Goal: Task Accomplishment & Management: Manage account settings

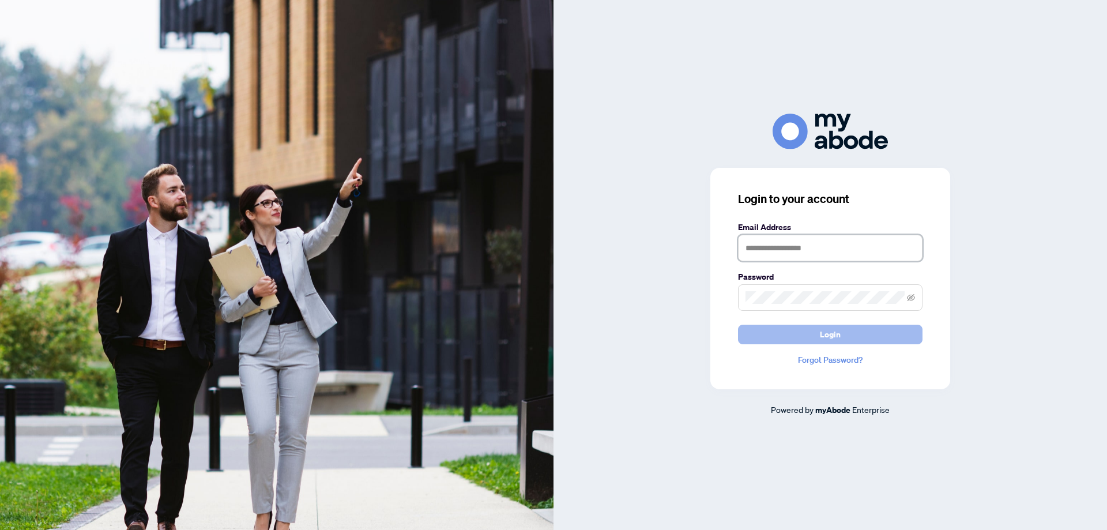
type input "**********"
click at [780, 332] on button "Login" at bounding box center [830, 335] width 185 height 20
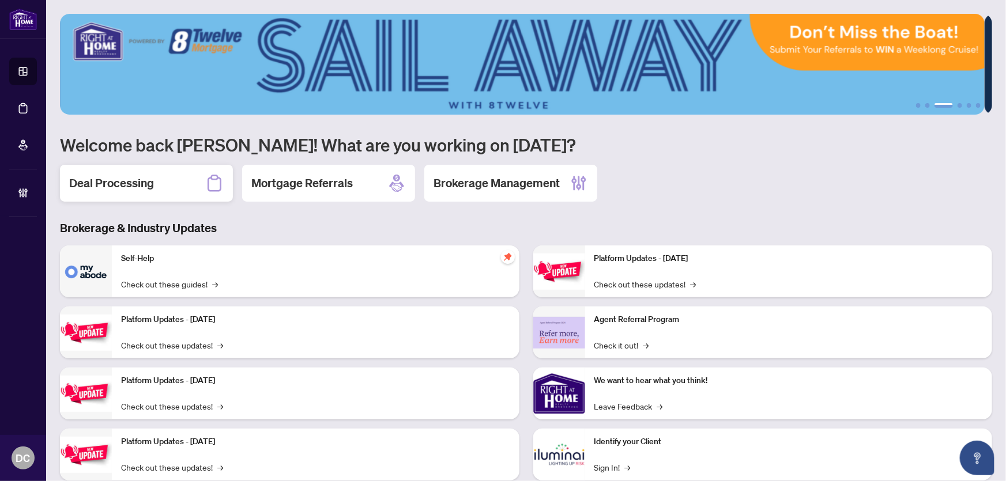
click at [168, 181] on div "Deal Processing" at bounding box center [146, 183] width 173 height 37
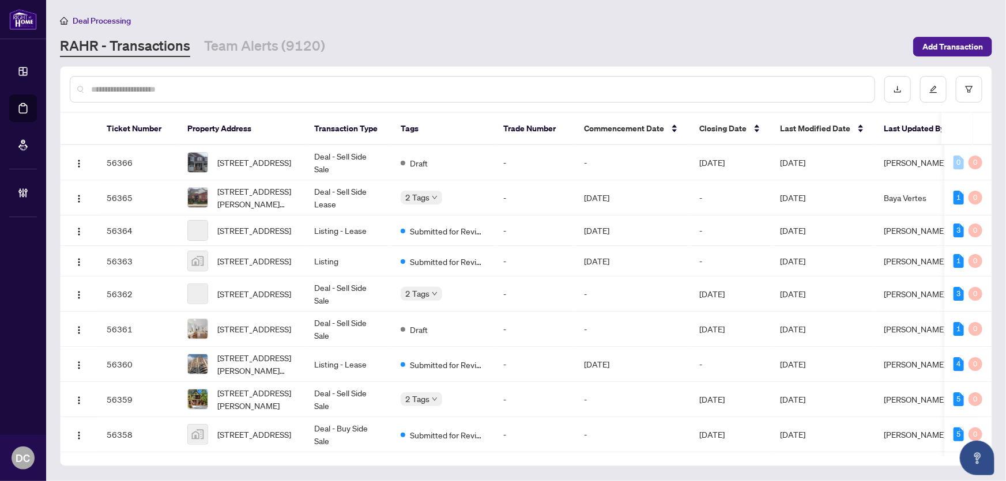
click at [375, 86] on input "text" at bounding box center [478, 89] width 774 height 13
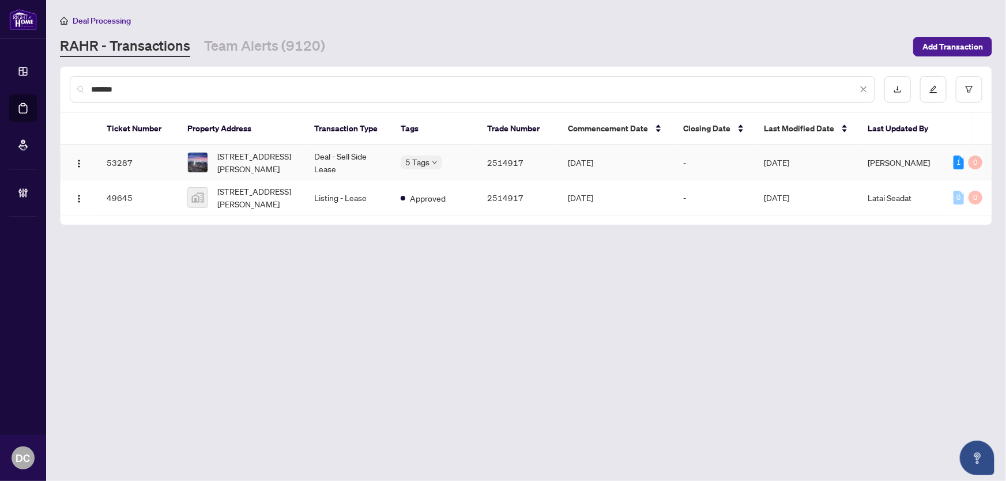
type input "*******"
click at [295, 158] on span "2311-38 Widmer St, Toronto, Ontario M5V 3M6, Canada" at bounding box center [256, 162] width 78 height 25
click at [270, 52] on link "Team Alerts (9120)" at bounding box center [264, 46] width 121 height 21
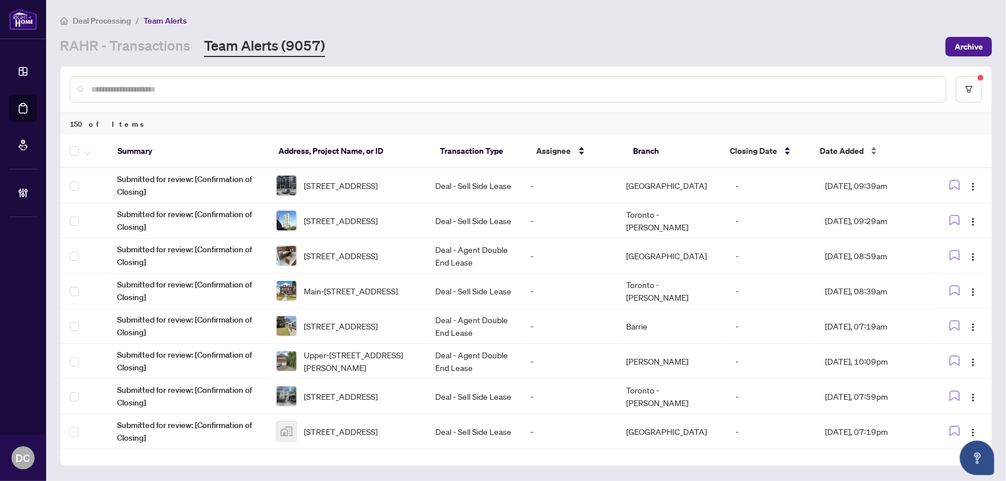
click at [836, 152] on span "Date Added" at bounding box center [842, 151] width 44 height 13
click at [831, 147] on span "Date Added" at bounding box center [842, 151] width 44 height 13
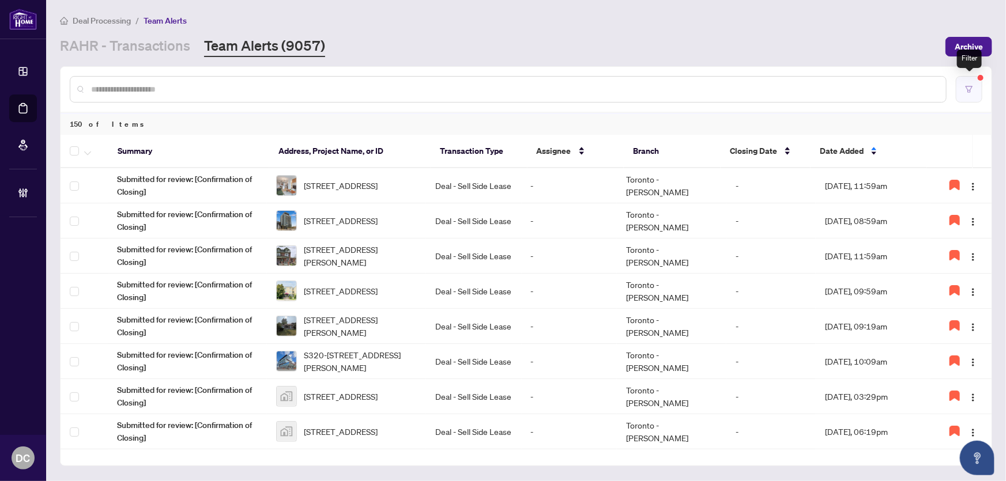
click at [965, 91] on icon "filter" at bounding box center [969, 89] width 8 height 8
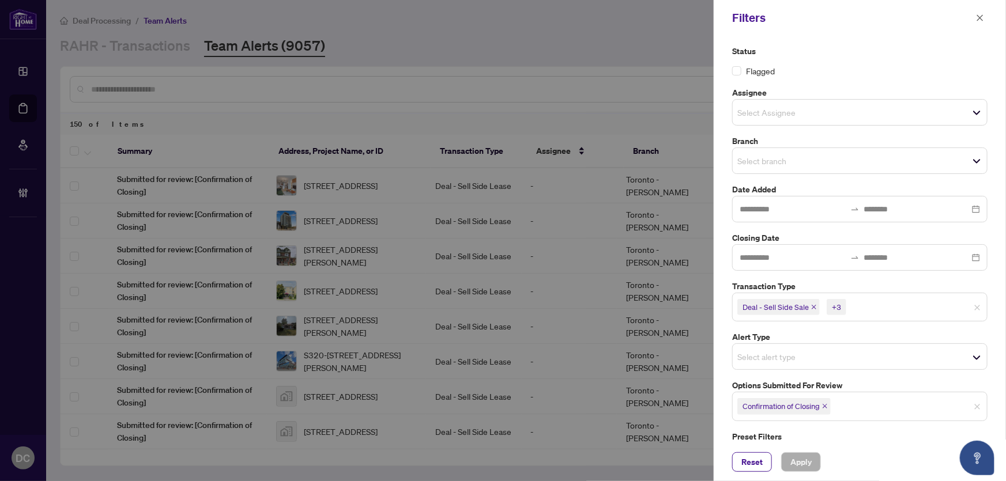
click at [825, 404] on icon "close" at bounding box center [825, 407] width 6 height 6
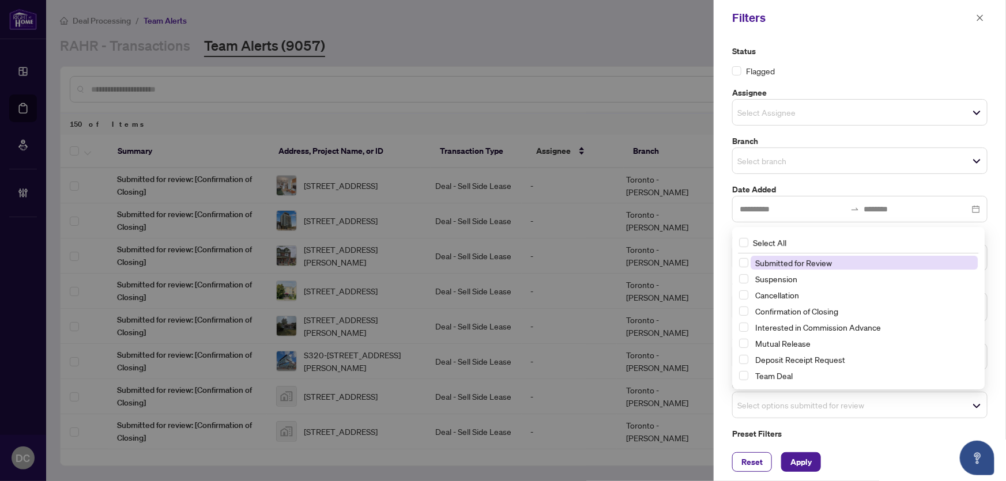
click at [859, 409] on span "Select options submitted for review" at bounding box center [860, 405] width 254 height 16
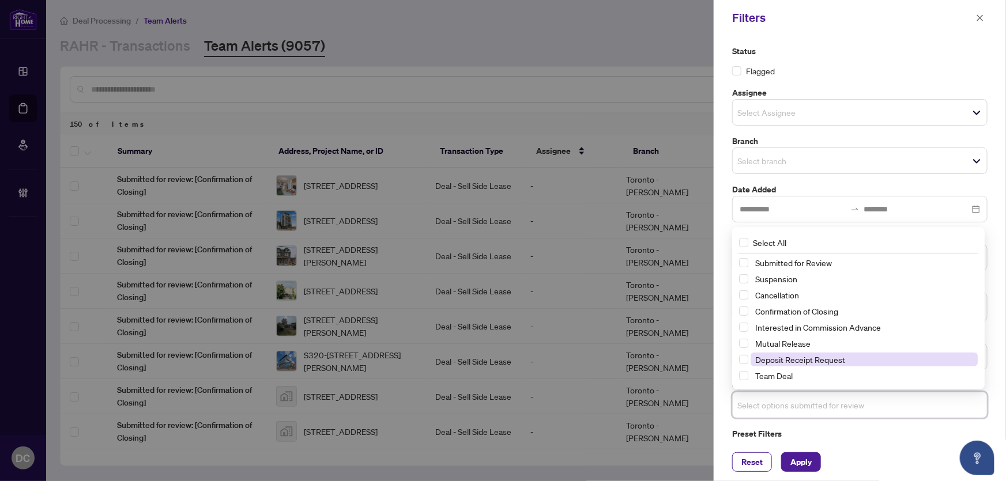
click at [840, 360] on span "Deposit Receipt Request" at bounding box center [800, 360] width 90 height 10
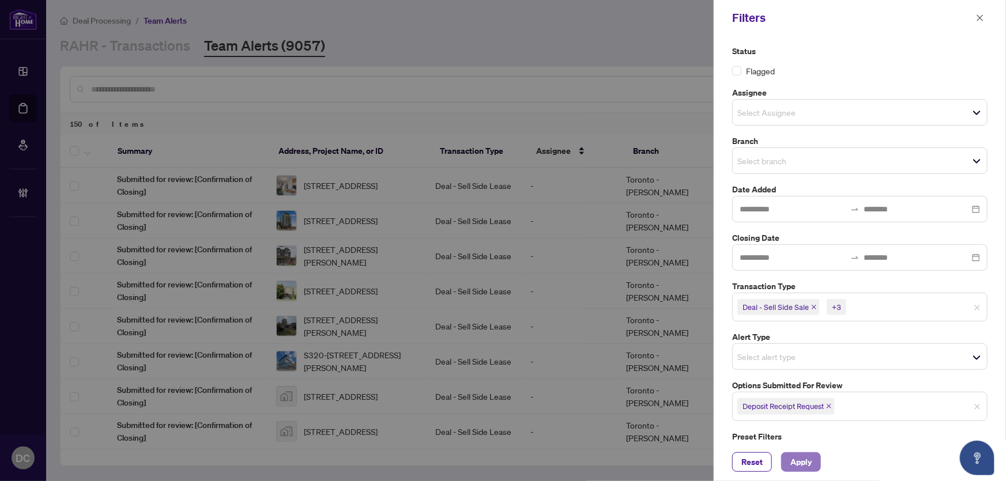
click at [813, 460] on button "Apply" at bounding box center [801, 463] width 40 height 20
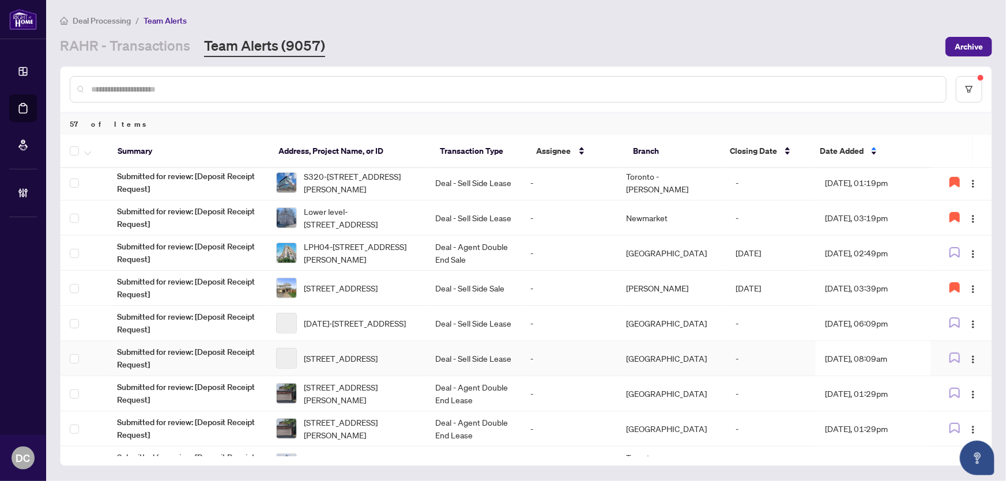
scroll to position [209, 0]
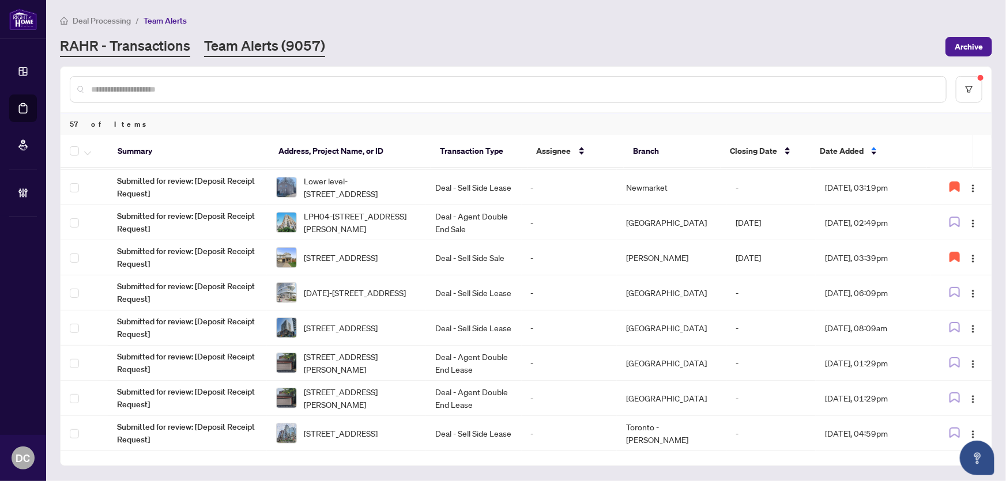
click at [163, 55] on link "RAHR - Transactions" at bounding box center [125, 46] width 130 height 21
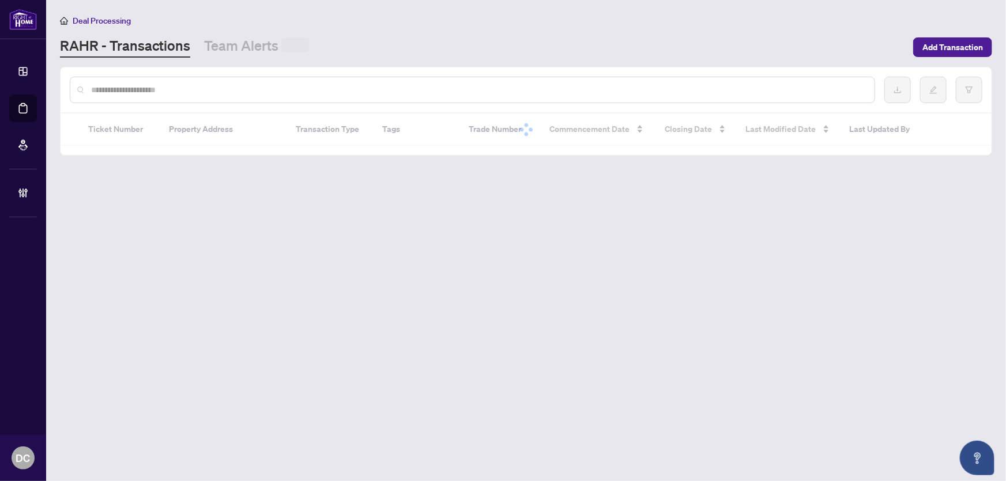
click at [165, 86] on input "text" at bounding box center [478, 90] width 774 height 13
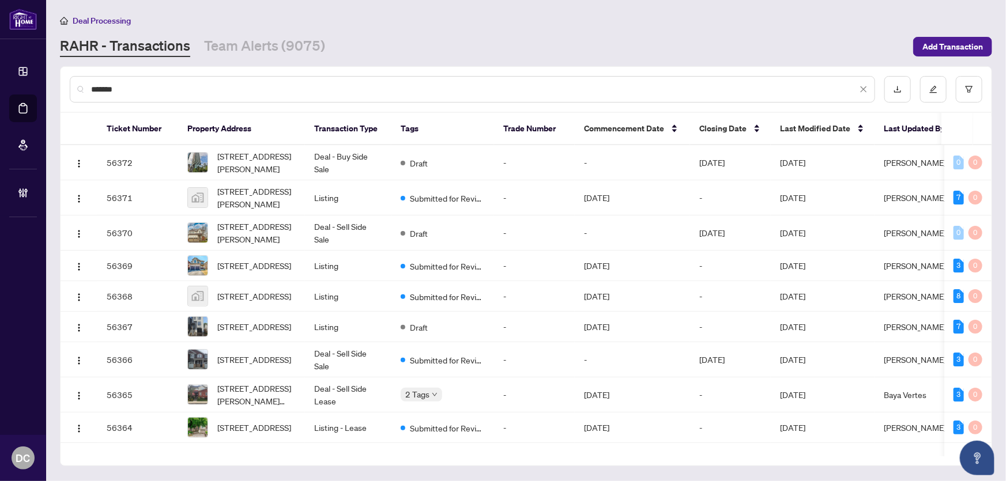
type input "********"
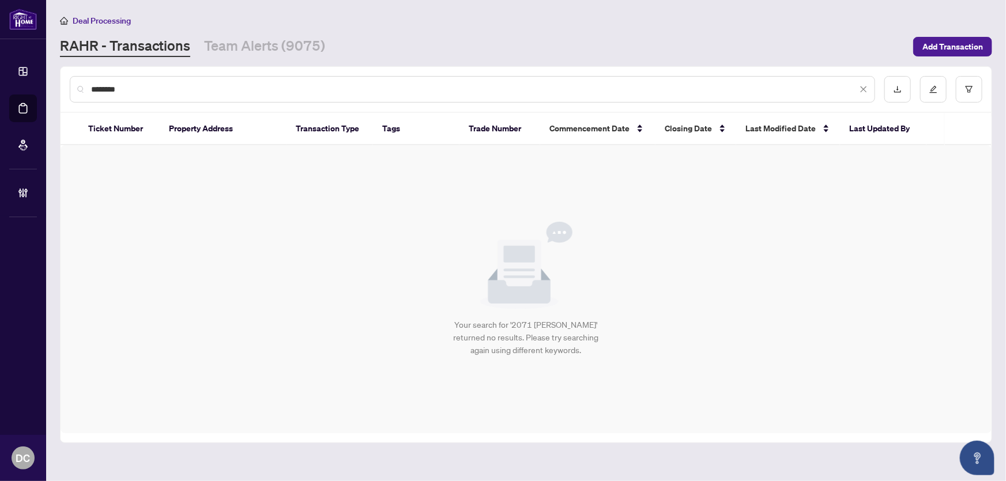
drag, startPoint x: 196, startPoint y: 93, endPoint x: 57, endPoint y: 92, distance: 139.0
click at [57, 92] on main "Deal Processing RAHR - Transactions Team Alerts (9075) Add Transaction ********…" at bounding box center [526, 240] width 960 height 481
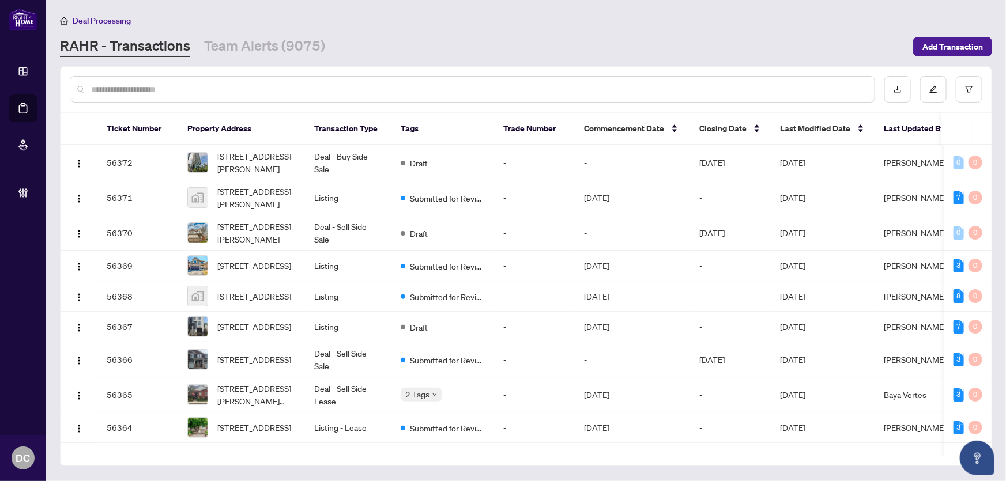
click at [224, 91] on input "text" at bounding box center [478, 89] width 774 height 13
paste input "*******"
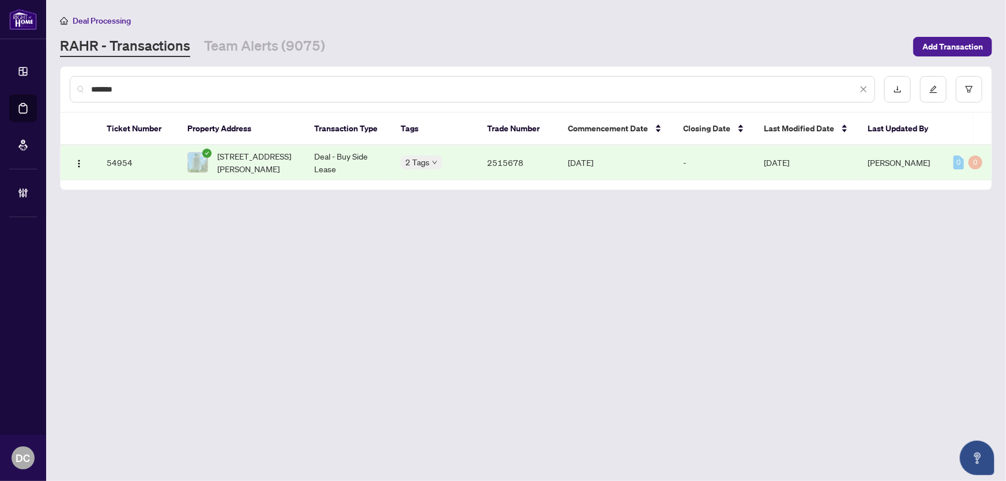
click at [341, 152] on td "Deal - Buy Side Lease" at bounding box center [348, 162] width 86 height 35
click at [254, 167] on span "2532-5 Mabelle Ave, Toronto, Ontario M9A 0C8, Canada" at bounding box center [256, 162] width 78 height 25
drag, startPoint x: 154, startPoint y: 91, endPoint x: 63, endPoint y: 87, distance: 91.2
click at [63, 87] on div "*******" at bounding box center [526, 89] width 931 height 45
paste input "text"
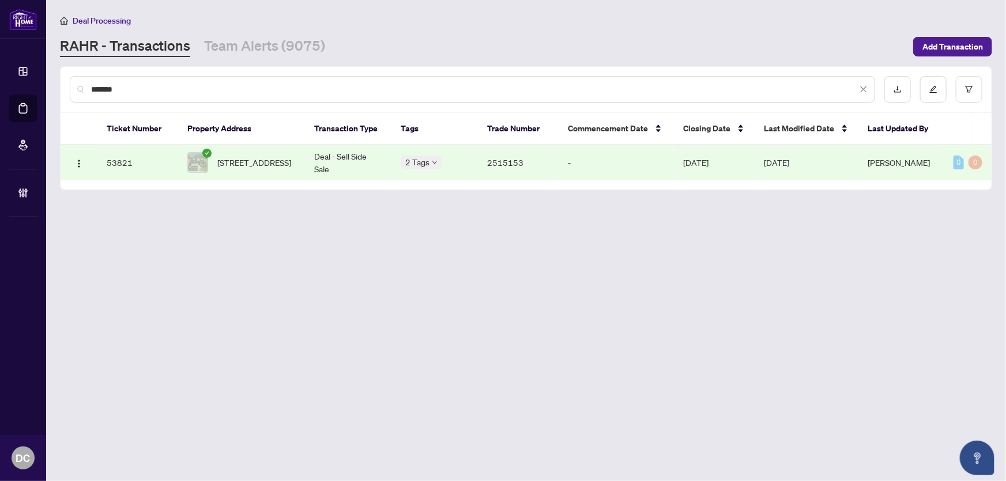
click at [229, 156] on span "64 Kalmia Rd, Brampton, Ontario L6X 4N4, Canada" at bounding box center [254, 162] width 74 height 13
drag, startPoint x: 192, startPoint y: 91, endPoint x: 56, endPoint y: 86, distance: 136.1
click at [56, 86] on main "Deal Processing RAHR - Transactions Team Alerts (9075) Add Transaction ******* …" at bounding box center [526, 240] width 960 height 481
paste input "text"
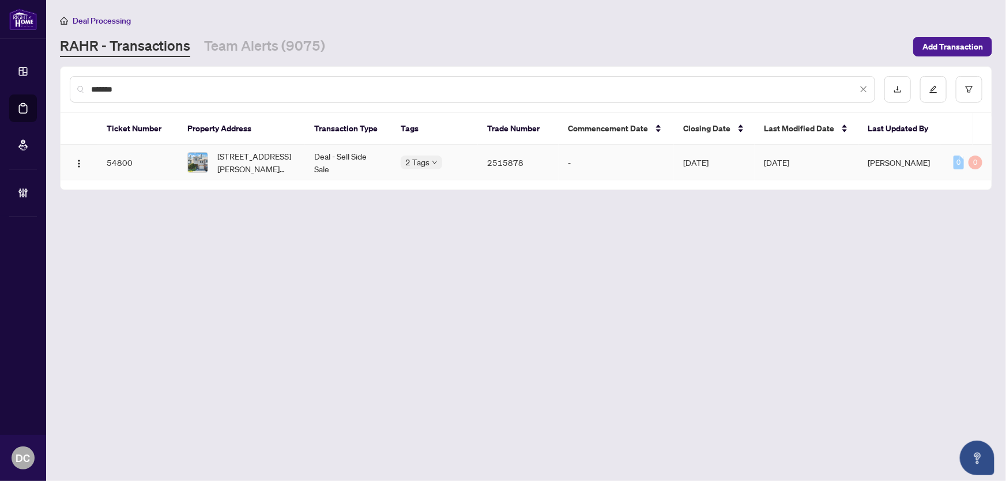
click at [226, 161] on span "94 Reginald Cres, Markham, Ontario L3P 3T9, Canada" at bounding box center [256, 162] width 78 height 25
drag, startPoint x: 132, startPoint y: 90, endPoint x: 74, endPoint y: 86, distance: 58.3
click at [74, 86] on div "*******" at bounding box center [473, 89] width 806 height 27
paste input "text"
type input "*******"
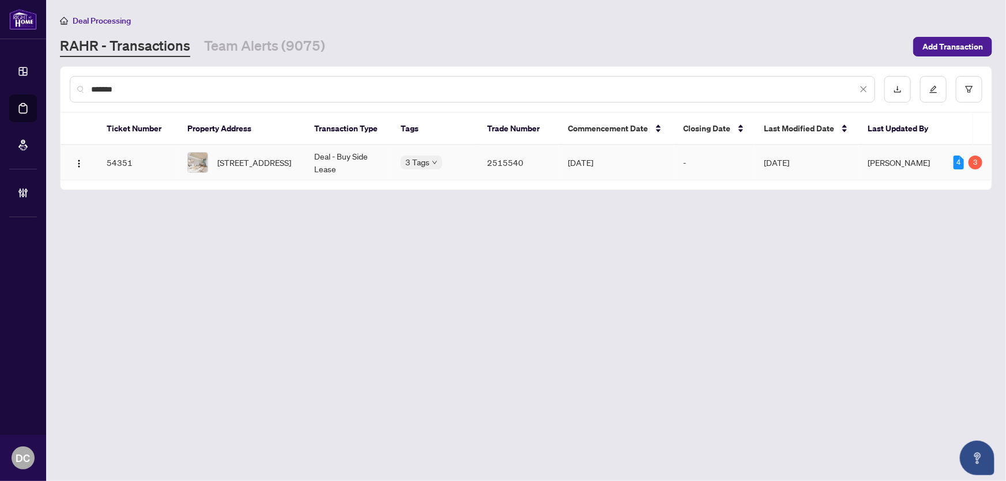
click at [264, 160] on span "306-2720 Dundas St, Toronto, Ontario M6P 1Y2, Canada" at bounding box center [254, 162] width 74 height 13
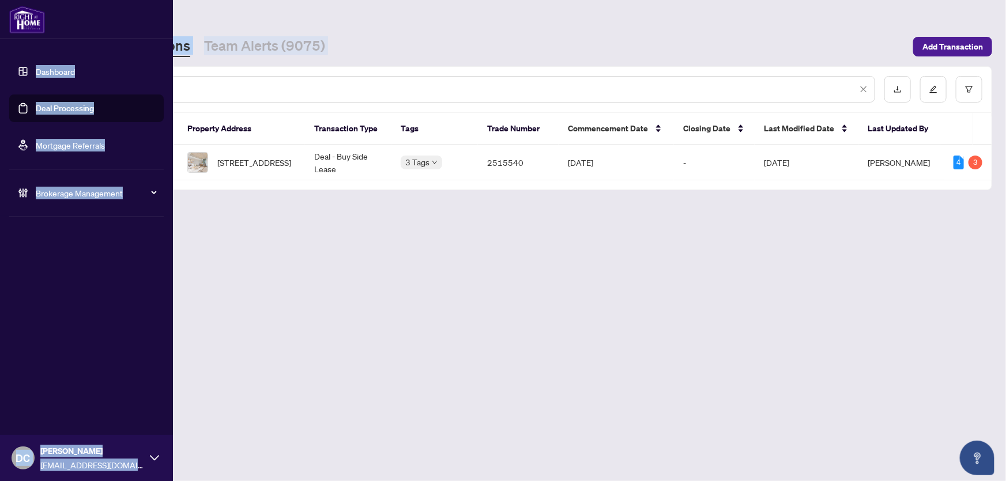
drag, startPoint x: 153, startPoint y: 95, endPoint x: 6, endPoint y: 81, distance: 147.7
click at [6, 81] on div "Dashboard Deal Processing Mortgage Referrals Brokerage Management DC Dawn Chan …" at bounding box center [503, 240] width 1006 height 481
click at [172, 81] on ul "Dashboard Deal Processing Mortgage Referrals Brokerage Management" at bounding box center [86, 132] width 173 height 168
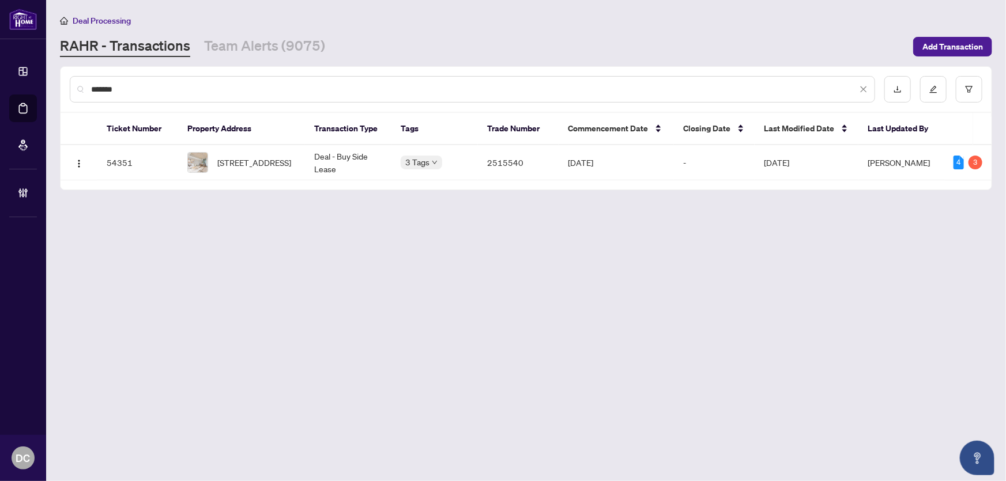
click at [205, 90] on input "*******" at bounding box center [474, 89] width 766 height 13
drag, startPoint x: 133, startPoint y: 86, endPoint x: 56, endPoint y: 85, distance: 76.7
click at [56, 85] on main "Deal Processing RAHR - Transactions Team Alerts (9075) Add Transaction ******* …" at bounding box center [526, 240] width 960 height 481
paste input "text"
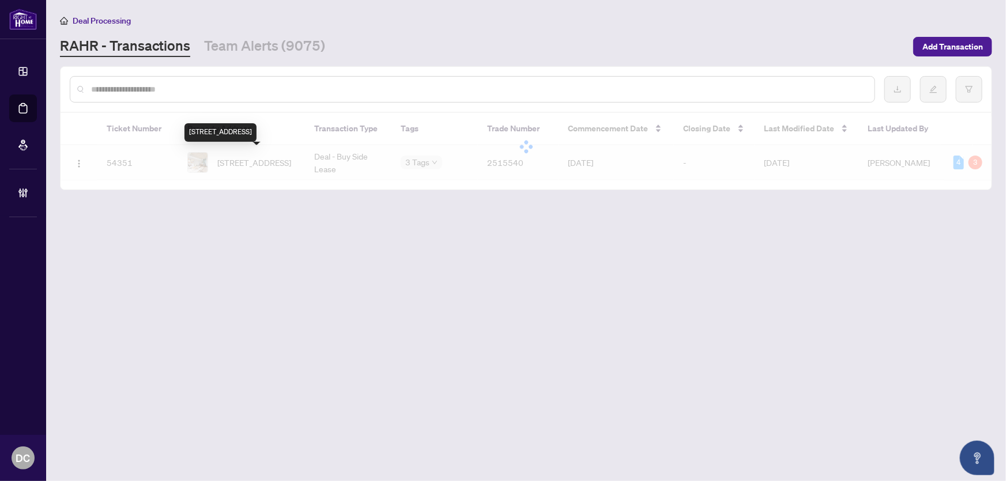
paste input "text"
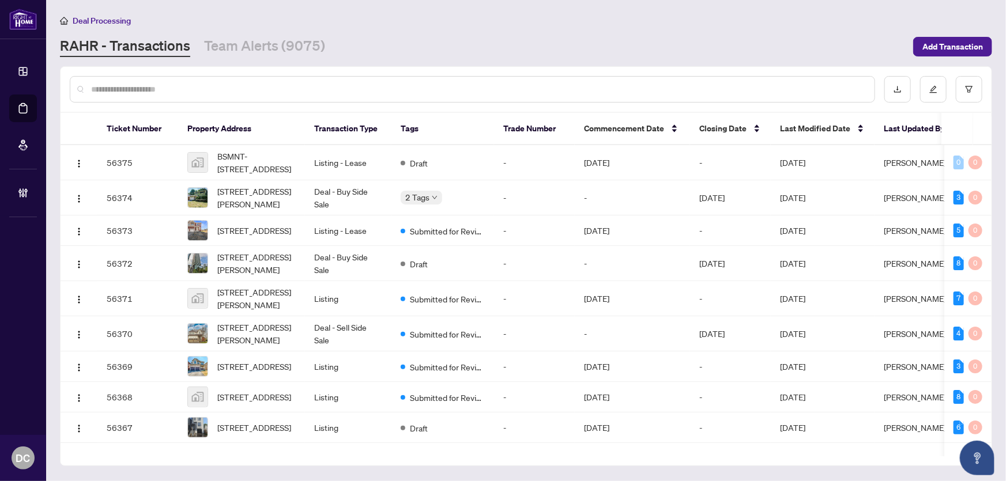
click at [232, 92] on input "text" at bounding box center [478, 89] width 774 height 13
paste input "*******"
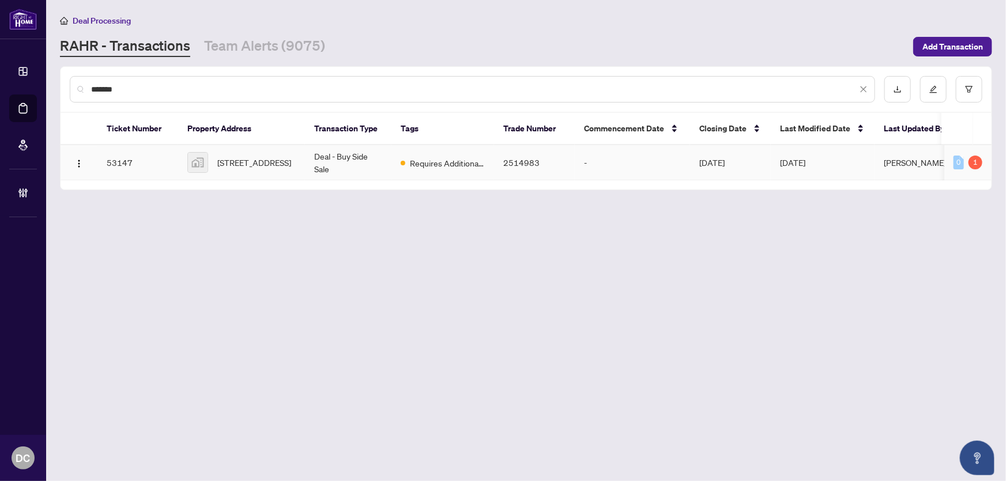
click at [253, 165] on span "1608-11 Yorkville Avenue #1608, Toronto, ON, Canada" at bounding box center [254, 162] width 74 height 13
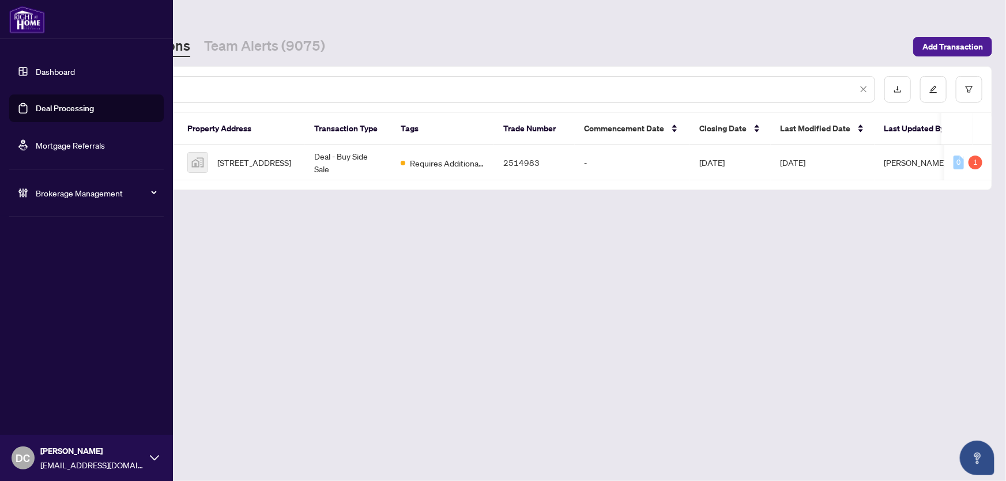
drag, startPoint x: 209, startPoint y: 88, endPoint x: 34, endPoint y: 85, distance: 174.7
click at [34, 85] on div "Dashboard Deal Processing Mortgage Referrals Brokerage Management DC Dawn Chan …" at bounding box center [503, 240] width 1006 height 481
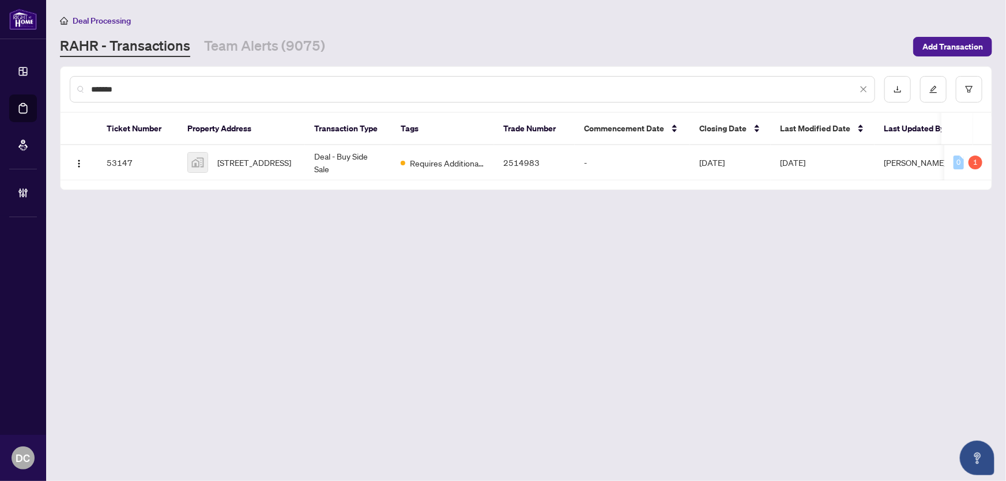
paste input "text"
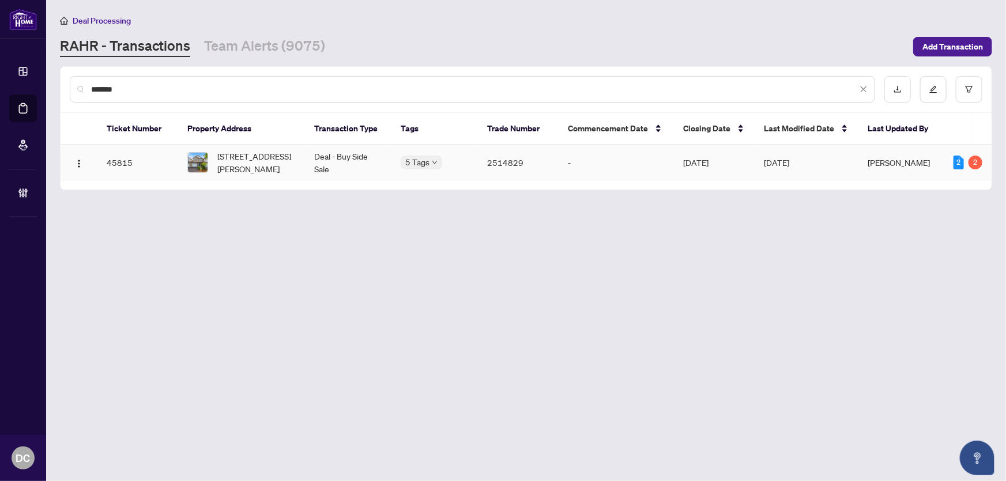
click at [229, 153] on span "590 Southridge Drive, Hamilton, ON L9C 7V8, Canada" at bounding box center [256, 162] width 78 height 25
click at [262, 160] on span "590 Southridge Drive, Hamilton, ON L9C 7V8, Canada" at bounding box center [256, 162] width 78 height 25
drag, startPoint x: 193, startPoint y: 85, endPoint x: 86, endPoint y: 85, distance: 106.7
click at [86, 85] on div "*******" at bounding box center [473, 89] width 806 height 27
paste input "text"
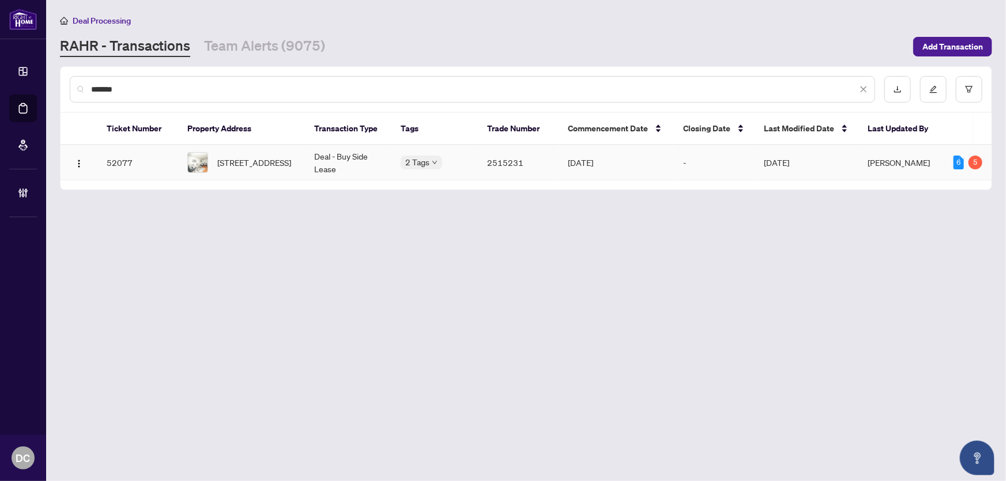
click at [260, 156] on span "17 Savarin St, Toronto, Ontario M1J 1Z7, Canada" at bounding box center [254, 162] width 74 height 13
drag, startPoint x: 186, startPoint y: 91, endPoint x: 76, endPoint y: 86, distance: 110.2
click at [76, 86] on div "*******" at bounding box center [473, 89] width 806 height 27
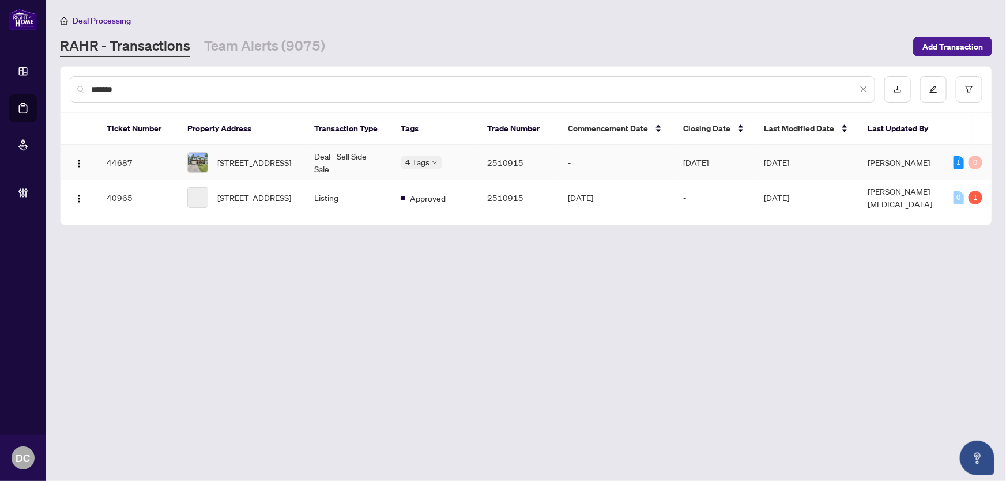
click at [299, 161] on td "59 Kitsilano Cres, Richmond Hill, Ontario L4C 5A4, Canada" at bounding box center [241, 162] width 127 height 35
drag, startPoint x: 177, startPoint y: 89, endPoint x: 63, endPoint y: 90, distance: 114.2
click at [63, 90] on div "*******" at bounding box center [526, 89] width 931 height 45
type input "*******"
click at [237, 165] on span "6 Marine Dr, Brampton, Ontario L6R 2H6, Canada" at bounding box center [254, 162] width 74 height 13
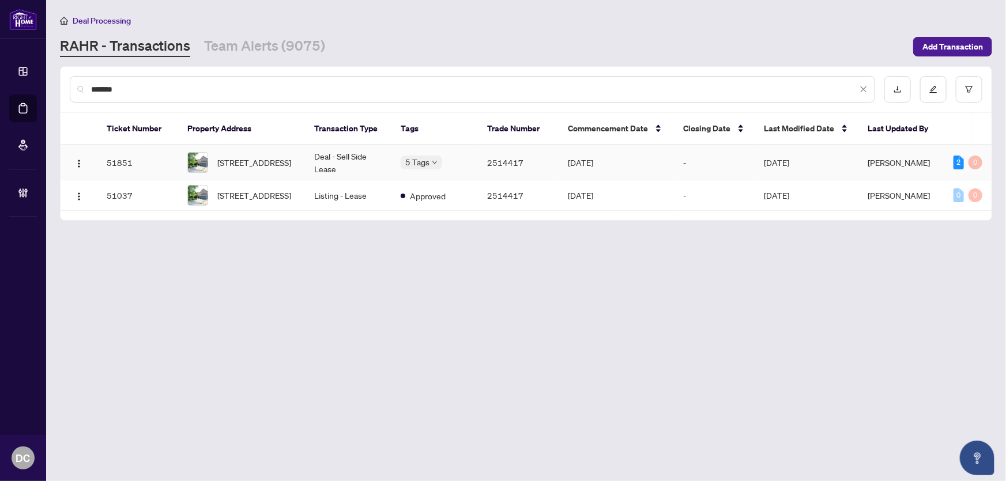
click at [326, 160] on td "Deal - Sell Side Lease" at bounding box center [348, 162] width 86 height 35
click at [282, 161] on span "6 Marine Dr, Brampton, Ontario L6R 2H6, Canada" at bounding box center [254, 162] width 74 height 13
drag, startPoint x: 153, startPoint y: 92, endPoint x: 69, endPoint y: 89, distance: 84.2
click at [70, 89] on div "*******" at bounding box center [473, 89] width 806 height 27
type input "*"
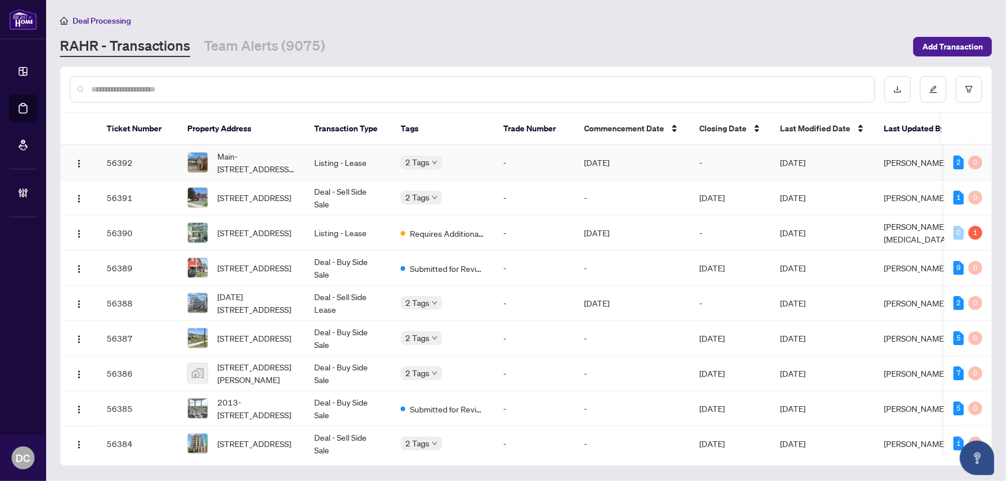
click at [306, 160] on td "Listing - Lease" at bounding box center [348, 162] width 86 height 35
click at [164, 83] on input "text" at bounding box center [478, 89] width 774 height 13
paste input "*******"
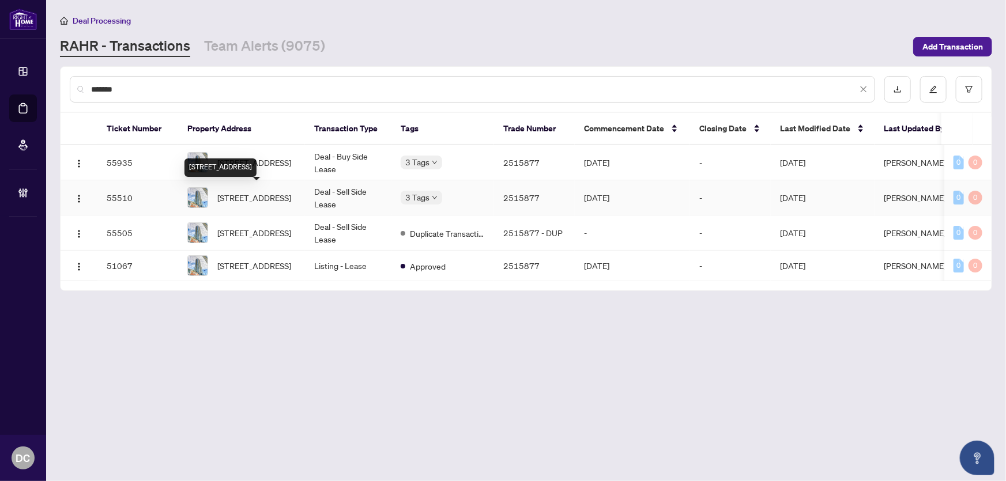
type input "*******"
click at [257, 199] on span "3608-2200 Lake Shore Blvd, Toronto, Ontario M8V 1A4, Canada" at bounding box center [254, 197] width 74 height 13
drag, startPoint x: 135, startPoint y: 86, endPoint x: 73, endPoint y: 85, distance: 61.7
click at [73, 85] on div "*******" at bounding box center [473, 89] width 806 height 27
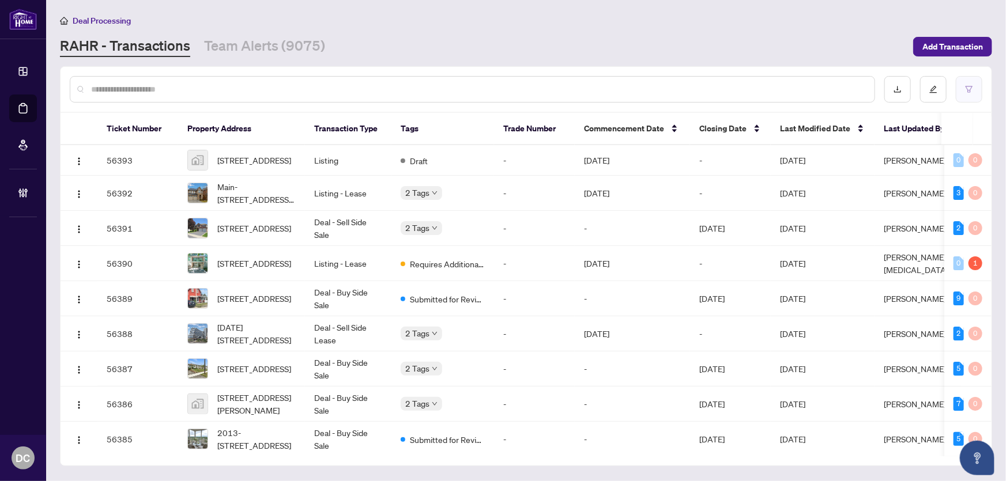
click at [969, 86] on icon "filter" at bounding box center [969, 89] width 7 height 6
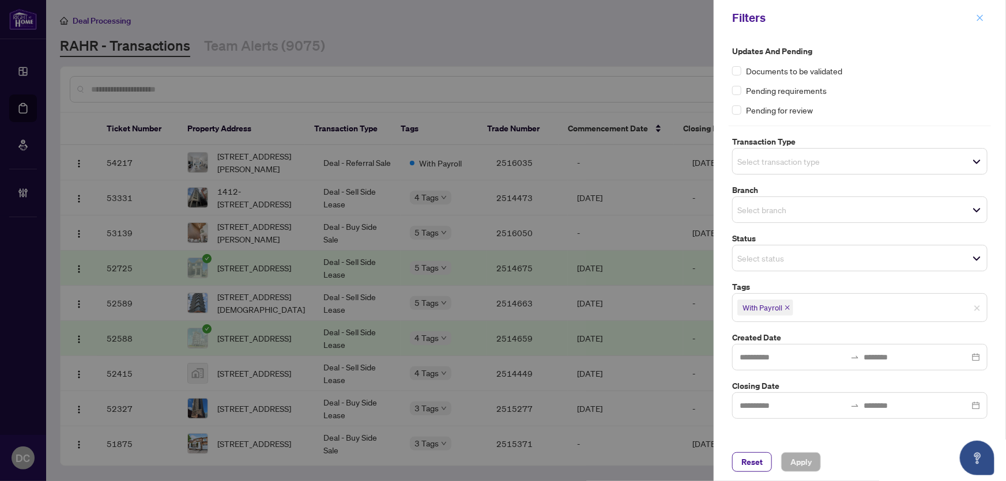
click at [980, 10] on span "button" at bounding box center [980, 18] width 8 height 18
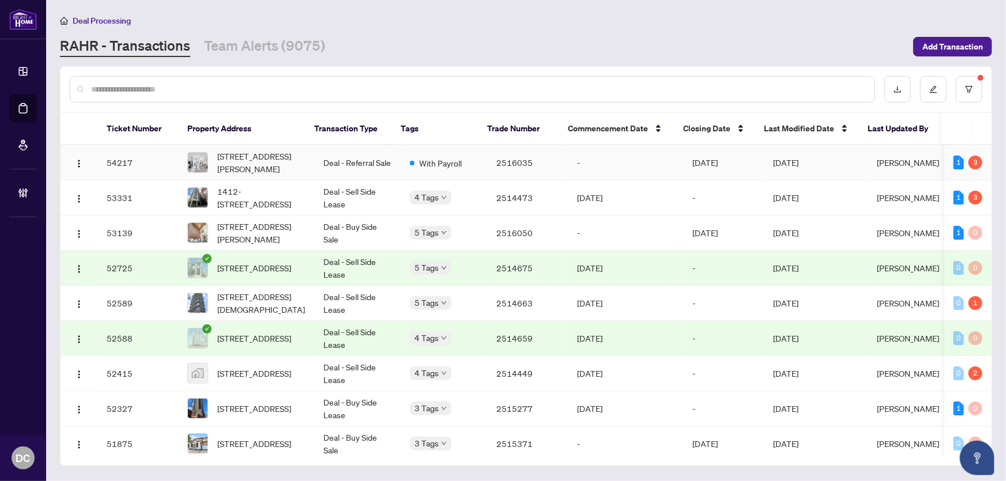
click at [834, 167] on td "Oct/07/2025" at bounding box center [816, 162] width 104 height 35
click at [362, 196] on td "Deal - Sell Side Lease" at bounding box center [357, 197] width 86 height 35
click at [274, 233] on span "37 Blackburn St, Toronto, Ontario M4M 2B3, Canada" at bounding box center [261, 232] width 88 height 25
click at [233, 266] on span "463 CELANDINE Terr, Milton, Ontario L9E 1T8, Canada" at bounding box center [254, 268] width 74 height 13
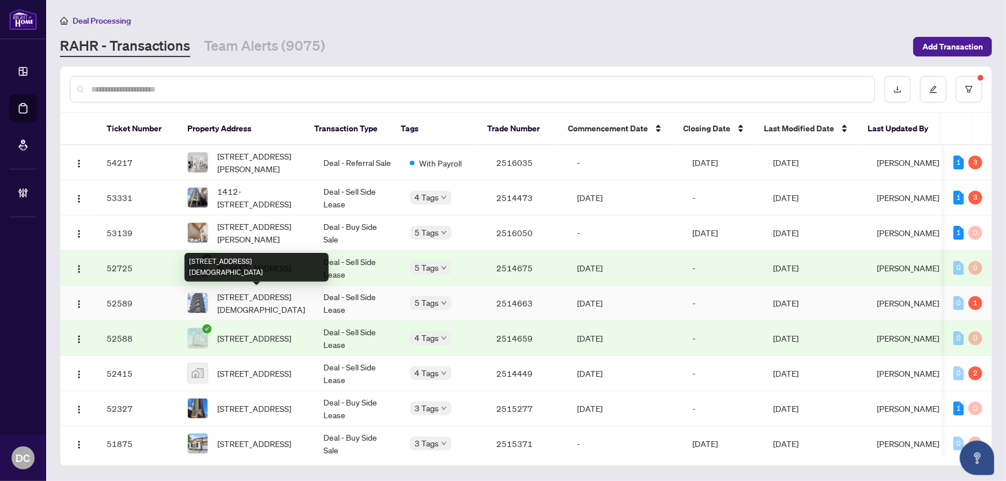
click at [288, 302] on span "2302-365 Church St, Toronto, Ontario M5B 1Z9, Canada" at bounding box center [261, 303] width 88 height 25
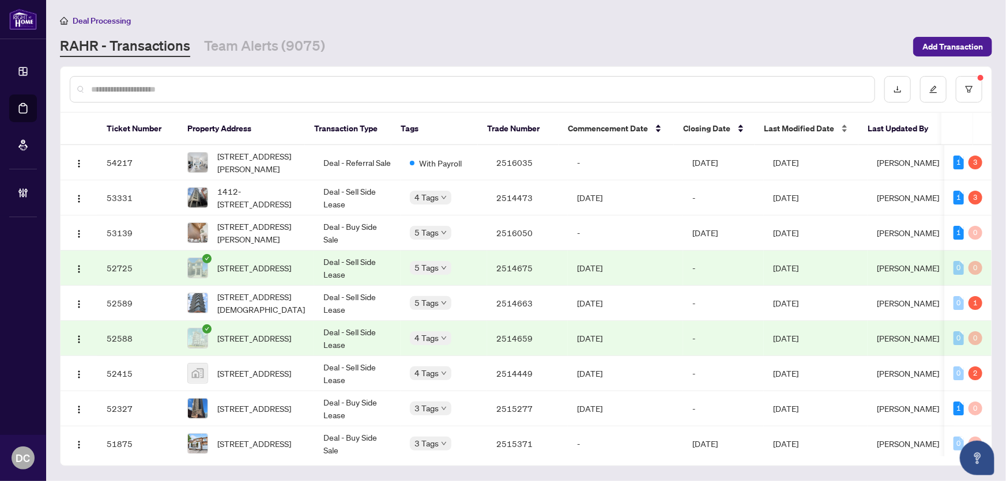
click at [788, 123] on span "Last Modified Date" at bounding box center [799, 128] width 70 height 13
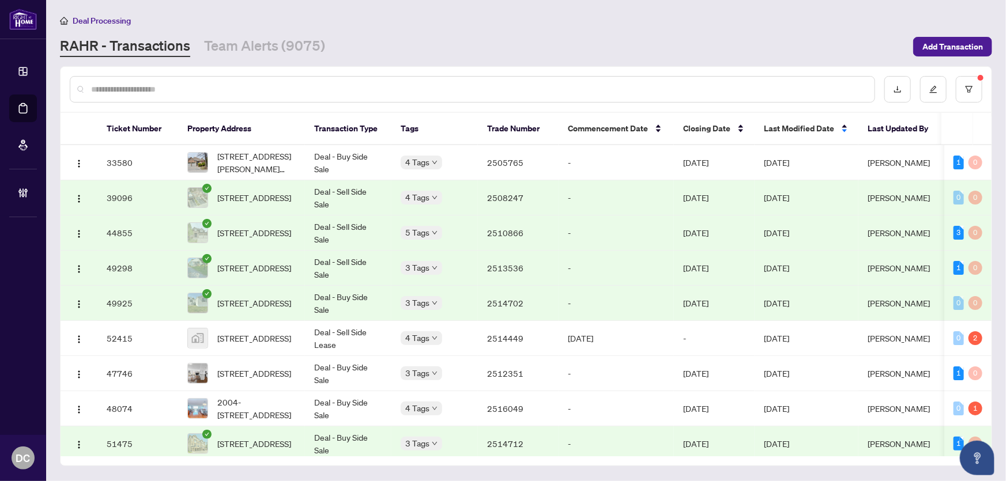
click at [792, 126] on span "Last Modified Date" at bounding box center [799, 128] width 70 height 13
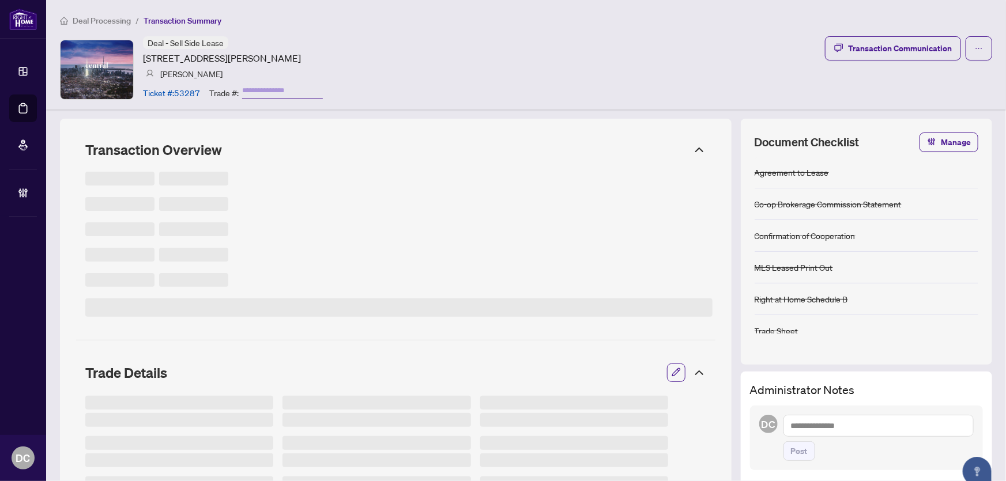
type input "*******"
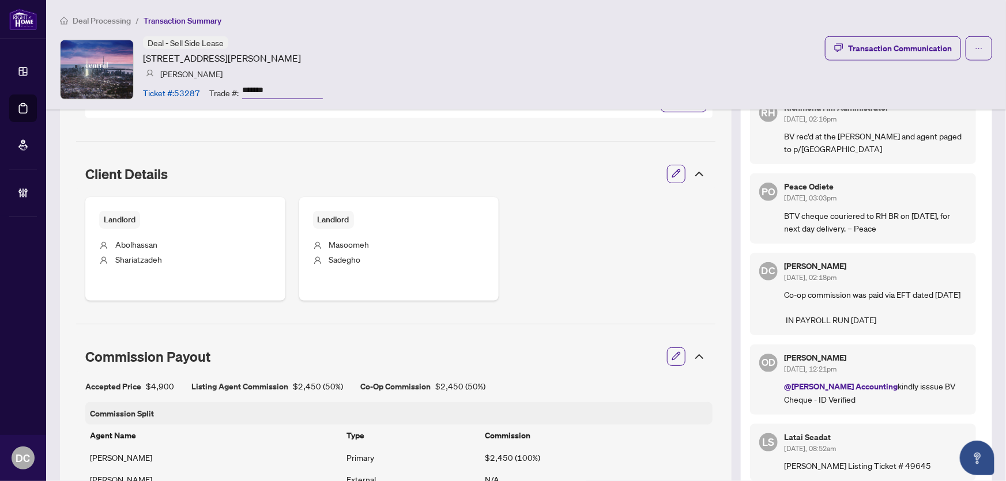
scroll to position [472, 0]
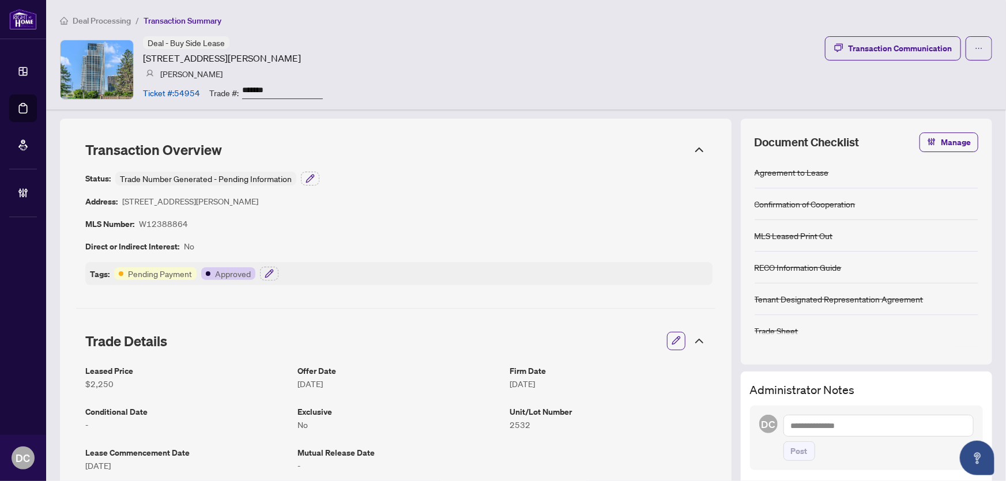
drag, startPoint x: 291, startPoint y: 89, endPoint x: 209, endPoint y: 86, distance: 82.5
click at [209, 86] on div "Trade #: *******" at bounding box center [266, 92] width 114 height 20
click at [272, 272] on icon "button" at bounding box center [269, 273] width 9 height 9
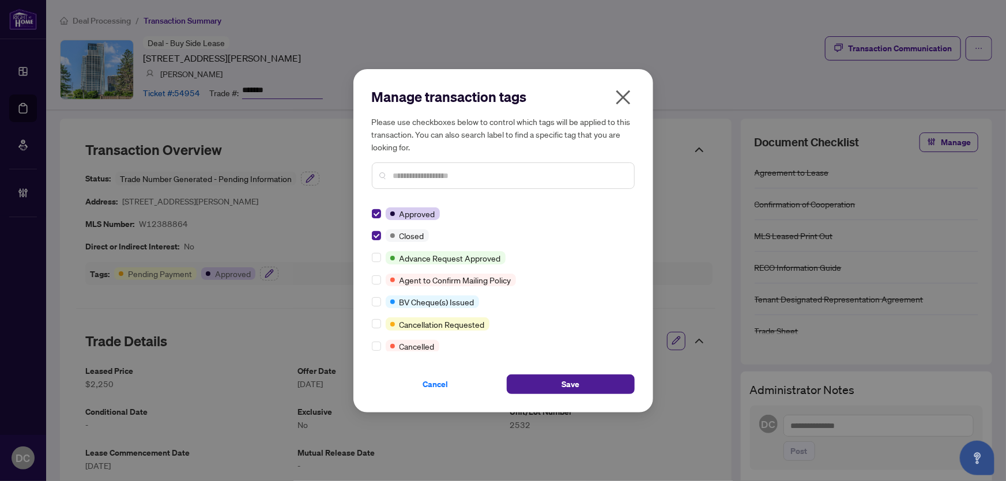
click at [417, 171] on input "text" at bounding box center [509, 176] width 232 height 13
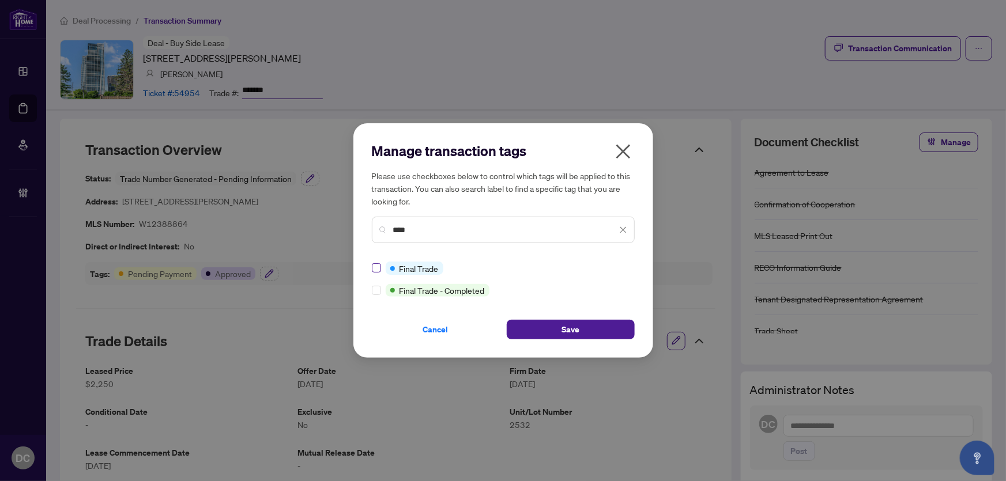
type input "****"
click at [541, 332] on button "Save" at bounding box center [571, 330] width 128 height 20
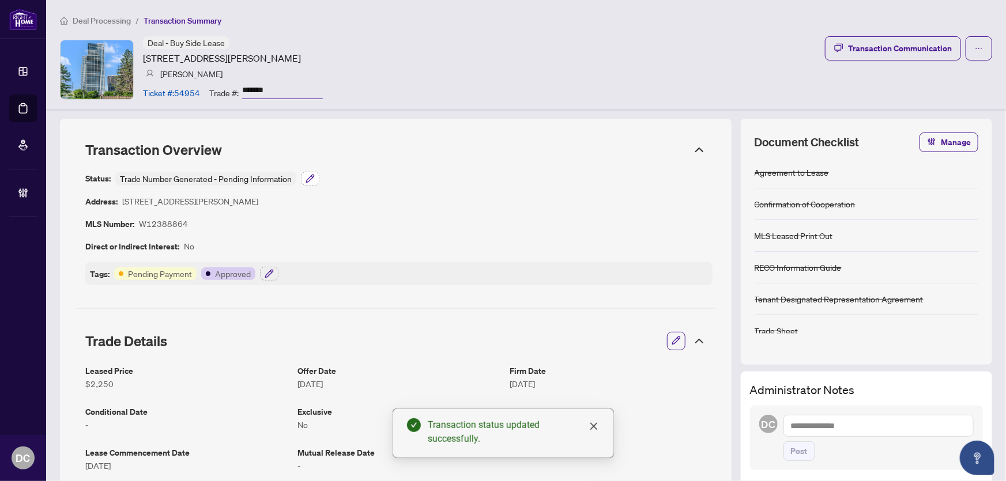
click at [309, 179] on icon "button" at bounding box center [309, 178] width 7 height 7
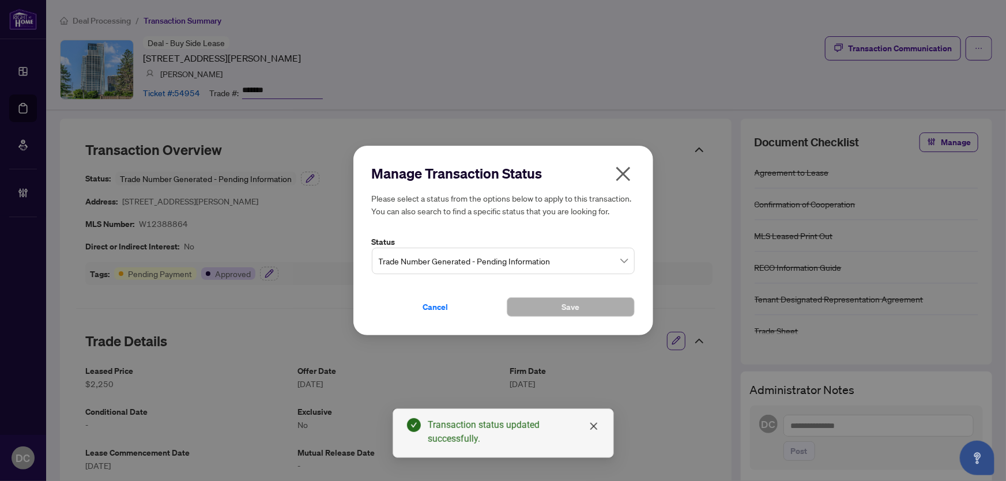
click at [508, 264] on span "Trade Number Generated - Pending Information" at bounding box center [503, 261] width 249 height 22
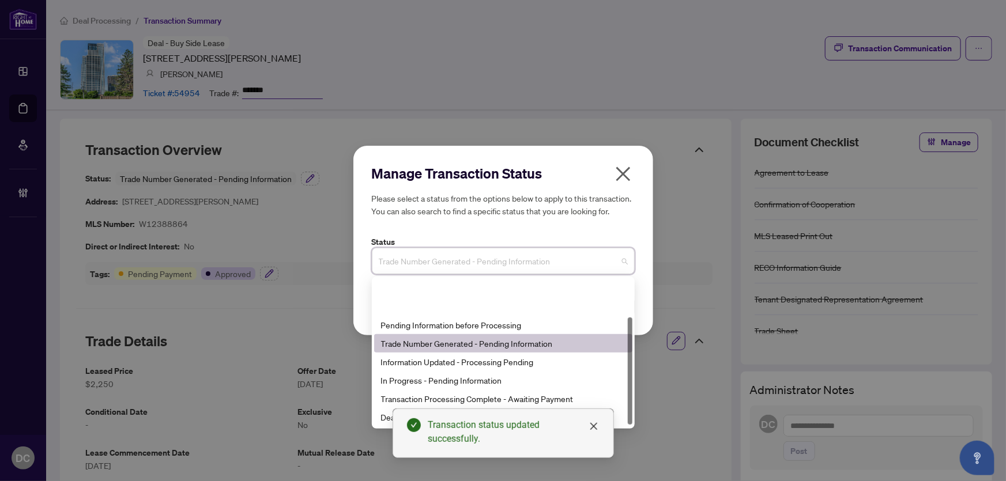
scroll to position [55, 0]
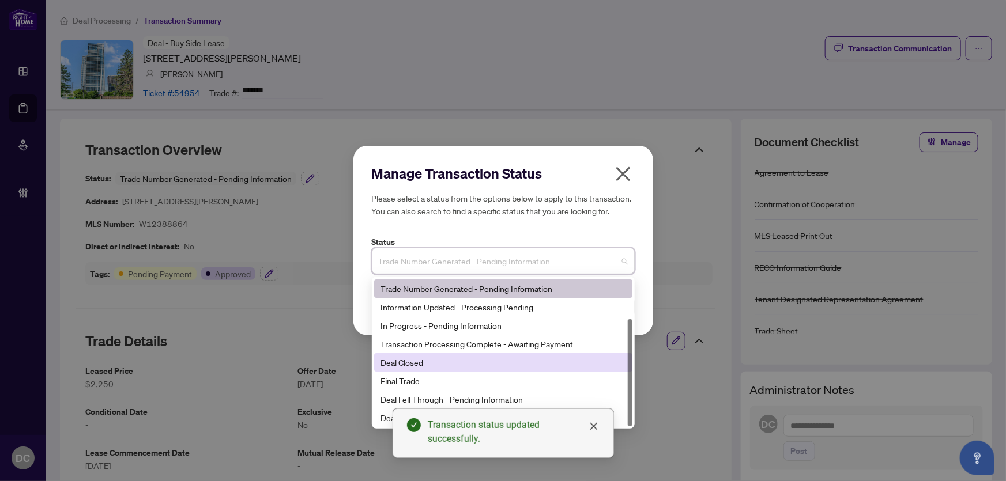
click at [428, 363] on div "Deal Closed" at bounding box center [503, 362] width 244 height 13
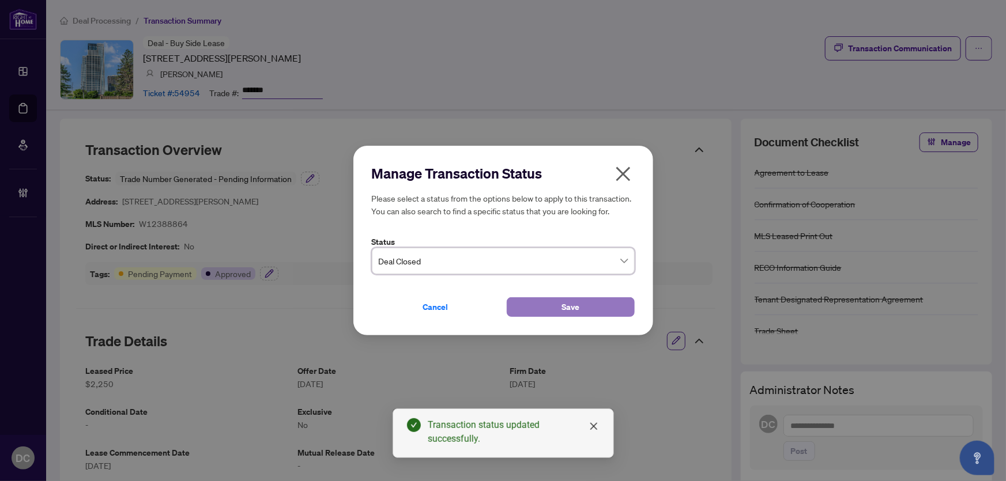
click at [585, 310] on button "Save" at bounding box center [571, 308] width 128 height 20
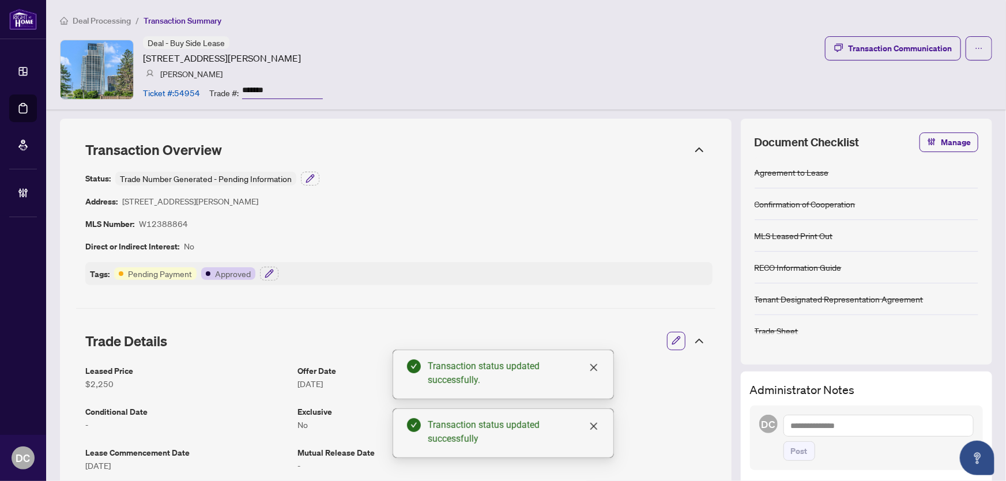
click at [693, 339] on icon at bounding box center [700, 341] width 14 height 14
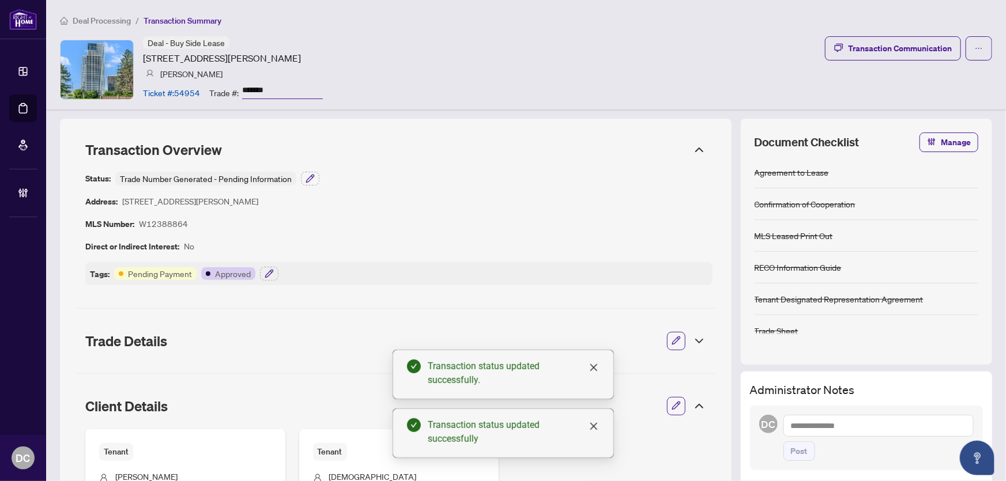
click at [693, 338] on icon at bounding box center [700, 341] width 14 height 14
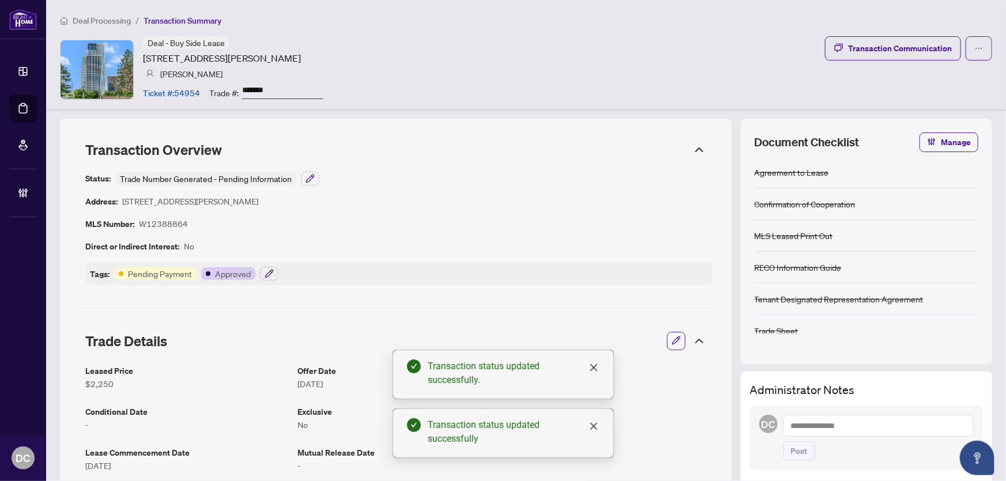
click at [693, 338] on icon at bounding box center [700, 341] width 14 height 14
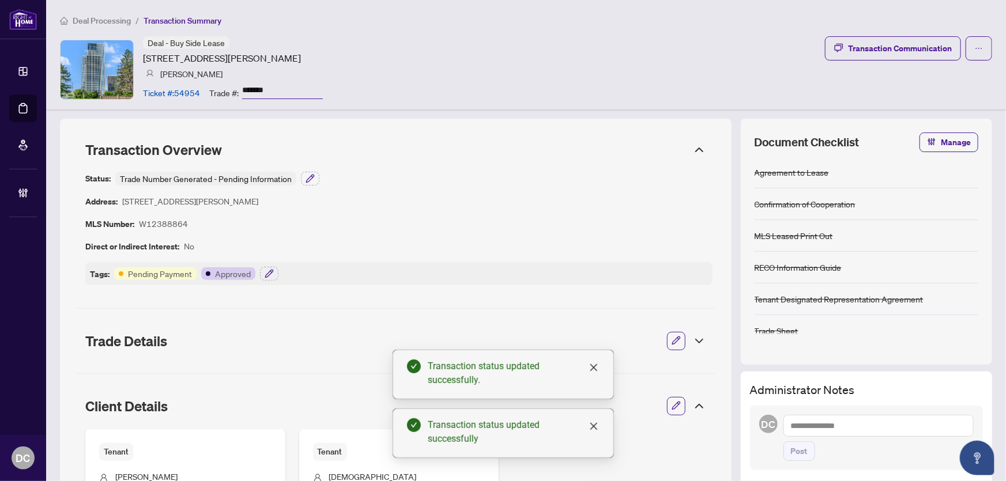
click at [693, 404] on icon at bounding box center [700, 407] width 14 height 14
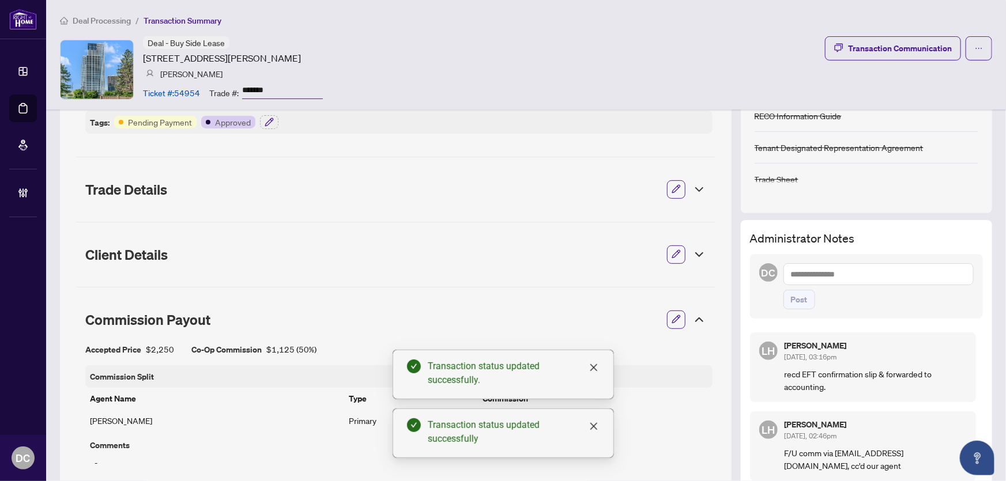
scroll to position [157, 0]
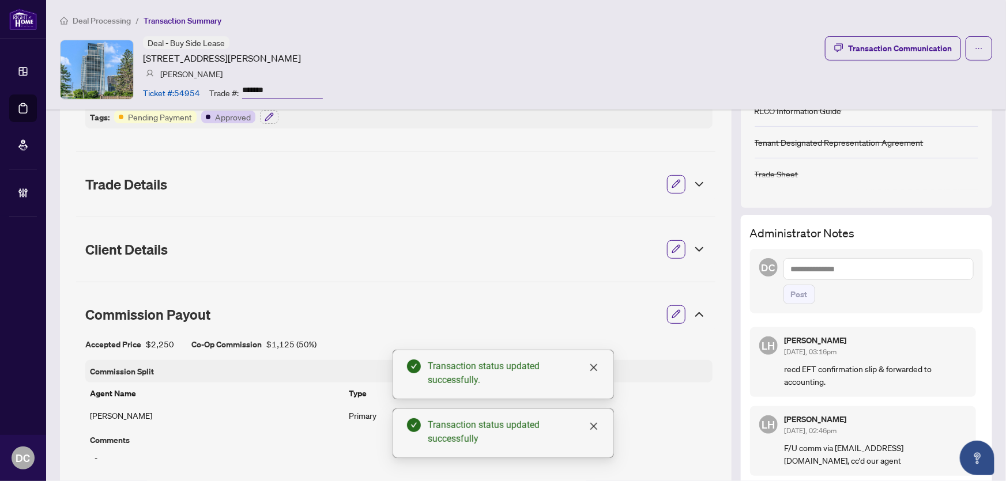
click at [693, 311] on icon at bounding box center [700, 315] width 14 height 14
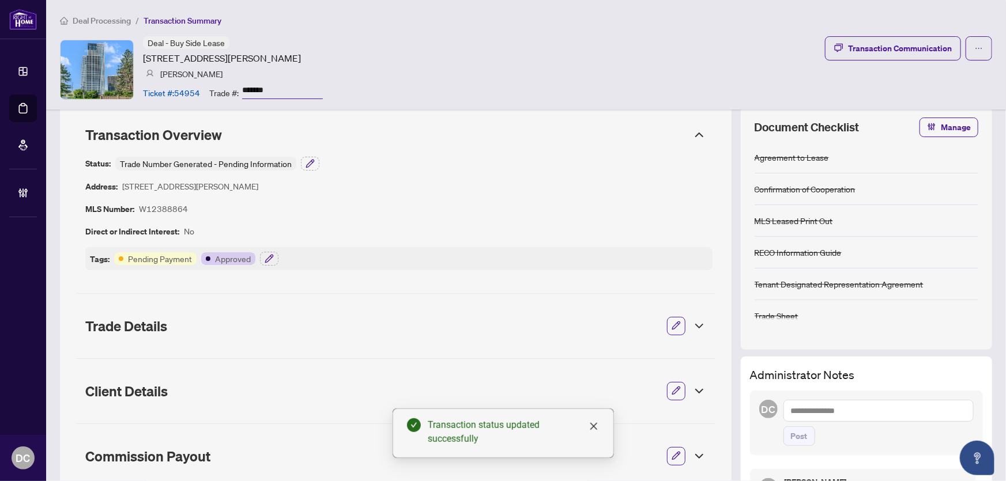
scroll to position [0, 0]
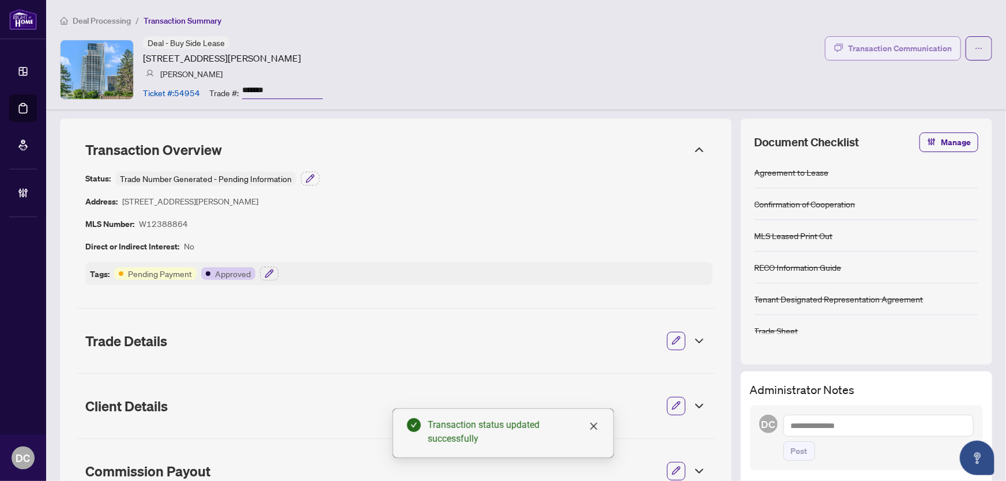
click at [891, 42] on div "Transaction Communication" at bounding box center [900, 48] width 104 height 18
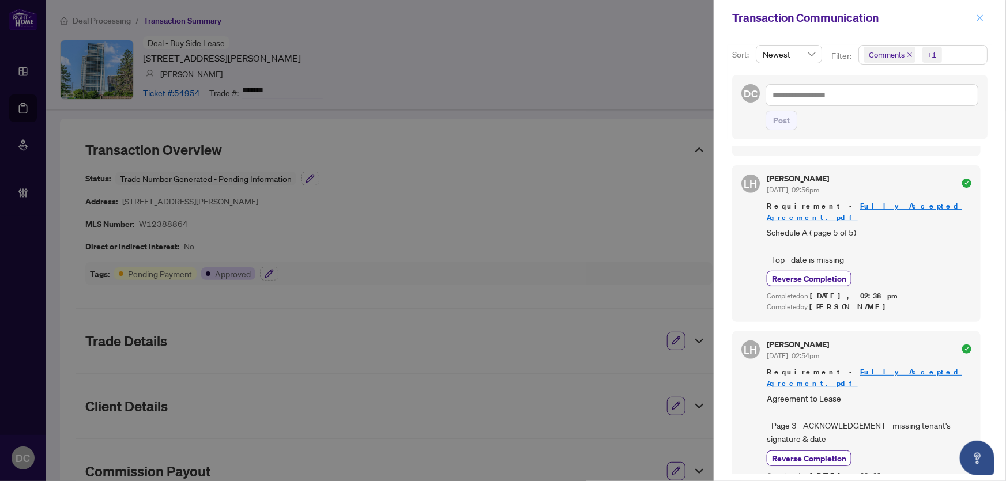
click at [980, 20] on icon "close" at bounding box center [980, 18] width 8 height 8
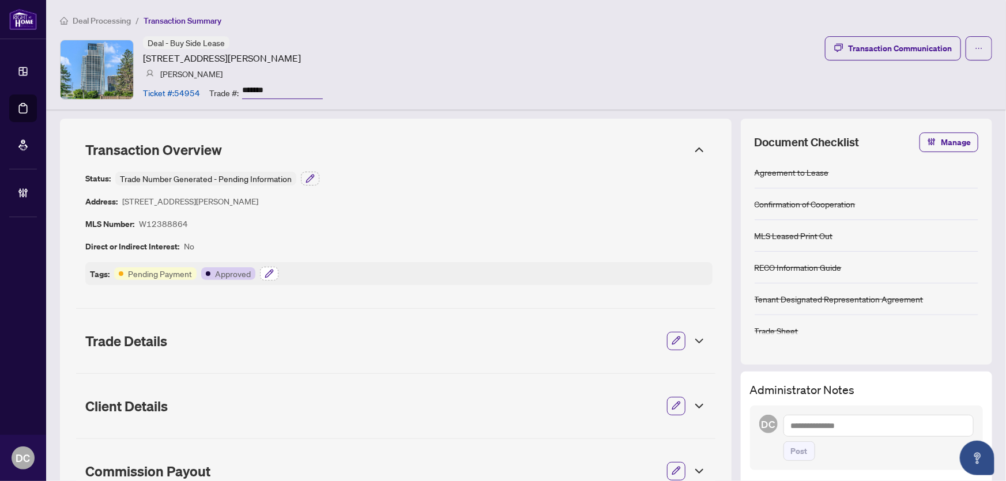
click at [270, 270] on icon "button" at bounding box center [269, 273] width 9 height 9
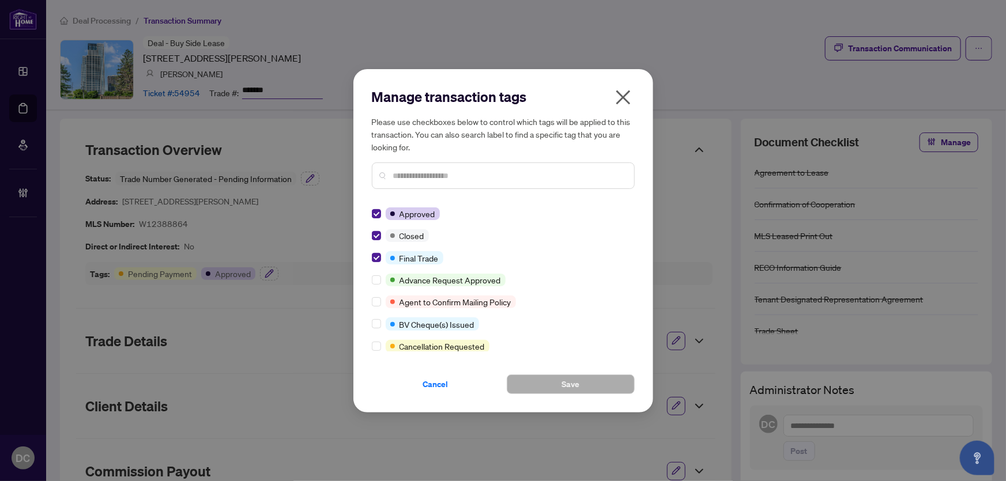
click at [439, 379] on span "Cancel" at bounding box center [435, 384] width 25 height 18
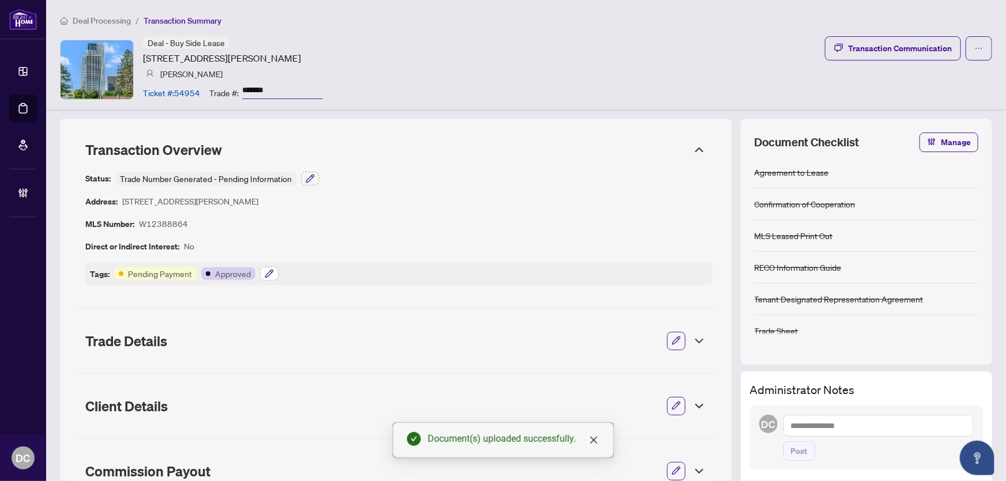
click at [271, 274] on icon "button" at bounding box center [269, 273] width 9 height 9
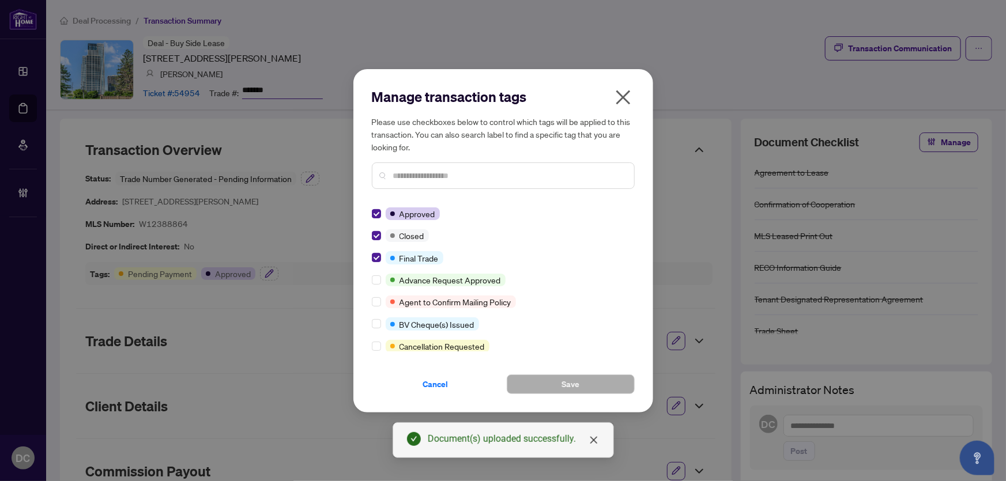
click at [622, 97] on icon "close" at bounding box center [623, 97] width 18 height 18
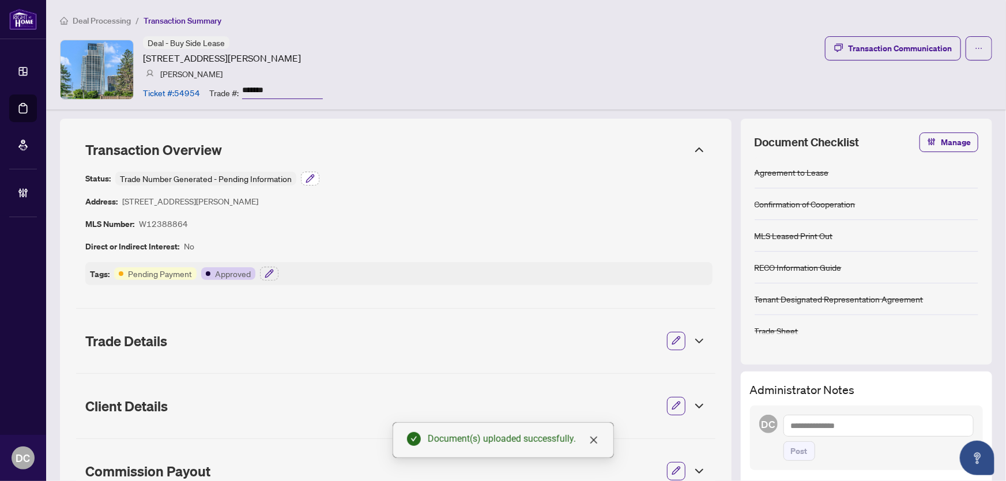
click at [302, 176] on button "button" at bounding box center [310, 179] width 18 height 14
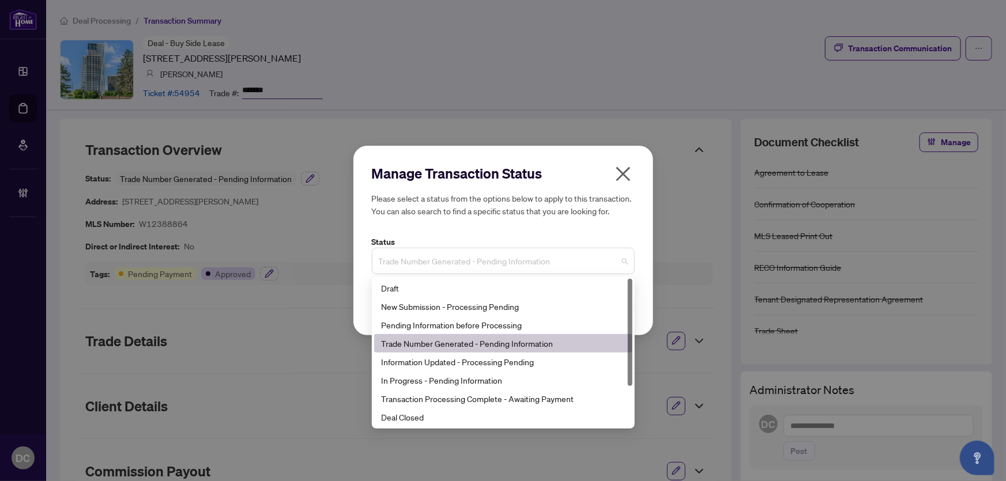
click at [524, 260] on span "Trade Number Generated - Pending Information" at bounding box center [503, 261] width 249 height 22
click at [409, 417] on div "Deal Closed" at bounding box center [503, 417] width 244 height 13
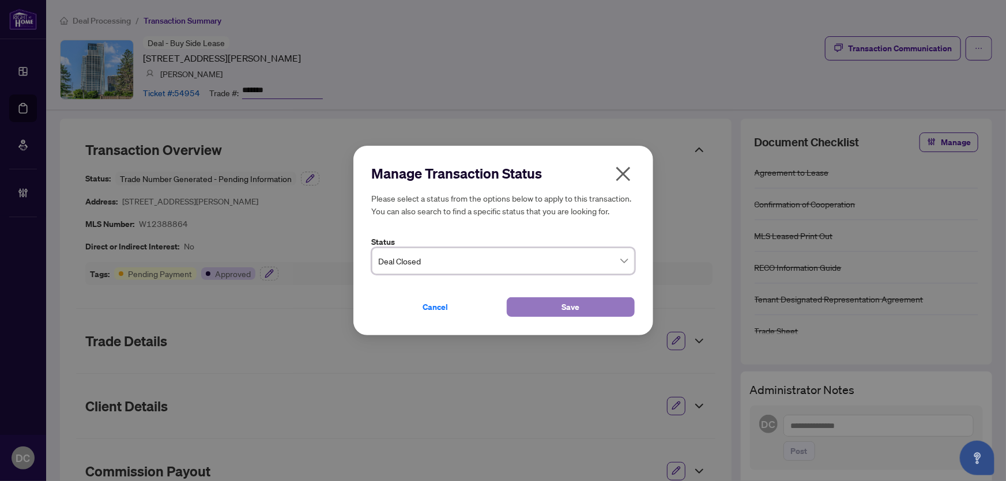
click at [516, 311] on button "Save" at bounding box center [571, 308] width 128 height 20
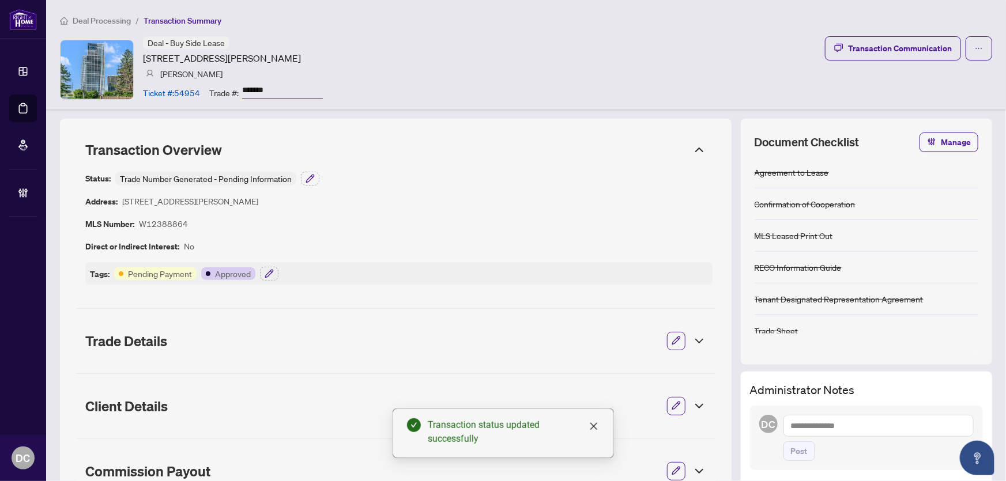
click at [175, 20] on span "Transaction Summary" at bounding box center [183, 21] width 78 height 10
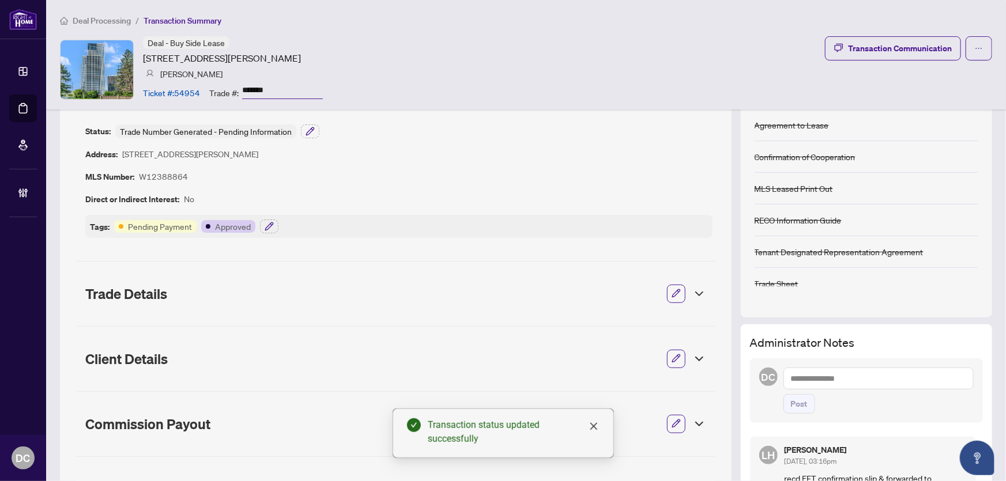
scroll to position [104, 0]
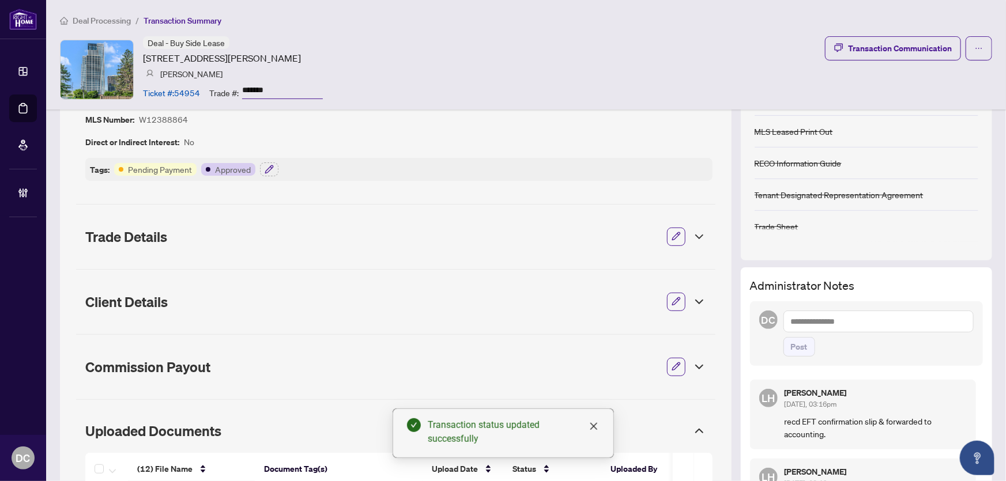
click at [833, 323] on textarea at bounding box center [879, 322] width 190 height 22
paste textarea "**********"
type textarea "**********"
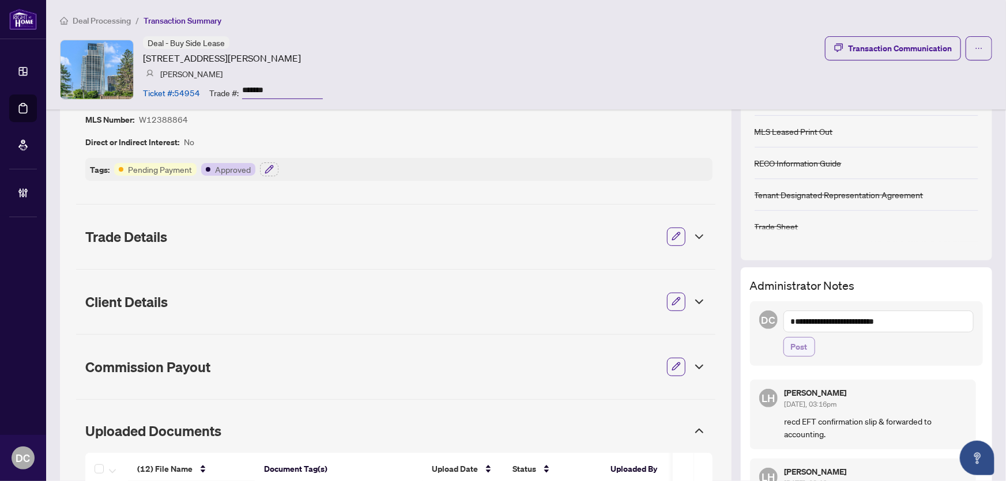
click at [797, 343] on span "Post" at bounding box center [799, 347] width 17 height 18
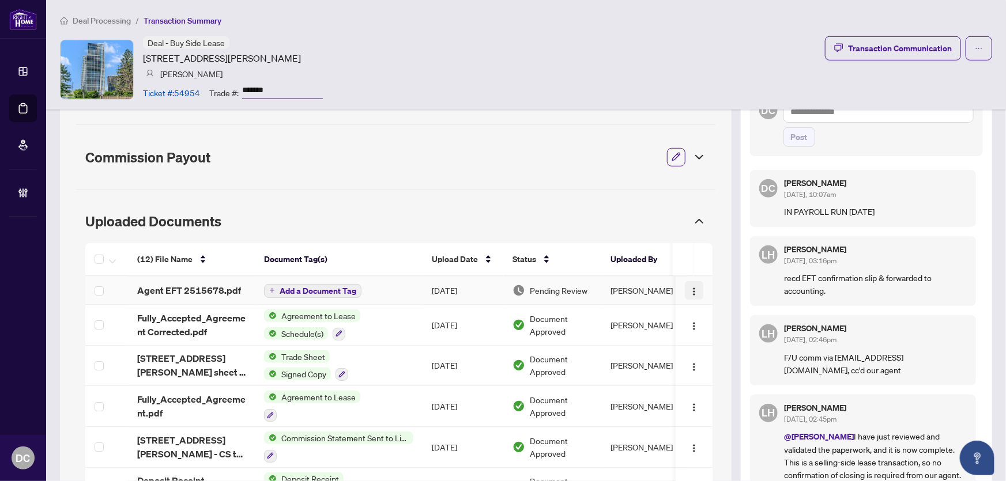
click at [690, 284] on span "button" at bounding box center [694, 290] width 9 height 13
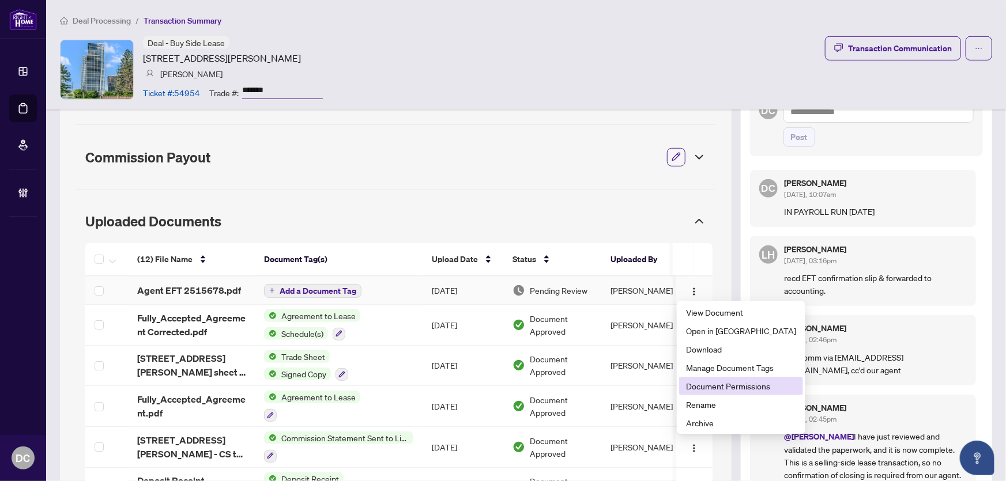
click at [720, 386] on span "Document Permissions" at bounding box center [741, 386] width 110 height 13
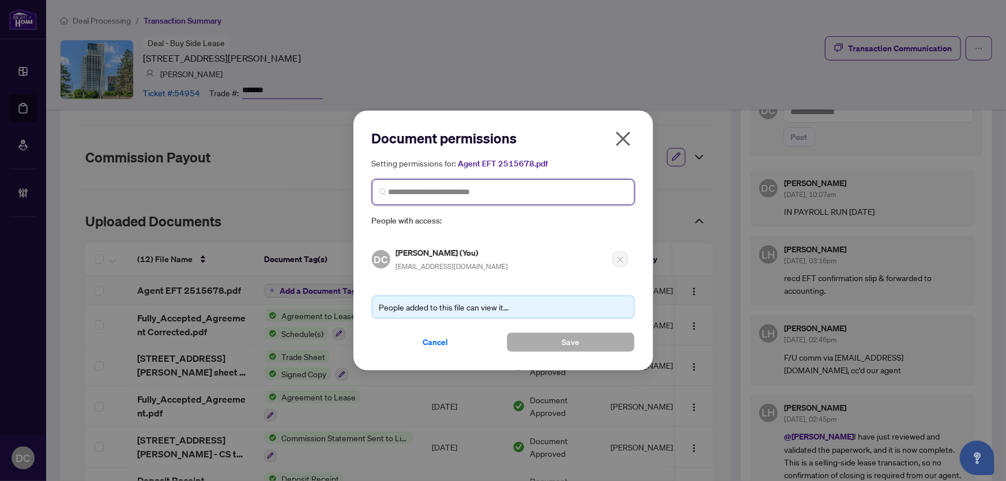
click at [556, 190] on input "search" at bounding box center [508, 192] width 239 height 12
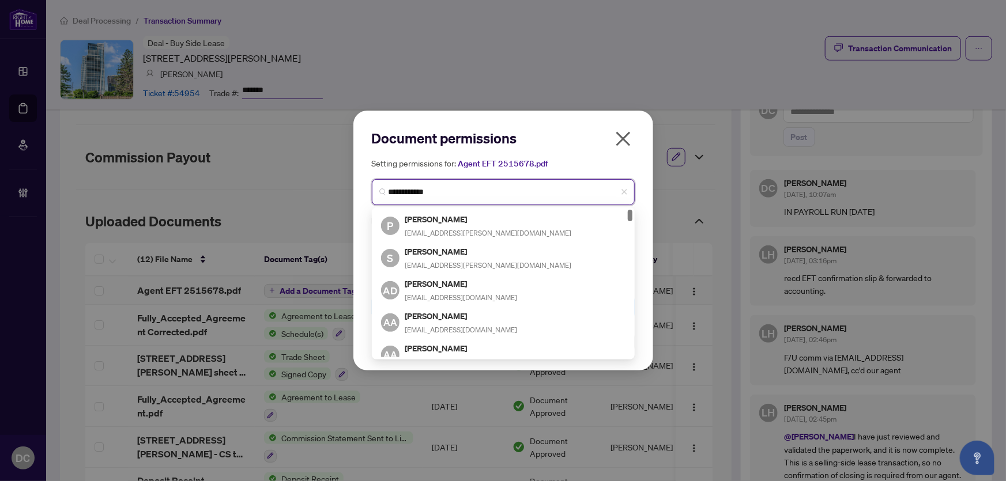
type input "**********"
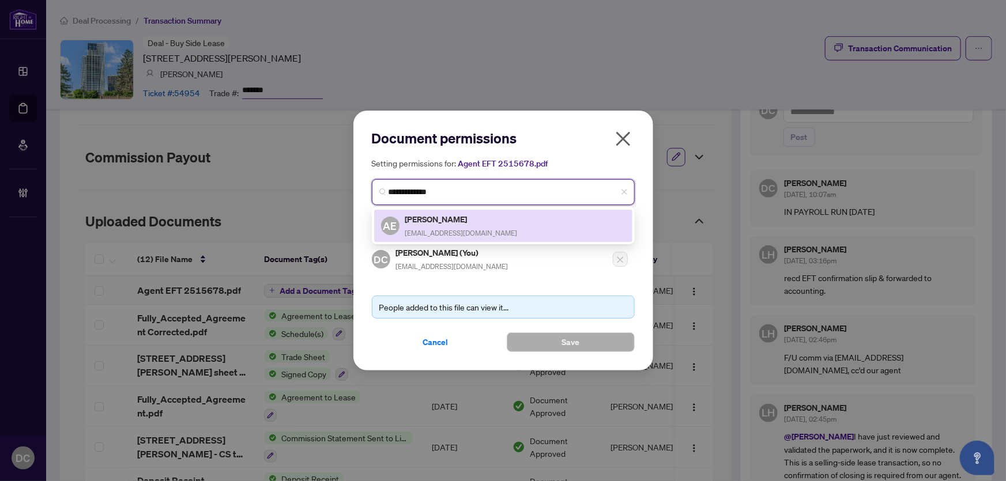
click at [434, 220] on h5 "Ahmed Elsabban" at bounding box center [461, 219] width 112 height 13
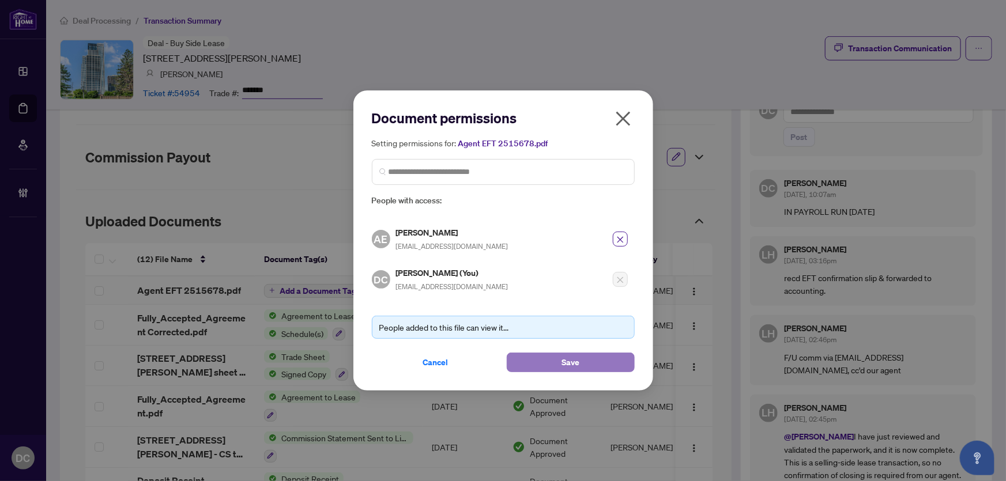
click at [553, 364] on button "Save" at bounding box center [571, 363] width 128 height 20
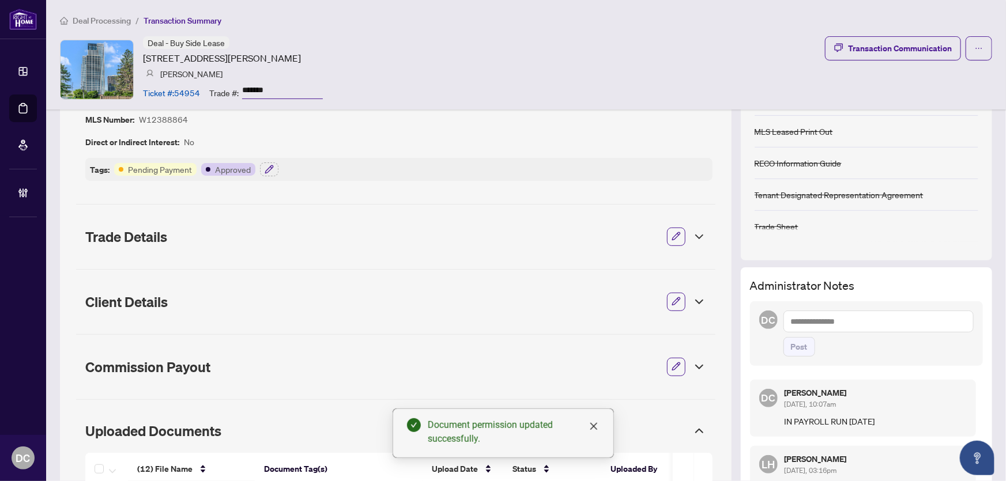
scroll to position [0, 0]
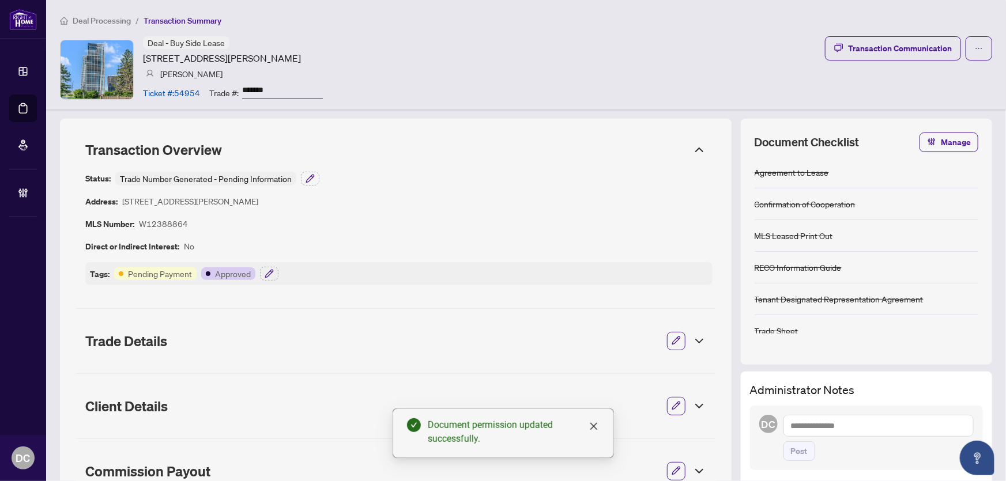
click at [693, 150] on icon at bounding box center [700, 150] width 14 height 14
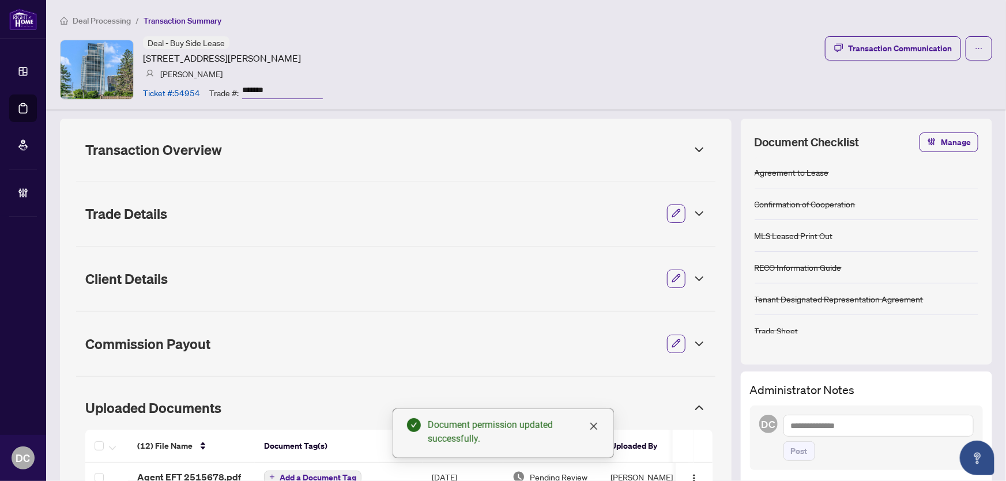
click at [693, 149] on icon at bounding box center [700, 150] width 14 height 14
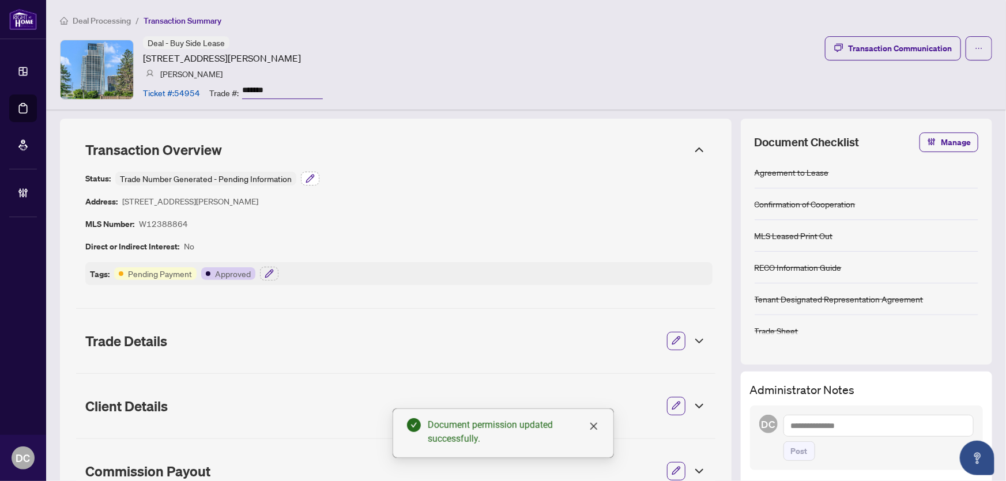
click at [311, 177] on icon "button" at bounding box center [310, 178] width 9 height 9
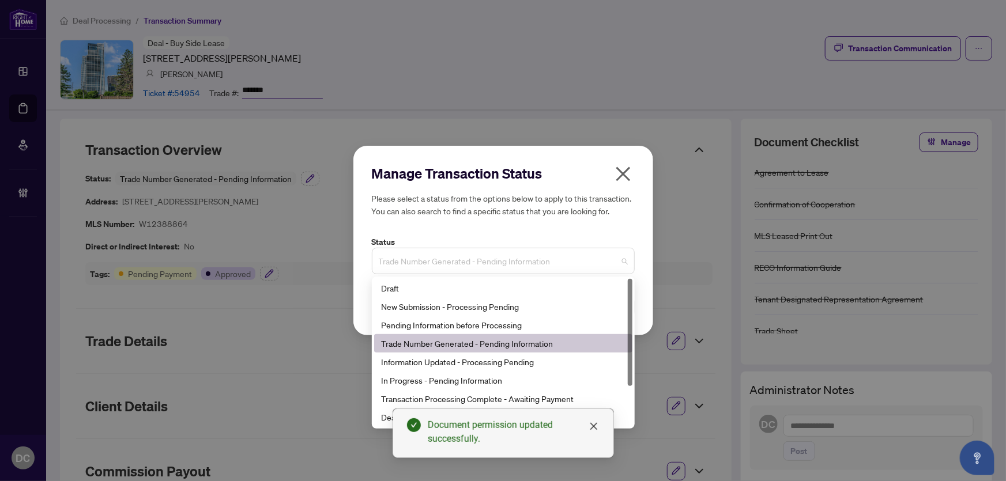
click at [547, 266] on span "Trade Number Generated - Pending Information" at bounding box center [503, 261] width 249 height 22
click at [384, 417] on div "Deal Closed" at bounding box center [503, 417] width 244 height 13
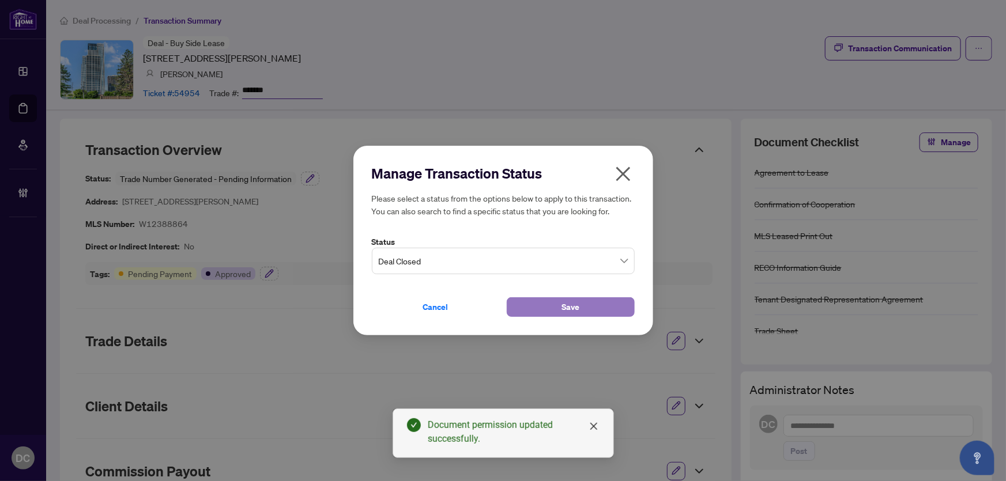
click at [536, 300] on button "Save" at bounding box center [571, 308] width 128 height 20
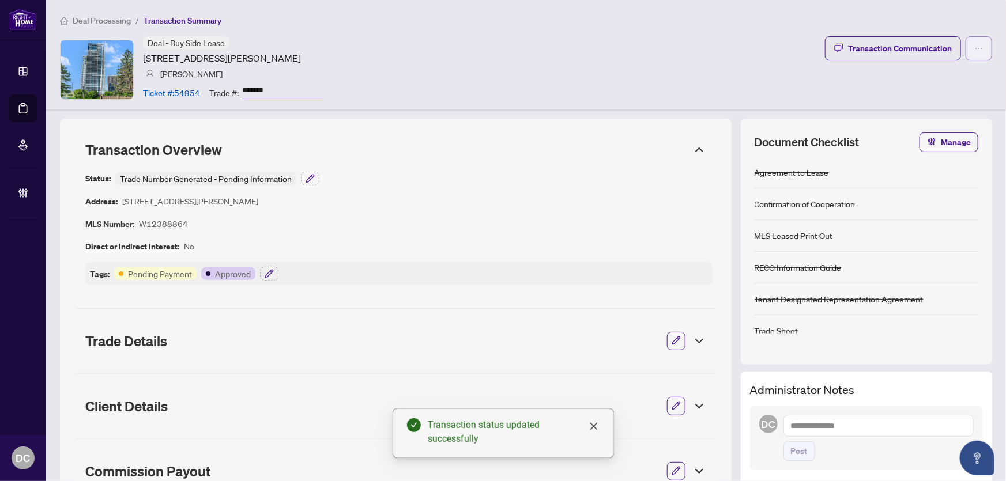
click at [975, 52] on span "button" at bounding box center [979, 48] width 8 height 18
click at [127, 20] on span "Deal Processing" at bounding box center [102, 21] width 58 height 10
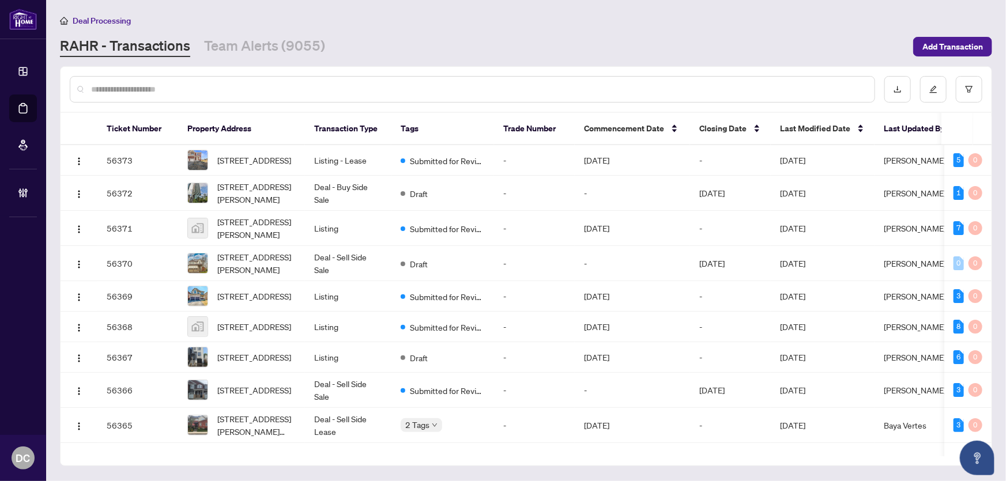
click at [194, 78] on div at bounding box center [473, 89] width 806 height 27
click at [190, 91] on input "text" at bounding box center [478, 89] width 774 height 13
paste input "*******"
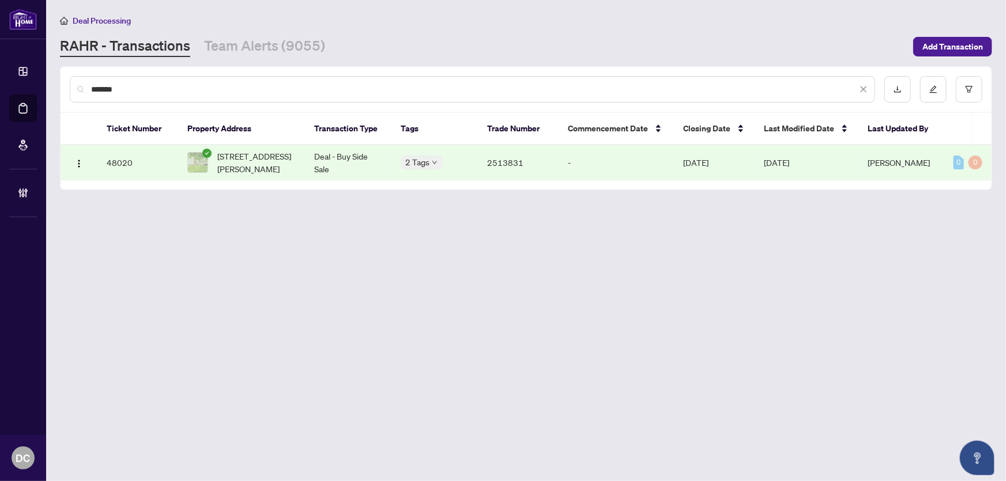
type input "*******"
click at [223, 168] on span "1548 Brock Road, Flamborough, ON L9H 5E4, Canada" at bounding box center [256, 162] width 78 height 25
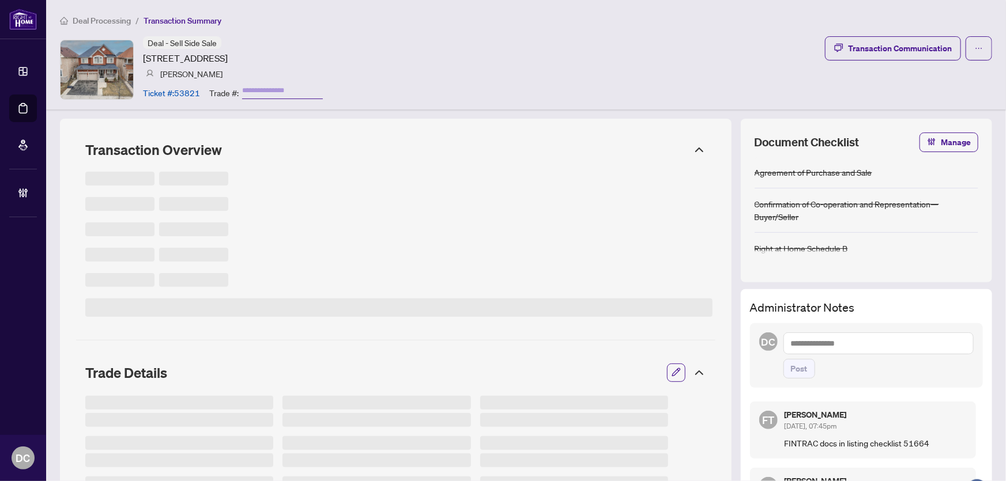
type input "*******"
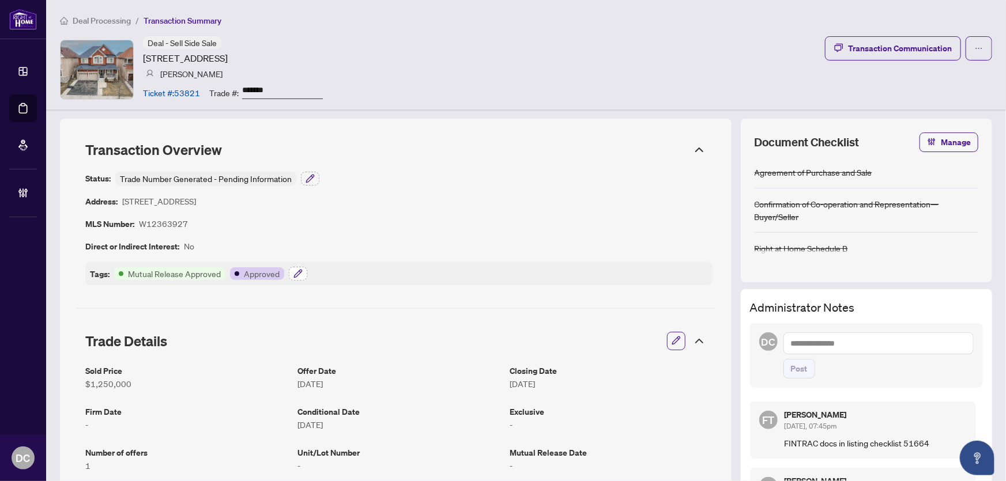
click at [300, 276] on icon "button" at bounding box center [298, 273] width 9 height 9
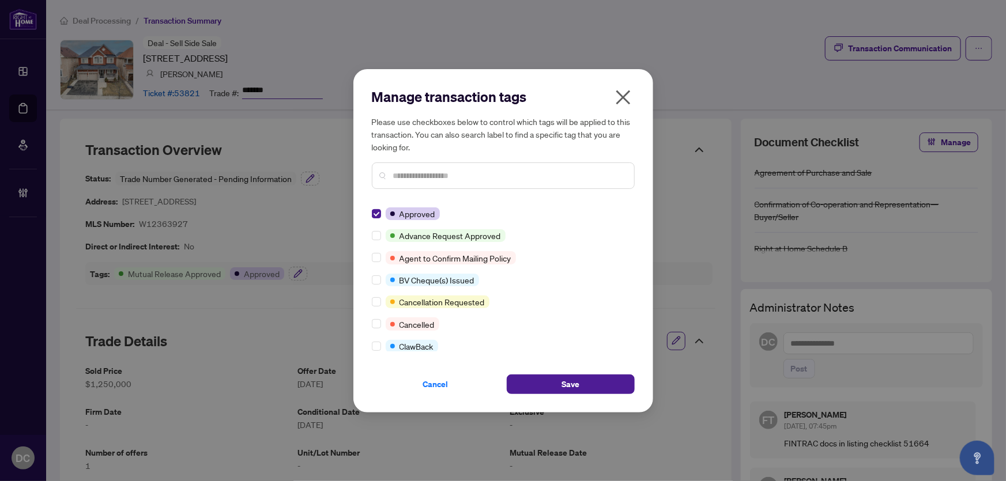
click at [417, 176] on input "text" at bounding box center [509, 176] width 232 height 13
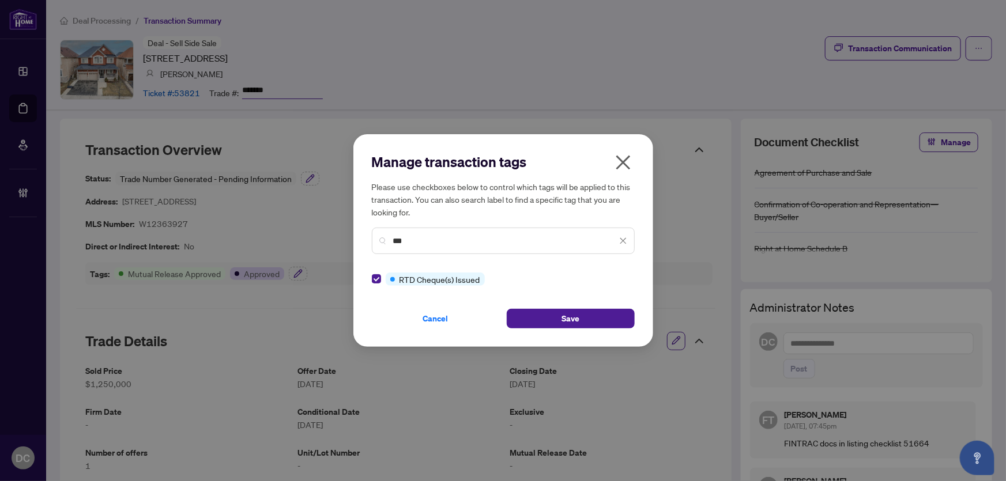
drag, startPoint x: 439, startPoint y: 240, endPoint x: 240, endPoint y: 231, distance: 198.5
click at [240, 231] on div "Manage transaction tags Please use checkboxes below to control which tags will …" at bounding box center [503, 240] width 1006 height 481
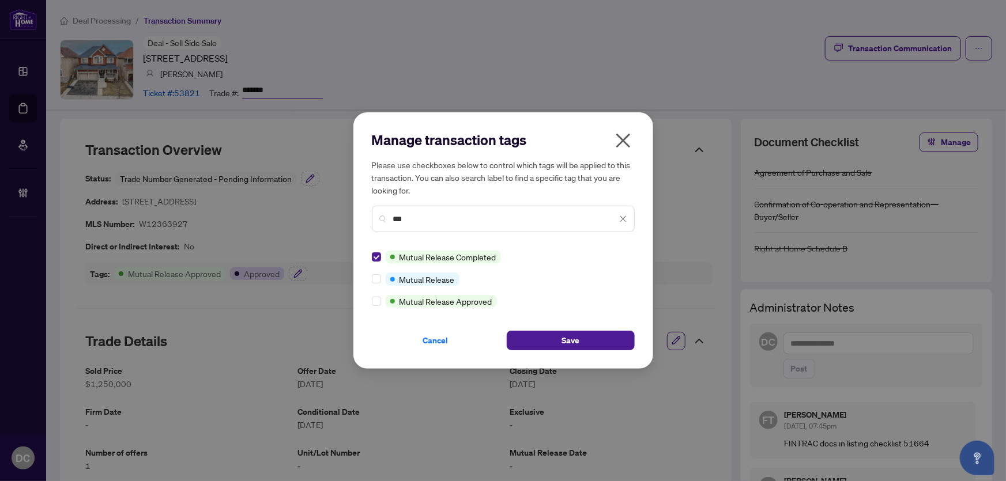
drag, startPoint x: 409, startPoint y: 220, endPoint x: 347, endPoint y: 216, distance: 62.4
click at [347, 216] on div "Manage transaction tags Please use checkboxes below to control which tags will …" at bounding box center [503, 240] width 1006 height 481
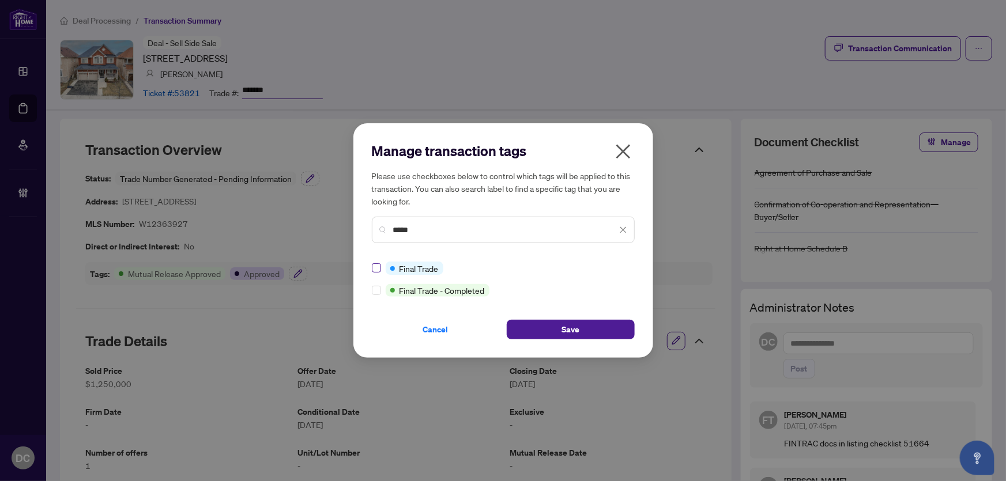
type input "*****"
click at [553, 326] on button "Save" at bounding box center [571, 330] width 128 height 20
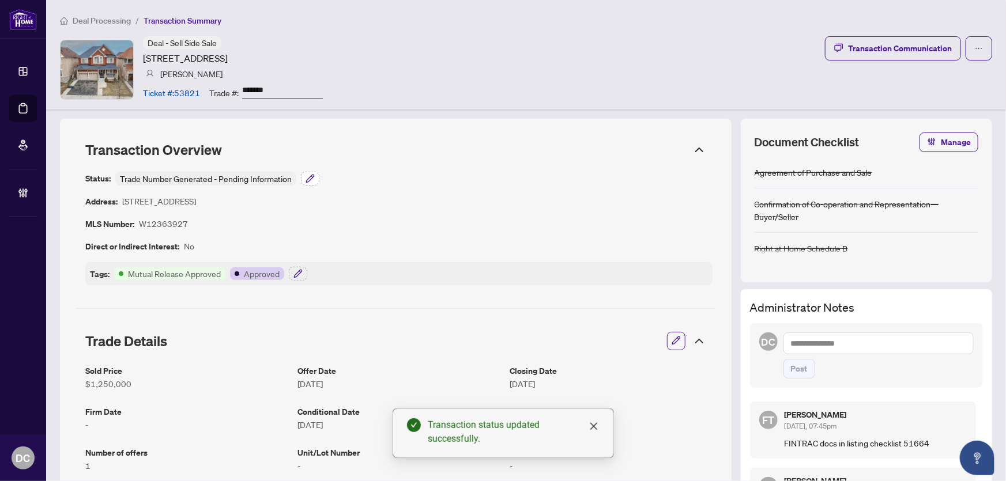
click at [304, 180] on button "button" at bounding box center [310, 179] width 18 height 14
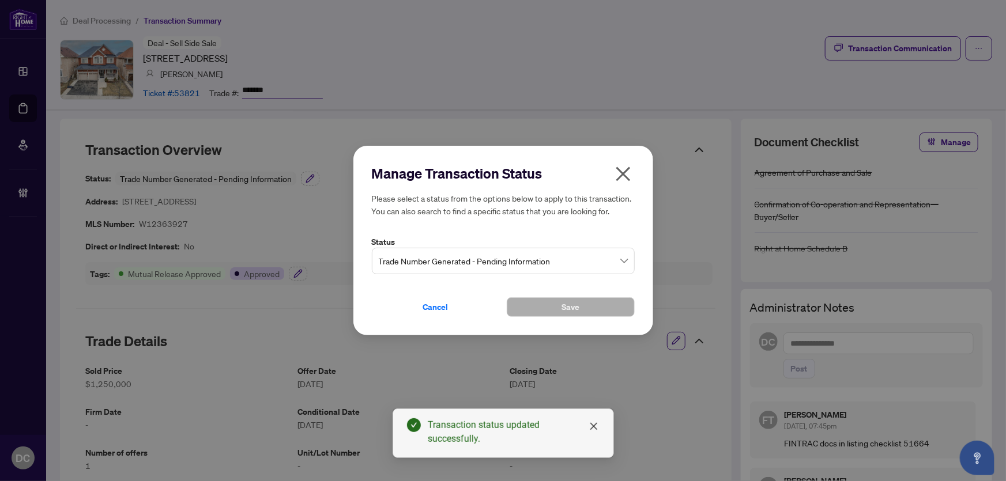
click at [437, 261] on span "Trade Number Generated - Pending Information" at bounding box center [503, 261] width 249 height 22
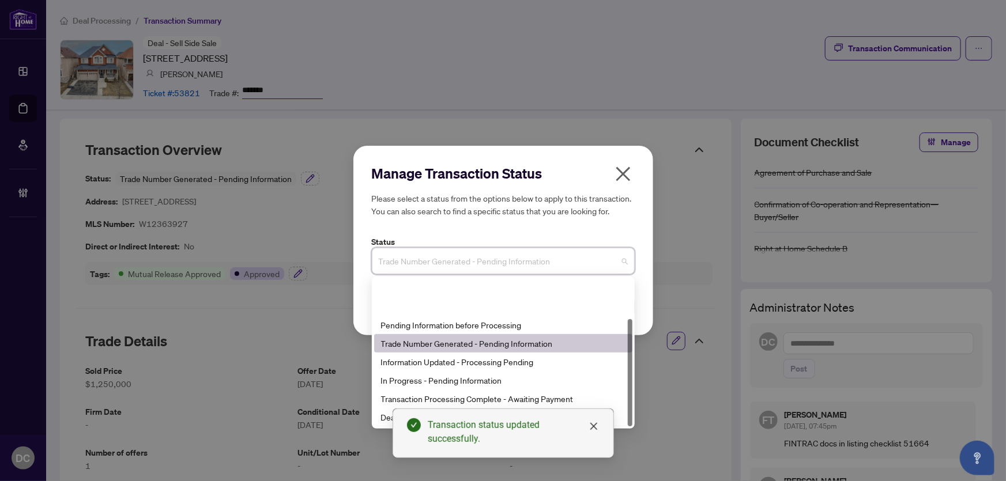
scroll to position [55, 0]
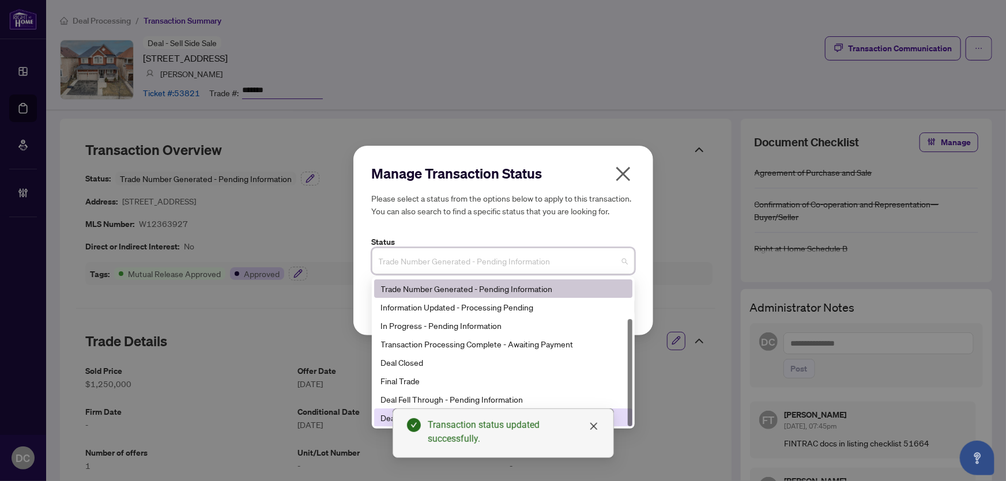
click at [379, 417] on div "Deal Fell Through & Closed" at bounding box center [503, 418] width 258 height 18
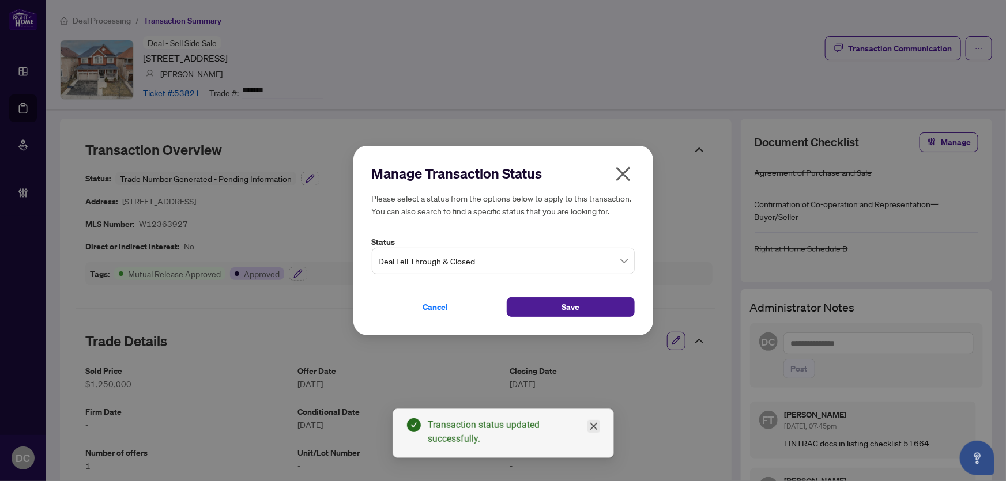
click at [591, 423] on icon "close" at bounding box center [593, 426] width 9 height 9
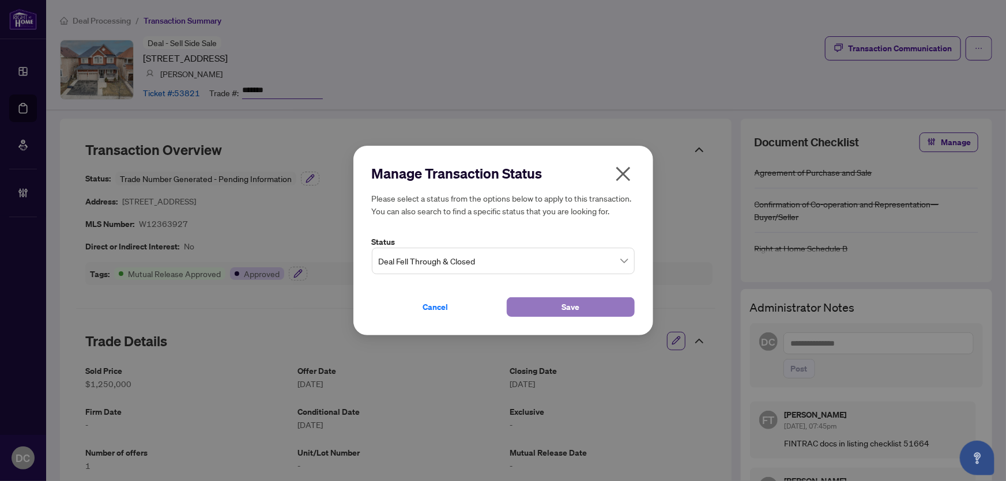
click at [587, 309] on button "Save" at bounding box center [571, 308] width 128 height 20
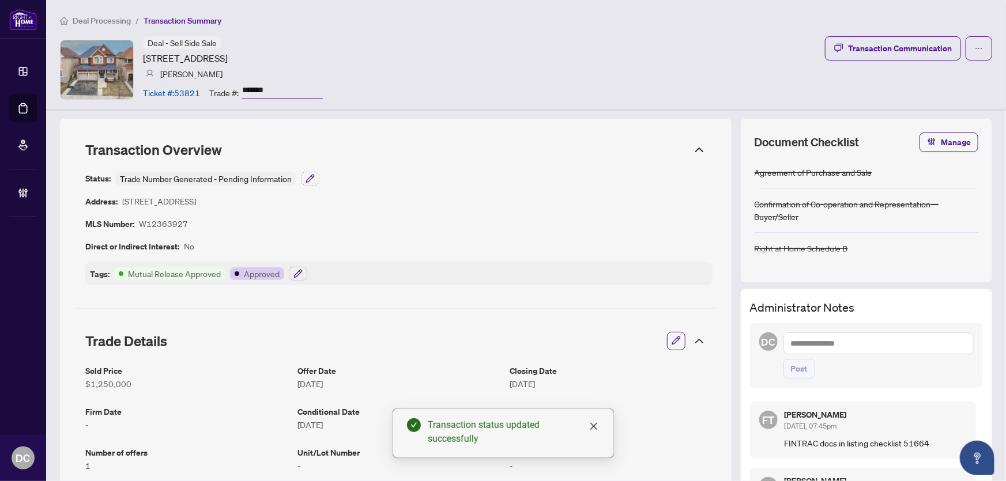
click at [694, 346] on icon at bounding box center [700, 341] width 14 height 14
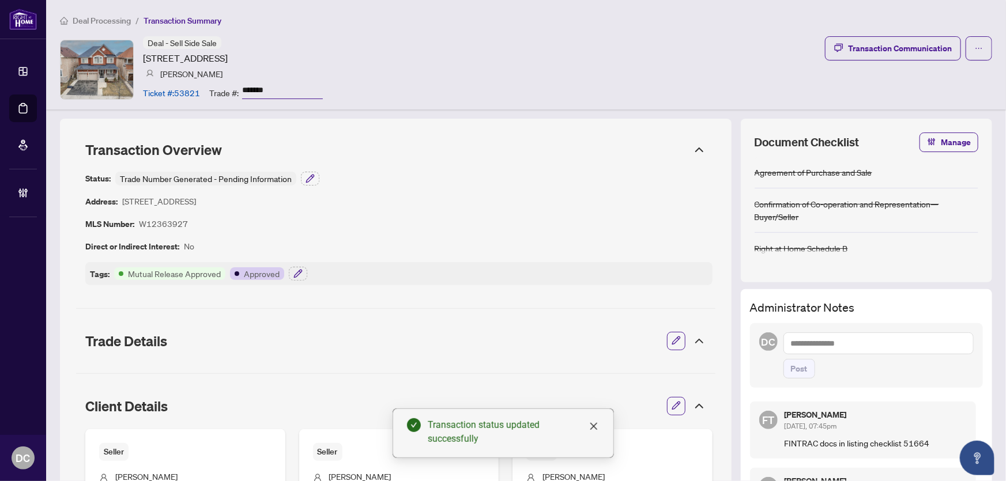
click at [698, 145] on icon at bounding box center [700, 150] width 14 height 14
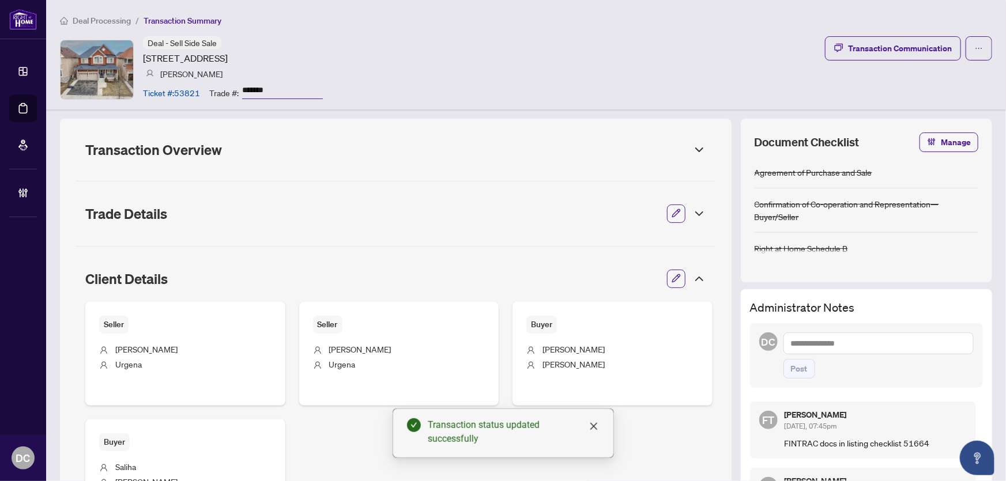
click at [698, 282] on div "Client Details" at bounding box center [395, 279] width 639 height 32
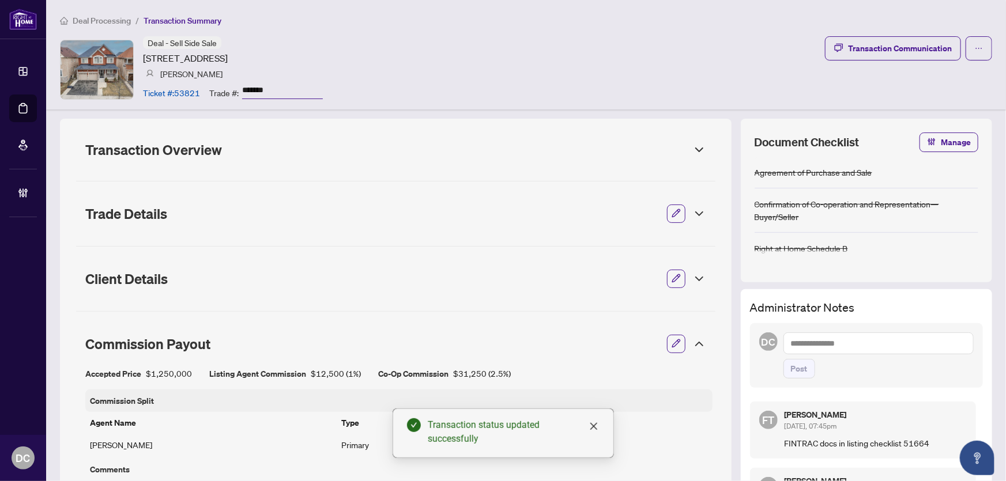
click at [696, 343] on icon at bounding box center [699, 344] width 7 height 3
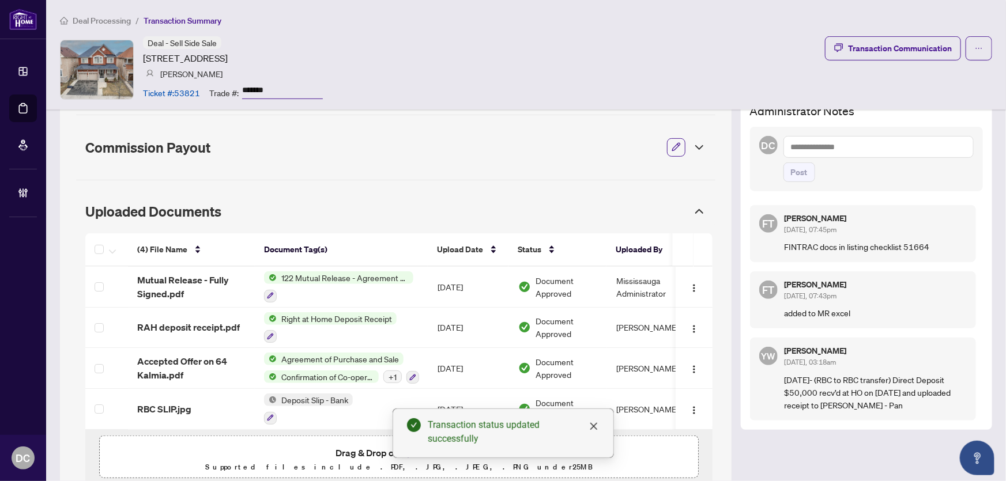
scroll to position [209, 0]
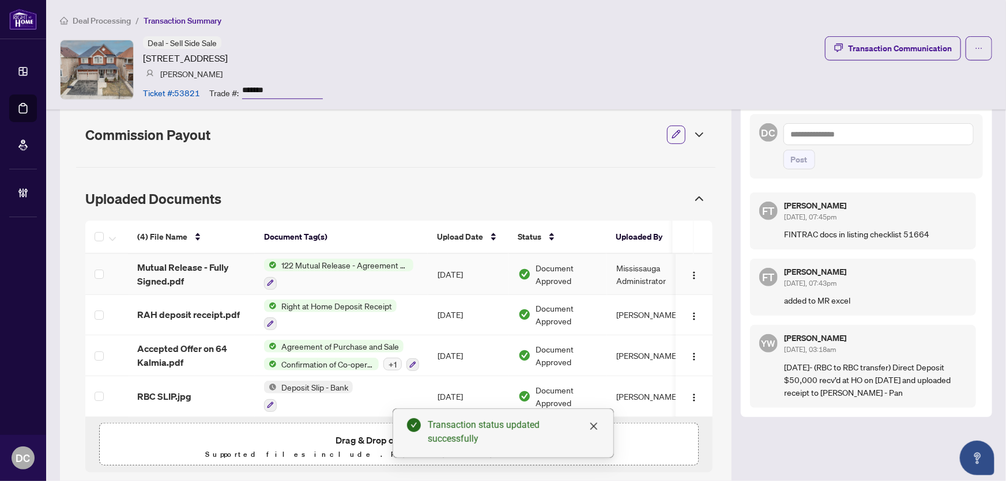
click at [433, 270] on td "[DATE]" at bounding box center [468, 274] width 81 height 41
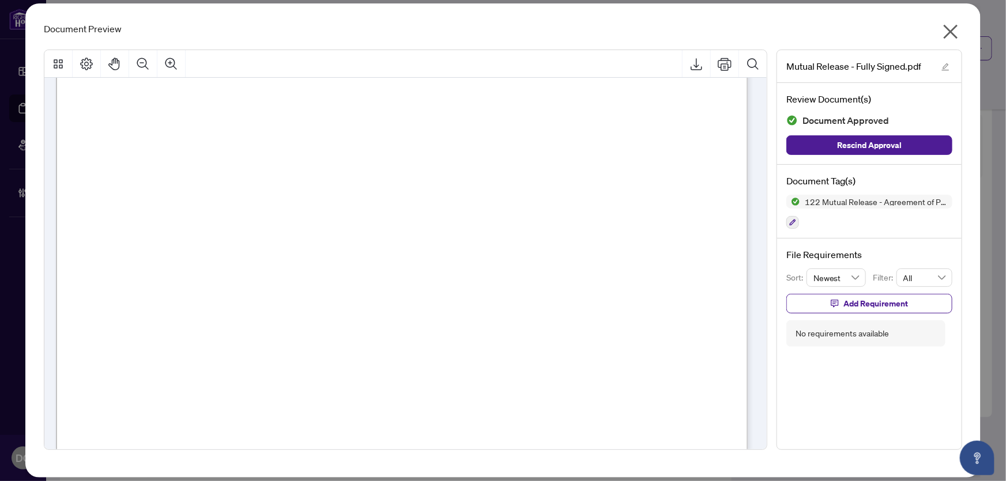
click at [951, 25] on icon "close" at bounding box center [951, 31] width 18 height 18
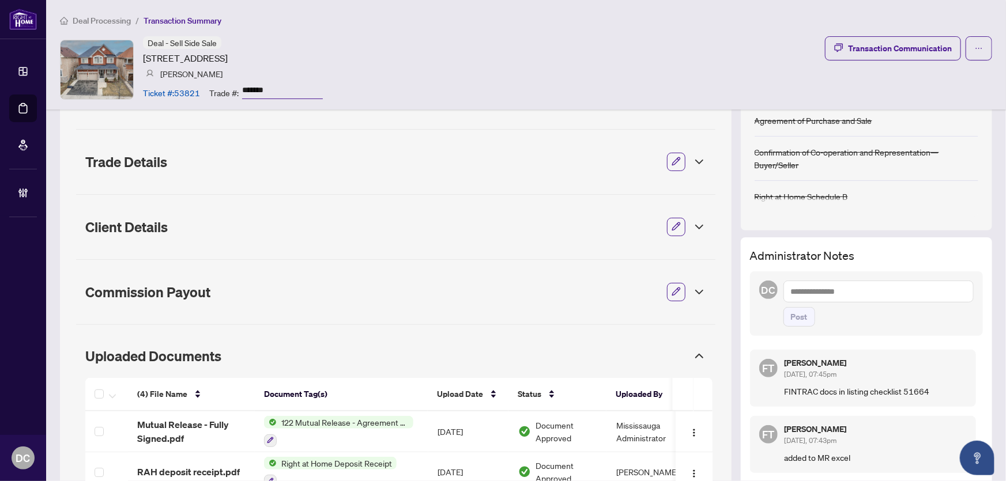
scroll to position [0, 0]
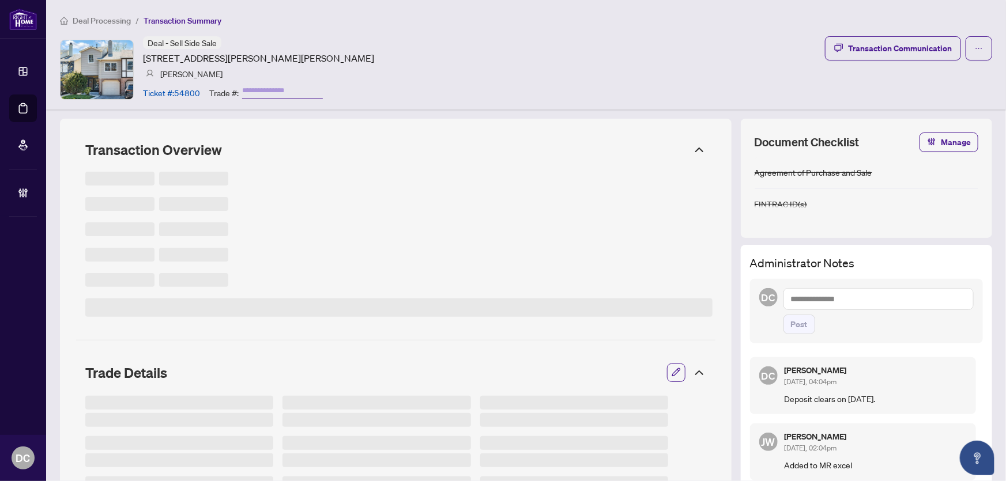
type input "*******"
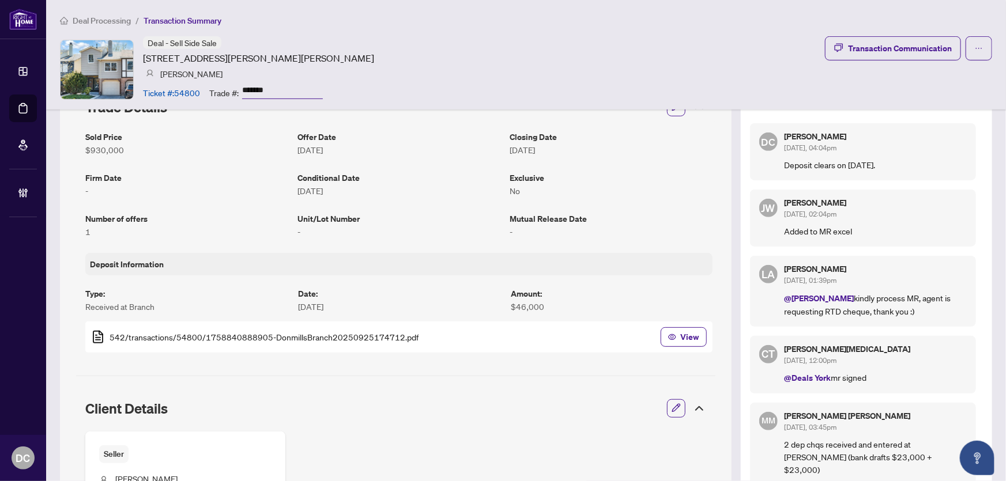
scroll to position [262, 0]
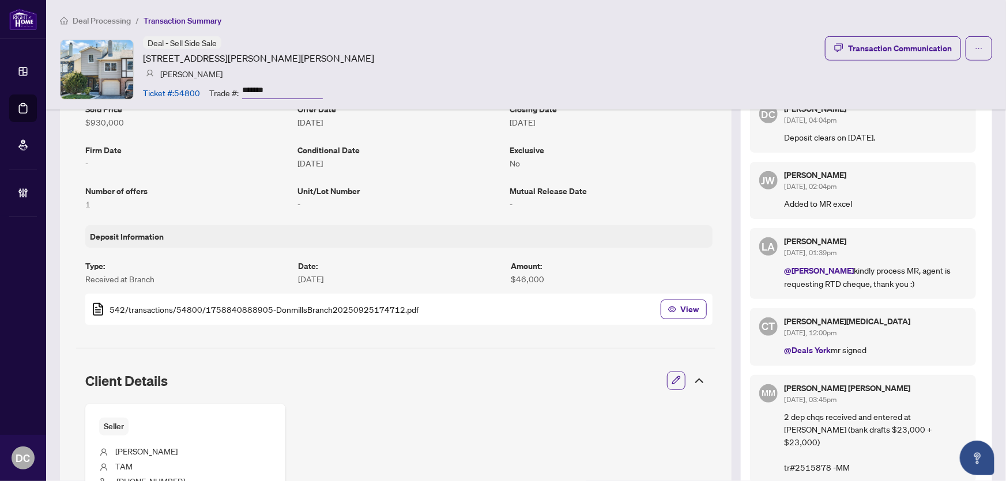
click at [696, 377] on icon at bounding box center [700, 381] width 14 height 14
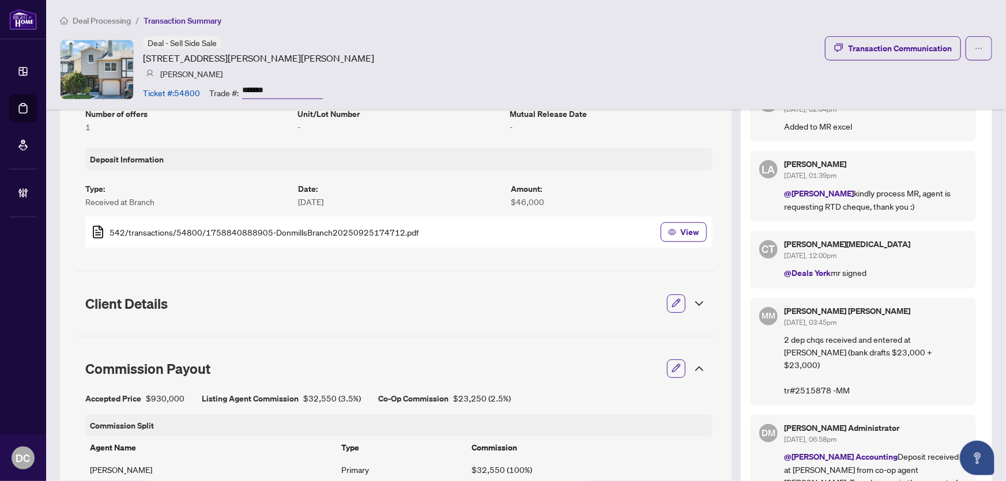
scroll to position [472, 0]
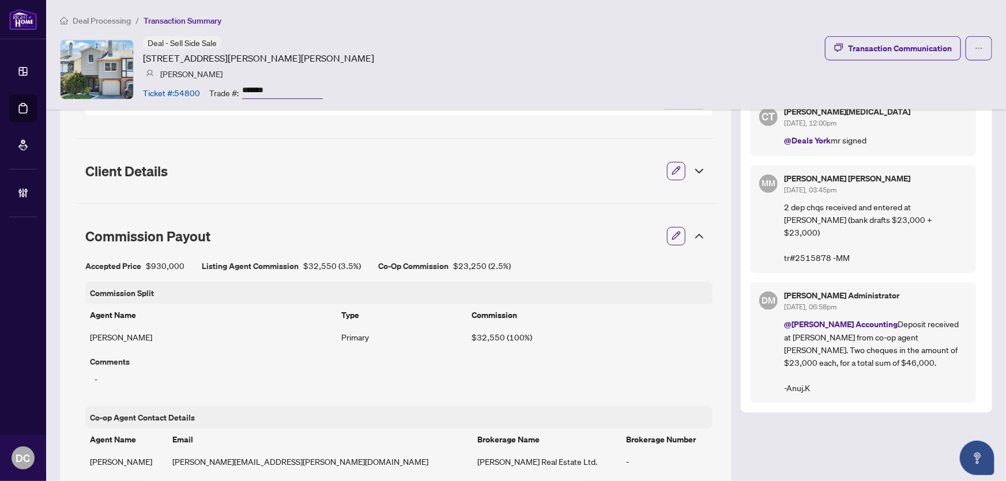
click at [693, 237] on icon at bounding box center [700, 236] width 14 height 14
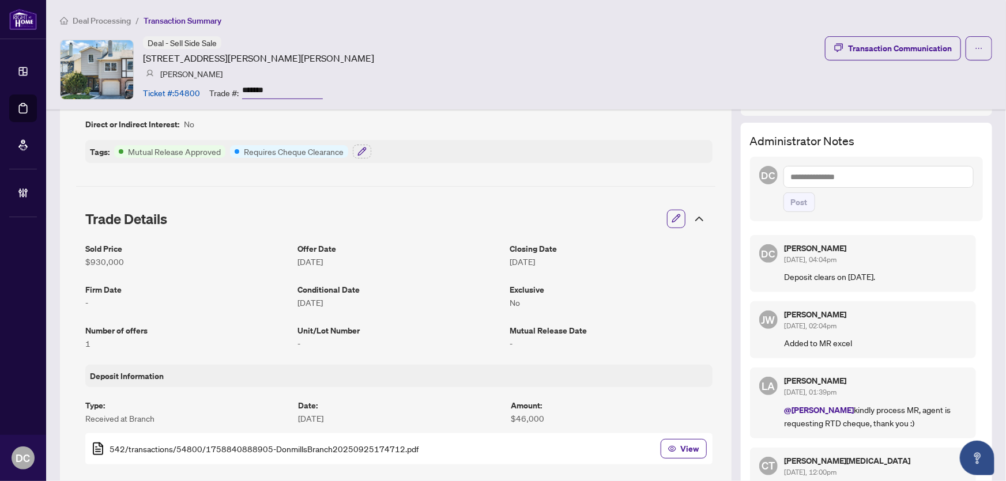
scroll to position [0, 0]
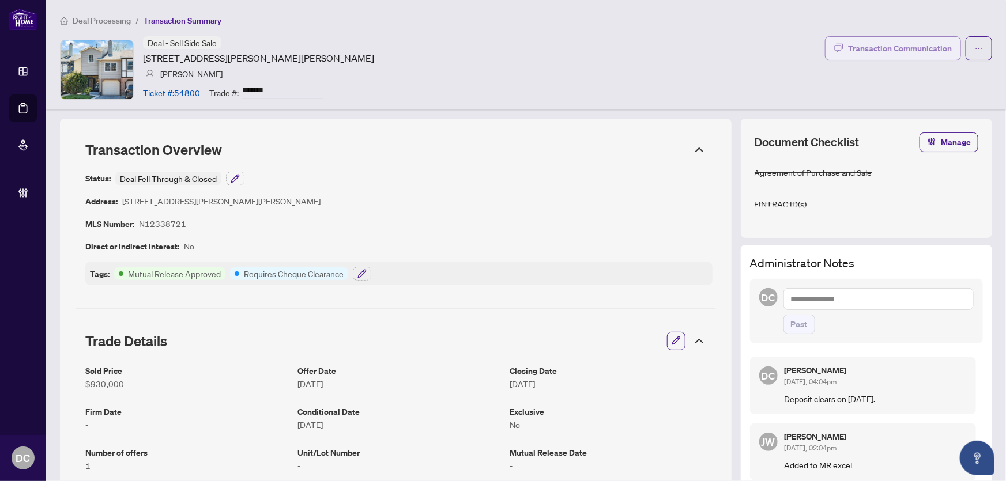
click at [889, 52] on div "Transaction Communication" at bounding box center [900, 48] width 104 height 18
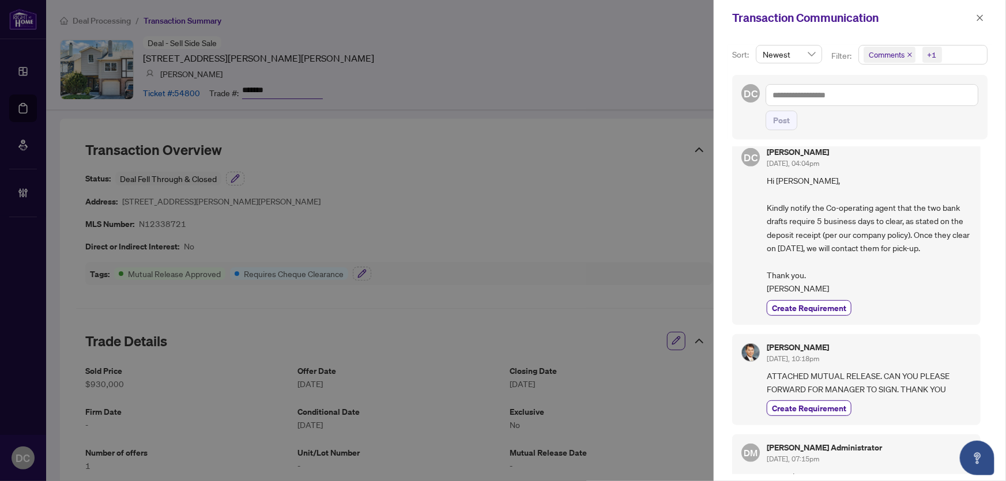
scroll to position [314, 0]
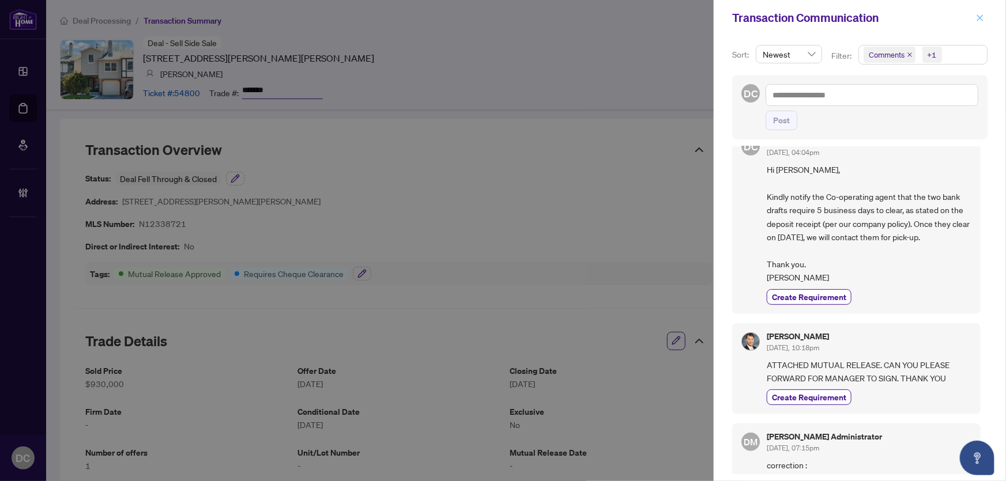
click at [979, 21] on icon "close" at bounding box center [980, 18] width 8 height 8
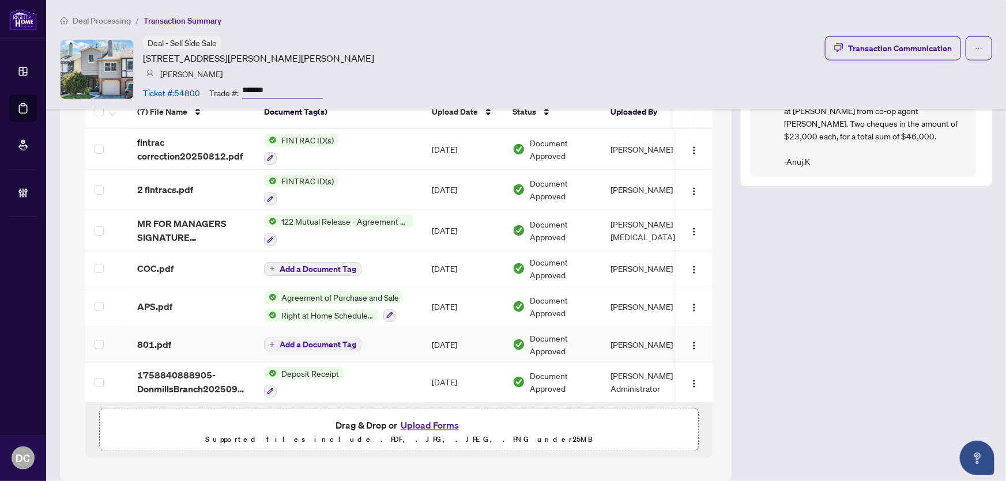
scroll to position [712, 0]
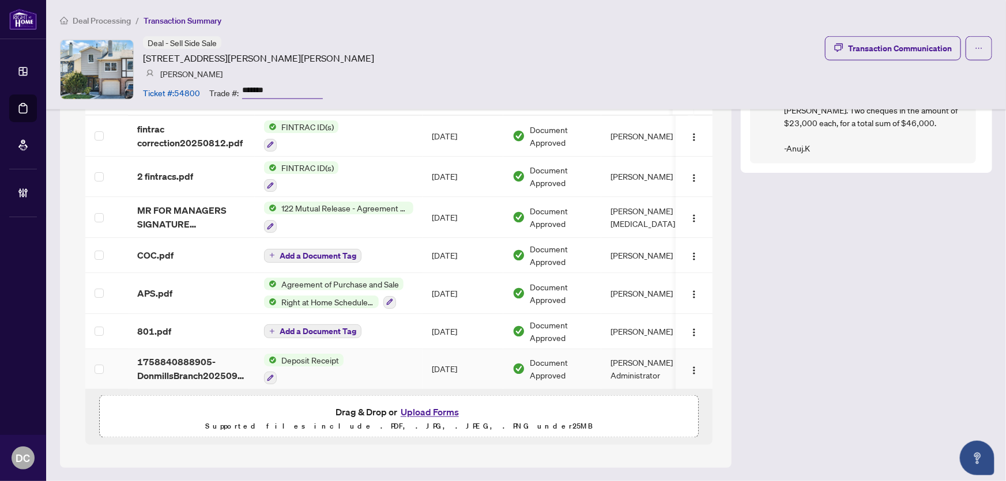
click at [409, 369] on td "Deposit Receipt" at bounding box center [339, 369] width 168 height 41
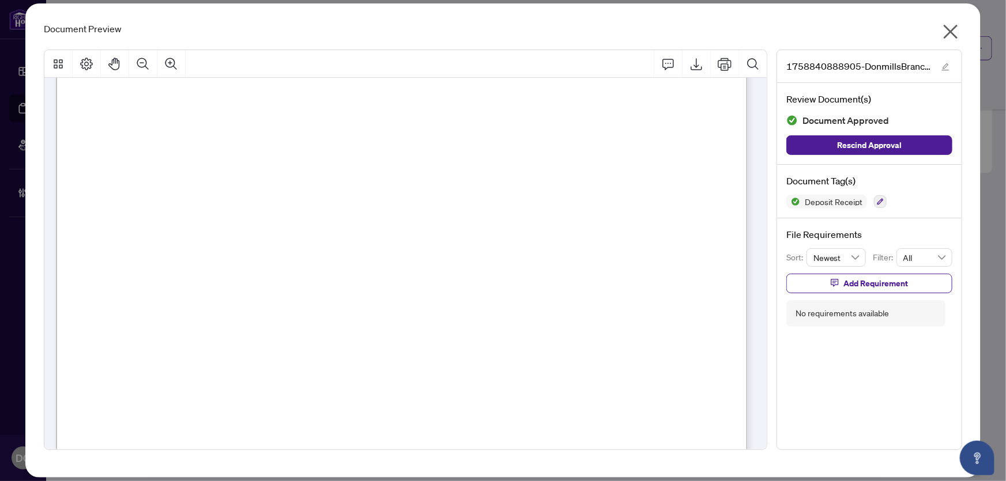
scroll to position [419, 0]
click at [959, 35] on icon "close" at bounding box center [951, 31] width 18 height 18
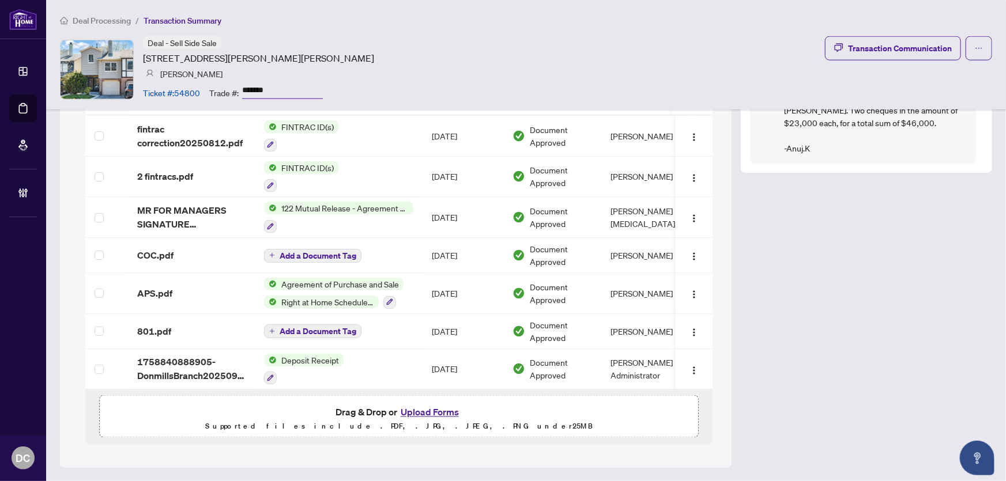
drag, startPoint x: 296, startPoint y: 89, endPoint x: 228, endPoint y: 95, distance: 67.7
click at [224, 84] on div "Trade #: *******" at bounding box center [266, 92] width 114 height 20
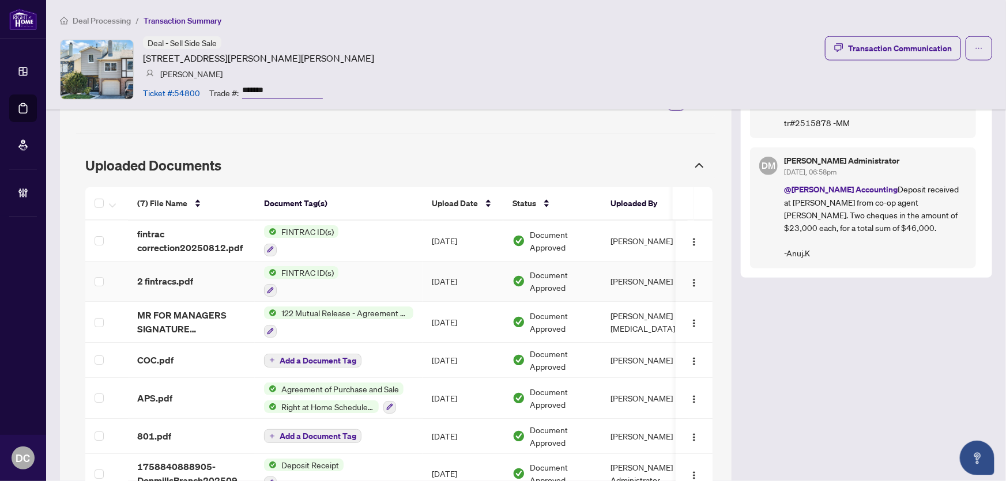
scroll to position [712, 0]
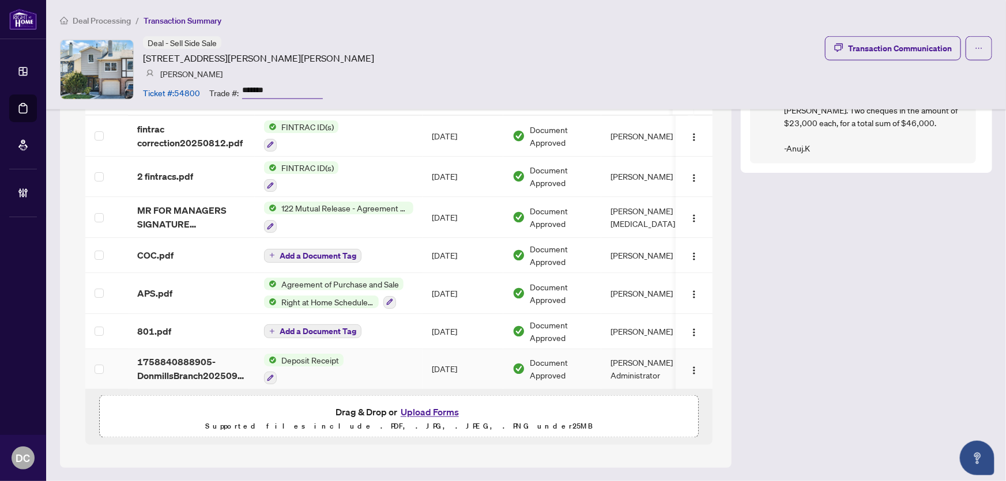
click at [371, 368] on td "Deposit Receipt" at bounding box center [339, 369] width 168 height 41
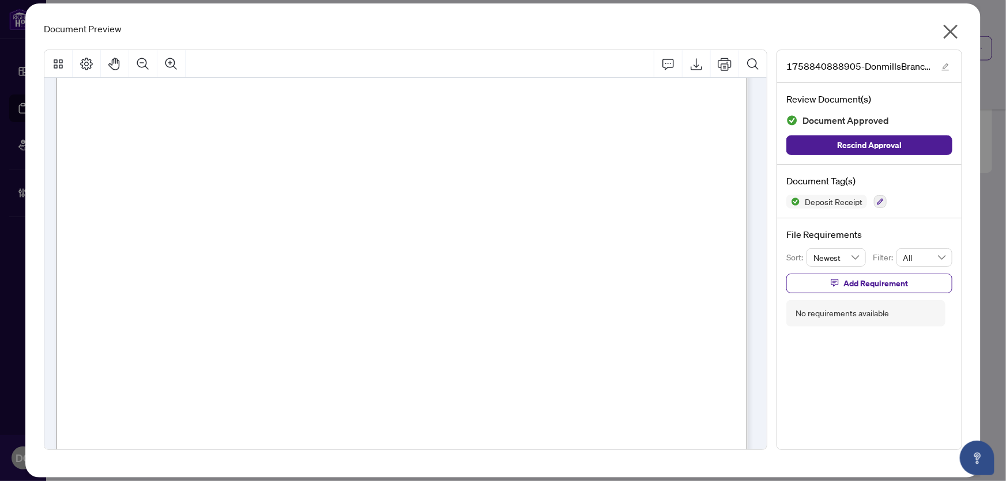
scroll to position [1258, 0]
drag, startPoint x: 948, startPoint y: 28, endPoint x: 633, endPoint y: 202, distance: 359.5
click at [635, 198] on div "1758840888905-DonmillsBranch20250925174712.pdf Review Document(s) Document Appr…" at bounding box center [503, 249] width 919 height 419
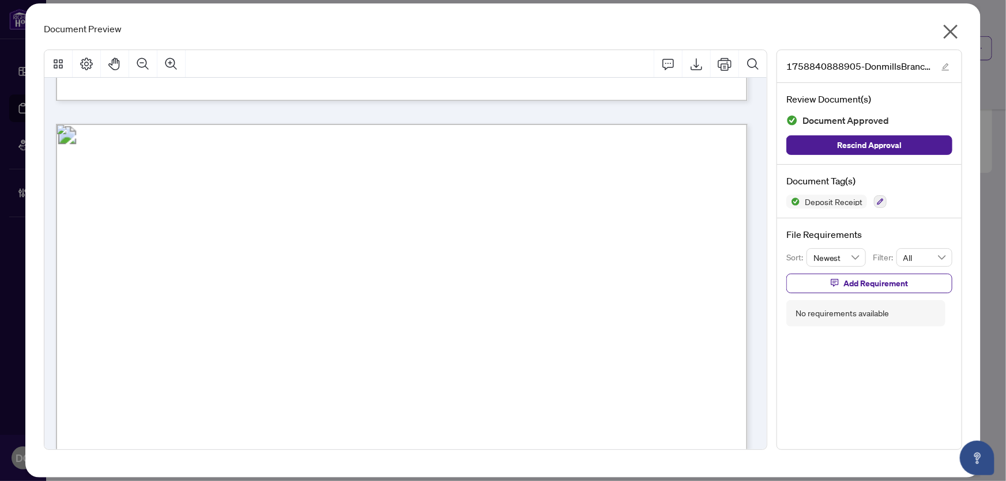
scroll to position [838, 0]
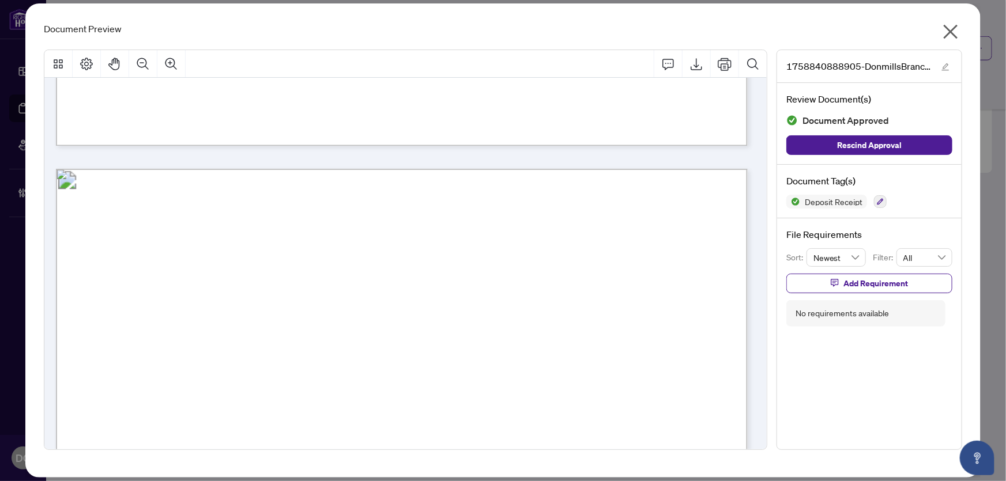
click at [955, 36] on icon "close" at bounding box center [951, 32] width 14 height 14
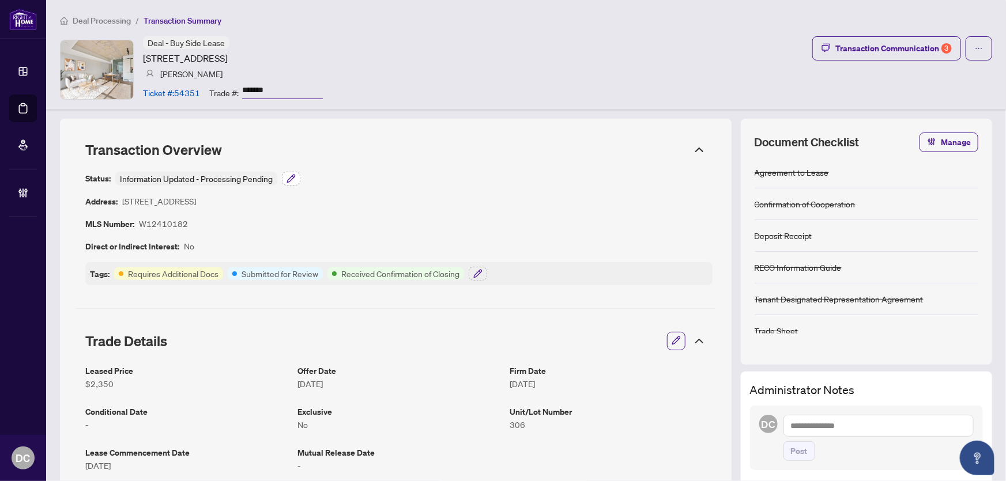
click at [288, 175] on icon "button" at bounding box center [291, 178] width 9 height 9
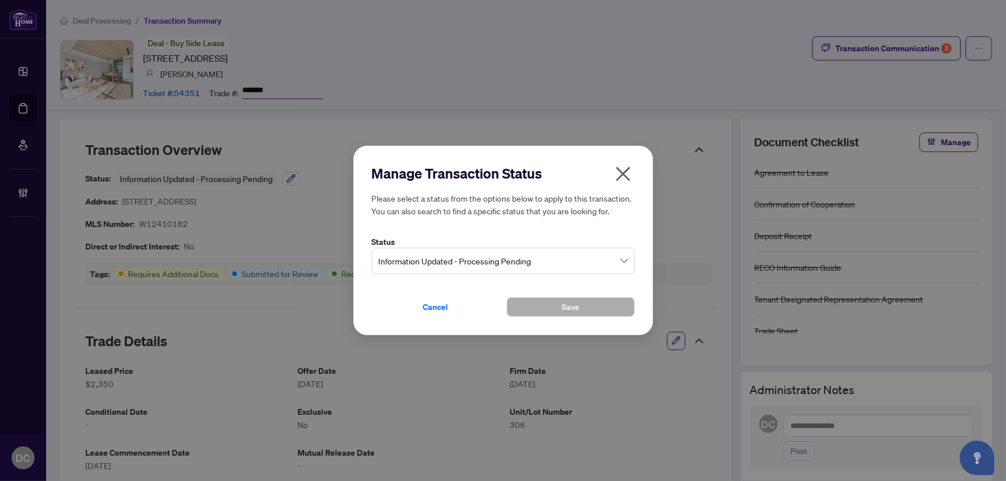
click at [461, 265] on span "Information Updated - Processing Pending" at bounding box center [503, 261] width 249 height 22
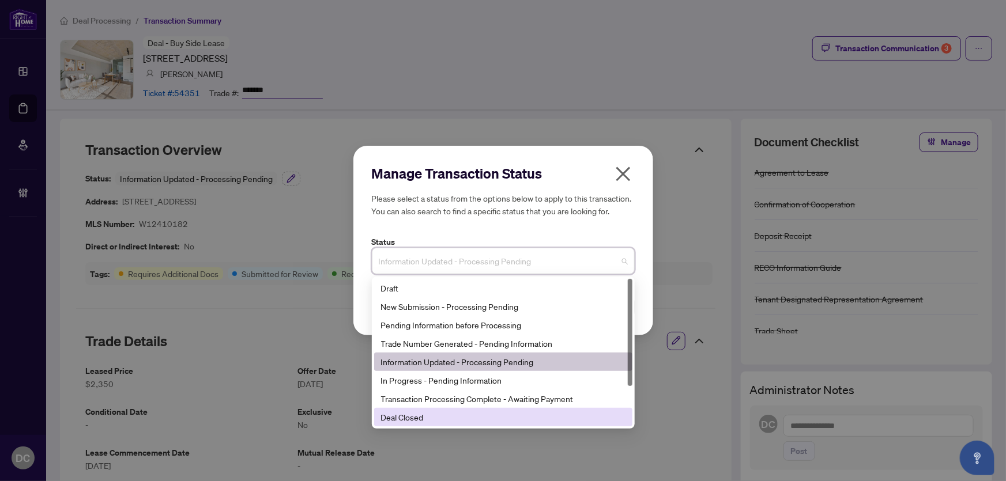
click at [412, 424] on div "Deal Closed" at bounding box center [503, 417] width 258 height 18
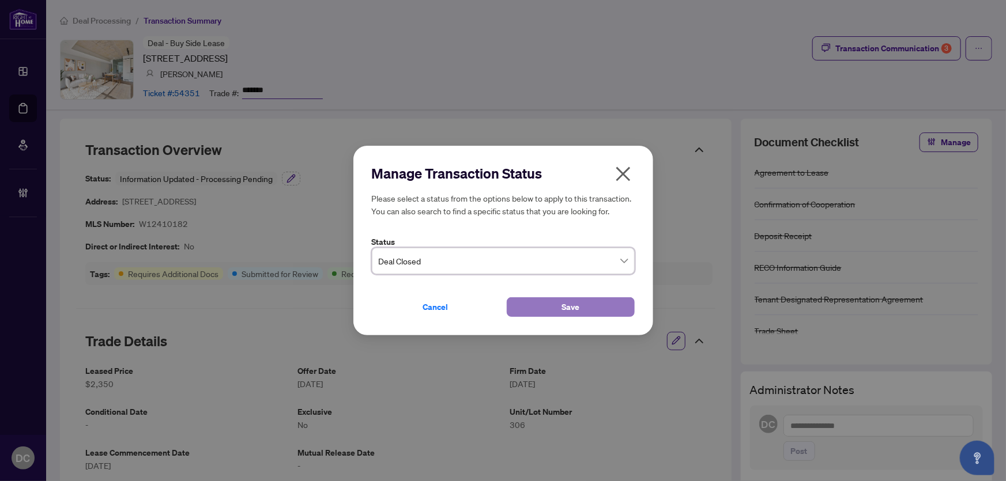
click at [559, 308] on button "Save" at bounding box center [571, 308] width 128 height 20
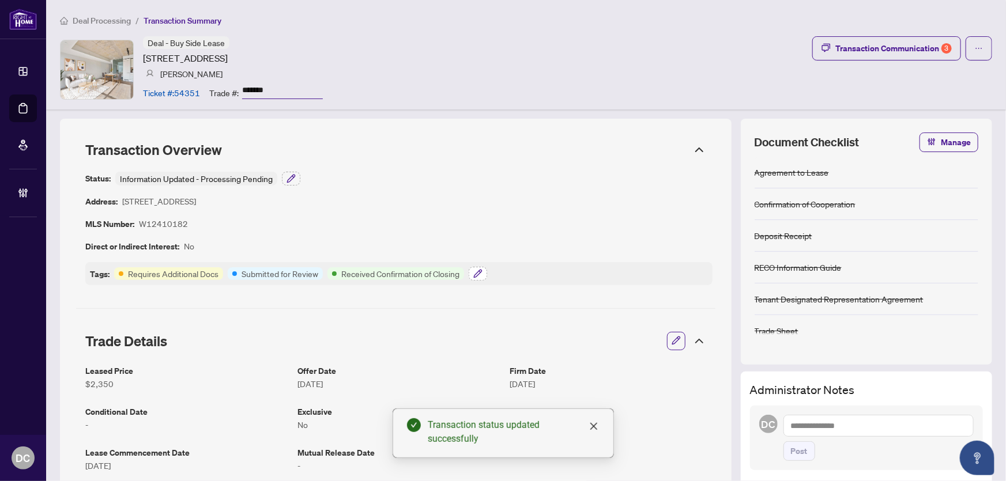
click at [483, 274] on icon "button" at bounding box center [477, 273] width 9 height 9
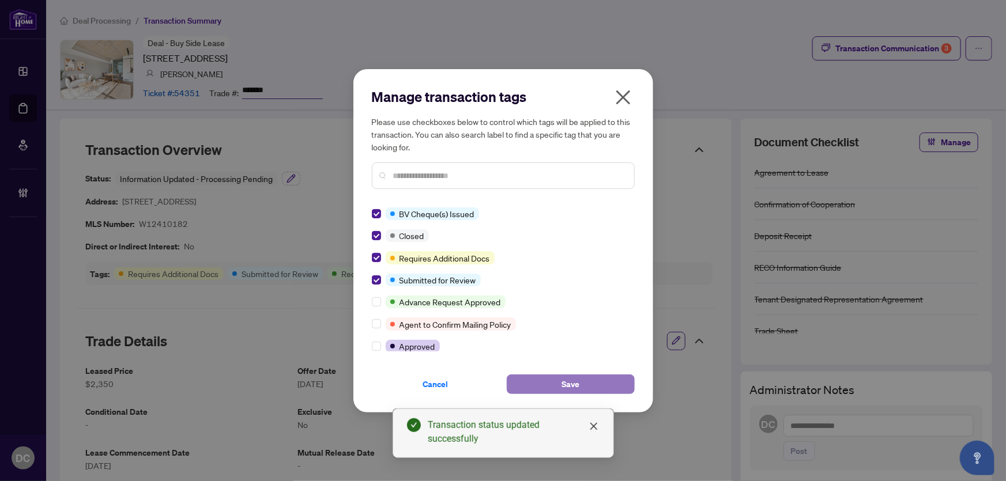
click at [546, 381] on button "Save" at bounding box center [571, 385] width 128 height 20
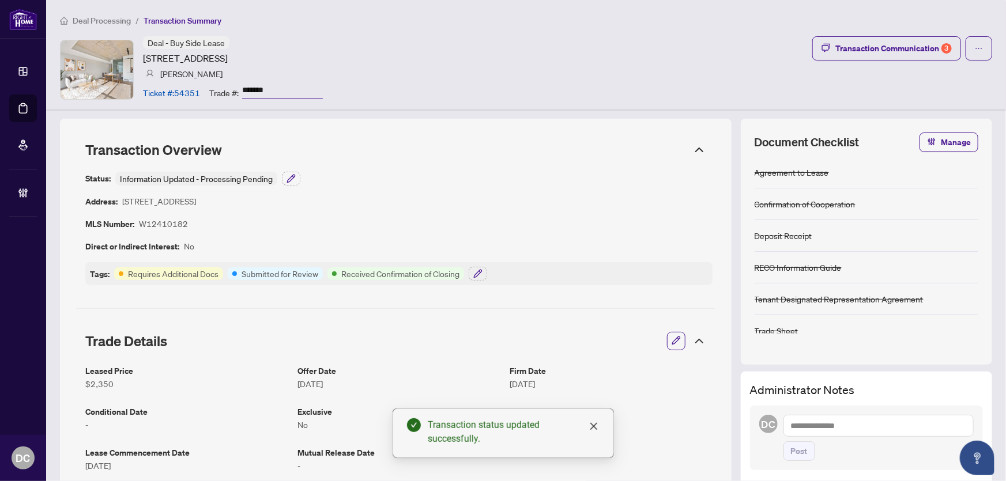
click at [693, 341] on icon at bounding box center [700, 341] width 14 height 14
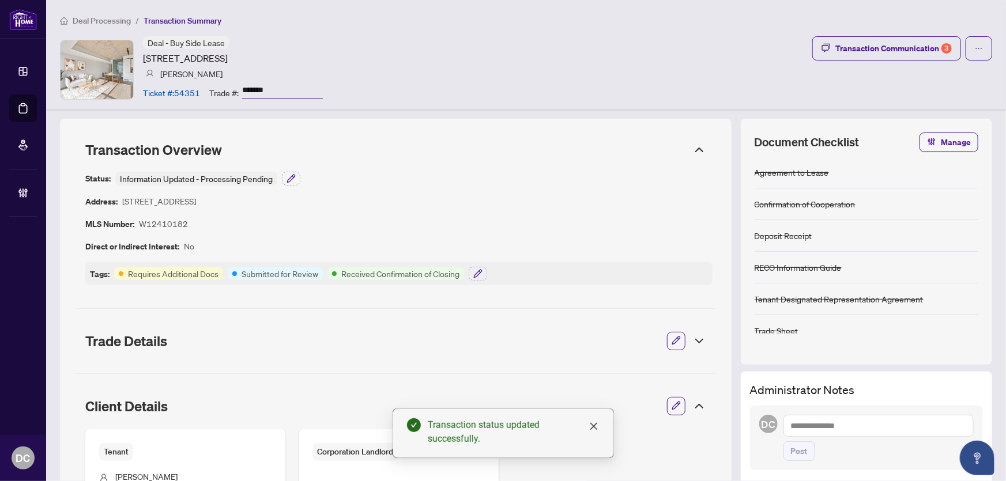
click at [693, 402] on icon at bounding box center [700, 407] width 14 height 14
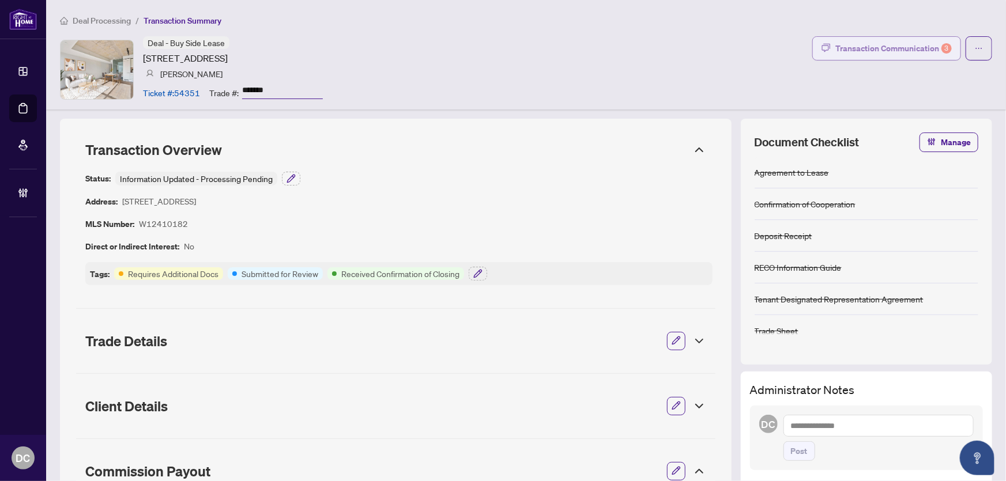
click at [928, 56] on div "Transaction Communication 3" at bounding box center [894, 48] width 116 height 18
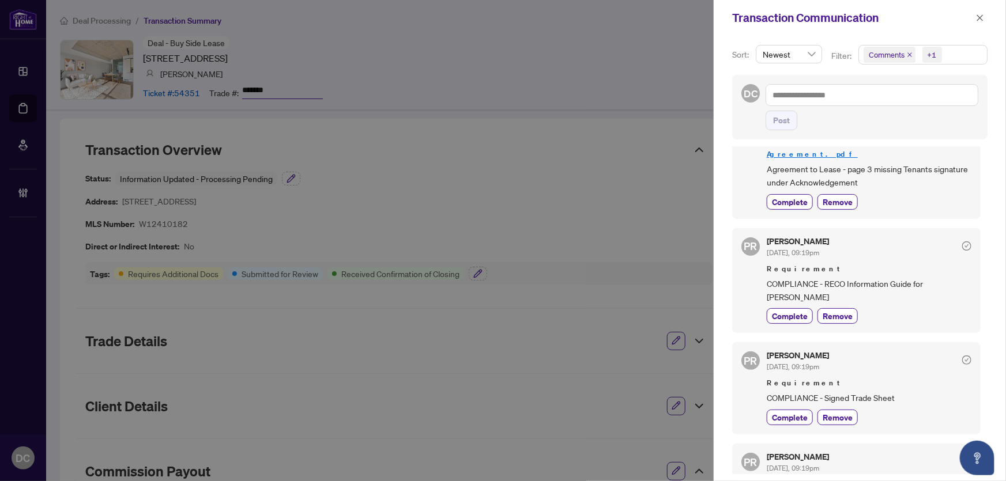
scroll to position [157, 0]
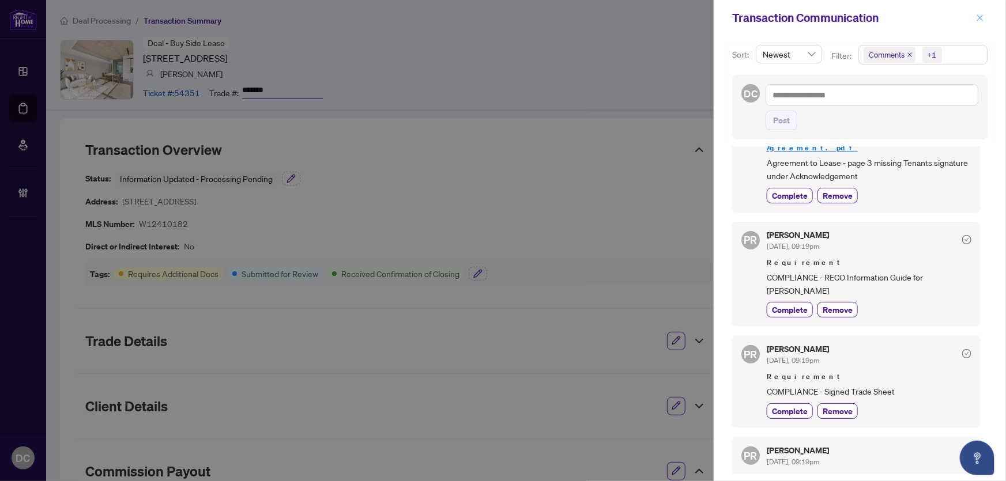
click at [980, 17] on icon "close" at bounding box center [980, 17] width 6 height 6
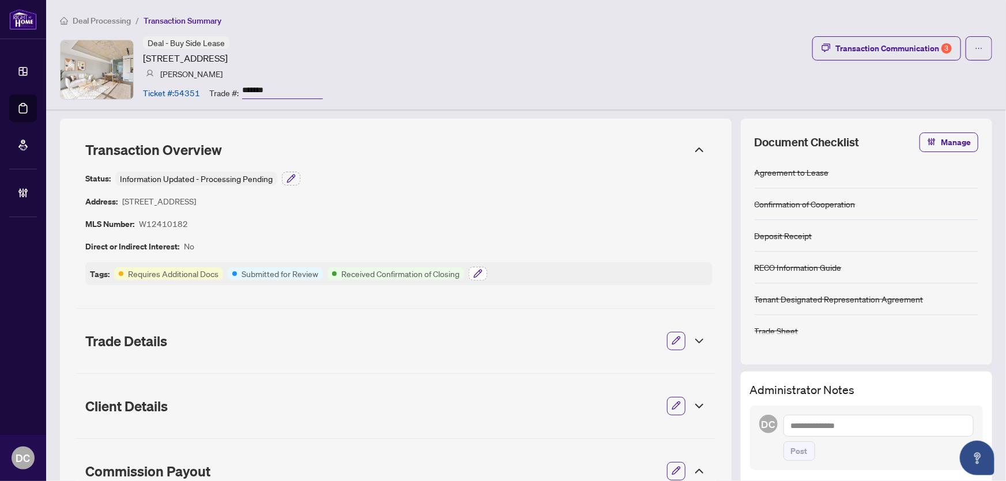
click at [479, 274] on icon "button" at bounding box center [477, 273] width 7 height 7
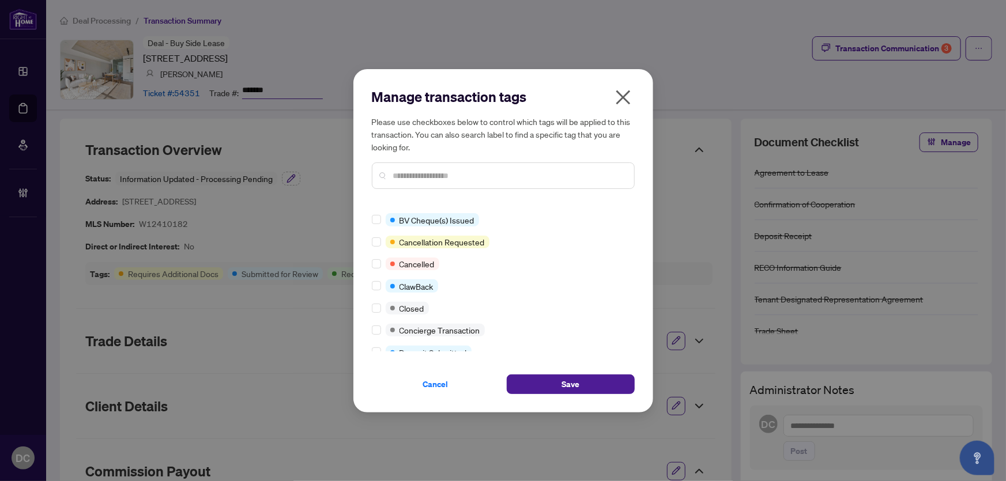
scroll to position [0, 0]
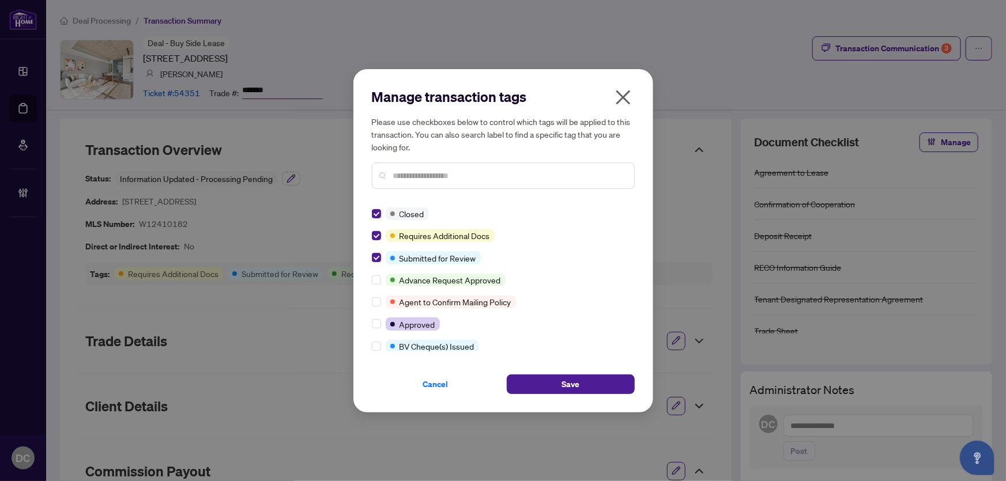
click at [444, 177] on input "text" at bounding box center [509, 176] width 232 height 13
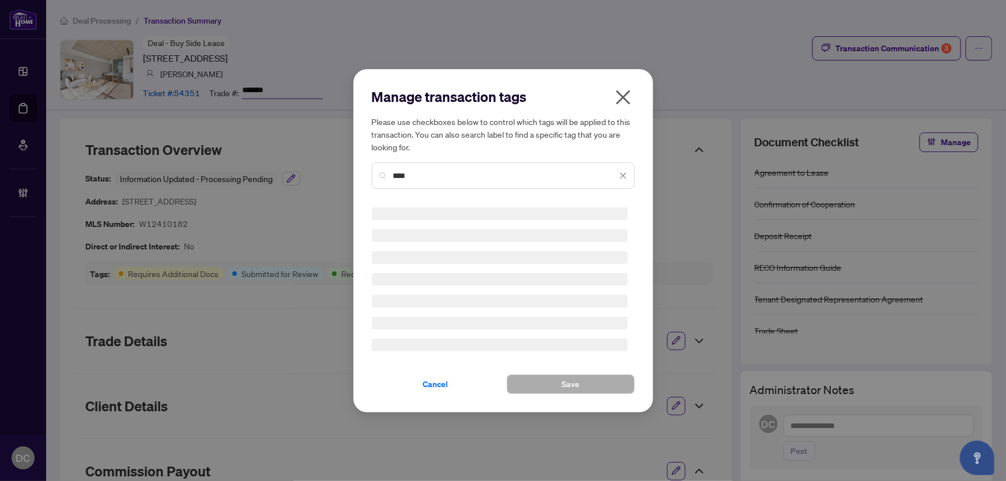
type input "****"
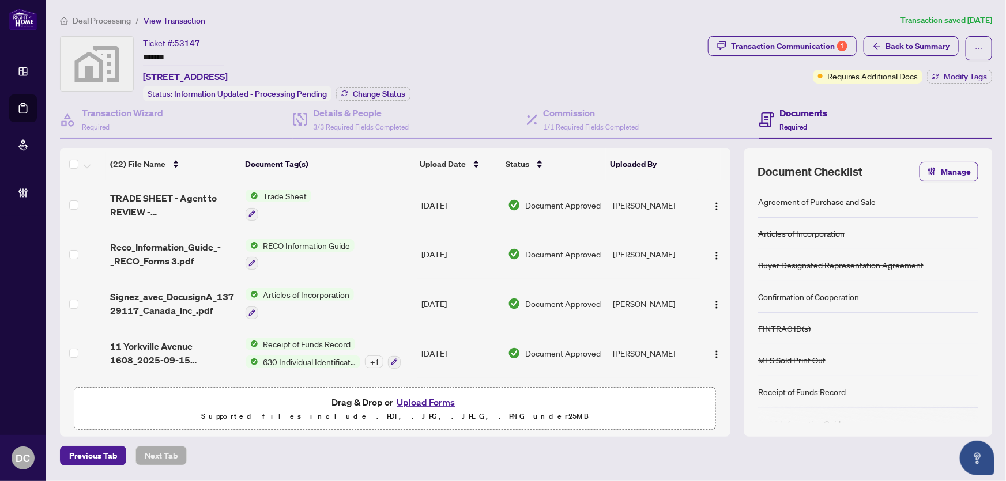
drag, startPoint x: 190, startPoint y: 50, endPoint x: 116, endPoint y: 53, distance: 74.5
click at [116, 53] on div "Ticket #: 53147 ******* 1608-11 Yorkville Avenue #1608, Toronto, ON, Canada Sta…" at bounding box center [382, 68] width 644 height 65
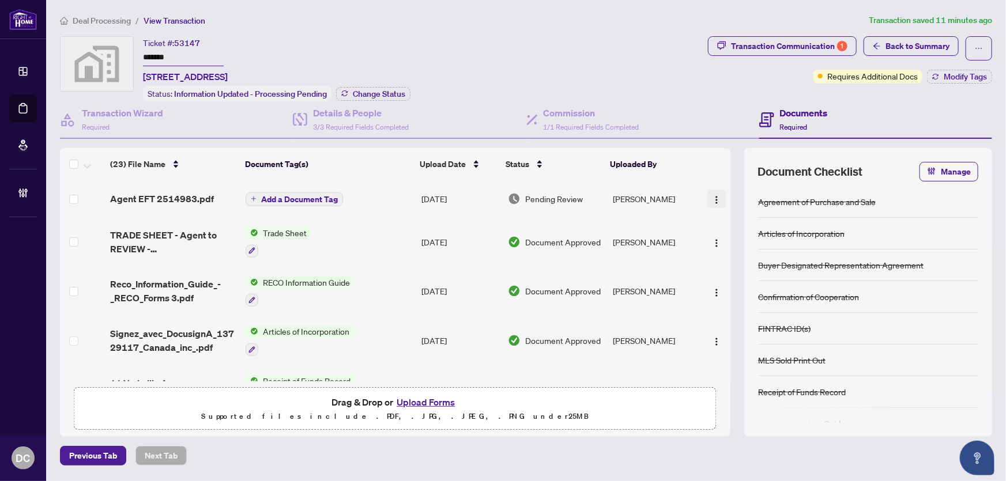
click at [715, 198] on img "button" at bounding box center [716, 199] width 9 height 9
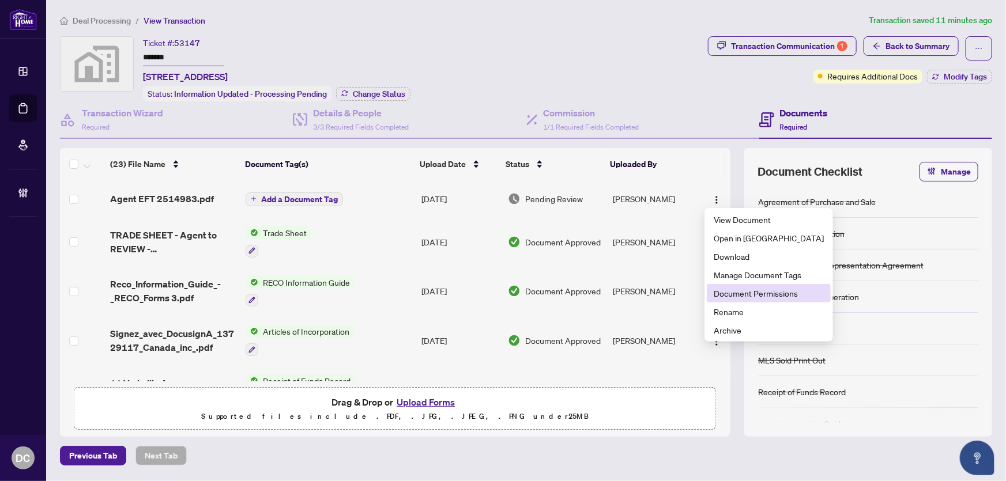
click at [750, 290] on span "Document Permissions" at bounding box center [769, 293] width 110 height 13
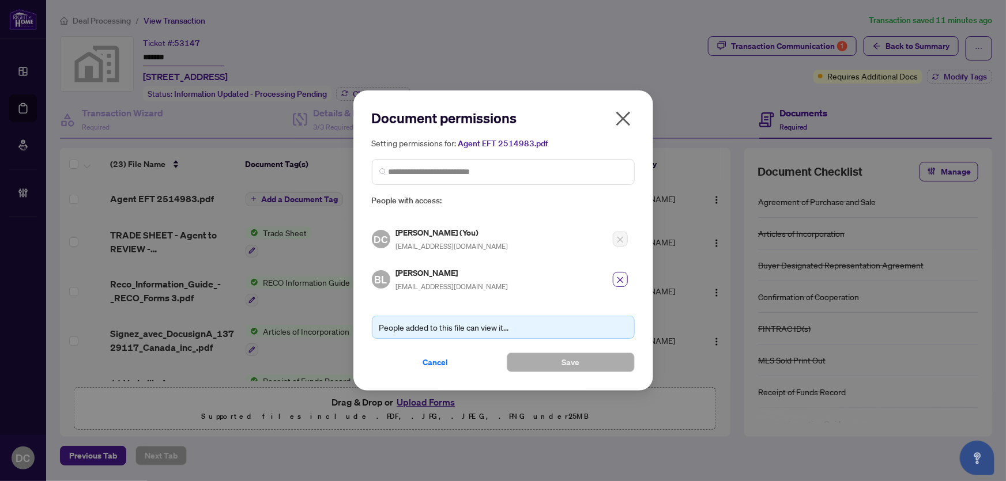
click at [631, 119] on icon "close" at bounding box center [623, 119] width 18 height 18
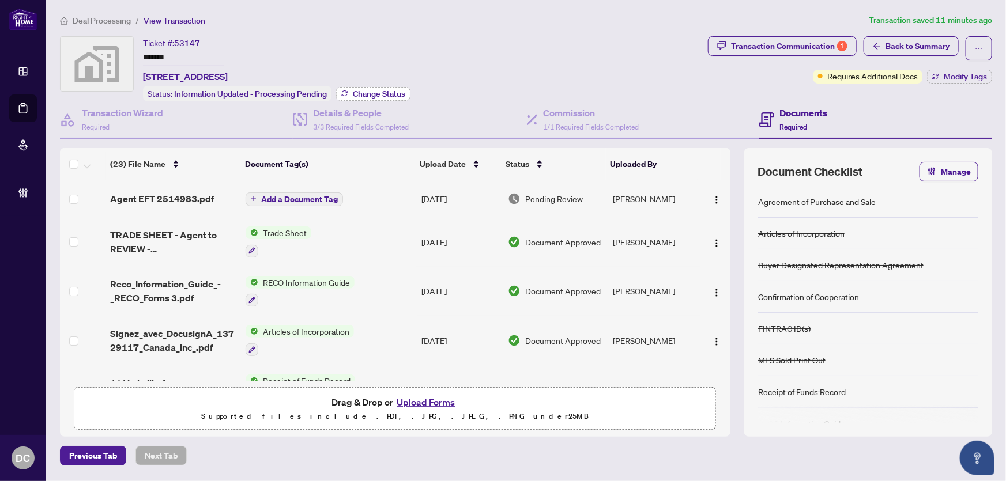
click at [386, 98] on button "Change Status" at bounding box center [373, 94] width 74 height 14
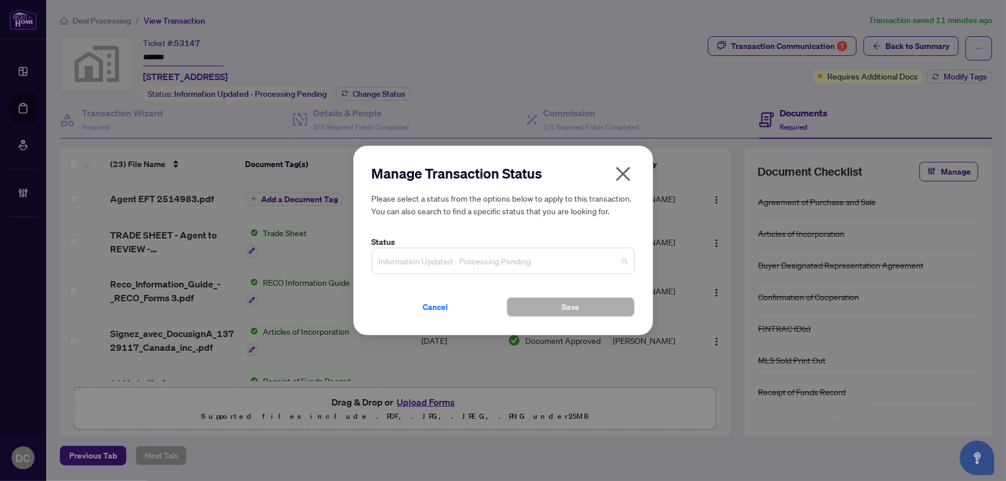
click at [498, 257] on span "Information Updated - Processing Pending" at bounding box center [503, 261] width 249 height 22
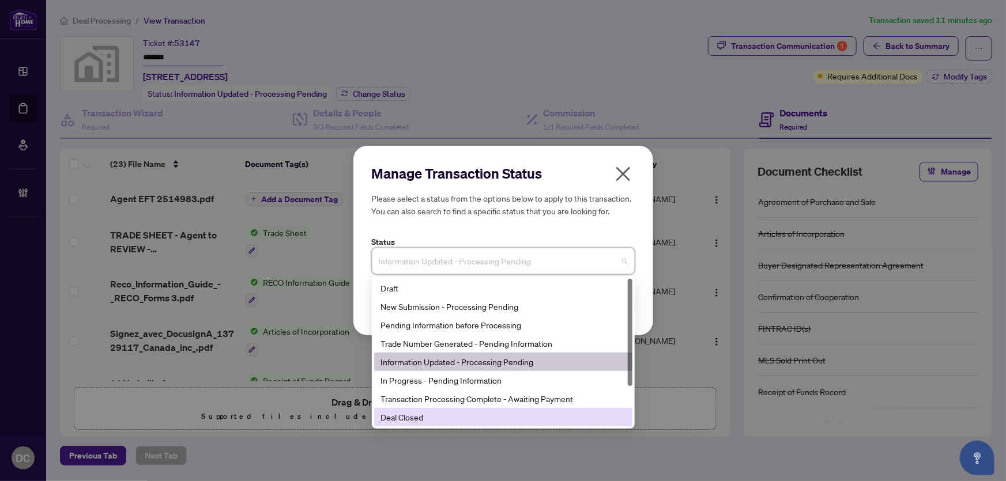
click at [412, 424] on div "Deal Closed" at bounding box center [503, 417] width 244 height 13
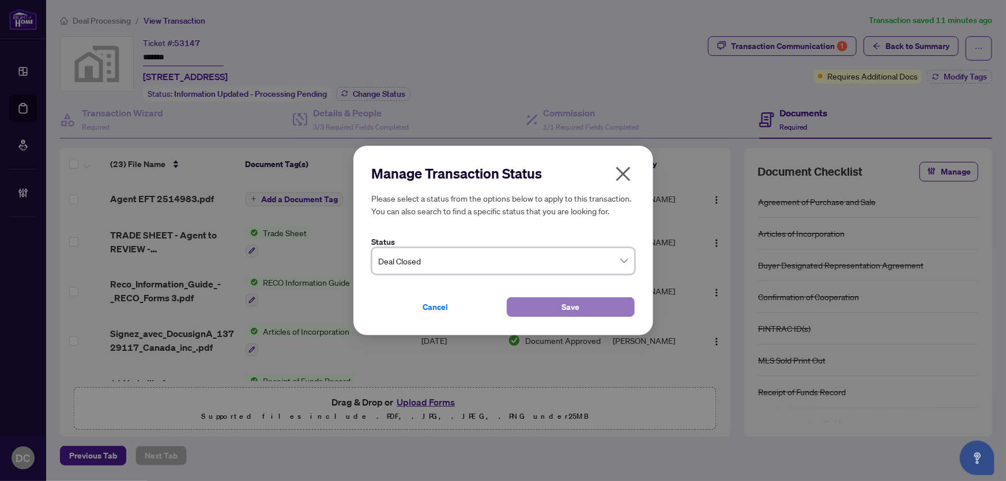
click at [536, 306] on button "Save" at bounding box center [571, 308] width 128 height 20
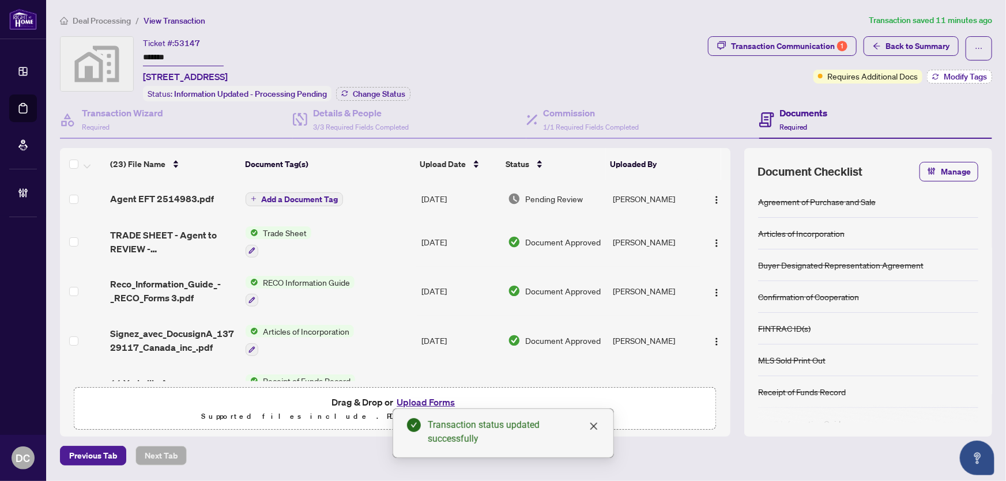
click at [949, 77] on span "Modify Tags" at bounding box center [965, 77] width 43 height 8
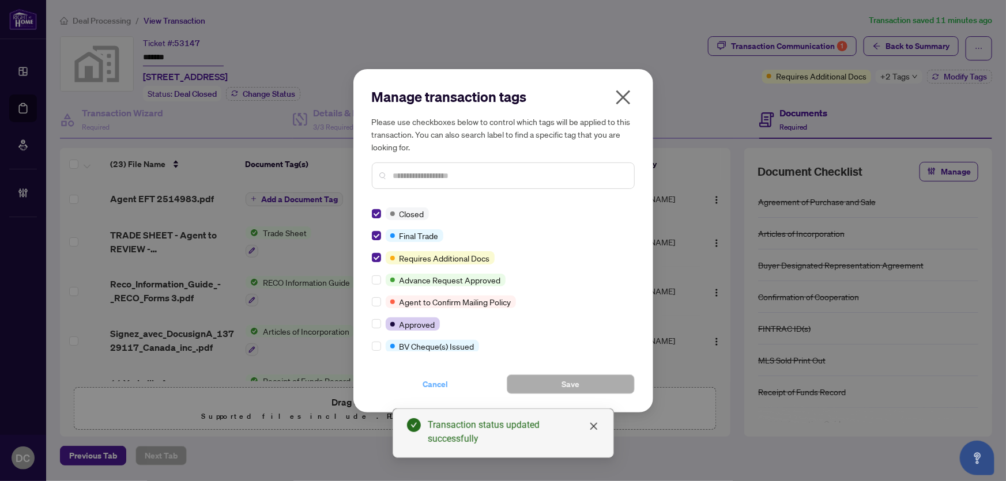
drag, startPoint x: 438, startPoint y: 377, endPoint x: 454, endPoint y: 367, distance: 19.2
click at [438, 378] on span "Cancel" at bounding box center [435, 384] width 25 height 18
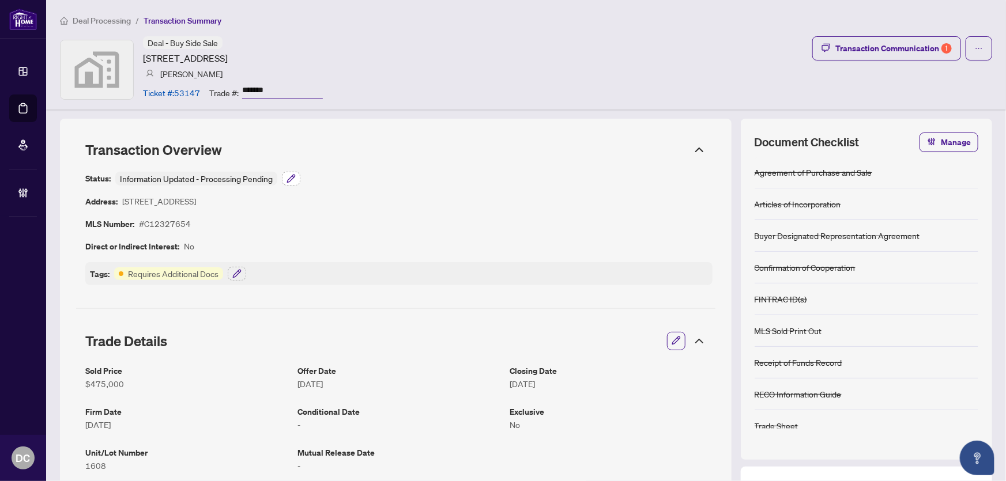
click at [294, 176] on icon "button" at bounding box center [291, 178] width 9 height 9
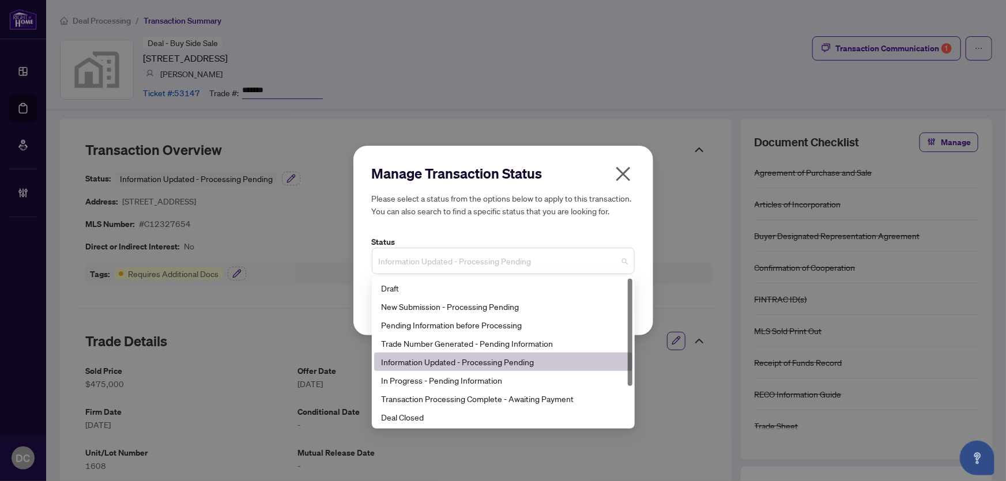
click at [444, 253] on span "Information Updated - Processing Pending" at bounding box center [503, 261] width 249 height 22
click at [432, 415] on div "Deal Closed" at bounding box center [503, 417] width 244 height 13
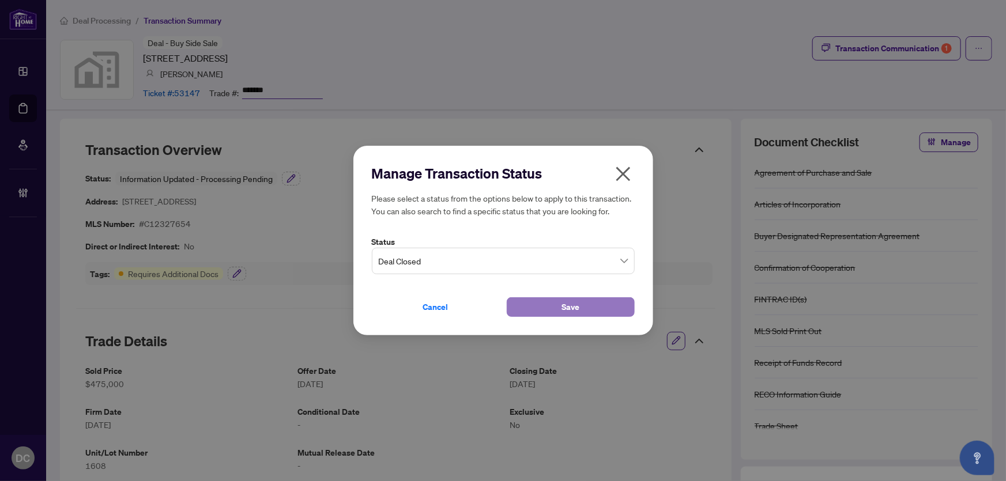
click at [524, 302] on button "Save" at bounding box center [571, 308] width 128 height 20
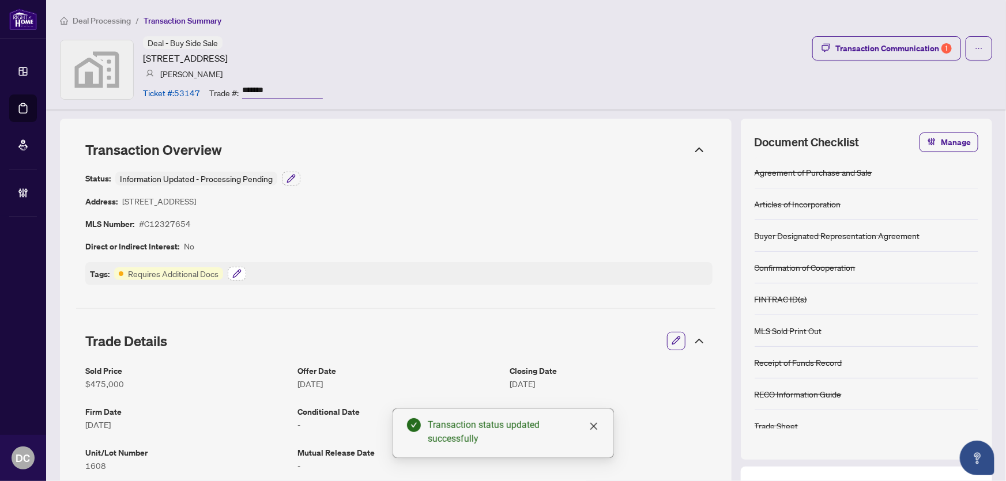
click at [236, 273] on icon "button" at bounding box center [236, 273] width 9 height 9
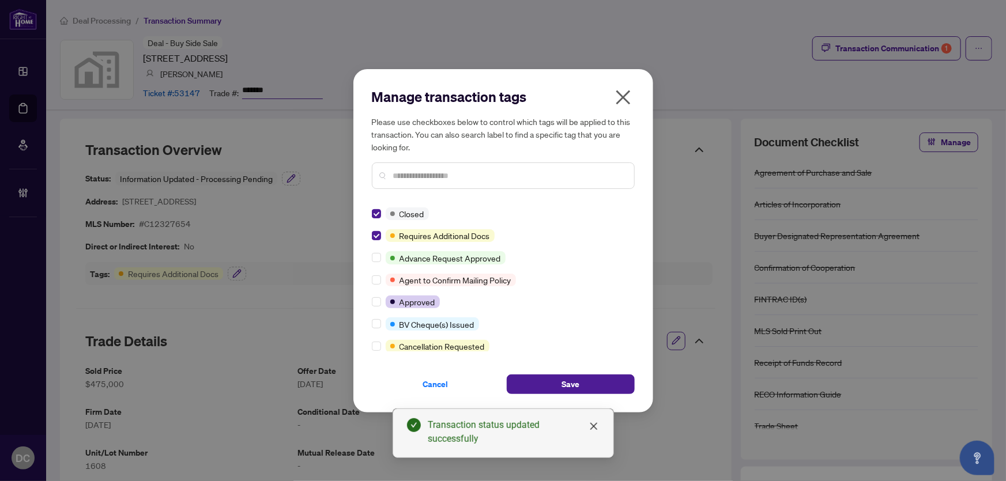
click at [428, 178] on input "text" at bounding box center [509, 176] width 232 height 13
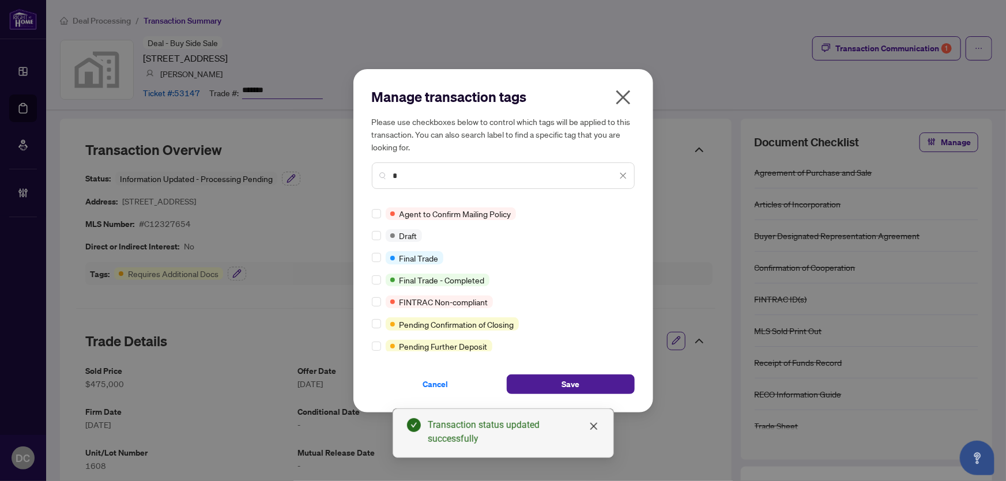
type input "*"
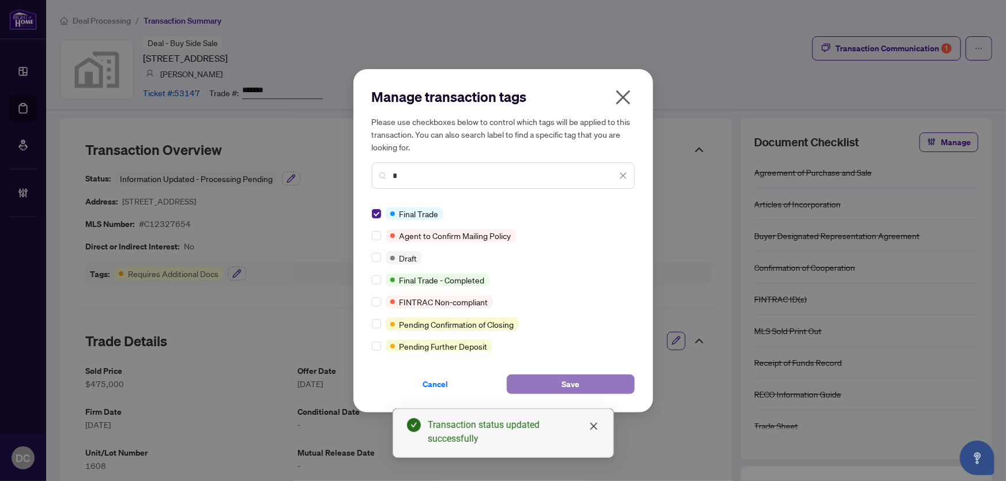
click at [593, 382] on button "Save" at bounding box center [571, 385] width 128 height 20
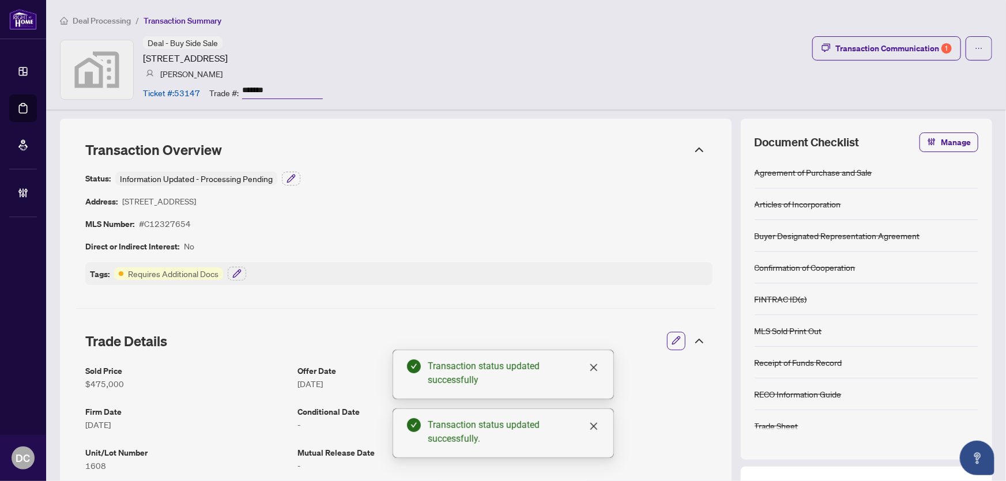
click at [896, 47] on body "Dashboard Deal Processing Mortgage Referrals Brokerage Management DC [PERSON_NA…" at bounding box center [503, 240] width 1006 height 481
click at [896, 47] on div "Transaction Communication 1" at bounding box center [894, 48] width 116 height 18
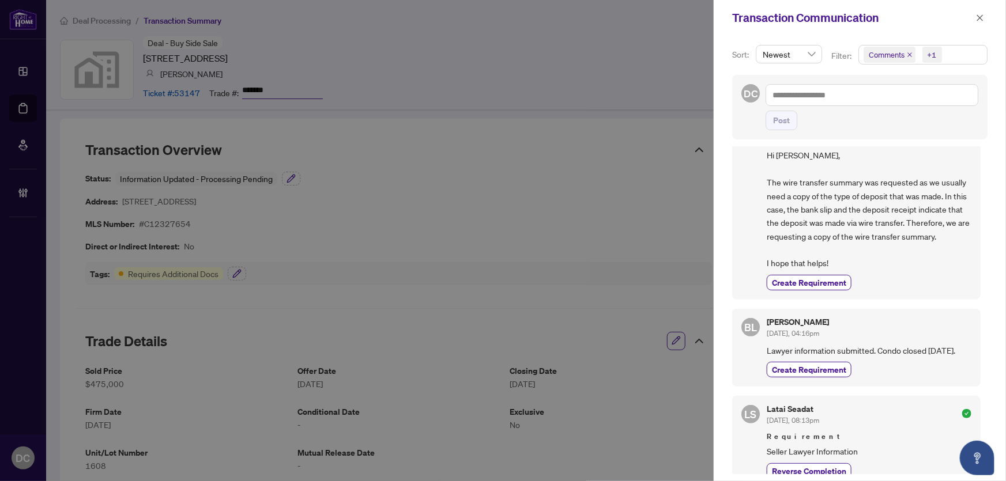
scroll to position [157, 0]
click at [952, 57] on span "Comments +1" at bounding box center [923, 55] width 128 height 18
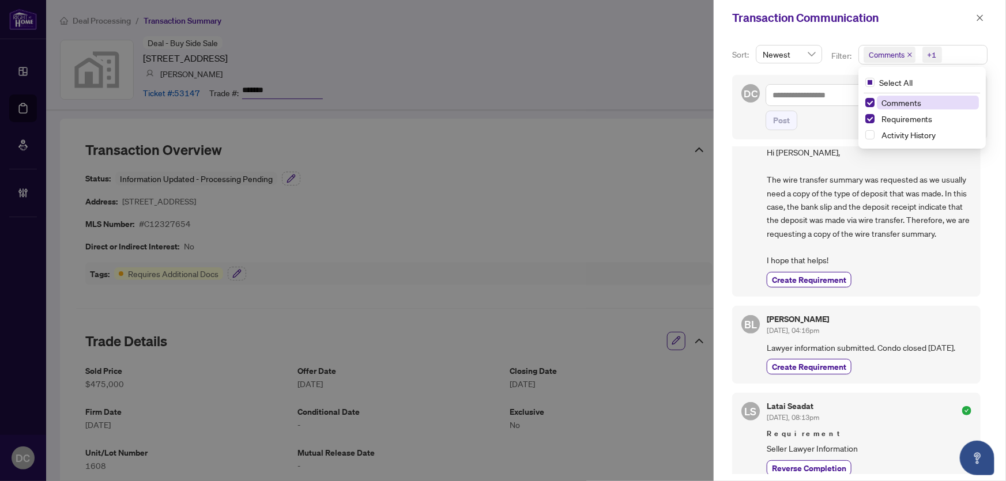
click at [912, 99] on span "Comments" at bounding box center [902, 102] width 40 height 10
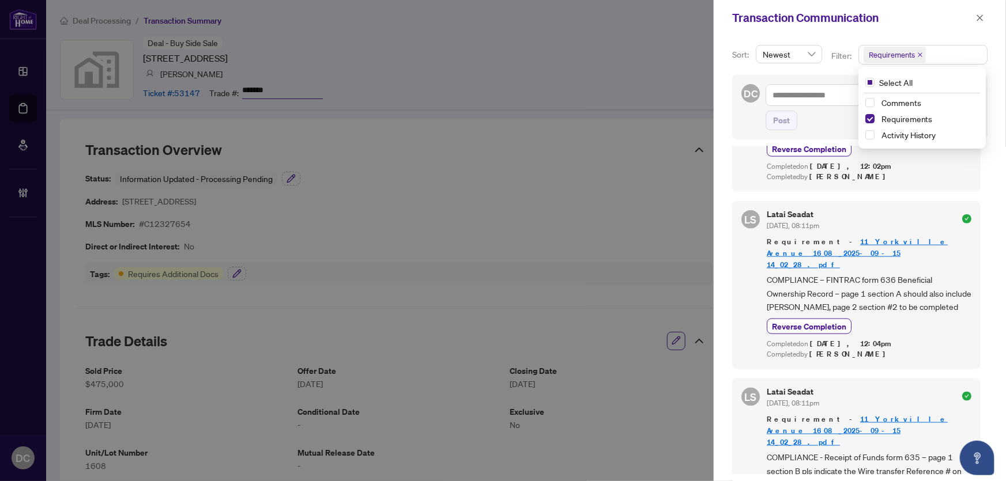
scroll to position [891, 0]
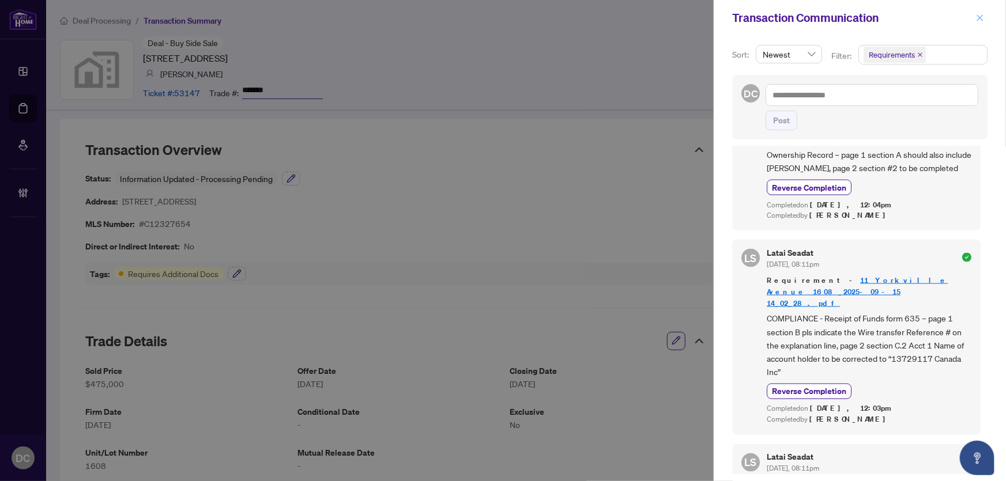
click at [983, 17] on icon "close" at bounding box center [980, 18] width 8 height 8
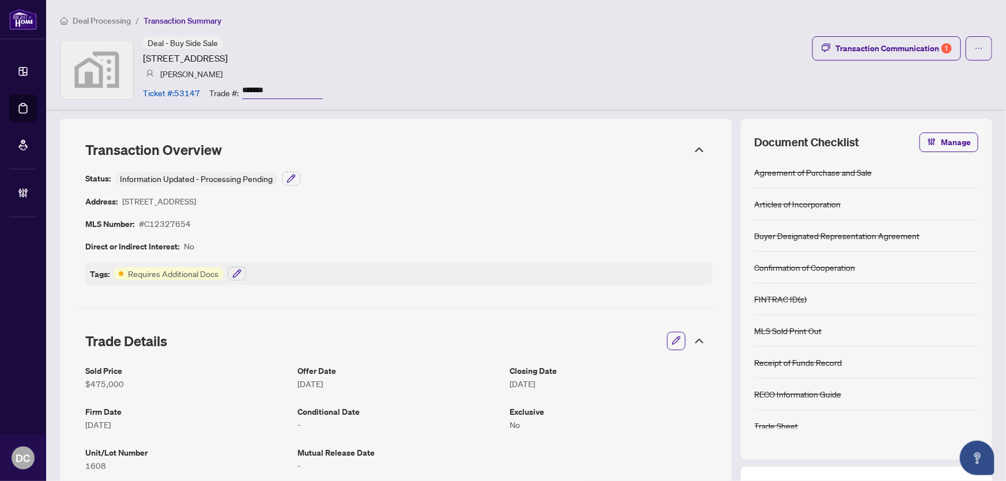
scroll to position [209, 0]
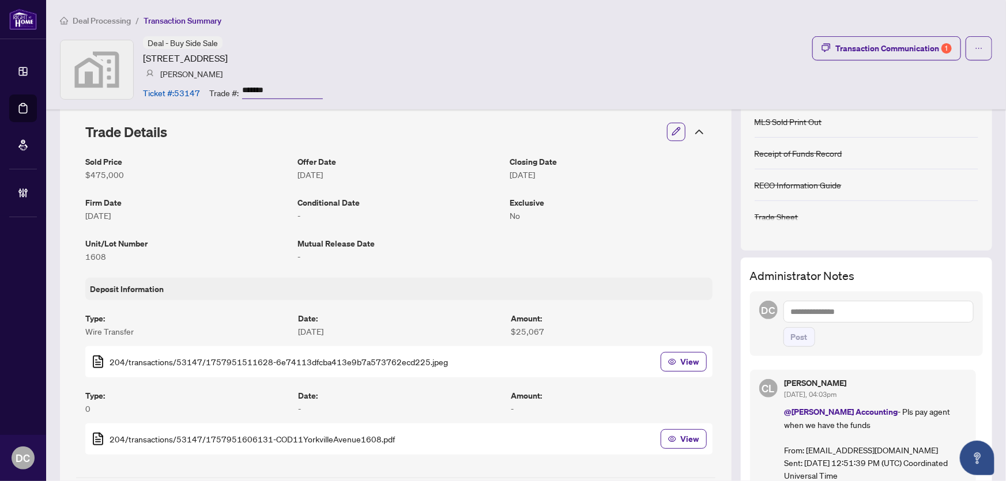
click at [693, 129] on icon at bounding box center [700, 132] width 14 height 14
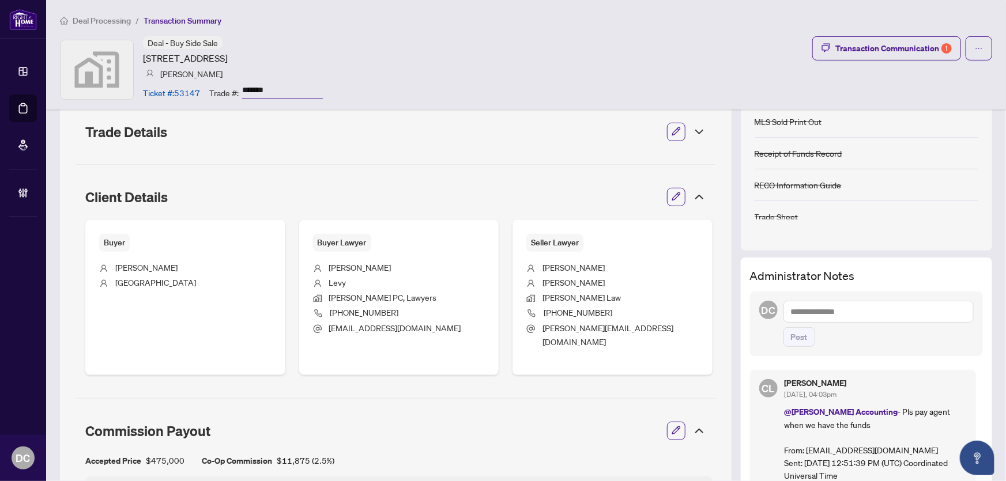
click at [693, 424] on icon at bounding box center [700, 431] width 14 height 14
click at [693, 198] on icon at bounding box center [700, 197] width 14 height 14
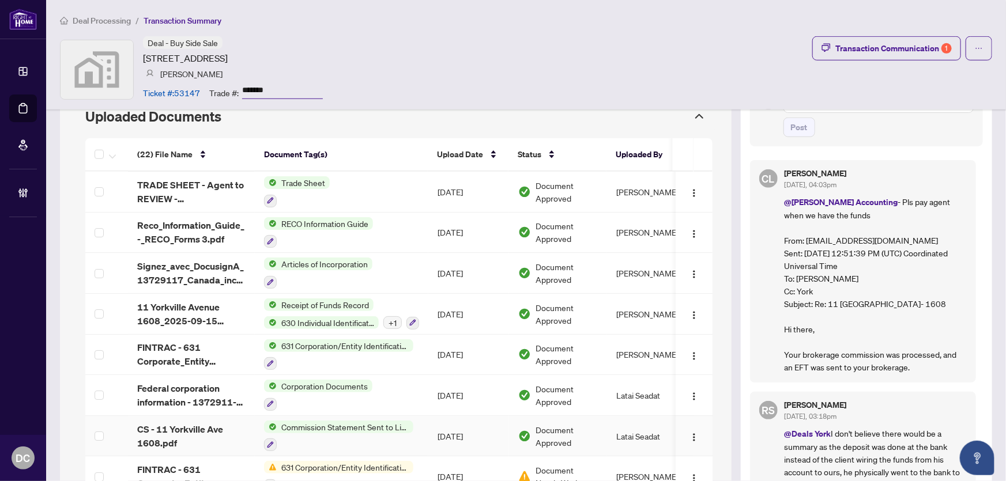
scroll to position [681, 0]
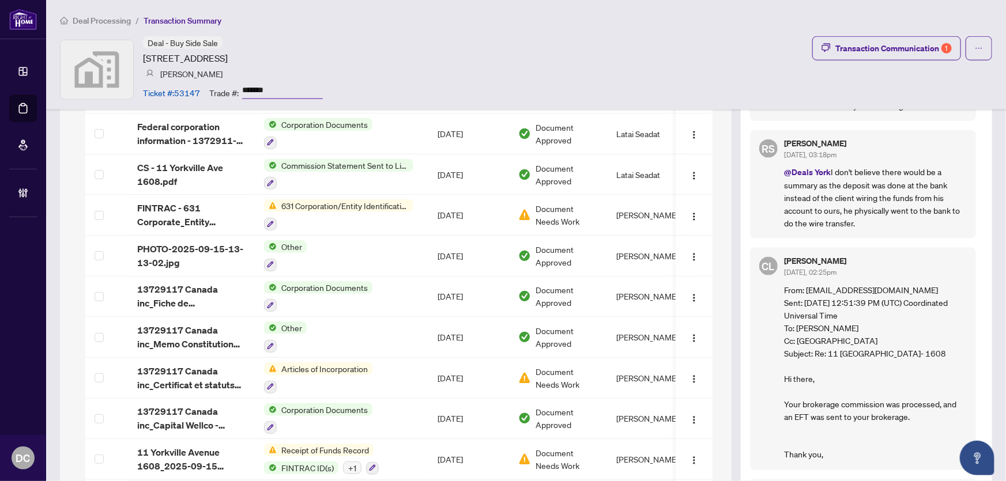
click at [750, 456] on div "CL [PERSON_NAME] [DATE], 02:25pm From: [PERSON_NAME][EMAIL_ADDRESS][DOMAIN_NAME…" at bounding box center [863, 359] width 226 height 222
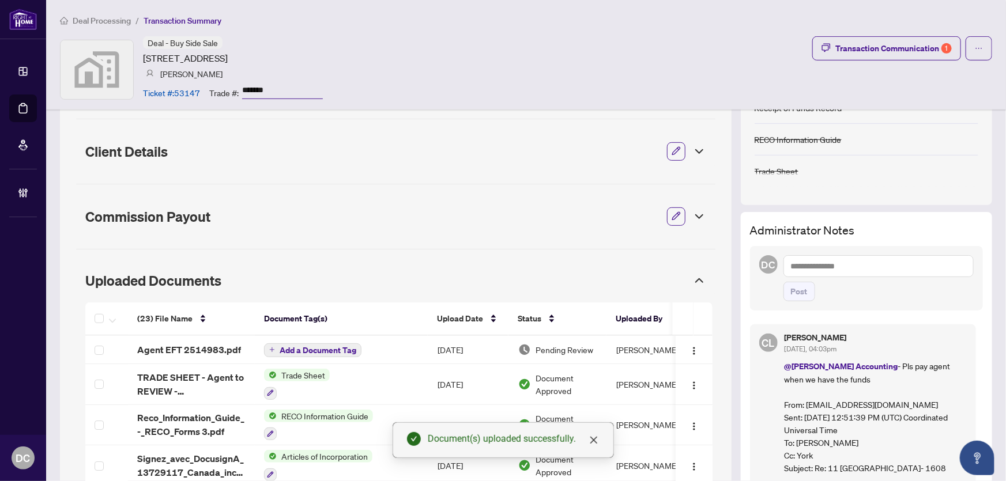
scroll to position [250, 0]
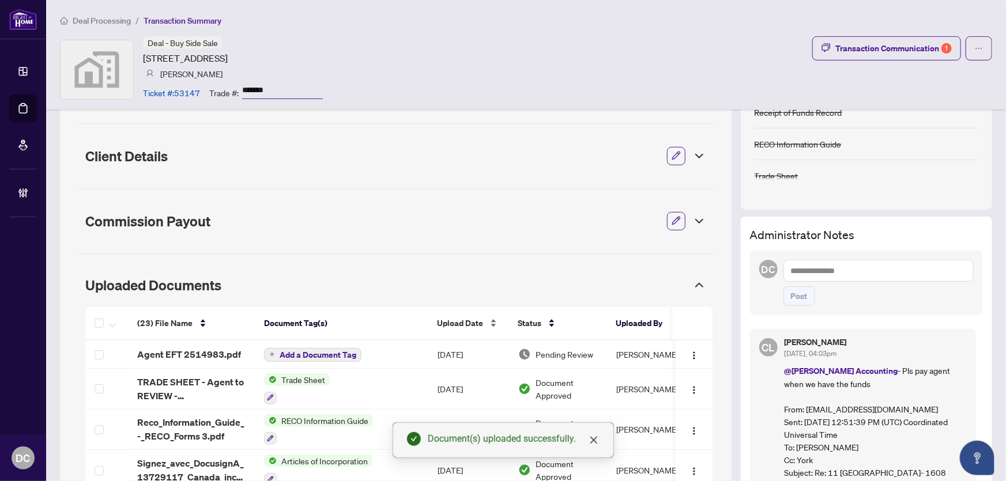
click at [473, 323] on span "Upload Date" at bounding box center [460, 323] width 46 height 13
click at [464, 324] on span "Upload Date" at bounding box center [460, 323] width 46 height 13
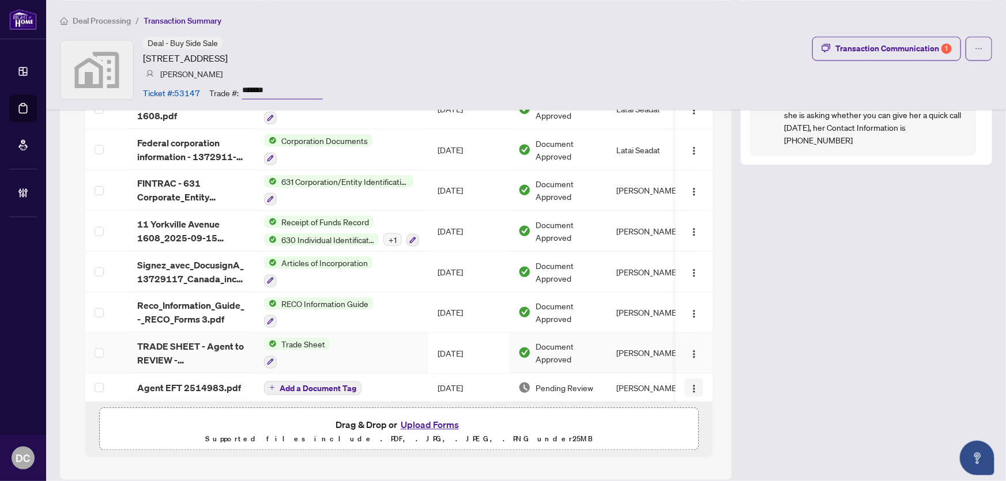
scroll to position [1117, 0]
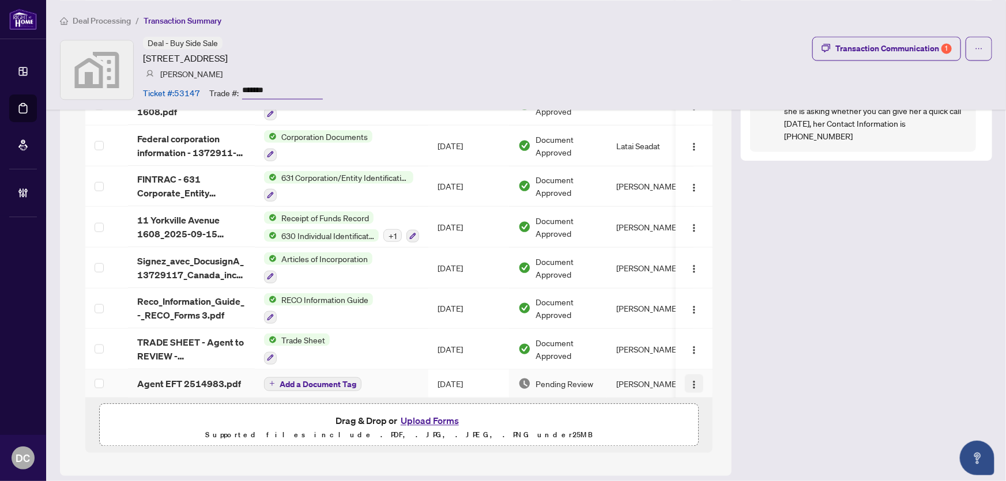
click at [690, 380] on img "button" at bounding box center [694, 384] width 9 height 9
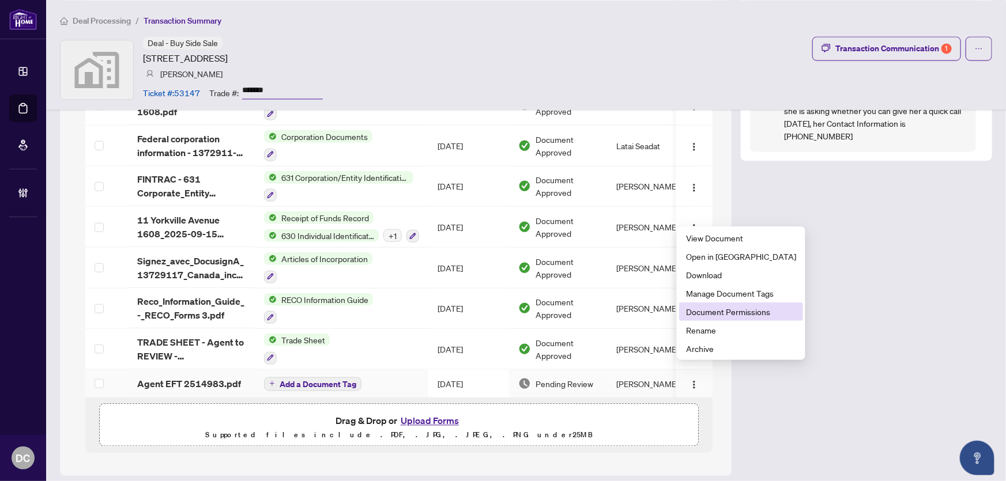
click at [727, 307] on span "Document Permissions" at bounding box center [741, 312] width 110 height 13
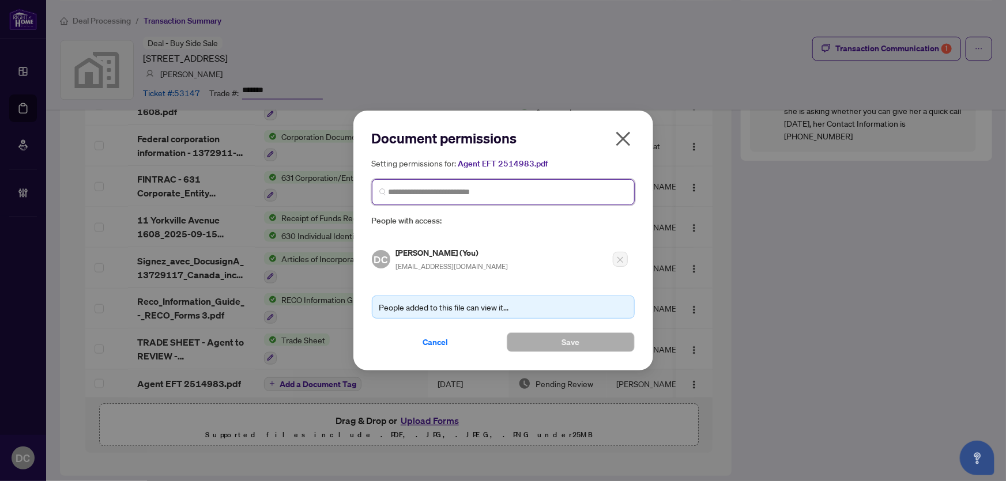
click at [551, 194] on input "search" at bounding box center [508, 192] width 239 height 12
type input "*********"
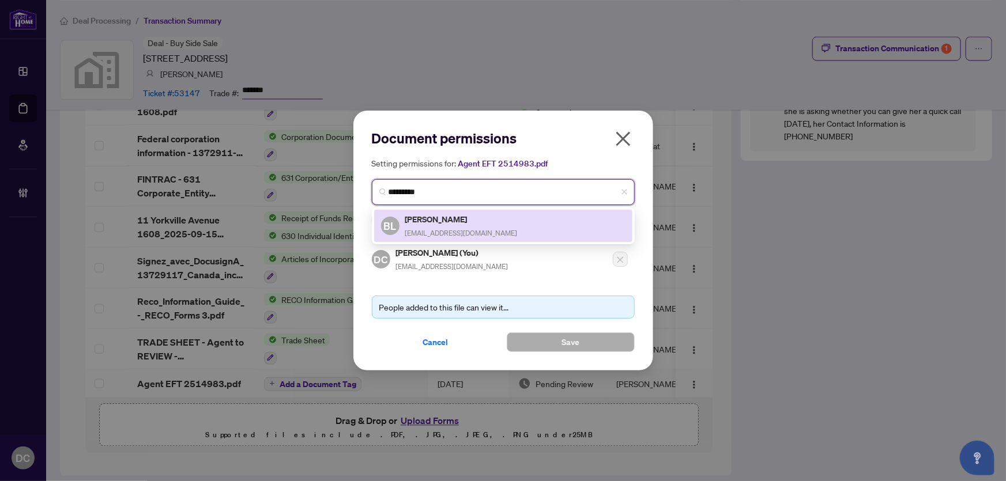
click at [453, 227] on div "Bianca Lungu blungu777@gmail.com" at bounding box center [461, 226] width 112 height 27
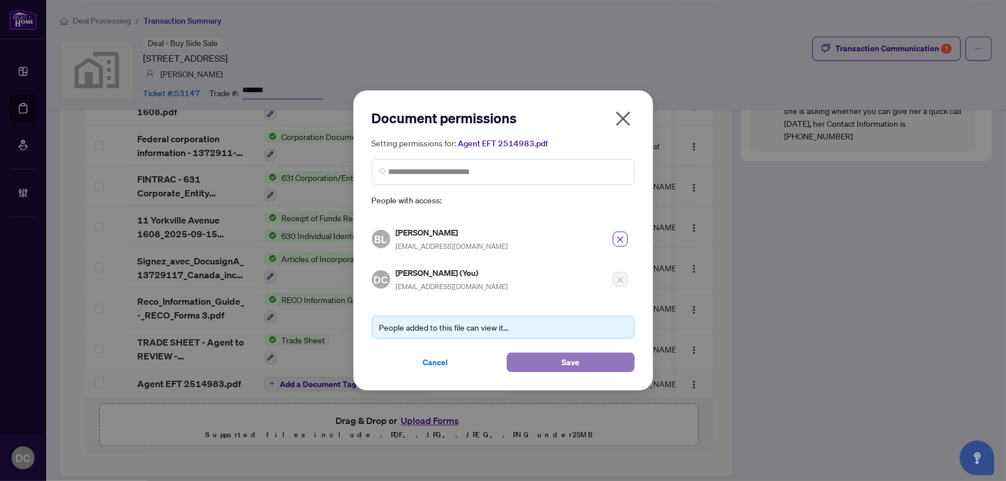
click at [540, 359] on button "Save" at bounding box center [571, 363] width 128 height 20
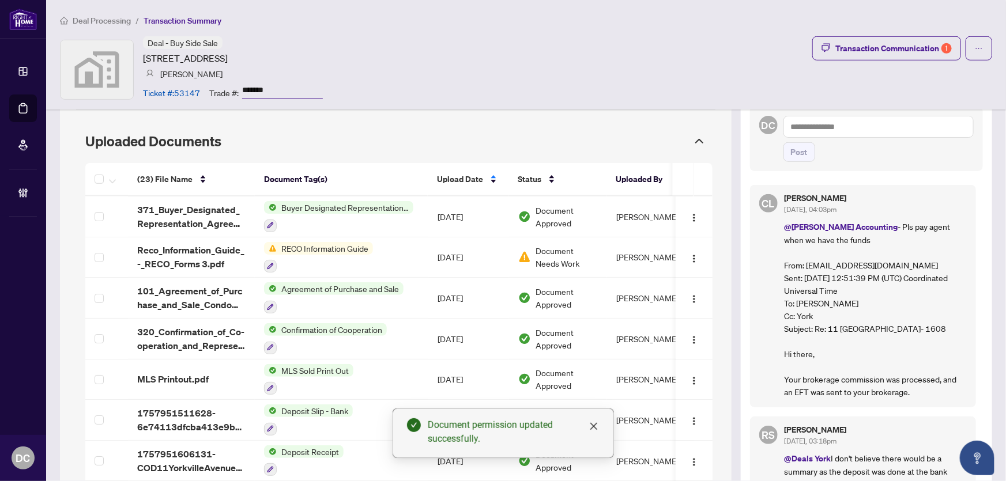
scroll to position [208, 0]
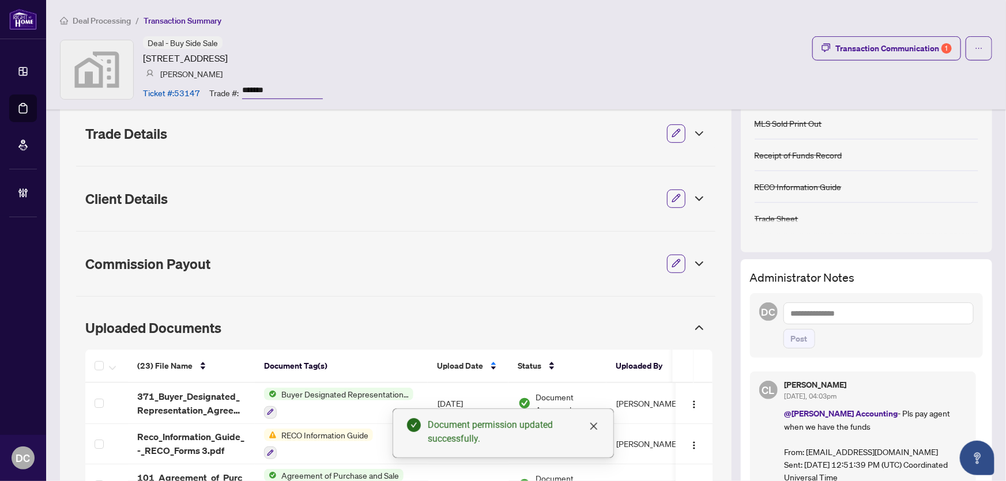
click at [819, 322] on textarea at bounding box center [879, 314] width 190 height 22
paste textarea "**********"
type textarea "**********"
click at [793, 343] on span "Post" at bounding box center [799, 339] width 17 height 18
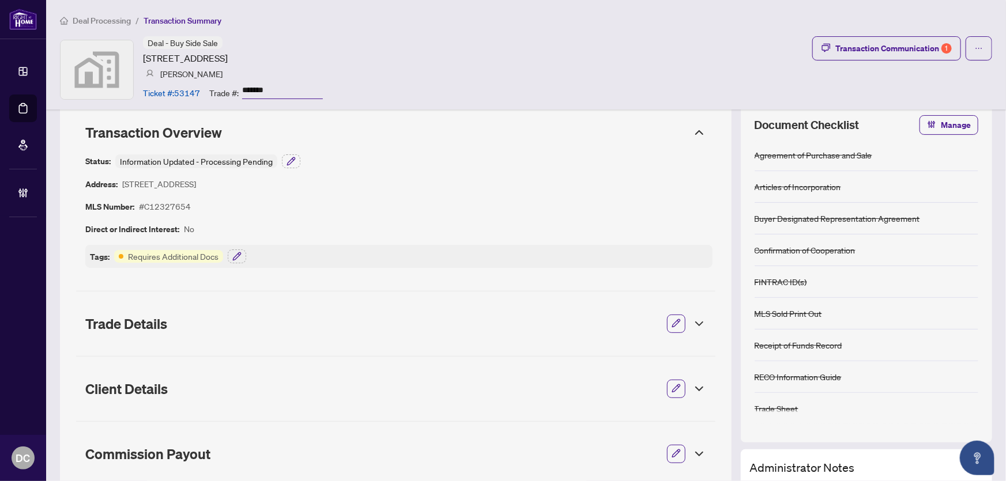
scroll to position [0, 0]
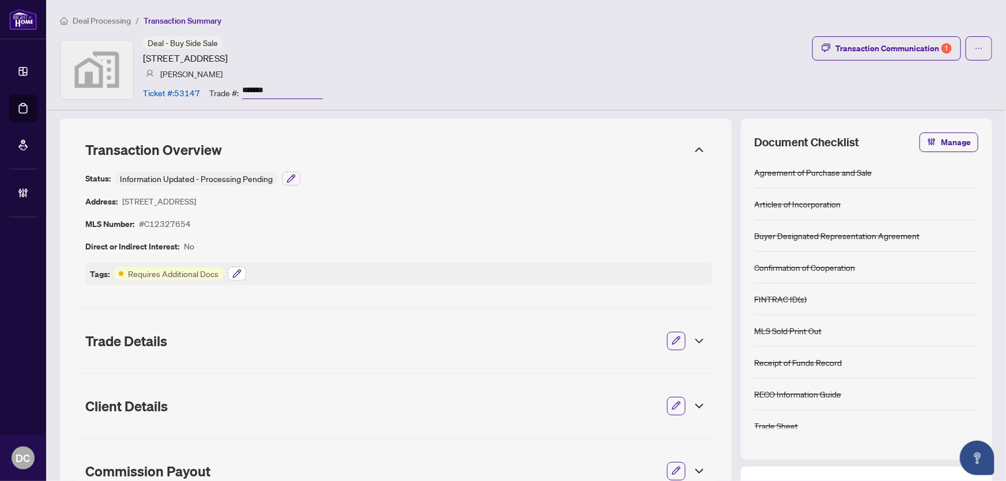
click at [235, 269] on icon "button" at bounding box center [236, 273] width 9 height 9
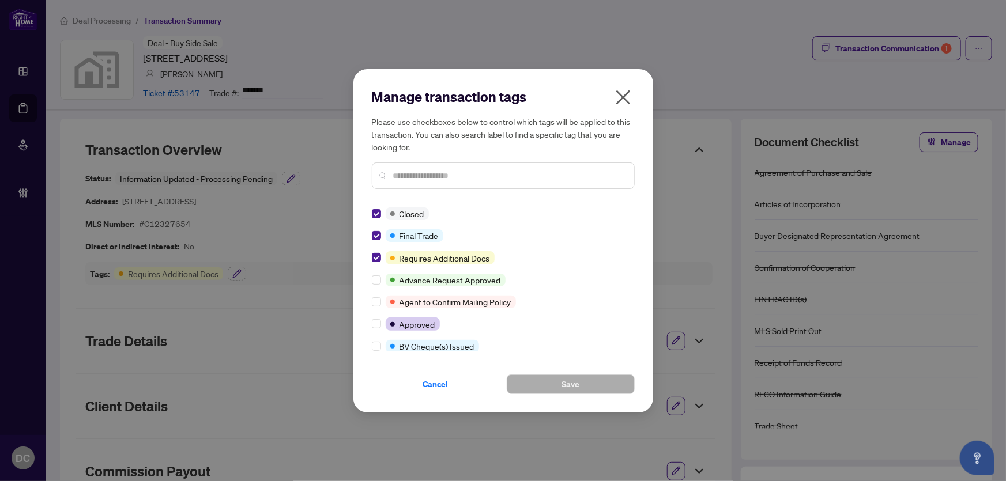
click at [621, 98] on icon "close" at bounding box center [623, 97] width 14 height 14
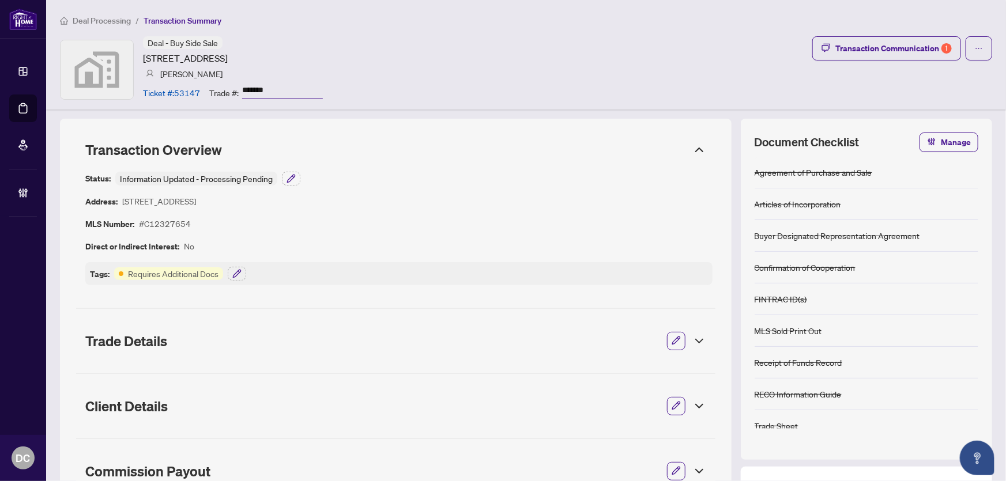
click at [100, 17] on span "Deal Processing" at bounding box center [102, 21] width 58 height 10
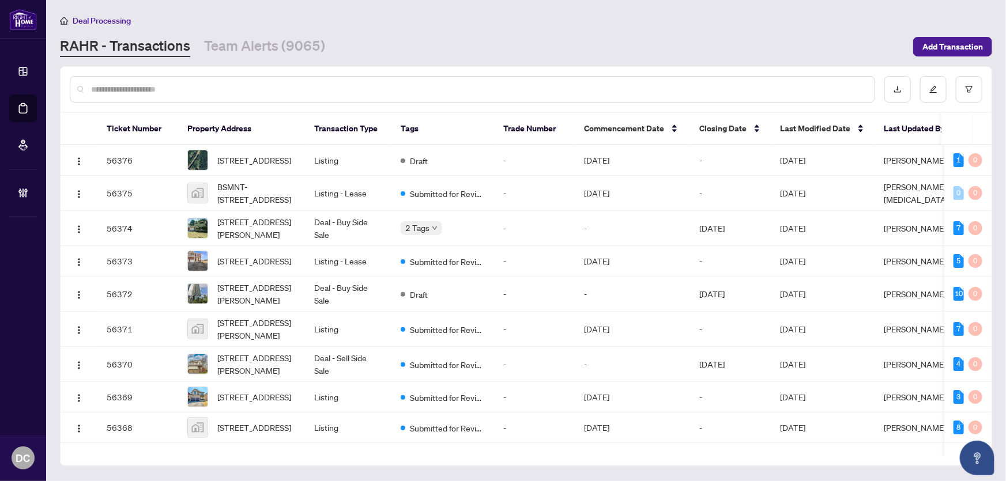
click at [170, 90] on input "text" at bounding box center [478, 89] width 774 height 13
paste input "*******"
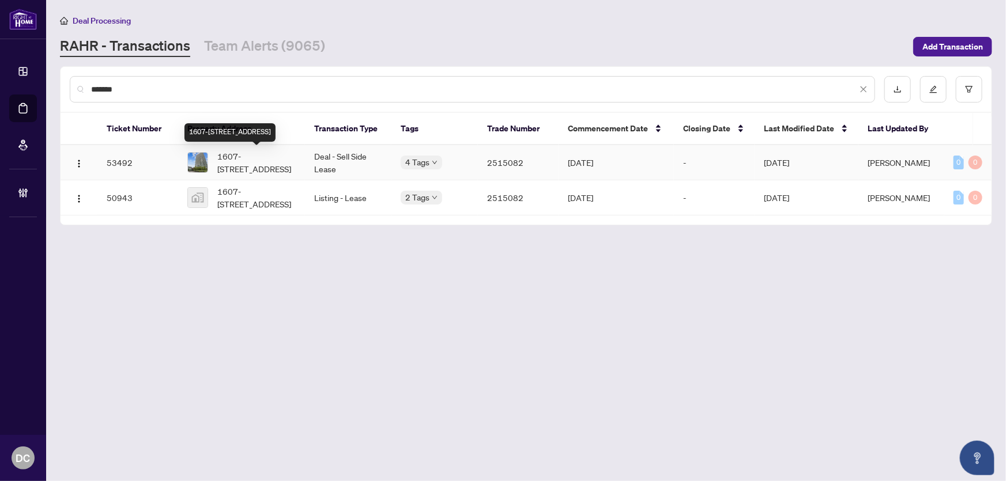
type input "*******"
click at [247, 167] on span "1607-105 The Queensway, Toronto, Ontario M6S 5B5, Canada" at bounding box center [256, 162] width 78 height 25
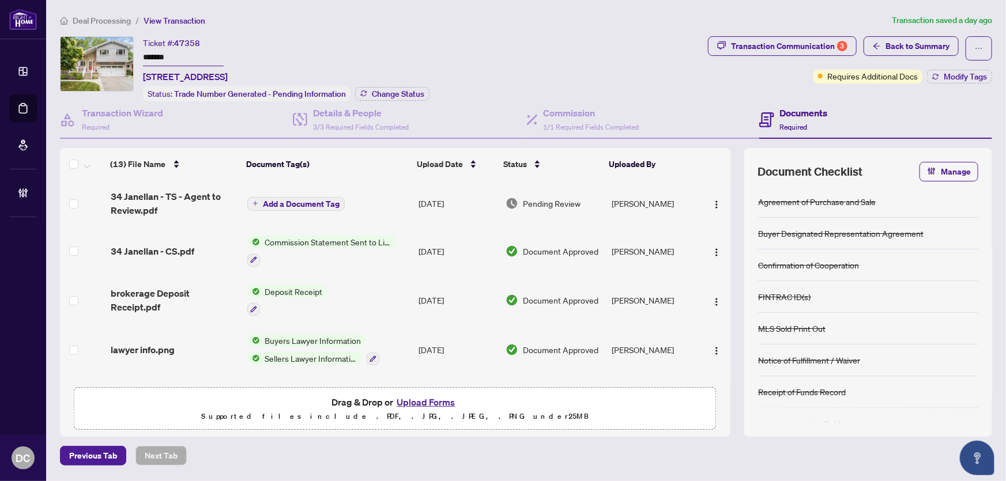
drag, startPoint x: 210, startPoint y: 52, endPoint x: 147, endPoint y: 95, distance: 76.4
click at [121, 60] on div "Ticket #: 47358 ******* [STREET_ADDRESS] Status: Trade Number Generated - Pendi…" at bounding box center [382, 68] width 644 height 65
click at [422, 93] on span "Change Status" at bounding box center [398, 94] width 52 height 8
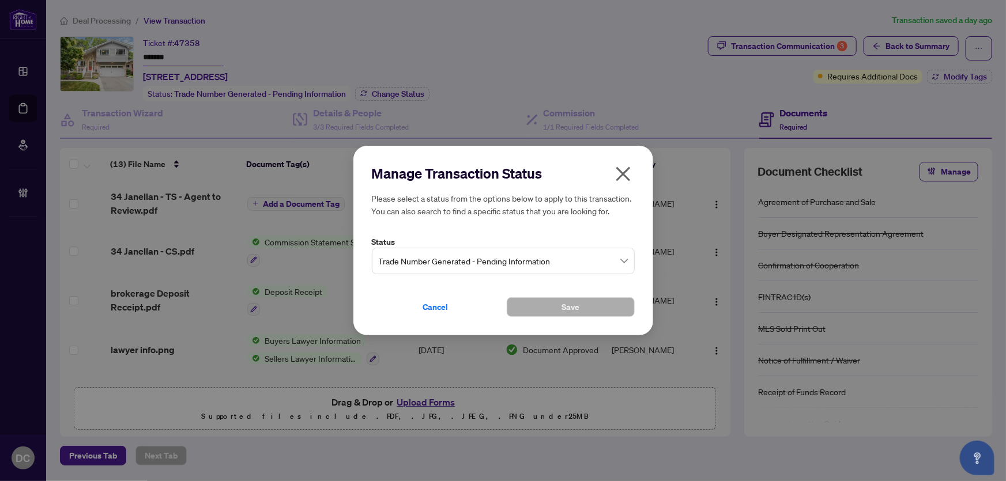
click at [503, 265] on span "Trade Number Generated - Pending Information" at bounding box center [503, 261] width 249 height 22
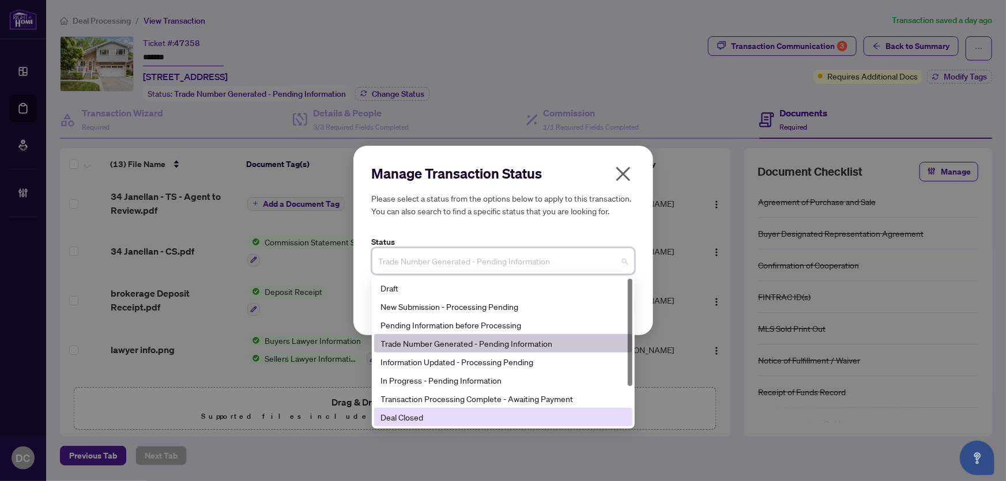
click at [402, 425] on div "Deal Closed" at bounding box center [503, 417] width 258 height 18
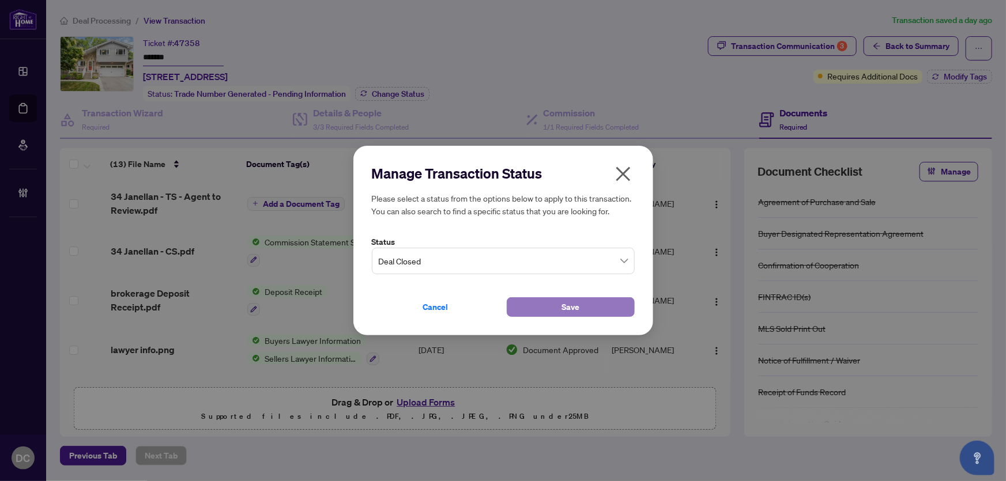
click at [593, 300] on button "Save" at bounding box center [571, 308] width 128 height 20
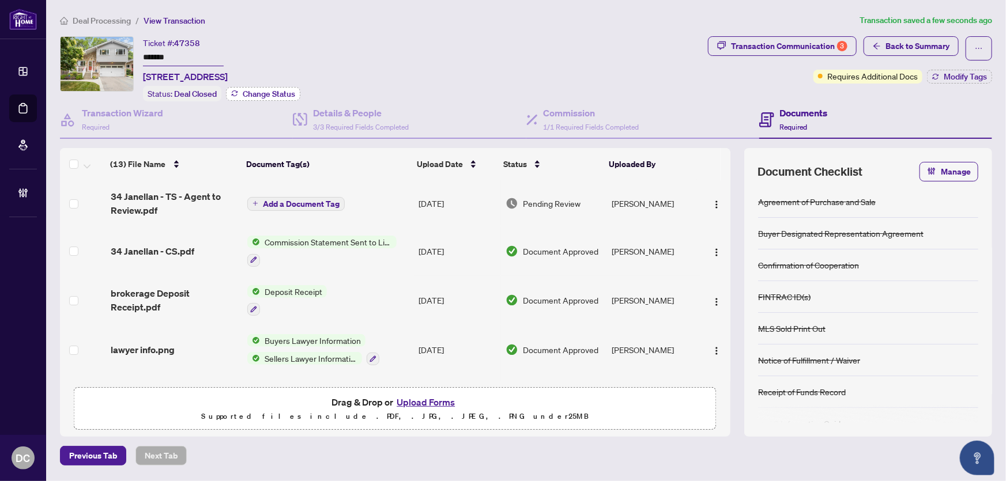
click at [292, 90] on span "Change Status" at bounding box center [269, 94] width 52 height 8
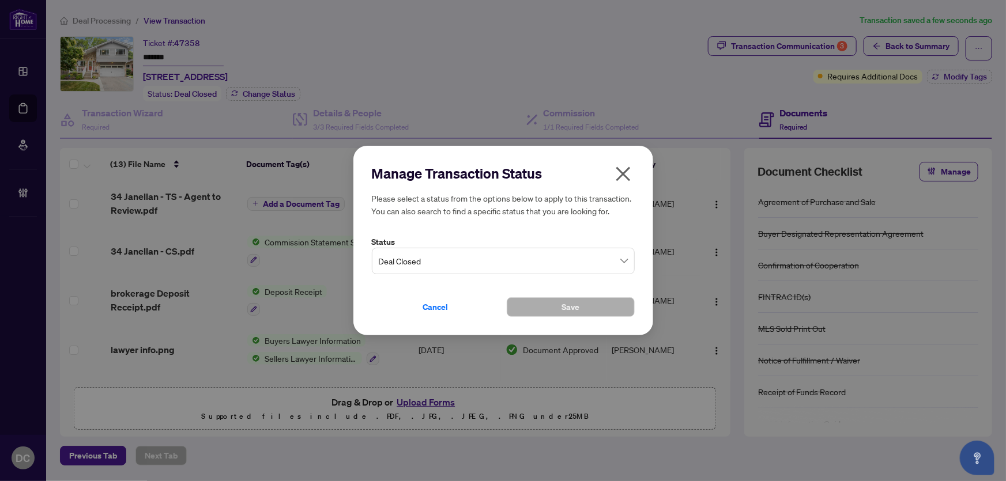
click at [612, 168] on button "button" at bounding box center [623, 176] width 23 height 25
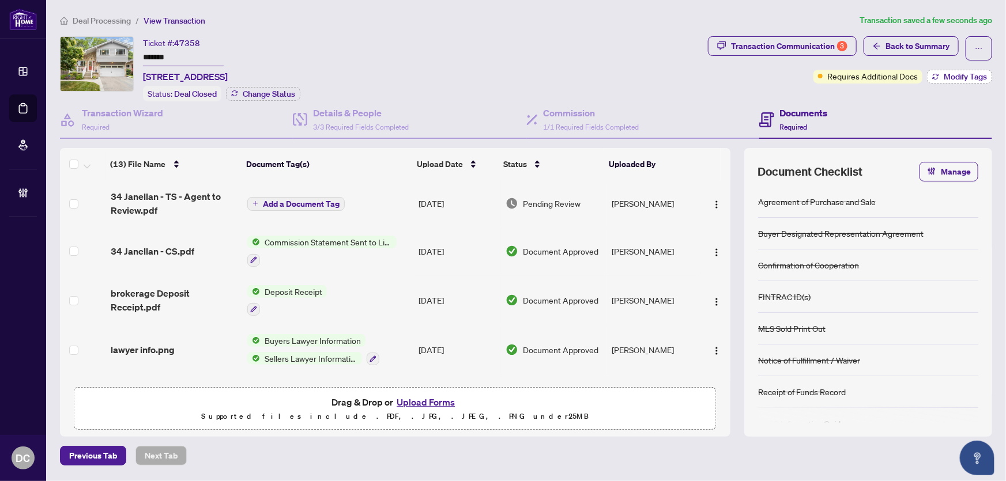
click at [962, 82] on button "Modify Tags" at bounding box center [959, 77] width 65 height 14
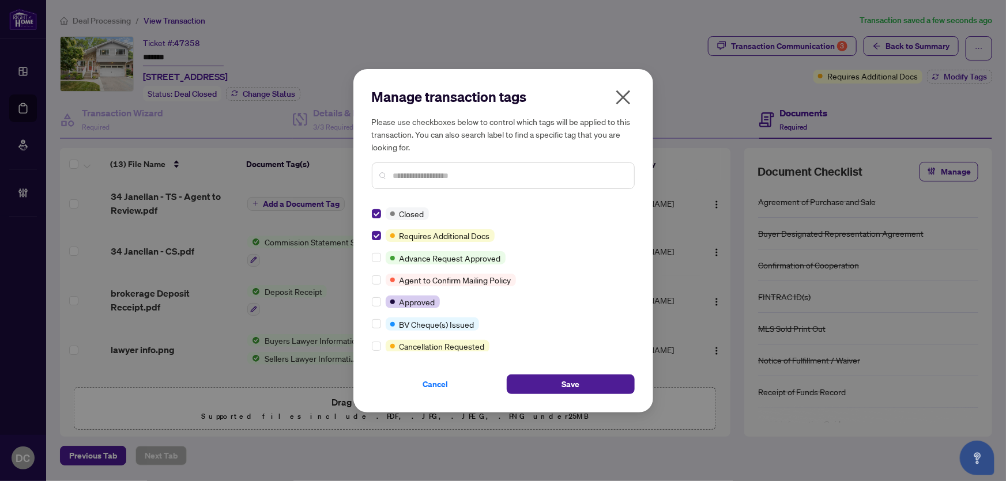
click at [427, 183] on div at bounding box center [503, 176] width 263 height 27
click at [428, 179] on input "text" at bounding box center [509, 176] width 232 height 13
type input "****"
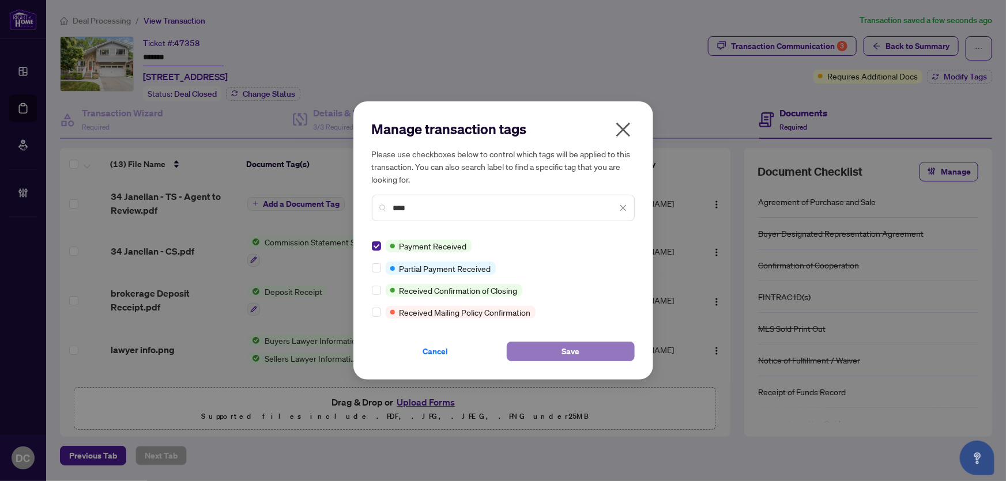
click at [602, 350] on button "Save" at bounding box center [571, 352] width 128 height 20
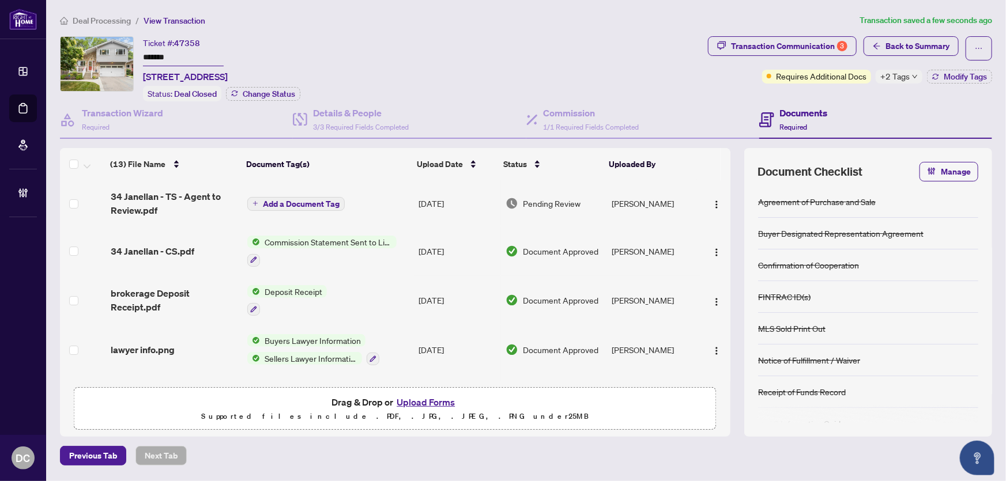
click at [902, 75] on span "+2 Tags" at bounding box center [895, 76] width 29 height 13
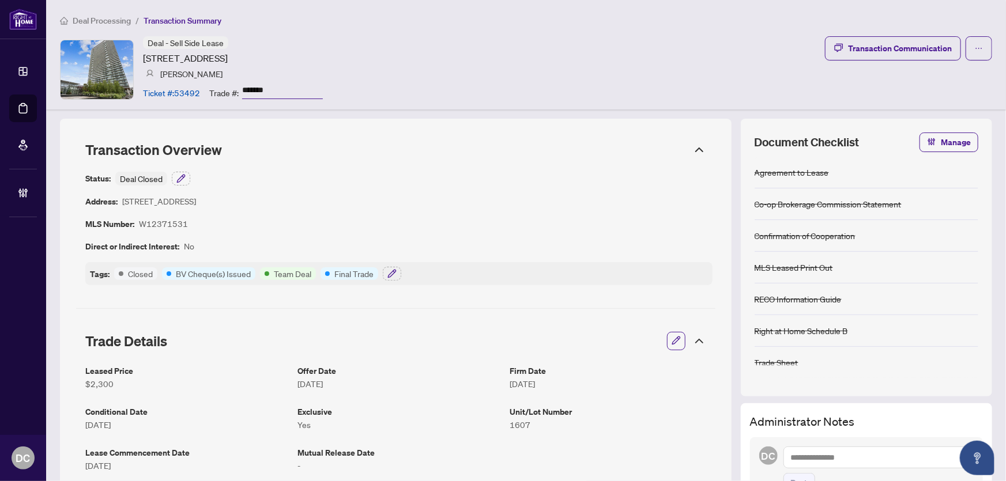
click at [696, 148] on icon at bounding box center [699, 149] width 7 height 3
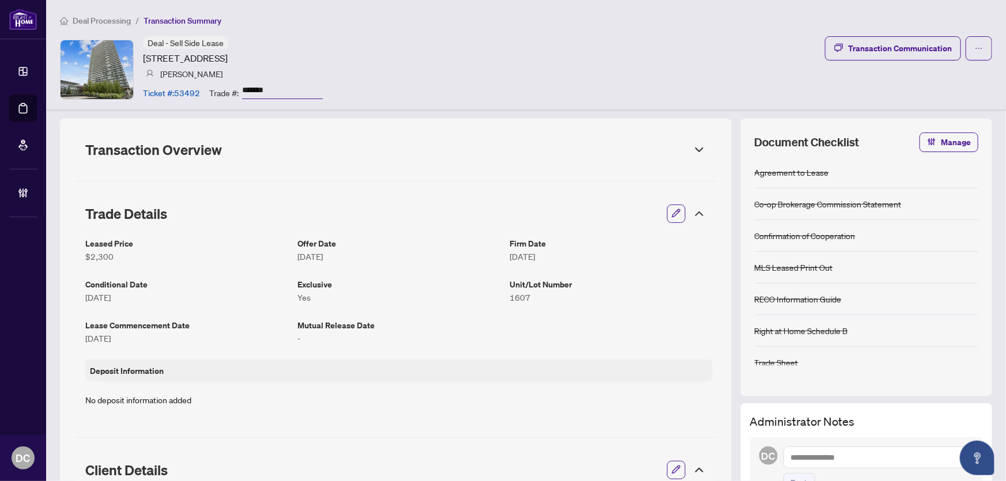
click at [693, 215] on icon at bounding box center [700, 214] width 14 height 14
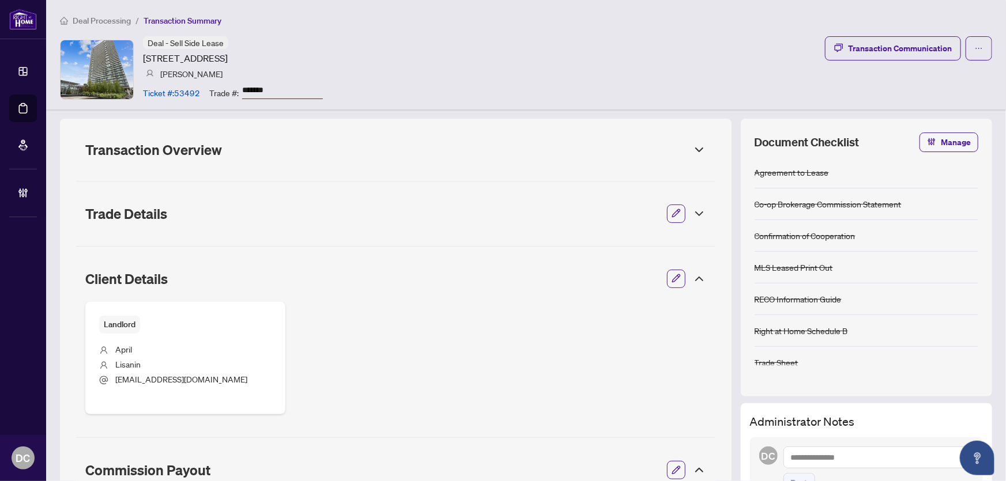
click at [696, 279] on icon at bounding box center [699, 278] width 7 height 3
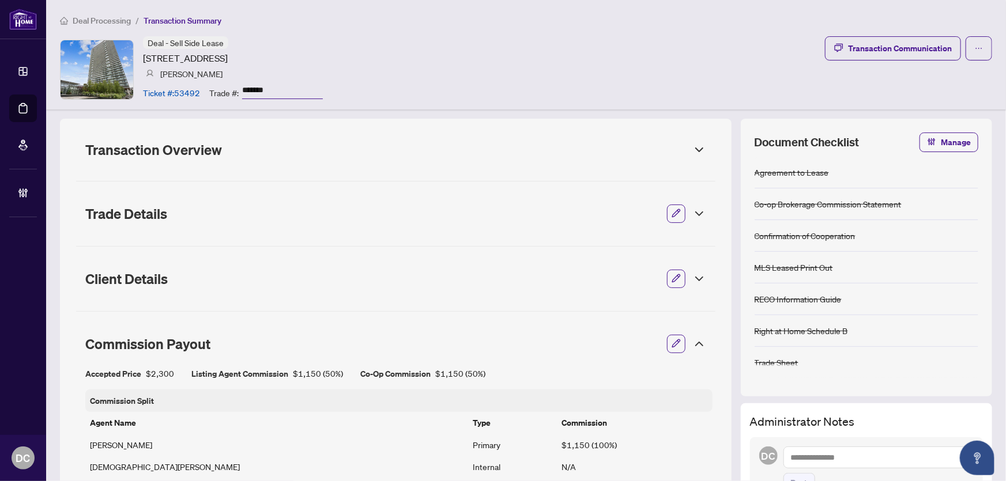
click at [693, 346] on icon at bounding box center [700, 344] width 14 height 14
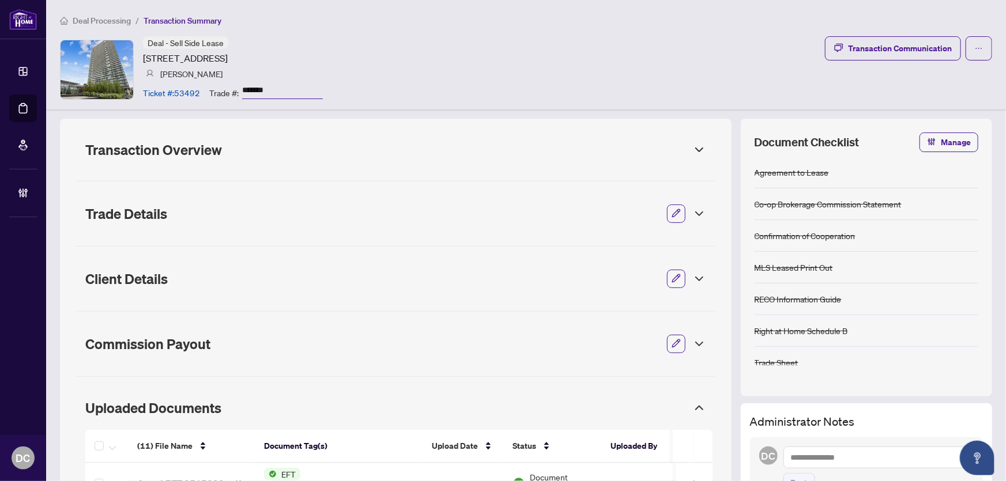
click at [101, 20] on span "Deal Processing" at bounding box center [102, 21] width 58 height 10
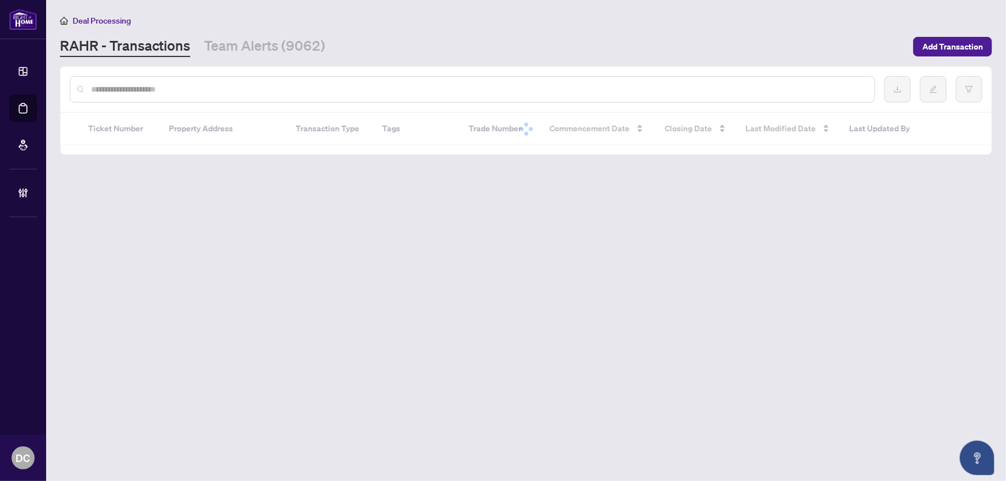
click at [153, 94] on input "text" at bounding box center [478, 89] width 774 height 13
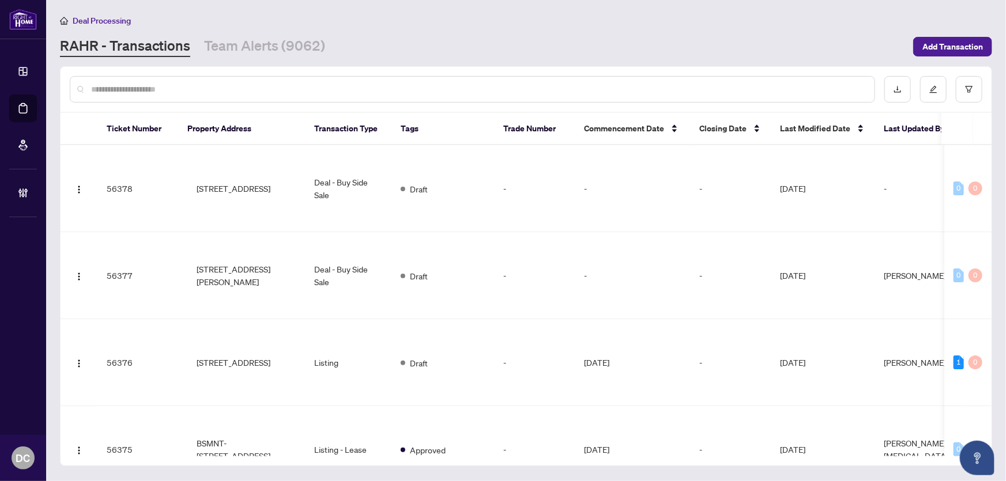
paste input "*******"
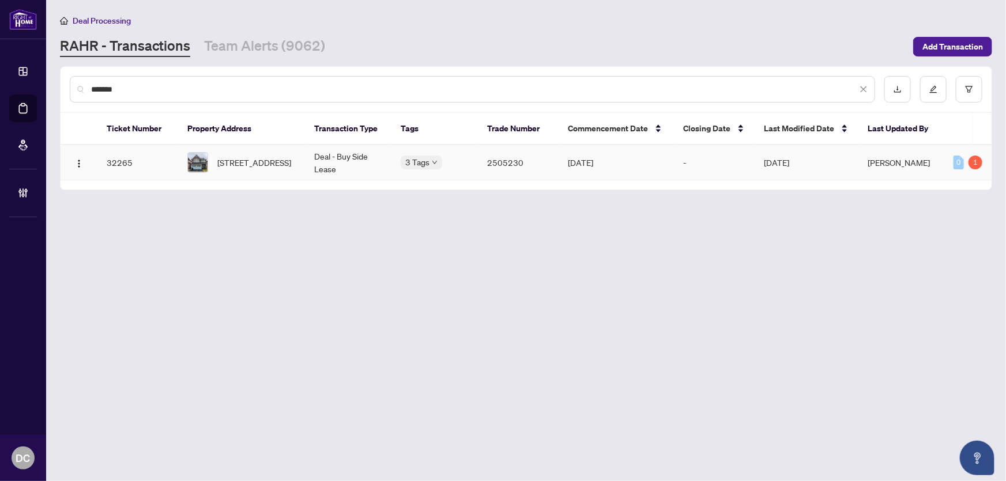
type input "*******"
click at [341, 166] on td "Deal - Buy Side Lease" at bounding box center [348, 162] width 86 height 35
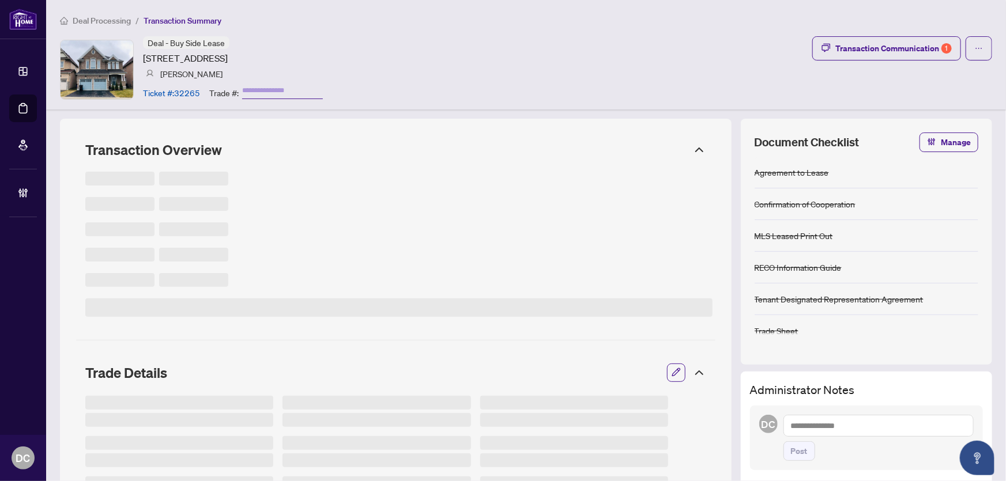
type input "*******"
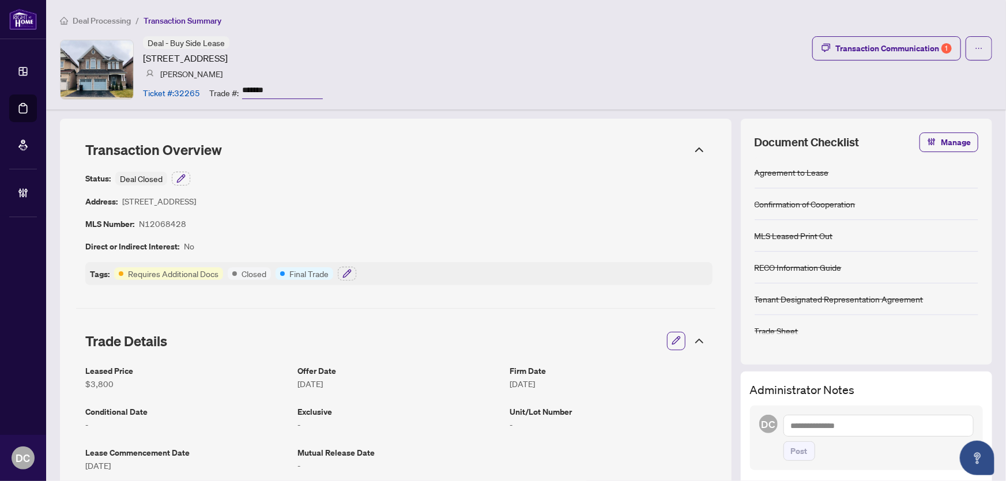
click at [693, 146] on icon at bounding box center [700, 150] width 14 height 14
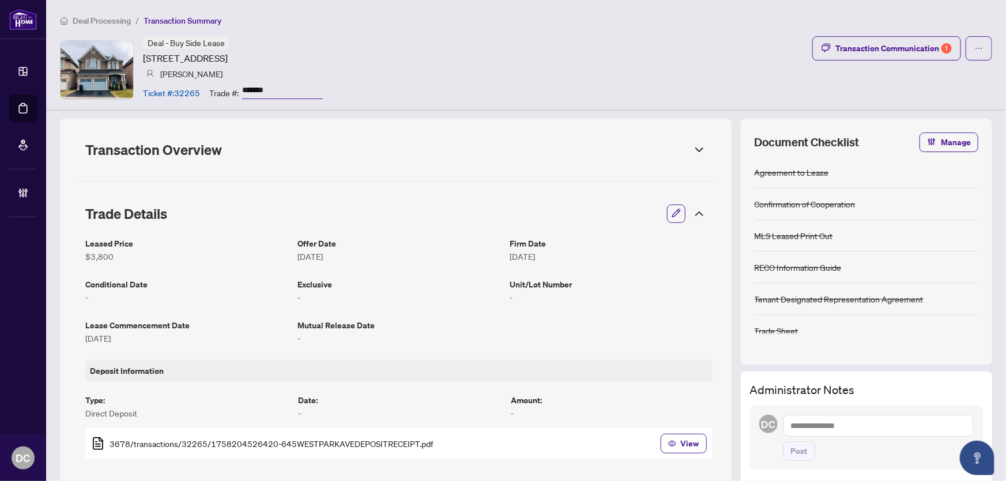
click at [694, 212] on icon at bounding box center [700, 214] width 14 height 14
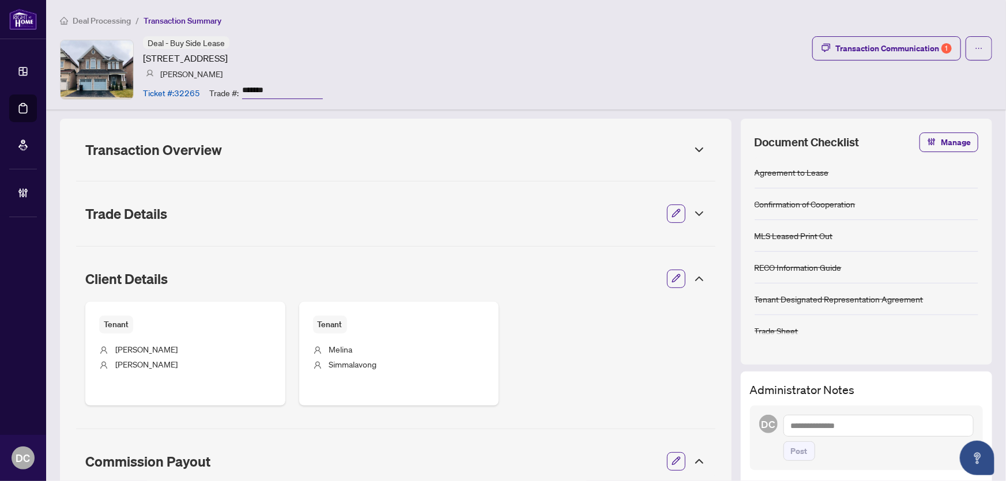
click at [697, 281] on icon at bounding box center [700, 279] width 14 height 14
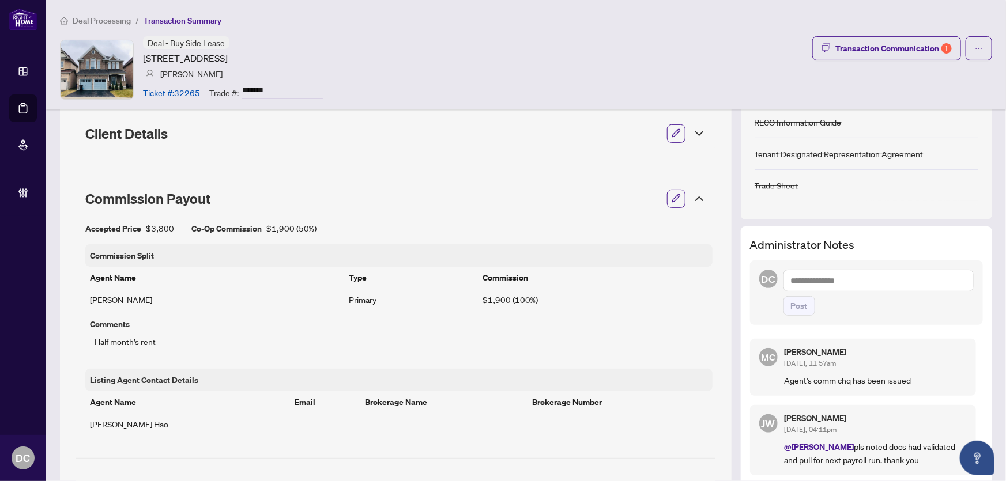
scroll to position [157, 0]
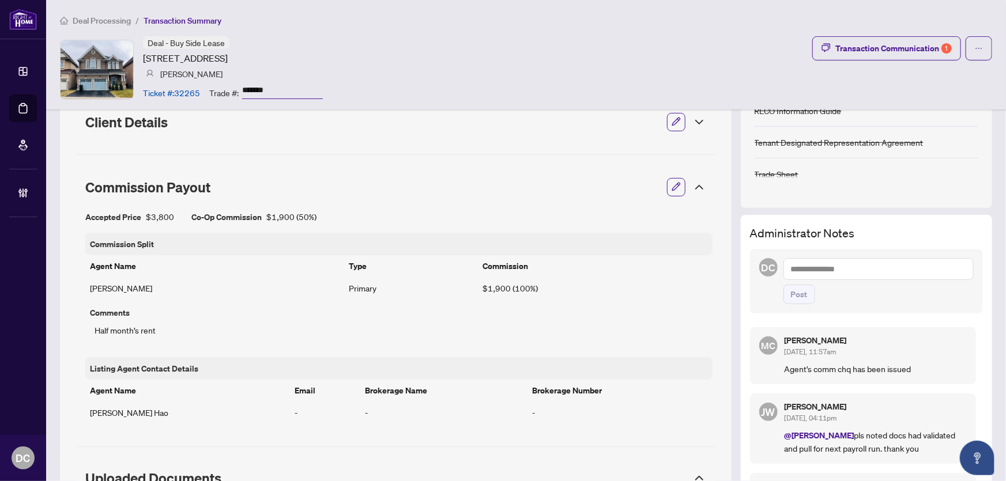
click at [691, 172] on div "Commission Payout" at bounding box center [395, 187] width 639 height 32
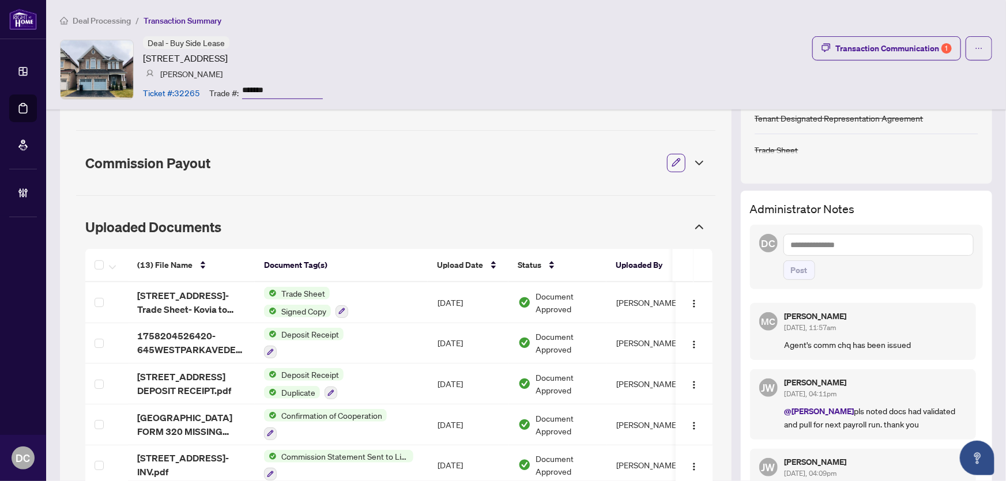
scroll to position [180, 0]
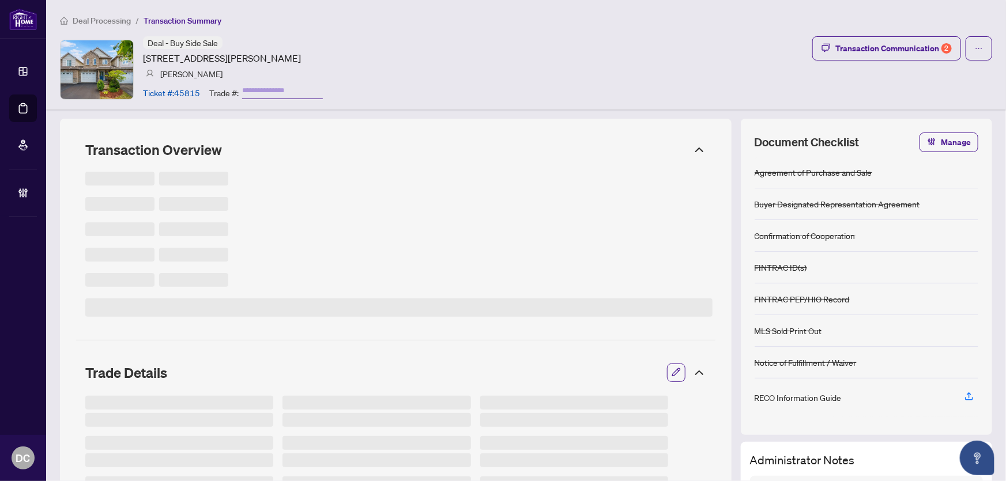
type input "*******"
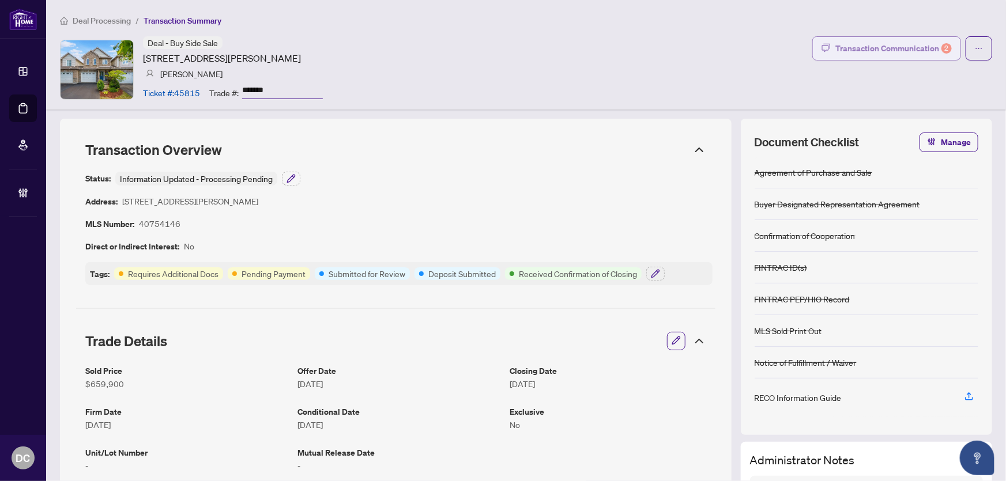
click at [915, 47] on div "Transaction Communication 2" at bounding box center [894, 48] width 116 height 18
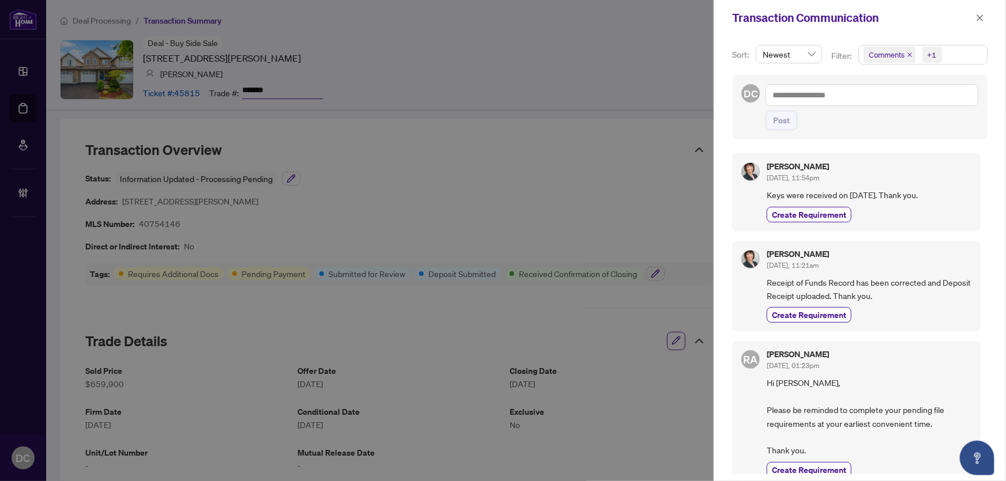
click at [964, 55] on span "Comments +1" at bounding box center [923, 55] width 128 height 18
click at [924, 100] on span "Comments" at bounding box center [928, 103] width 103 height 14
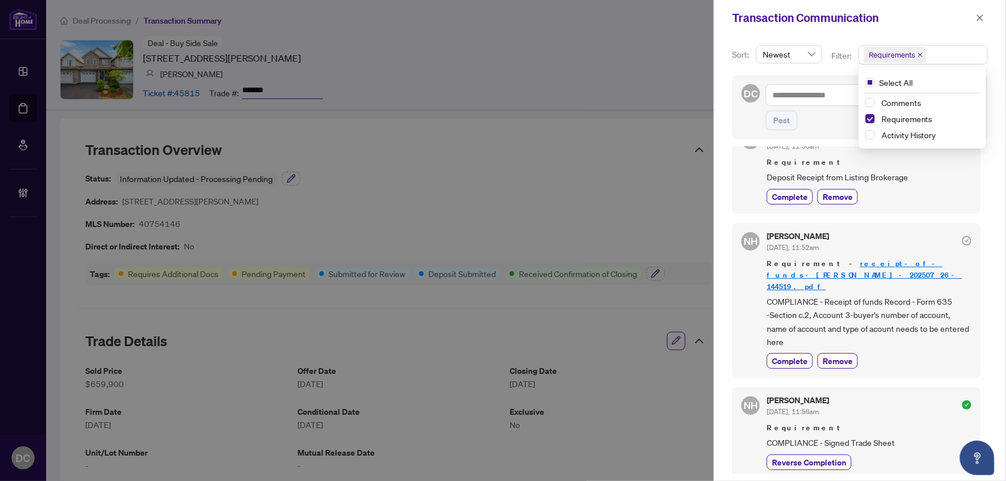
scroll to position [49, 0]
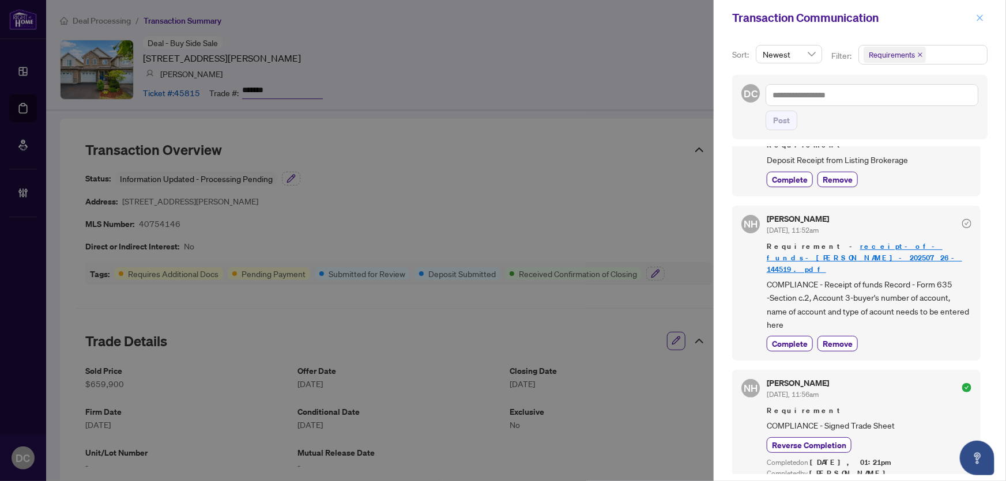
click at [976, 18] on icon "close" at bounding box center [980, 18] width 8 height 8
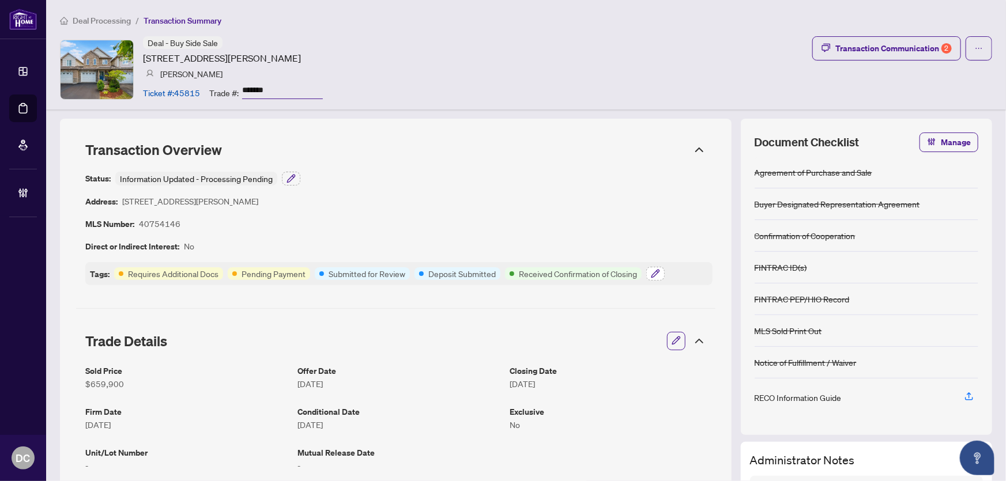
click at [654, 272] on icon "button" at bounding box center [655, 273] width 7 height 7
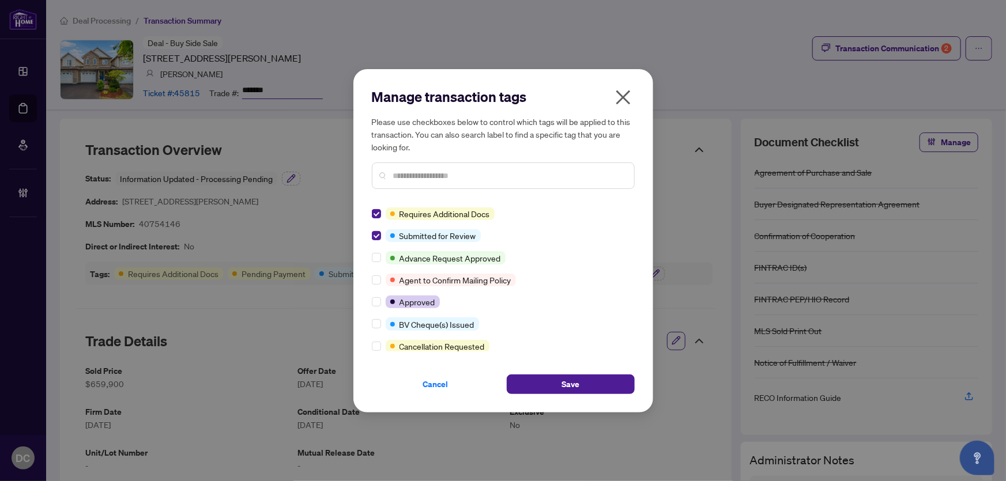
scroll to position [0, 0]
click at [450, 170] on input "text" at bounding box center [509, 176] width 232 height 13
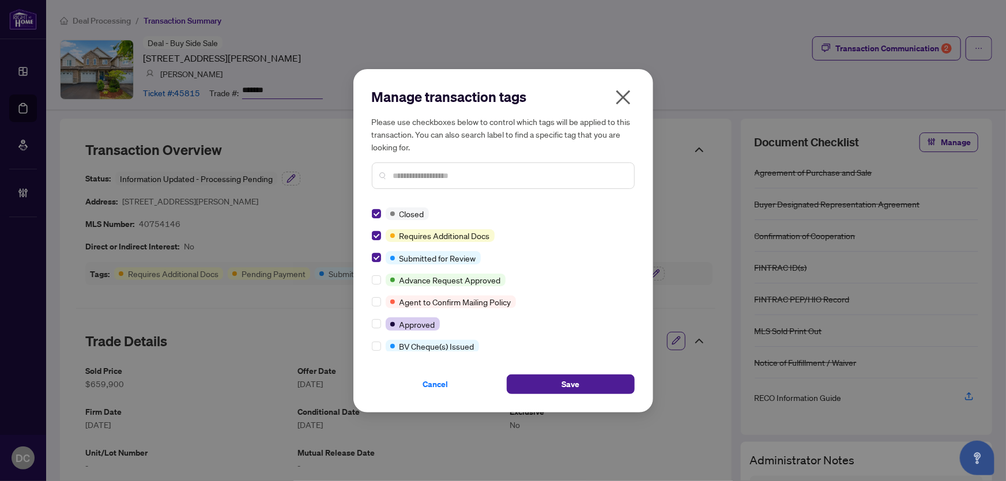
click at [443, 178] on input "text" at bounding box center [509, 176] width 232 height 13
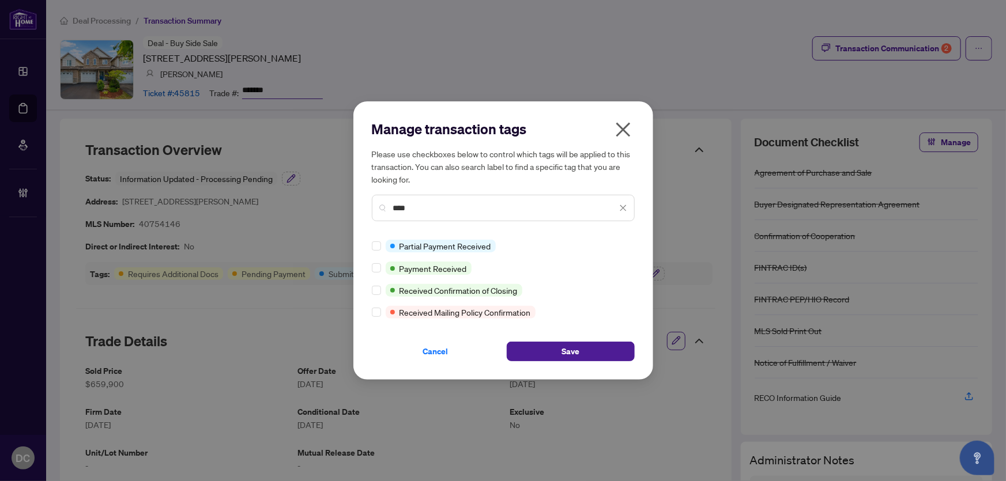
type input "****"
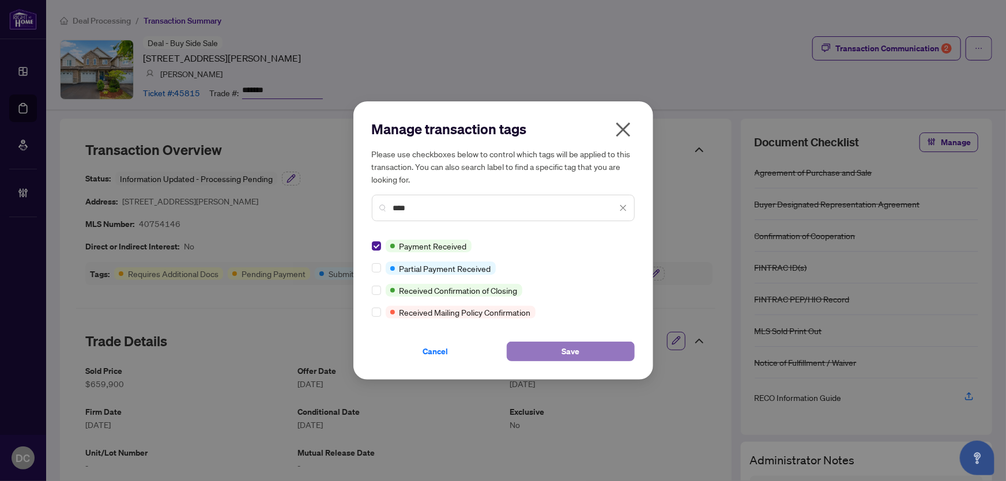
click at [549, 351] on button "Save" at bounding box center [571, 352] width 128 height 20
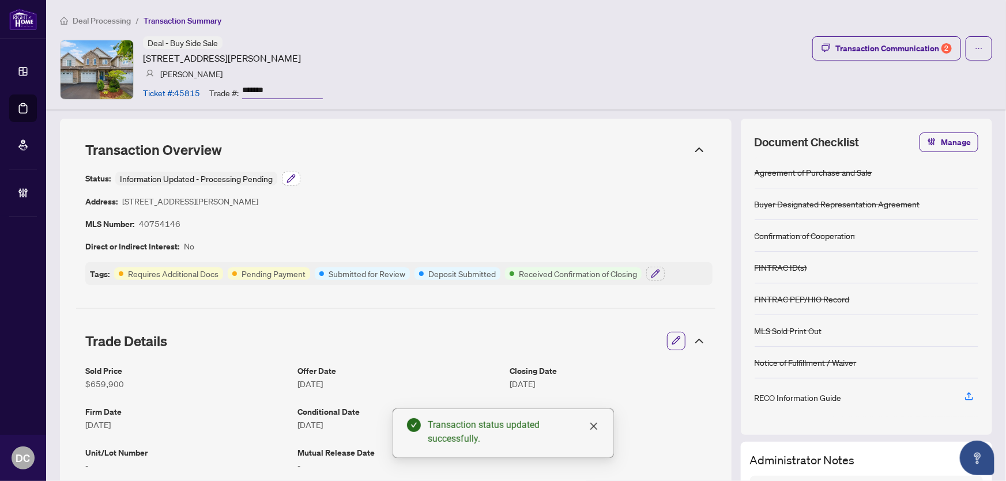
click at [296, 176] on button "button" at bounding box center [291, 179] width 18 height 14
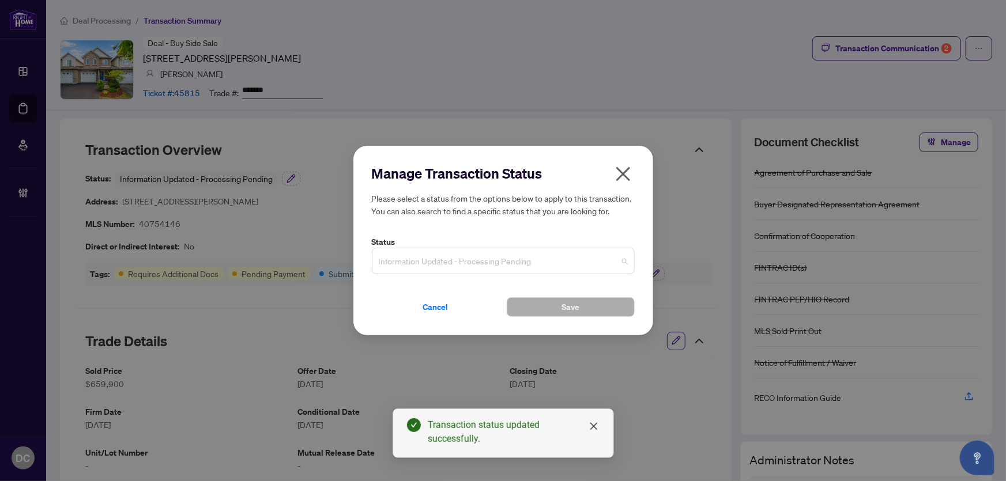
click at [456, 265] on span "Information Updated - Processing Pending" at bounding box center [503, 261] width 249 height 22
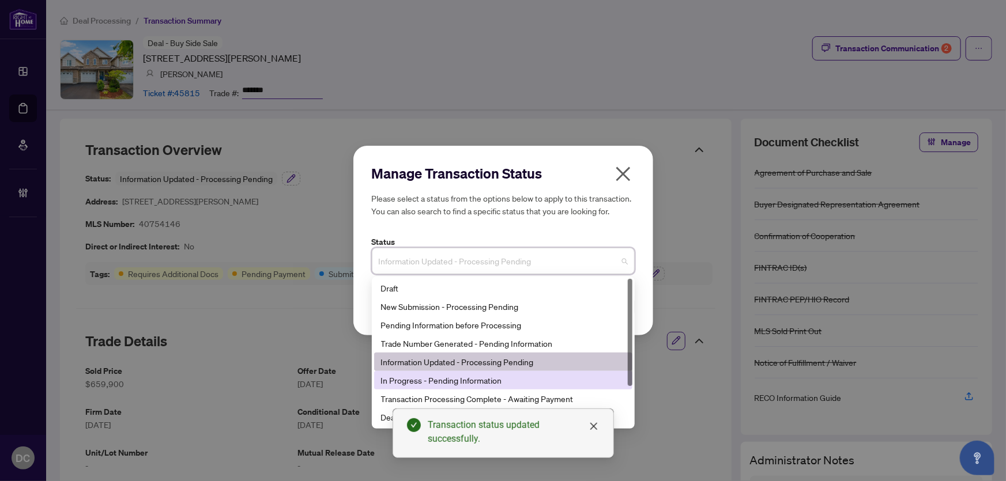
scroll to position [55, 0]
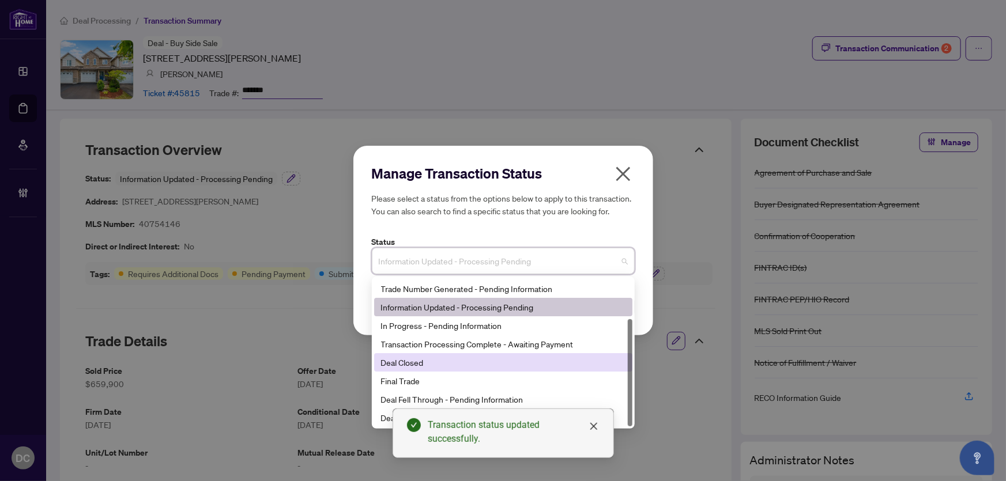
click at [430, 361] on div "Deal Closed" at bounding box center [503, 362] width 244 height 13
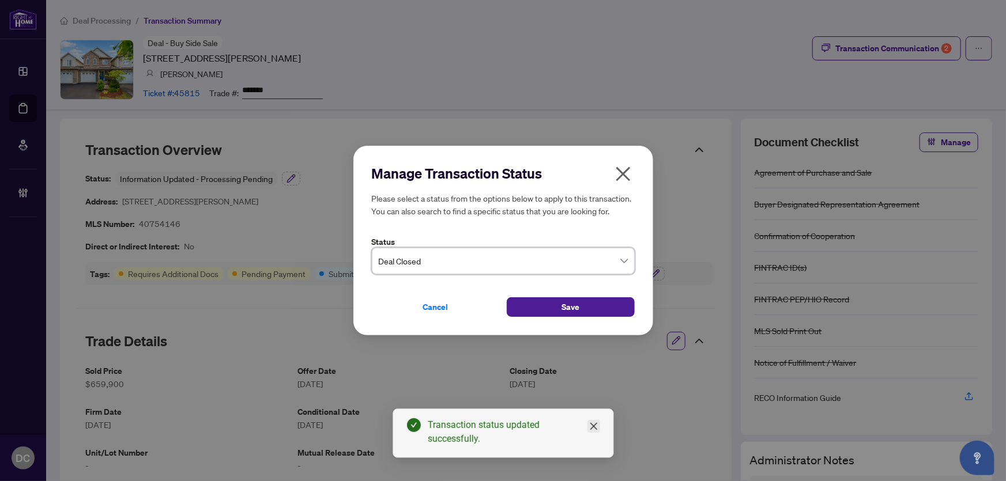
click at [593, 427] on icon "close" at bounding box center [593, 426] width 9 height 9
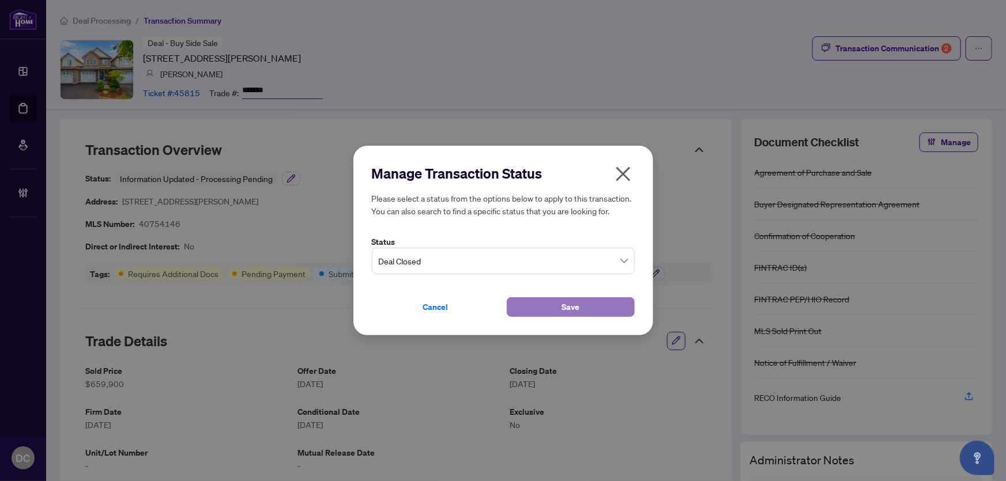
click at [597, 311] on button "Save" at bounding box center [571, 308] width 128 height 20
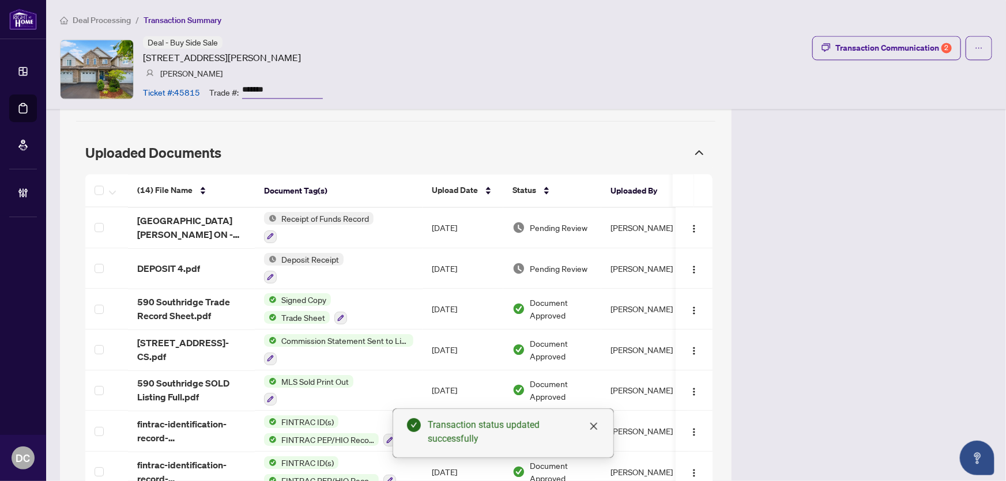
scroll to position [1153, 0]
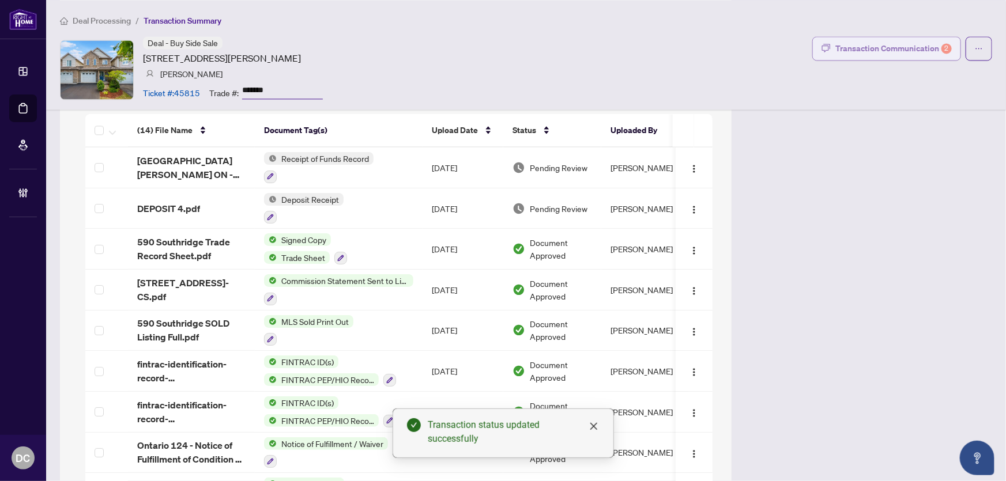
click at [921, 49] on div "Transaction Communication 2" at bounding box center [894, 48] width 116 height 18
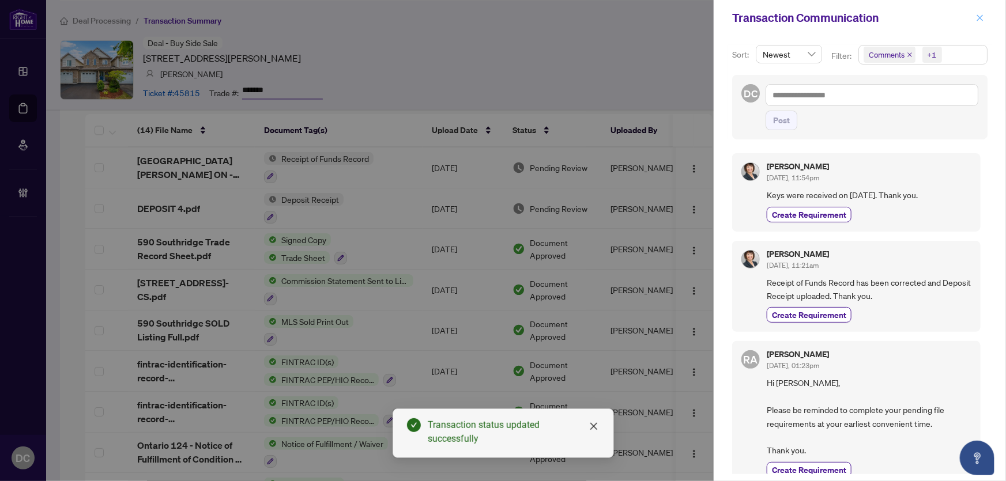
click at [980, 21] on icon "close" at bounding box center [980, 18] width 8 height 8
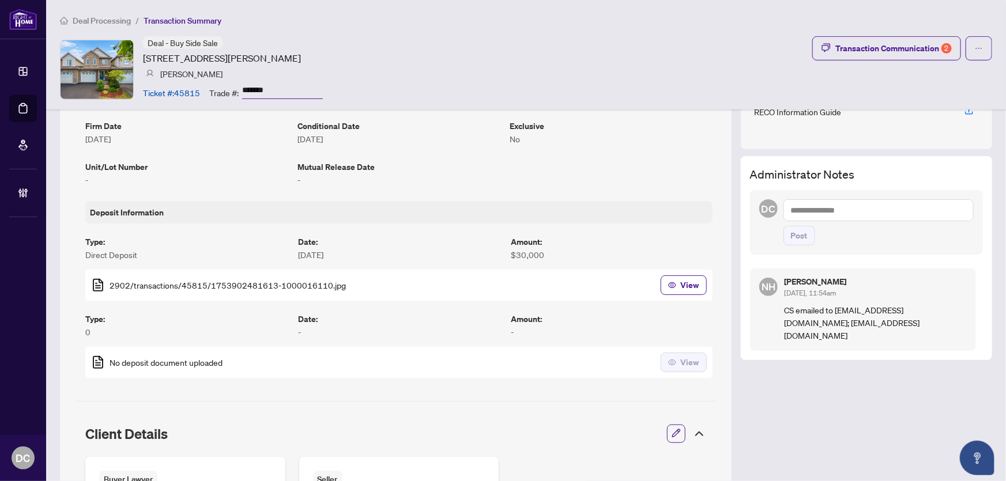
scroll to position [155, 0]
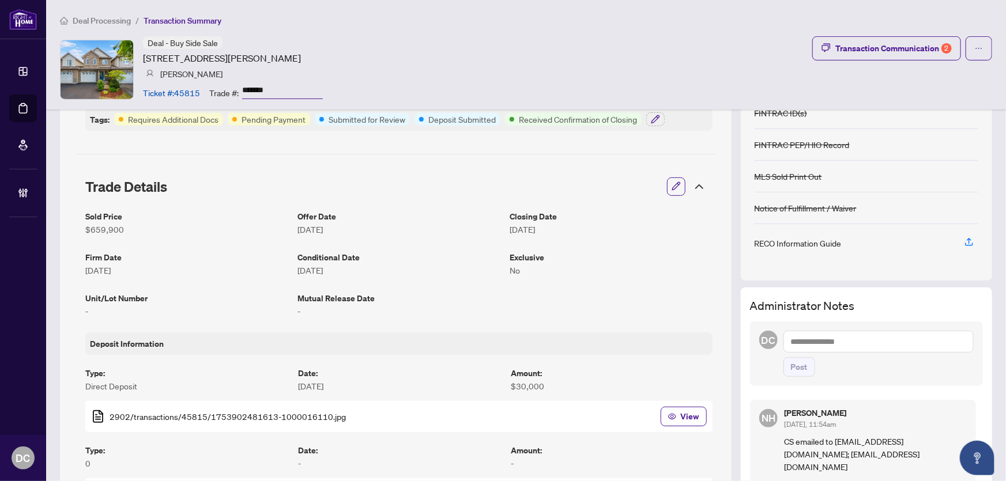
click at [876, 335] on textarea at bounding box center [879, 342] width 190 height 22
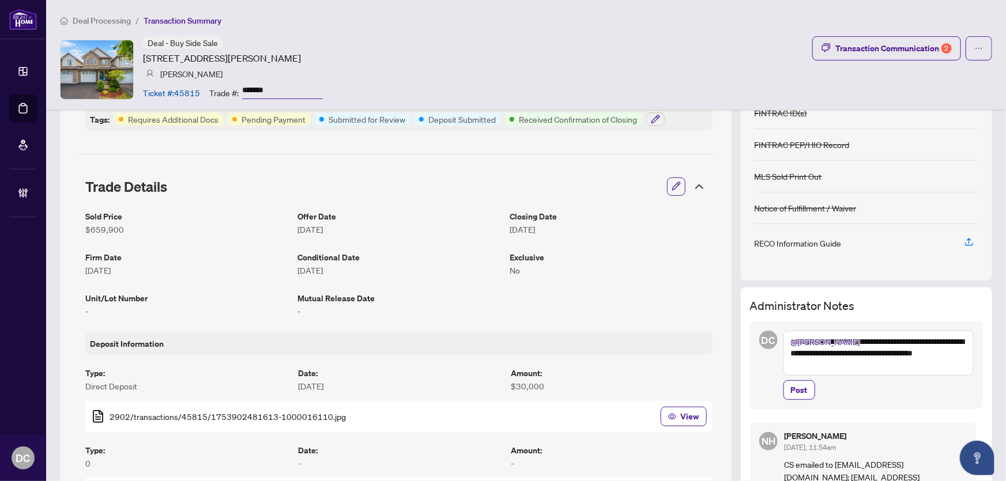
click at [881, 344] on textarea "**********" at bounding box center [879, 353] width 190 height 45
type textarea "**********"
drag, startPoint x: 795, startPoint y: 392, endPoint x: 803, endPoint y: 392, distance: 7.5
click at [795, 392] on span "Post" at bounding box center [799, 390] width 17 height 18
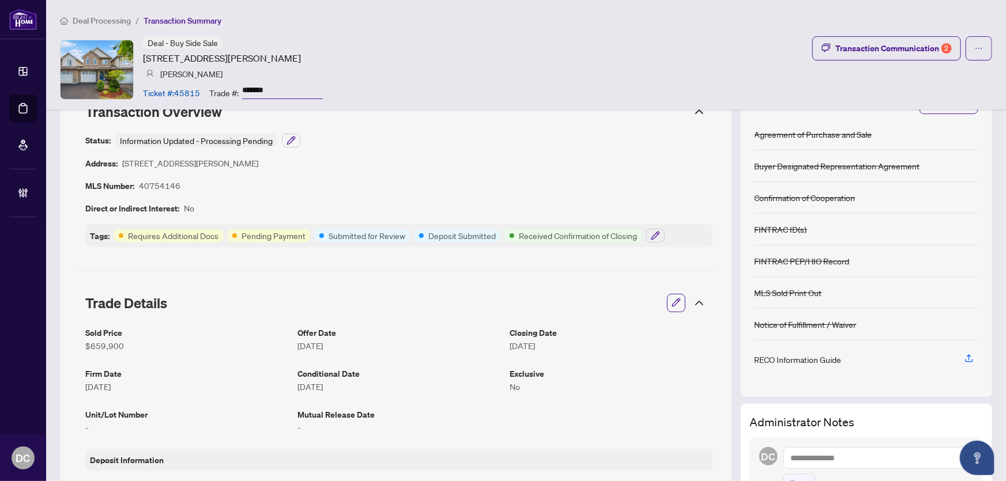
scroll to position [0, 0]
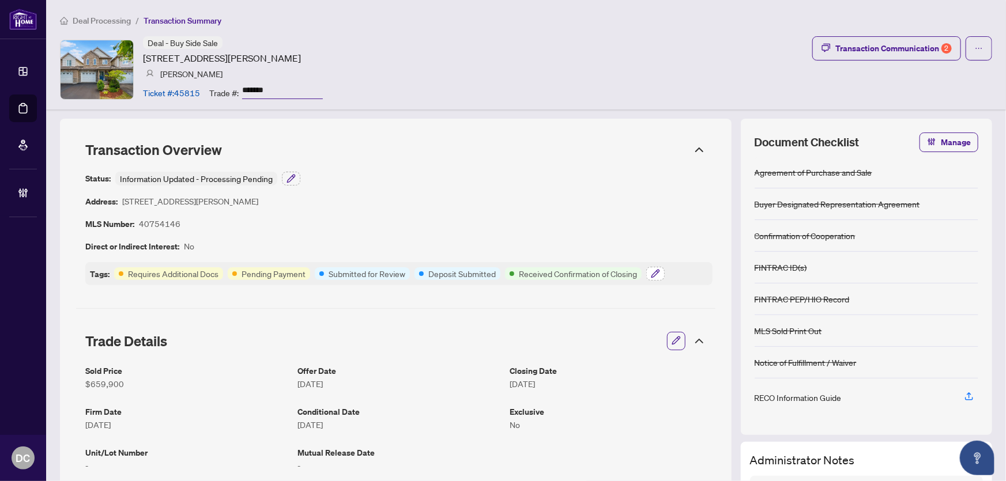
click at [658, 270] on icon "button" at bounding box center [655, 273] width 9 height 9
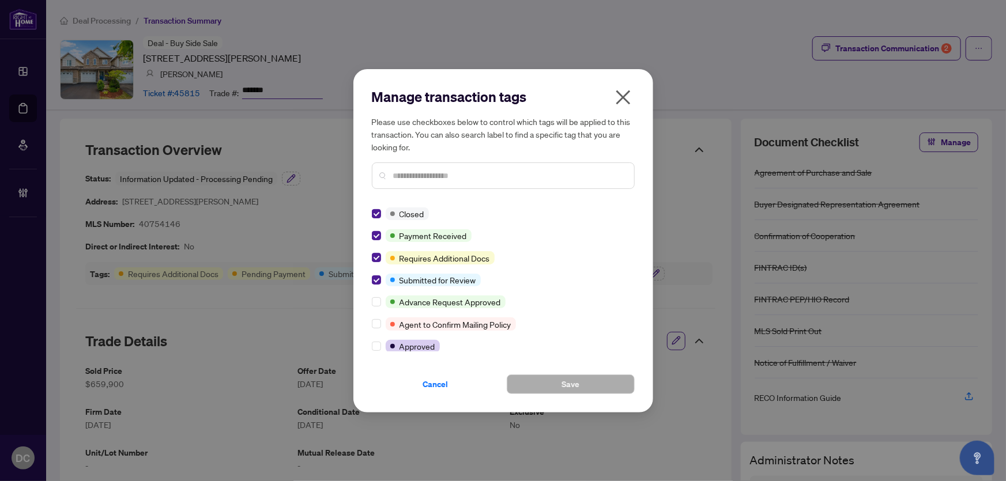
click at [630, 92] on icon "close" at bounding box center [623, 97] width 18 height 18
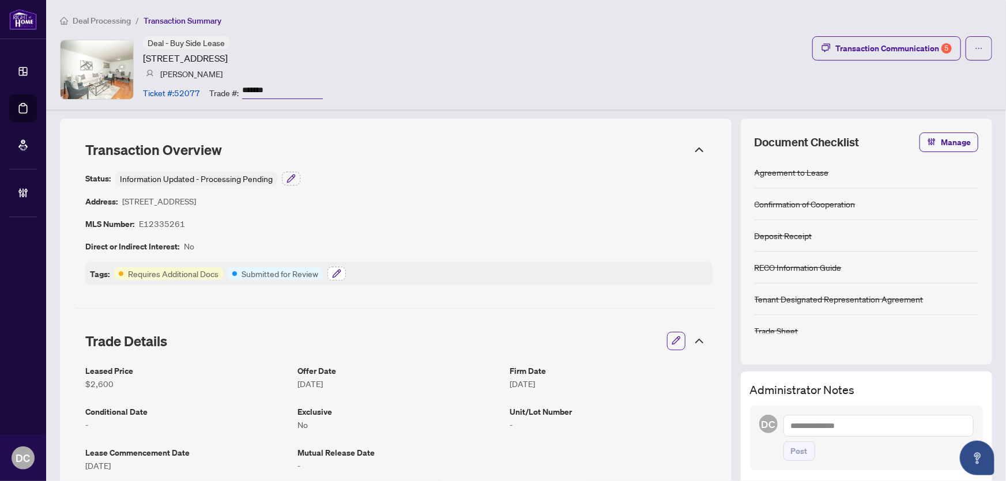
click at [334, 276] on icon "button" at bounding box center [336, 273] width 9 height 9
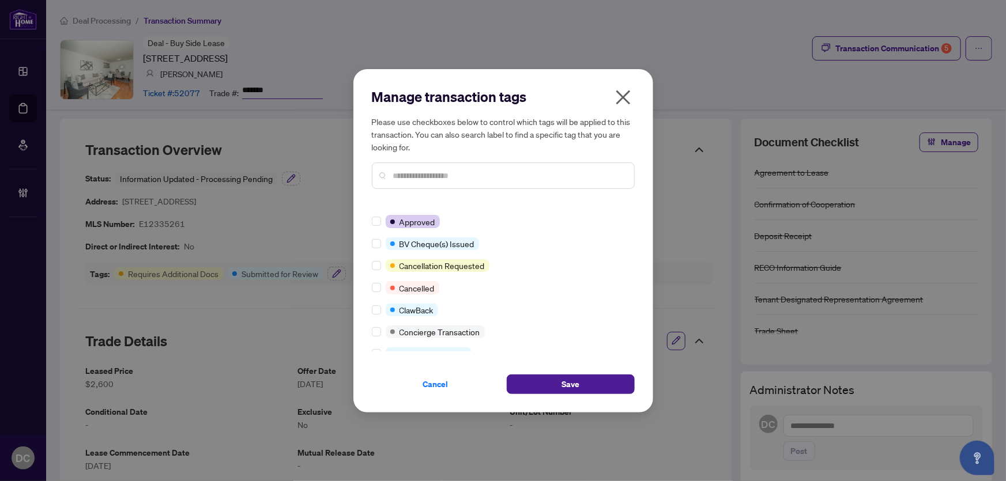
scroll to position [104, 0]
click at [434, 173] on input "text" at bounding box center [509, 176] width 232 height 13
type input "****"
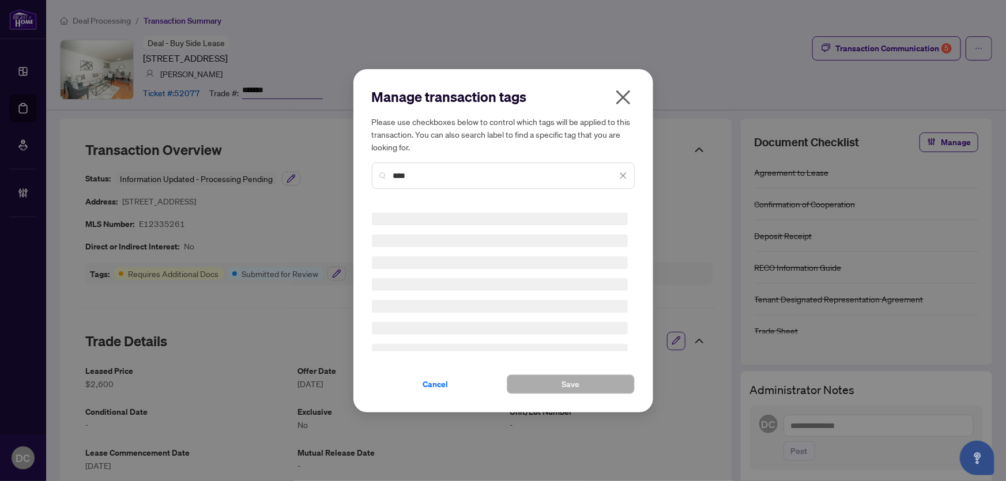
scroll to position [0, 0]
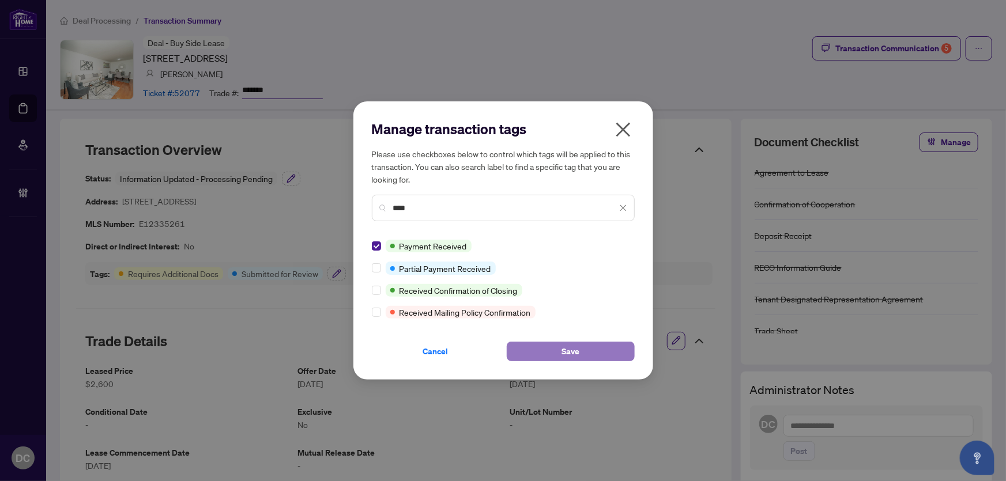
click at [573, 353] on span "Save" at bounding box center [571, 352] width 18 height 18
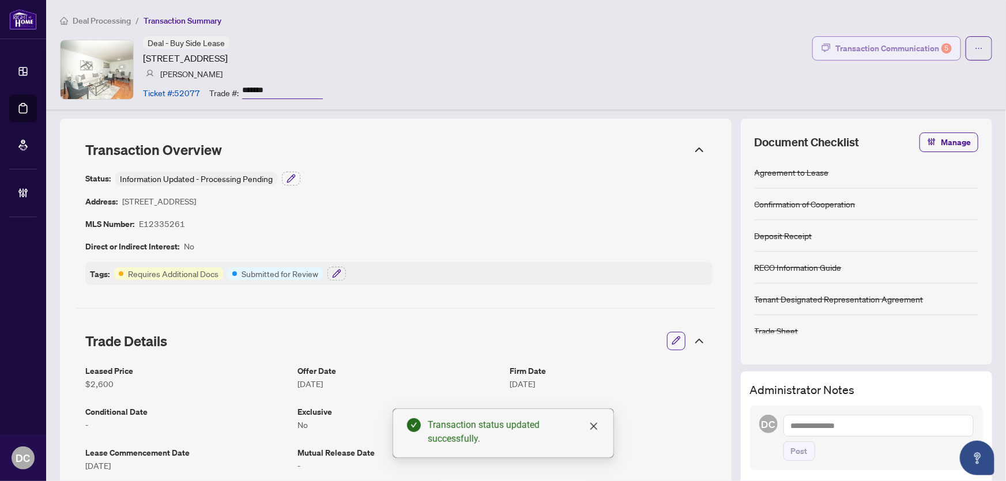
click at [872, 55] on div "Transaction Communication 5" at bounding box center [894, 48] width 116 height 18
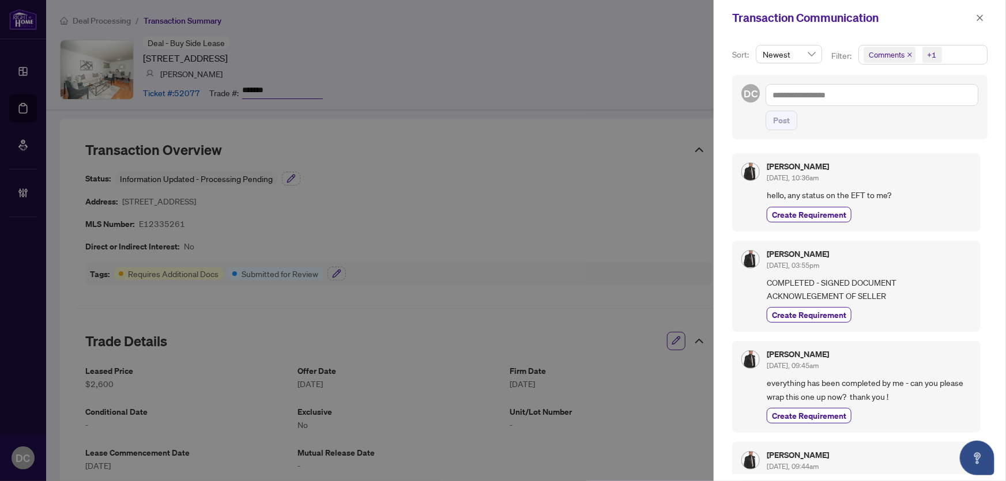
click at [973, 52] on span "Comments +1" at bounding box center [923, 55] width 128 height 18
click at [905, 101] on span "Comments" at bounding box center [902, 102] width 40 height 10
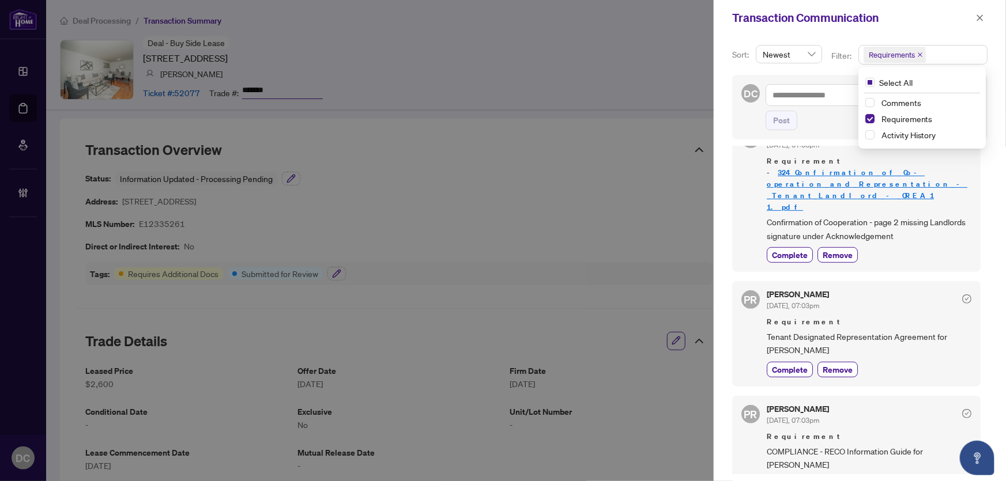
scroll to position [2, 0]
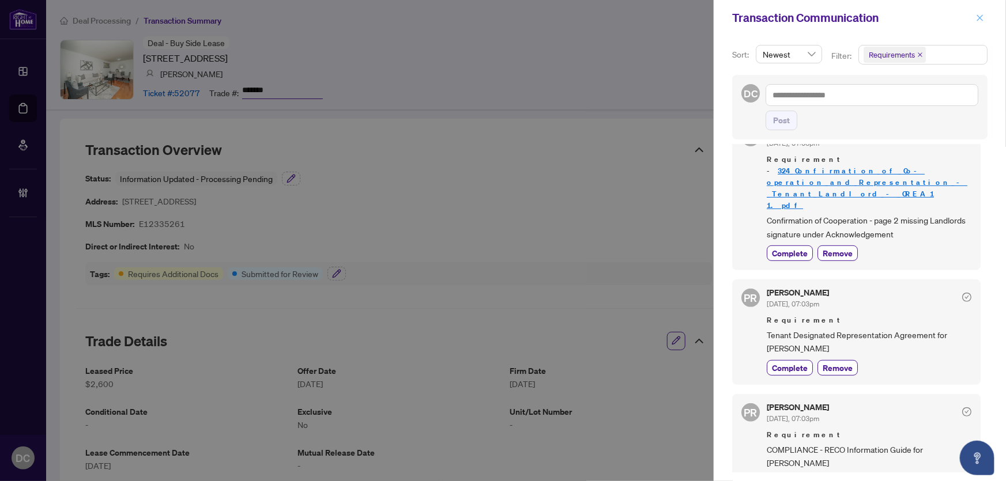
click at [980, 15] on icon "close" at bounding box center [980, 18] width 8 height 8
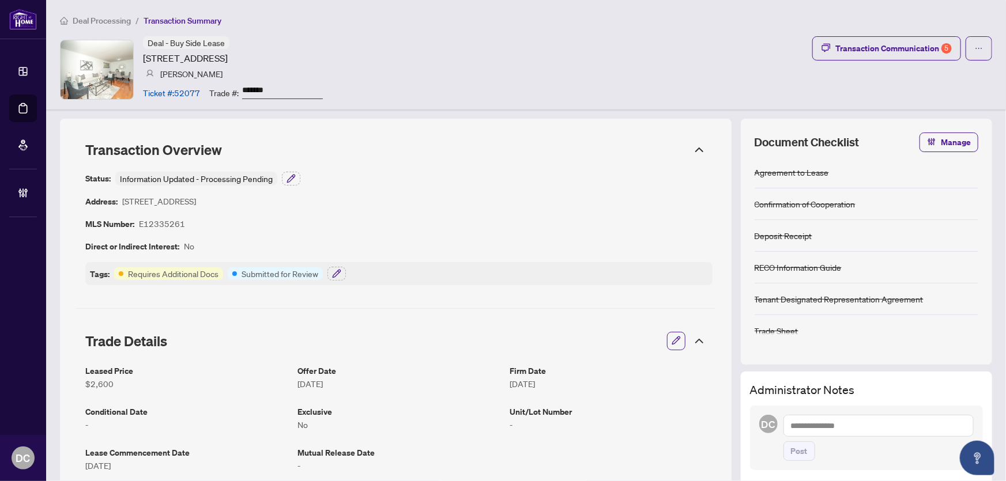
click at [697, 343] on icon at bounding box center [700, 341] width 14 height 14
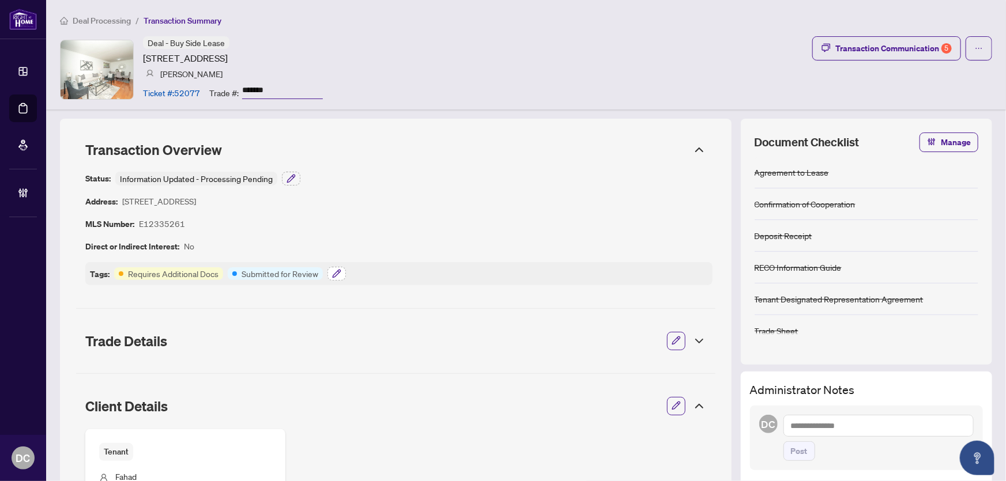
click at [339, 277] on icon "button" at bounding box center [336, 273] width 9 height 9
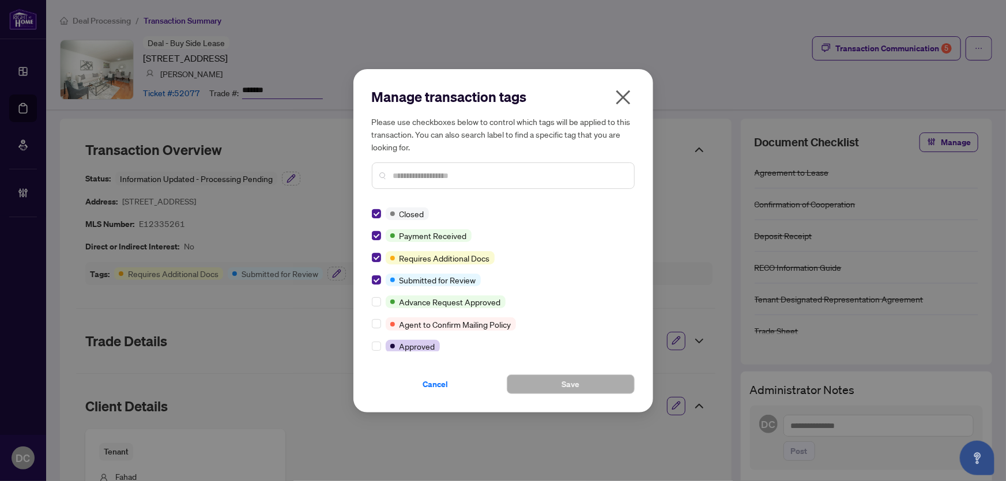
click at [618, 99] on icon "close" at bounding box center [623, 97] width 18 height 18
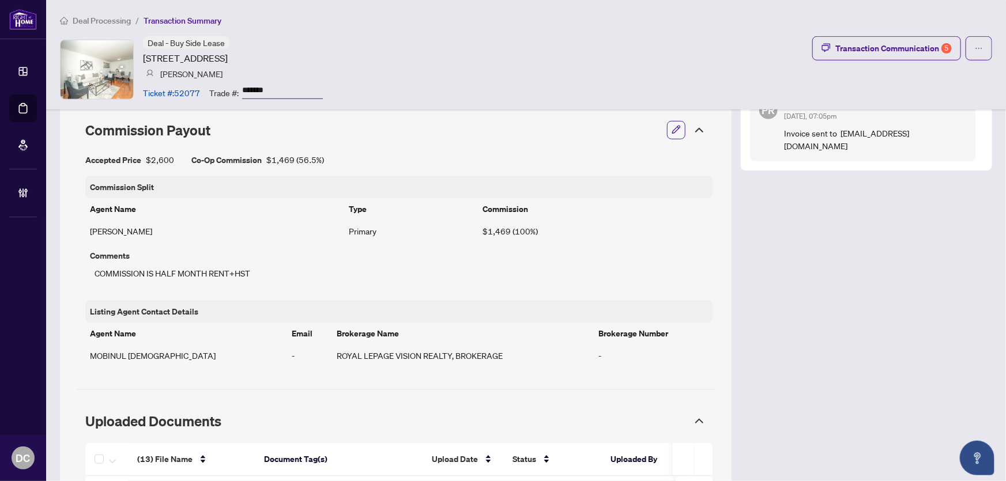
scroll to position [472, 0]
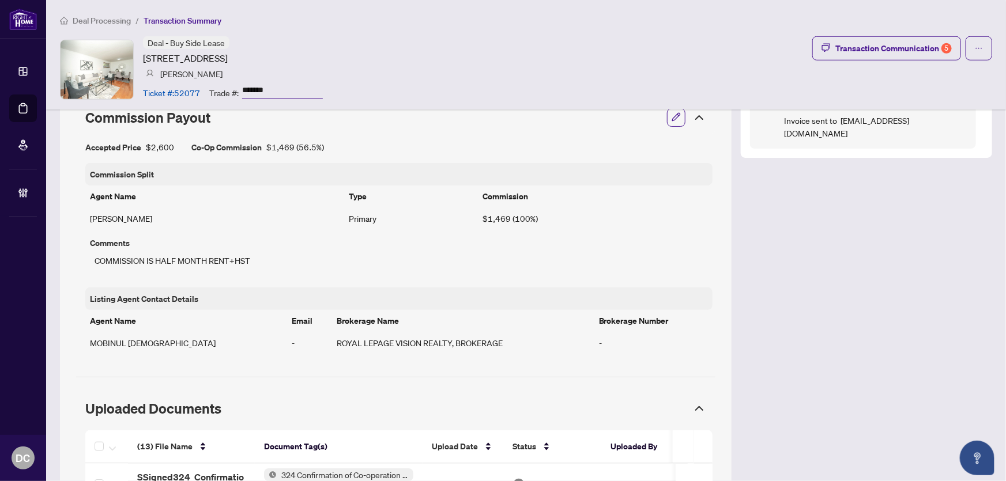
click at [696, 118] on icon at bounding box center [699, 117] width 7 height 3
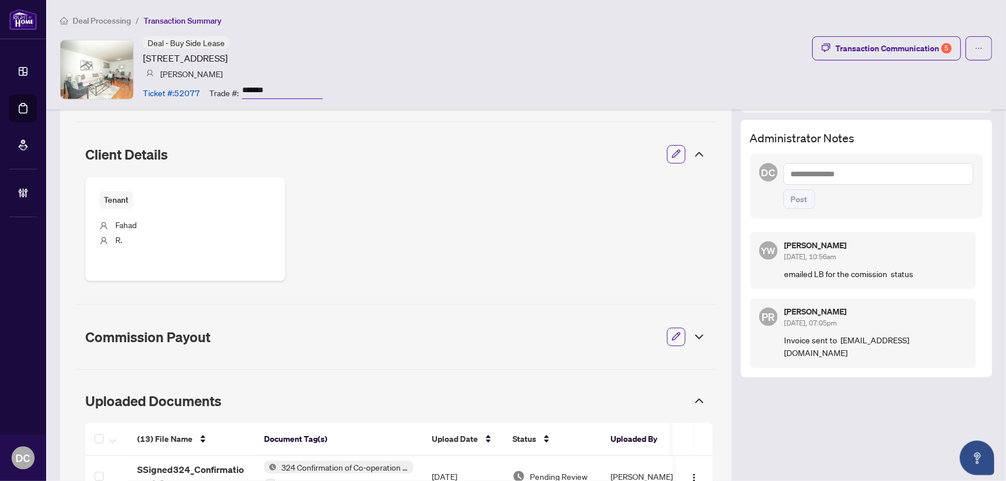
scroll to position [209, 0]
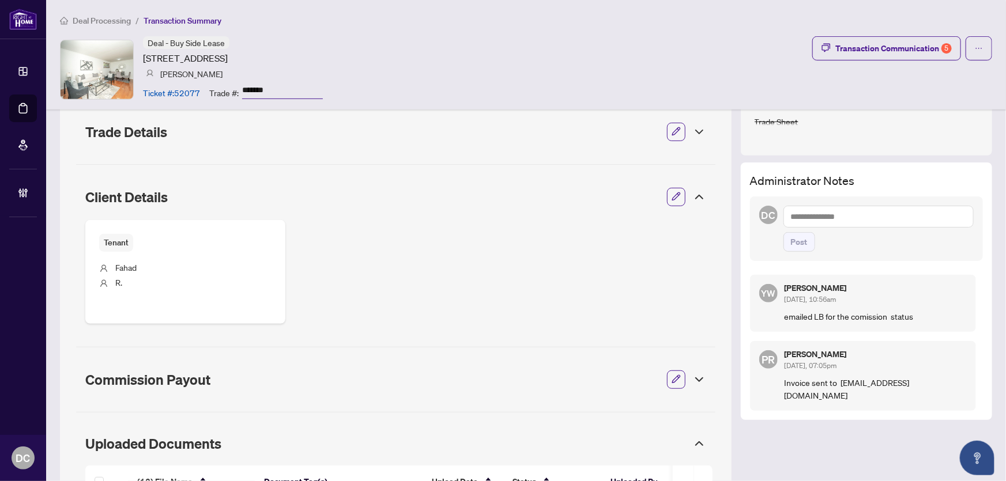
click at [833, 220] on textarea at bounding box center [879, 217] width 190 height 22
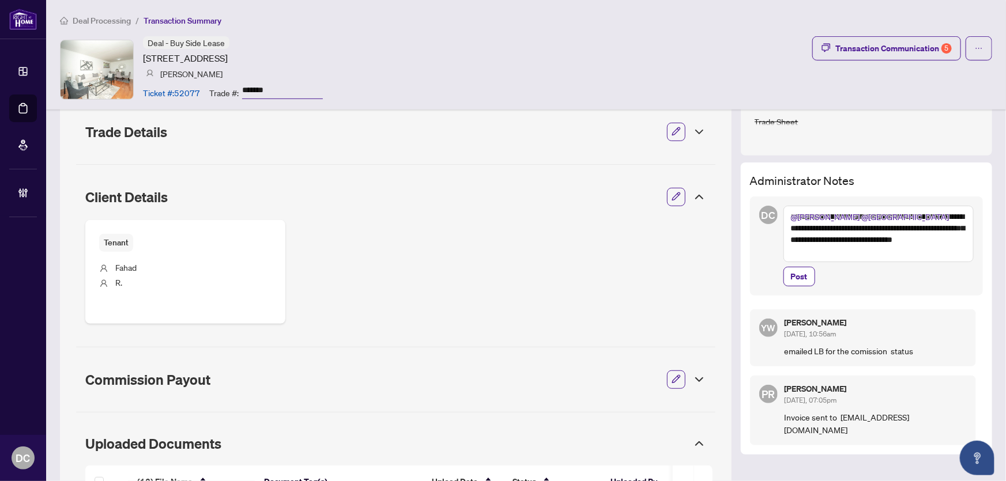
click at [876, 240] on textarea "**********" at bounding box center [879, 234] width 190 height 57
type textarea "**********"
click at [803, 276] on button "Post" at bounding box center [800, 277] width 32 height 20
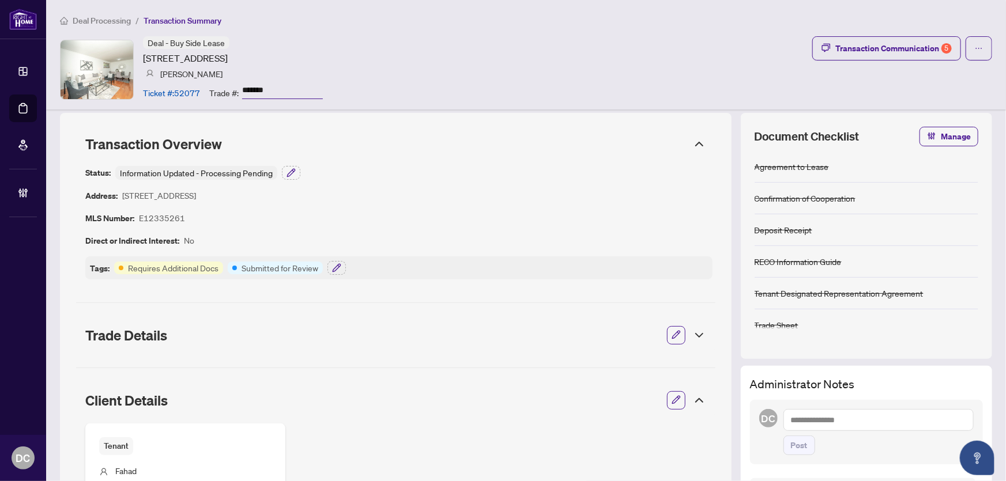
scroll to position [0, 0]
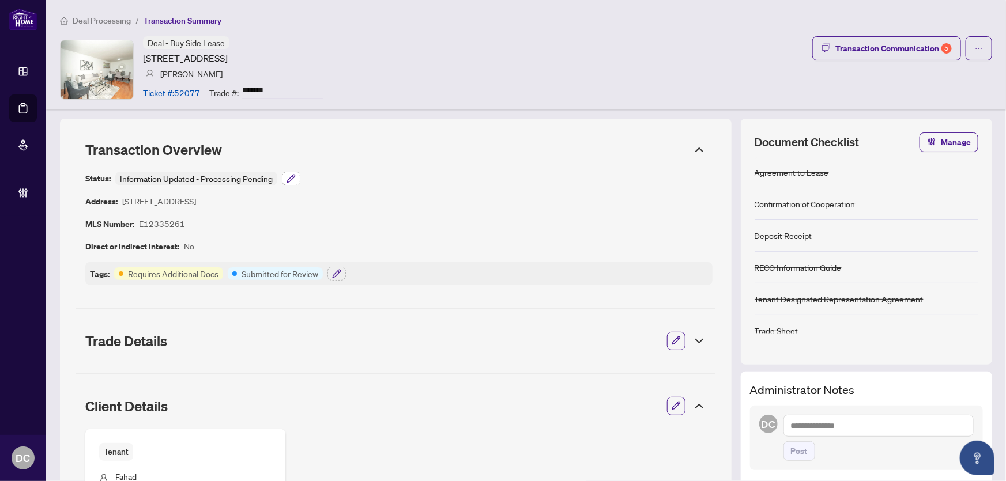
click at [293, 176] on icon "button" at bounding box center [293, 177] width 2 height 2
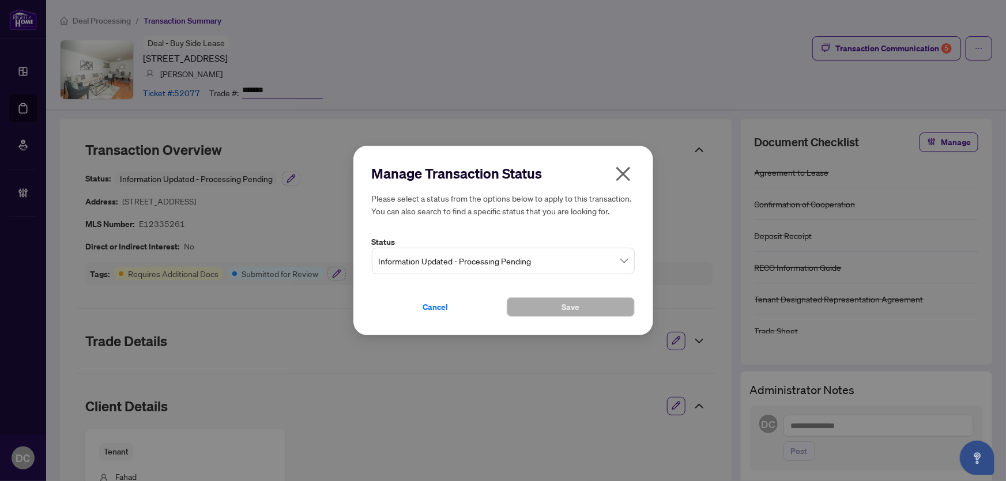
click at [441, 253] on span "Information Updated - Processing Pending" at bounding box center [503, 261] width 249 height 22
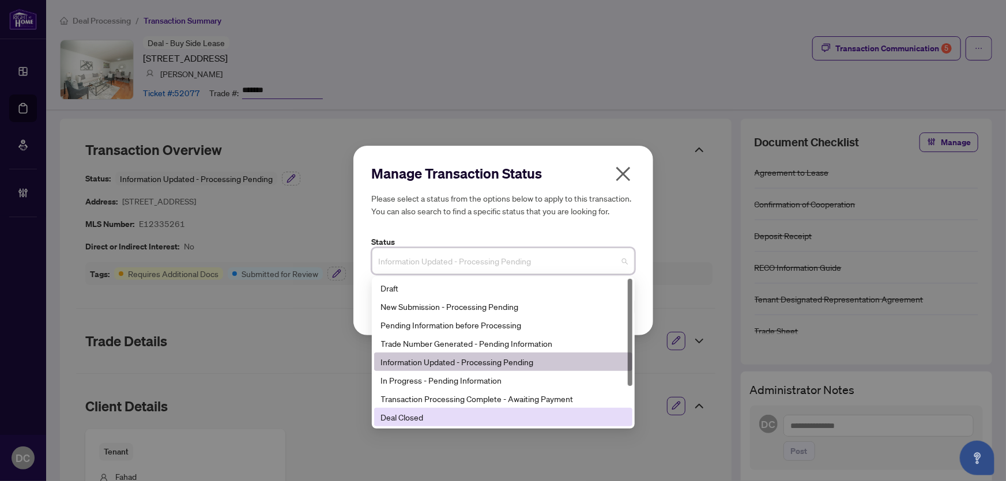
click at [425, 415] on div "Deal Closed" at bounding box center [503, 417] width 244 height 13
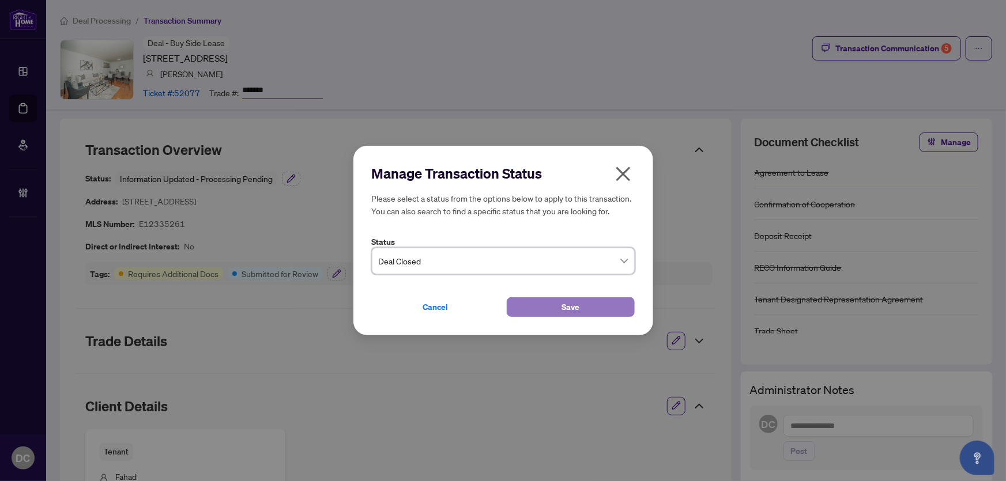
click at [552, 309] on button "Save" at bounding box center [571, 308] width 128 height 20
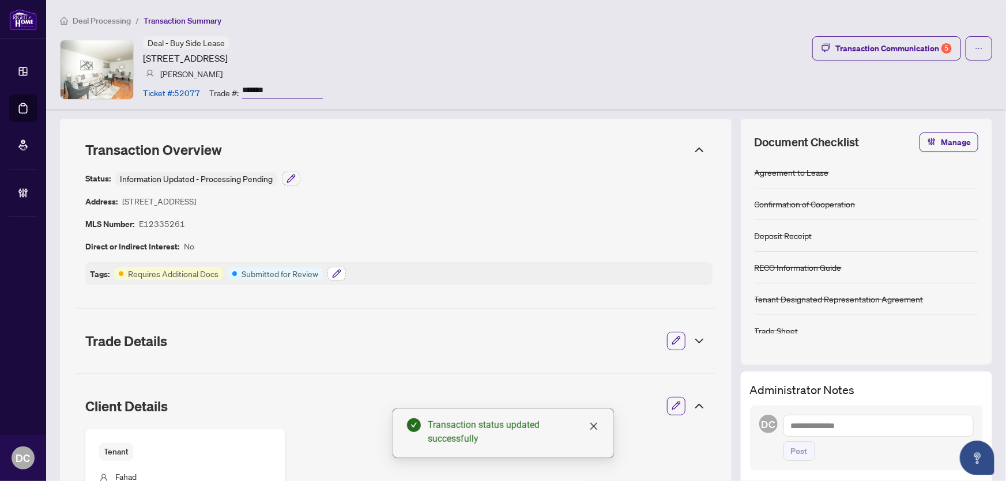
click at [336, 272] on icon "button" at bounding box center [336, 273] width 9 height 9
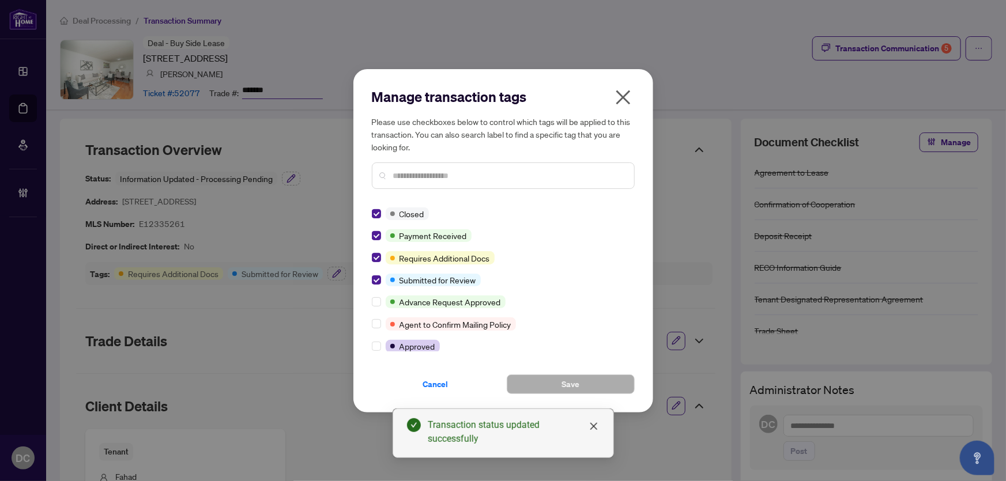
click at [625, 97] on icon "close" at bounding box center [623, 97] width 18 height 18
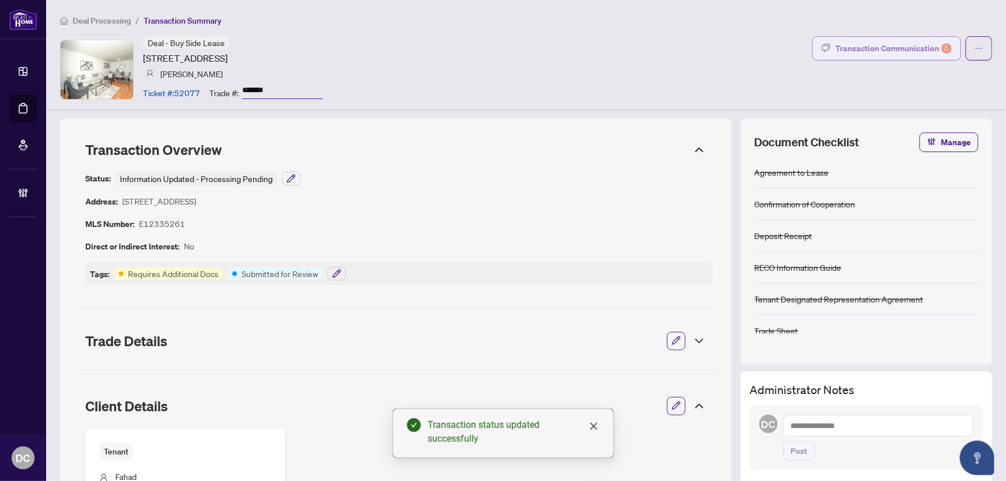
click at [886, 49] on div "Transaction Communication 5" at bounding box center [894, 48] width 116 height 18
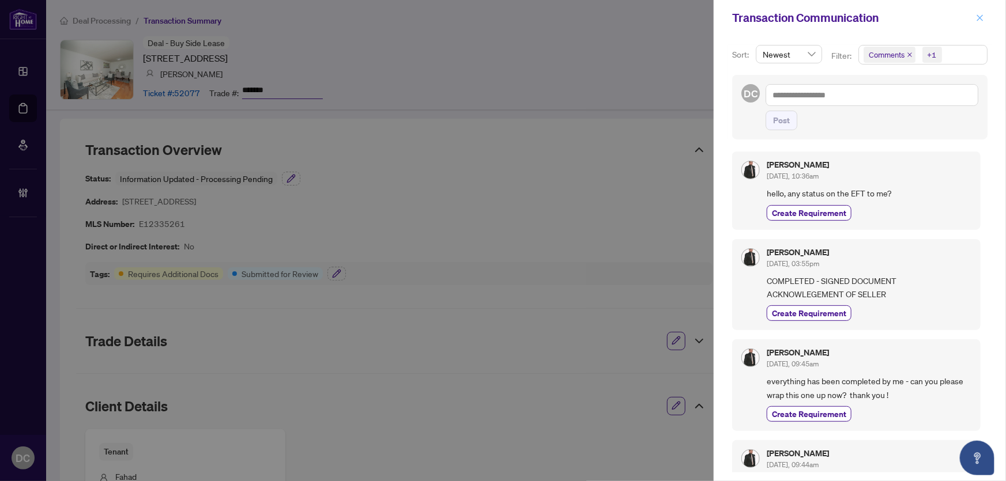
click at [980, 18] on icon "close" at bounding box center [980, 17] width 6 height 6
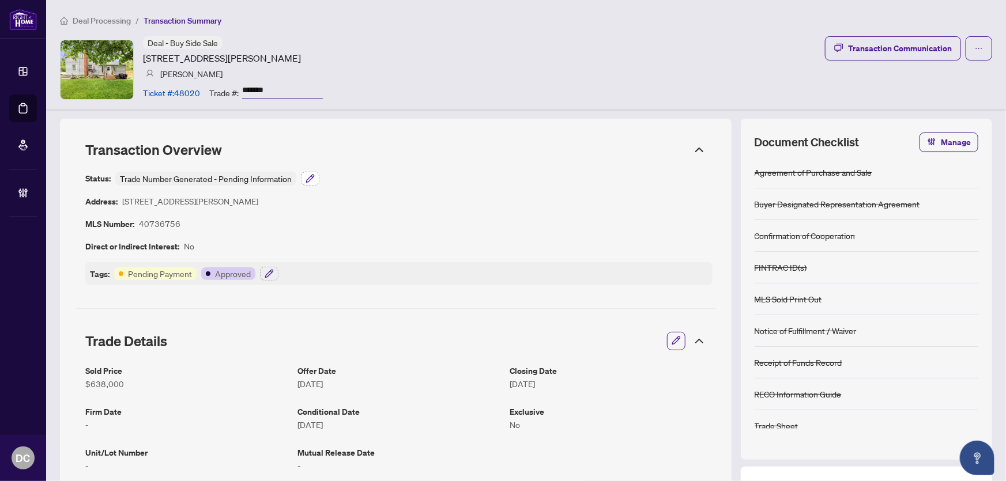
click at [304, 182] on button "button" at bounding box center [310, 179] width 18 height 14
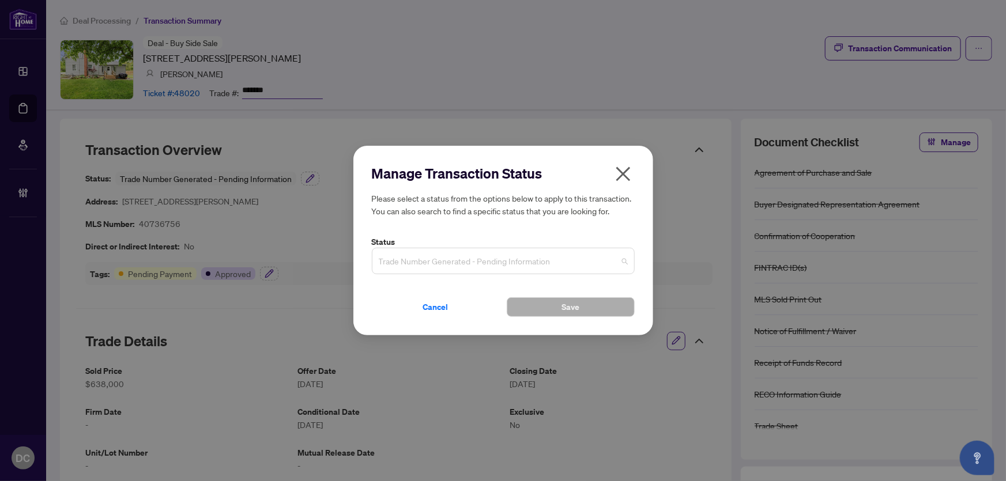
click at [475, 261] on span "Trade Number Generated - Pending Information" at bounding box center [503, 261] width 249 height 22
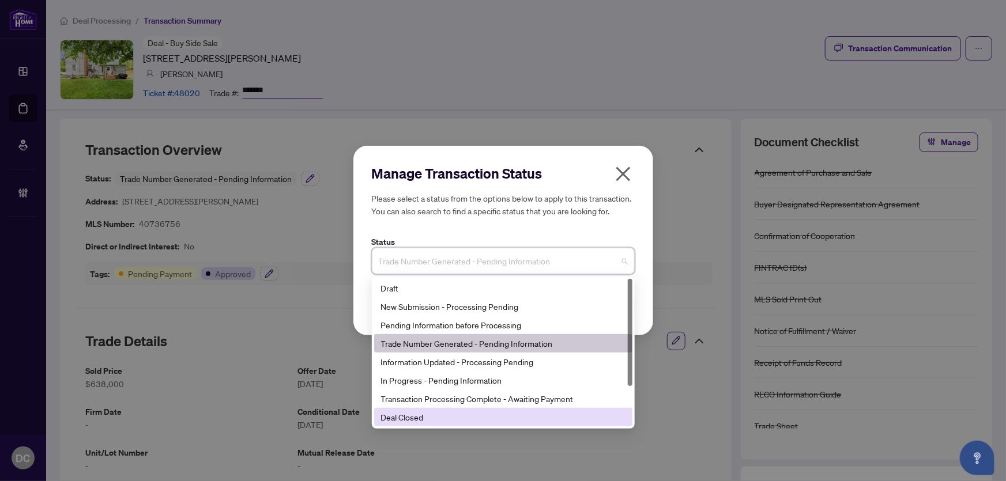
click at [423, 416] on div "Deal Closed" at bounding box center [503, 417] width 244 height 13
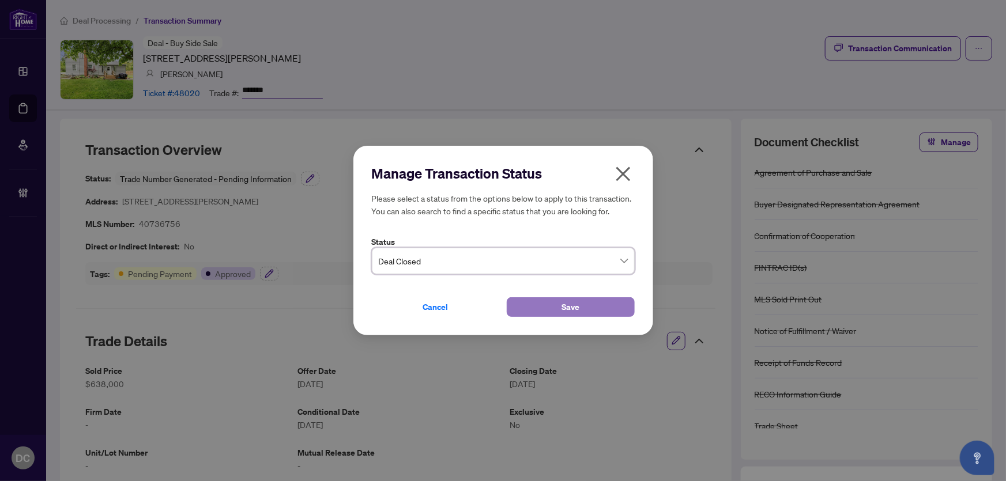
click at [548, 304] on button "Save" at bounding box center [571, 308] width 128 height 20
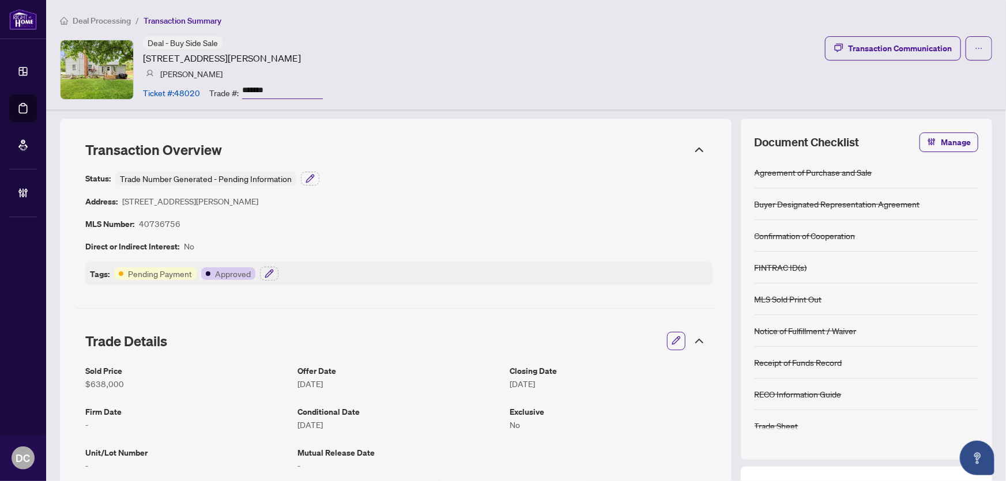
click at [660, 26] on ol "Deal Processing / Transaction Summary" at bounding box center [526, 20] width 932 height 13
click at [270, 271] on icon "button" at bounding box center [271, 272] width 2 height 2
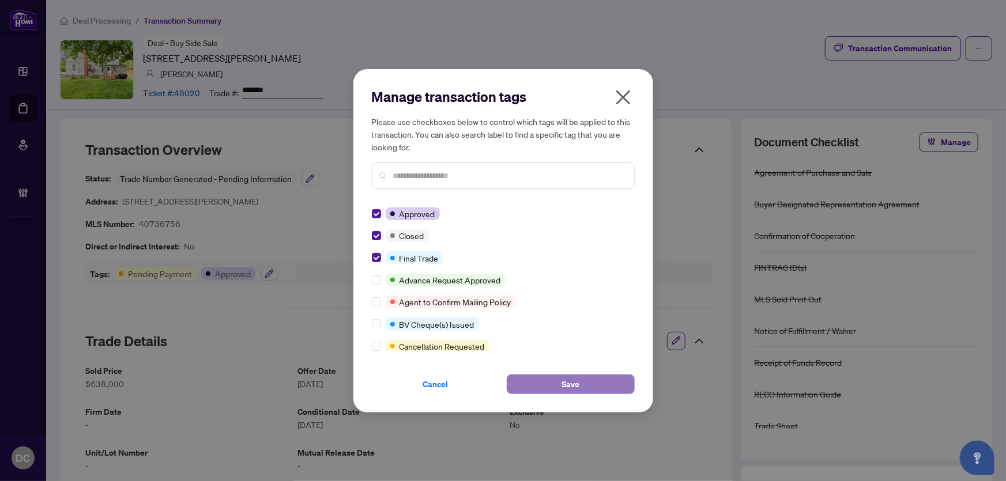
click at [519, 375] on button "Save" at bounding box center [571, 385] width 128 height 20
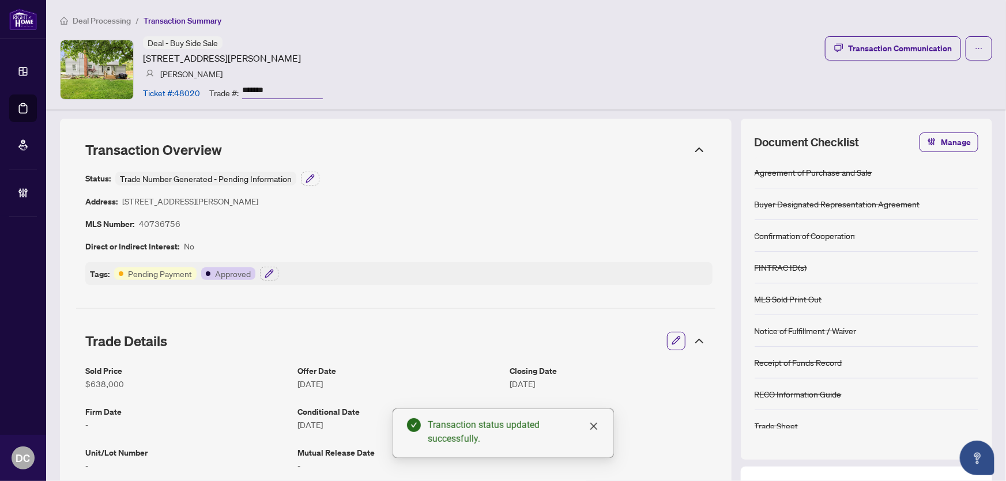
click at [697, 344] on icon at bounding box center [700, 341] width 14 height 14
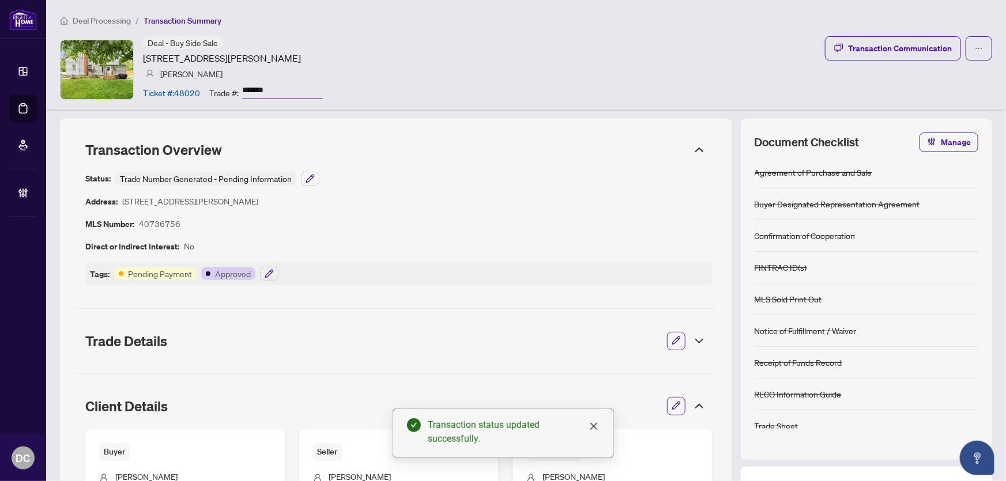
click at [693, 404] on icon at bounding box center [700, 407] width 14 height 14
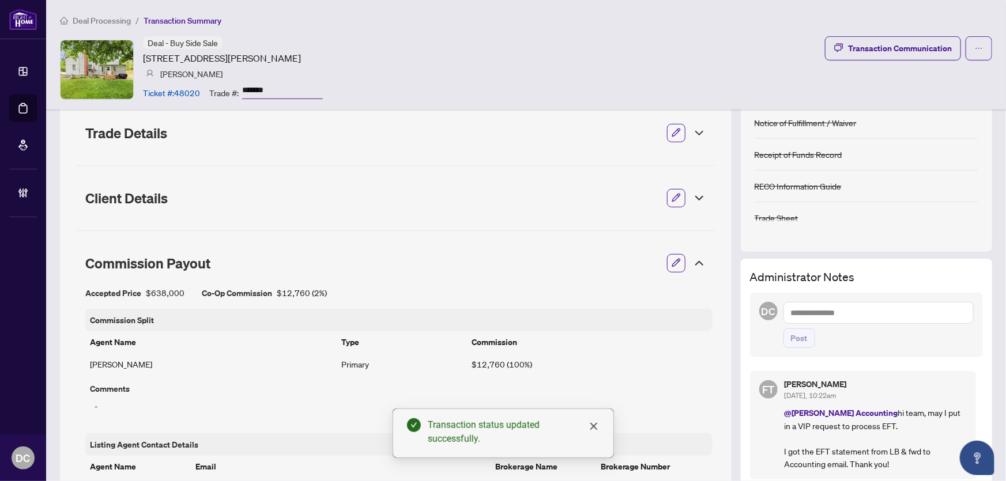
scroll to position [209, 0]
click at [693, 264] on icon at bounding box center [700, 262] width 14 height 14
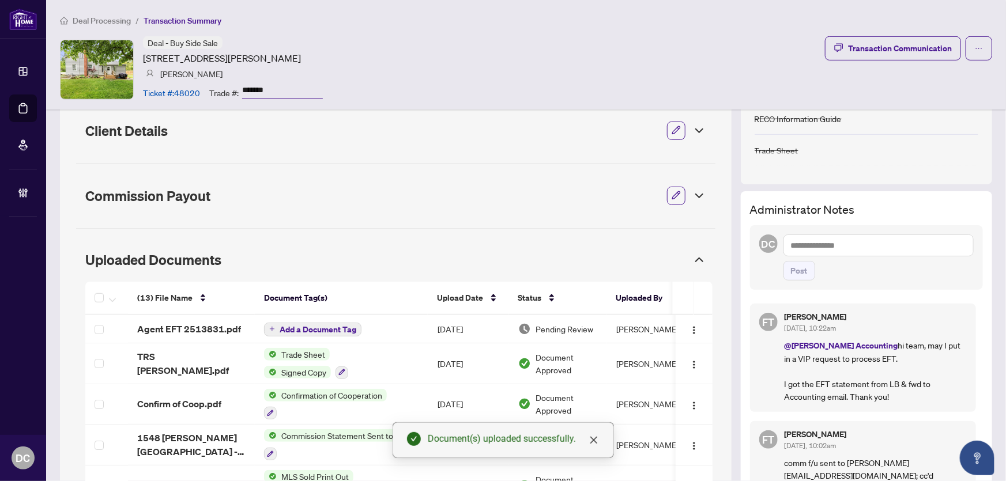
scroll to position [267, 0]
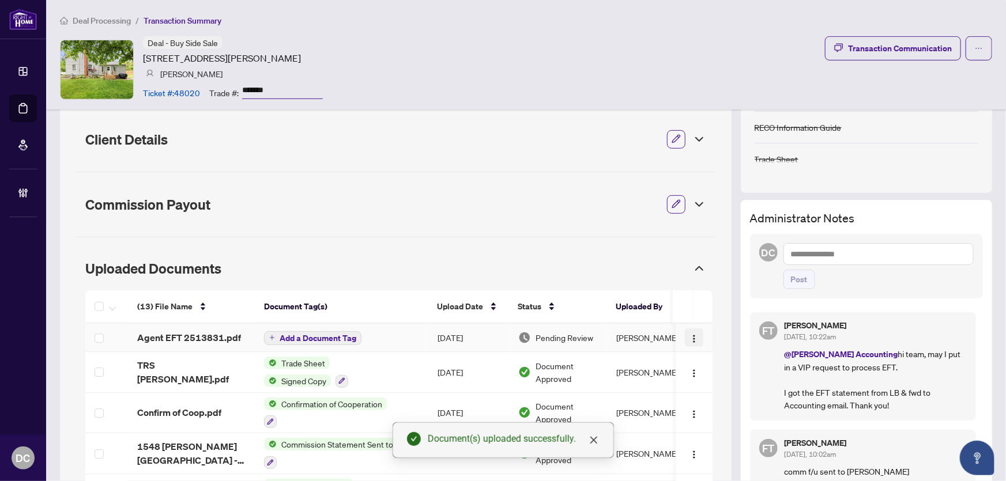
click at [690, 338] on img "button" at bounding box center [694, 338] width 9 height 9
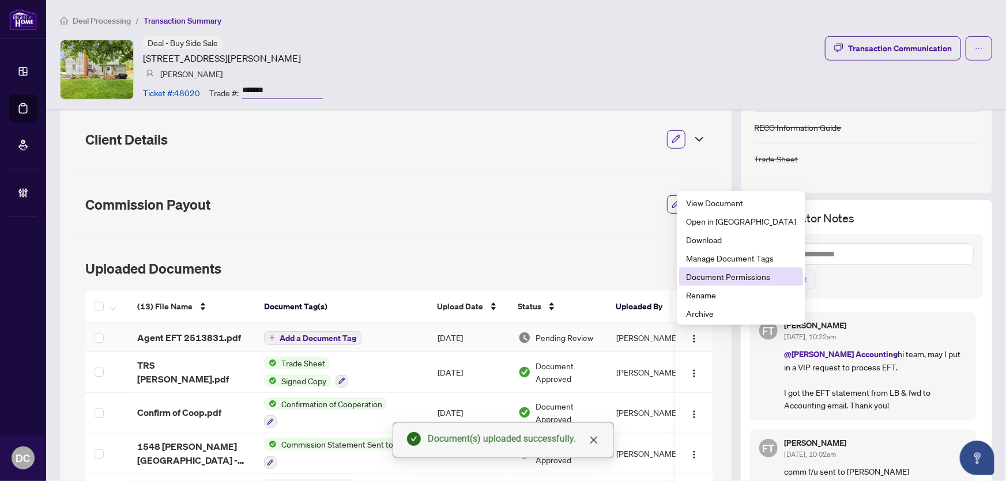
click at [711, 279] on span "Document Permissions" at bounding box center [741, 276] width 110 height 13
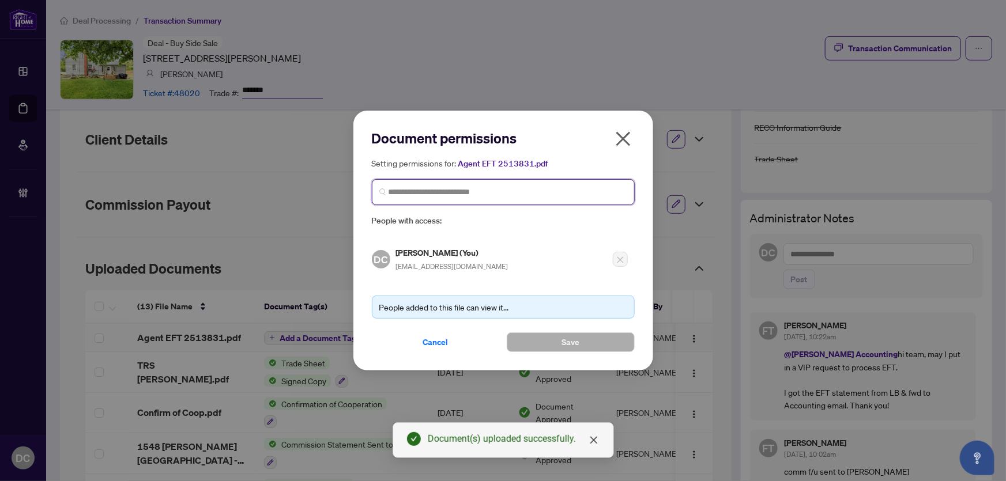
click at [508, 198] on input "search" at bounding box center [508, 192] width 239 height 12
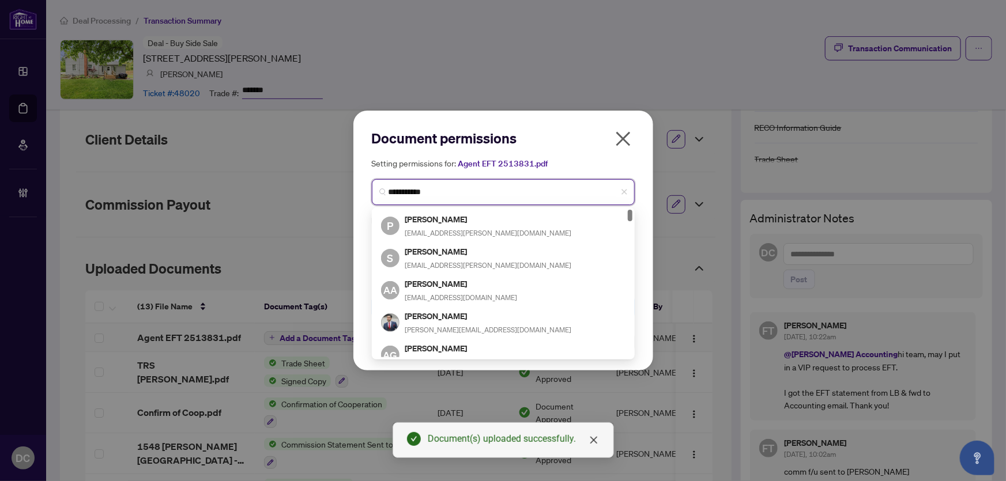
type input "**********"
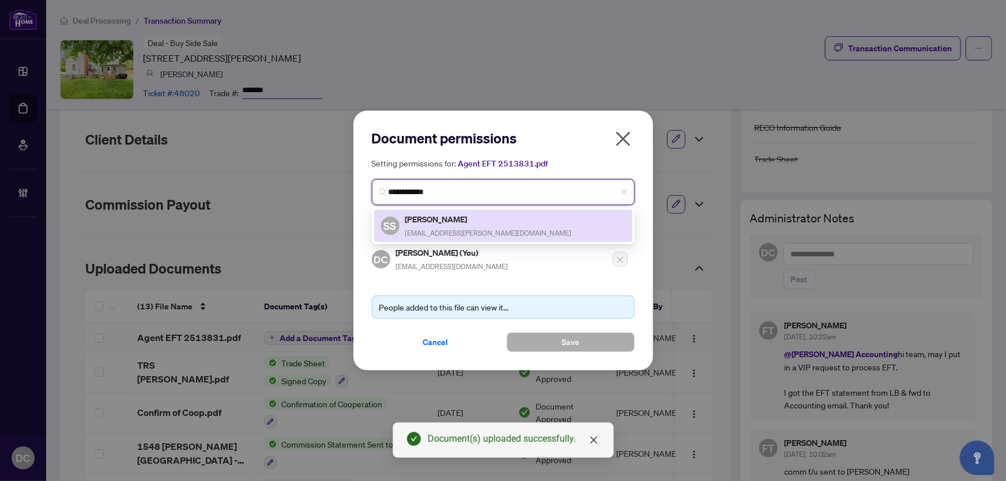
click at [478, 232] on div "SS [PERSON_NAME] [EMAIL_ADDRESS][PERSON_NAME][DOMAIN_NAME]" at bounding box center [503, 226] width 244 height 27
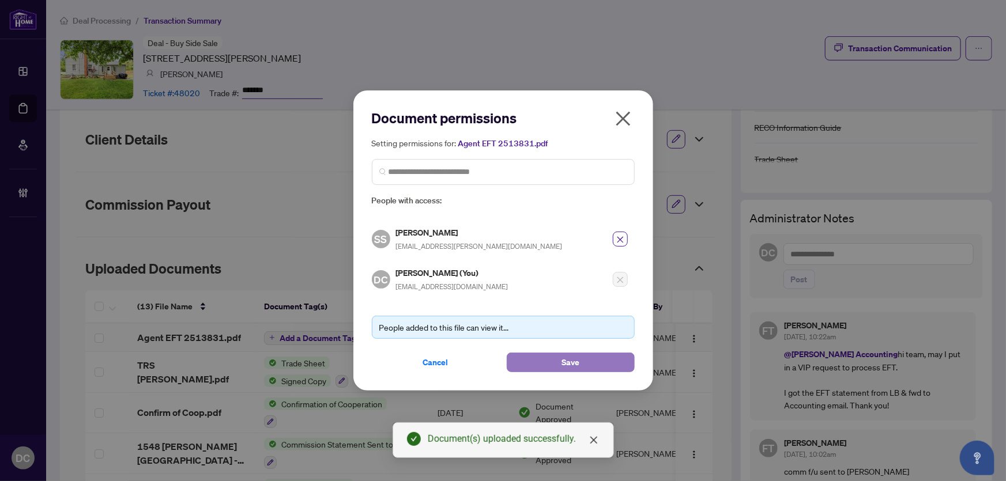
click at [544, 353] on button "Save" at bounding box center [571, 363] width 128 height 20
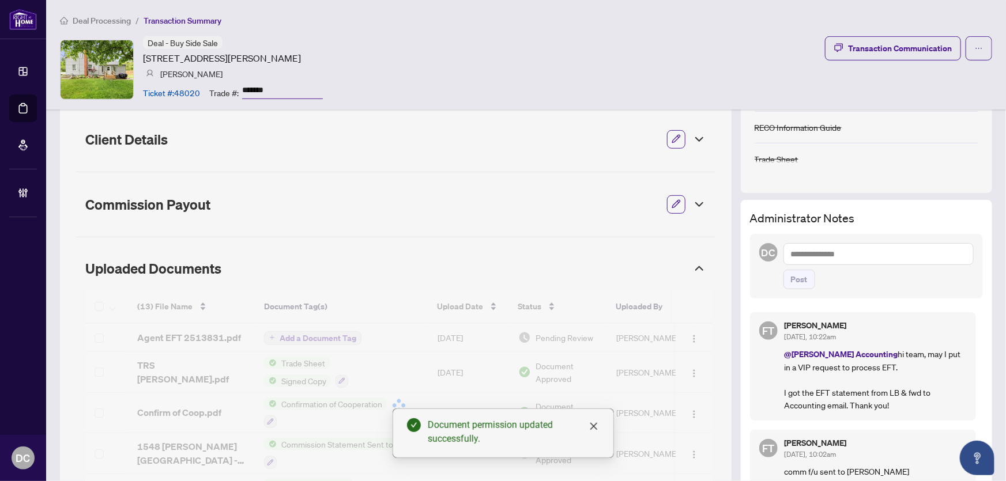
click at [274, 334] on div at bounding box center [398, 406] width 627 height 231
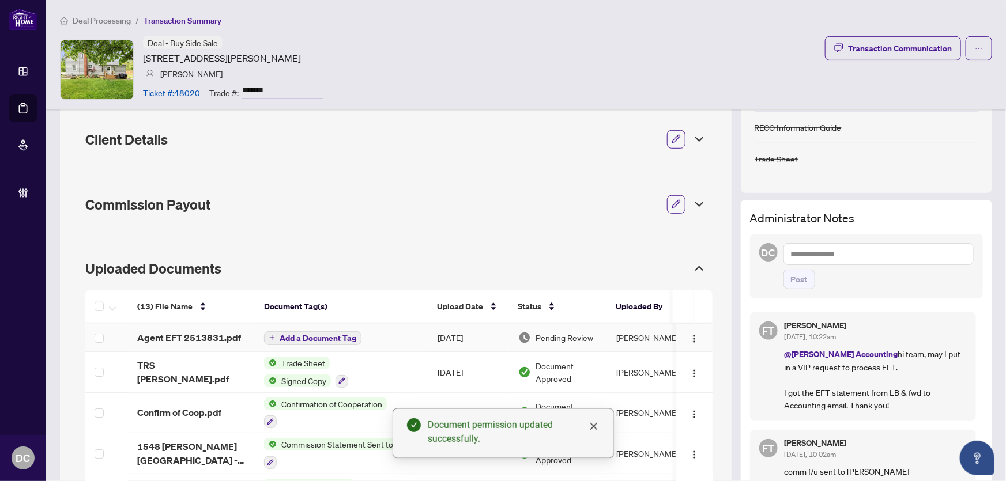
click at [273, 338] on icon "plus" at bounding box center [272, 338] width 5 height 1
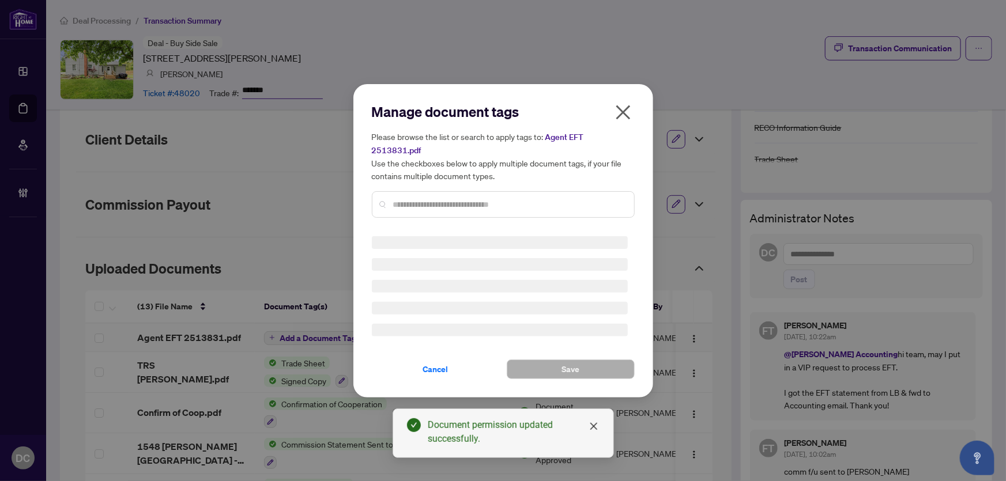
click at [456, 191] on div at bounding box center [503, 204] width 263 height 27
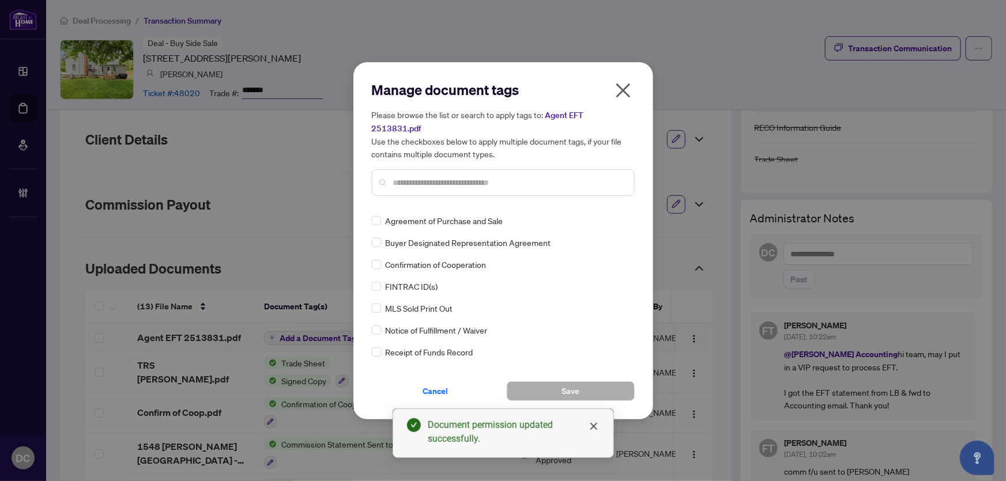
click at [481, 178] on input "text" at bounding box center [509, 182] width 232 height 13
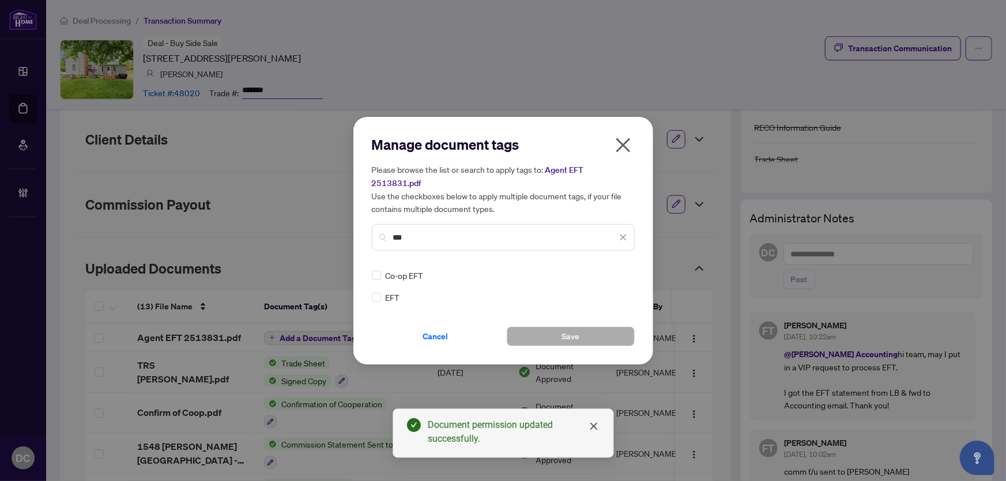
type input "***"
click at [623, 273] on icon at bounding box center [623, 275] width 7 height 5
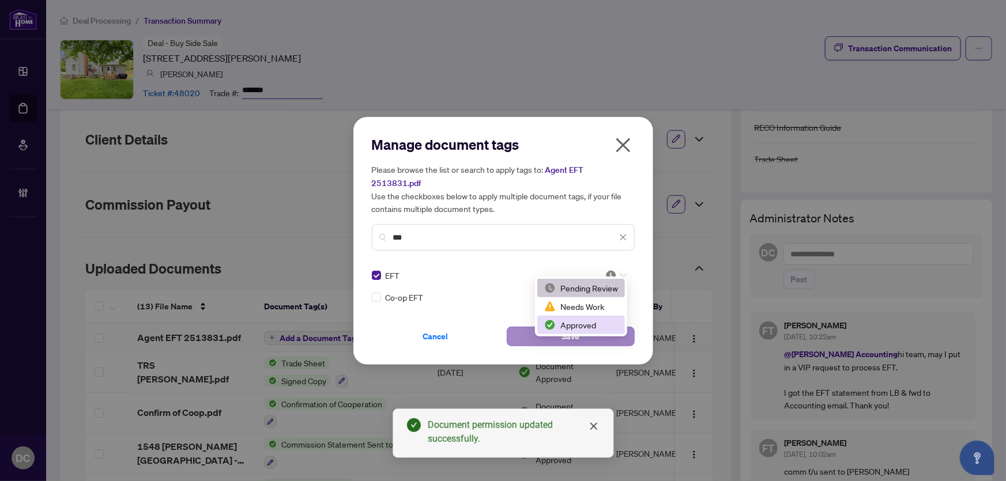
click at [589, 325] on div "Approved" at bounding box center [581, 325] width 74 height 13
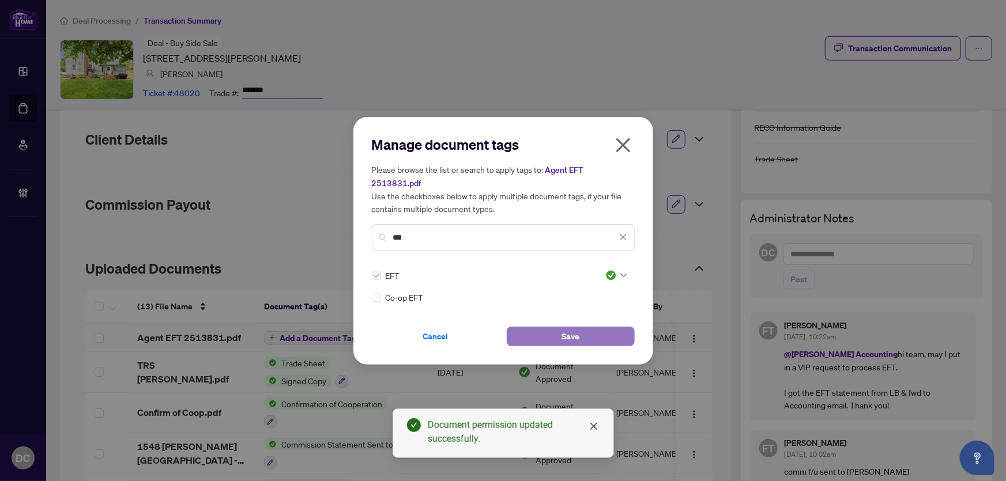
click at [576, 332] on span "Save" at bounding box center [571, 337] width 18 height 18
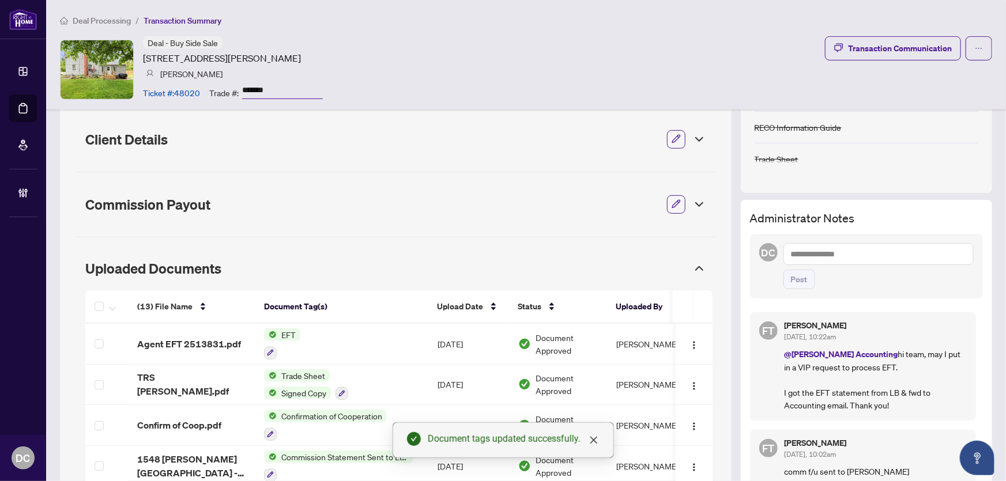
click at [816, 247] on textarea at bounding box center [879, 254] width 190 height 22
paste textarea "**********"
type textarea "**********"
click at [796, 277] on span "Post" at bounding box center [799, 279] width 17 height 18
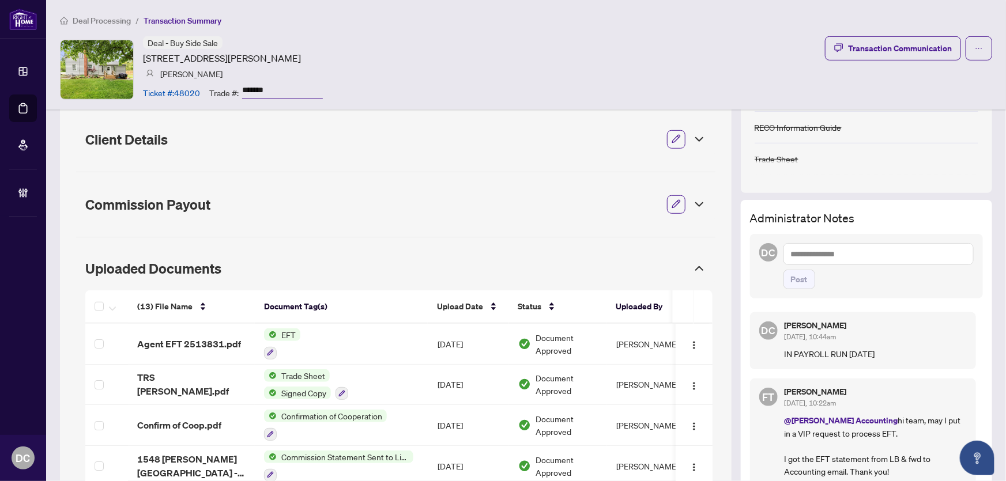
click at [420, 88] on div "Deal - Buy Side Sale [STREET_ADDRESS][PERSON_NAME] [PERSON_NAME] Ticket #: 4802…" at bounding box center [526, 69] width 932 height 66
click at [691, 344] on img "button" at bounding box center [694, 345] width 9 height 9
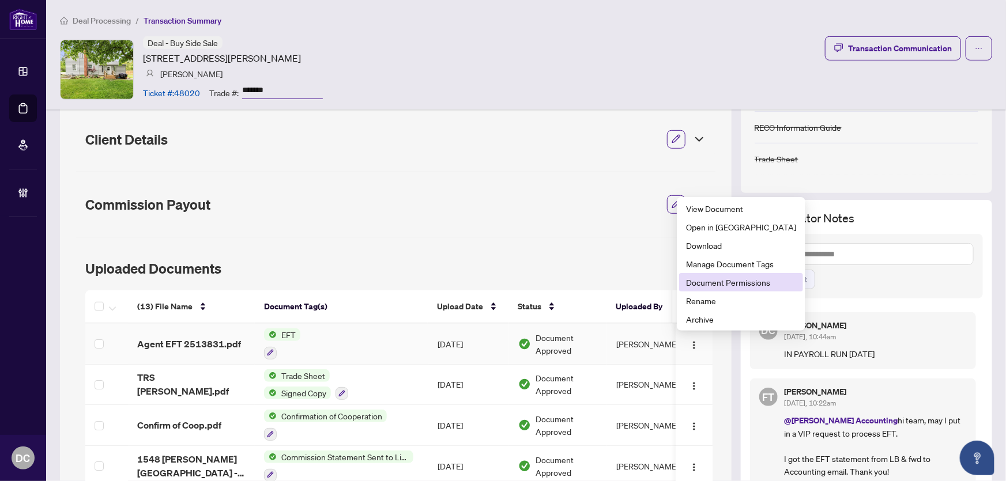
click at [717, 279] on span "Document Permissions" at bounding box center [741, 282] width 110 height 13
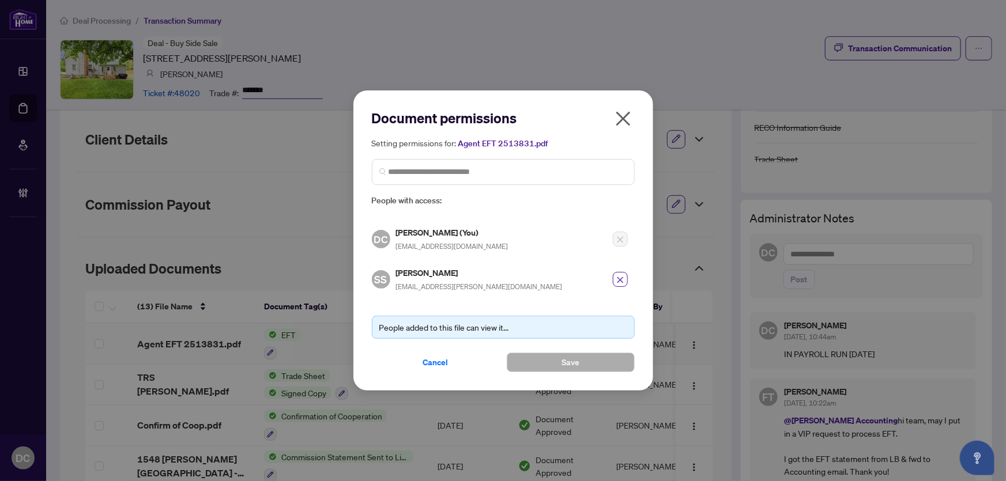
click at [629, 119] on icon "close" at bounding box center [623, 119] width 18 height 18
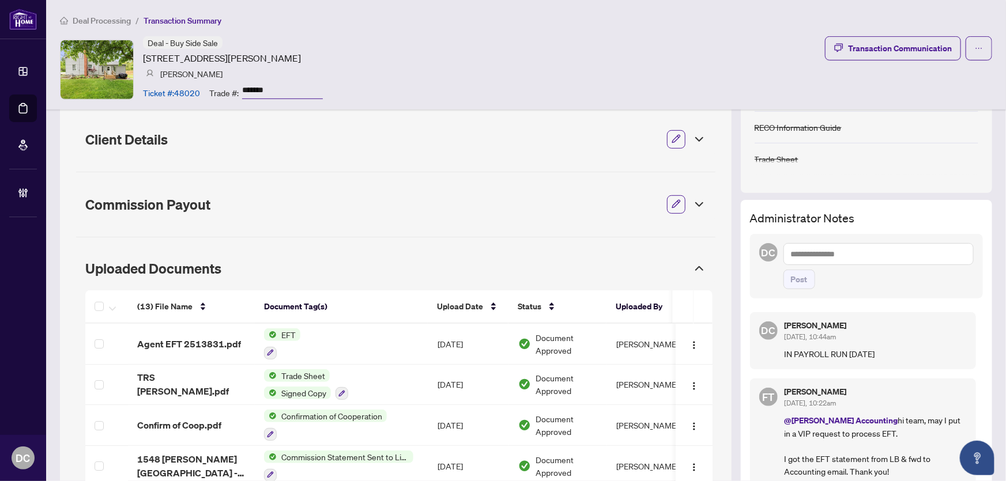
click at [951, 283] on span "Post" at bounding box center [879, 280] width 190 height 20
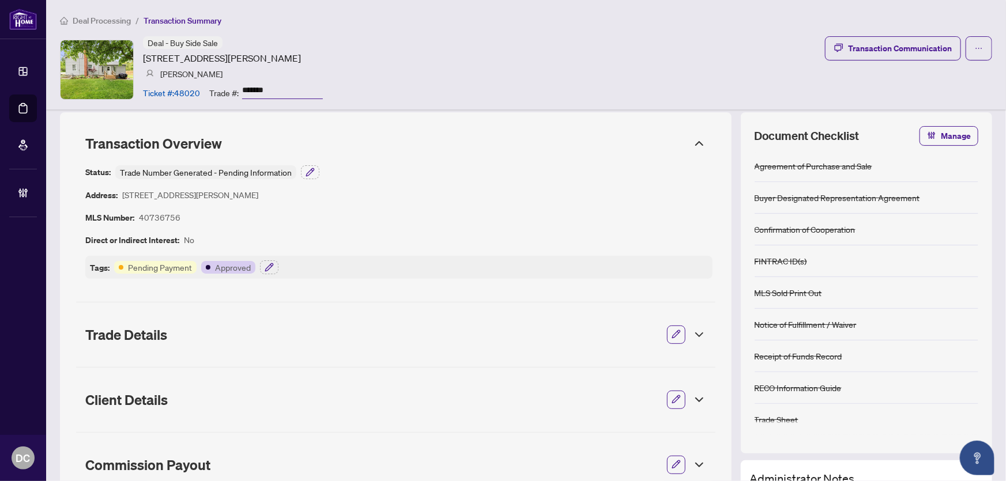
scroll to position [0, 0]
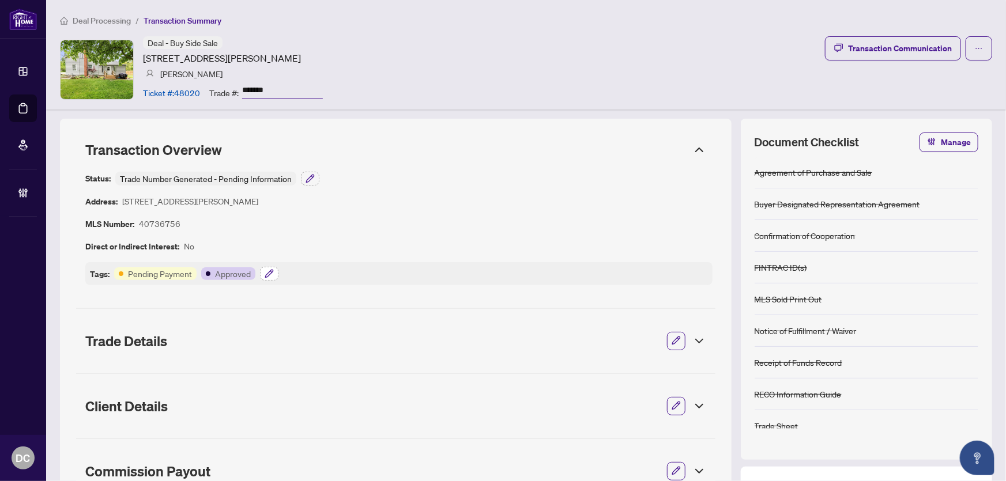
click at [260, 276] on button "button" at bounding box center [269, 274] width 18 height 14
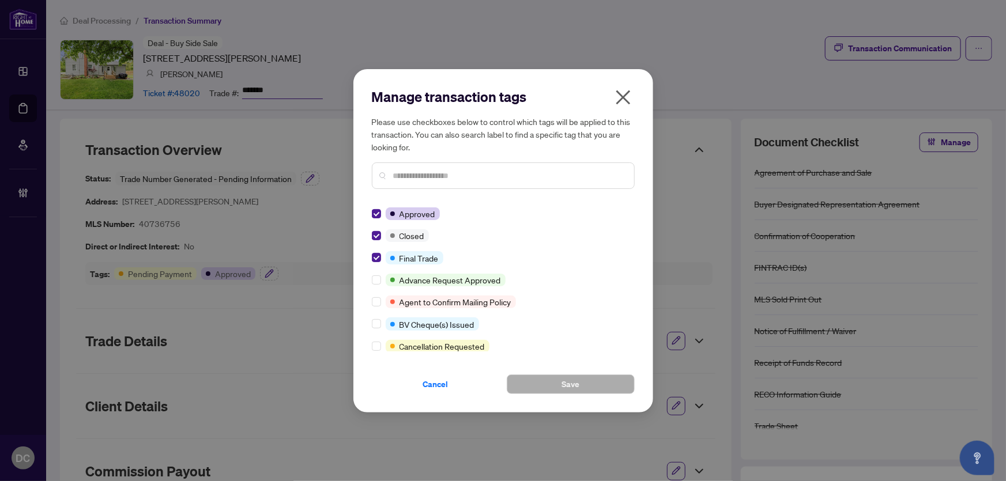
click at [629, 98] on icon "close" at bounding box center [623, 97] width 18 height 18
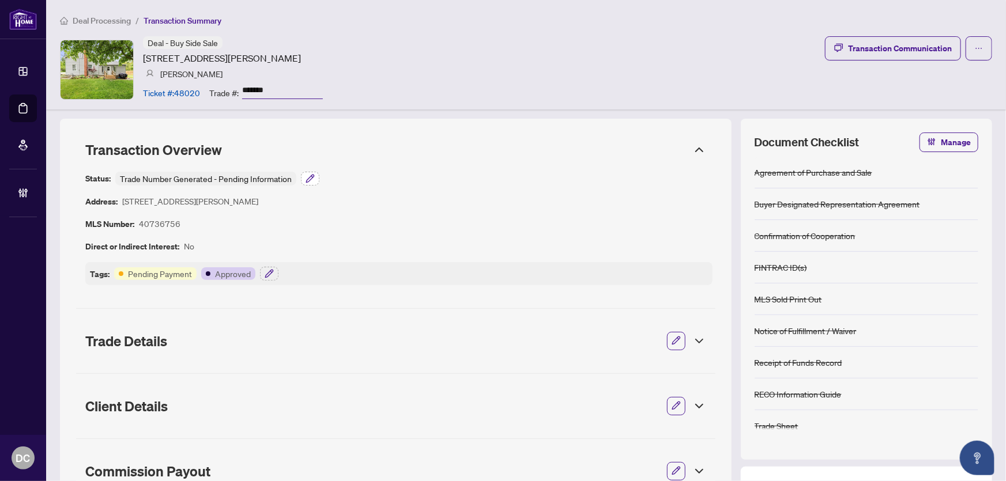
click at [315, 179] on button "button" at bounding box center [310, 179] width 18 height 14
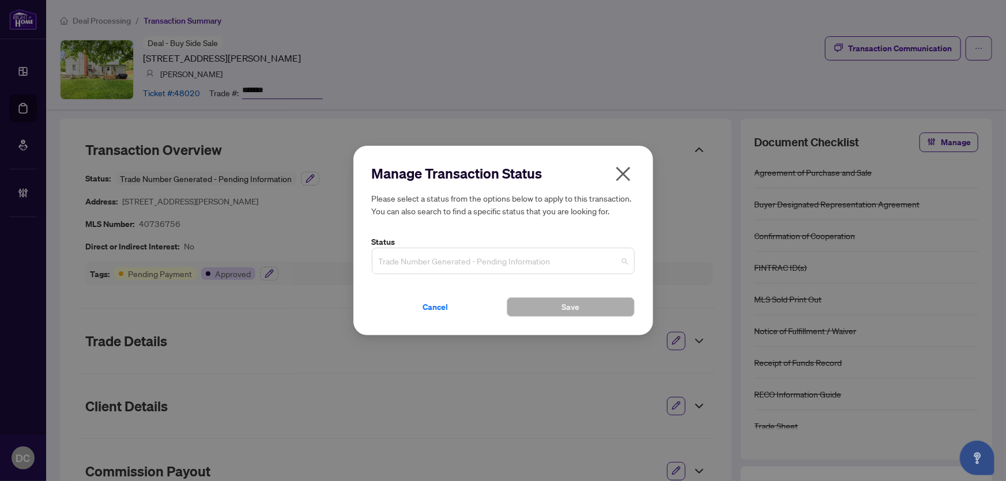
click at [573, 262] on span "Trade Number Generated - Pending Information" at bounding box center [503, 261] width 249 height 22
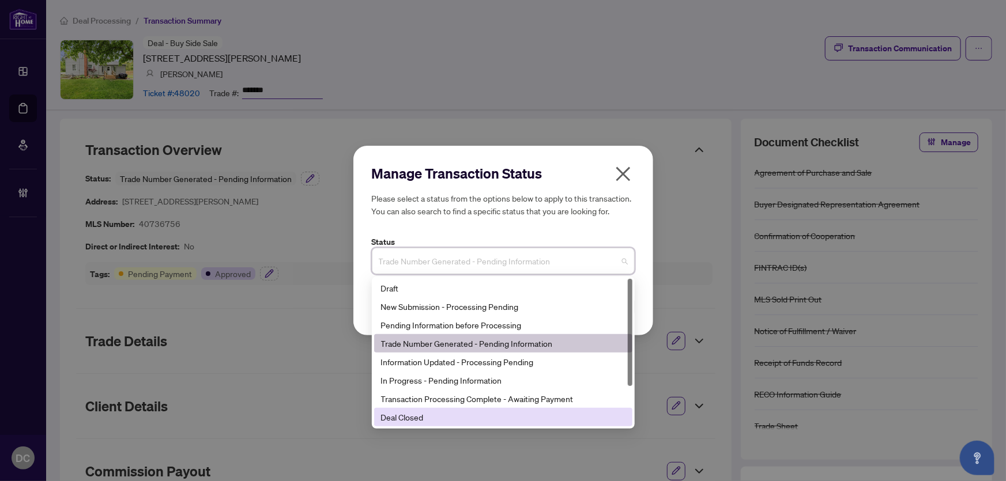
click at [427, 422] on div "Deal Closed" at bounding box center [503, 417] width 244 height 13
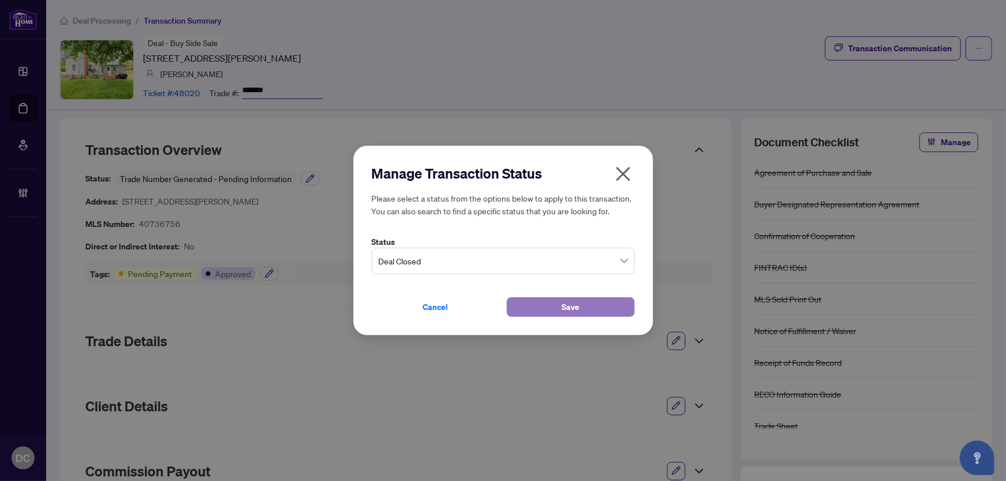
click at [572, 314] on span "Save" at bounding box center [571, 307] width 18 height 18
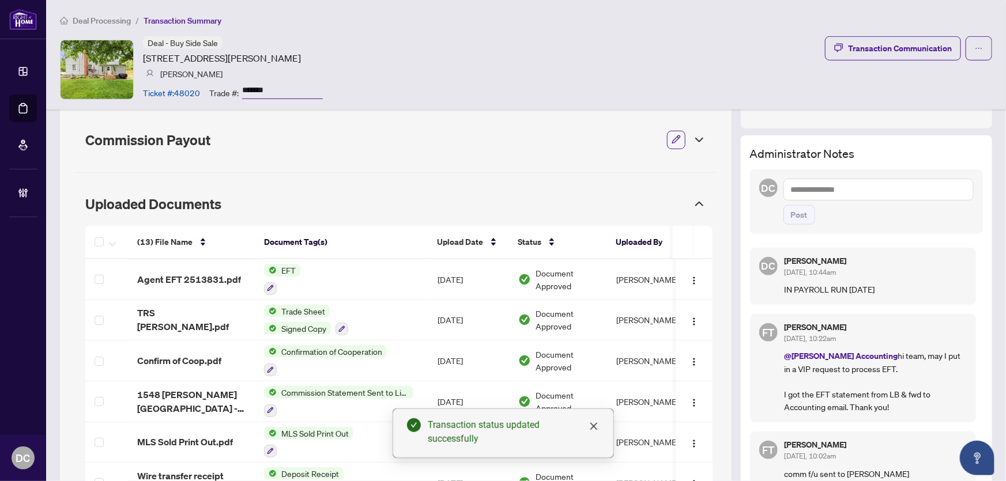
scroll to position [367, 0]
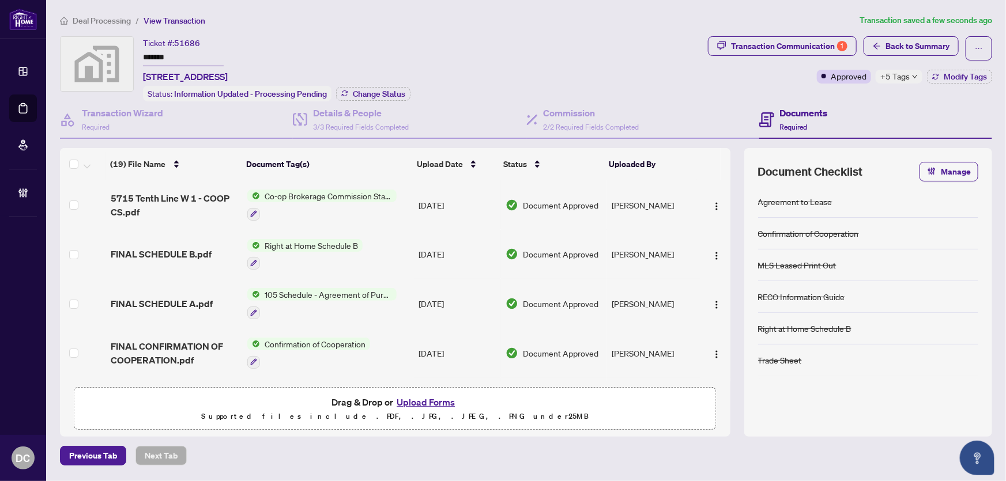
drag, startPoint x: 195, startPoint y: 54, endPoint x: 129, endPoint y: 54, distance: 66.9
click at [129, 54] on div "Ticket #: 51686 ******* [STREET_ADDRESS] Status: Information Updated - Processi…" at bounding box center [382, 68] width 644 height 65
click at [353, 90] on span "Change Status" at bounding box center [379, 94] width 52 height 8
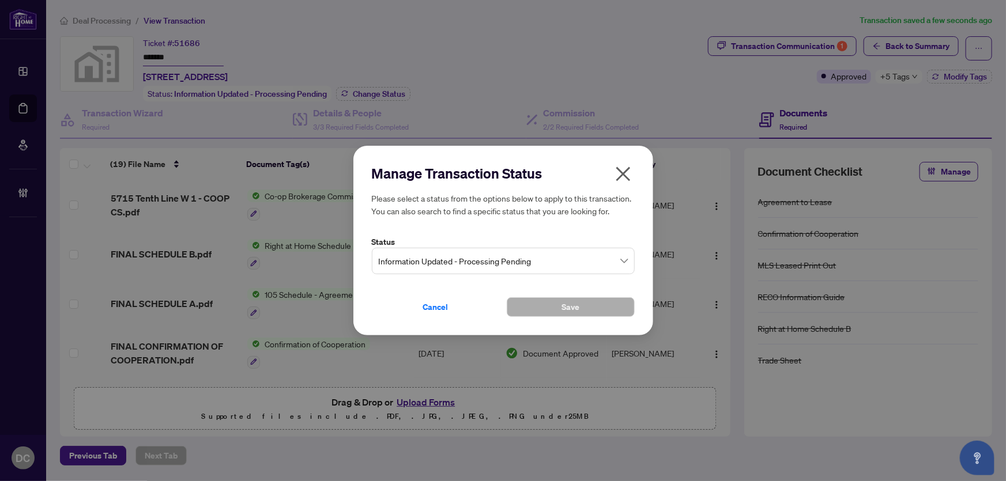
click at [470, 264] on span "Information Updated - Processing Pending" at bounding box center [503, 261] width 249 height 22
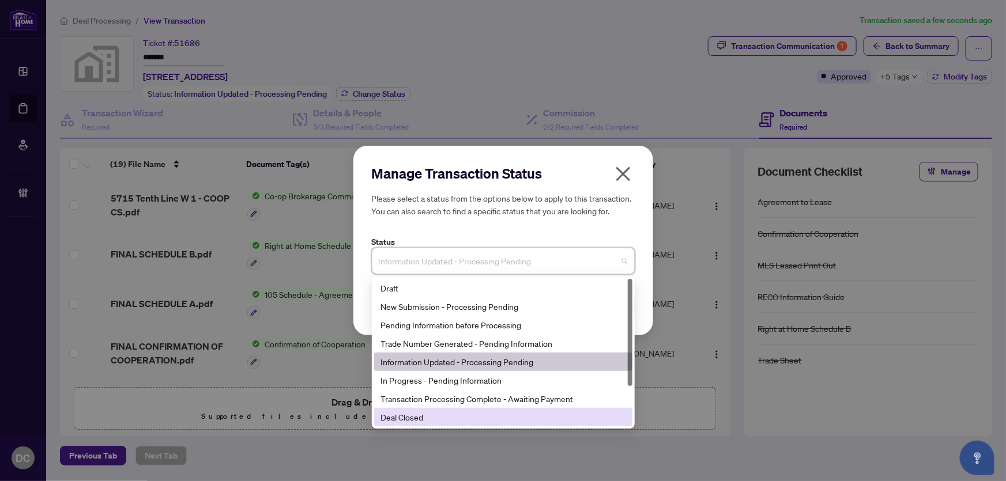
drag, startPoint x: 420, startPoint y: 416, endPoint x: 482, endPoint y: 361, distance: 82.9
click at [420, 416] on div "Deal Closed" at bounding box center [503, 417] width 244 height 13
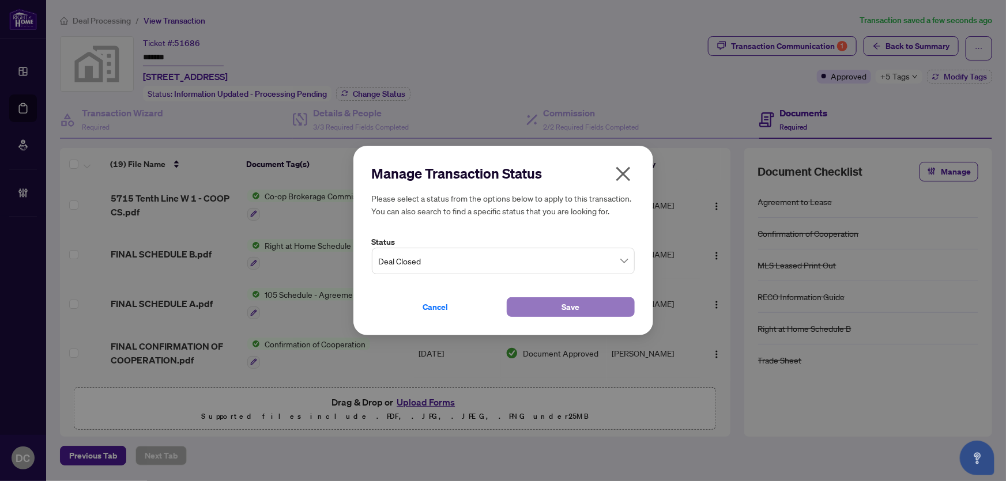
click at [539, 310] on button "Save" at bounding box center [571, 308] width 128 height 20
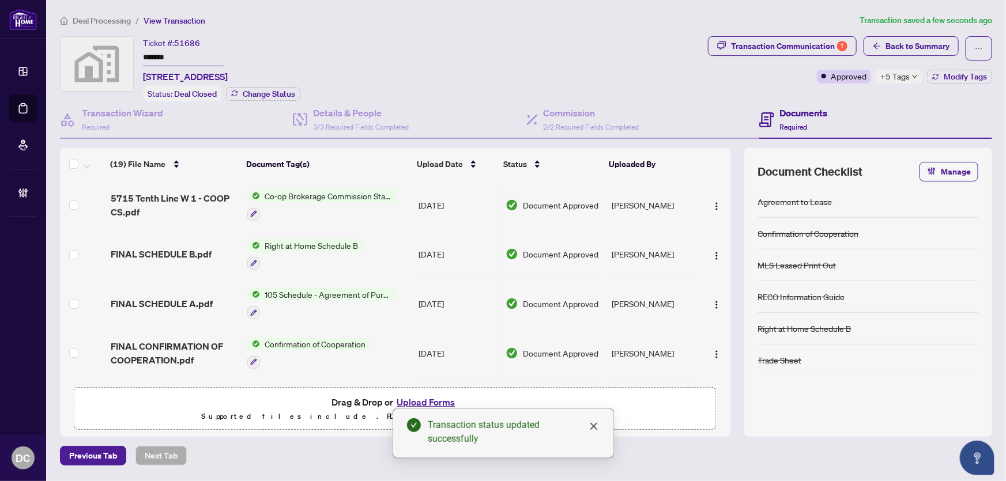
click at [900, 74] on span "+5 Tags" at bounding box center [895, 76] width 29 height 13
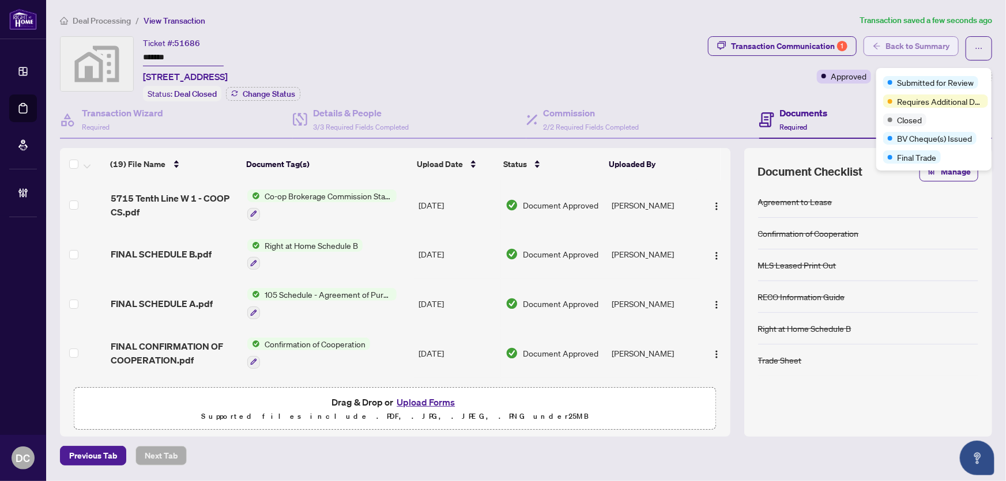
click at [930, 48] on span "Back to Summary" at bounding box center [918, 46] width 64 height 18
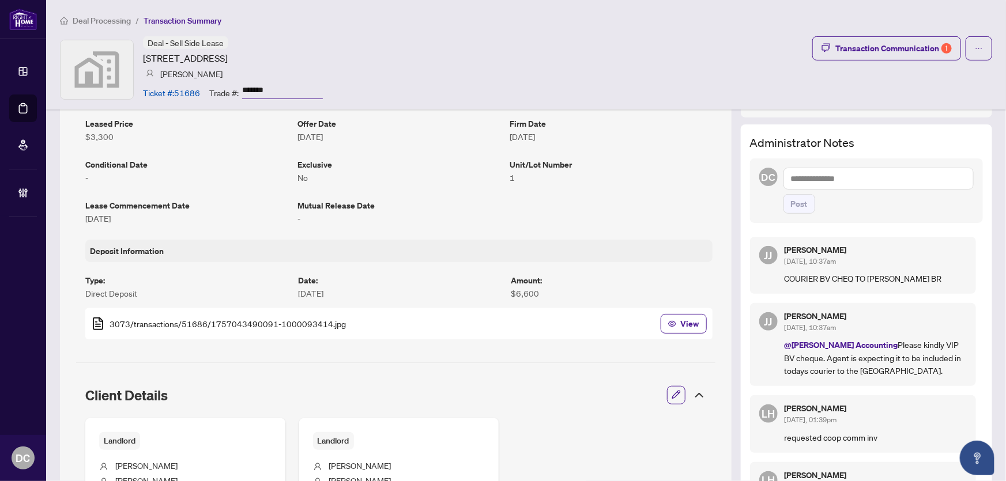
scroll to position [262, 0]
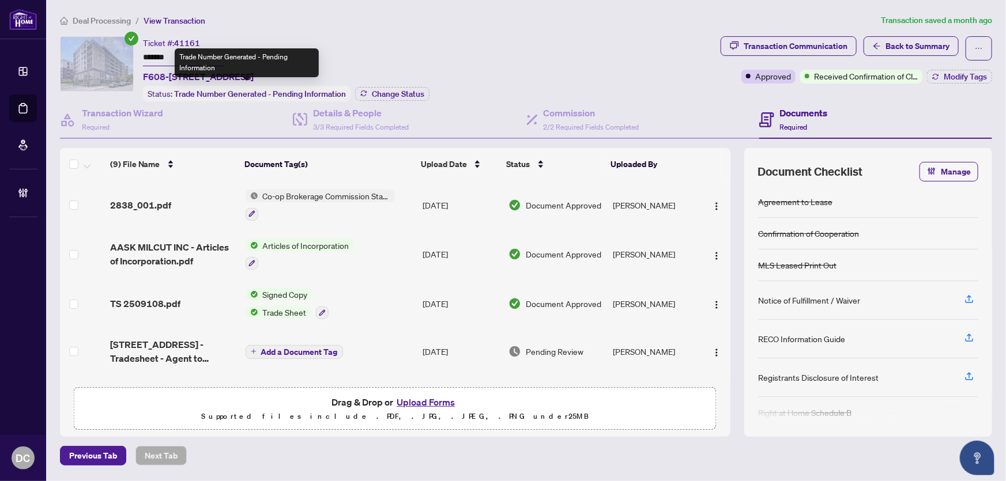
click at [199, 62] on div "Trade Number Generated - Pending Information" at bounding box center [247, 62] width 144 height 29
click at [151, 60] on input "*******" at bounding box center [183, 58] width 81 height 17
drag, startPoint x: 190, startPoint y: 58, endPoint x: 100, endPoint y: 58, distance: 90.0
click at [100, 58] on div "Ticket #: 41161 ******* F608-[STREET_ADDRESS] Status: Trade Number Generated - …" at bounding box center [388, 68] width 656 height 65
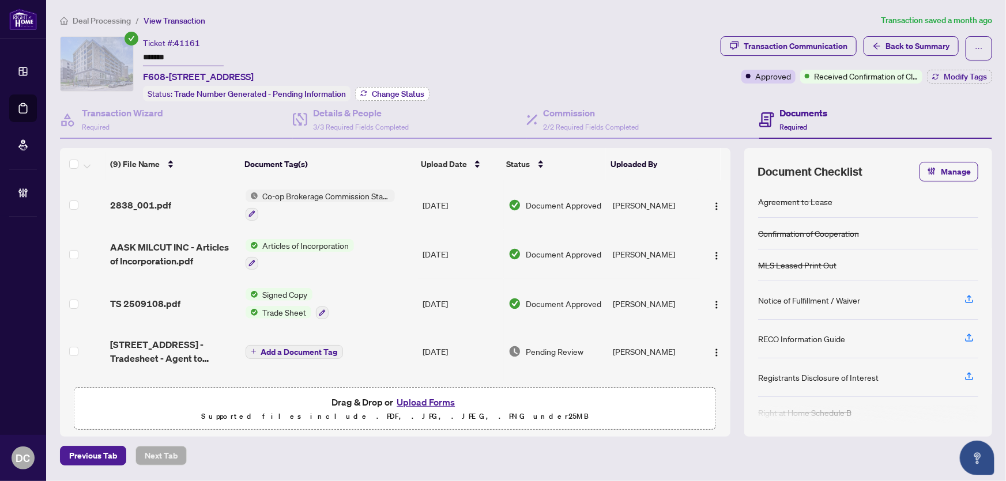
click at [417, 95] on span "Change Status" at bounding box center [398, 94] width 52 height 8
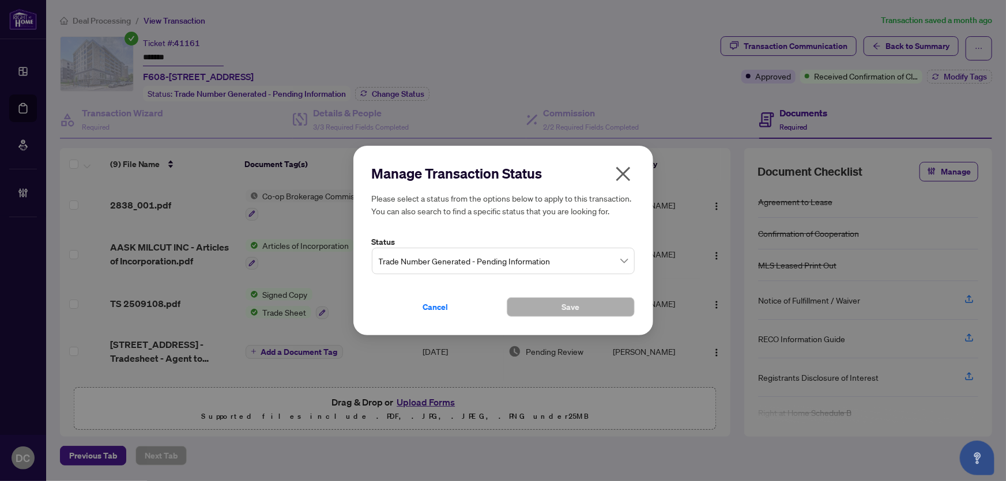
drag, startPoint x: 501, startPoint y: 258, endPoint x: 485, endPoint y: 276, distance: 24.1
click at [501, 258] on span "Trade Number Generated - Pending Information" at bounding box center [503, 261] width 249 height 22
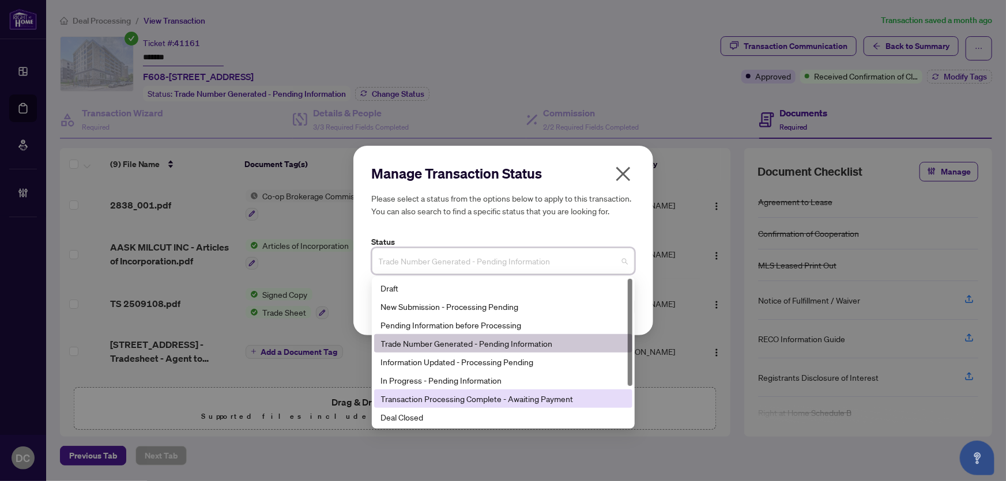
click at [400, 417] on div "Deal Closed" at bounding box center [503, 417] width 244 height 13
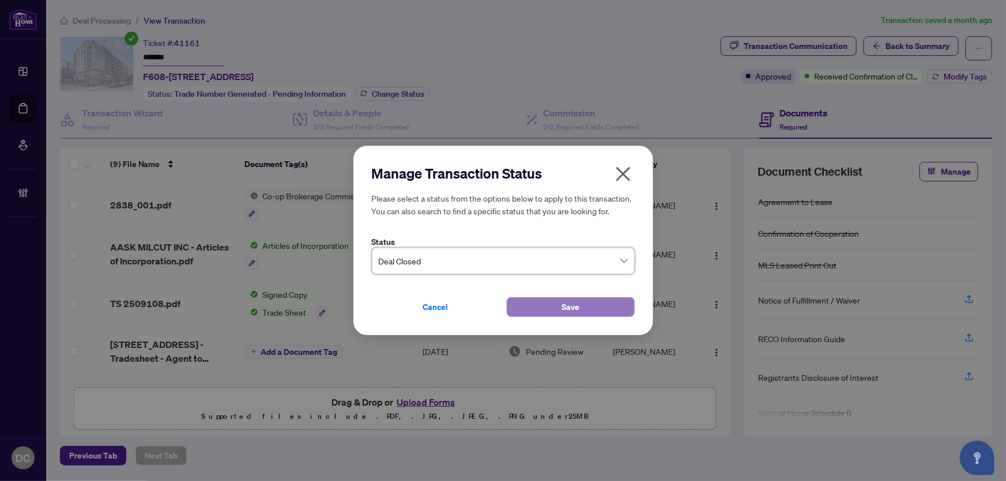
click at [567, 302] on span "Save" at bounding box center [571, 307] width 18 height 18
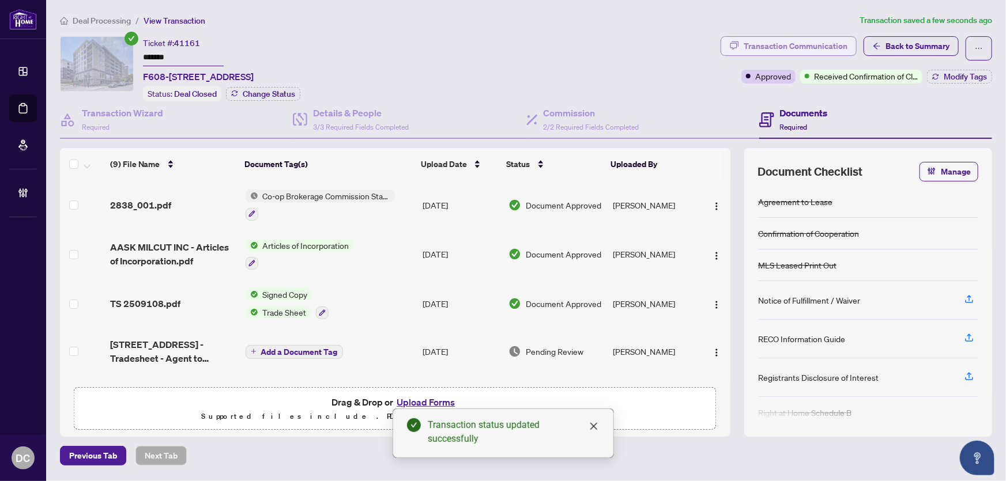
click at [823, 41] on div "Transaction Communication" at bounding box center [796, 46] width 104 height 18
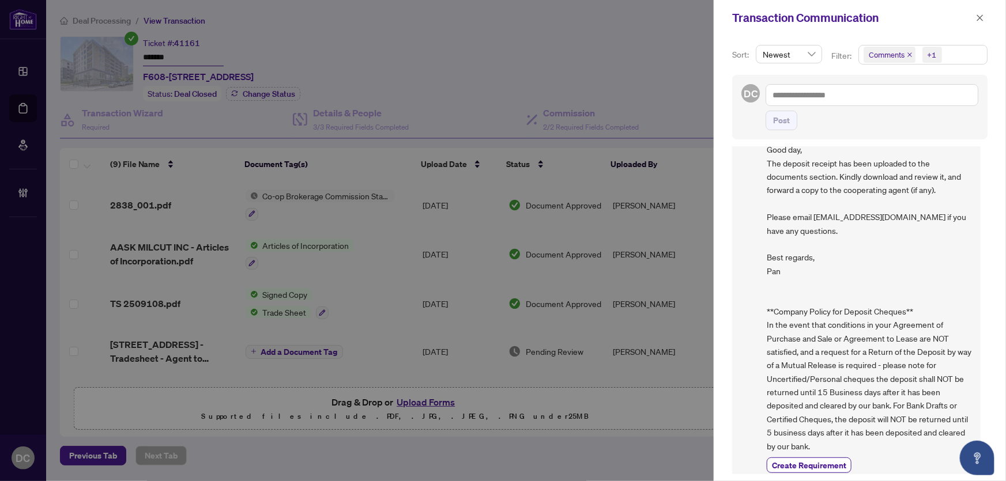
scroll to position [695, 0]
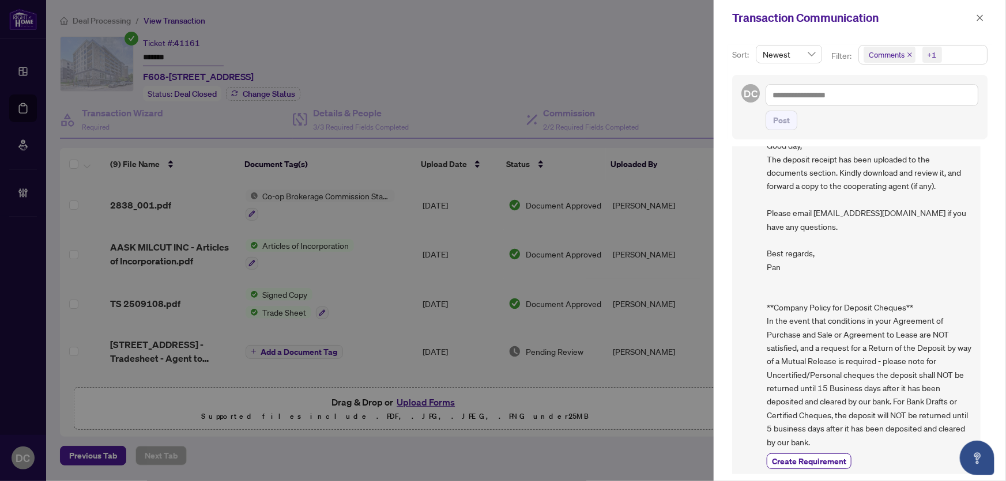
click at [985, 22] on button "button" at bounding box center [980, 18] width 15 height 14
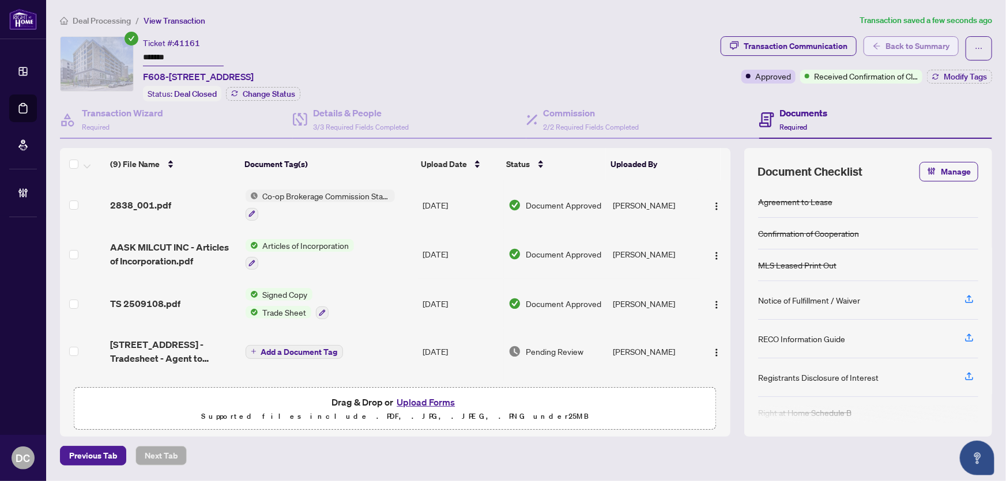
click at [891, 44] on span "Back to Summary" at bounding box center [918, 46] width 64 height 18
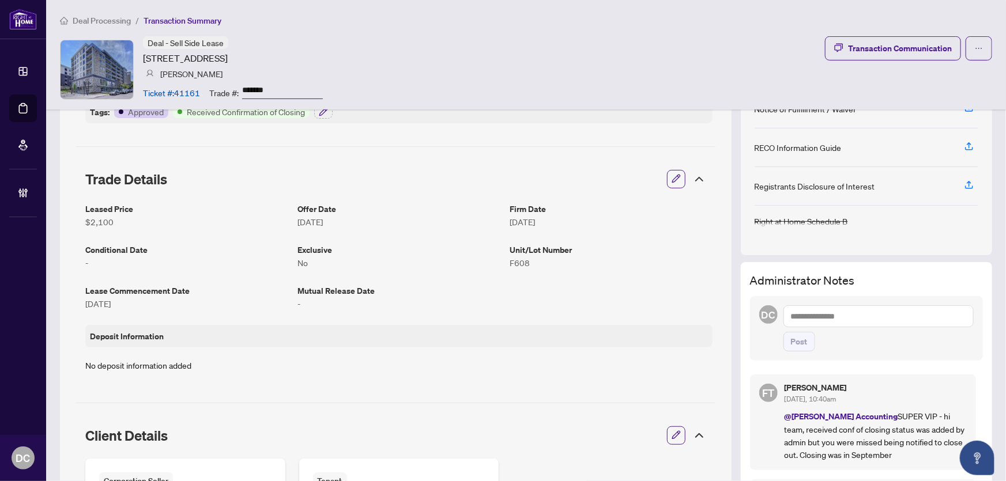
scroll to position [157, 0]
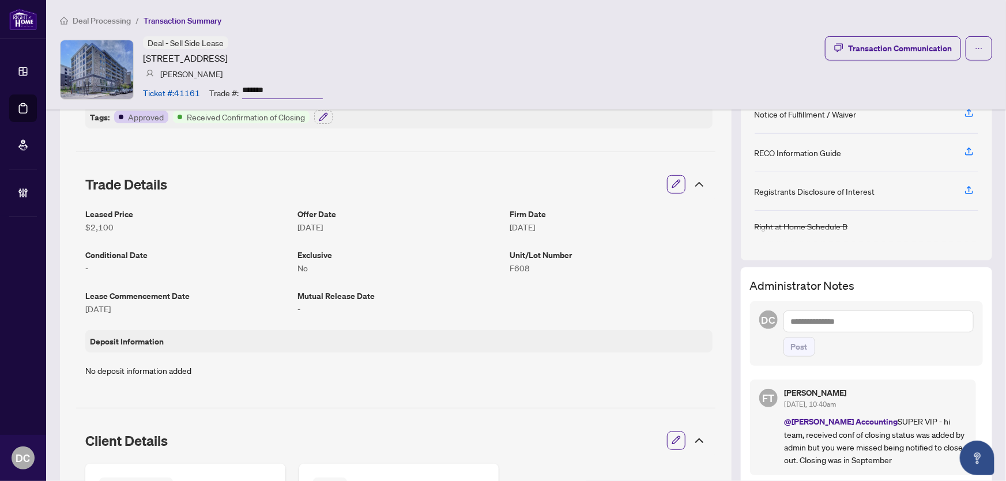
click at [693, 437] on icon at bounding box center [700, 441] width 14 height 14
click at [696, 185] on icon at bounding box center [699, 184] width 7 height 3
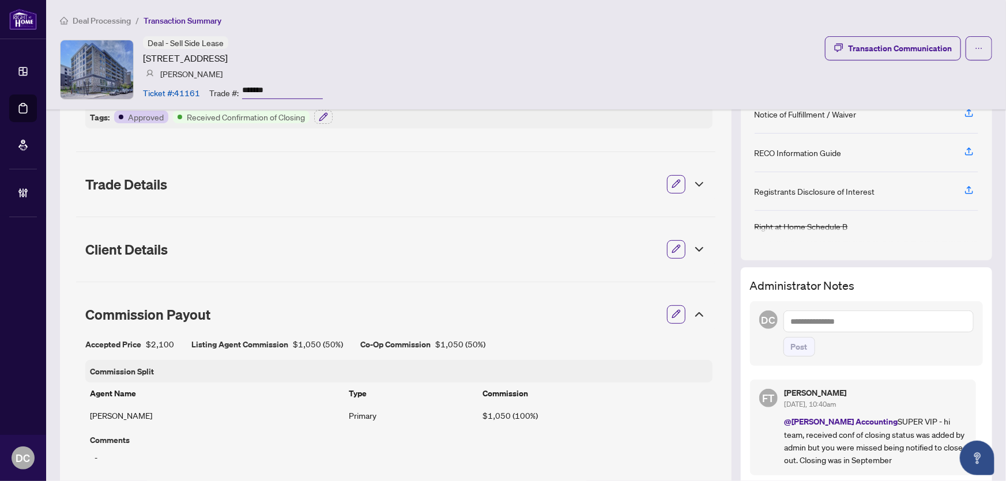
scroll to position [367, 0]
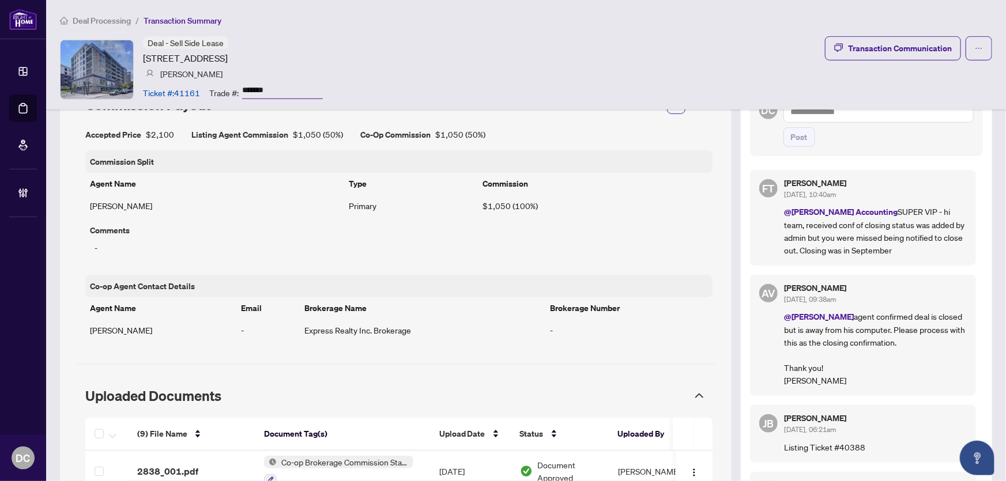
click at [693, 399] on icon at bounding box center [700, 396] width 14 height 14
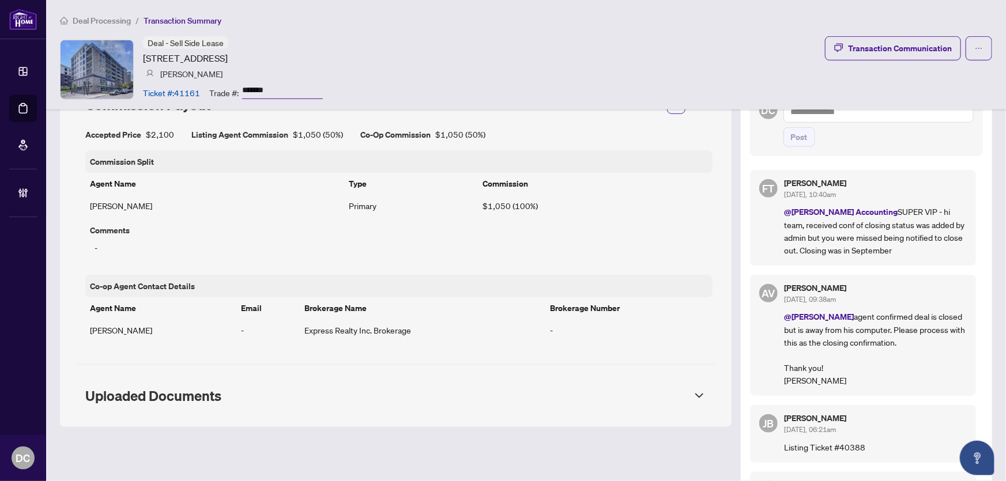
click at [693, 389] on icon at bounding box center [700, 396] width 14 height 14
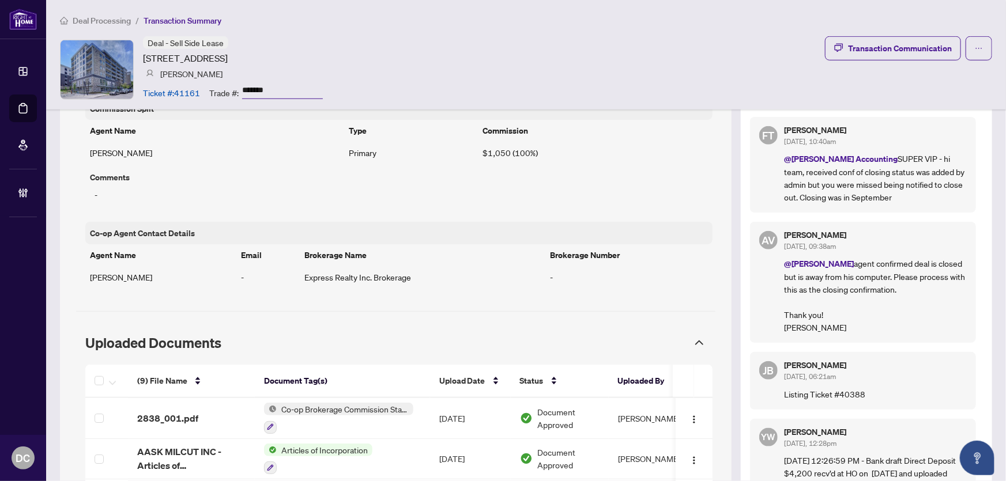
scroll to position [524, 0]
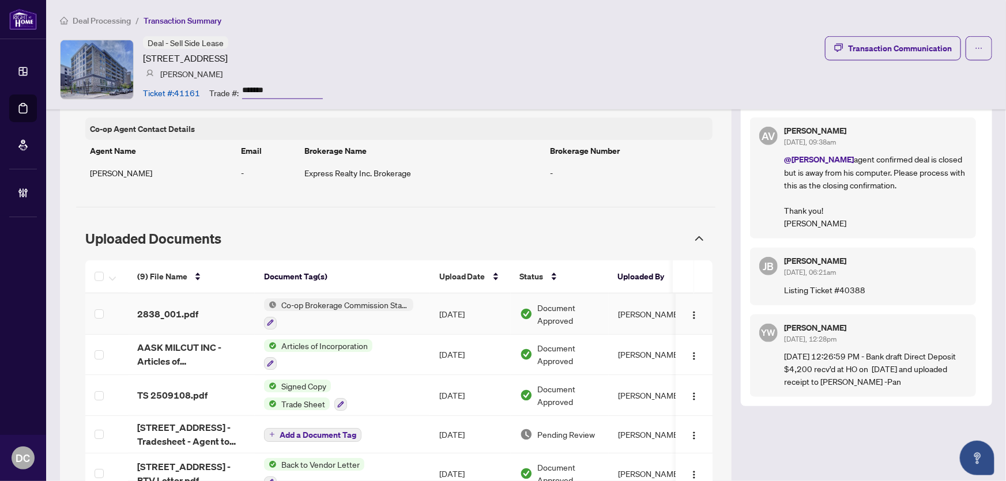
click at [425, 297] on td "Co-op Brokerage Commission Statement" at bounding box center [342, 314] width 175 height 41
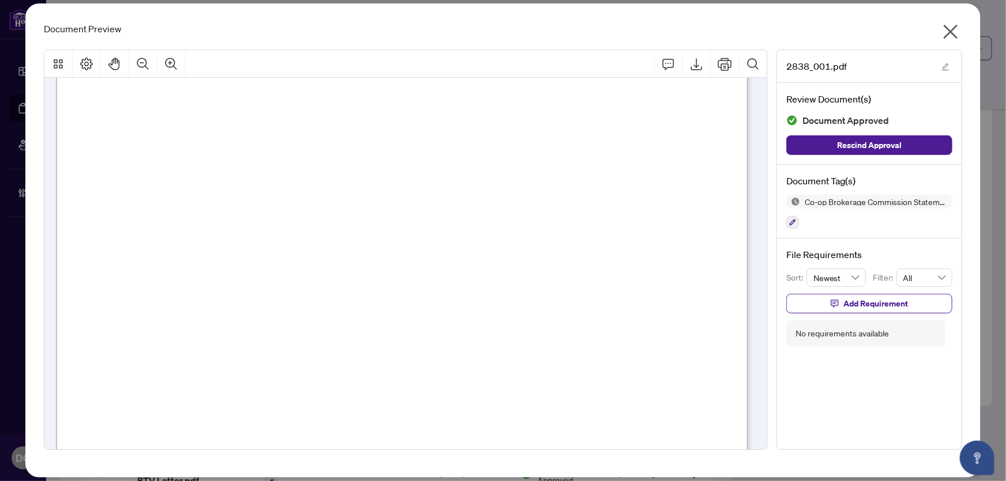
scroll to position [367, 0]
click at [947, 30] on icon "close" at bounding box center [951, 31] width 18 height 18
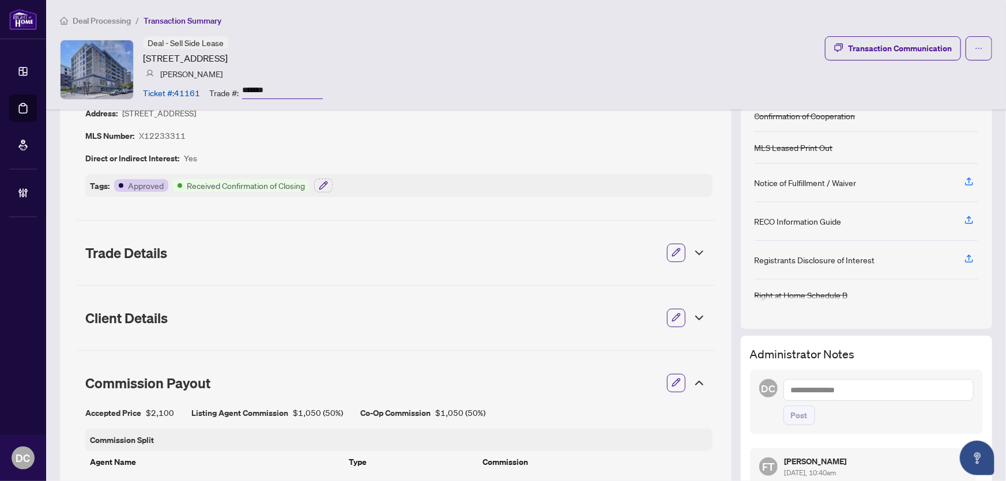
scroll to position [0, 0]
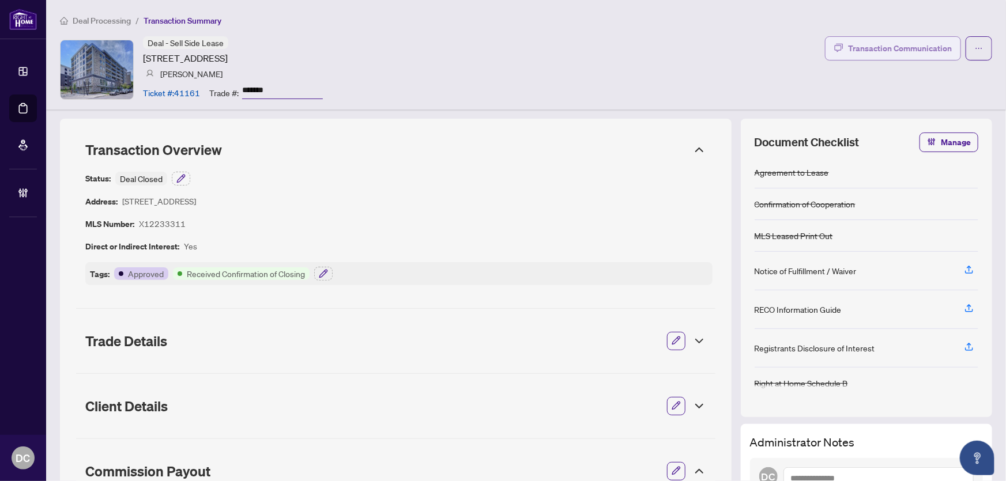
click at [905, 51] on div "Transaction Communication" at bounding box center [900, 48] width 104 height 18
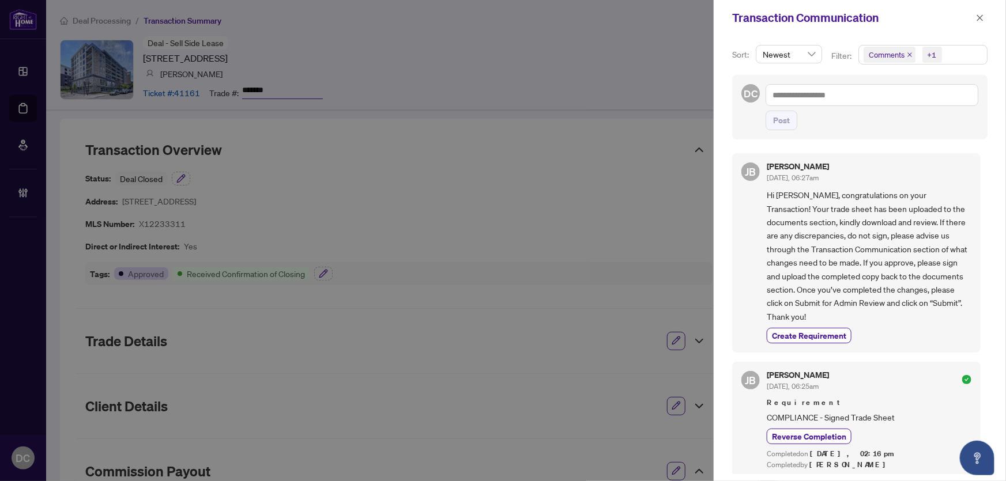
click at [962, 47] on span "Comments +1" at bounding box center [923, 55] width 128 height 18
click at [902, 100] on span "Comments" at bounding box center [902, 102] width 40 height 10
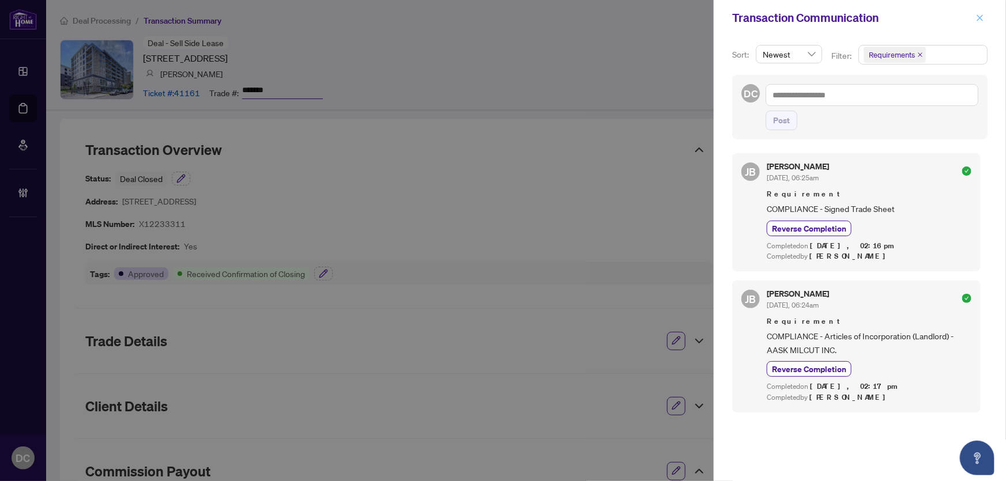
click at [974, 17] on button "button" at bounding box center [980, 18] width 15 height 14
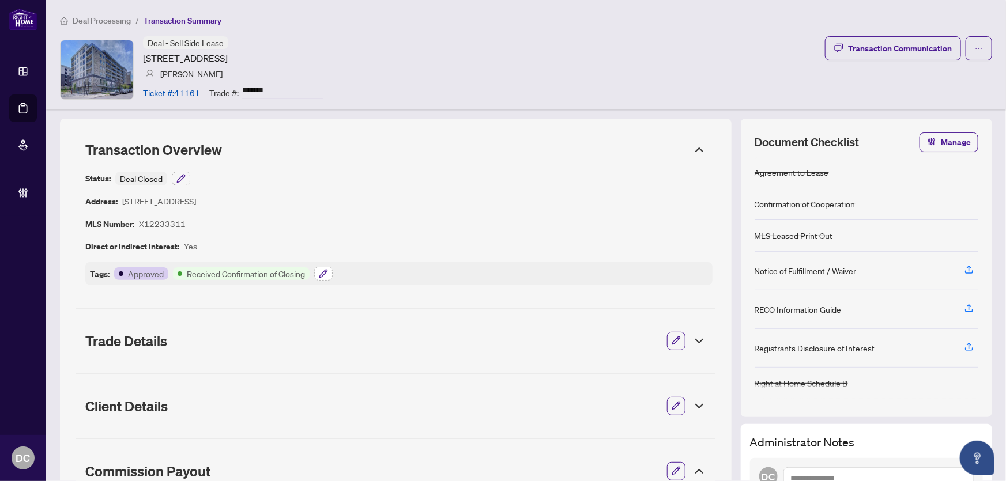
click at [328, 270] on button "button" at bounding box center [323, 274] width 18 height 14
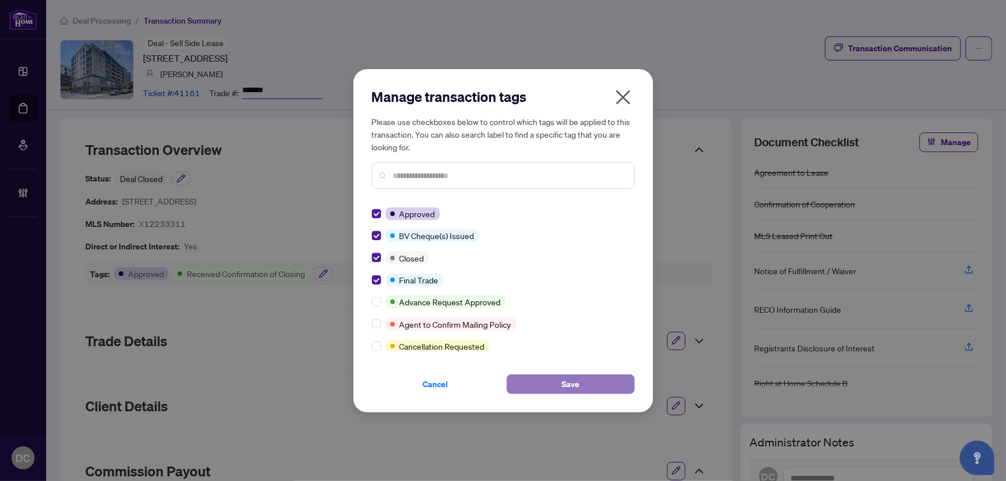
click at [585, 381] on button "Save" at bounding box center [571, 385] width 128 height 20
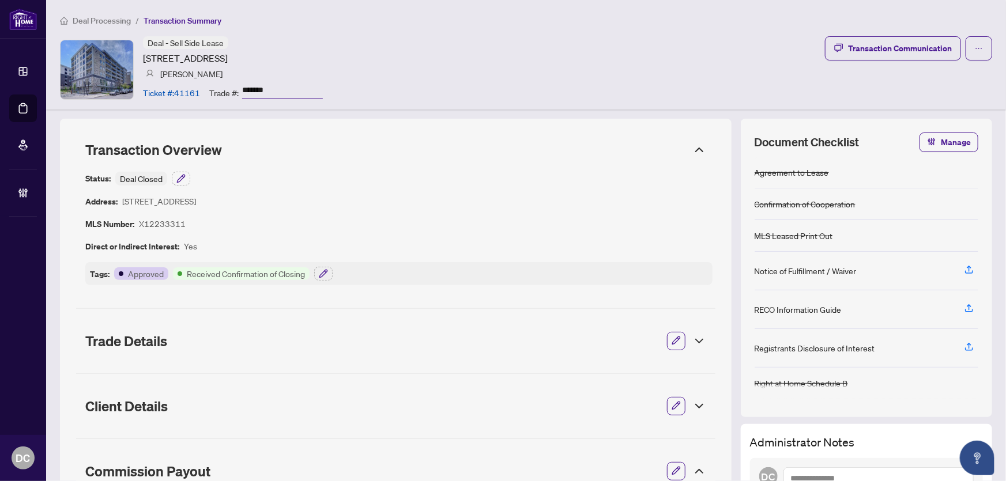
click at [694, 148] on icon at bounding box center [700, 150] width 14 height 14
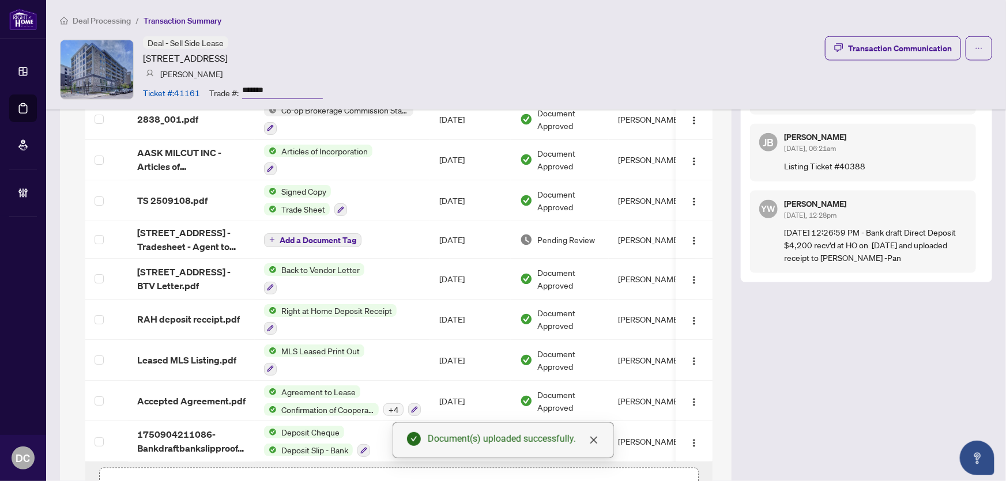
scroll to position [481, 0]
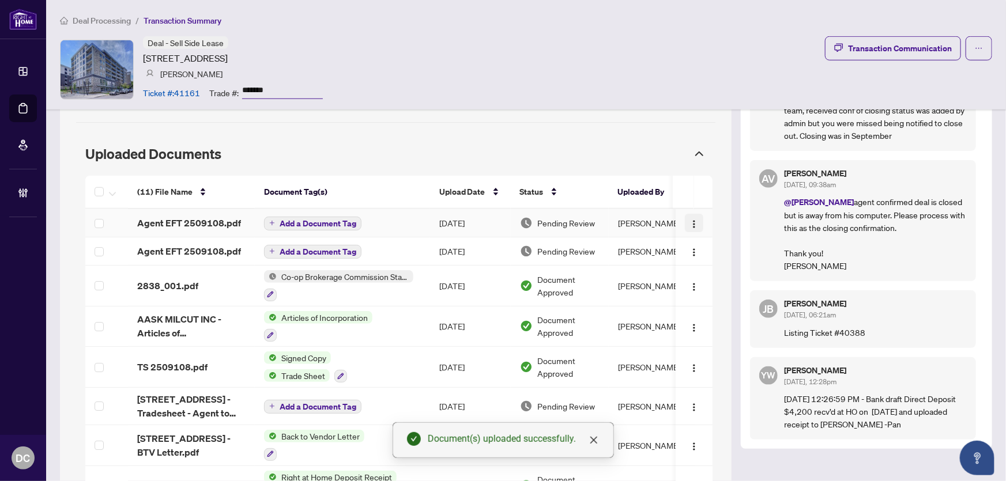
click at [690, 223] on img "button" at bounding box center [694, 224] width 9 height 9
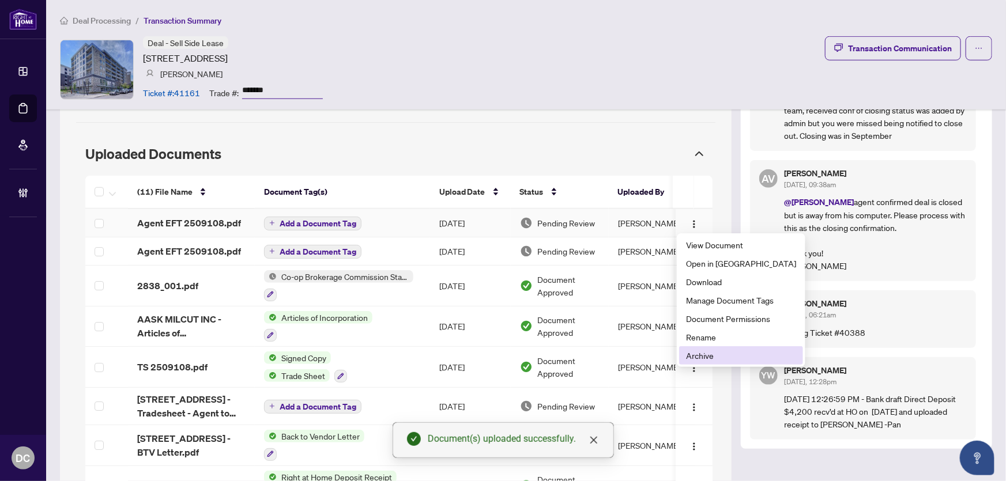
click at [713, 355] on span "Archive" at bounding box center [741, 355] width 110 height 13
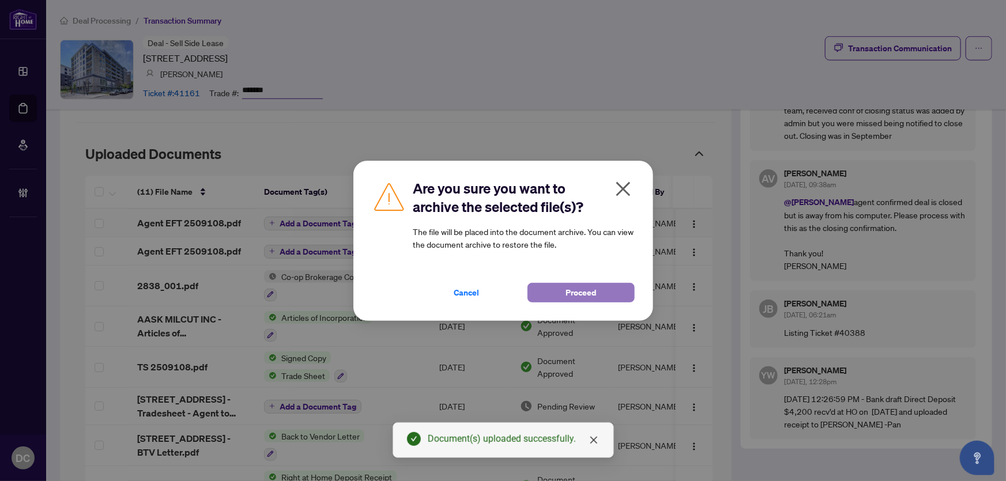
click at [611, 292] on button "Proceed" at bounding box center [581, 293] width 107 height 20
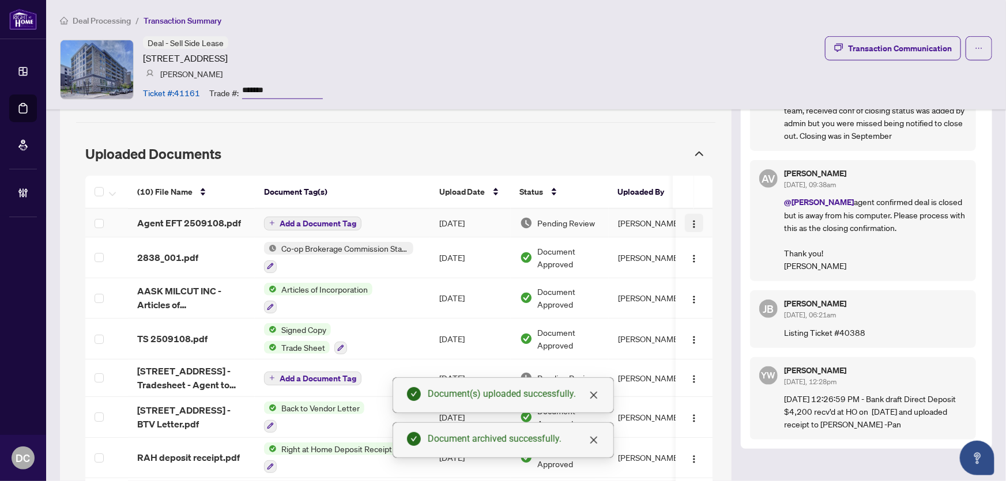
click at [690, 223] on img "button" at bounding box center [694, 224] width 9 height 9
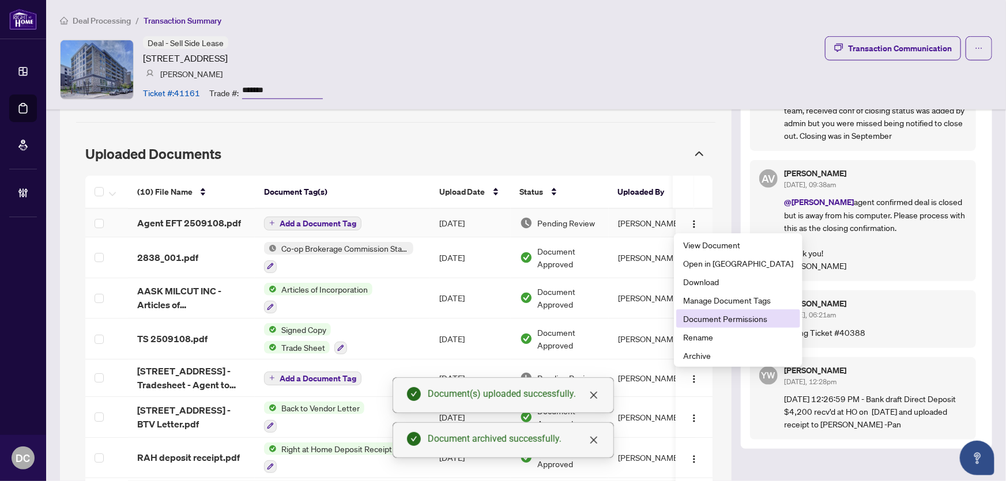
click at [709, 319] on span "Document Permissions" at bounding box center [738, 319] width 110 height 13
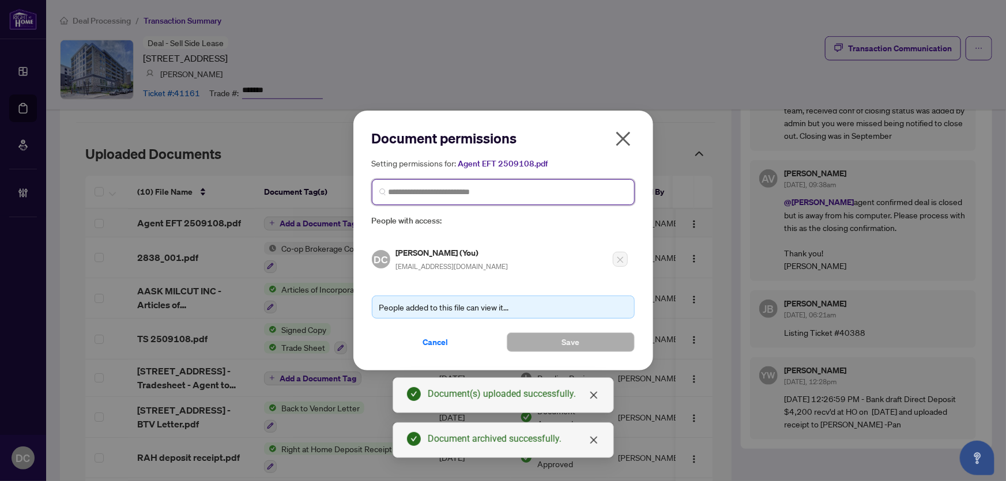
click at [514, 190] on input "search" at bounding box center [508, 192] width 239 height 12
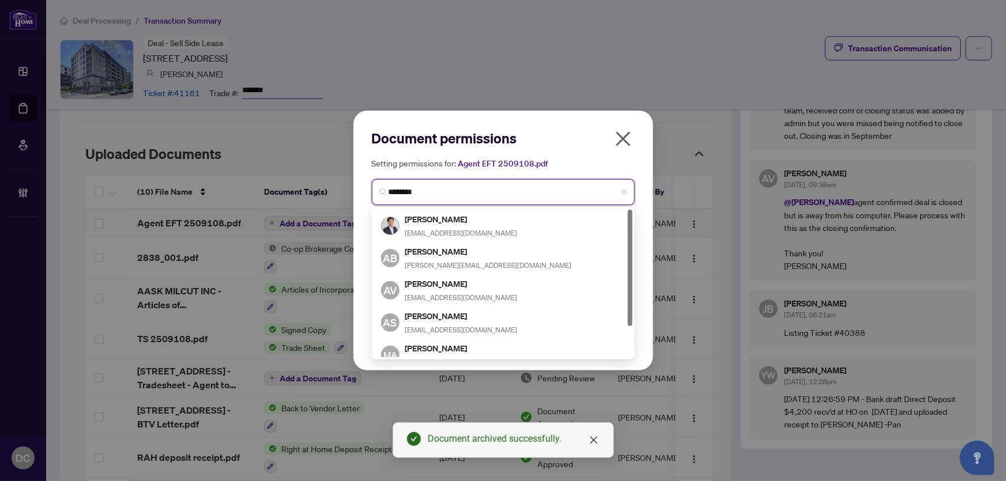
type input "*********"
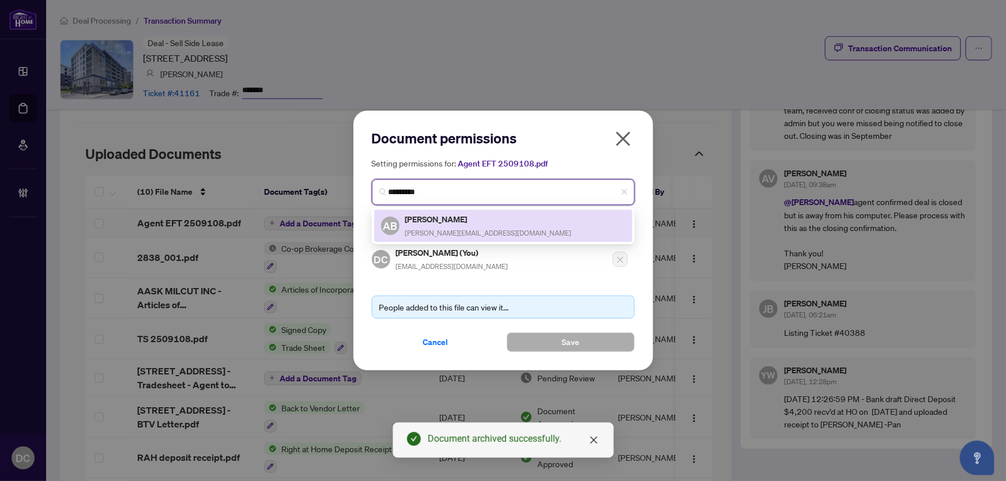
click at [478, 218] on h5 "Arvind Bharkhada" at bounding box center [488, 219] width 167 height 13
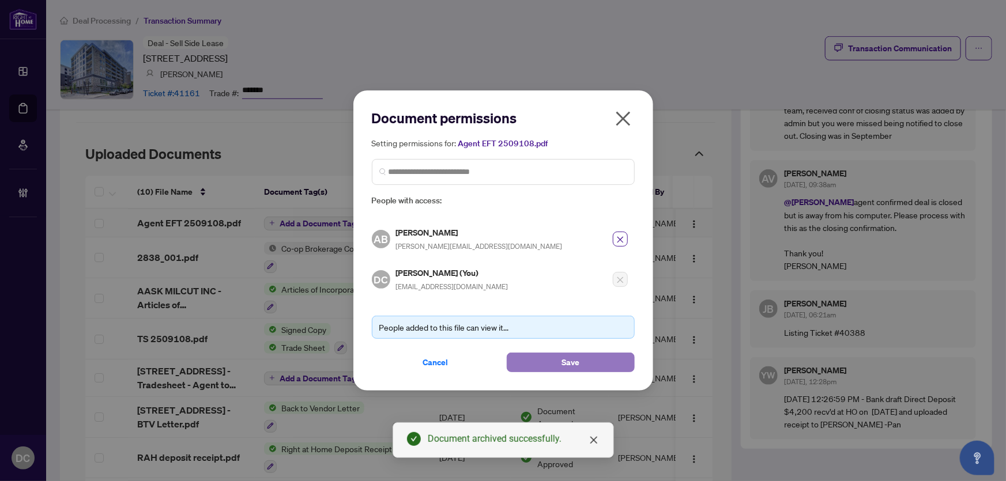
click at [547, 359] on button "Save" at bounding box center [571, 363] width 128 height 20
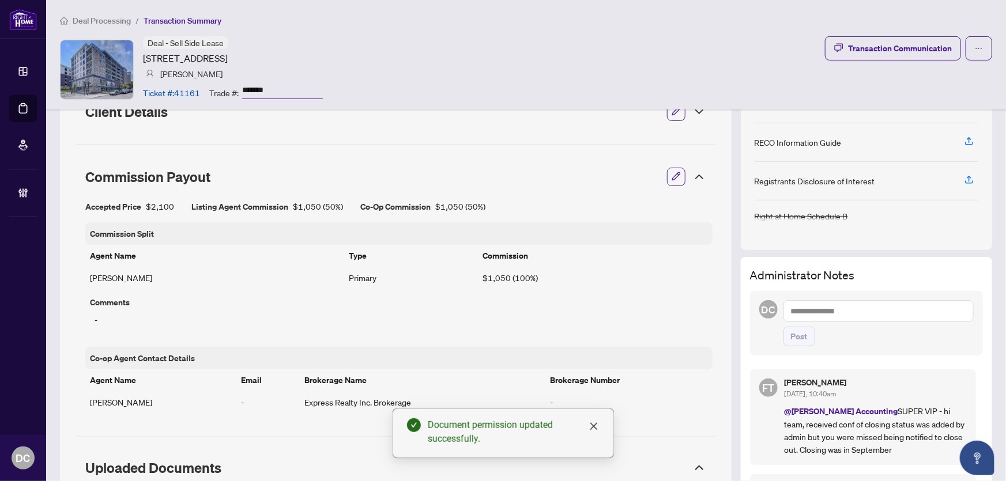
scroll to position [167, 0]
click at [859, 311] on textarea at bounding box center [879, 311] width 190 height 22
paste textarea "**********"
type textarea "**********"
click at [791, 330] on span "Post" at bounding box center [799, 337] width 17 height 18
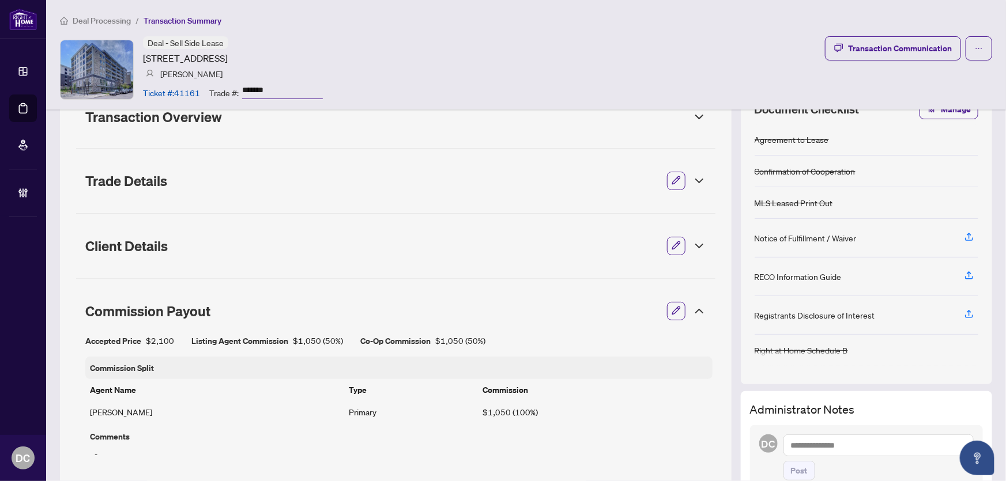
scroll to position [0, 0]
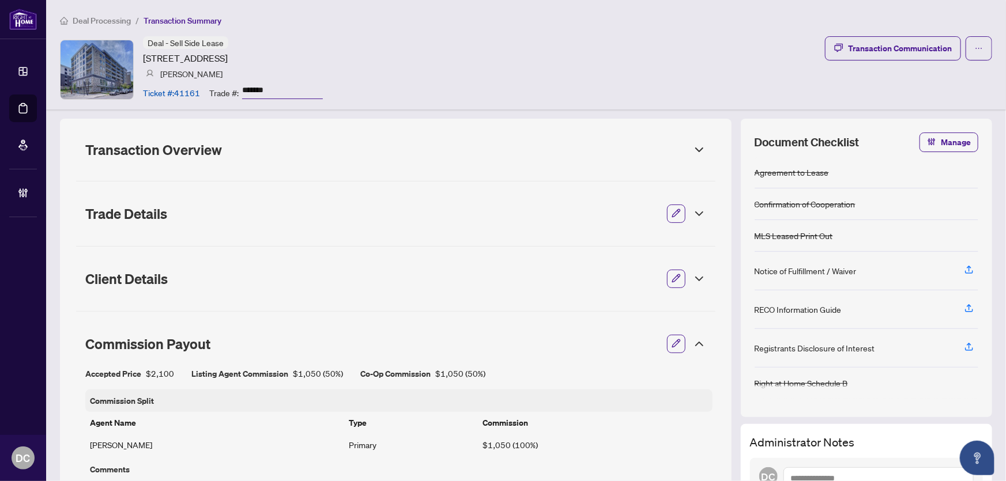
click at [603, 159] on div "Transaction Overview" at bounding box center [395, 150] width 639 height 30
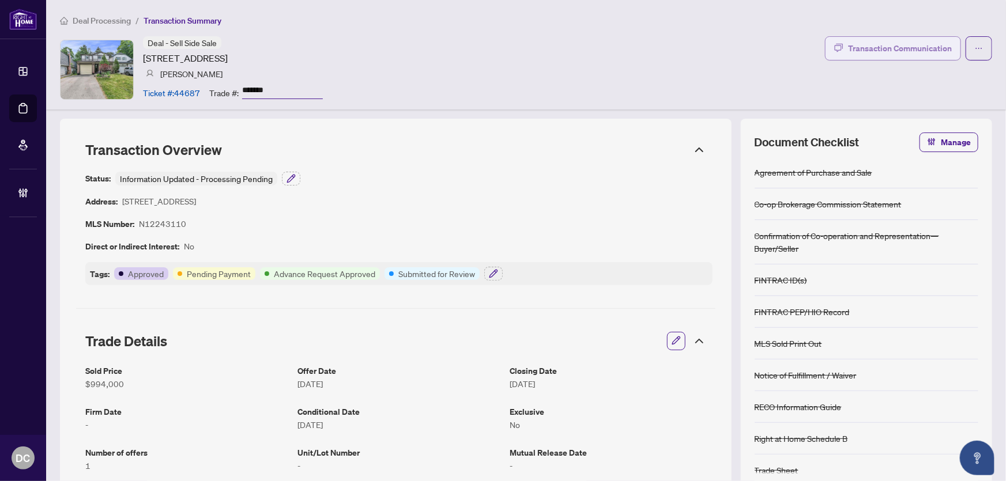
click at [919, 50] on div "Transaction Communication" at bounding box center [900, 48] width 104 height 18
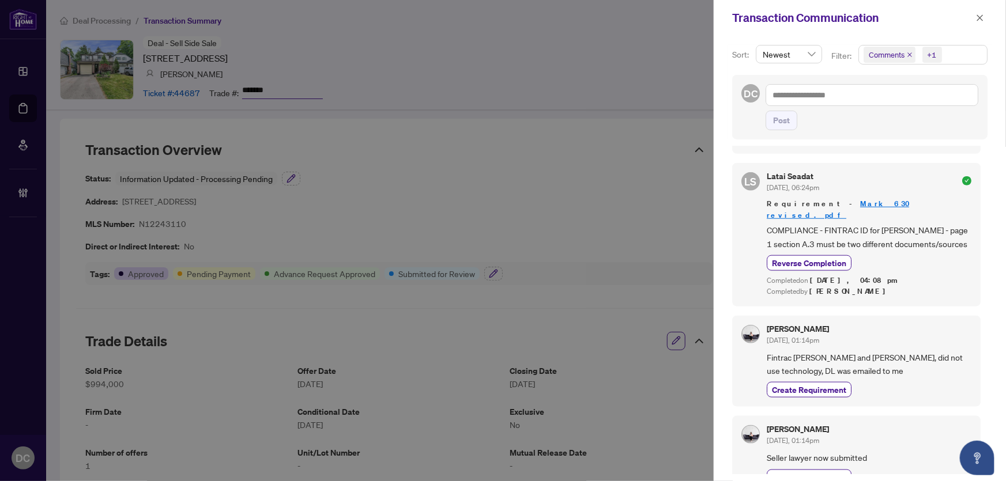
scroll to position [681, 0]
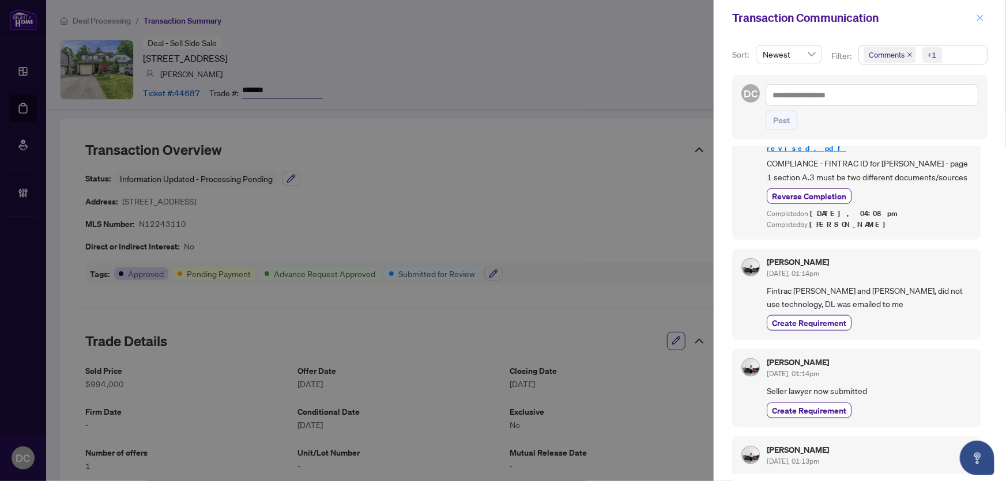
click at [980, 16] on icon "close" at bounding box center [980, 18] width 8 height 8
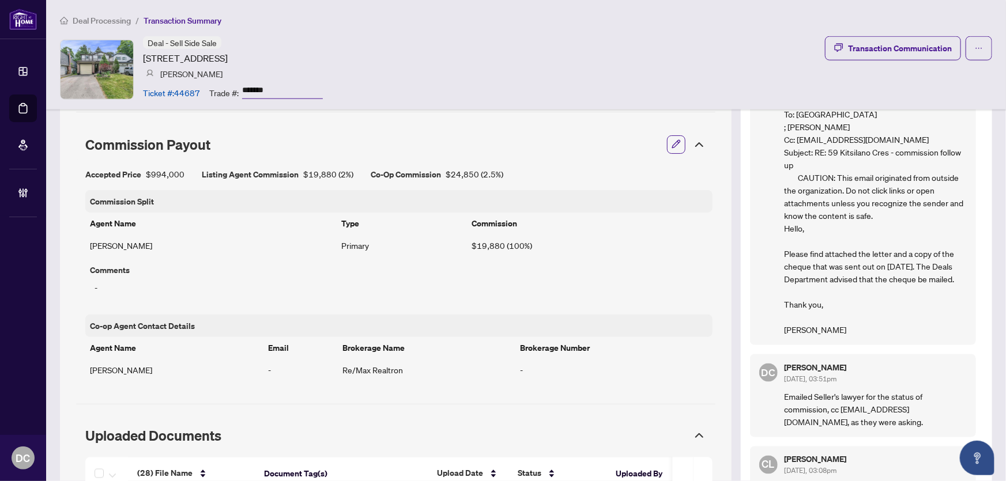
click at [897, 298] on p "________________________________________ From: [PERSON_NAME] Sent: [DATE] 8:13:…" at bounding box center [876, 196] width 182 height 279
drag, startPoint x: 850, startPoint y: 329, endPoint x: 775, endPoint y: 93, distance: 246.9
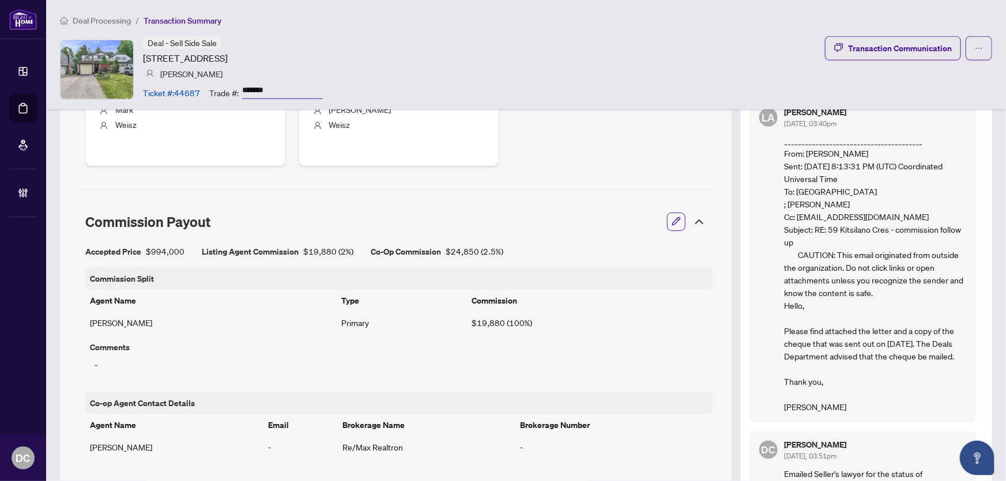
scroll to position [577, 0]
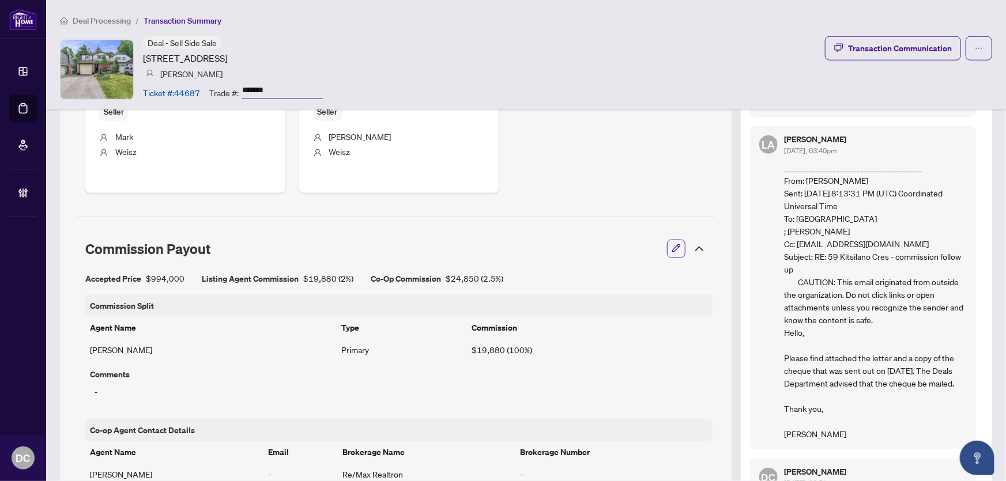
drag, startPoint x: 830, startPoint y: 289, endPoint x: 955, endPoint y: 329, distance: 130.6
click at [955, 329] on p "________________________________________ From: [PERSON_NAME] Sent: [DATE] 8:13:…" at bounding box center [876, 300] width 182 height 279
click at [897, 418] on p "________________________________________ From: [PERSON_NAME] Sent: [DATE] 8:13:…" at bounding box center [876, 300] width 182 height 279
drag, startPoint x: 854, startPoint y: 438, endPoint x: 778, endPoint y: 137, distance: 310.5
click at [785, 137] on div "[PERSON_NAME] [DATE], 03:40pm ________________________________________ From: [P…" at bounding box center [876, 288] width 182 height 305
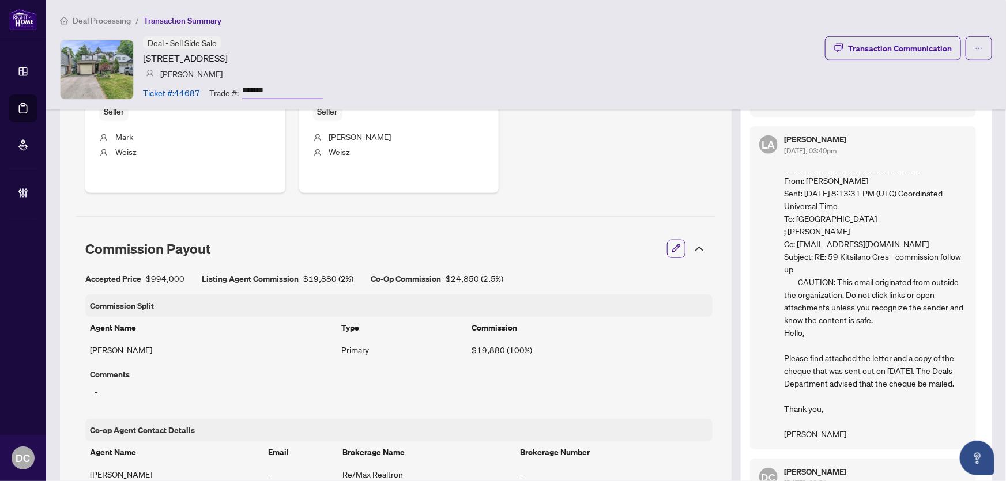
copy div "[PERSON_NAME] [DATE], 03:40pm ________________________________________ From: [P…"
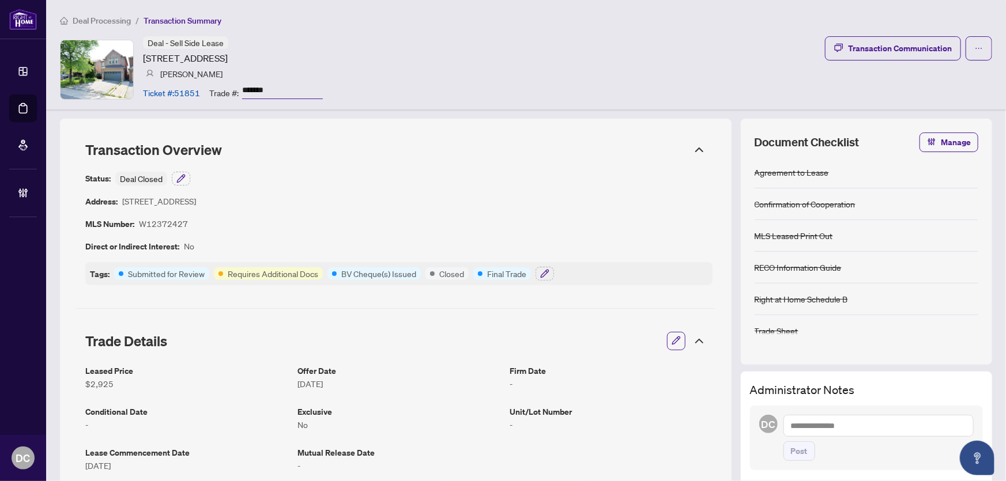
click at [696, 340] on icon at bounding box center [699, 341] width 7 height 3
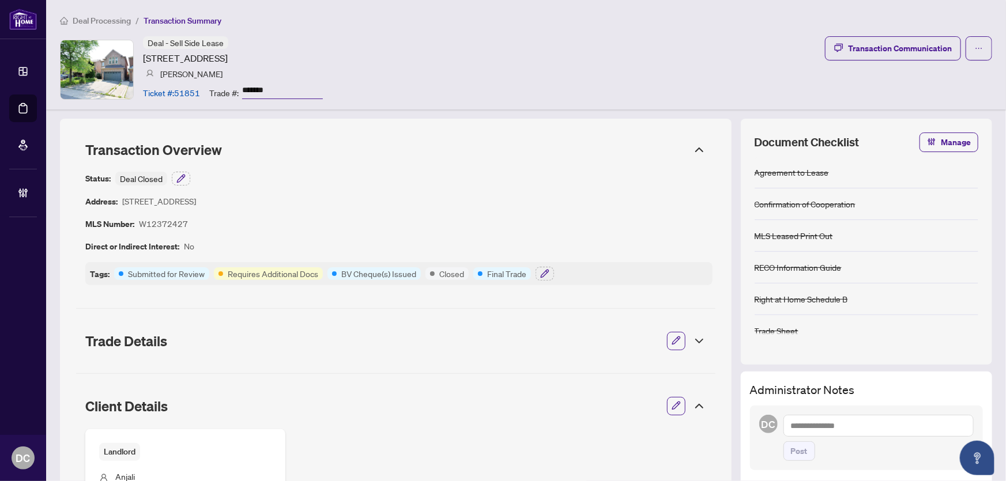
click at [693, 404] on icon at bounding box center [700, 407] width 14 height 14
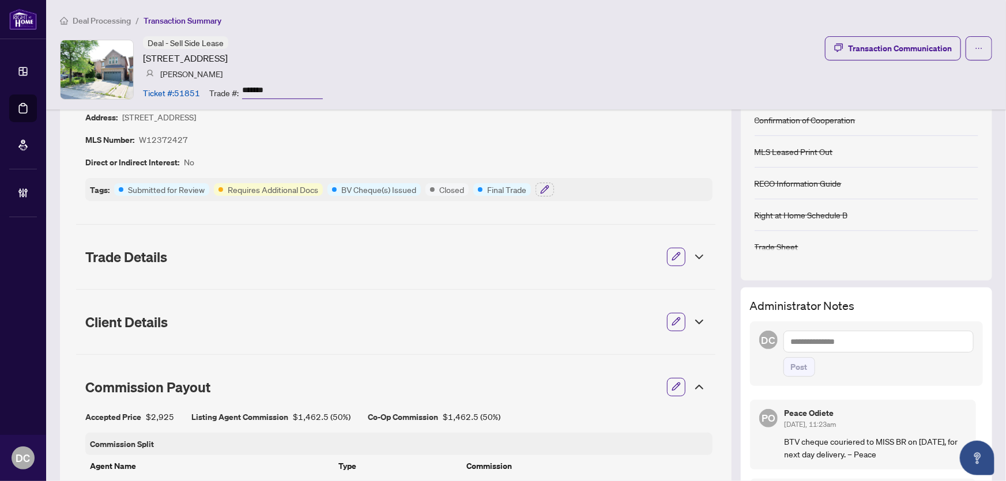
scroll to position [209, 0]
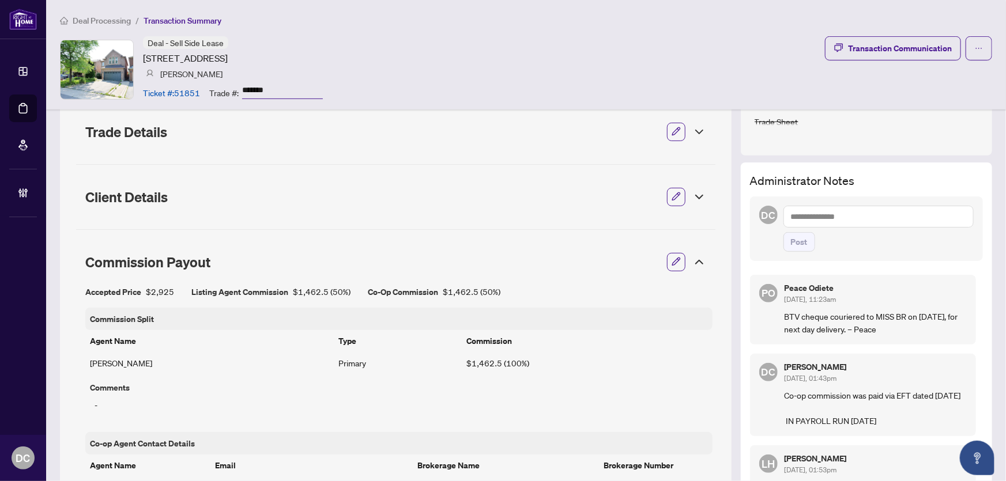
click at [693, 261] on icon at bounding box center [700, 262] width 14 height 14
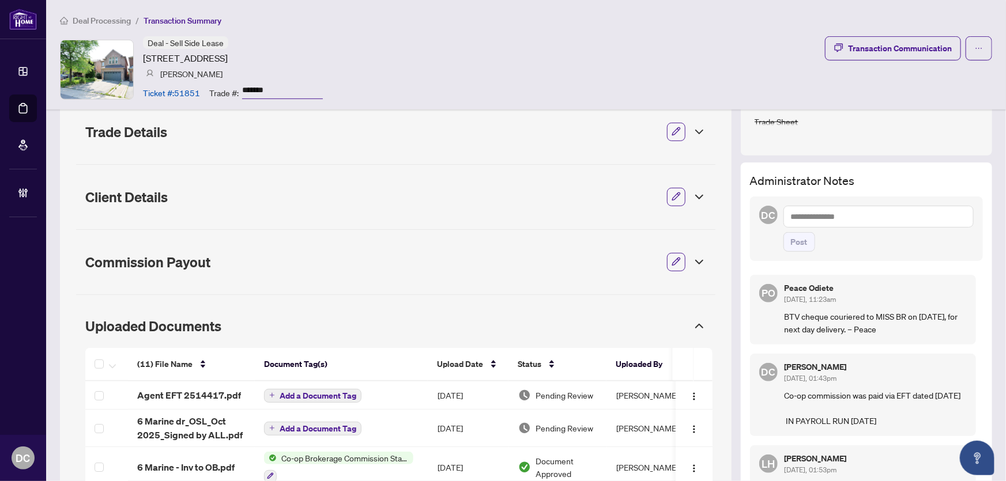
scroll to position [419, 0]
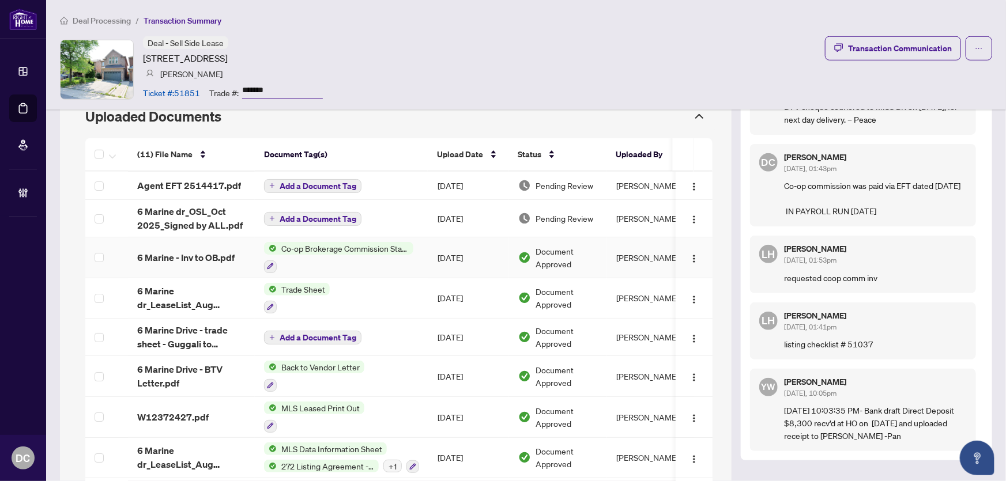
click at [429, 259] on td "[DATE]" at bounding box center [468, 258] width 81 height 41
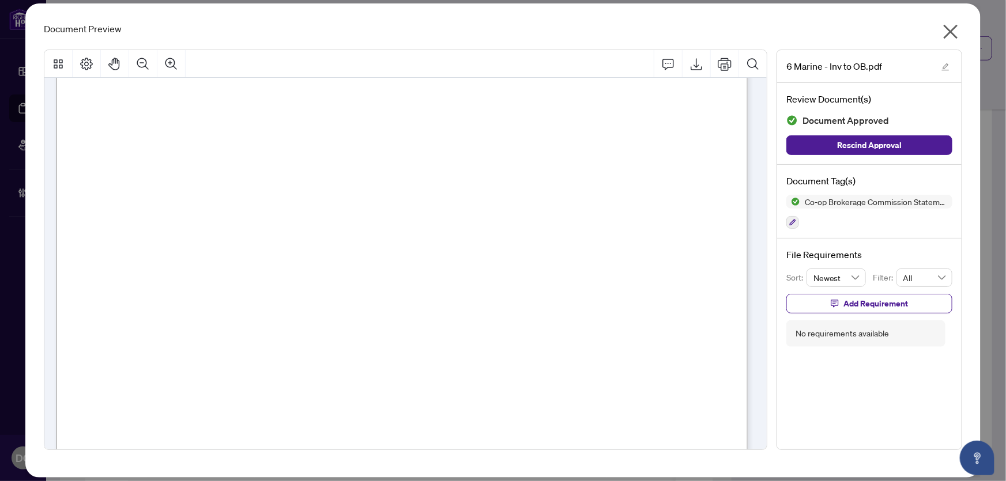
scroll to position [314, 0]
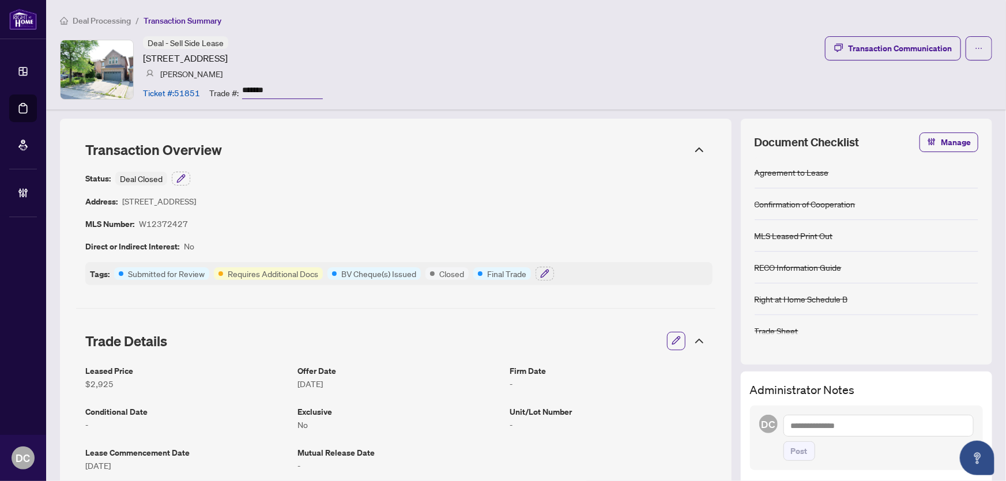
click at [117, 18] on span "Deal Processing" at bounding box center [102, 21] width 58 height 10
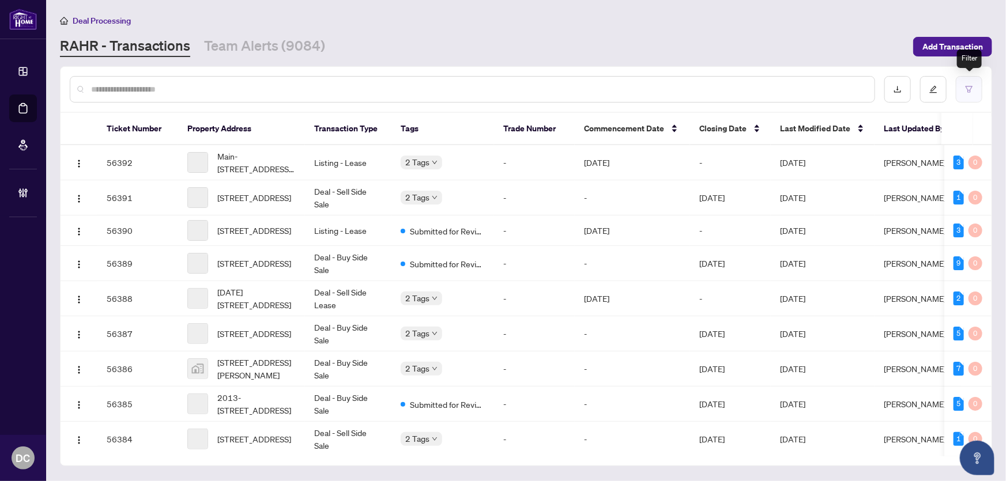
click at [966, 93] on button "button" at bounding box center [969, 89] width 27 height 27
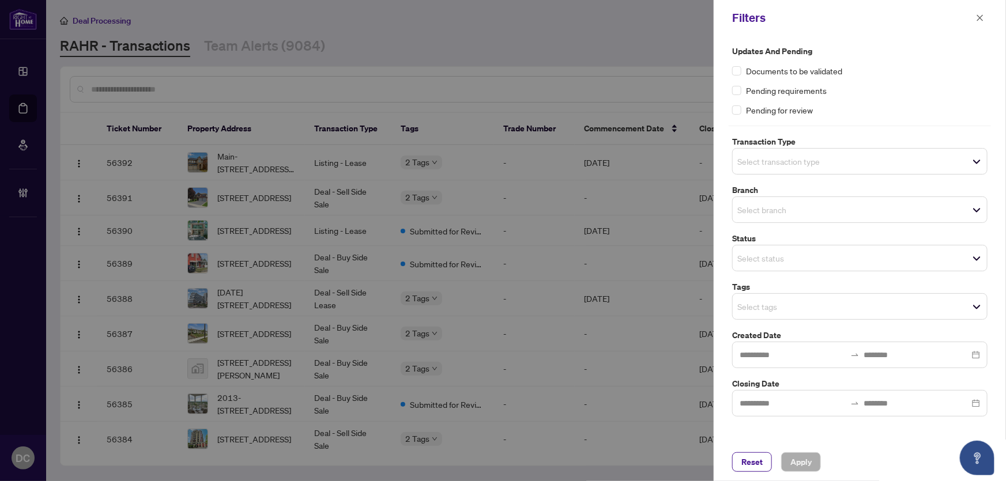
click at [792, 312] on input "search" at bounding box center [777, 307] width 81 height 14
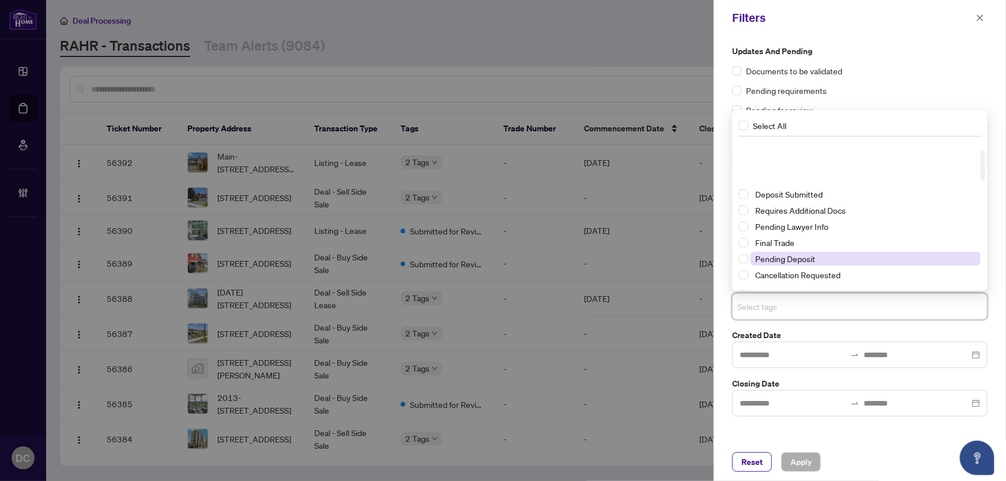
scroll to position [52, 0]
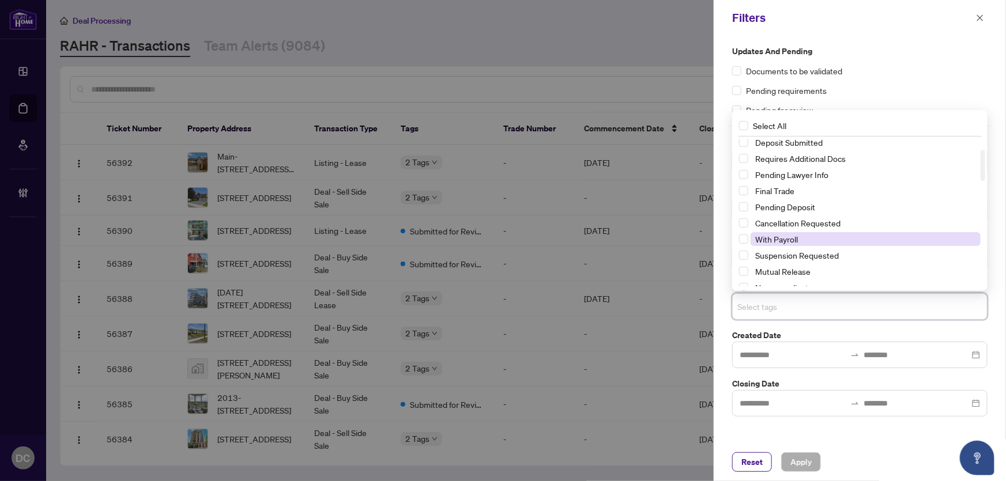
click at [804, 240] on span "With Payroll" at bounding box center [866, 239] width 230 height 14
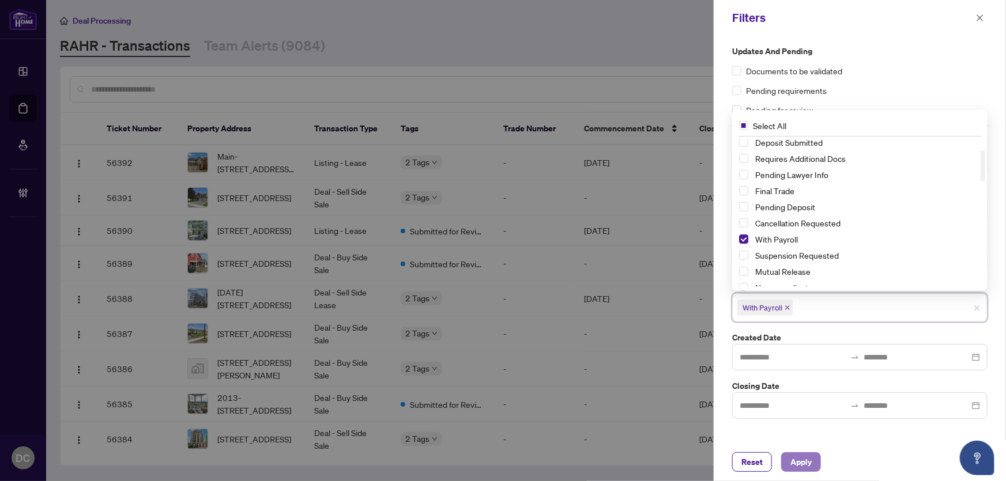
click at [807, 460] on span "Apply" at bounding box center [801, 462] width 21 height 18
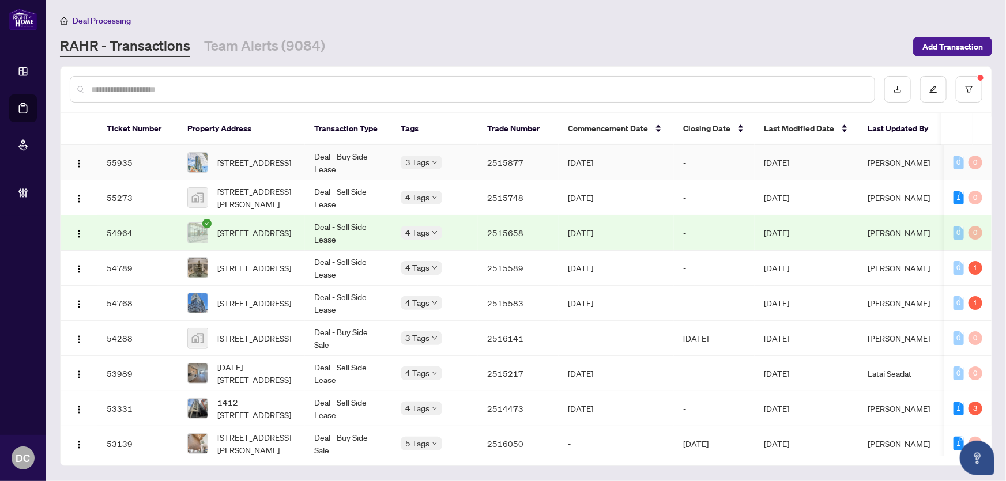
click at [710, 157] on td "-" at bounding box center [714, 162] width 81 height 35
click at [472, 162] on td "3 Tags" at bounding box center [435, 162] width 86 height 35
click at [967, 86] on icon "filter" at bounding box center [969, 89] width 7 height 6
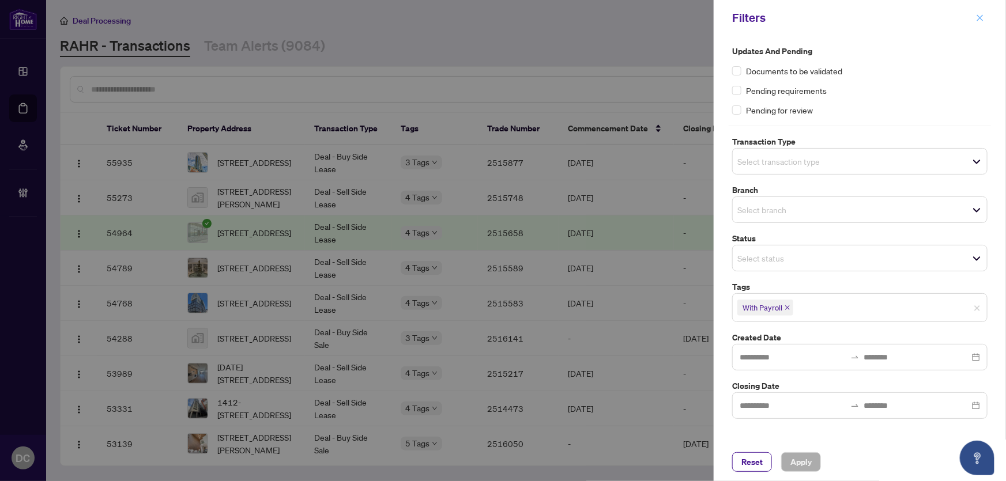
click at [973, 18] on button "button" at bounding box center [980, 18] width 15 height 14
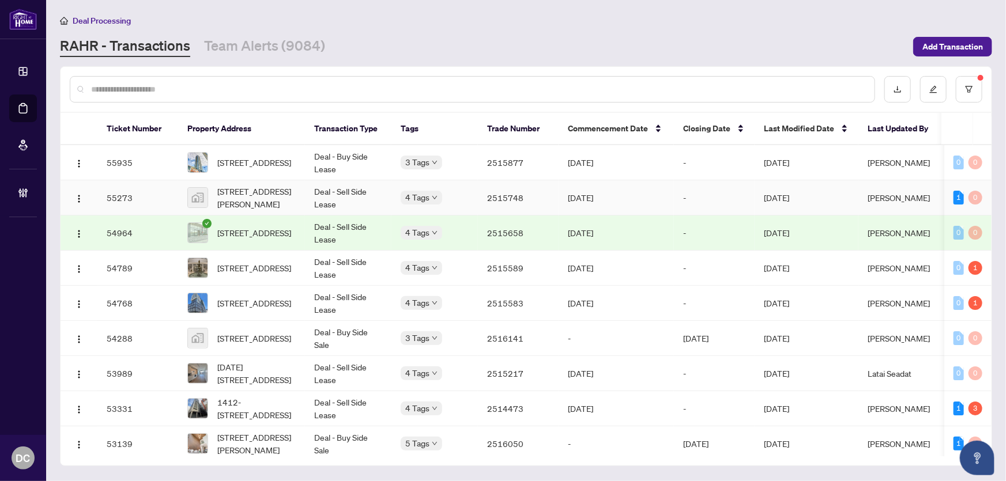
click at [548, 199] on td "2515748" at bounding box center [518, 197] width 81 height 35
click at [253, 232] on span "2604-2495 Eglinton Ave, Mississauga, Ontario L5M 2T2, Canada" at bounding box center [254, 233] width 74 height 13
click at [351, 264] on td "Deal - Sell Side Lease" at bounding box center [348, 268] width 86 height 35
click at [273, 271] on span "919-25 Kingsbridge Garden Circ, Mississauga, Ontario L5R 4B1, Canada" at bounding box center [254, 268] width 74 height 13
click at [285, 334] on span "54 Portico Drive, Scarborough, ON M1G 3R6, Canada" at bounding box center [254, 338] width 74 height 13
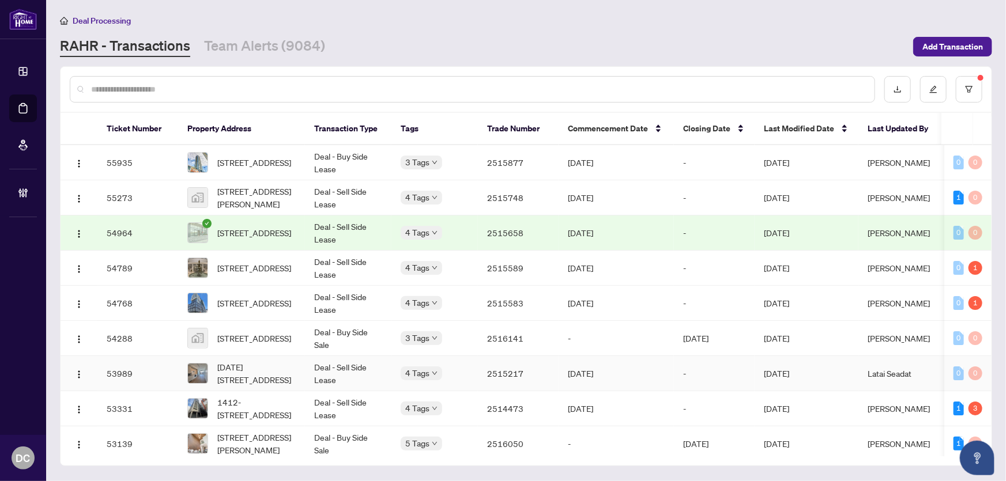
click at [335, 378] on td "Deal - Sell Side Lease" at bounding box center [348, 373] width 86 height 35
click at [976, 101] on button "button" at bounding box center [969, 89] width 27 height 27
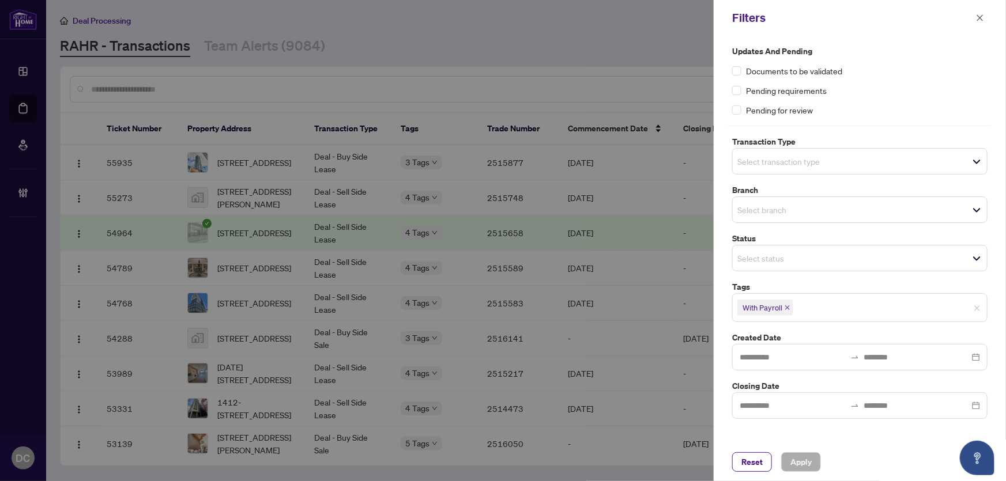
click at [784, 300] on span "With Payroll" at bounding box center [765, 308] width 56 height 16
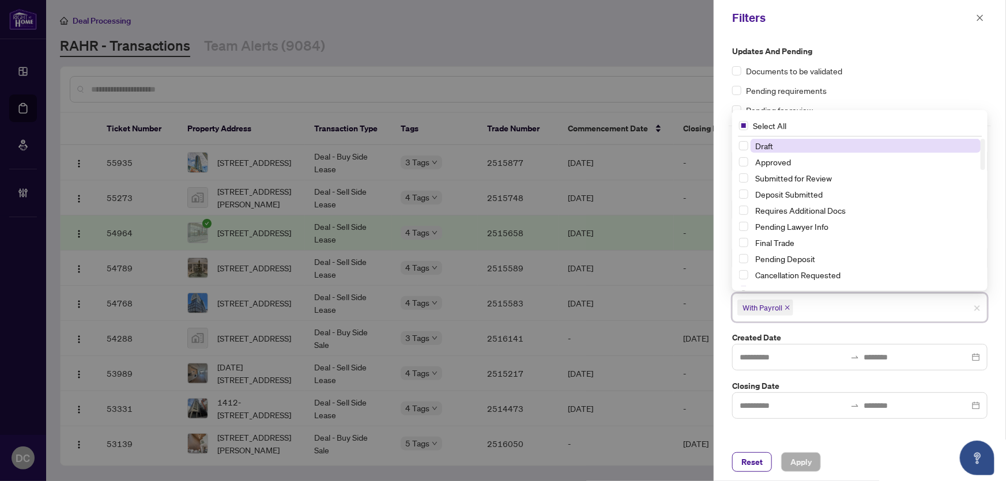
click at [788, 307] on icon "close" at bounding box center [788, 308] width 6 height 6
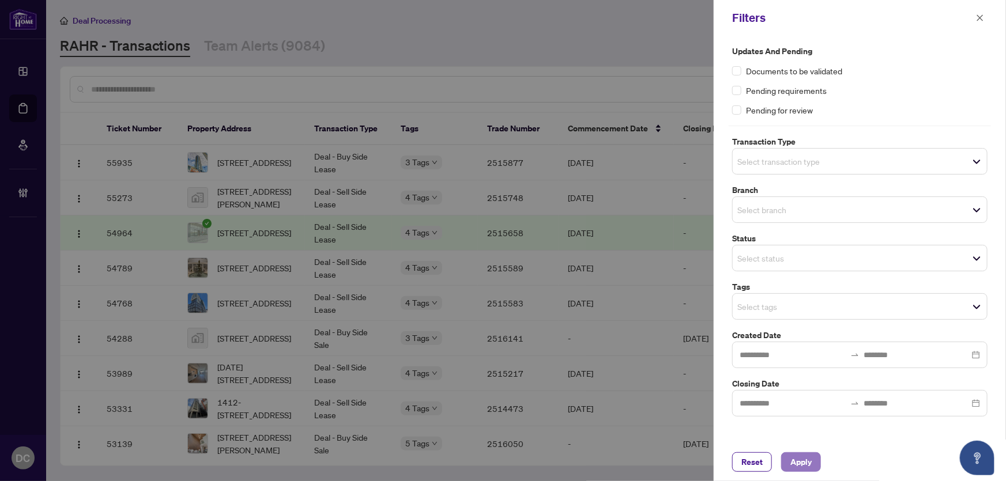
click at [803, 466] on span "Apply" at bounding box center [801, 462] width 21 height 18
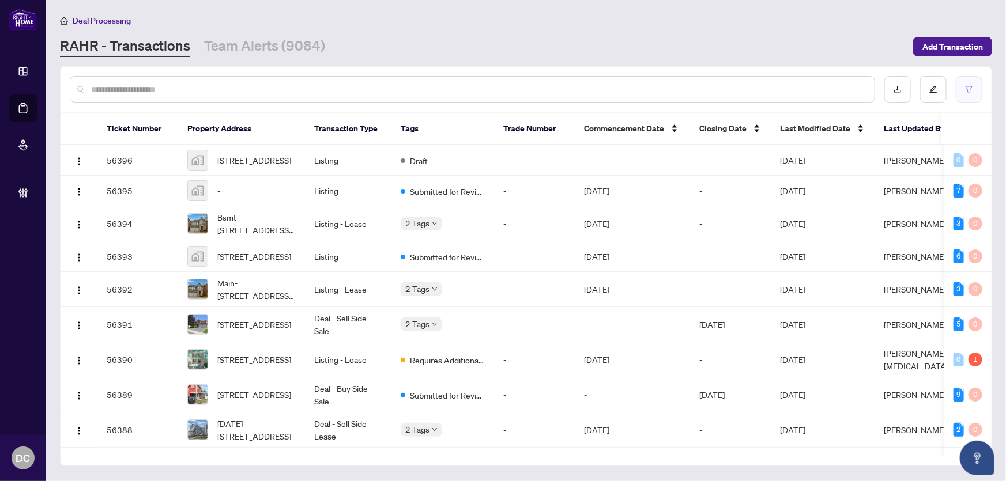
click at [968, 94] on button "button" at bounding box center [969, 89] width 27 height 27
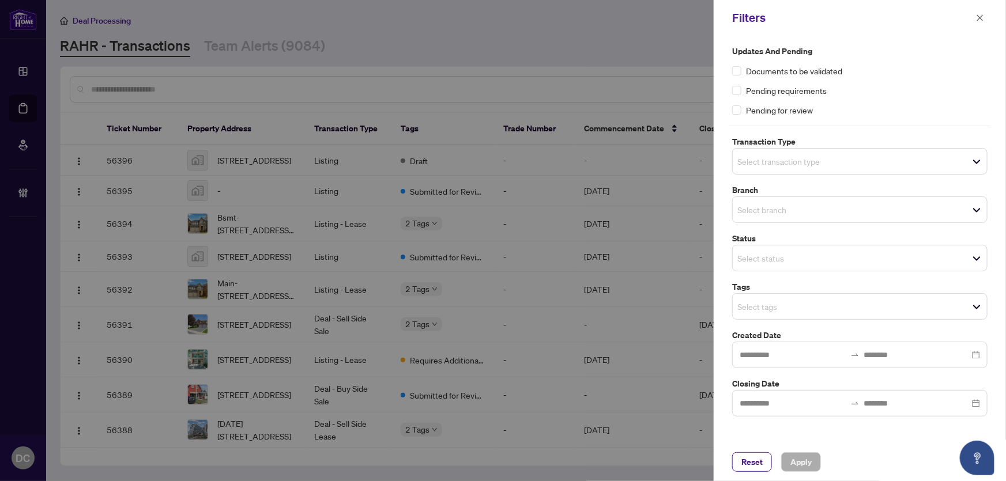
click at [802, 306] on input "search" at bounding box center [777, 307] width 81 height 14
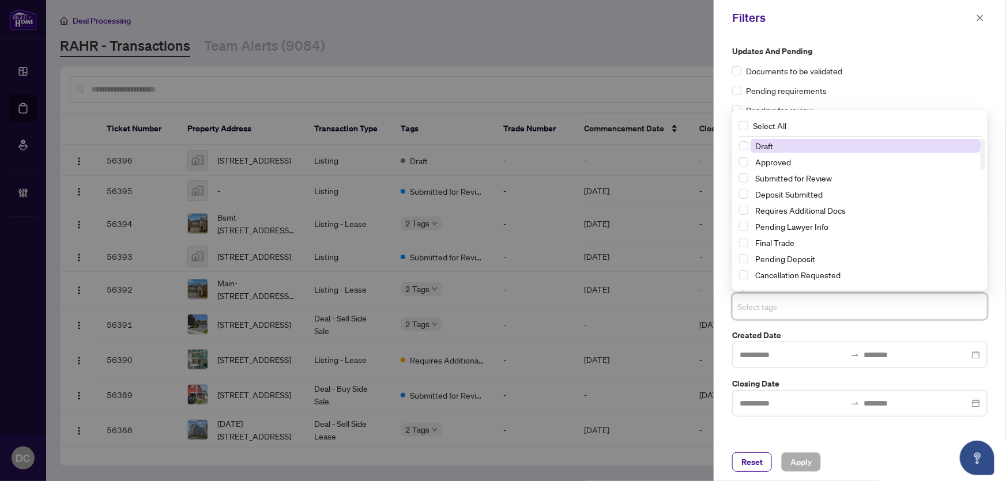
type input "*"
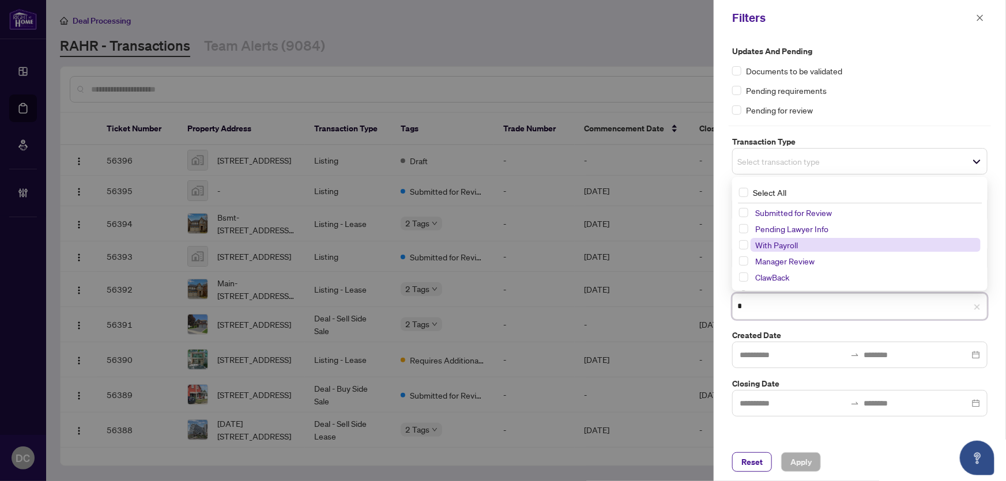
click at [787, 242] on span "With Payroll" at bounding box center [776, 245] width 43 height 10
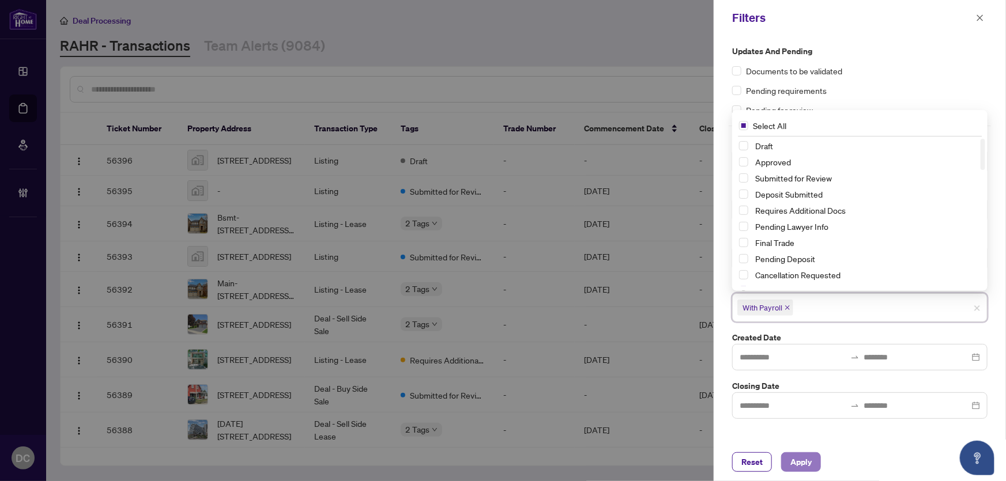
click at [801, 461] on span "Apply" at bounding box center [801, 462] width 21 height 18
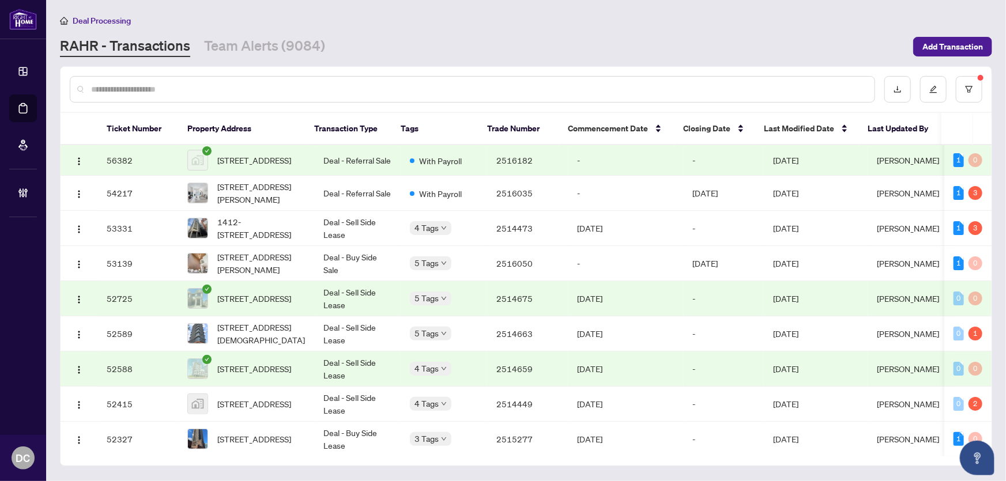
click at [540, 158] on td "2516182" at bounding box center [527, 160] width 81 height 31
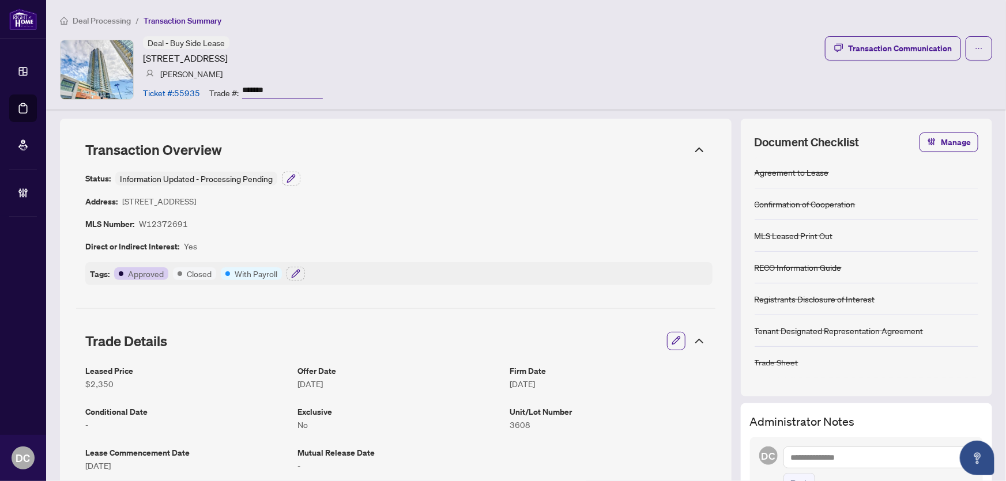
drag, startPoint x: 294, startPoint y: 87, endPoint x: 227, endPoint y: 87, distance: 66.9
click at [227, 87] on div "Trade #: *******" at bounding box center [266, 92] width 114 height 20
click at [300, 269] on button "button" at bounding box center [296, 274] width 18 height 14
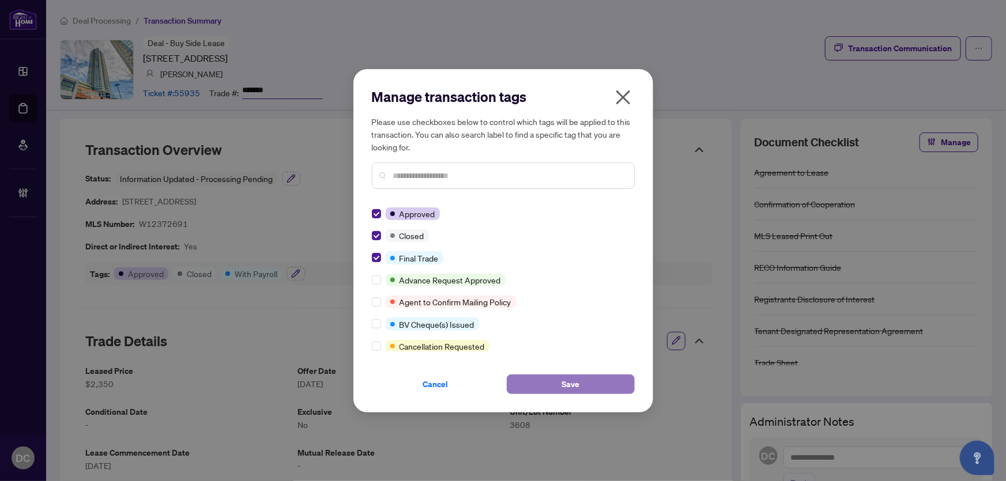
click at [559, 382] on button "Save" at bounding box center [571, 385] width 128 height 20
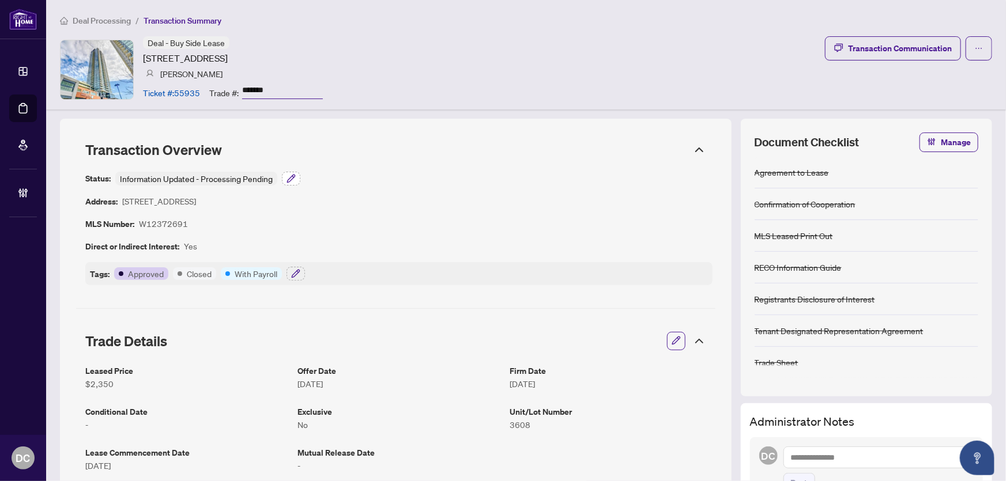
click at [293, 178] on icon "button" at bounding box center [290, 178] width 7 height 7
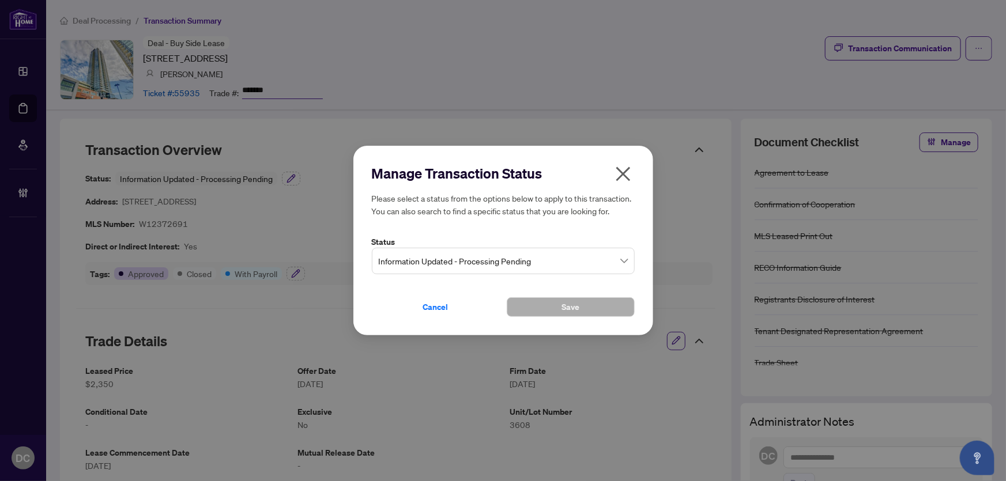
click at [451, 260] on span "Information Updated - Processing Pending" at bounding box center [503, 261] width 249 height 22
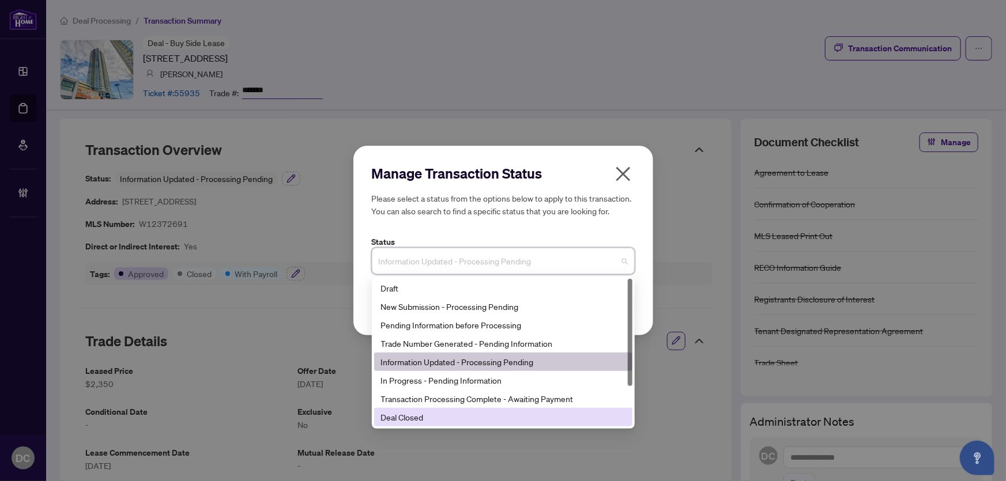
click at [417, 419] on div "Deal Closed" at bounding box center [503, 417] width 244 height 13
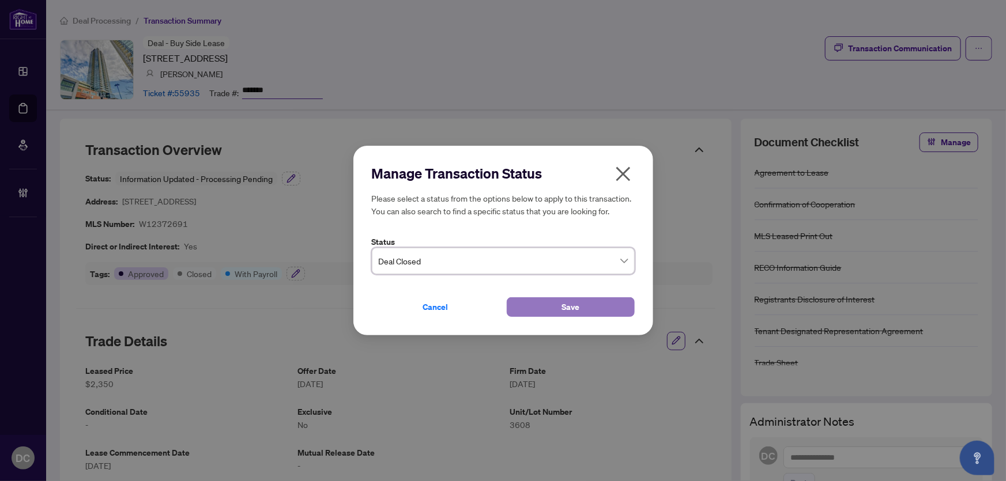
click at [526, 302] on button "Save" at bounding box center [571, 308] width 128 height 20
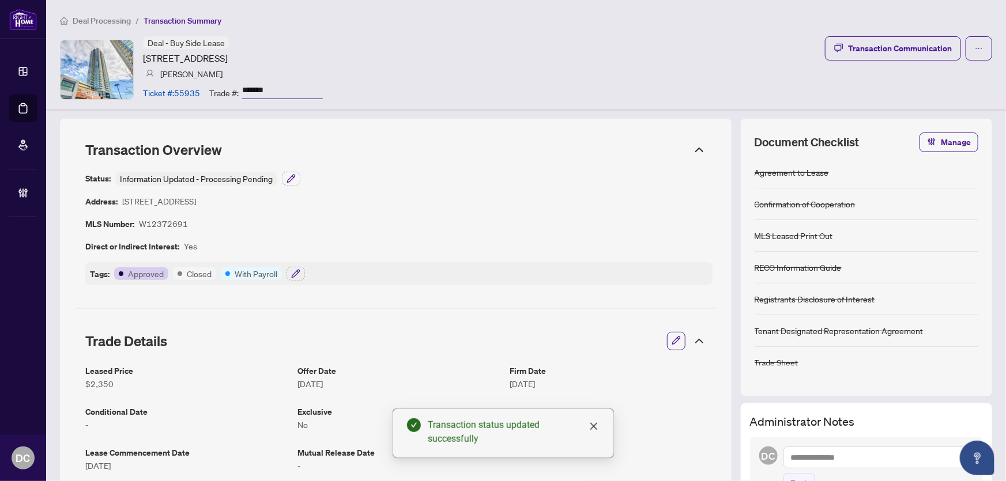
click at [698, 339] on icon at bounding box center [700, 341] width 14 height 14
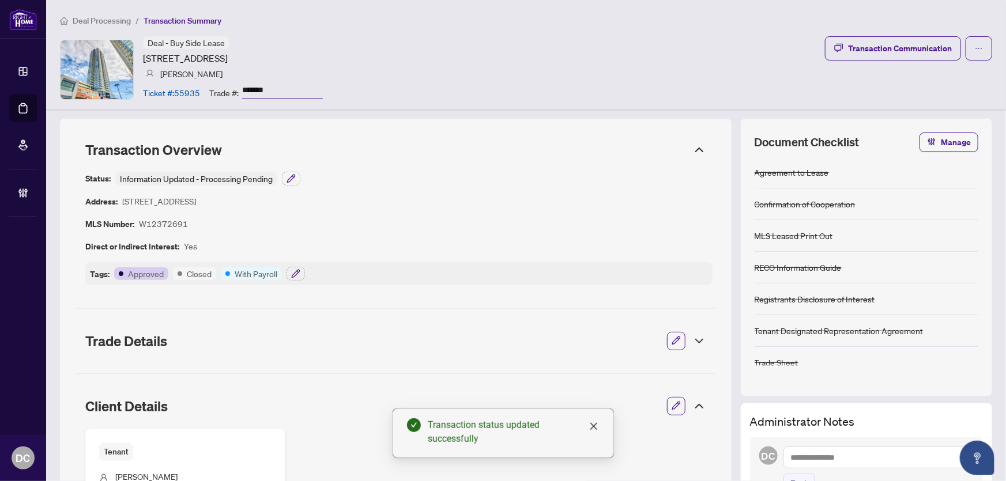
click at [693, 409] on icon at bounding box center [700, 407] width 14 height 14
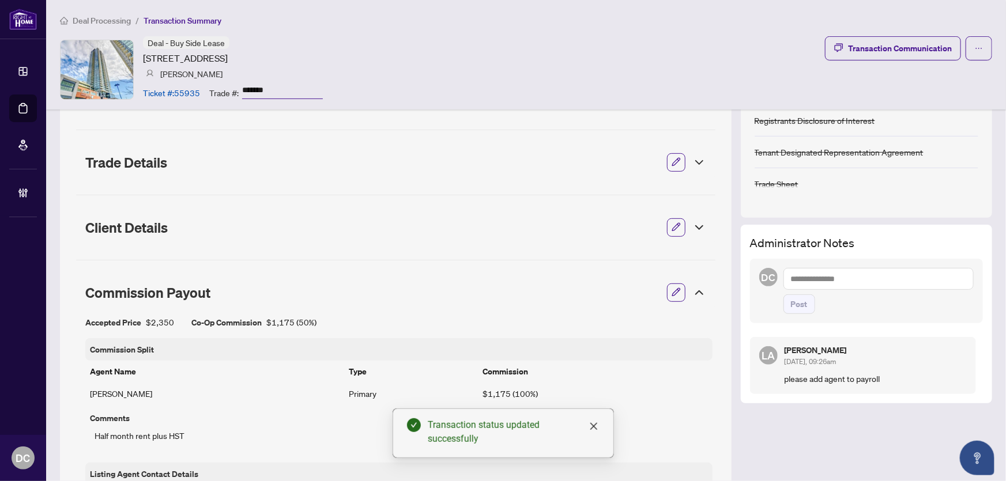
scroll to position [209, 0]
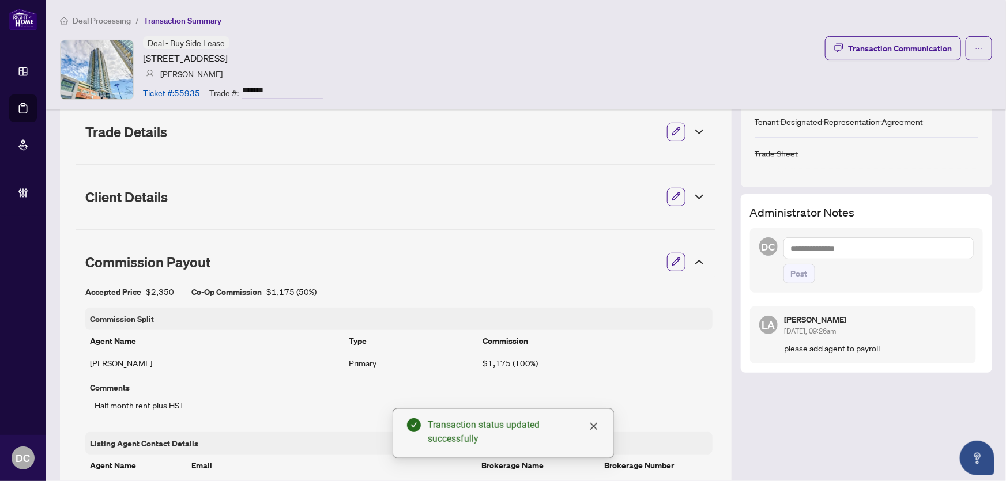
click at [693, 259] on icon at bounding box center [700, 262] width 14 height 14
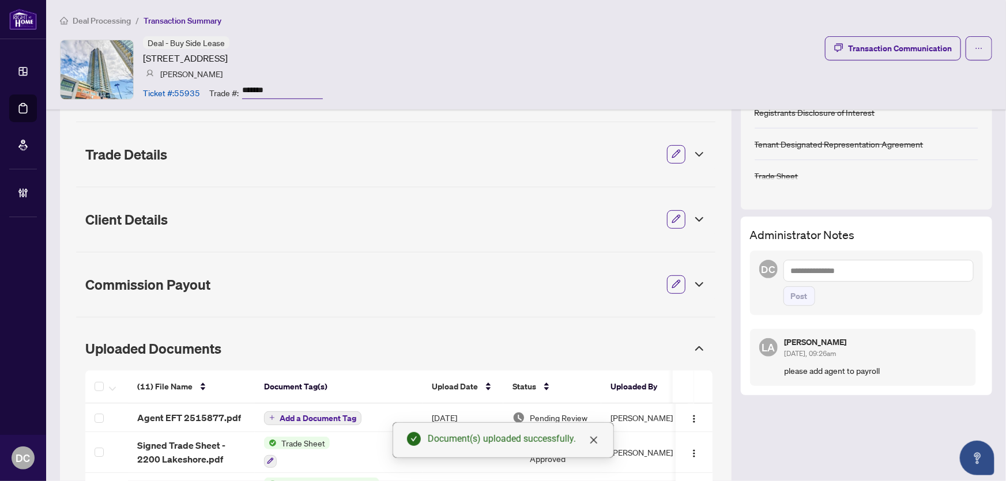
scroll to position [344, 0]
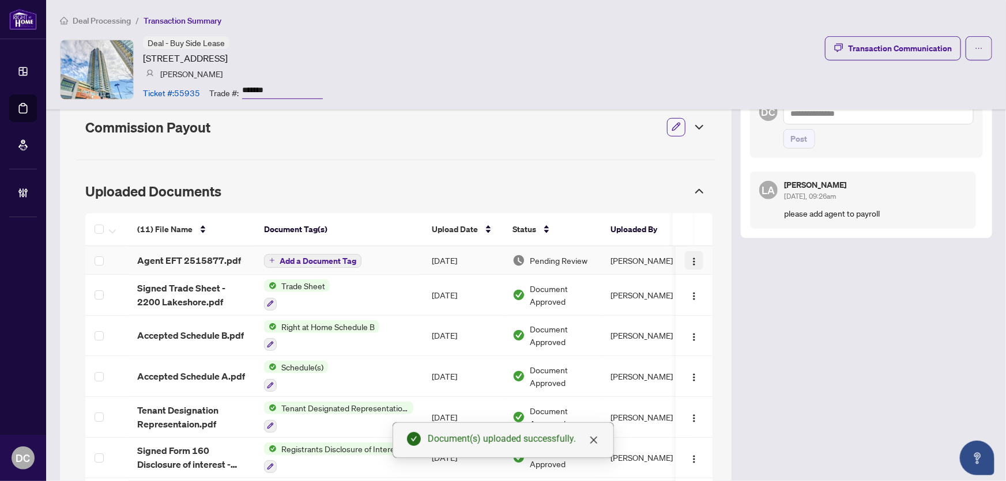
click at [690, 257] on img "button" at bounding box center [694, 261] width 9 height 9
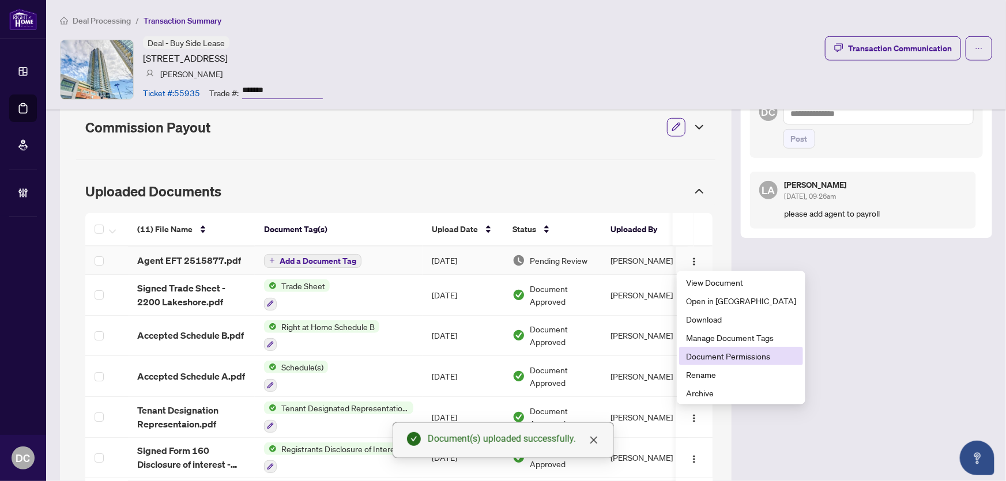
click at [725, 358] on span "Document Permissions" at bounding box center [741, 356] width 110 height 13
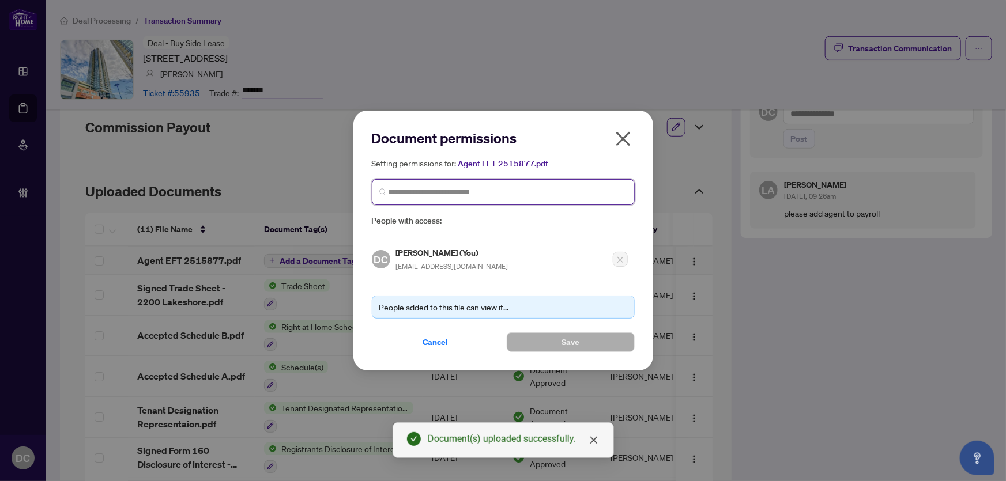
click at [466, 195] on input "search" at bounding box center [508, 192] width 239 height 12
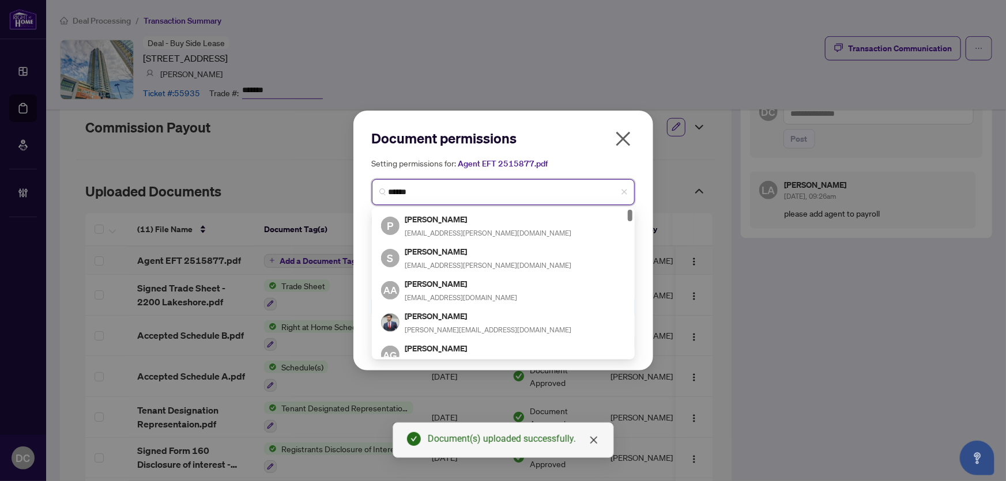
type input "*******"
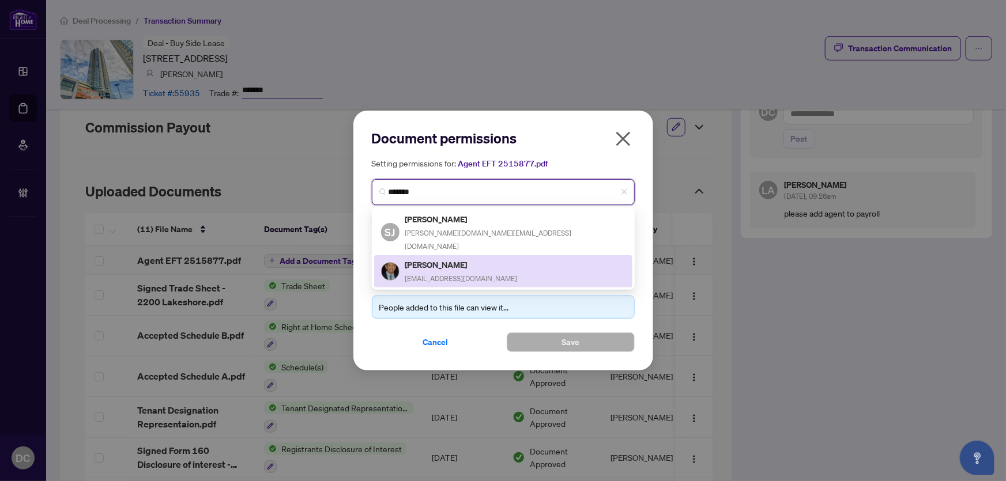
click at [453, 258] on h5 "Shabbir Kapasi" at bounding box center [461, 264] width 112 height 13
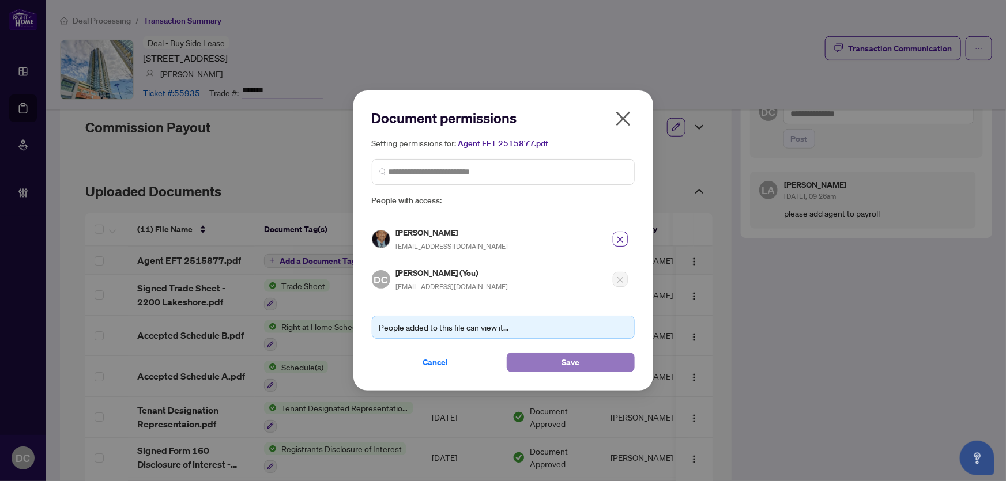
click at [551, 357] on button "Save" at bounding box center [571, 363] width 128 height 20
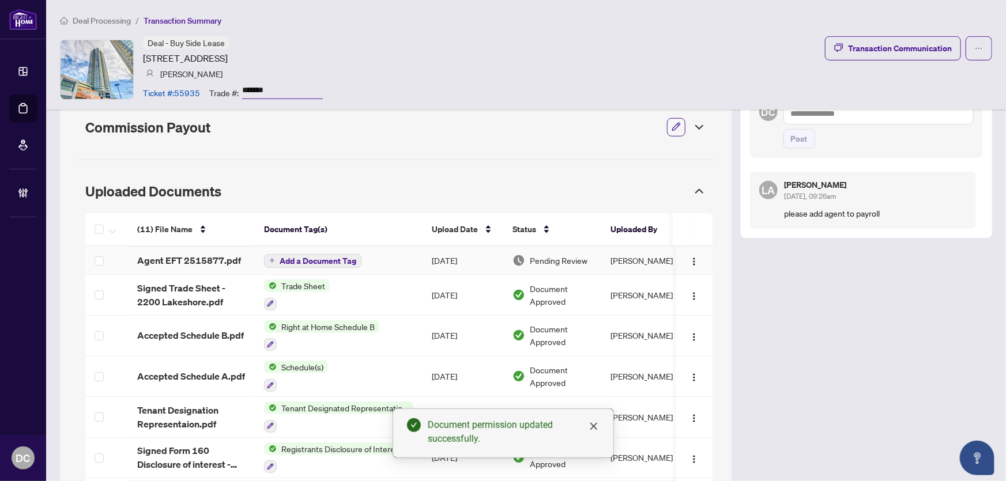
click at [272, 254] on button "Add a Document Tag" at bounding box center [312, 261] width 97 height 14
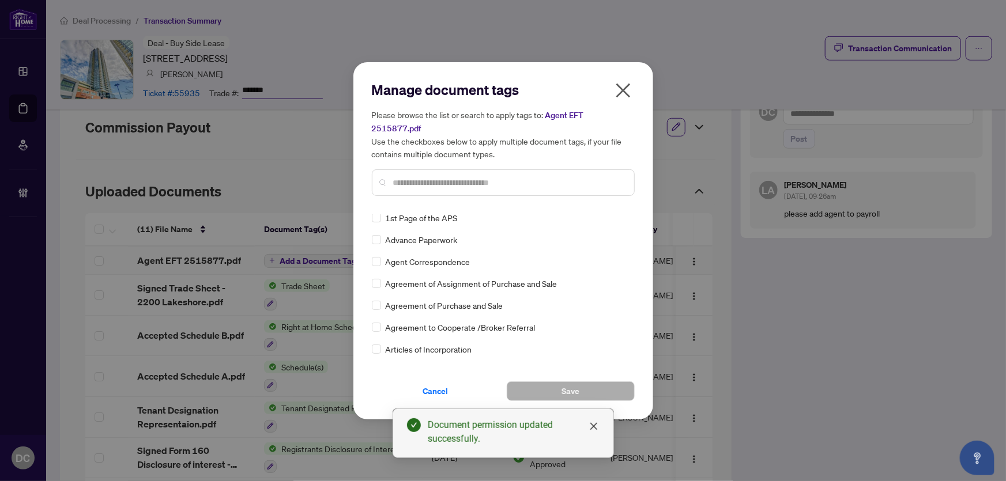
scroll to position [157, 0]
click at [394, 176] on input "text" at bounding box center [509, 182] width 232 height 13
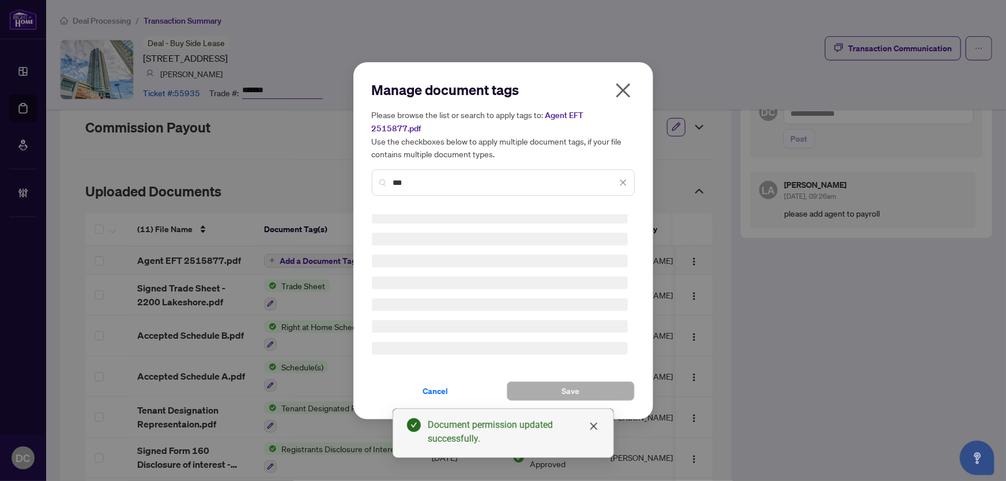
scroll to position [0, 0]
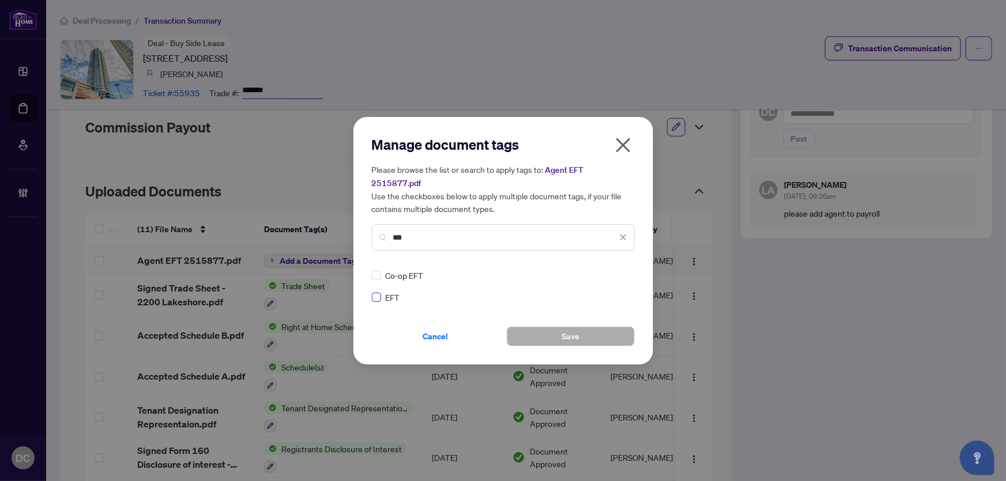
type input "***"
click at [609, 270] on img at bounding box center [611, 276] width 12 height 12
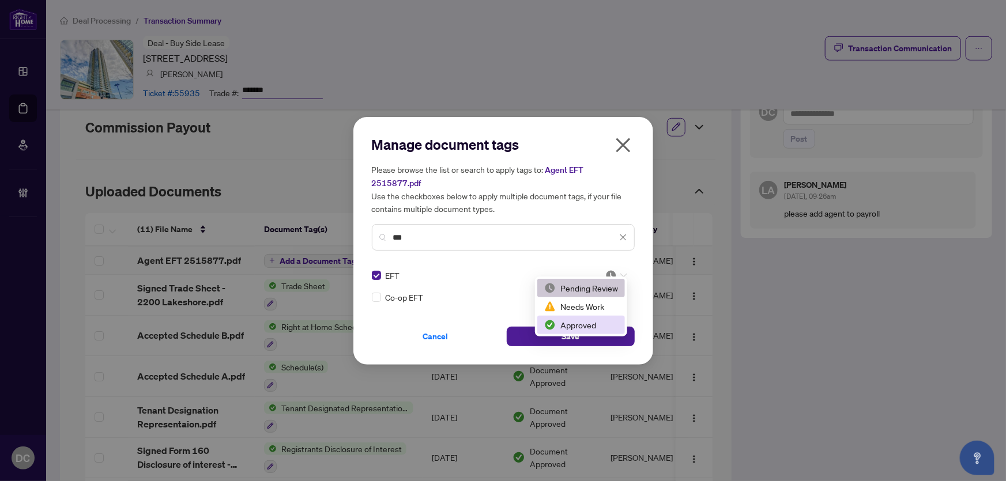
click at [595, 328] on div "Approved" at bounding box center [581, 325] width 74 height 13
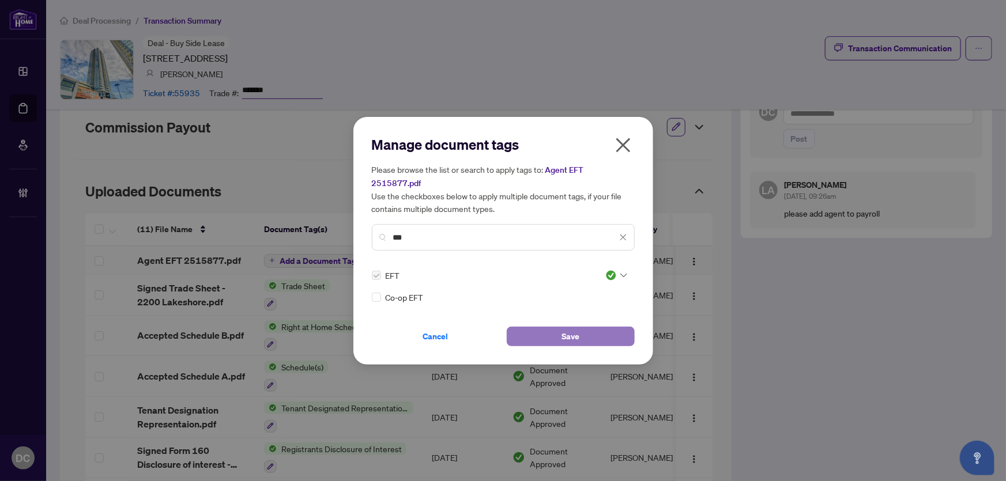
click at [567, 328] on span "Save" at bounding box center [571, 337] width 18 height 18
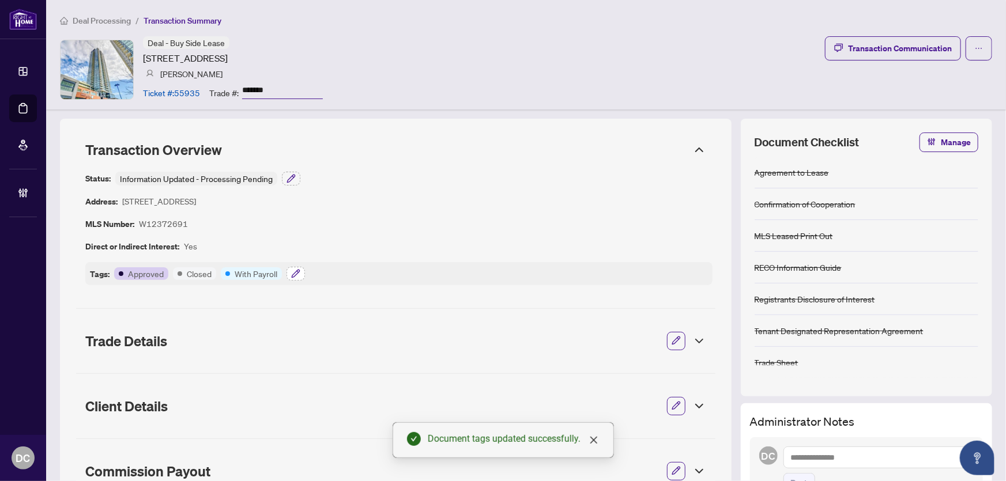
click at [298, 272] on icon "button" at bounding box center [295, 273] width 9 height 9
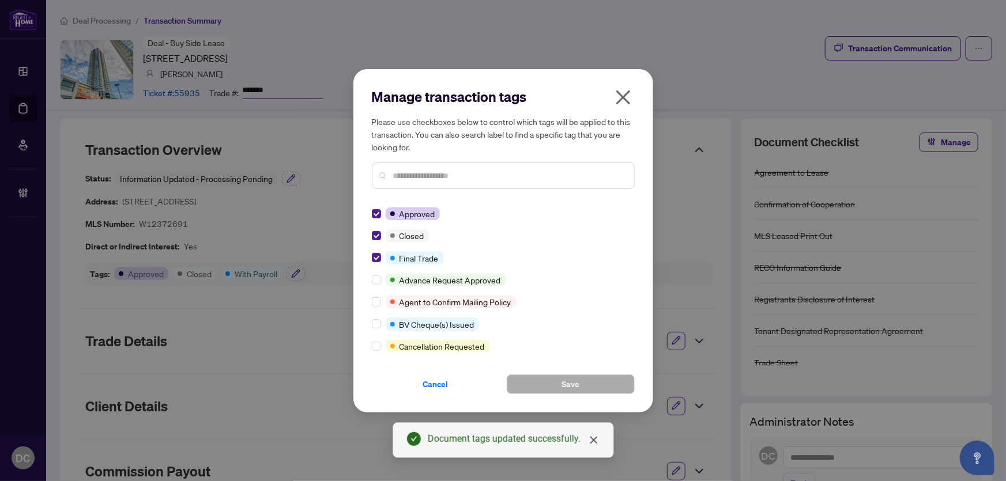
click at [620, 96] on icon "close" at bounding box center [623, 97] width 18 height 18
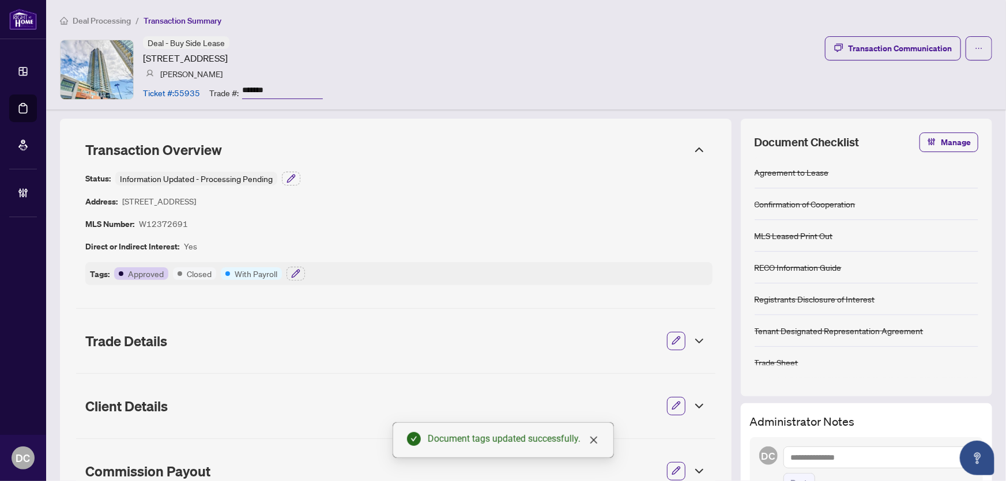
click at [101, 19] on span "Deal Processing" at bounding box center [102, 21] width 58 height 10
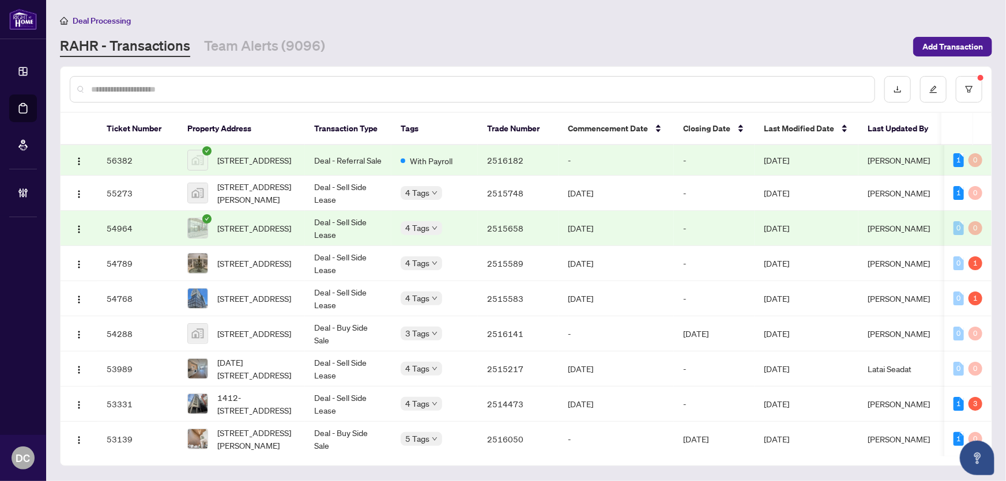
click at [440, 166] on span "With Payroll" at bounding box center [431, 161] width 43 height 13
click at [251, 296] on span "414-158 Front St, Toronto, Ontario M5A 0K9, Canada" at bounding box center [254, 298] width 74 height 13
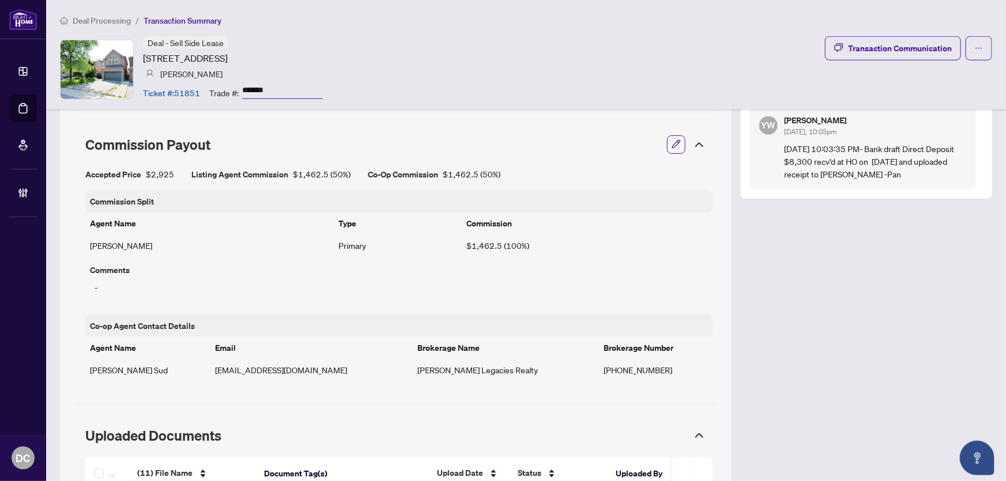
scroll to position [891, 0]
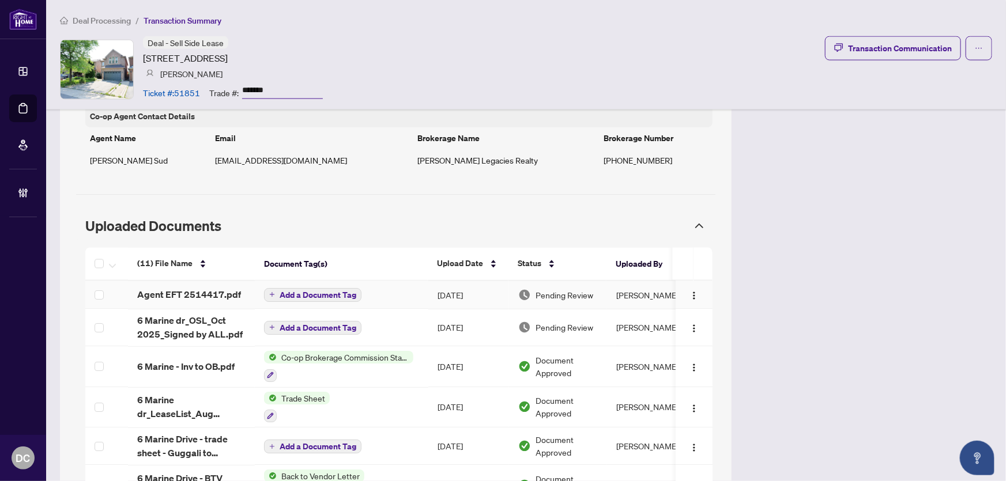
click at [271, 295] on icon "plus" at bounding box center [272, 295] width 5 height 1
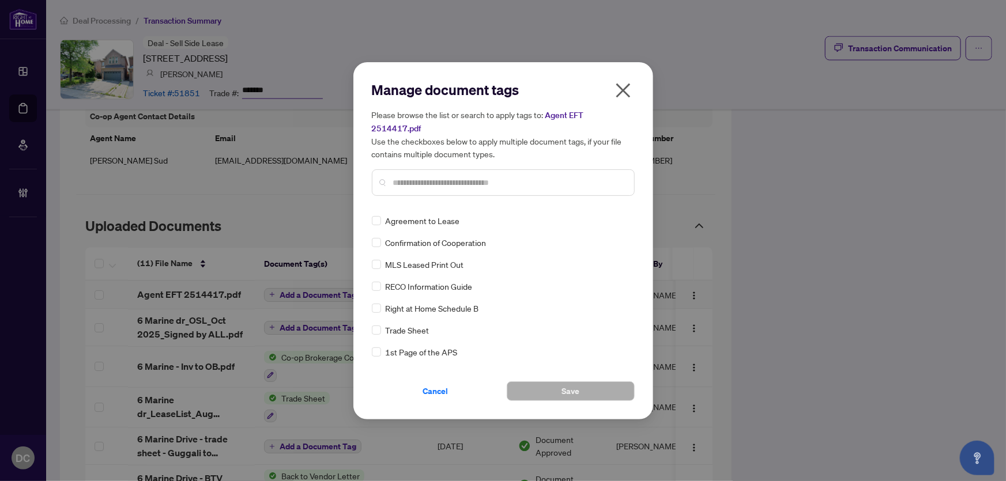
click at [487, 179] on input "text" at bounding box center [509, 182] width 232 height 13
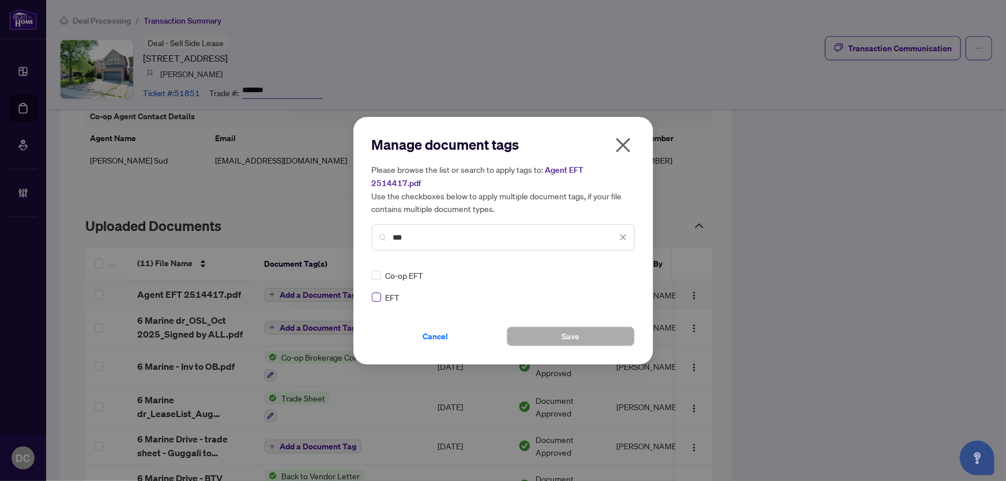
type input "***"
drag, startPoint x: 617, startPoint y: 265, endPoint x: 614, endPoint y: 272, distance: 7.5
click at [617, 270] on div at bounding box center [616, 276] width 22 height 12
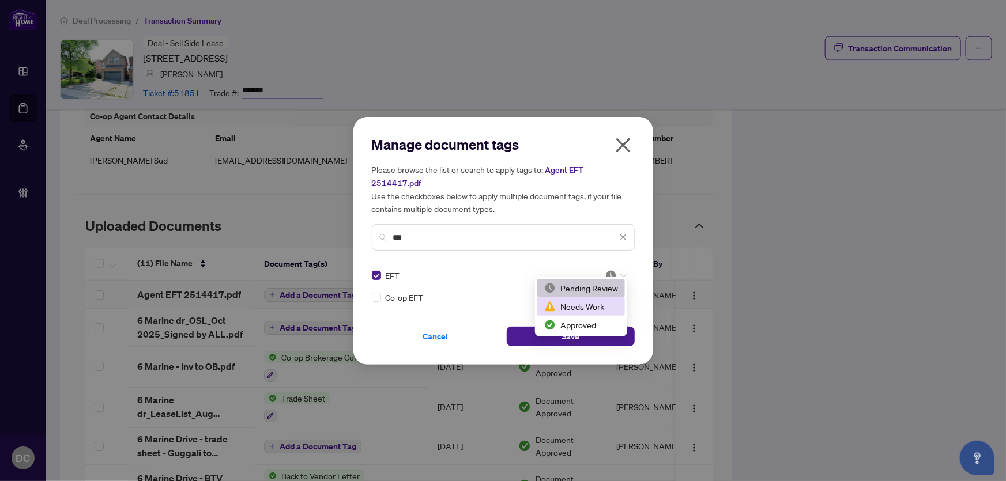
click at [588, 322] on div "Approved" at bounding box center [581, 325] width 74 height 13
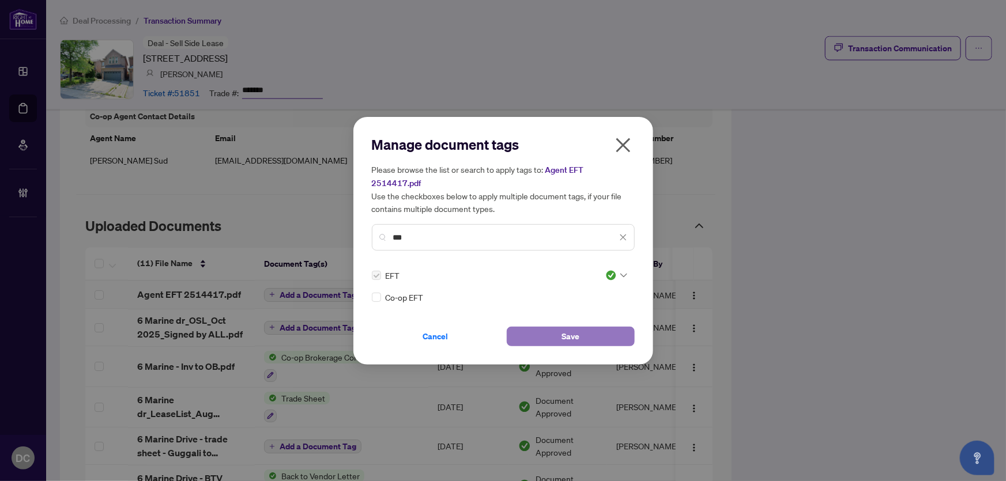
click at [554, 333] on button "Save" at bounding box center [571, 337] width 128 height 20
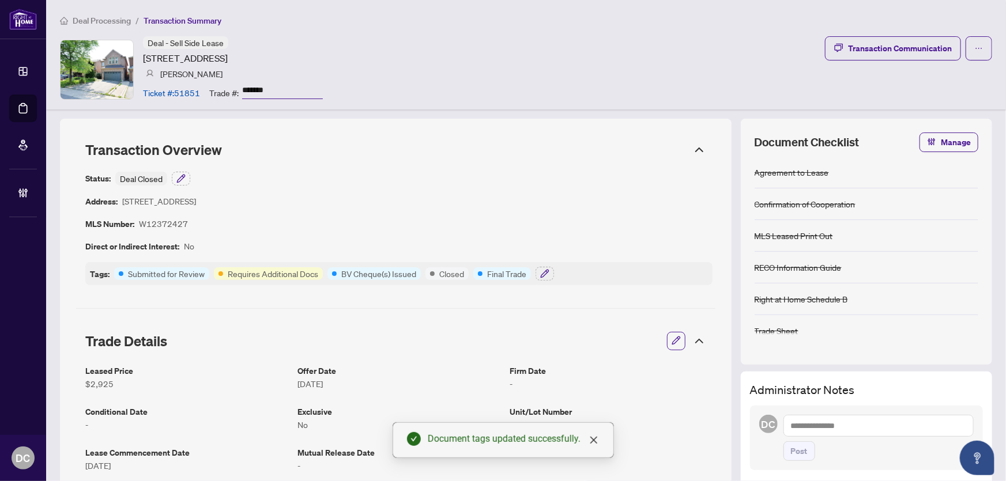
scroll to position [0, 0]
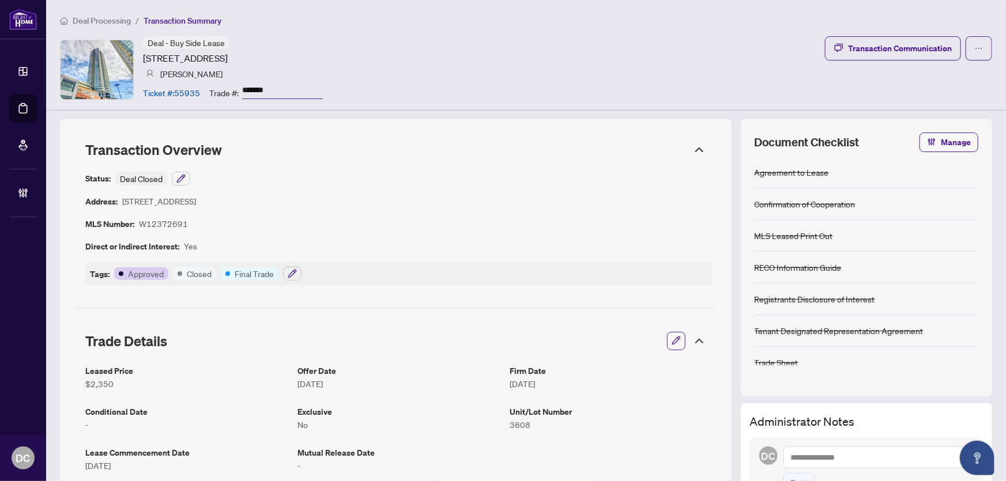
drag, startPoint x: 293, startPoint y: 84, endPoint x: 232, endPoint y: 88, distance: 60.6
click at [232, 88] on div "Trade #: *******" at bounding box center [266, 92] width 114 height 20
click at [693, 343] on icon at bounding box center [700, 341] width 14 height 14
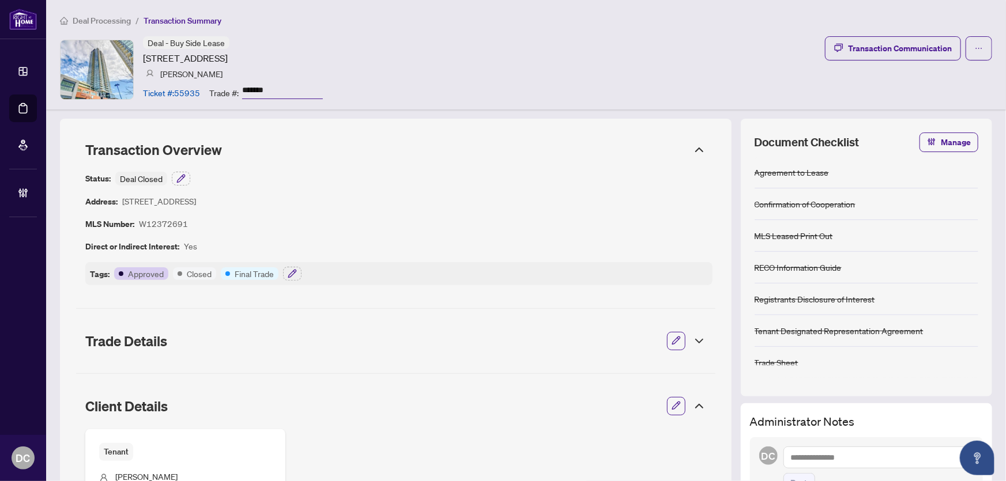
click at [693, 146] on icon at bounding box center [700, 150] width 14 height 14
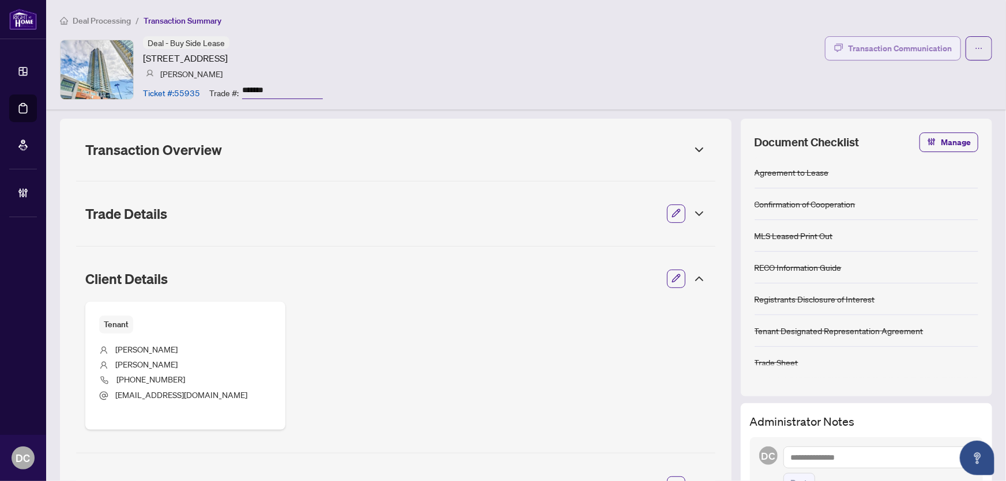
click at [887, 40] on div "Transaction Communication" at bounding box center [900, 48] width 104 height 18
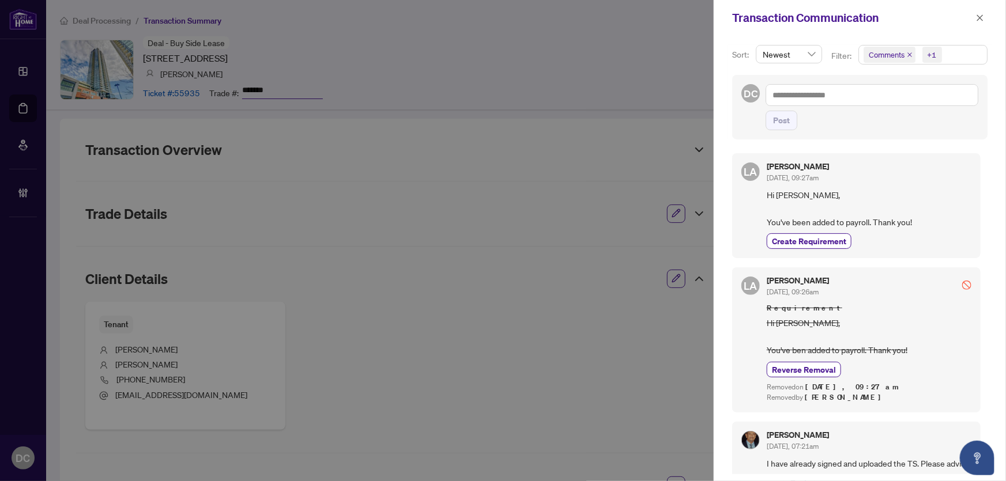
click at [959, 54] on span "Comments +1" at bounding box center [923, 55] width 128 height 18
click at [909, 102] on span "Comments" at bounding box center [902, 102] width 40 height 10
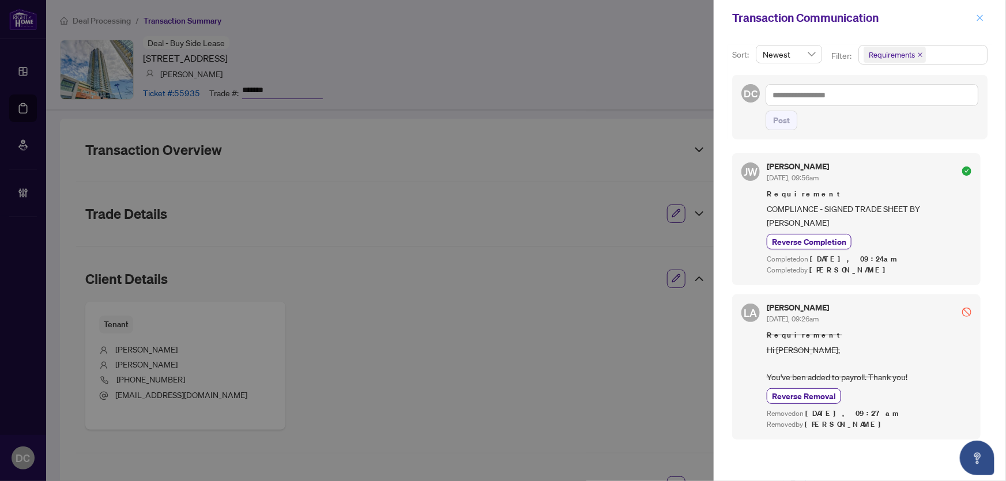
click at [980, 16] on icon "close" at bounding box center [980, 18] width 8 height 8
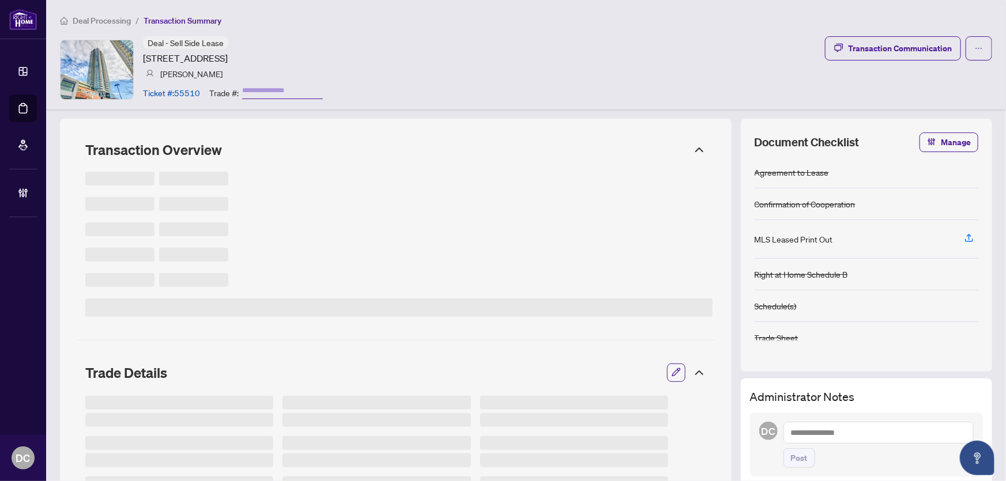
type input "*******"
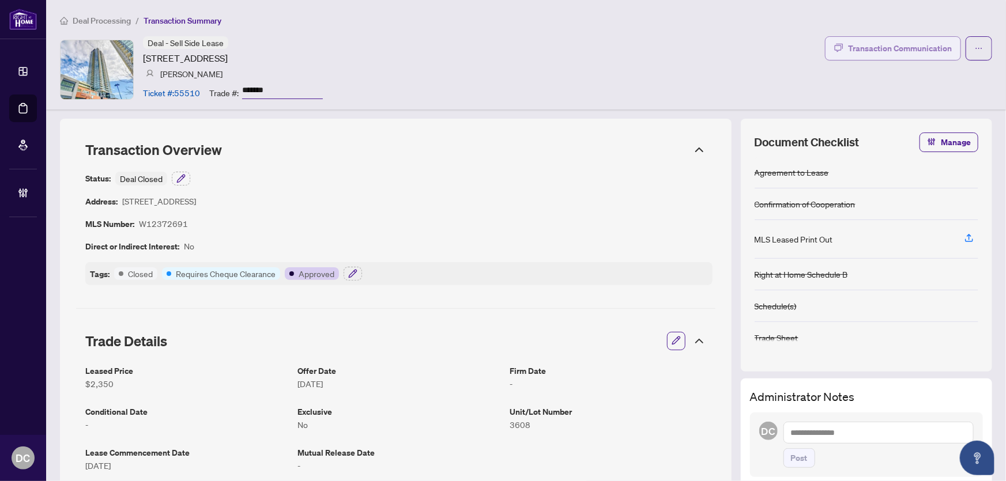
click at [921, 50] on div "Transaction Communication" at bounding box center [900, 48] width 104 height 18
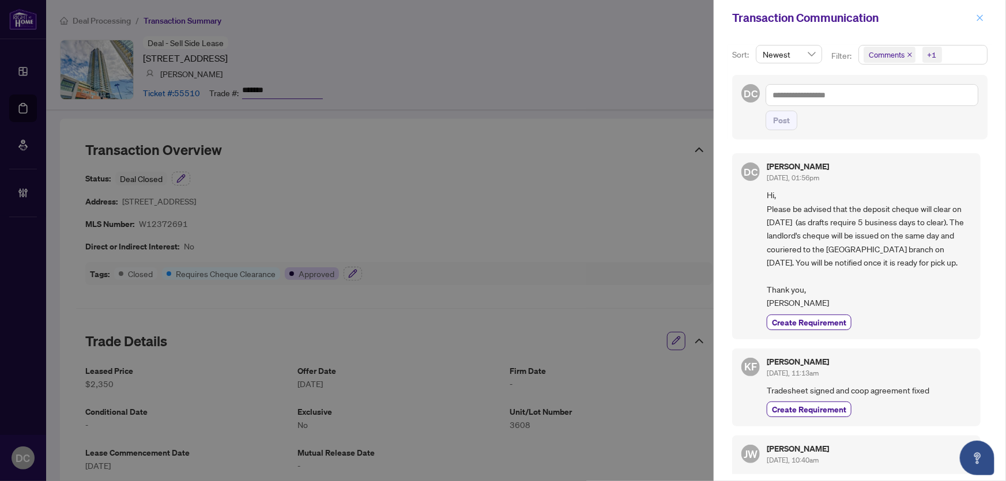
click at [983, 20] on icon "close" at bounding box center [980, 17] width 6 height 6
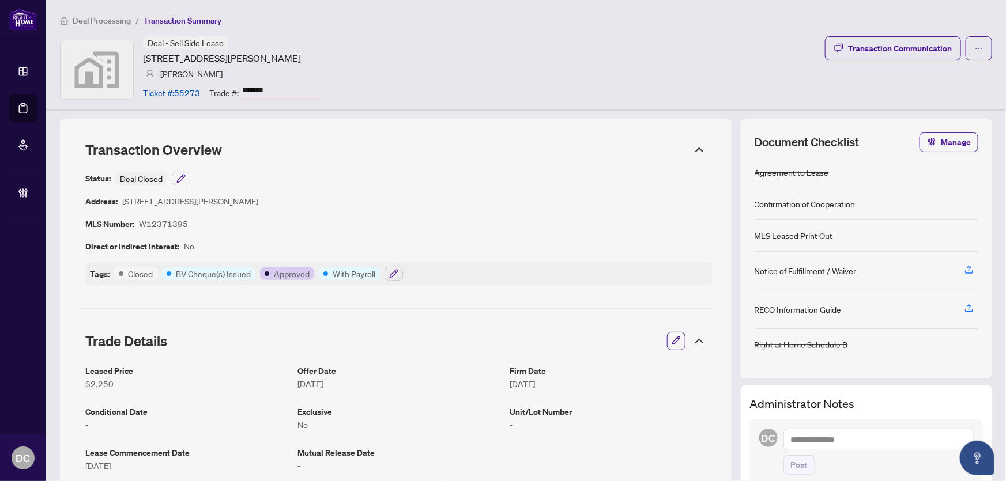
drag, startPoint x: 281, startPoint y: 89, endPoint x: 206, endPoint y: 88, distance: 75.0
click at [206, 88] on div "Ticket #: 55273 Trade #: *******" at bounding box center [233, 92] width 180 height 20
click at [390, 274] on icon "button" at bounding box center [393, 273] width 7 height 7
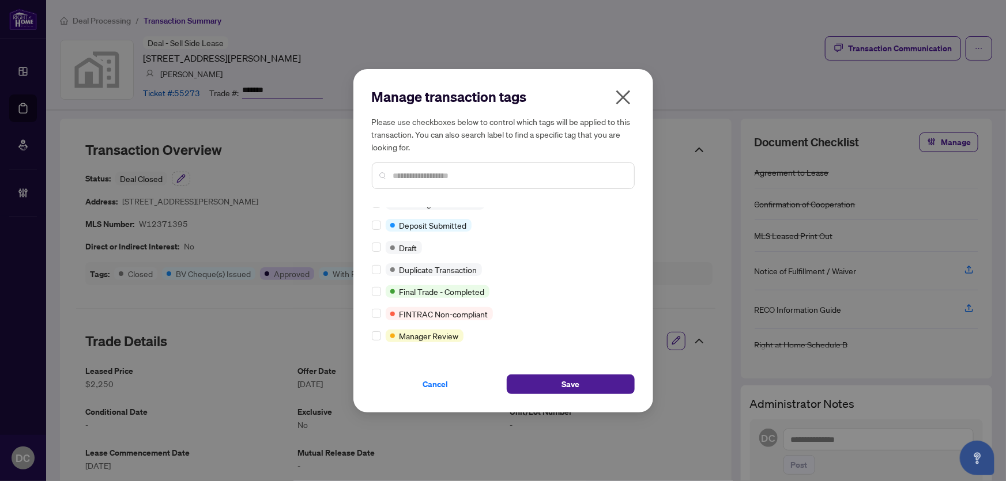
scroll to position [12, 0]
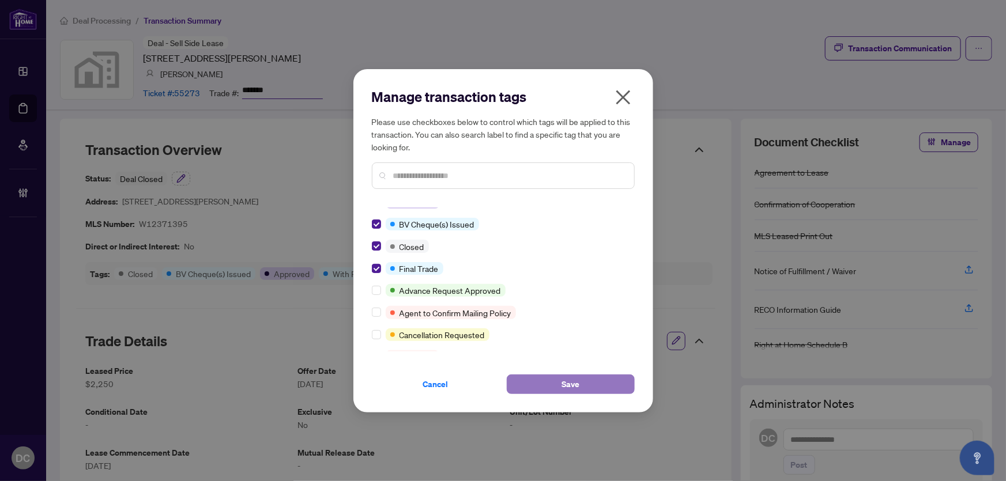
click at [562, 378] on span "Save" at bounding box center [571, 384] width 18 height 18
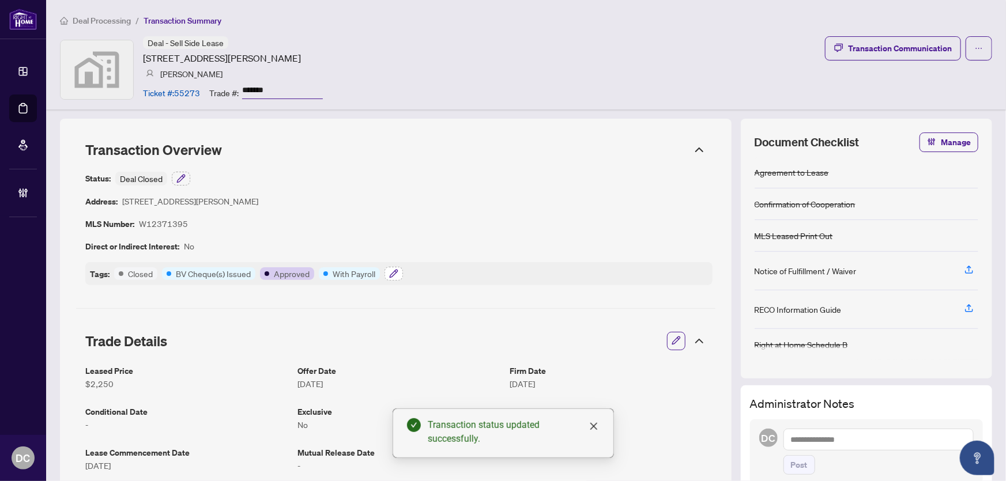
click at [391, 272] on icon "button" at bounding box center [393, 273] width 9 height 9
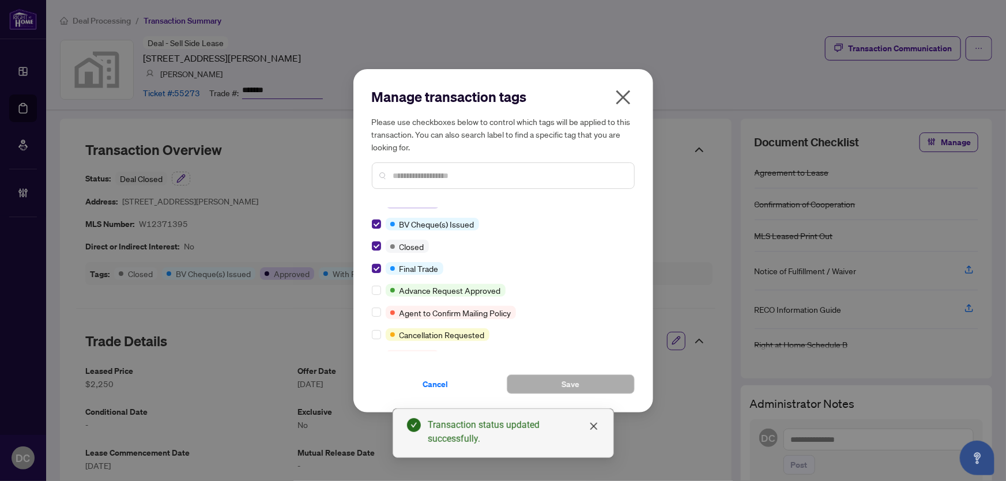
scroll to position [0, 0]
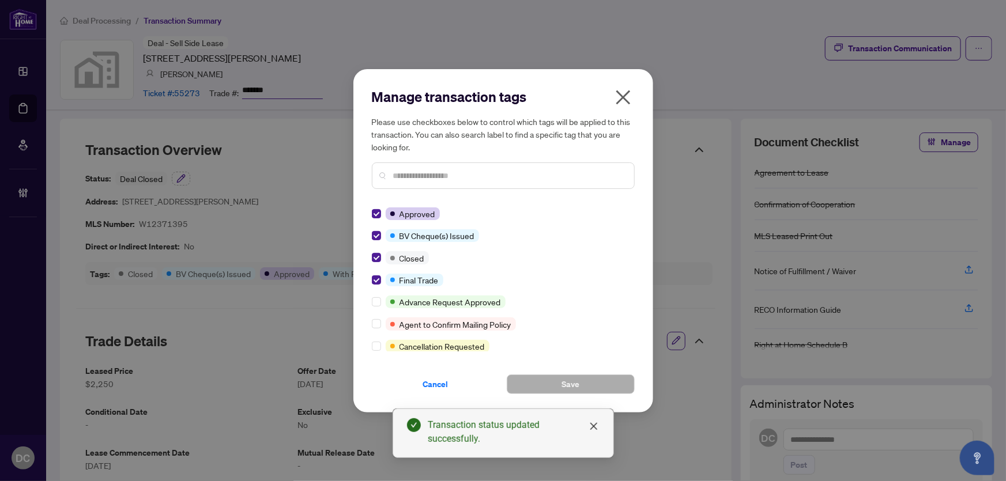
click at [620, 91] on icon "close" at bounding box center [623, 97] width 18 height 18
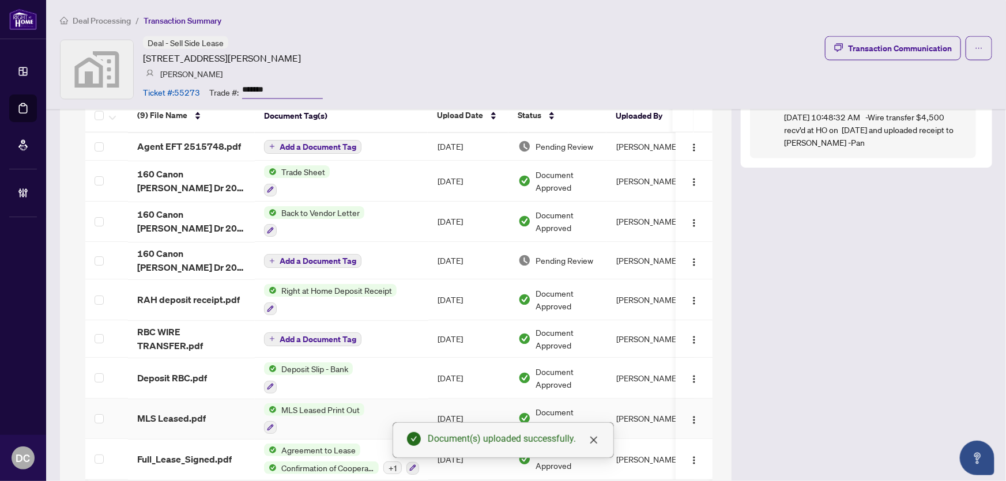
scroll to position [921, 0]
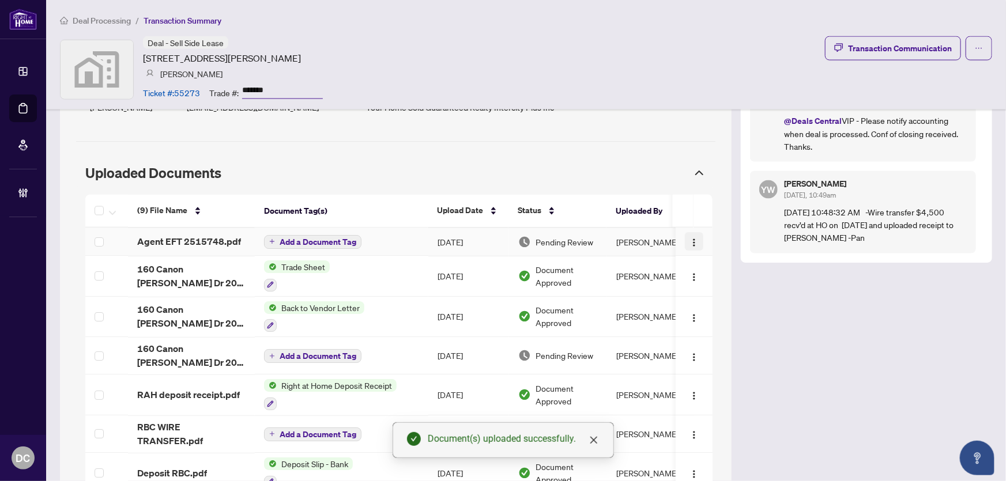
click at [690, 239] on img "button" at bounding box center [694, 243] width 9 height 9
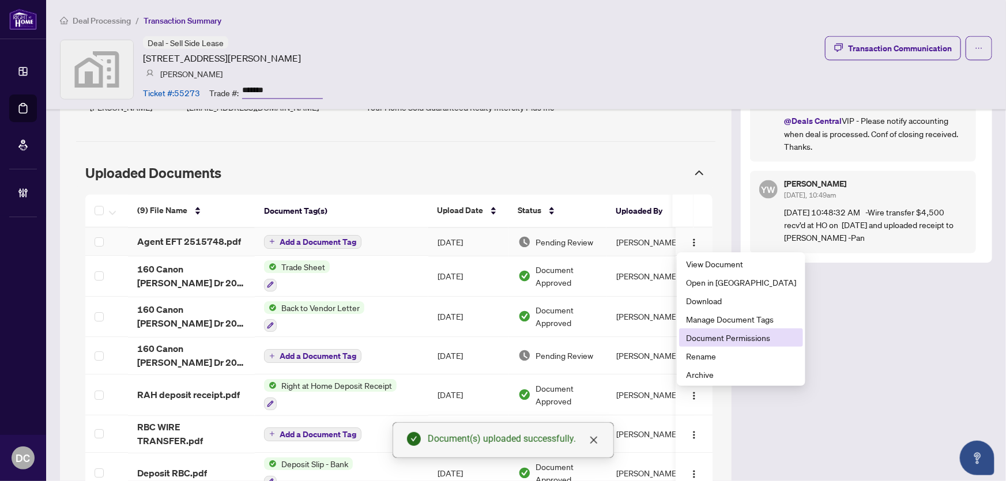
click at [703, 340] on span "Document Permissions" at bounding box center [741, 338] width 110 height 13
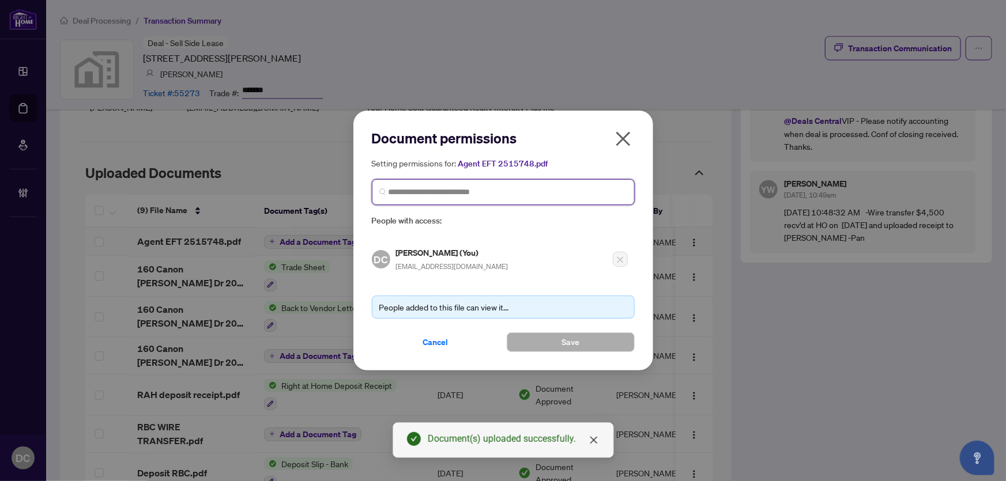
click at [519, 191] on input "search" at bounding box center [508, 192] width 239 height 12
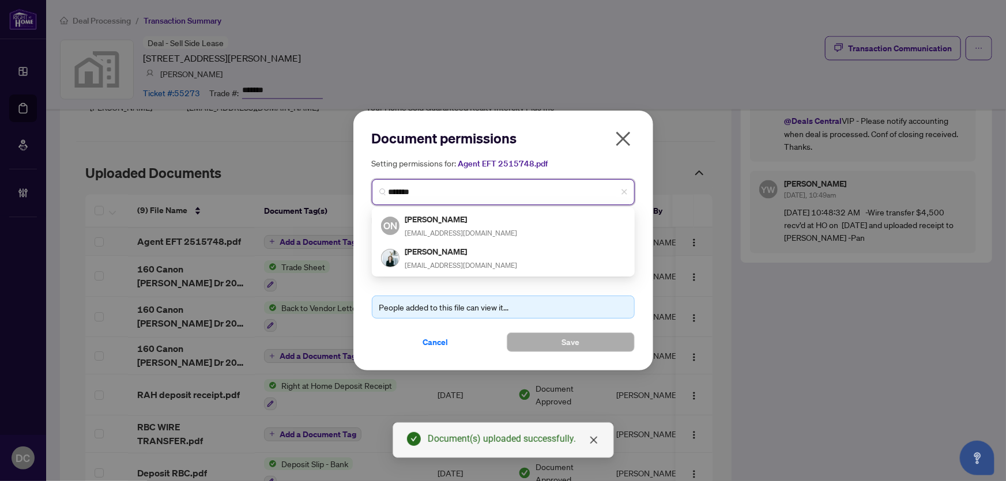
type input "********"
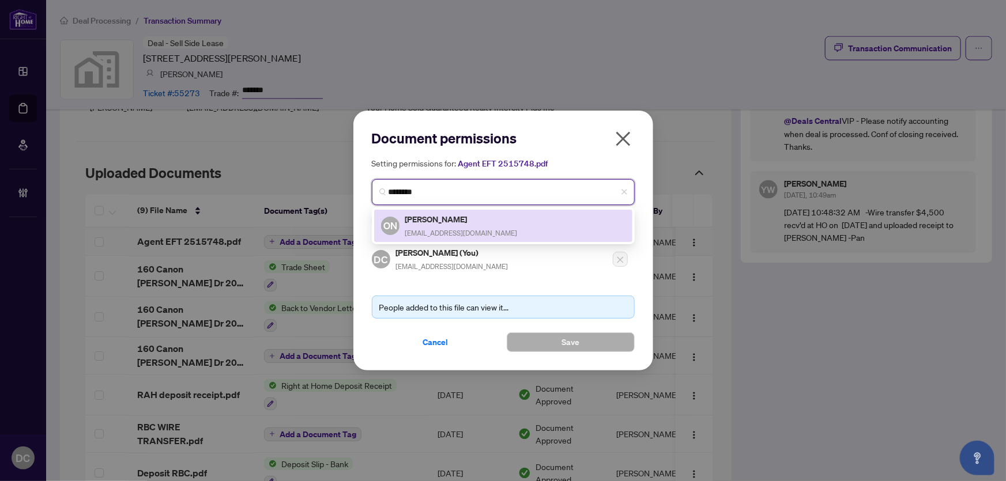
click at [481, 224] on h5 "Olexandr Nesterenko" at bounding box center [461, 219] width 112 height 13
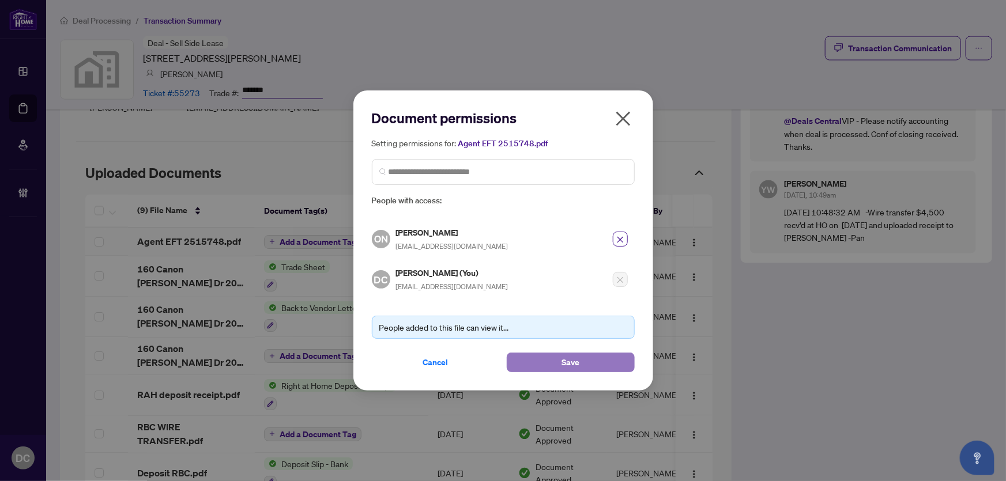
click at [567, 359] on span "Save" at bounding box center [571, 362] width 18 height 18
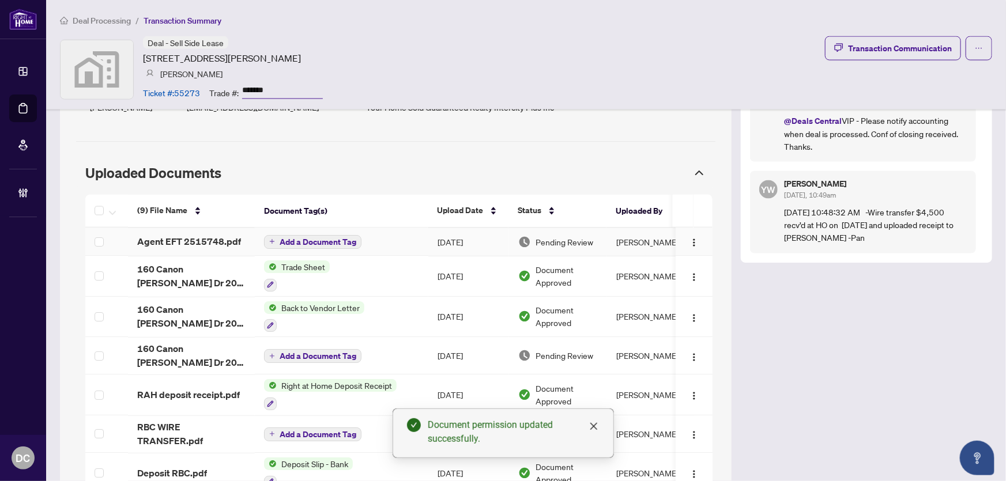
click at [273, 243] on icon "plus" at bounding box center [272, 242] width 6 height 6
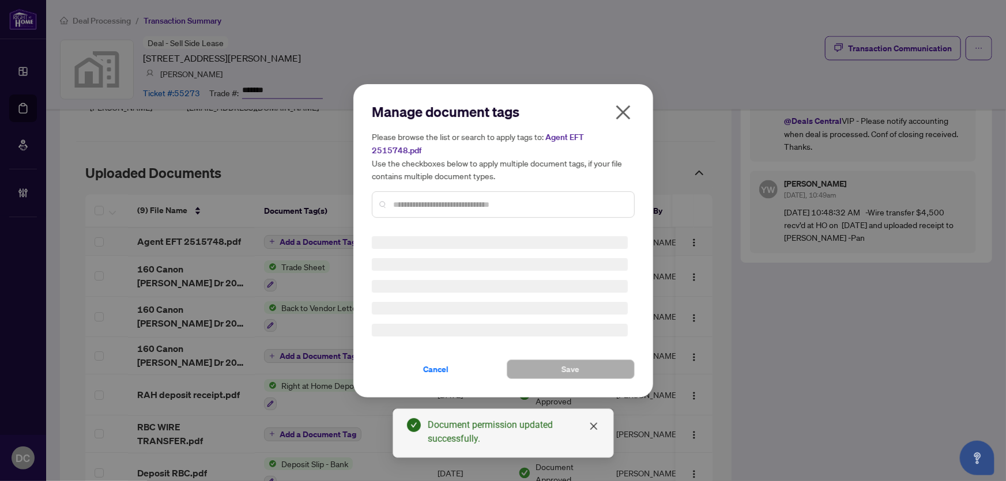
click at [439, 195] on div "Manage document tags Please browse the list or search to apply tags to: Agent E…" at bounding box center [503, 165] width 263 height 125
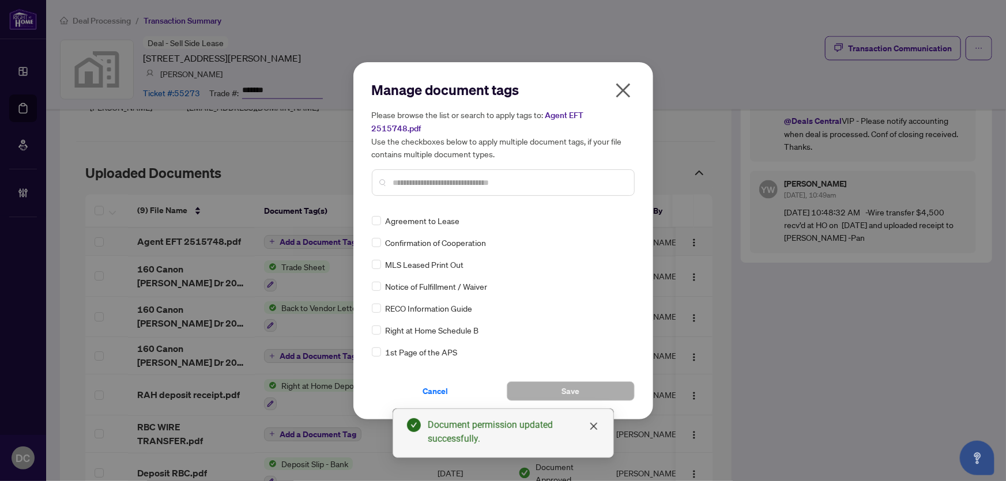
click at [472, 178] on input "text" at bounding box center [509, 182] width 232 height 13
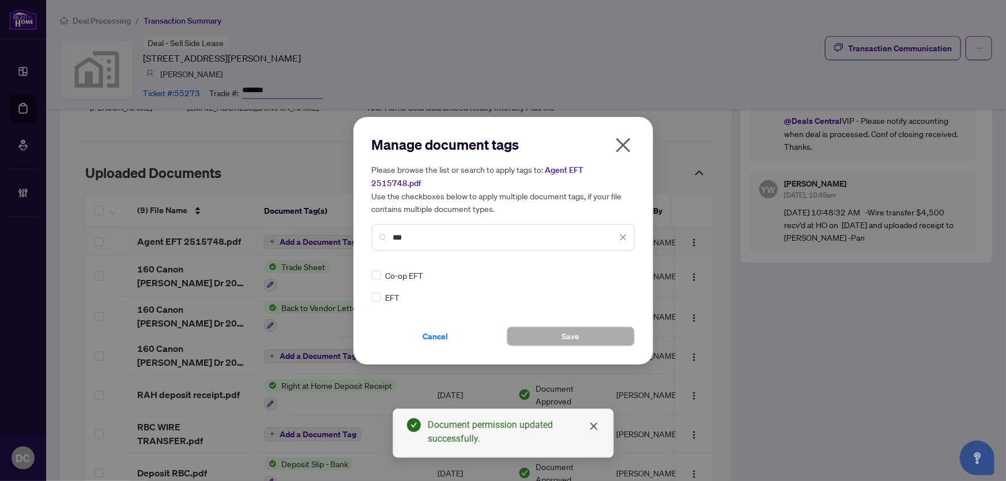
type input "***"
click at [611, 270] on img at bounding box center [611, 276] width 12 height 12
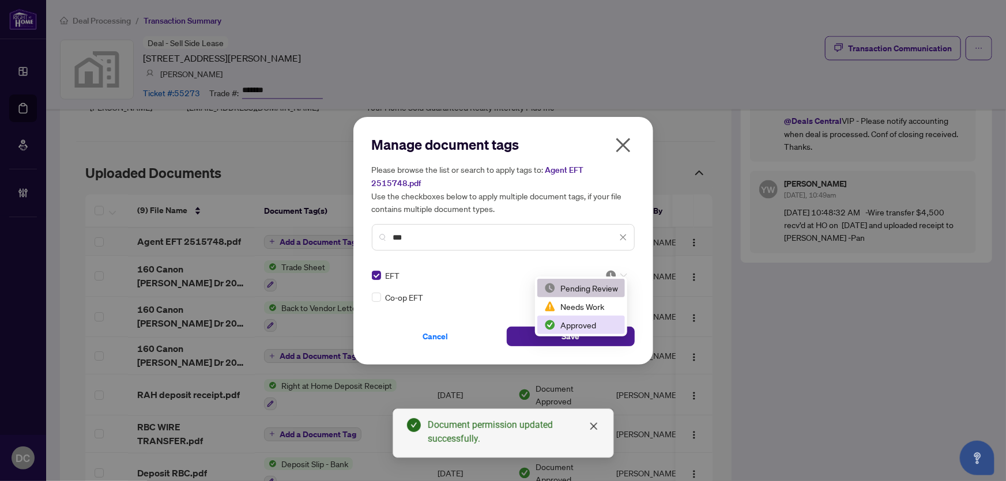
click at [590, 323] on div "Approved" at bounding box center [581, 325] width 74 height 13
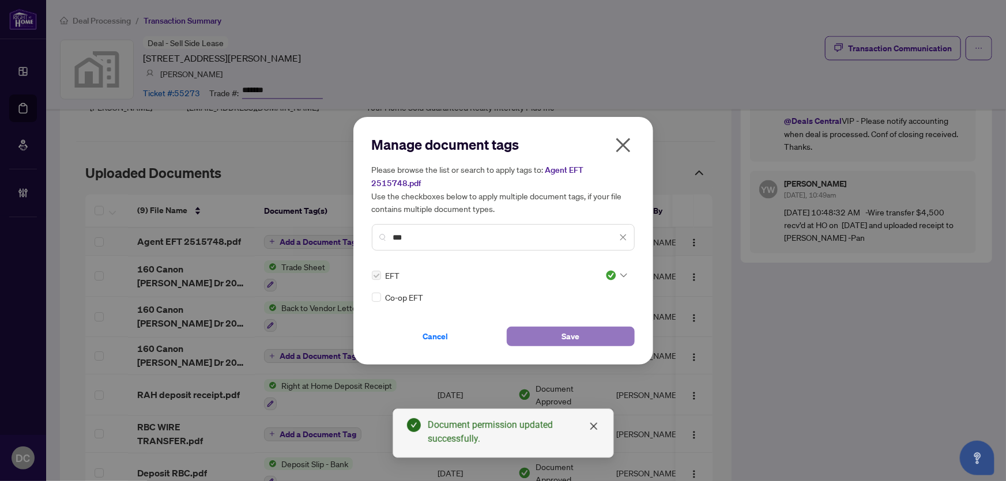
click at [533, 329] on button "Save" at bounding box center [571, 337] width 128 height 20
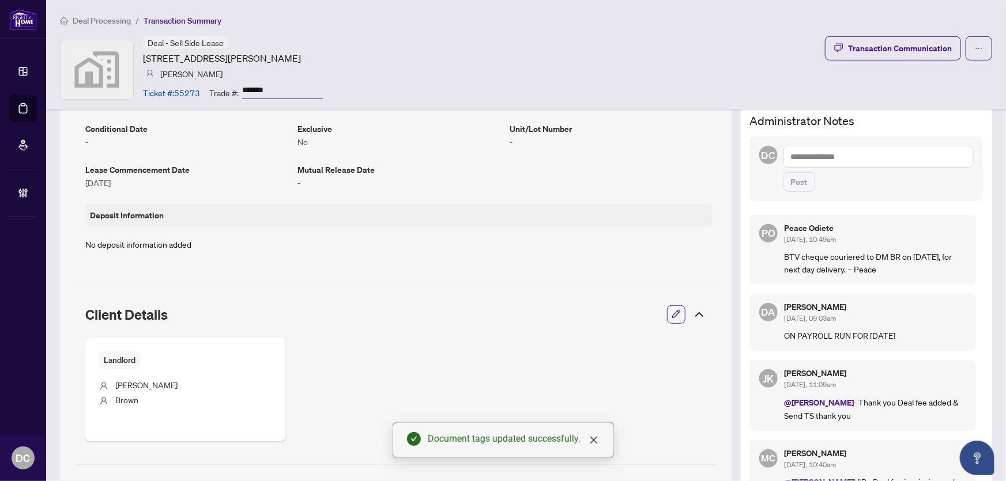
scroll to position [239, 0]
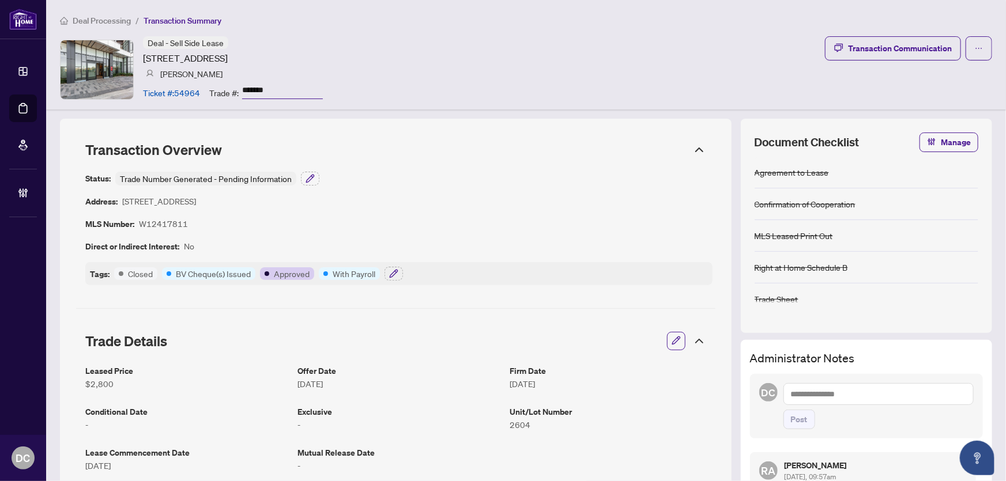
drag, startPoint x: 276, startPoint y: 87, endPoint x: 217, endPoint y: 91, distance: 59.0
click at [217, 91] on div "Trade #: *******" at bounding box center [266, 92] width 114 height 20
click at [390, 273] on icon "button" at bounding box center [393, 273] width 9 height 9
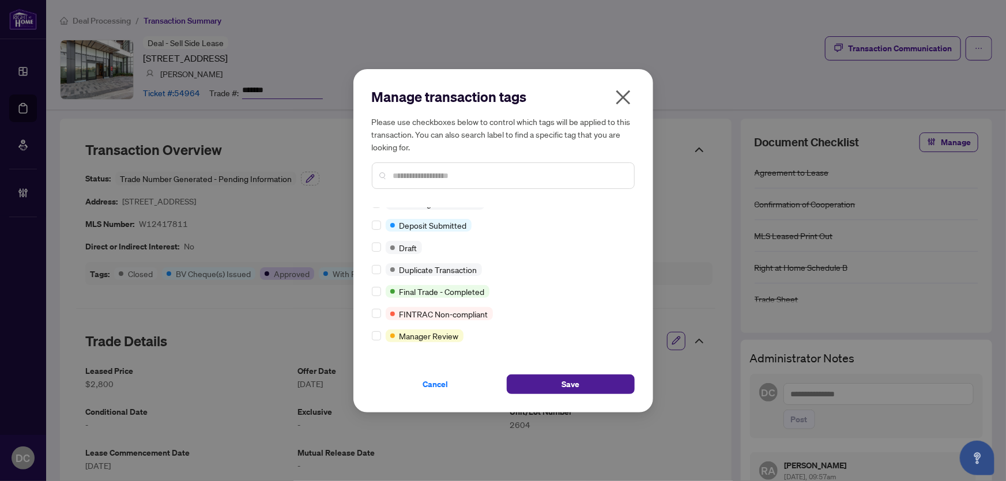
scroll to position [12, 0]
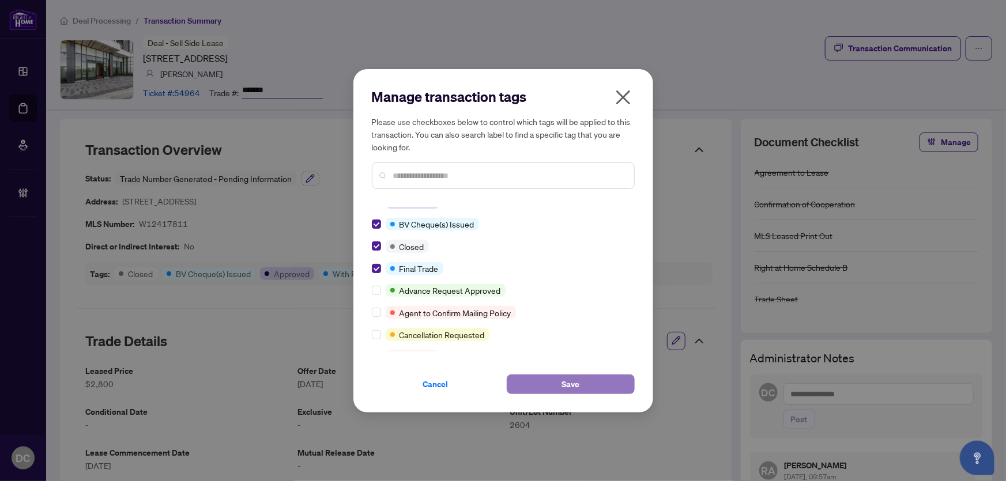
click at [533, 379] on button "Save" at bounding box center [571, 385] width 128 height 20
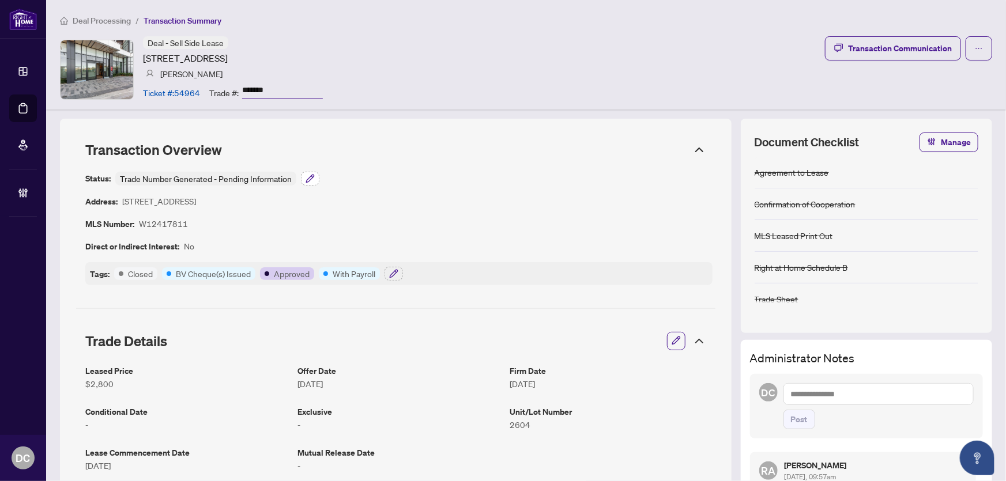
click at [311, 179] on icon "button" at bounding box center [310, 178] width 9 height 9
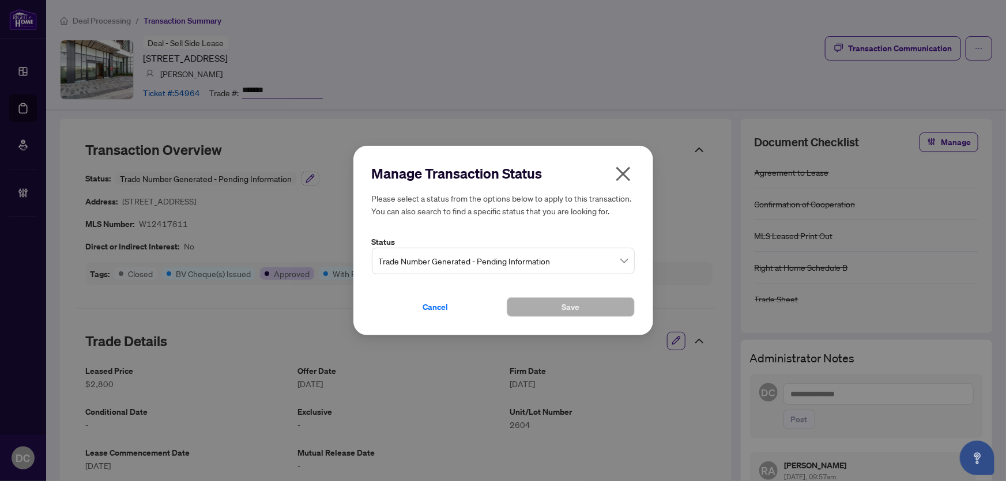
click at [461, 257] on span "Trade Number Generated - Pending Information" at bounding box center [503, 261] width 249 height 22
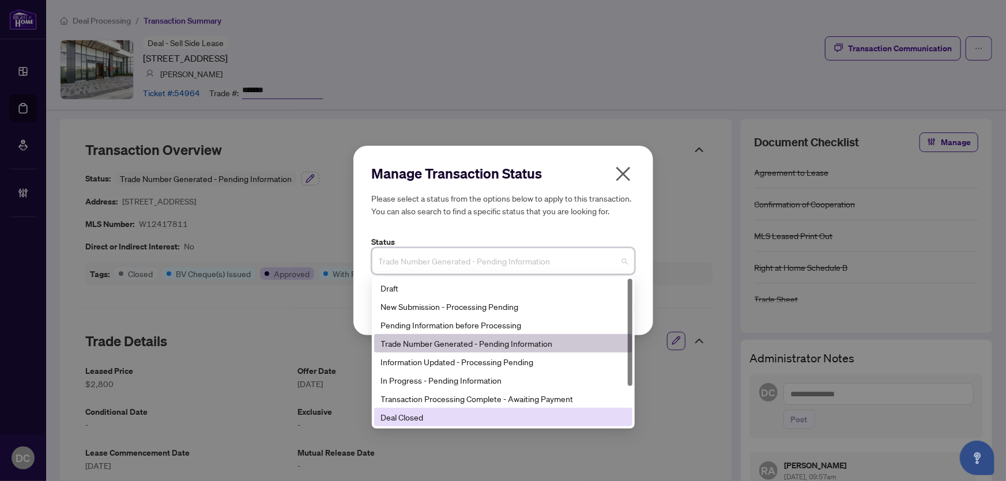
click at [417, 420] on div "Deal Closed" at bounding box center [503, 417] width 244 height 13
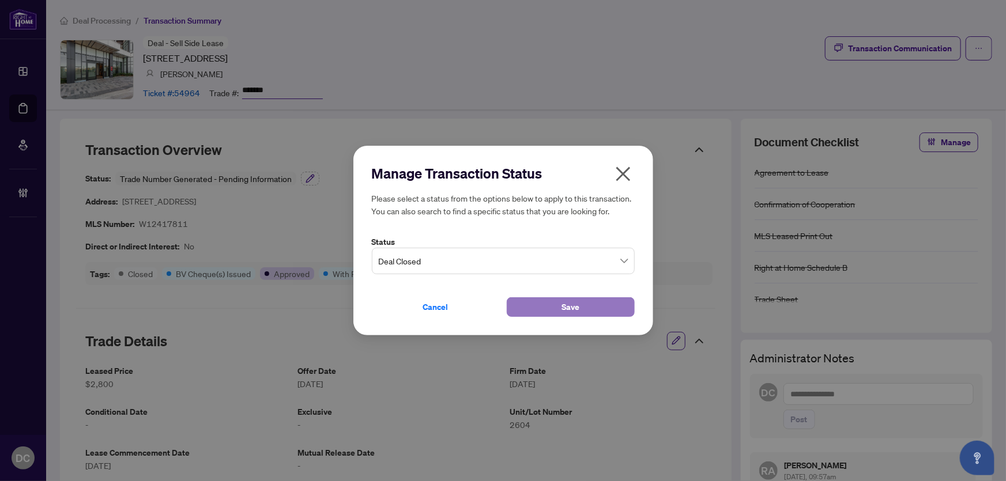
click at [528, 299] on button "Save" at bounding box center [571, 308] width 128 height 20
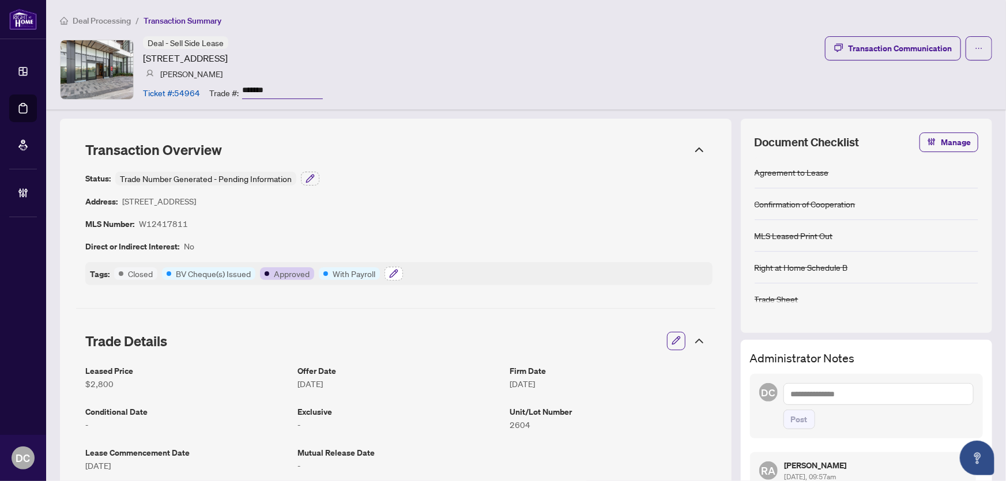
click at [393, 271] on icon "button" at bounding box center [393, 273] width 7 height 7
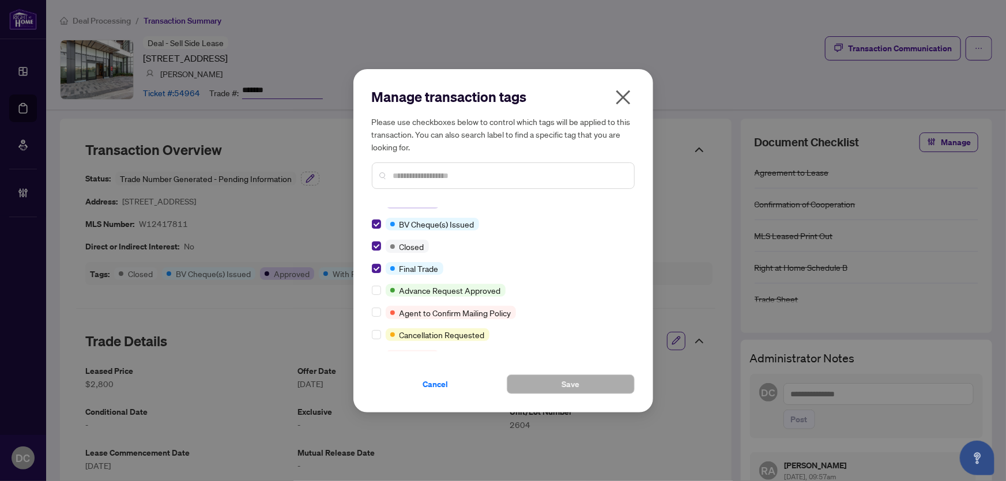
scroll to position [0, 0]
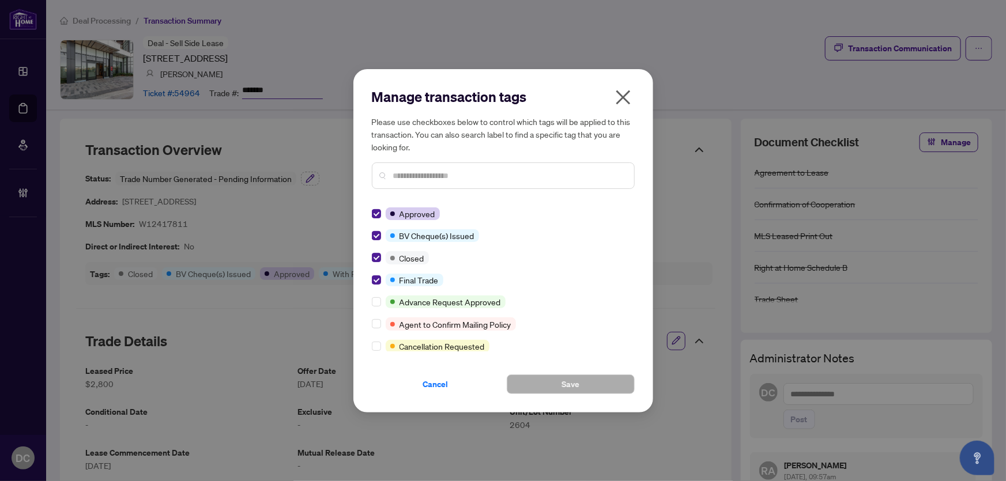
click at [623, 100] on icon "close" at bounding box center [623, 97] width 18 height 18
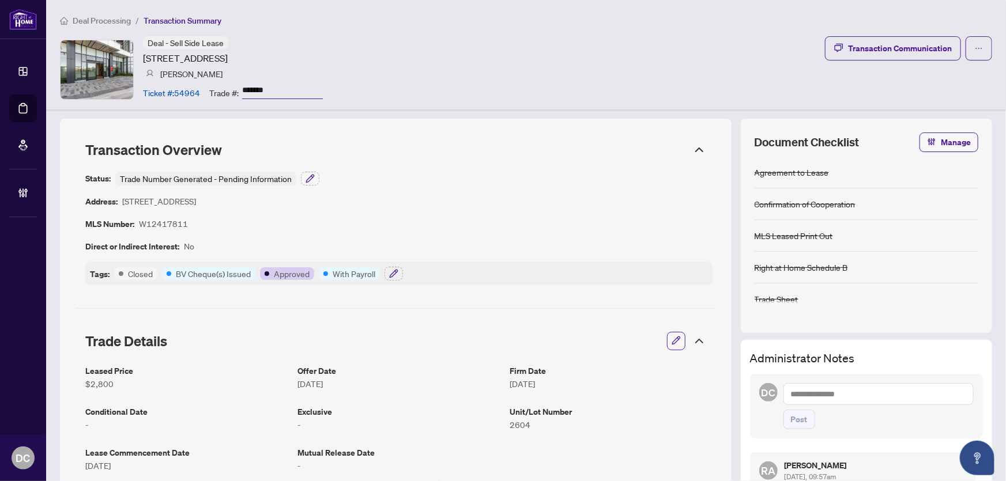
click at [696, 343] on icon at bounding box center [700, 341] width 14 height 14
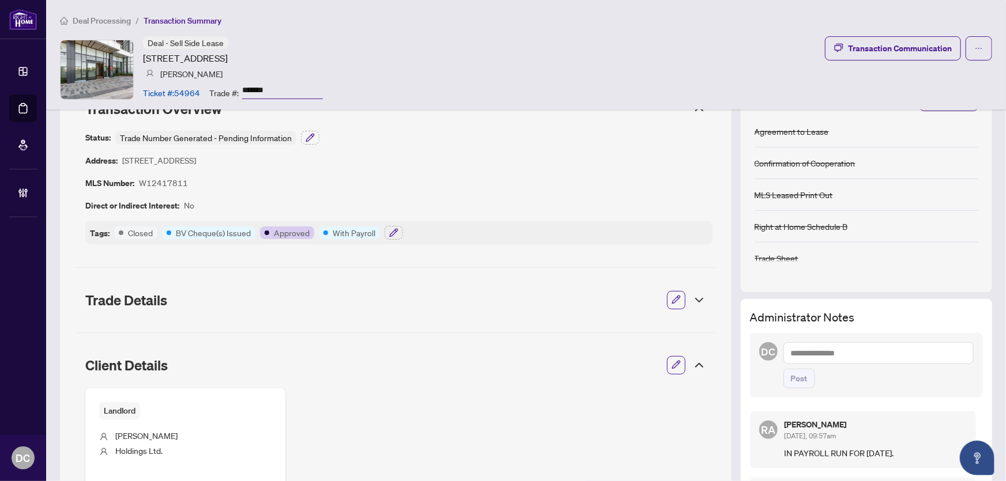
scroll to position [104, 0]
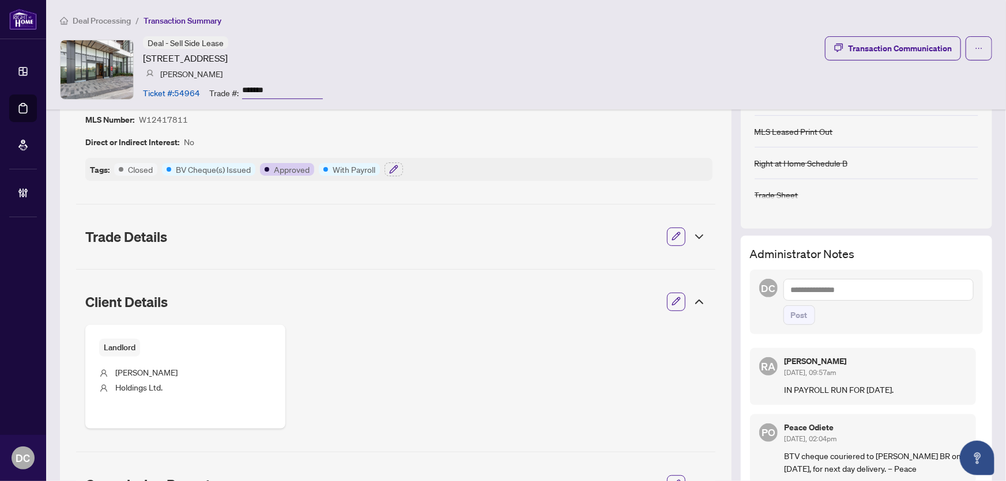
click at [696, 300] on icon at bounding box center [699, 301] width 7 height 3
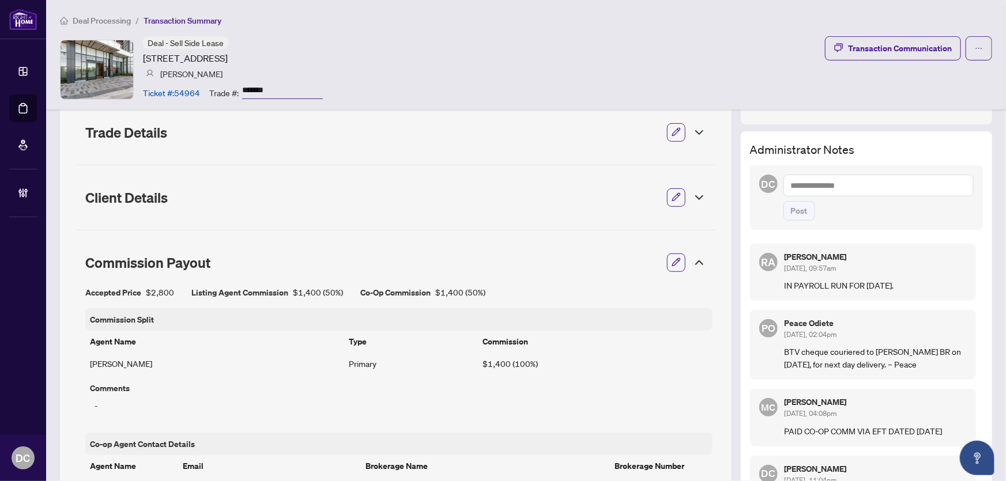
scroll to position [209, 0]
click at [695, 258] on icon at bounding box center [700, 262] width 14 height 14
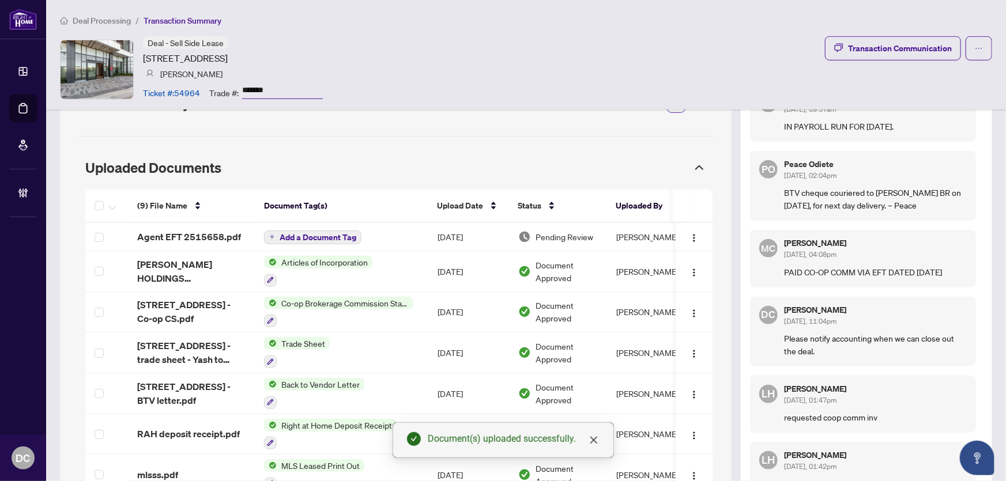
scroll to position [367, 0]
click at [685, 244] on button "button" at bounding box center [694, 238] width 18 height 18
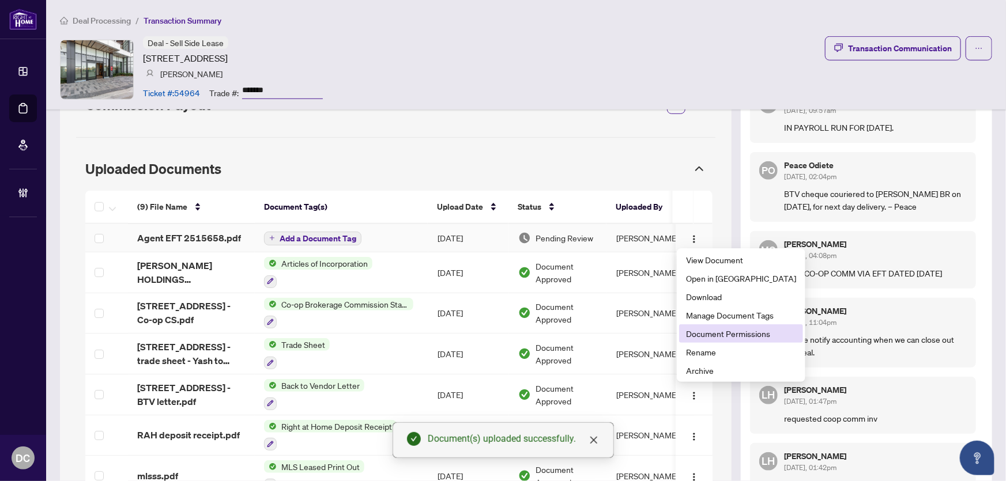
click at [714, 330] on span "Document Permissions" at bounding box center [741, 334] width 110 height 13
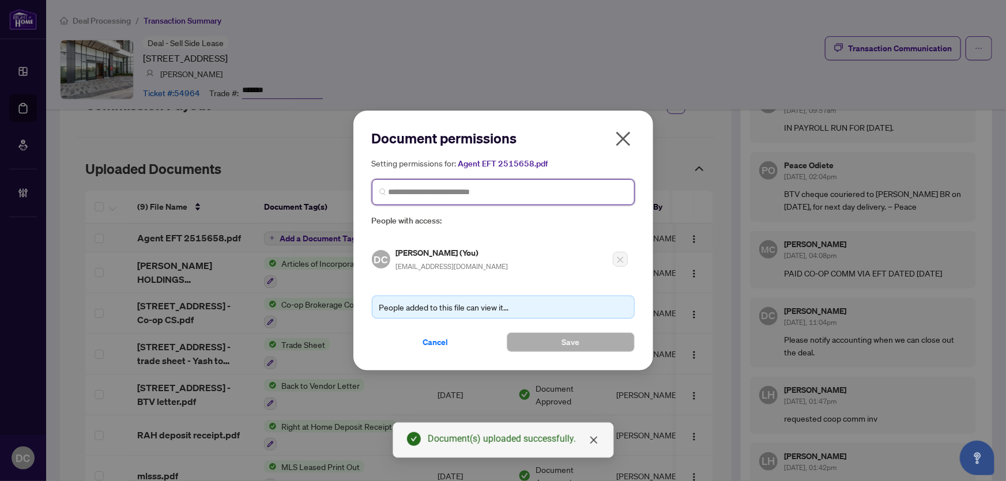
click at [519, 194] on input "search" at bounding box center [508, 192] width 239 height 12
type input "**********"
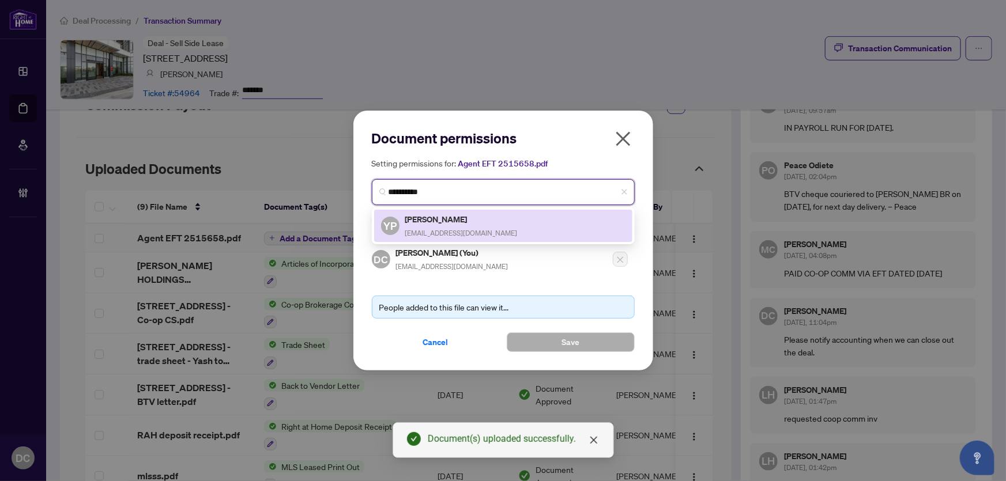
click at [505, 222] on div "YP Yash Palse yashgo@gmail.com" at bounding box center [503, 226] width 244 height 27
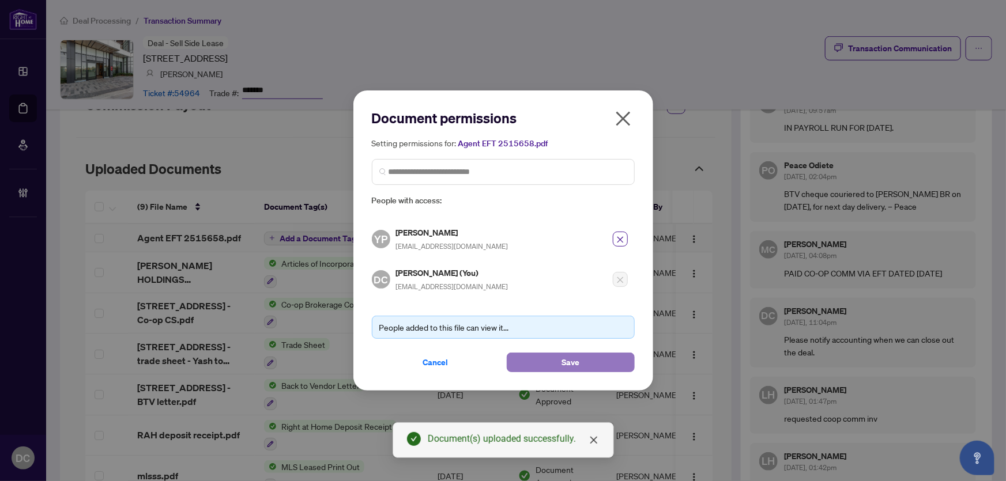
click at [565, 364] on span "Save" at bounding box center [571, 362] width 18 height 18
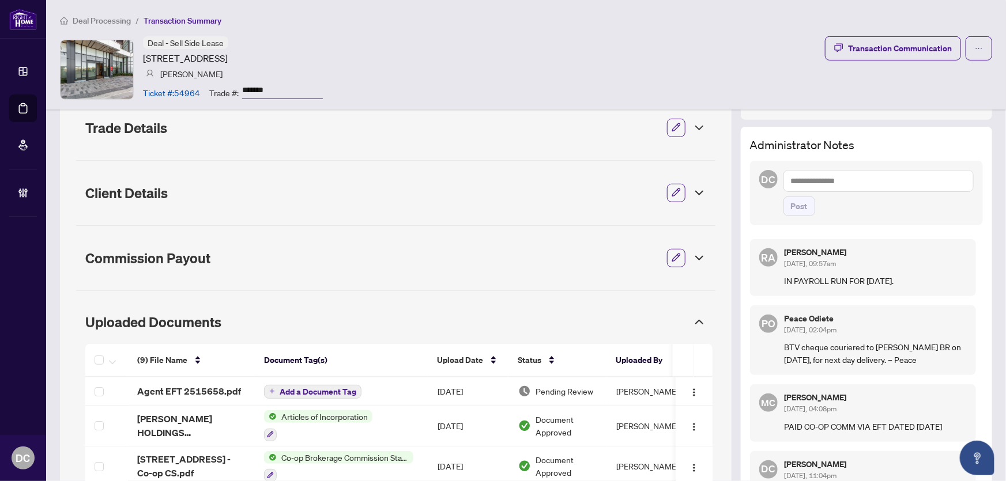
scroll to position [209, 0]
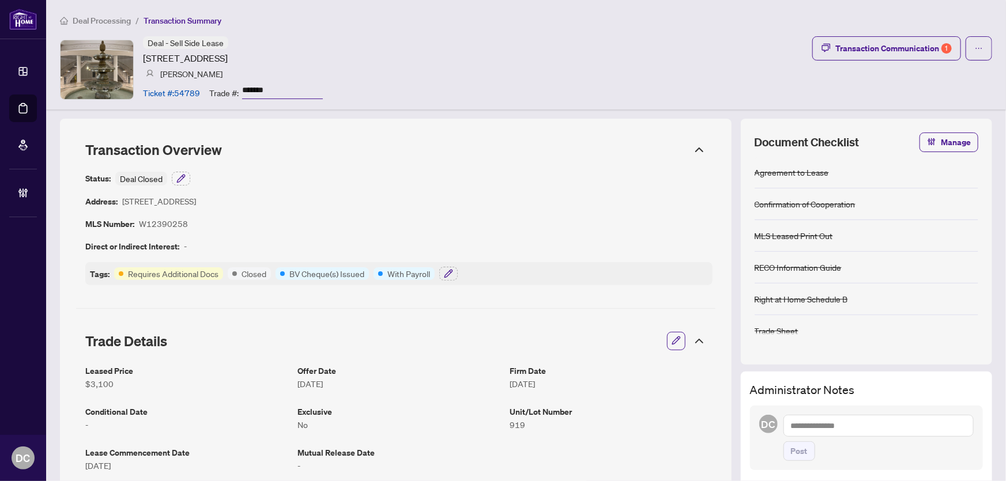
drag, startPoint x: 295, startPoint y: 83, endPoint x: 225, endPoint y: 104, distance: 72.8
click at [229, 89] on div "Trade #: *******" at bounding box center [266, 92] width 114 height 20
click at [447, 276] on icon "button" at bounding box center [448, 273] width 7 height 7
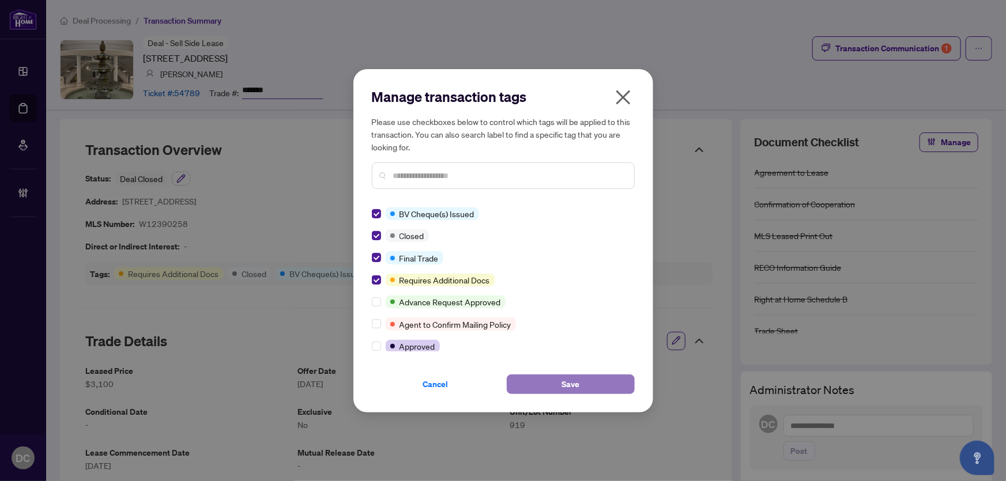
click at [545, 380] on button "Save" at bounding box center [571, 385] width 128 height 20
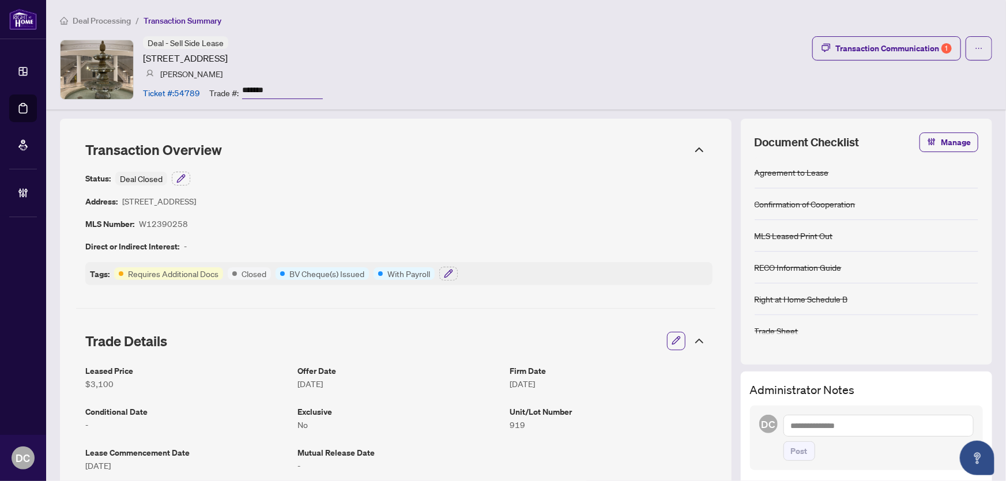
click at [693, 340] on icon at bounding box center [700, 341] width 14 height 14
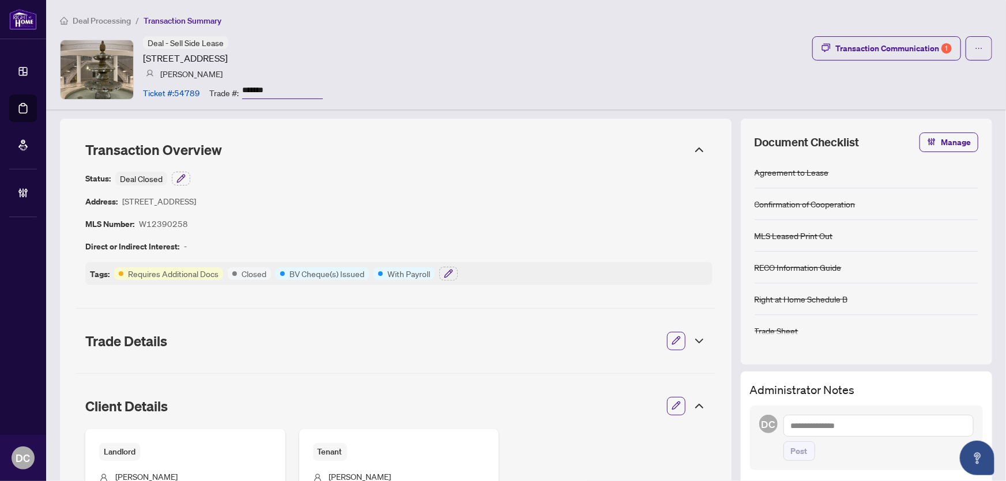
click at [693, 401] on icon at bounding box center [700, 407] width 14 height 14
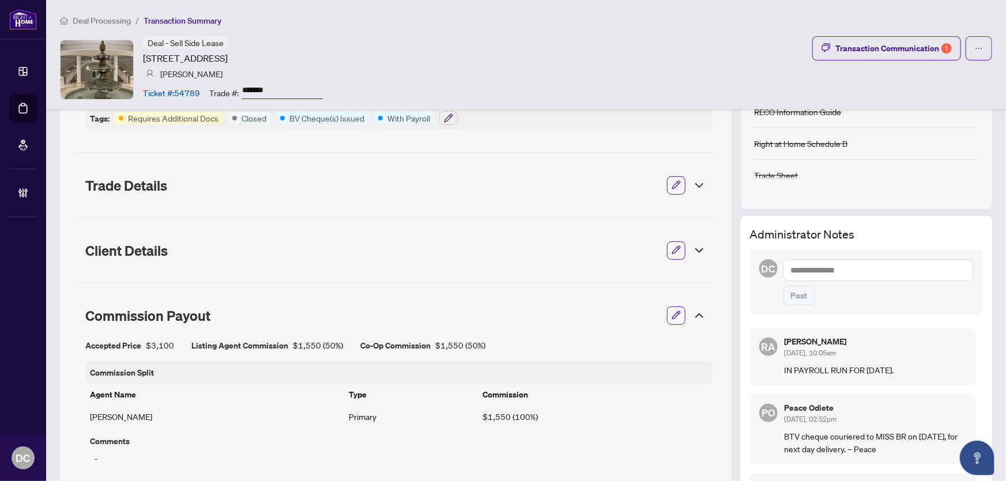
scroll to position [157, 0]
click at [693, 306] on div "Commission Payout" at bounding box center [395, 315] width 639 height 32
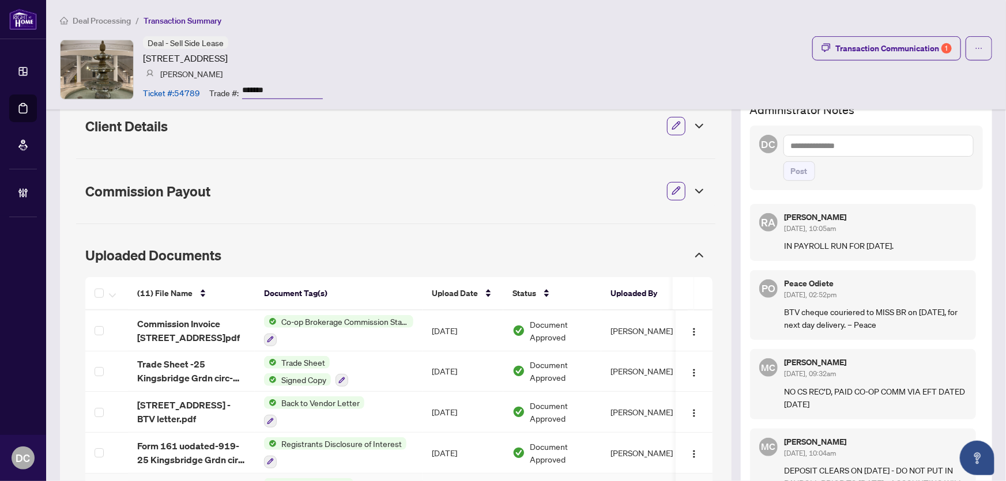
scroll to position [280, 0]
click at [490, 202] on div "Commission Payout" at bounding box center [395, 192] width 639 height 32
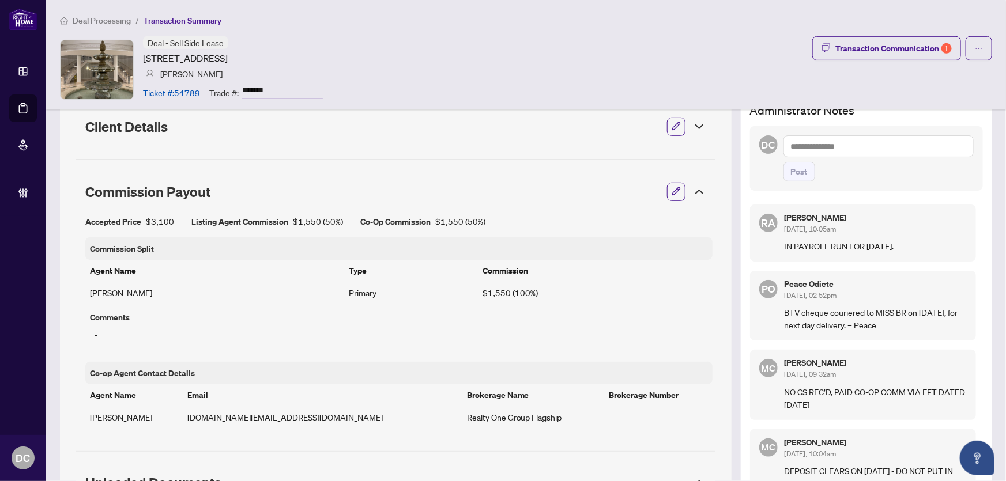
click at [490, 202] on div "Commission Payout" at bounding box center [395, 192] width 639 height 32
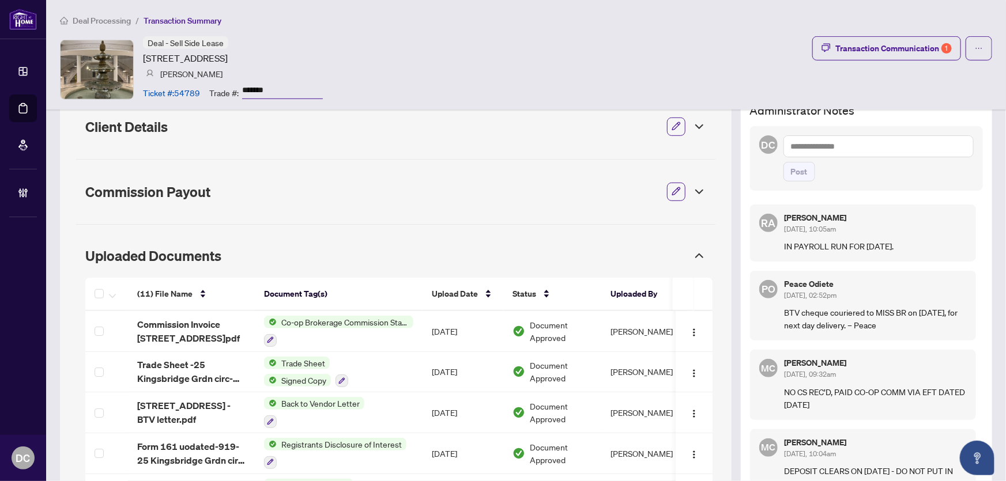
drag, startPoint x: 294, startPoint y: 90, endPoint x: 228, endPoint y: 89, distance: 66.3
click at [228, 89] on div "Trade #: *******" at bounding box center [266, 92] width 114 height 20
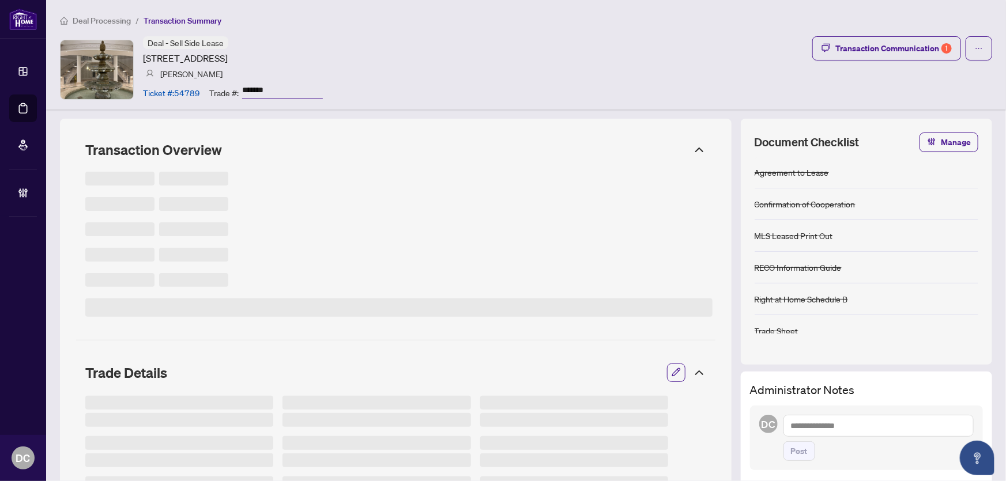
click at [693, 146] on icon at bounding box center [700, 150] width 14 height 14
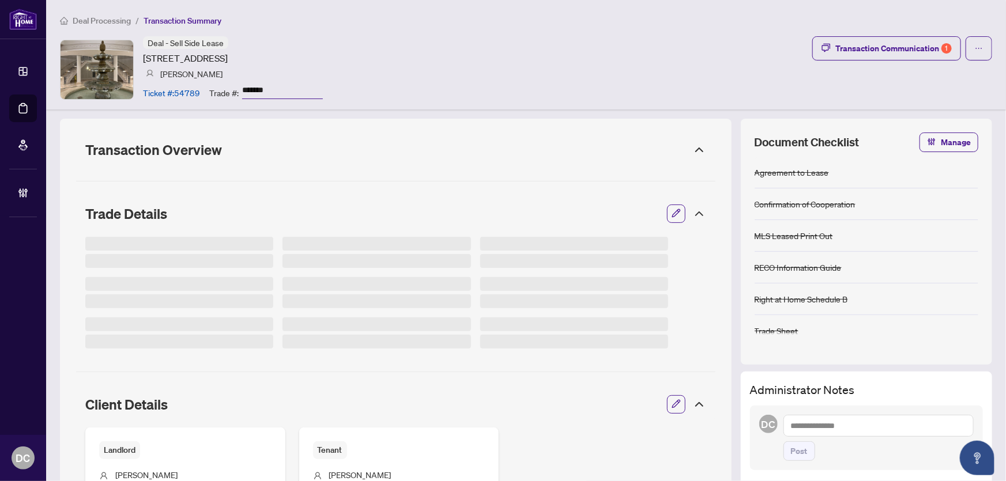
click at [696, 215] on icon at bounding box center [699, 213] width 7 height 3
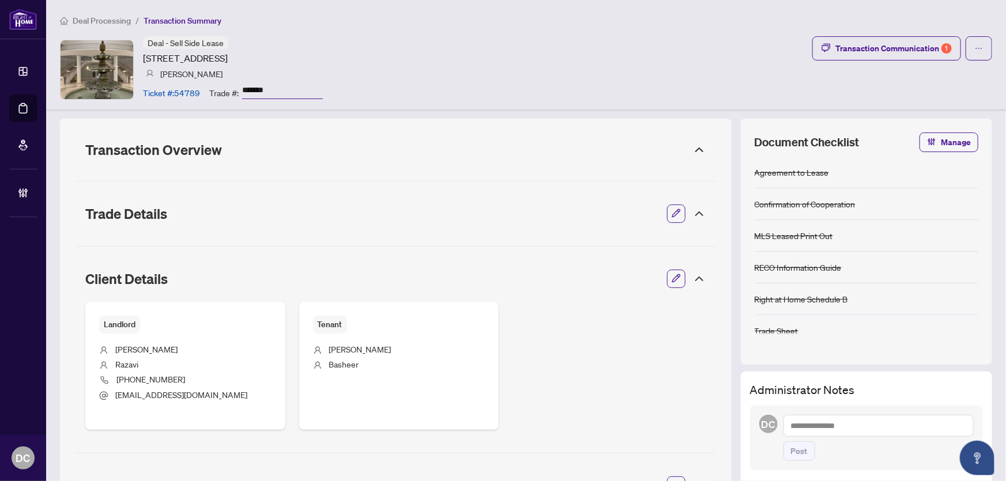
click at [693, 279] on icon at bounding box center [700, 279] width 14 height 14
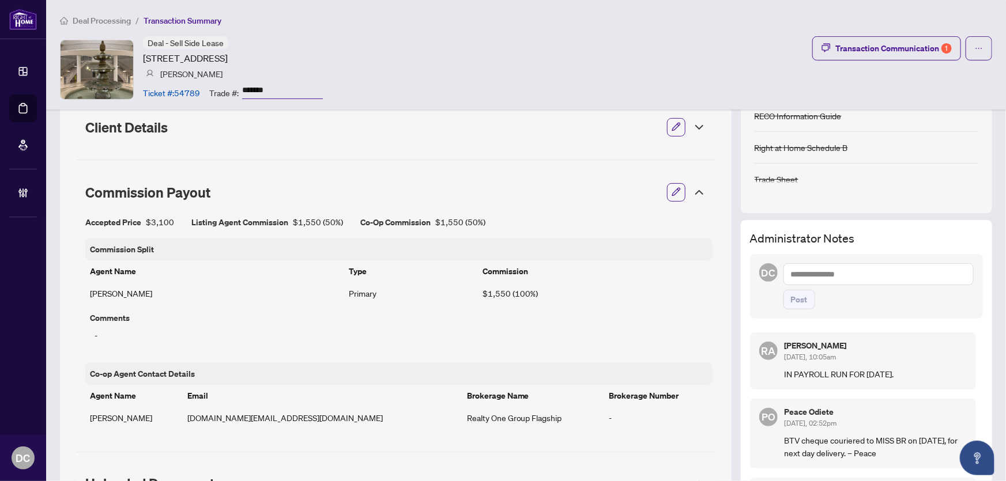
scroll to position [157, 0]
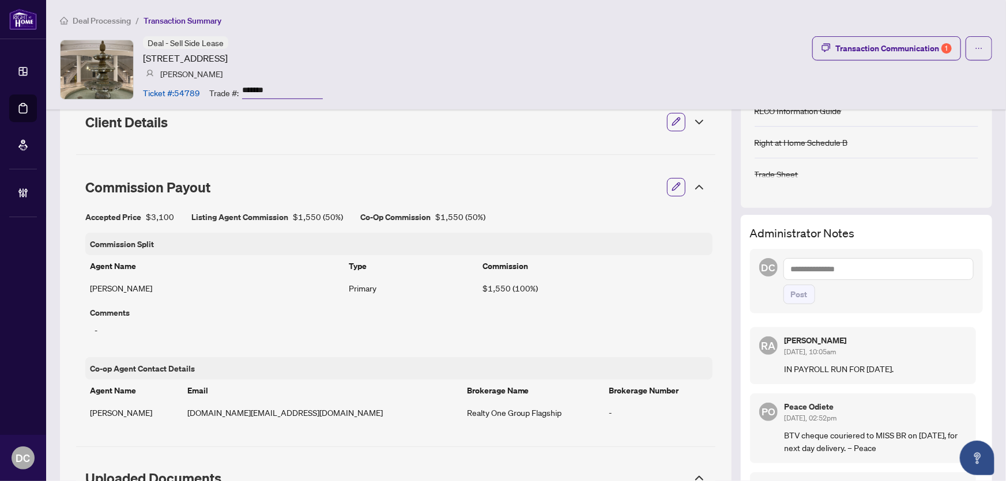
click at [693, 189] on icon at bounding box center [700, 187] width 14 height 14
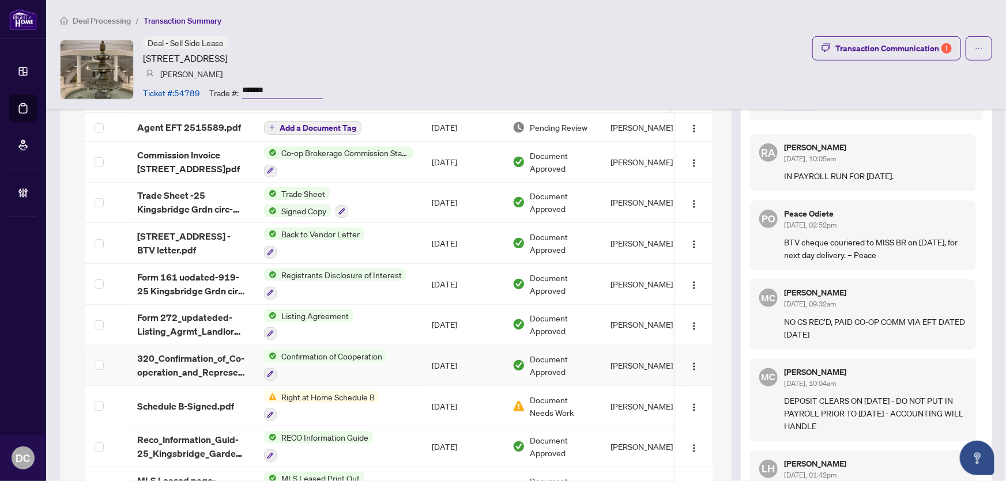
scroll to position [249, 0]
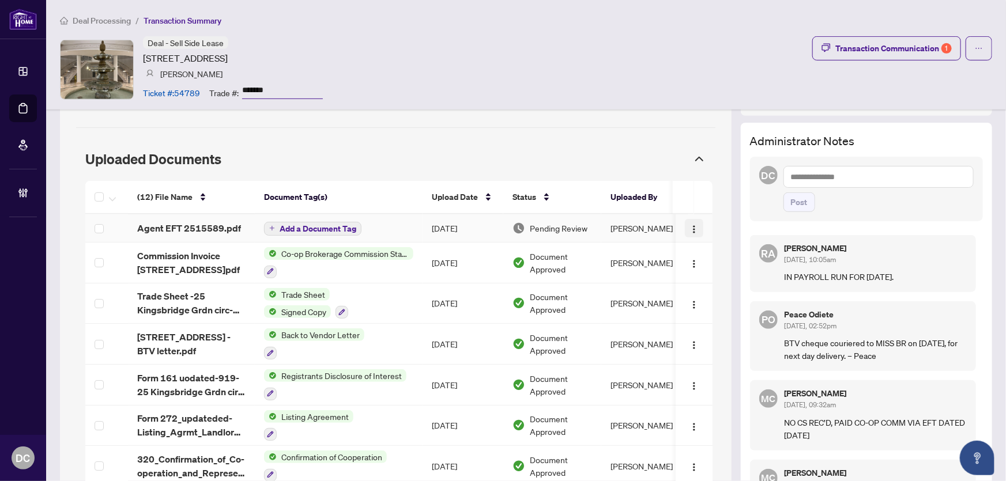
click at [690, 227] on img "button" at bounding box center [694, 229] width 9 height 9
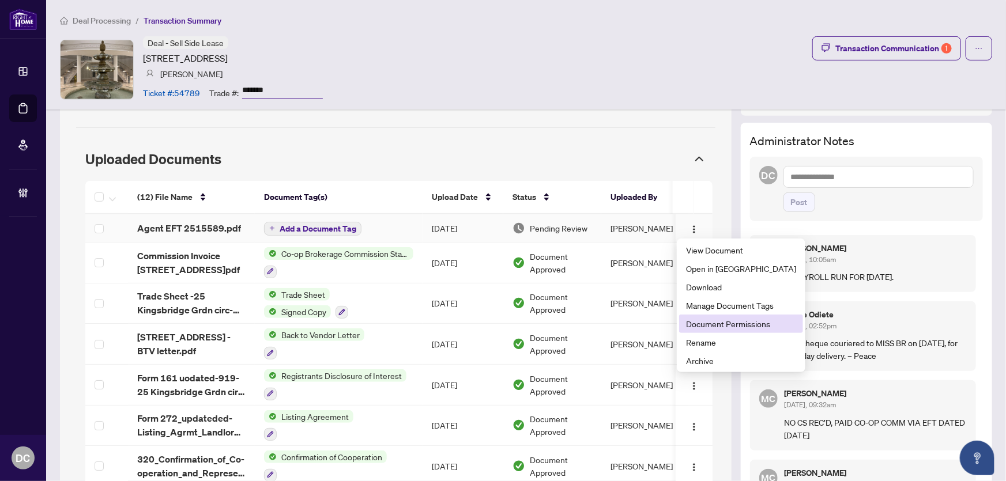
click at [703, 320] on span "Document Permissions" at bounding box center [741, 324] width 110 height 13
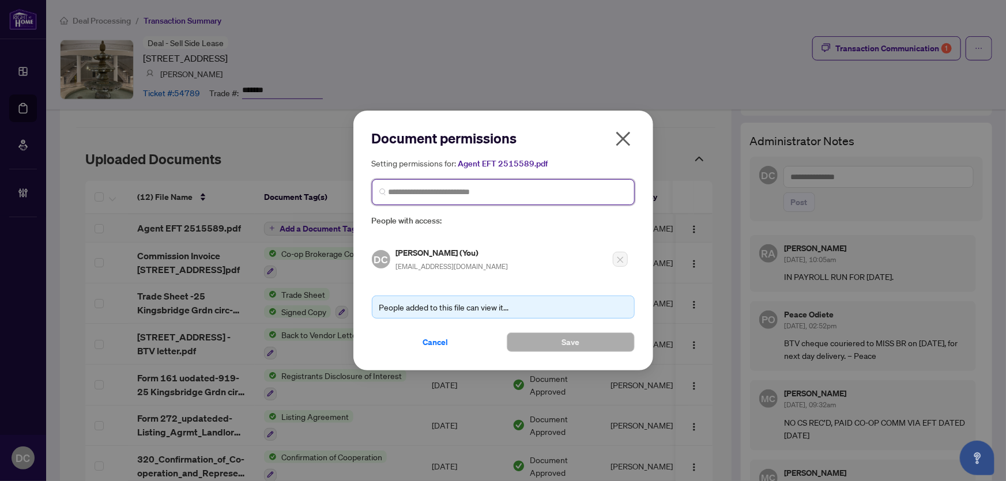
click at [537, 195] on input "search" at bounding box center [508, 192] width 239 height 12
type input "**********"
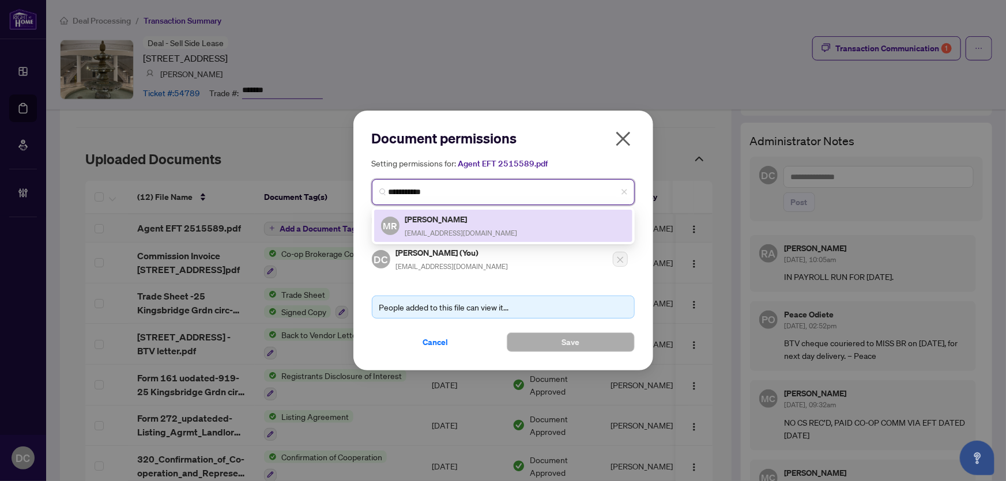
click at [486, 227] on div "MR Mahmoud Razavi morazavi@yahoo.com" at bounding box center [503, 226] width 244 height 27
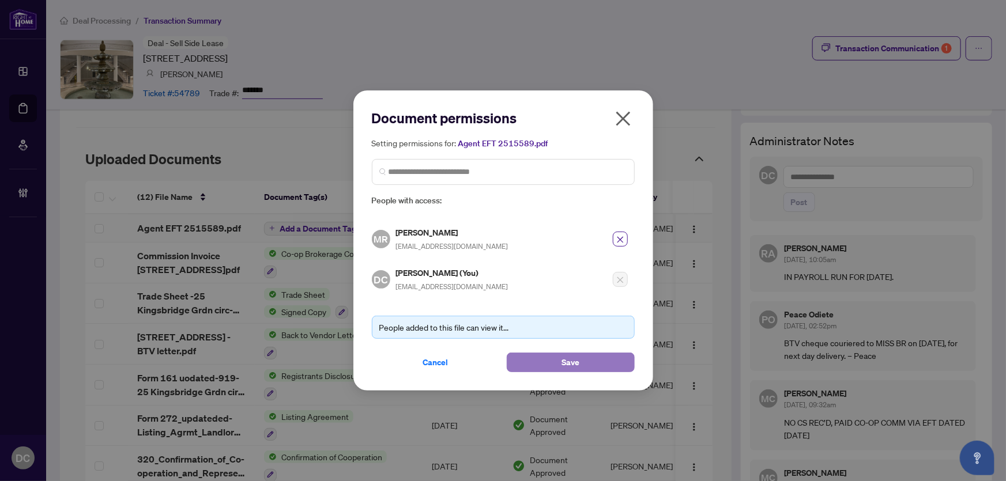
click at [540, 366] on button "Save" at bounding box center [571, 363] width 128 height 20
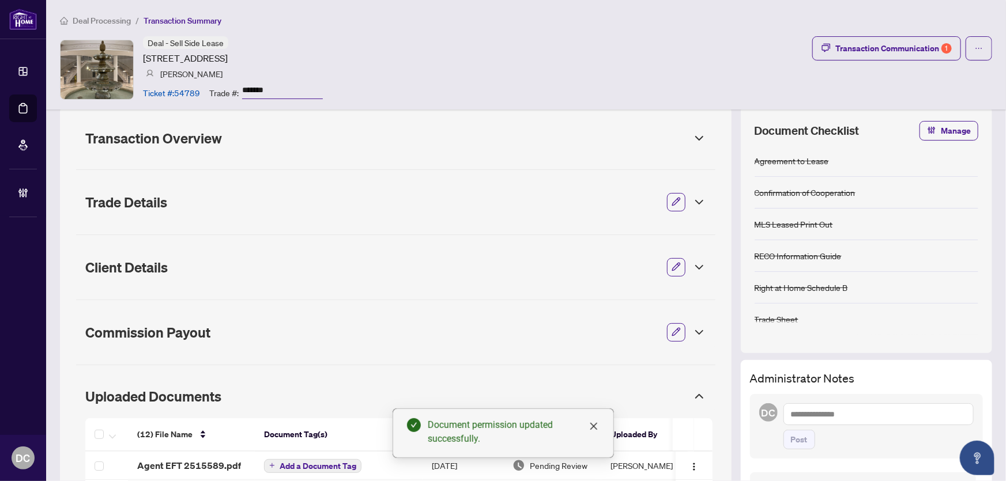
scroll to position [0, 0]
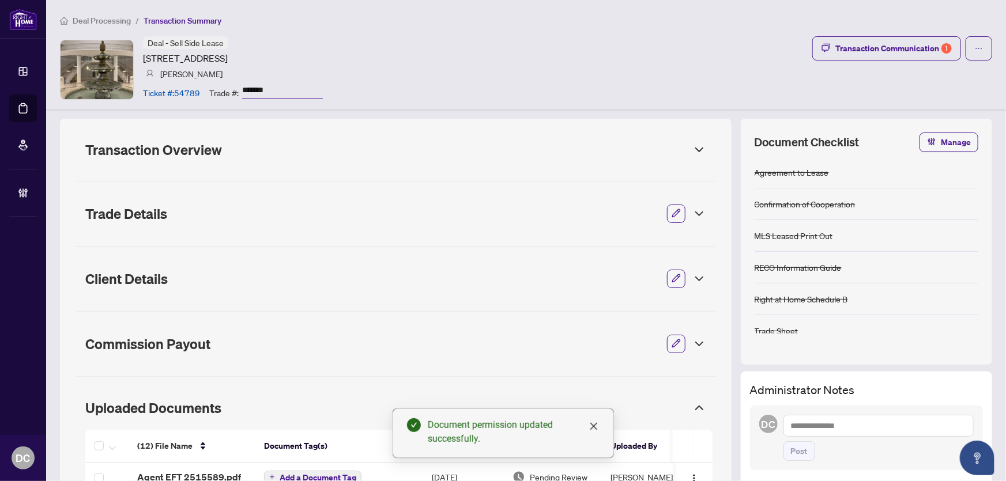
click at [294, 150] on span "Transaction Overview" at bounding box center [385, 150] width 600 height 16
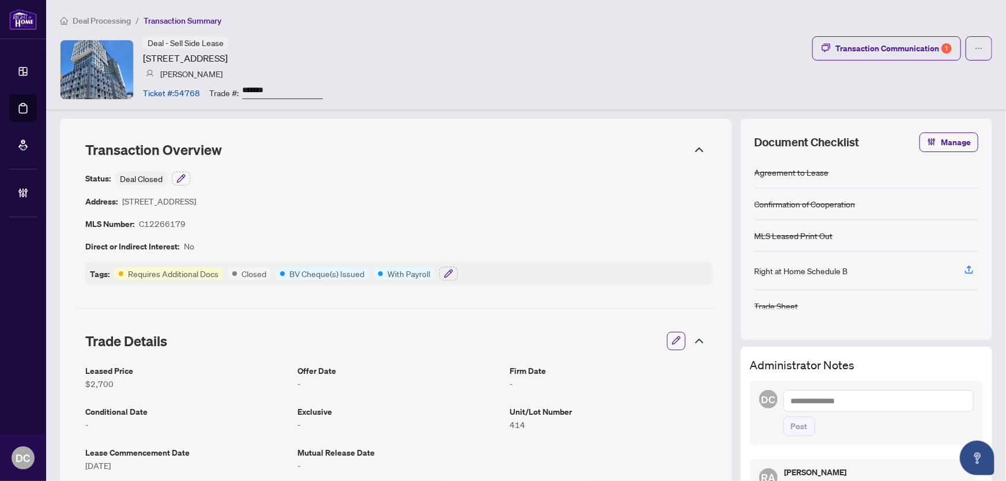
drag, startPoint x: 290, startPoint y: 93, endPoint x: 236, endPoint y: 92, distance: 53.6
click at [236, 92] on div "Trade #: *******" at bounding box center [266, 92] width 114 height 20
click at [445, 276] on icon "button" at bounding box center [448, 273] width 9 height 9
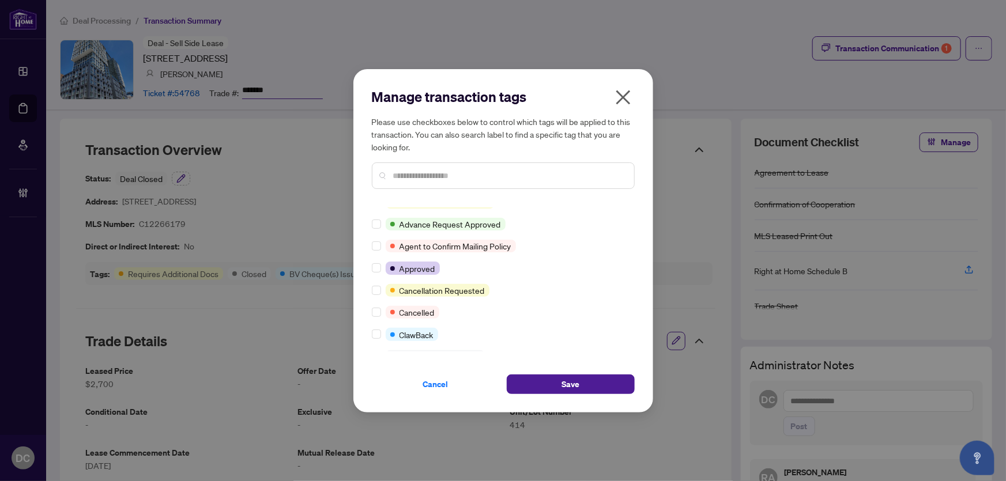
scroll to position [157, 0]
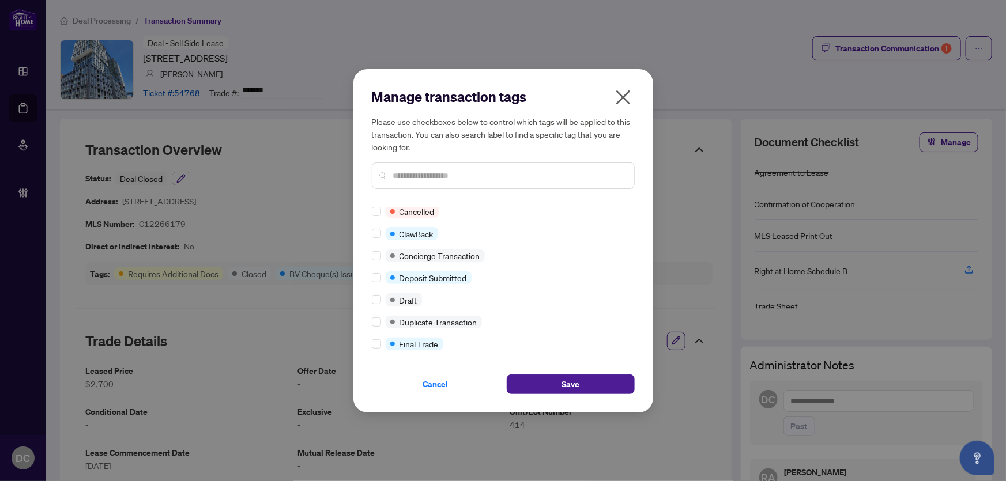
click at [380, 338] on label at bounding box center [376, 344] width 9 height 13
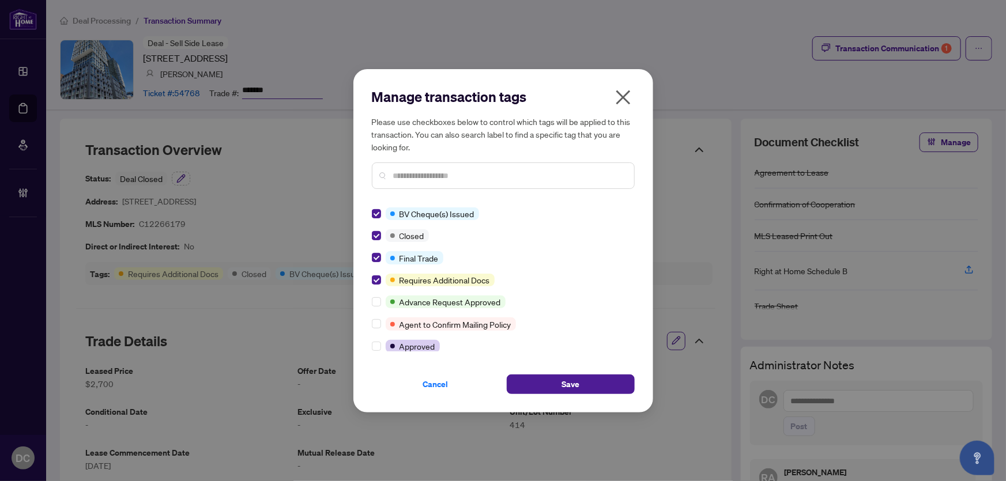
click at [558, 373] on div "Cancel Save" at bounding box center [503, 377] width 263 height 33
click at [558, 384] on button "Save" at bounding box center [571, 385] width 128 height 20
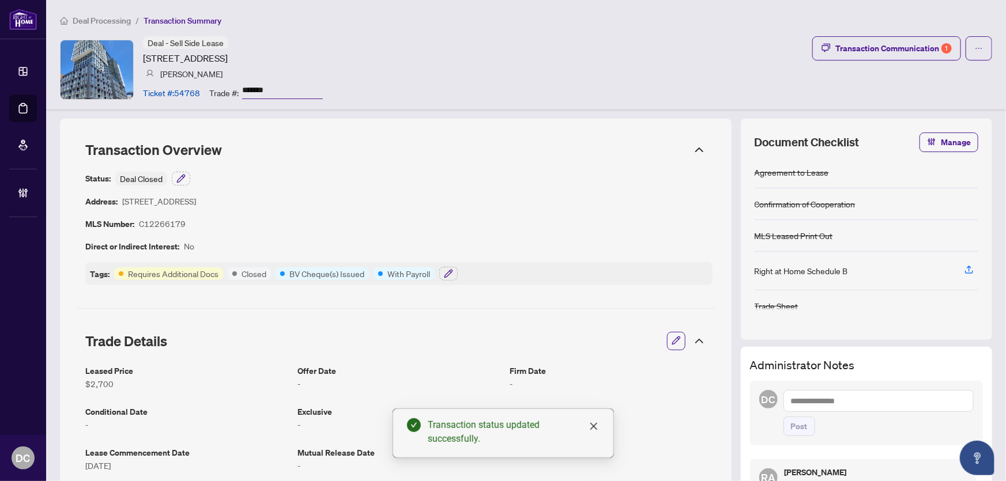
drag, startPoint x: 283, startPoint y: 91, endPoint x: 240, endPoint y: 92, distance: 43.3
click at [240, 92] on div "Trade #: *******" at bounding box center [266, 92] width 114 height 20
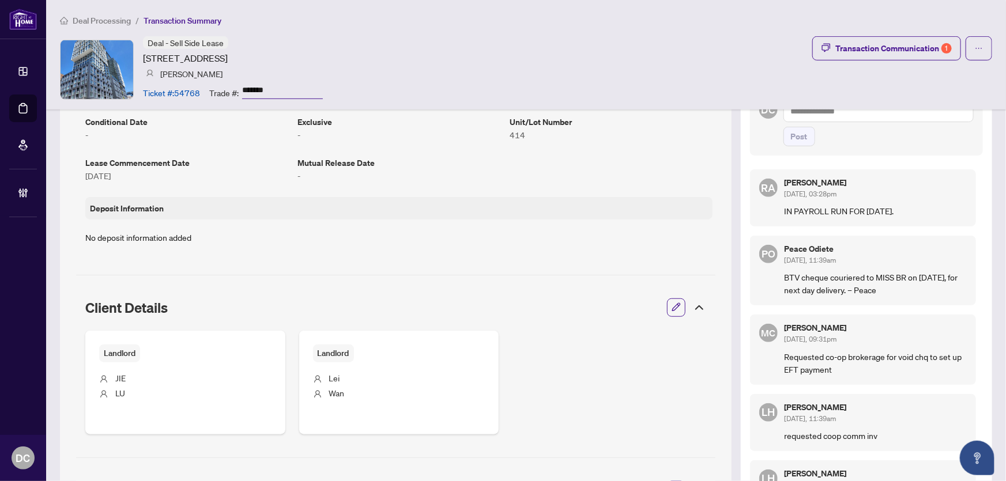
scroll to position [314, 0]
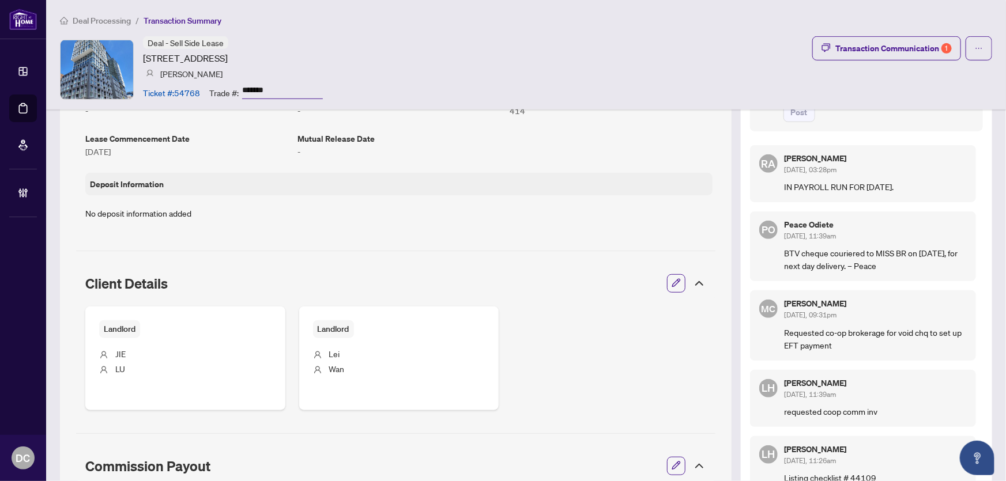
click at [693, 285] on icon at bounding box center [700, 284] width 14 height 14
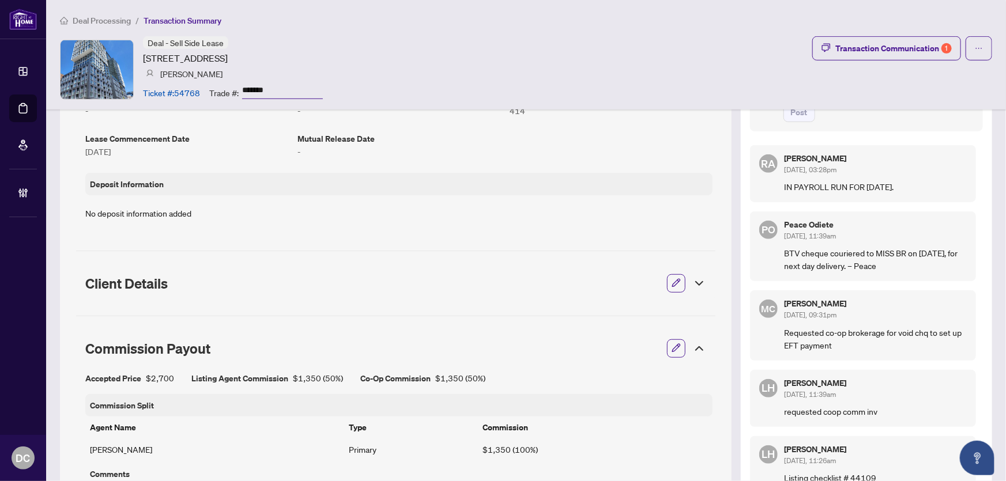
click at [695, 348] on icon at bounding box center [700, 349] width 14 height 14
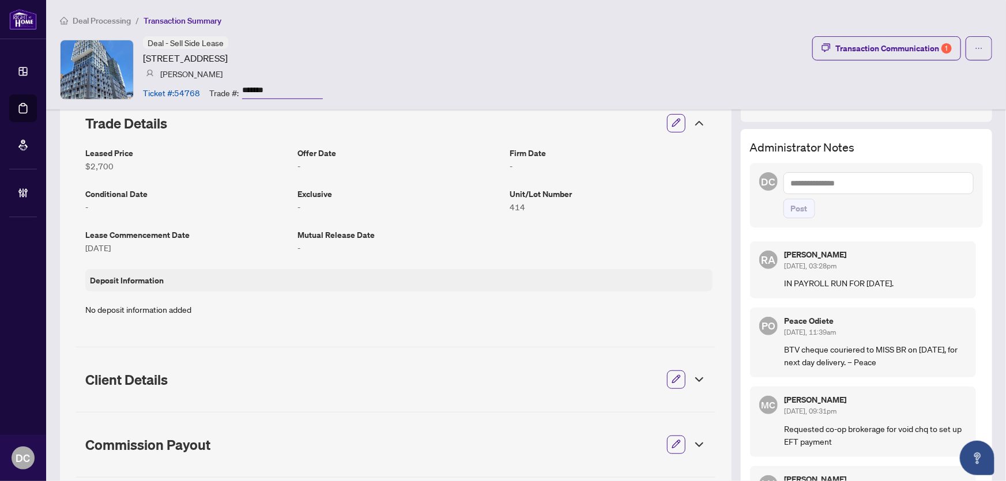
scroll to position [157, 0]
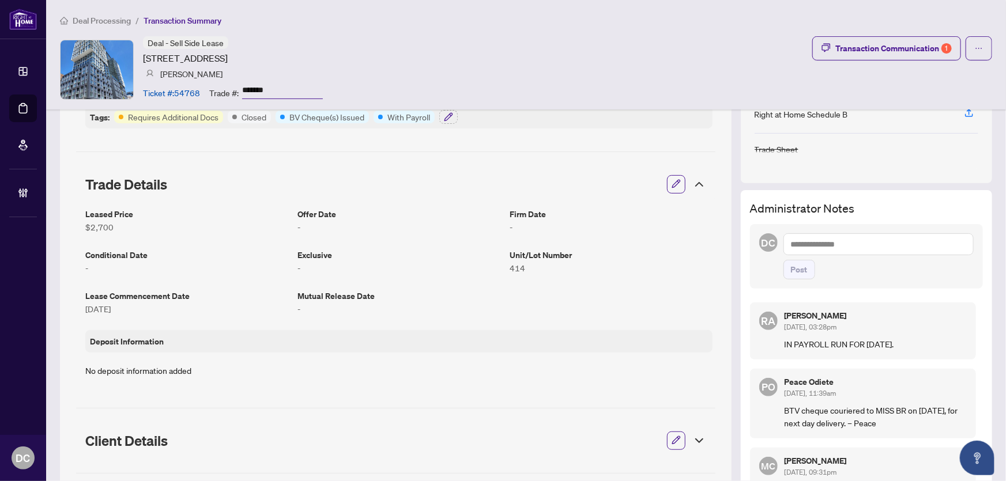
click at [694, 182] on icon at bounding box center [700, 185] width 14 height 14
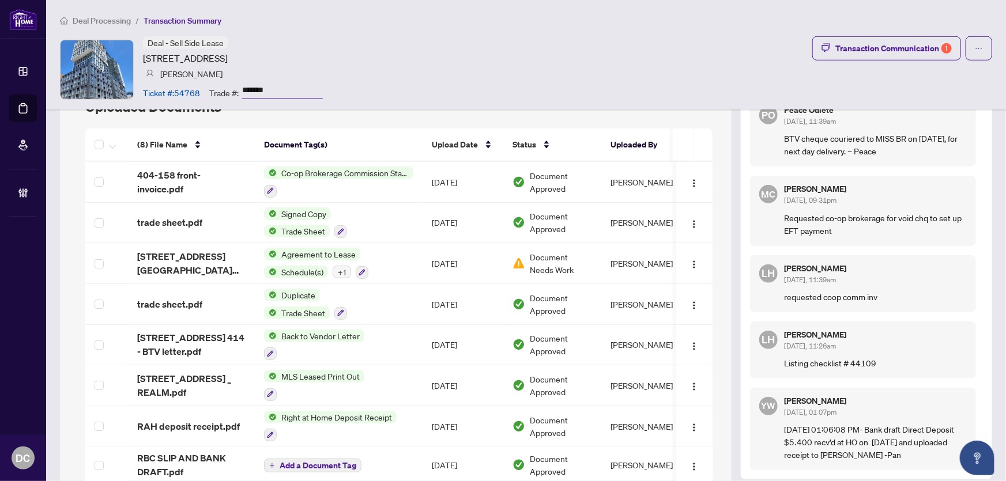
scroll to position [418, 0]
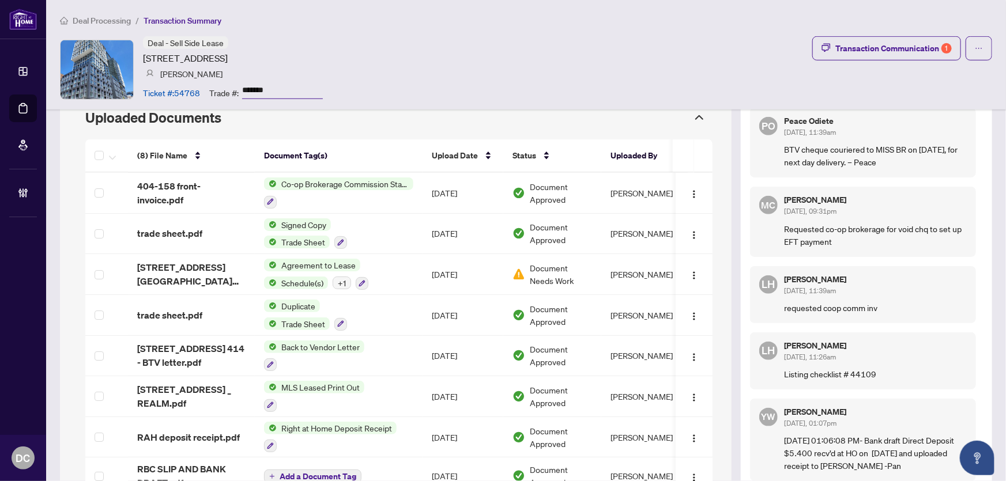
drag, startPoint x: 284, startPoint y: 91, endPoint x: 240, endPoint y: 101, distance: 45.2
click at [239, 91] on div "Trade #: *******" at bounding box center [266, 92] width 114 height 20
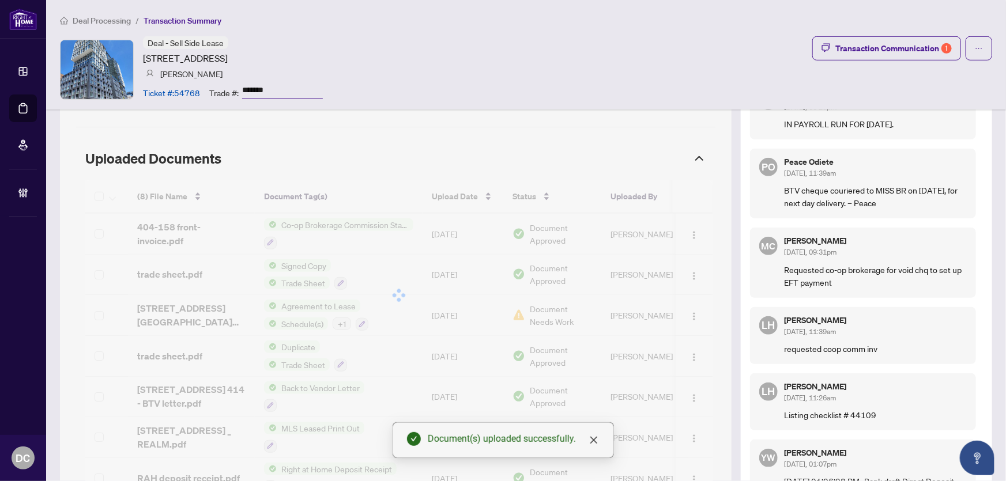
scroll to position [366, 0]
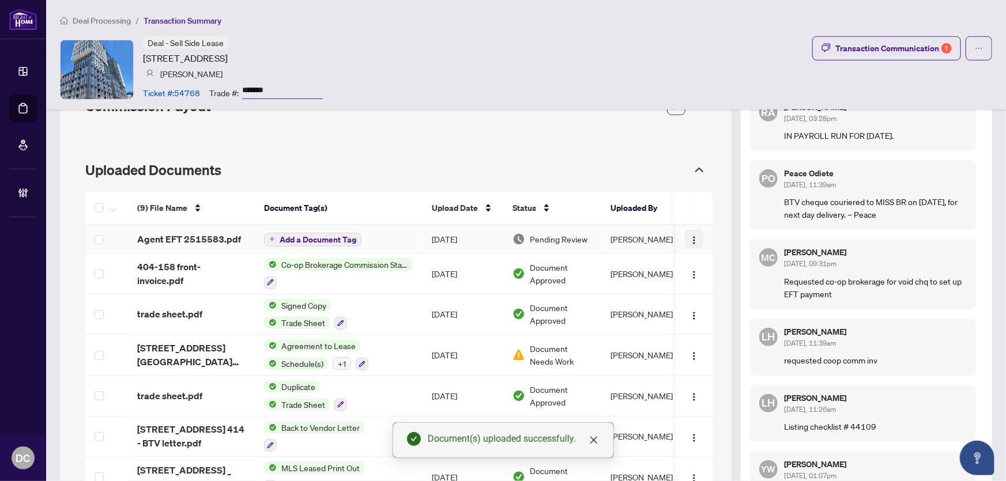
click at [694, 236] on button "button" at bounding box center [694, 239] width 18 height 18
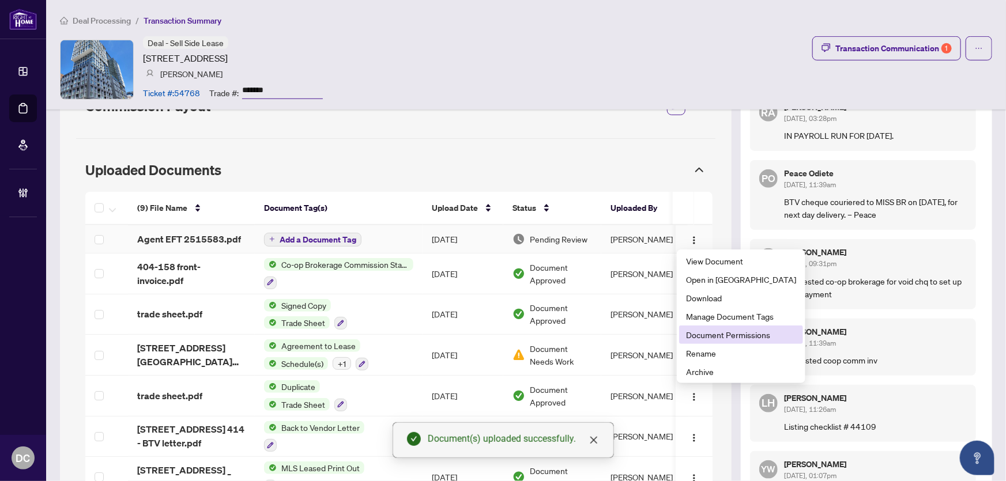
click at [708, 333] on span "Document Permissions" at bounding box center [741, 335] width 110 height 13
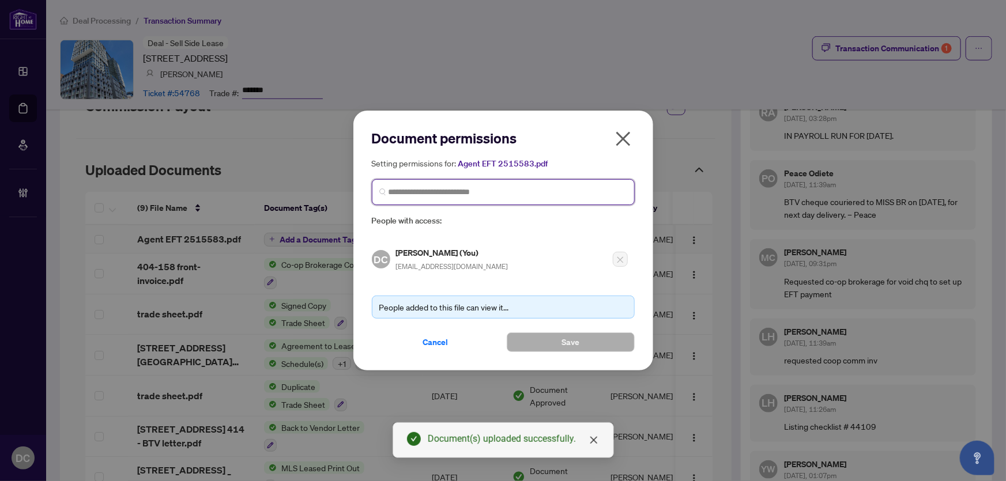
click at [587, 188] on input "search" at bounding box center [508, 192] width 239 height 12
type input "**********"
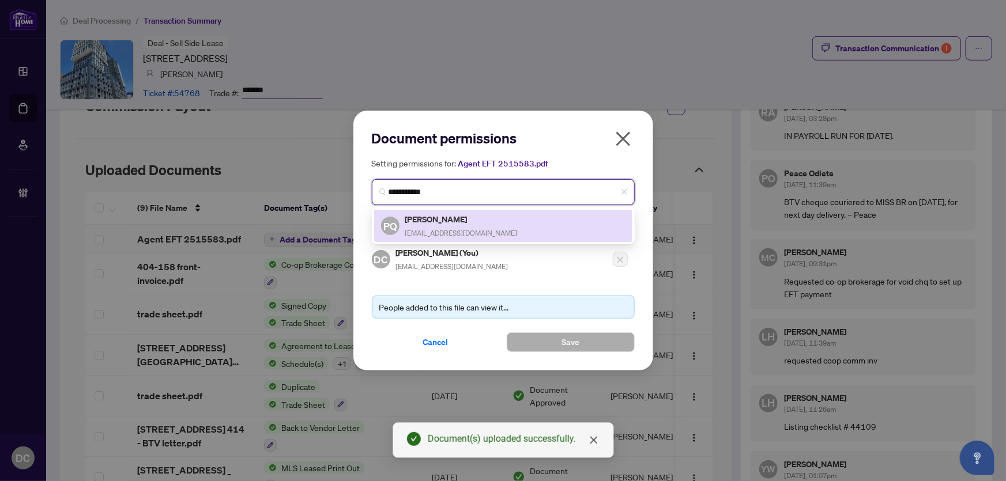
click at [508, 225] on div "PQ Patrick Qin hello@patrickqin.com" at bounding box center [503, 226] width 244 height 27
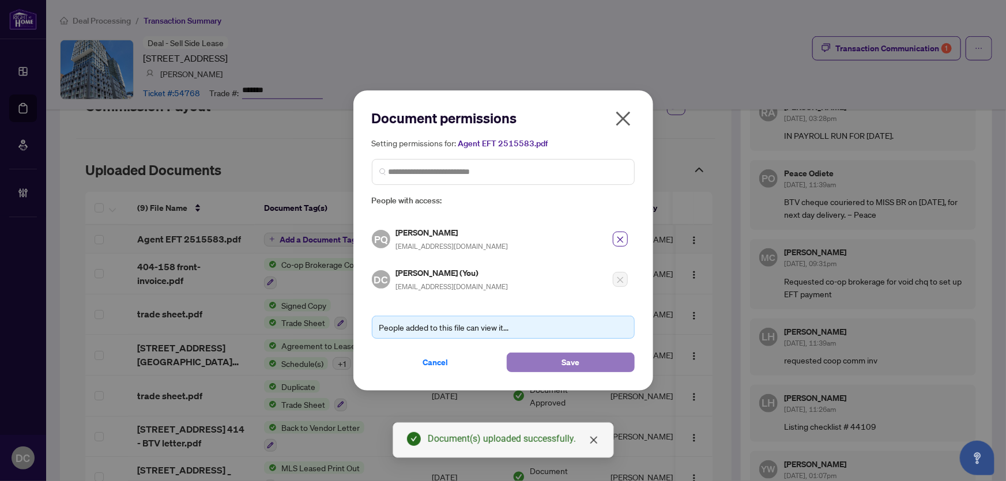
click at [533, 362] on button "Save" at bounding box center [571, 363] width 128 height 20
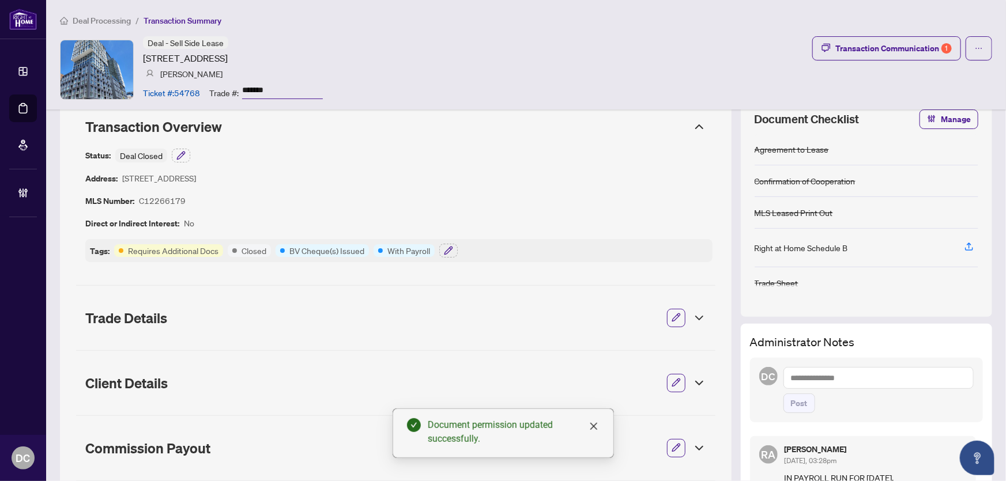
scroll to position [0, 0]
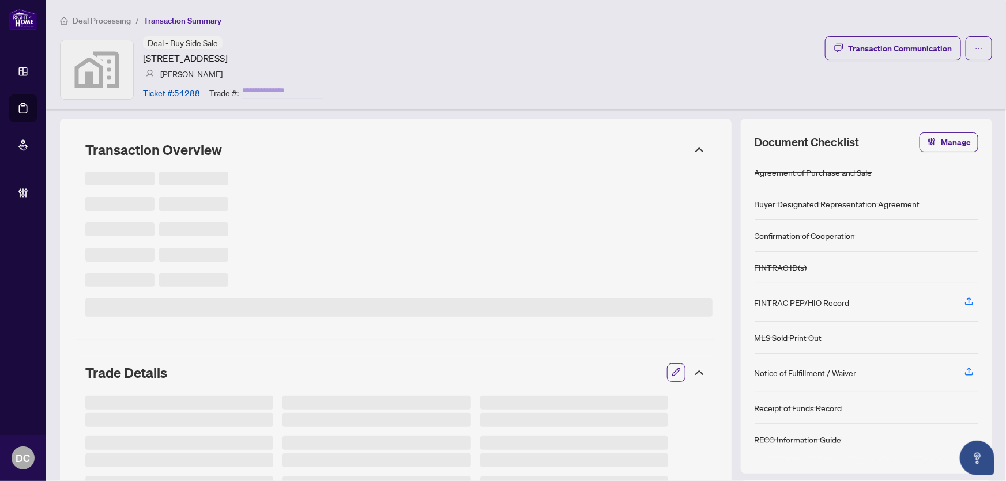
type input "*******"
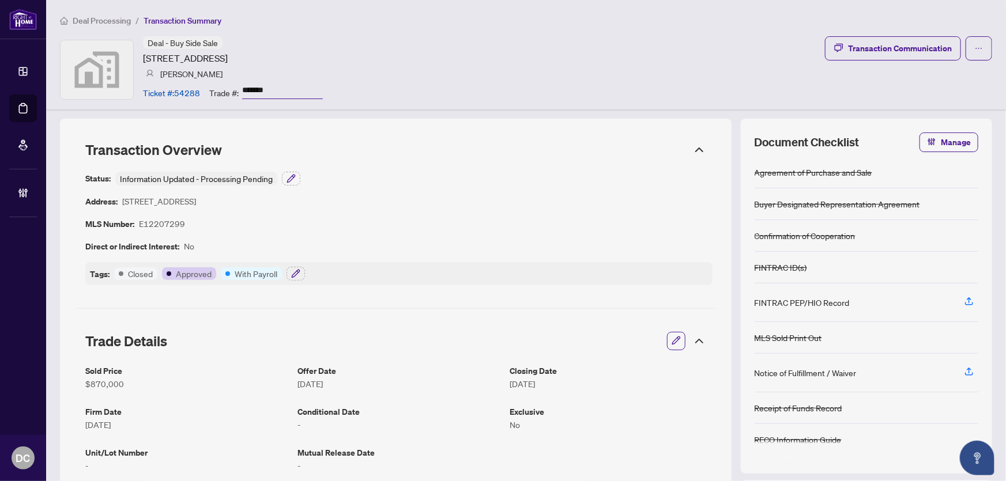
drag, startPoint x: 279, startPoint y: 88, endPoint x: 218, endPoint y: 97, distance: 61.8
click at [219, 89] on div "Trade #: *******" at bounding box center [266, 92] width 114 height 20
click at [302, 273] on button "button" at bounding box center [296, 274] width 18 height 14
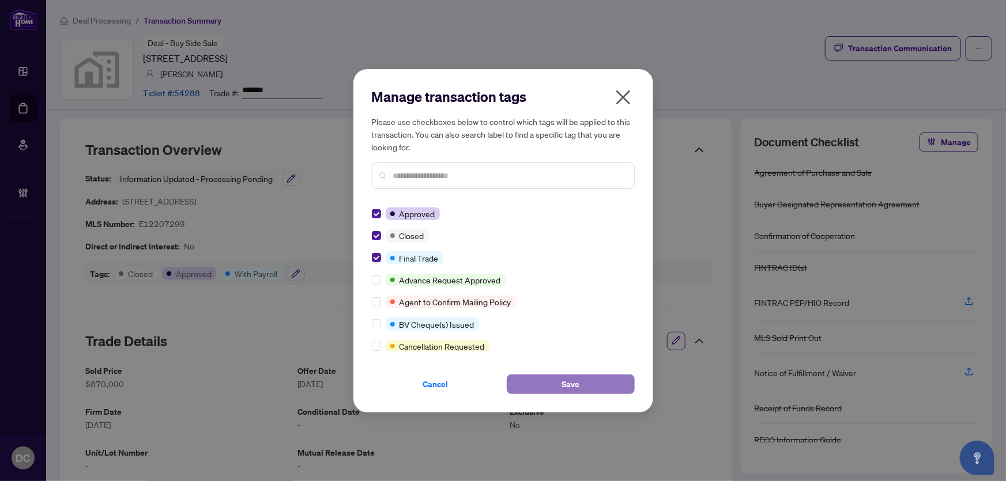
click at [559, 381] on button "Save" at bounding box center [571, 385] width 128 height 20
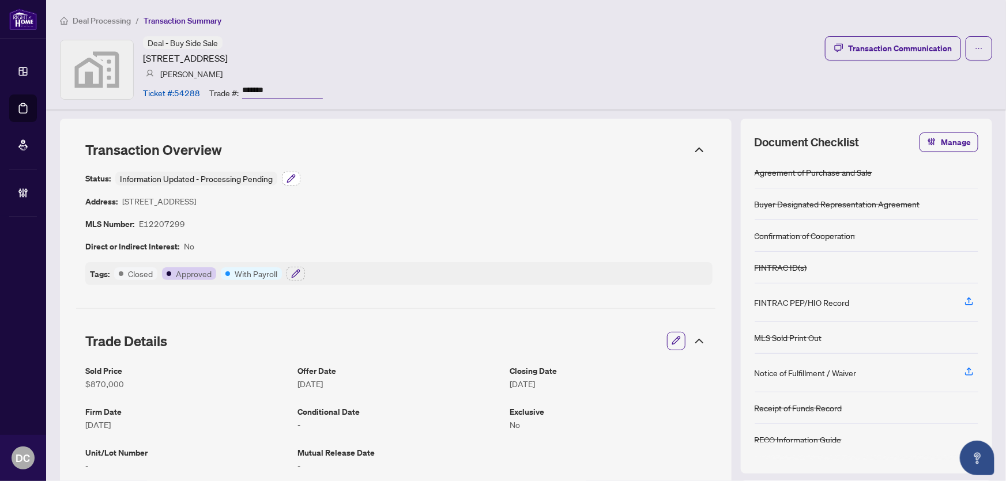
click at [295, 179] on icon "button" at bounding box center [291, 178] width 9 height 9
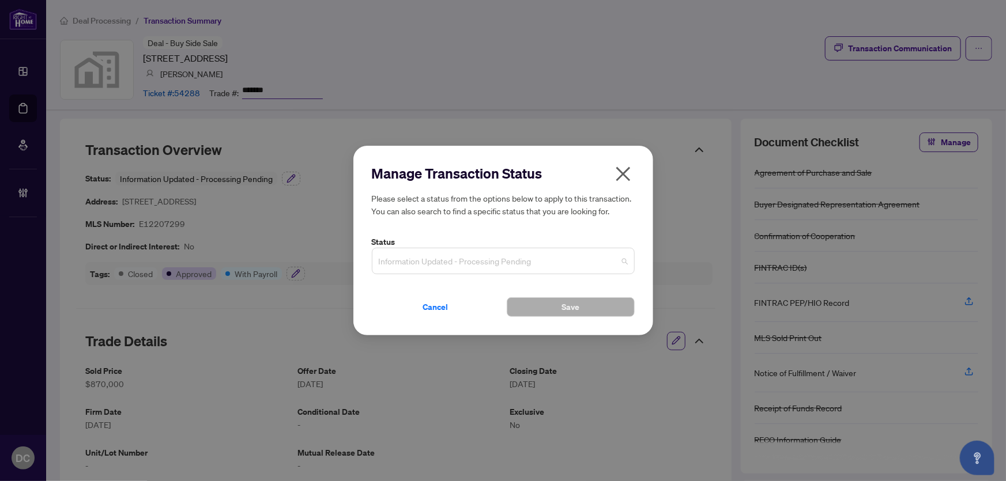
click at [506, 259] on span "Information Updated - Processing Pending" at bounding box center [503, 261] width 249 height 22
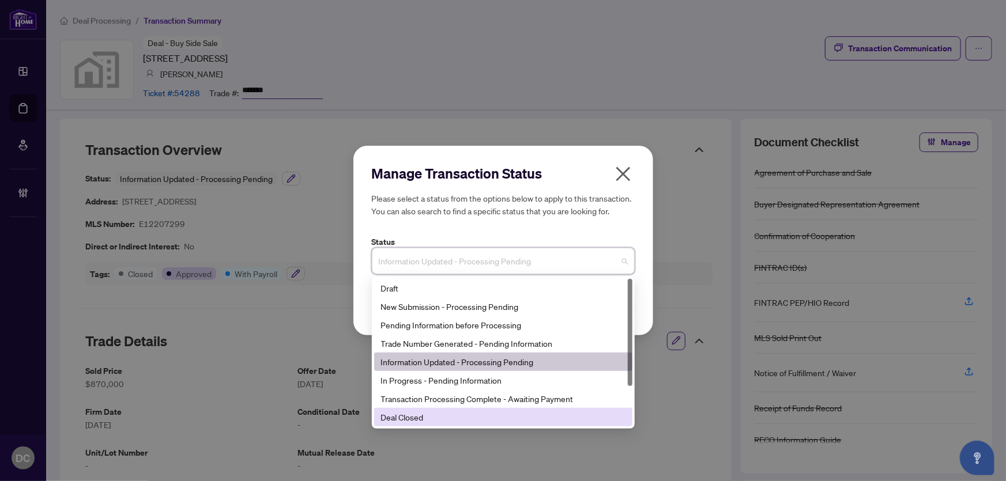
click at [412, 416] on div "Deal Closed" at bounding box center [503, 417] width 244 height 13
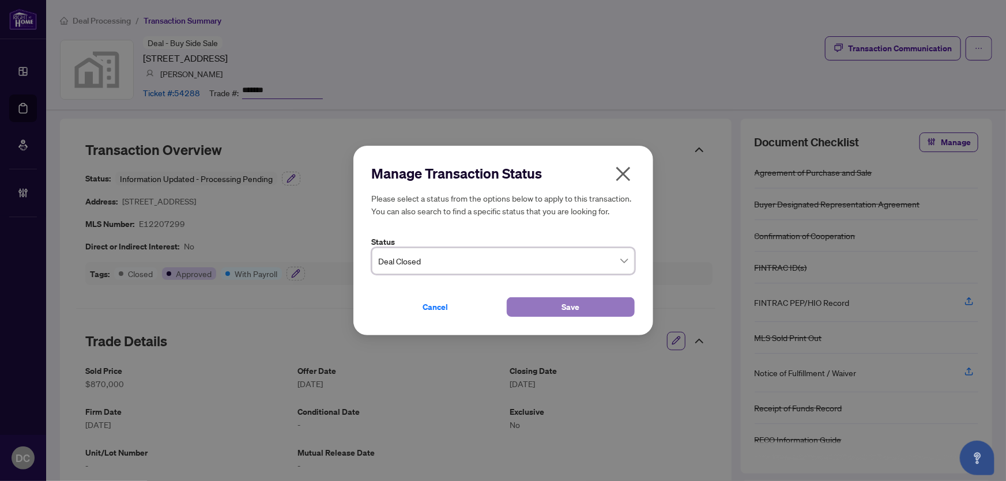
click at [562, 305] on span "Save" at bounding box center [571, 307] width 18 height 18
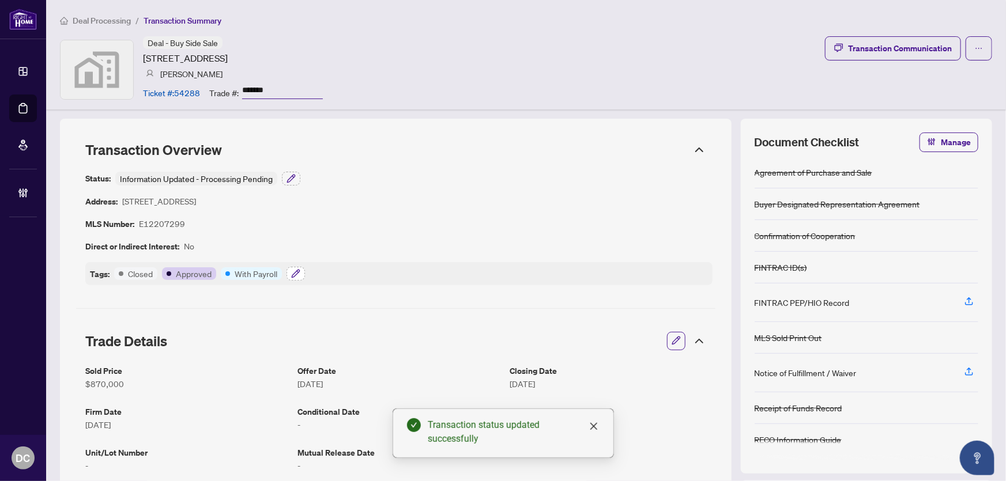
click at [295, 276] on icon "button" at bounding box center [295, 273] width 9 height 9
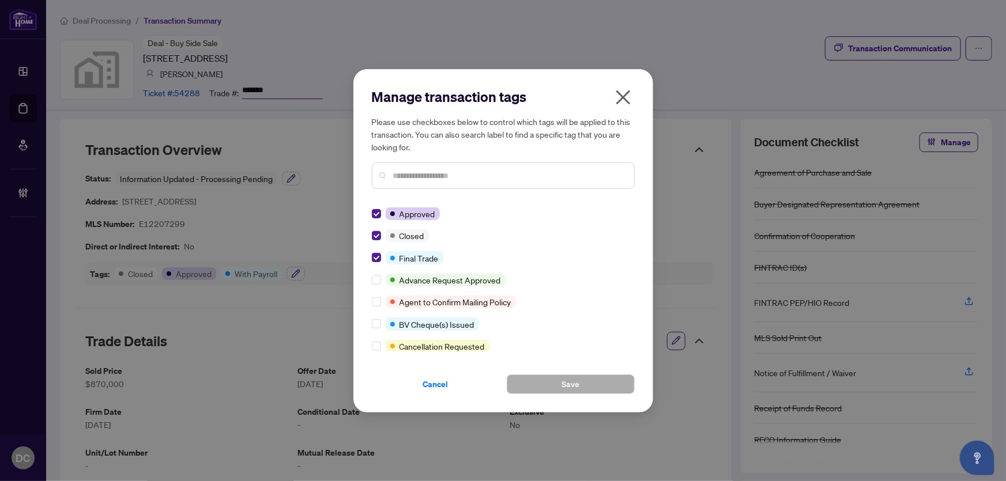
click at [626, 95] on icon "close" at bounding box center [623, 97] width 14 height 14
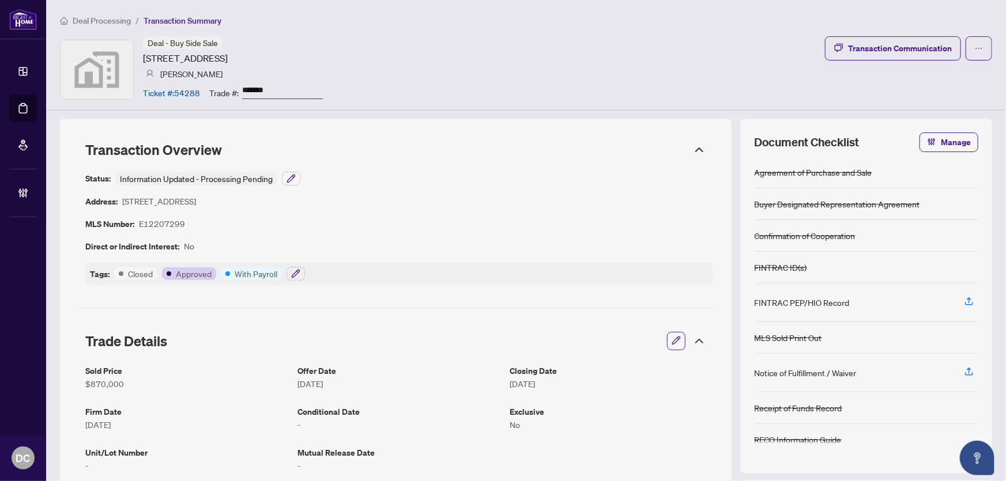
click at [694, 336] on icon at bounding box center [700, 341] width 14 height 14
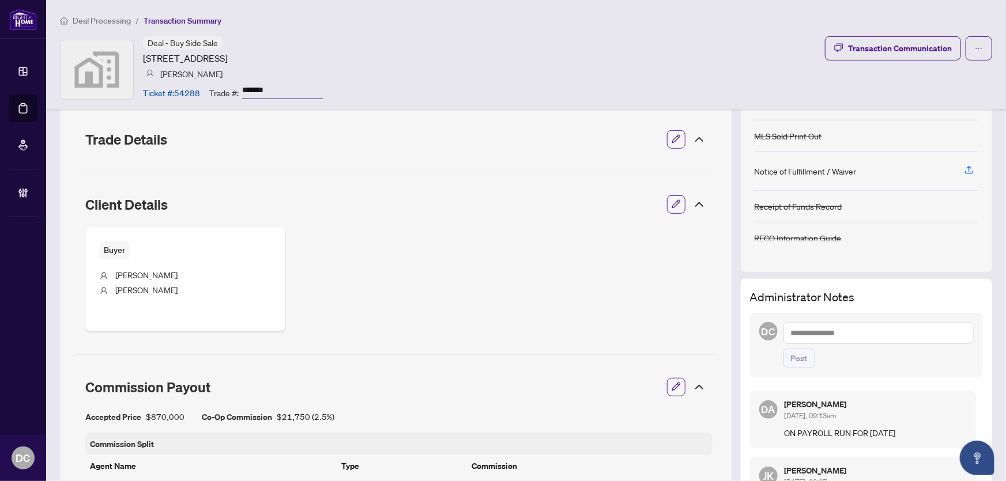
scroll to position [209, 0]
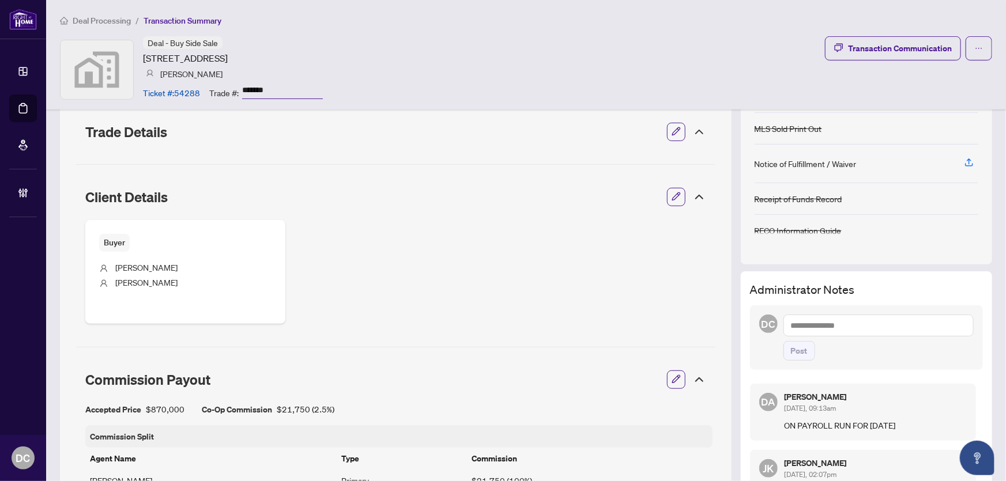
click at [694, 193] on icon at bounding box center [700, 197] width 14 height 14
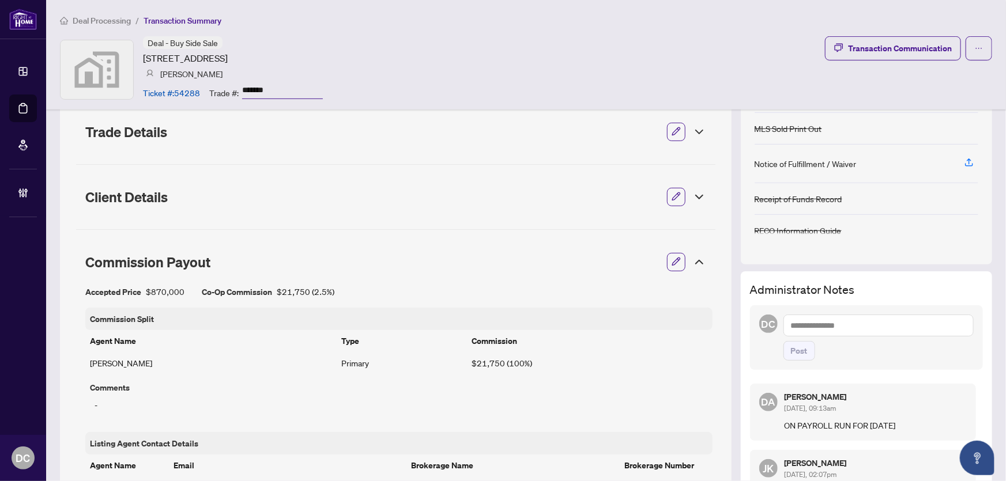
click at [693, 265] on icon at bounding box center [700, 262] width 14 height 14
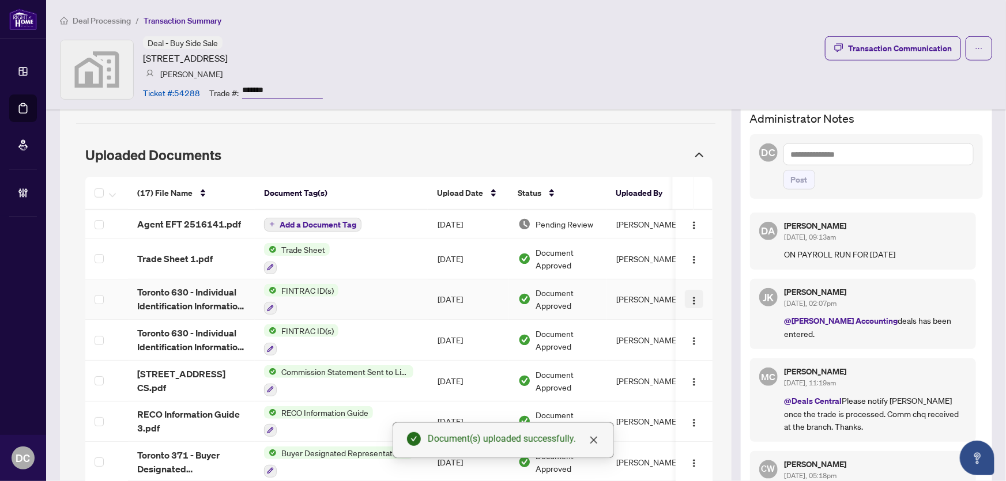
scroll to position [376, 0]
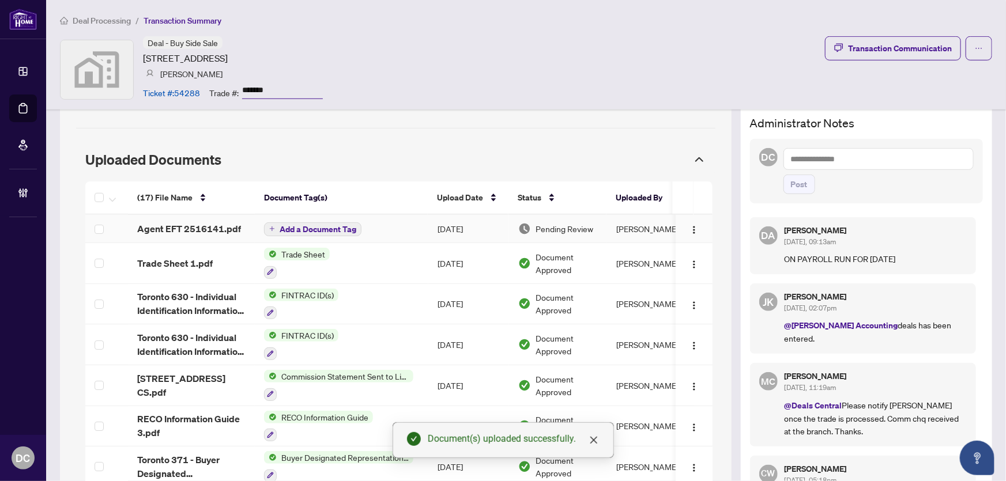
click at [688, 216] on td at bounding box center [694, 229] width 37 height 28
click at [690, 226] on img "button" at bounding box center [694, 229] width 9 height 9
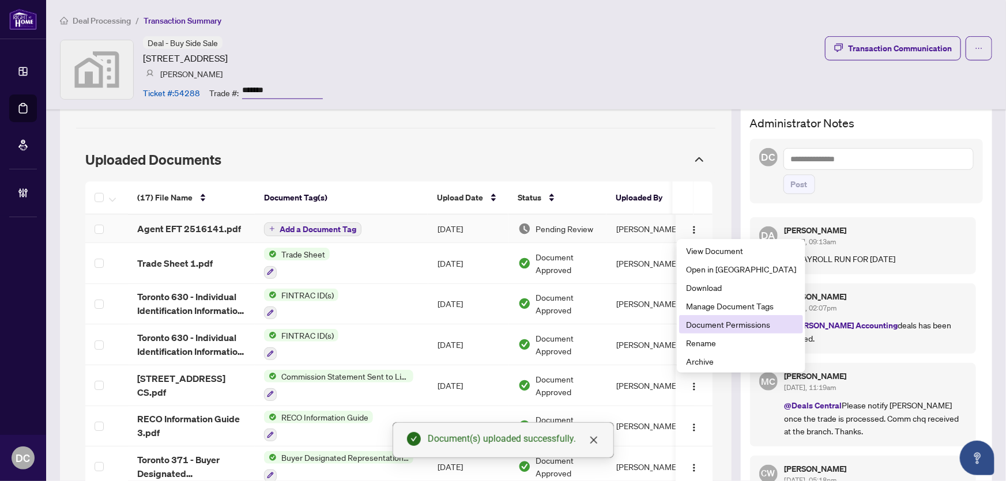
click at [730, 319] on span "Document Permissions" at bounding box center [741, 324] width 110 height 13
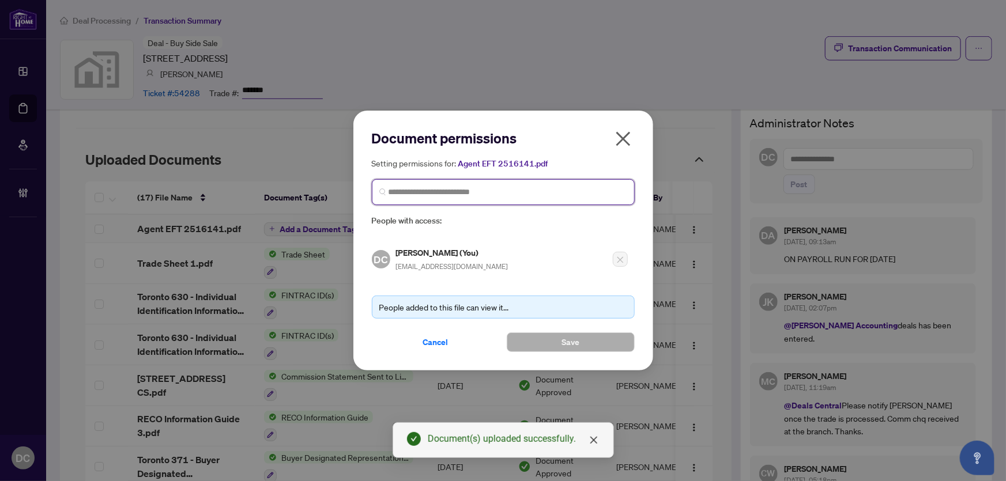
click at [536, 190] on input "search" at bounding box center [508, 192] width 239 height 12
type input "*********"
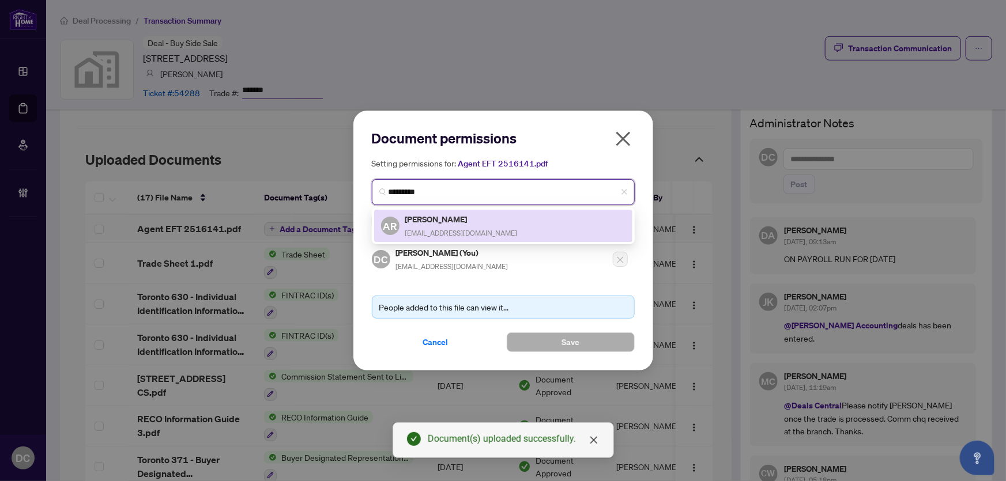
click at [473, 213] on h5 "Ashif Rizwan" at bounding box center [461, 219] width 112 height 13
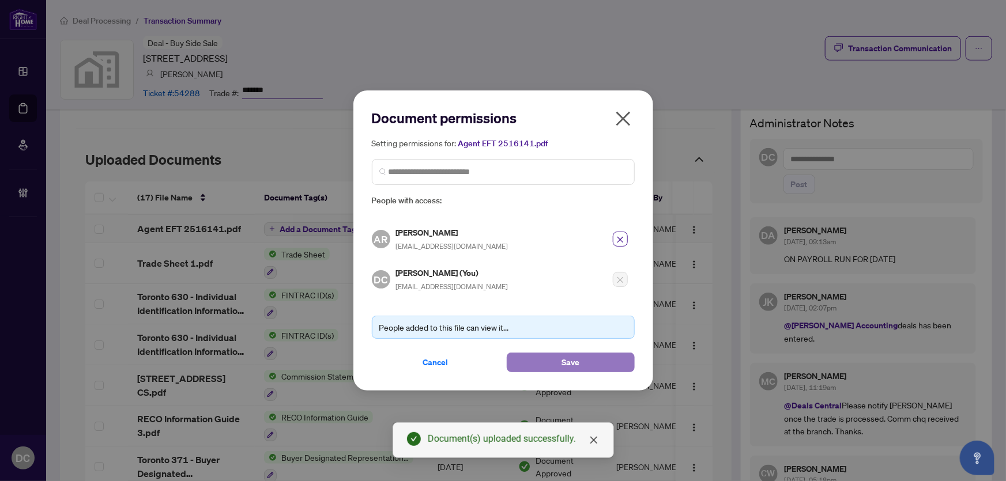
click at [566, 358] on span "Save" at bounding box center [571, 362] width 18 height 18
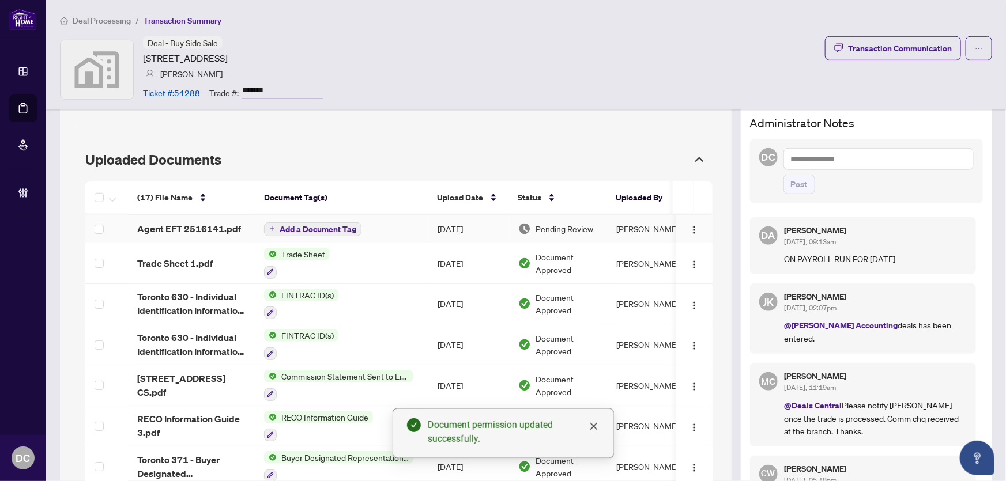
click at [273, 228] on icon "plus" at bounding box center [272, 229] width 6 height 6
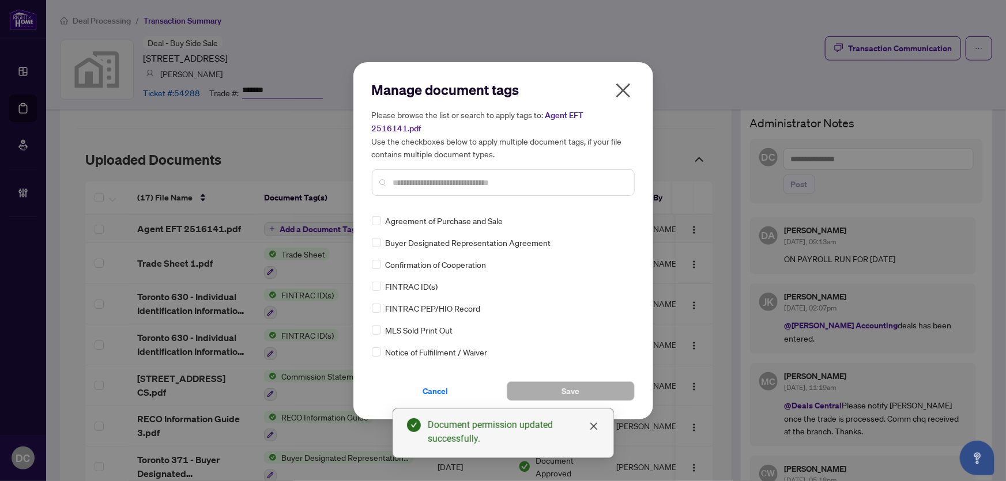
click at [467, 196] on div "Manage document tags Please browse the list or search to apply tags to: Agent E…" at bounding box center [503, 143] width 263 height 125
click at [481, 177] on input "text" at bounding box center [509, 182] width 232 height 13
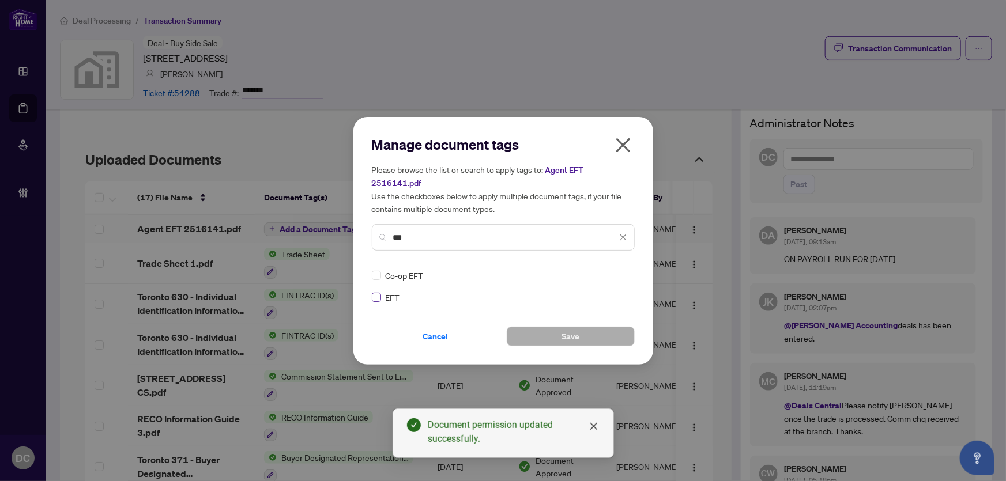
type input "***"
click at [625, 270] on div at bounding box center [616, 276] width 22 height 12
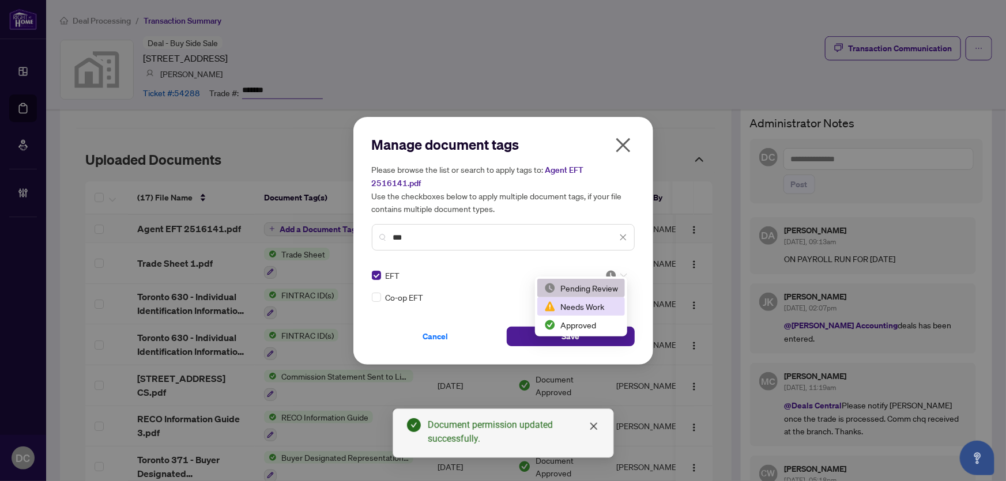
click at [593, 328] on div "Approved" at bounding box center [581, 325] width 74 height 13
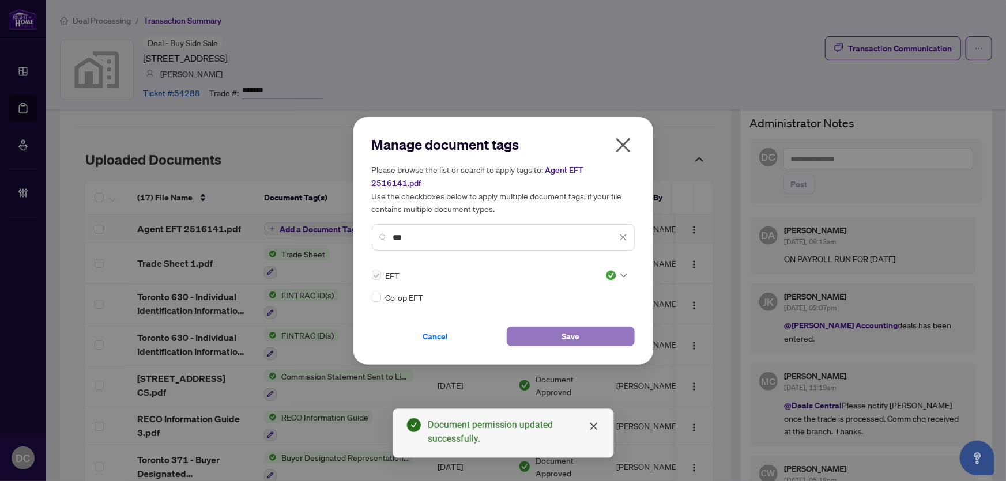
click at [574, 336] on span "Save" at bounding box center [571, 337] width 18 height 18
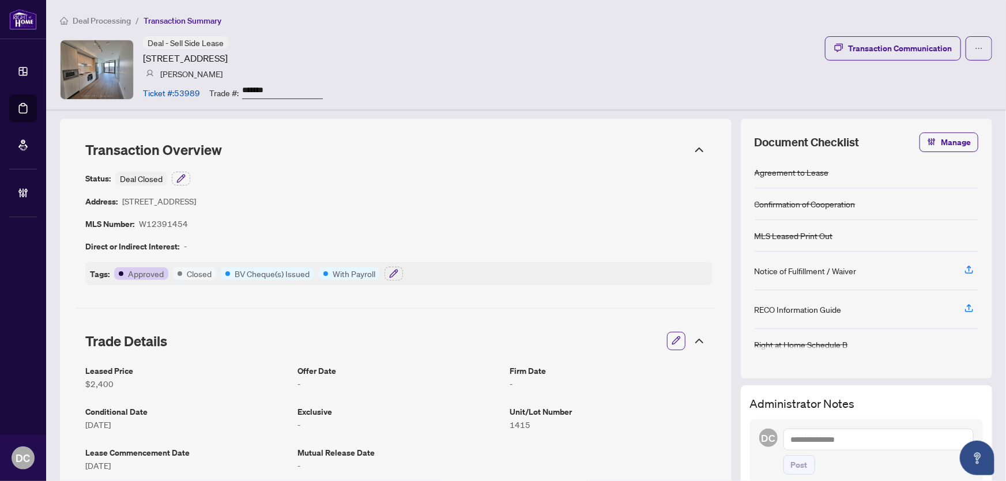
drag, startPoint x: 276, startPoint y: 92, endPoint x: 206, endPoint y: 90, distance: 69.8
click at [206, 90] on div "Ticket #: 53989 Trade #: *******" at bounding box center [233, 92] width 180 height 20
click at [398, 274] on button "button" at bounding box center [394, 274] width 18 height 14
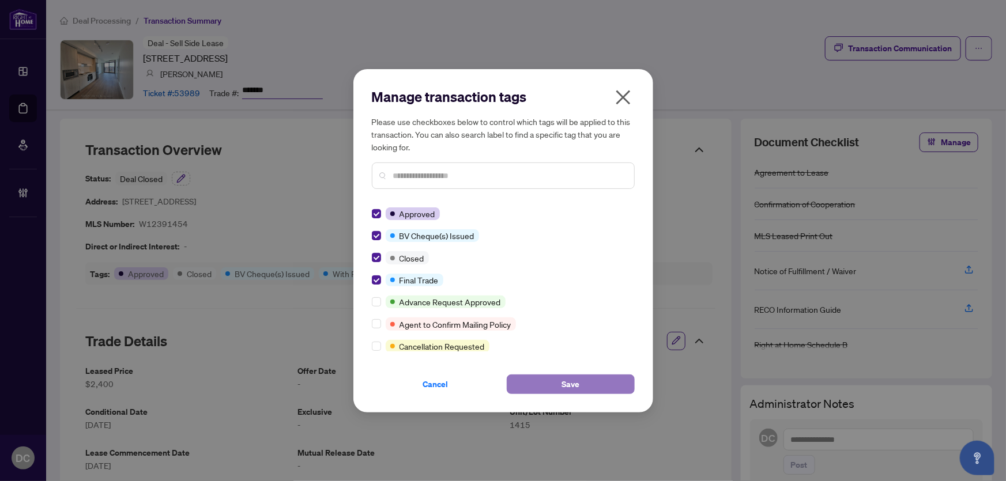
click at [524, 384] on button "Save" at bounding box center [571, 385] width 128 height 20
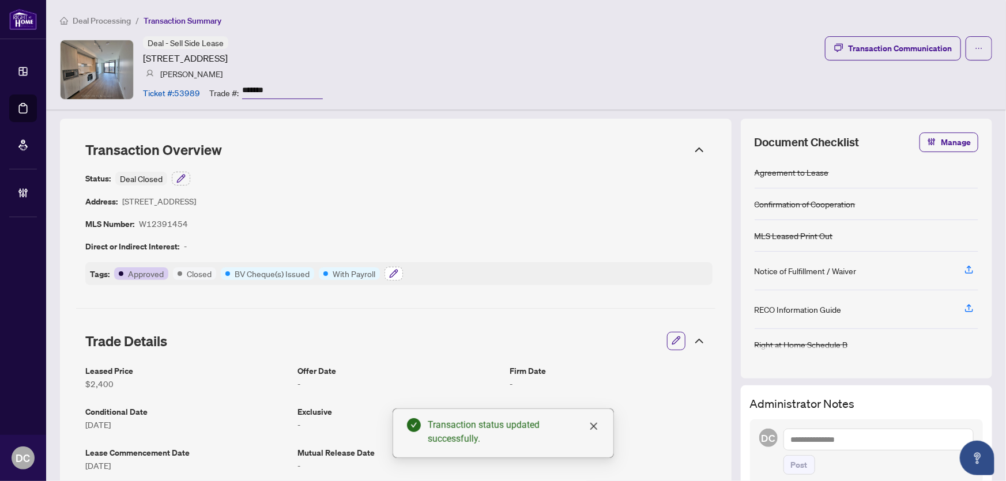
click at [392, 276] on icon "button" at bounding box center [393, 273] width 9 height 9
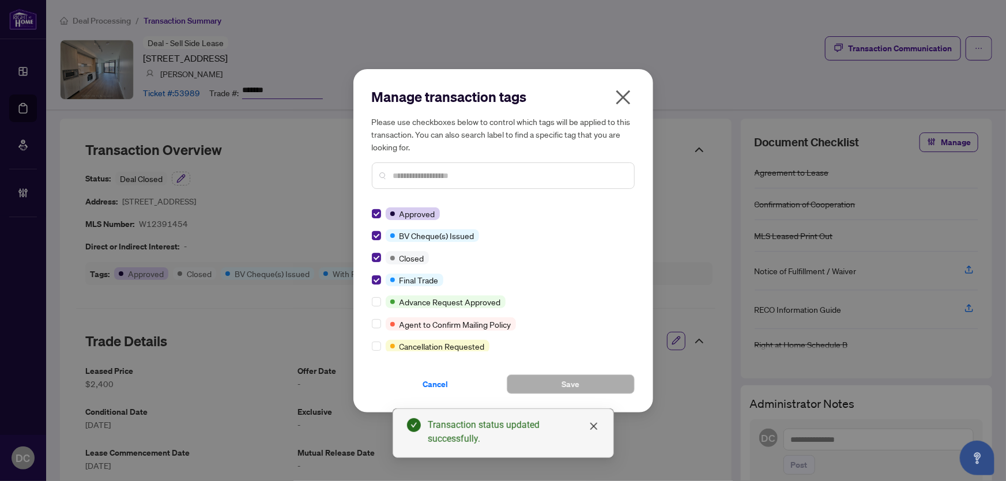
click at [614, 101] on icon "close" at bounding box center [623, 97] width 18 height 18
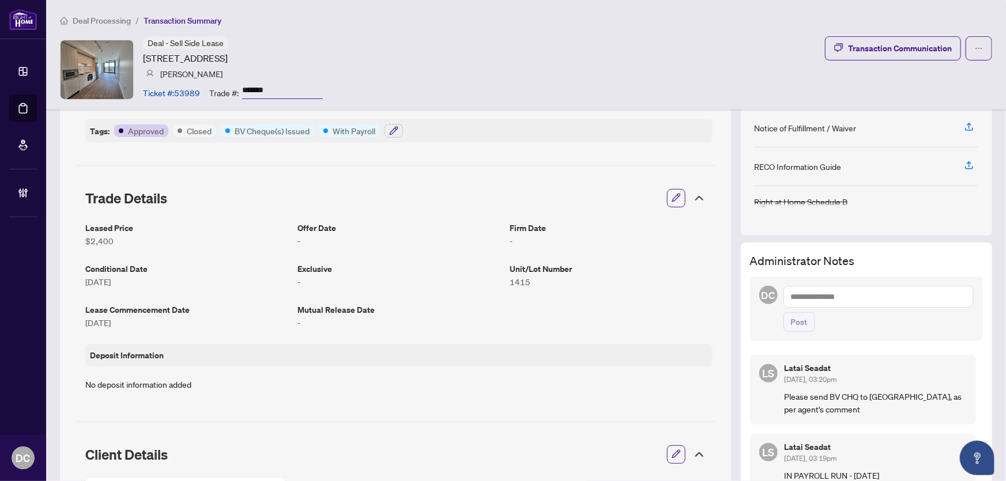
scroll to position [157, 0]
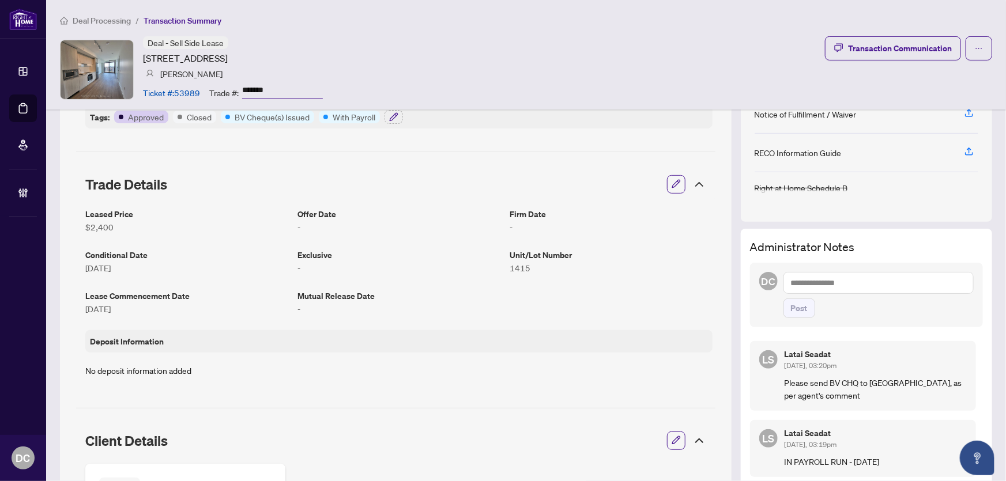
click at [693, 185] on icon at bounding box center [700, 185] width 14 height 14
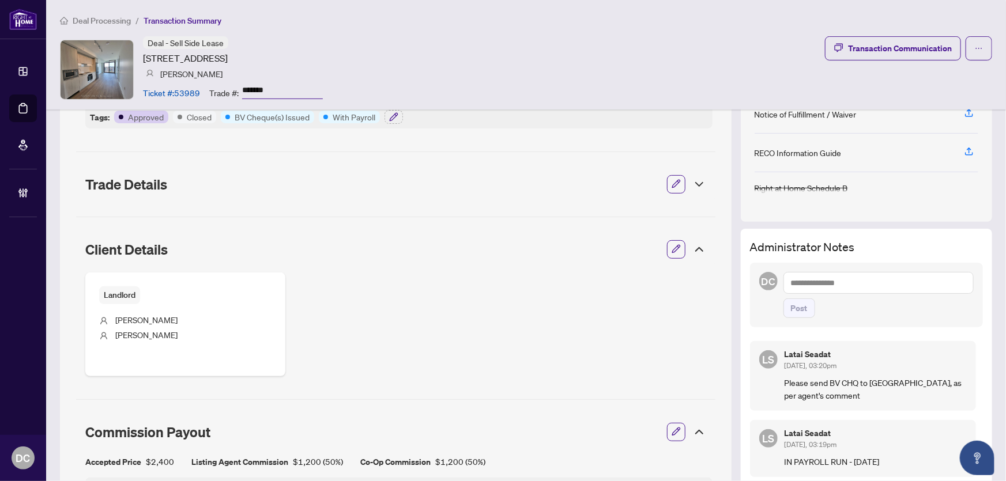
click at [693, 250] on icon at bounding box center [700, 250] width 14 height 14
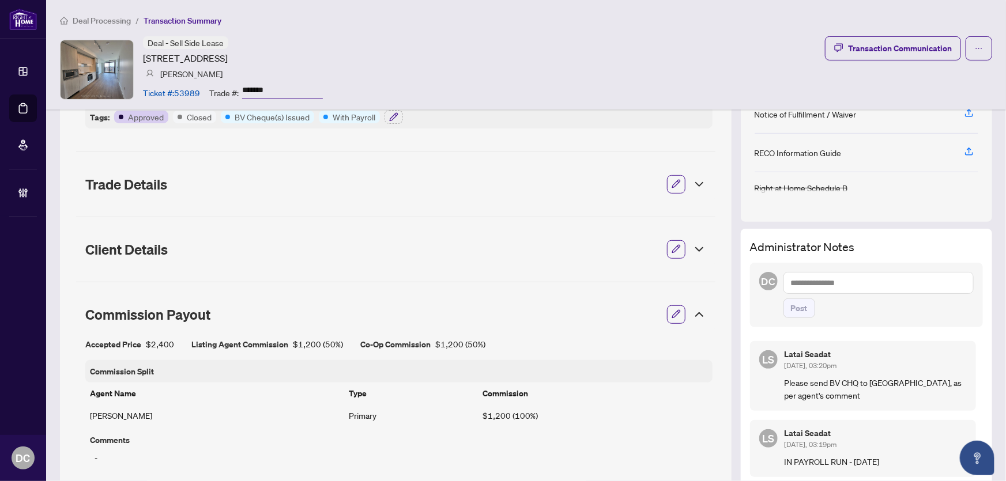
drag, startPoint x: 693, startPoint y: 318, endPoint x: 590, endPoint y: 301, distance: 104.1
click at [693, 317] on icon at bounding box center [700, 315] width 14 height 14
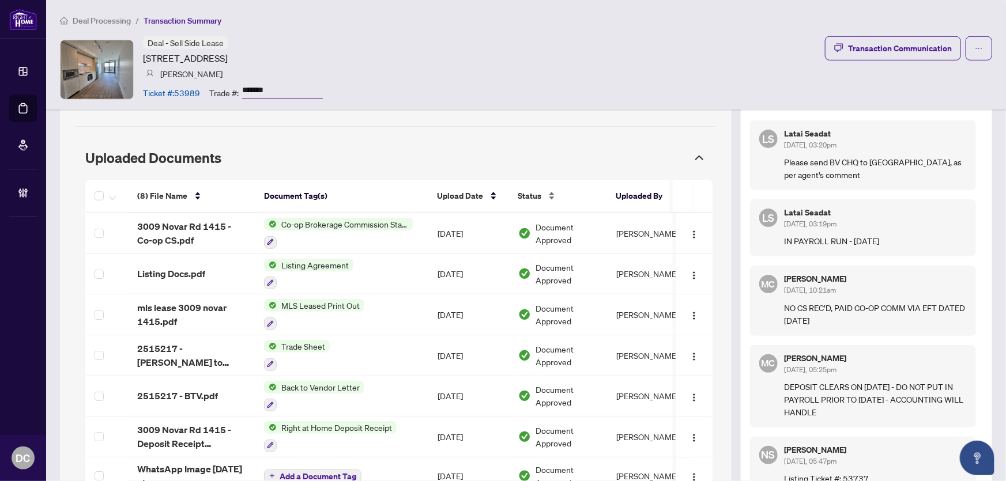
scroll to position [367, 0]
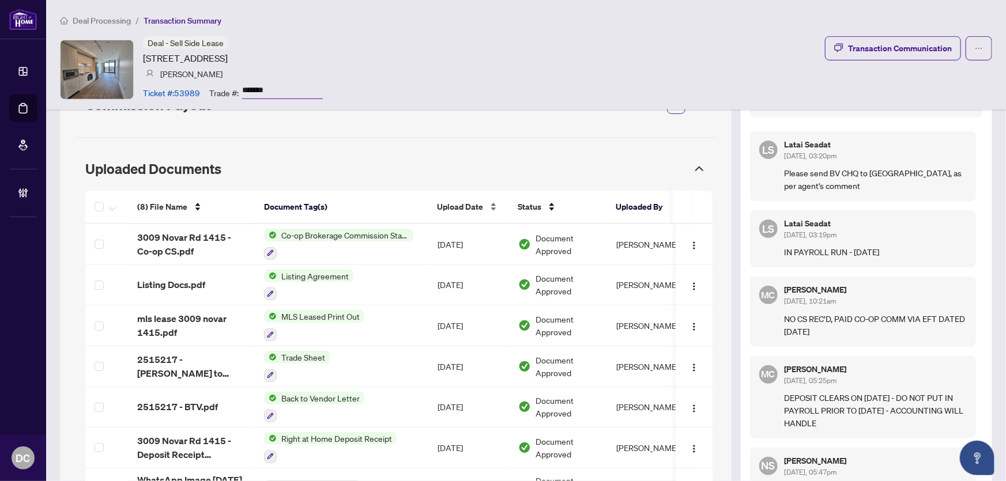
click at [474, 201] on span "Upload Date" at bounding box center [460, 207] width 46 height 13
click at [479, 204] on span "Upload Date" at bounding box center [460, 207] width 46 height 13
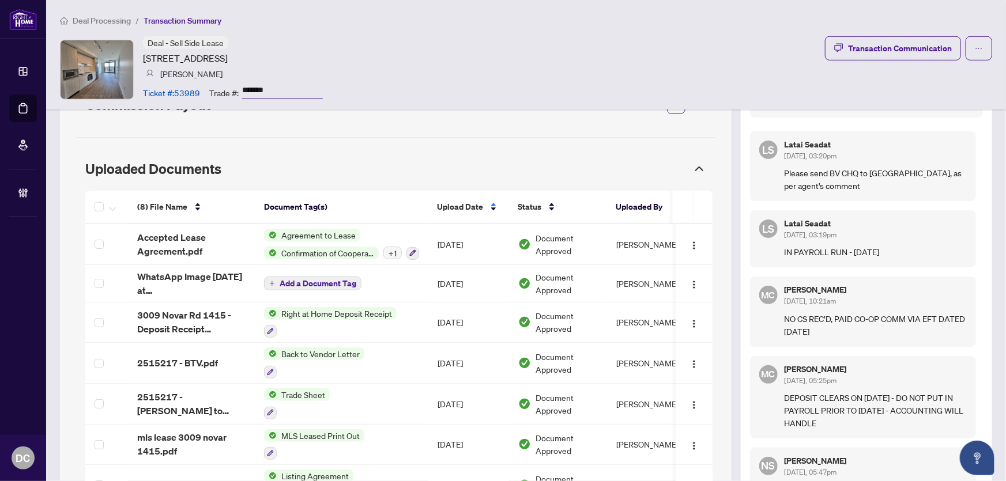
click at [479, 204] on span "Upload Date" at bounding box center [460, 207] width 46 height 13
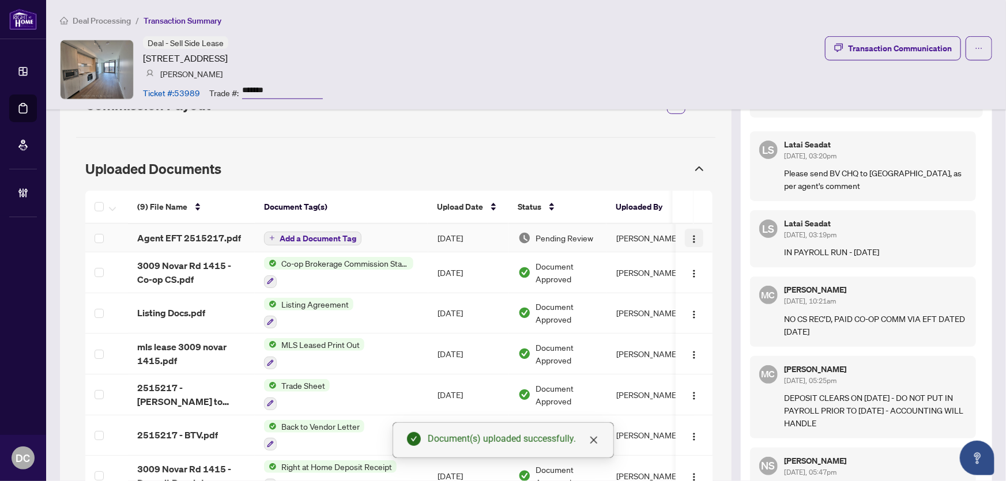
click at [690, 239] on img "button" at bounding box center [694, 239] width 9 height 9
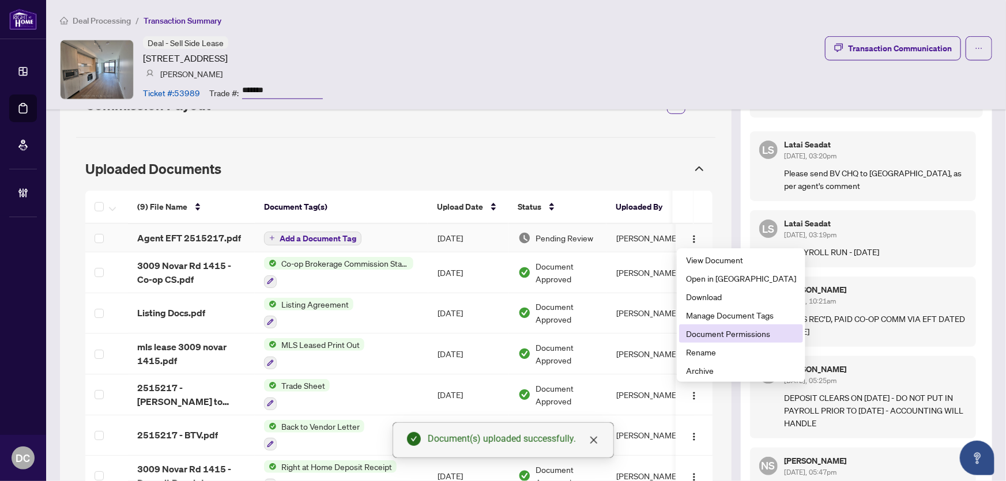
click at [706, 334] on span "Document Permissions" at bounding box center [741, 334] width 110 height 13
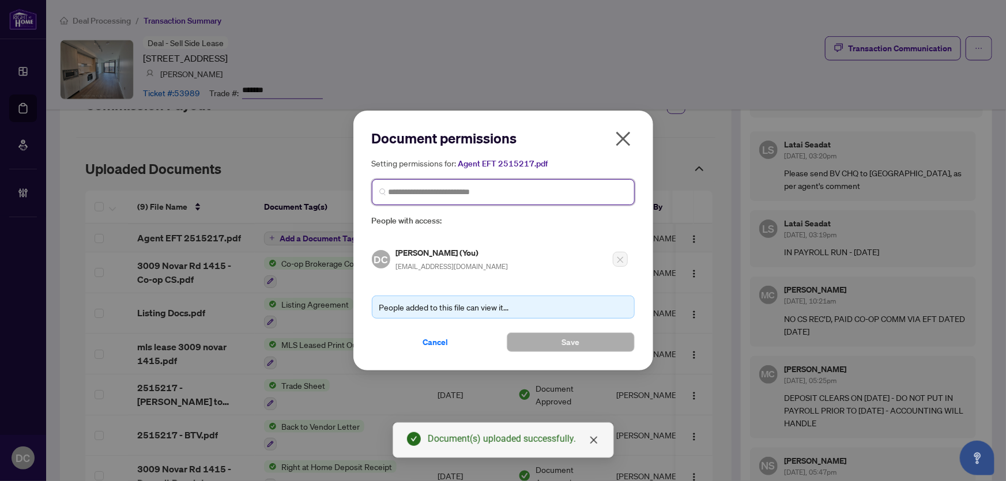
click at [562, 191] on input "search" at bounding box center [508, 192] width 239 height 12
type input "**********"
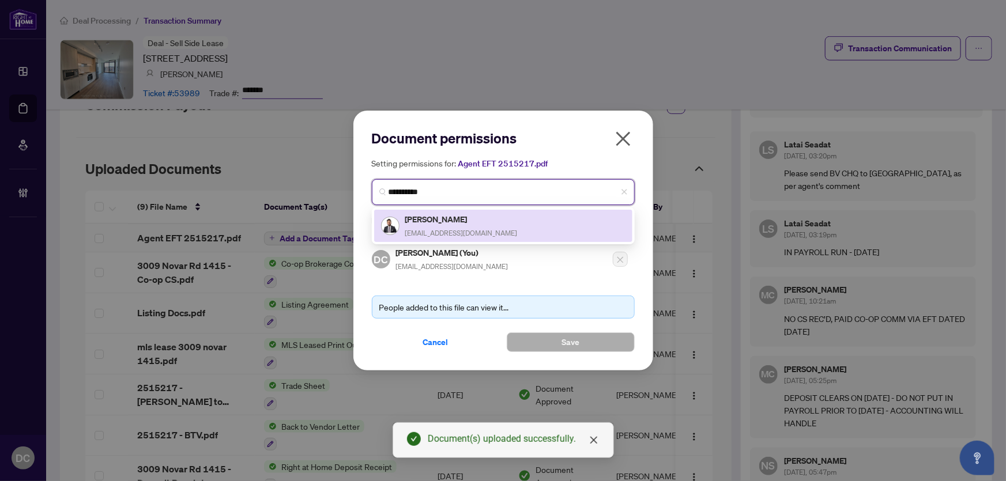
click at [538, 220] on div "Hassan Shahid Info@homesbyhassan.com" at bounding box center [503, 226] width 244 height 27
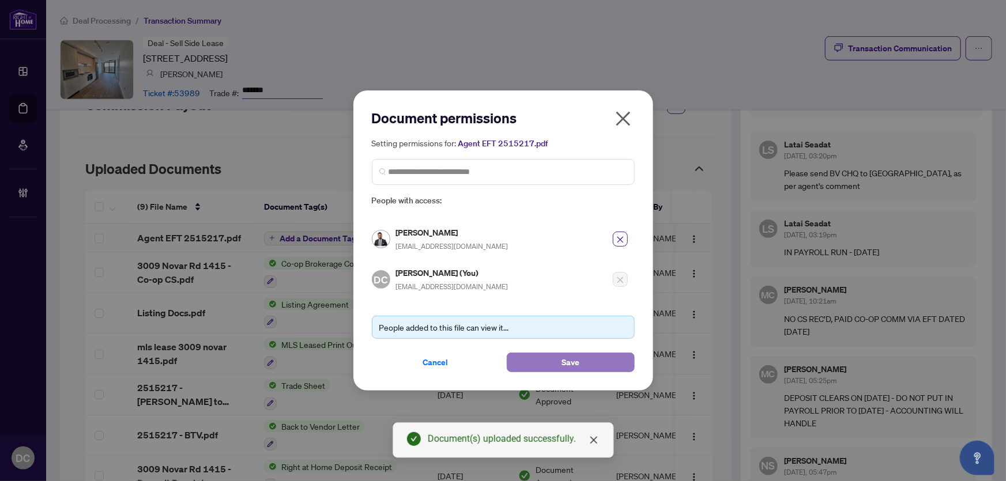
click at [568, 358] on span "Save" at bounding box center [571, 362] width 18 height 18
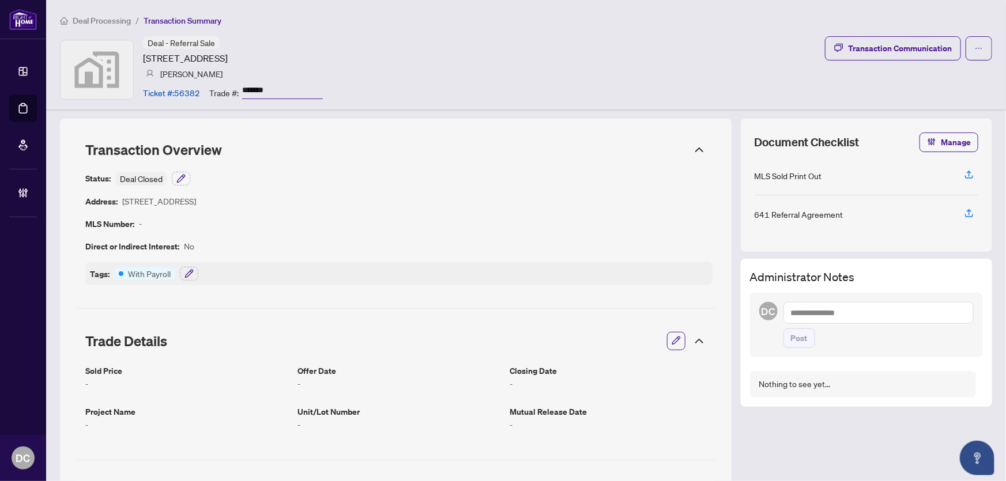
drag, startPoint x: 287, startPoint y: 86, endPoint x: 231, endPoint y: 92, distance: 56.2
click at [213, 85] on div "Trade #: *******" at bounding box center [266, 92] width 114 height 20
click at [188, 271] on icon "button" at bounding box center [189, 273] width 9 height 9
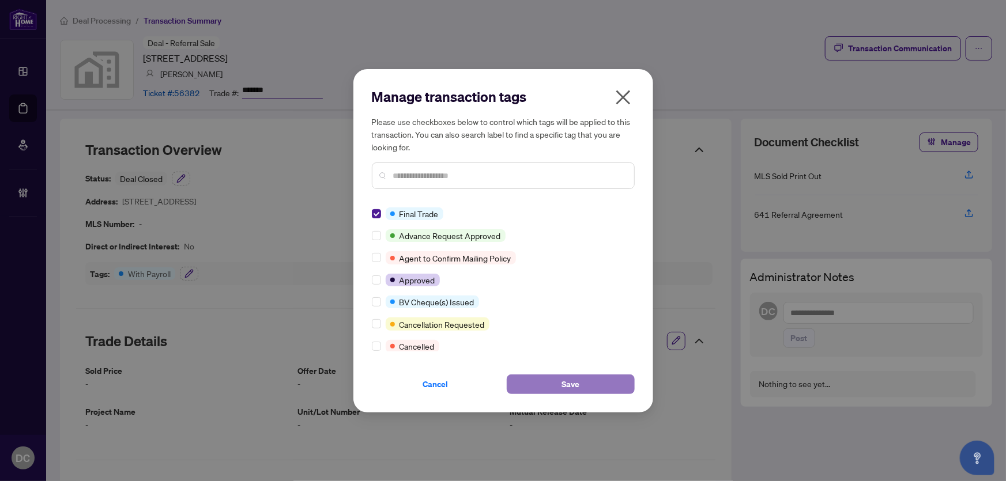
click at [545, 383] on button "Save" at bounding box center [571, 385] width 128 height 20
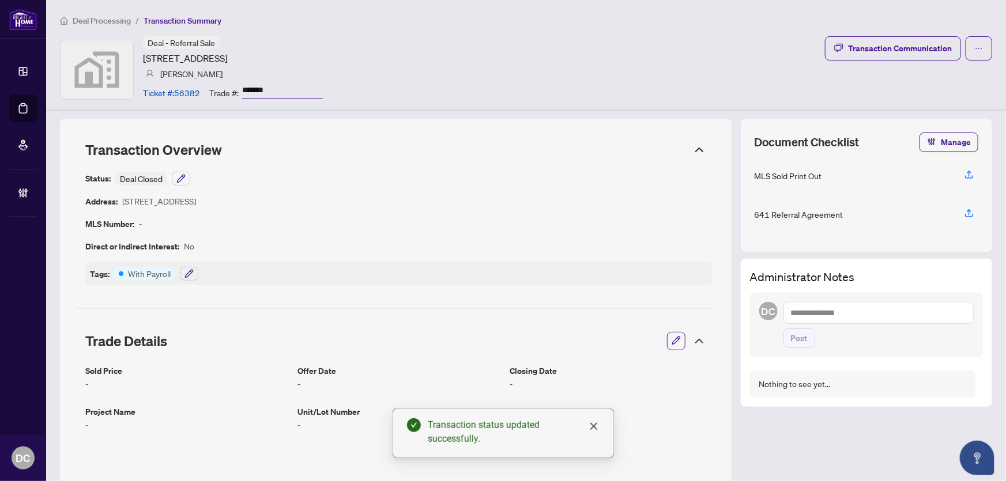
click at [693, 345] on icon at bounding box center [700, 341] width 14 height 14
click at [693, 405] on icon at bounding box center [700, 407] width 14 height 14
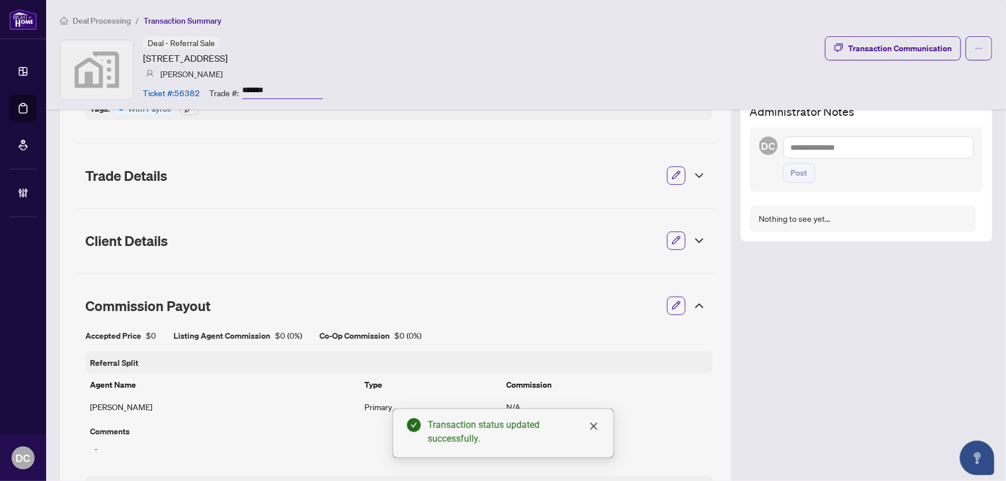
scroll to position [209, 0]
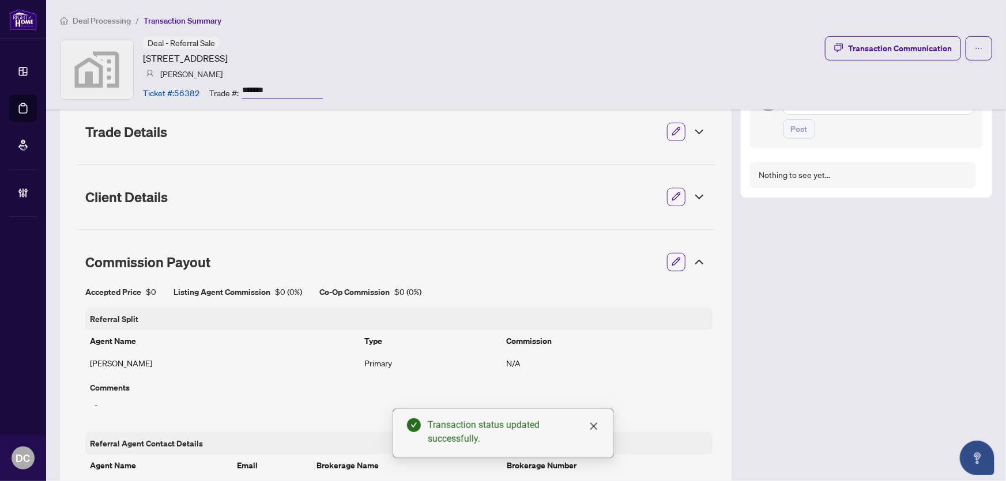
click at [698, 261] on icon at bounding box center [700, 262] width 14 height 14
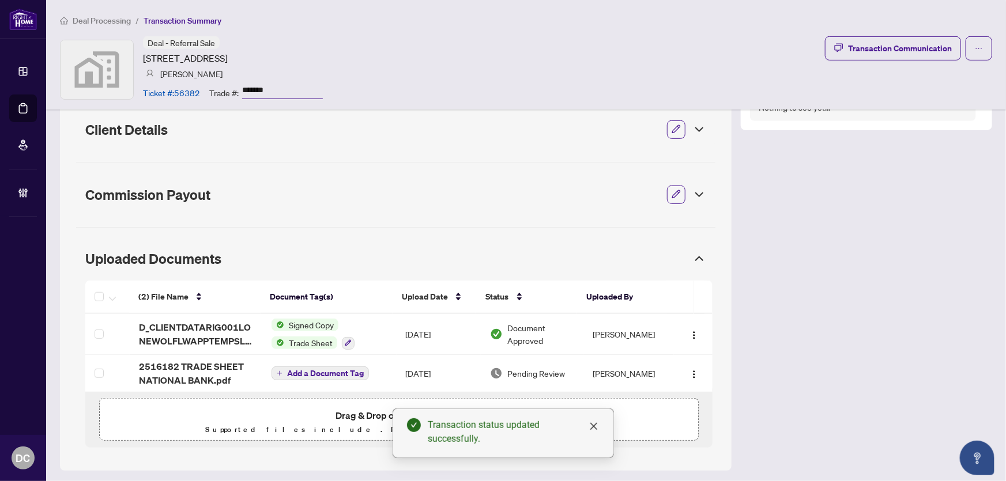
scroll to position [278, 0]
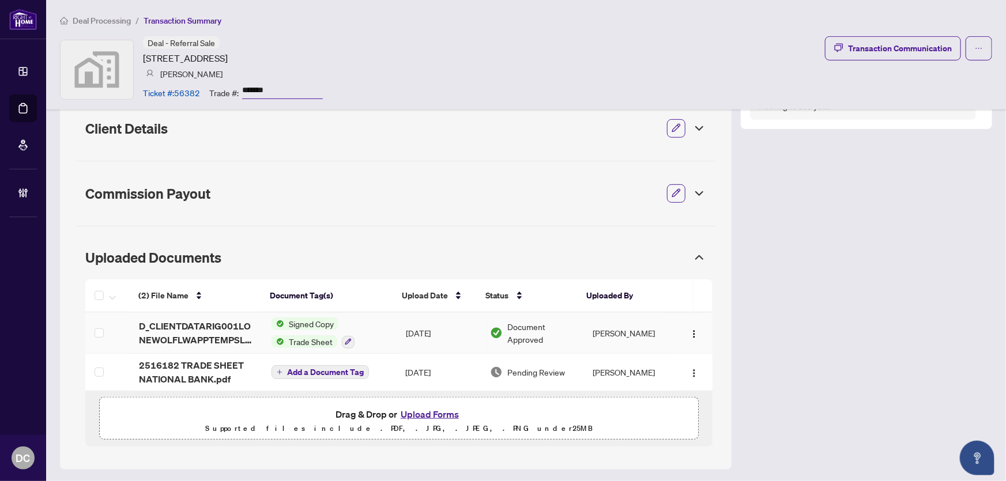
click at [370, 326] on td "Signed Copy Trade Sheet" at bounding box center [329, 333] width 134 height 41
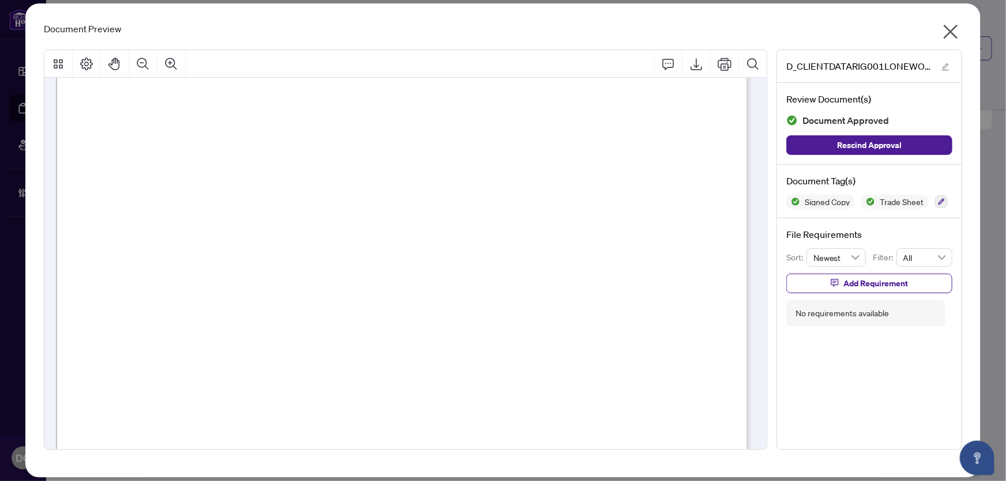
scroll to position [209, 0]
click at [950, 29] on icon "close" at bounding box center [951, 32] width 14 height 14
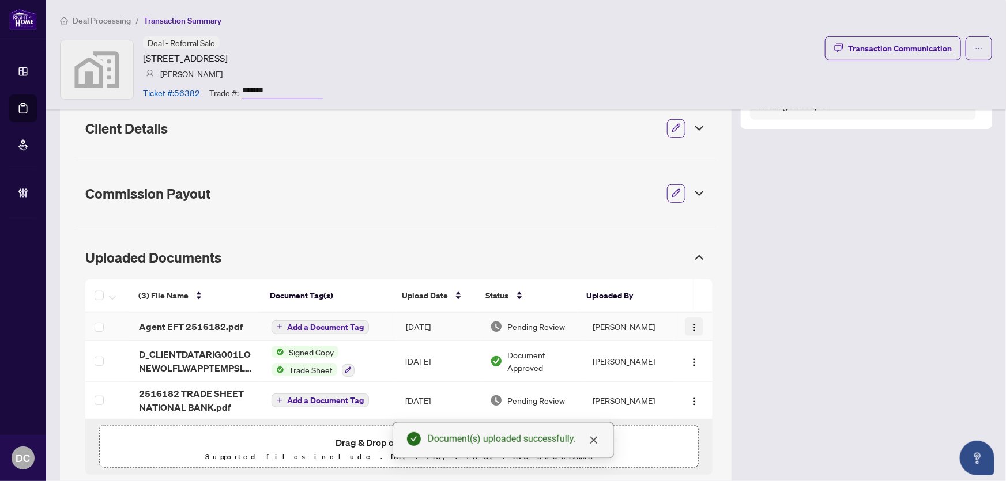
click at [690, 325] on img "button" at bounding box center [694, 327] width 9 height 9
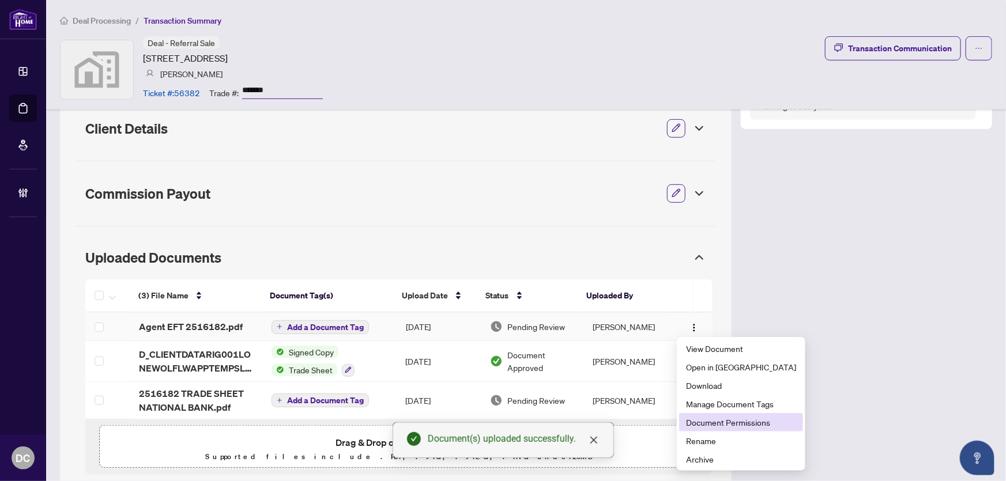
click at [716, 420] on span "Document Permissions" at bounding box center [741, 422] width 110 height 13
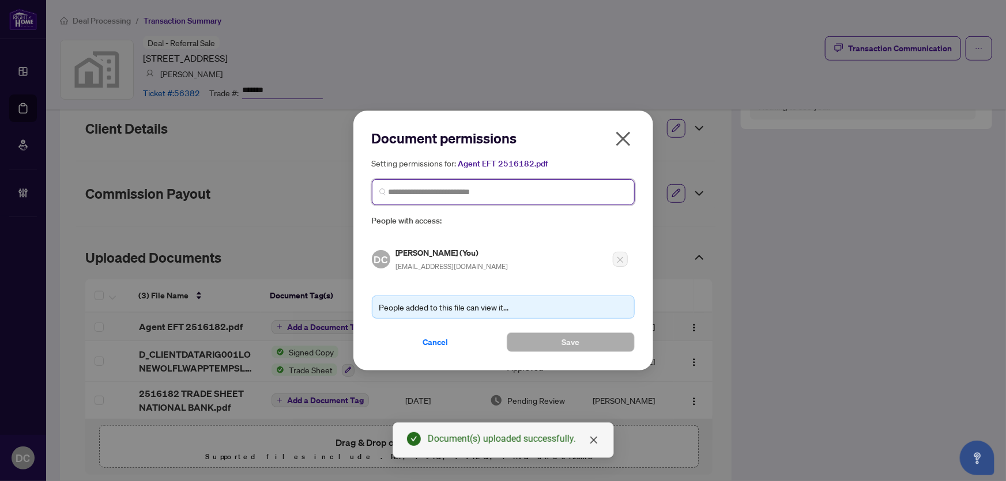
click at [566, 194] on input "search" at bounding box center [508, 192] width 239 height 12
type input "*******"
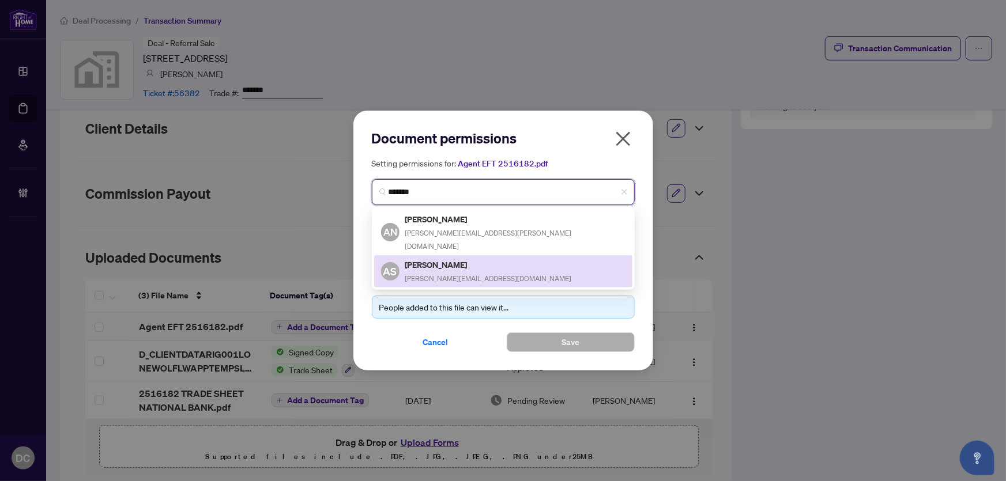
drag, startPoint x: 542, startPoint y: 232, endPoint x: 535, endPoint y: 255, distance: 24.8
click at [535, 255] on div "AN Aashish Nagrani aashish.h.nagrani@gmail.com AS Aashish Sharma aashish@unlock…" at bounding box center [503, 249] width 258 height 78
click at [535, 258] on div "AS Aashish Sharma aashish@unlockrealestate.ca" at bounding box center [503, 271] width 244 height 27
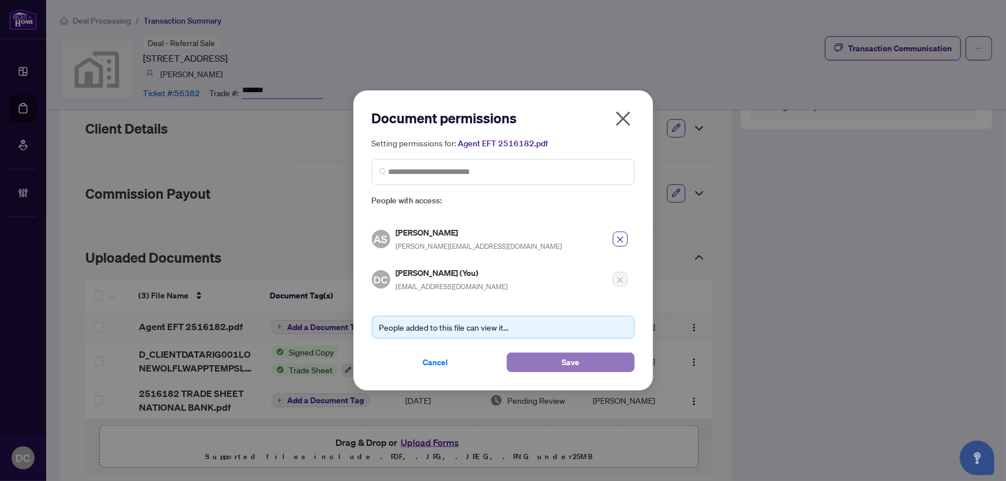
click at [580, 358] on button "Save" at bounding box center [571, 363] width 128 height 20
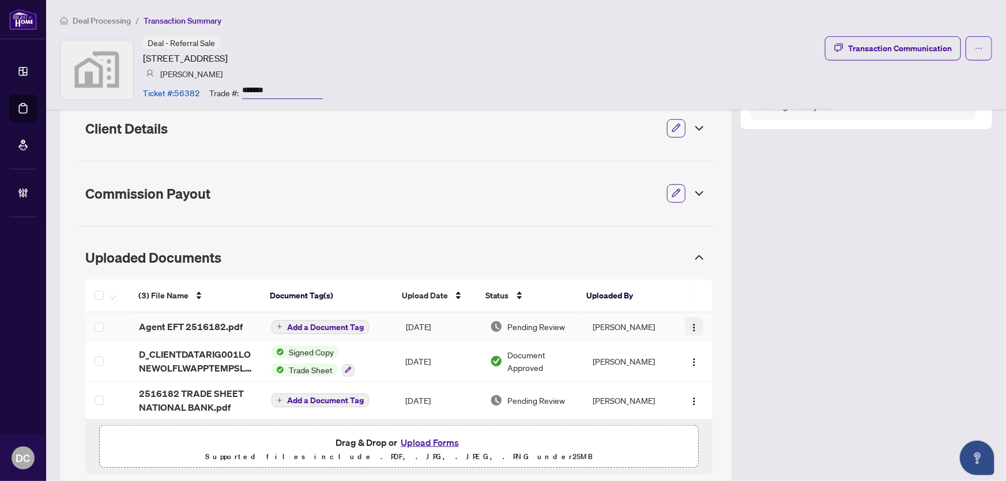
click at [690, 323] on img "button" at bounding box center [694, 327] width 9 height 9
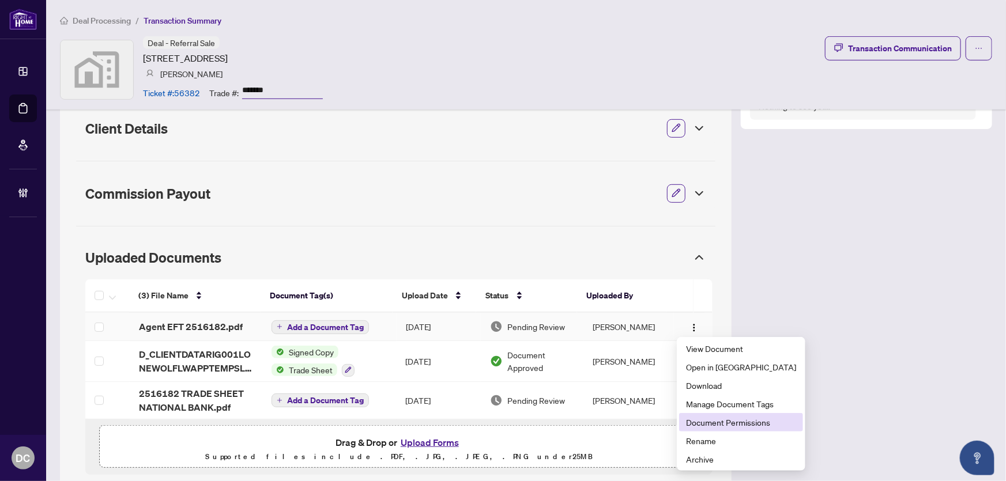
click at [711, 417] on span "Document Permissions" at bounding box center [741, 422] width 110 height 13
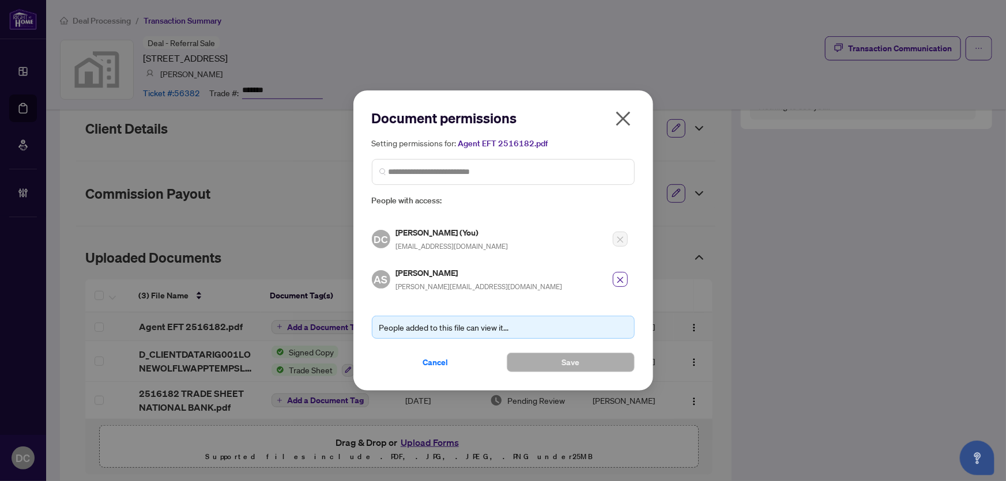
click at [451, 362] on button "Cancel" at bounding box center [436, 363] width 128 height 20
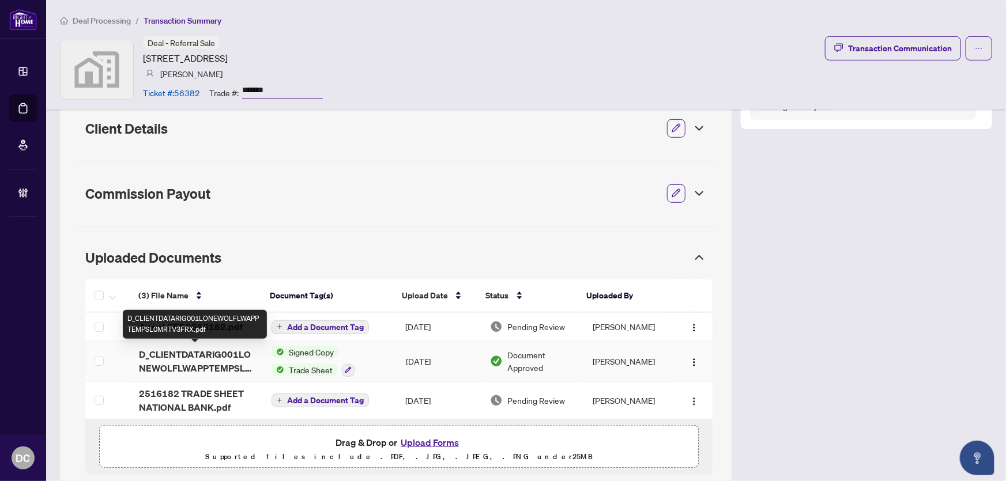
click at [227, 363] on span "D_CLIENTDATARIG001LONEWOLFLWAPPTEMPSL0MRTV3FRX.pdf" at bounding box center [196, 362] width 114 height 28
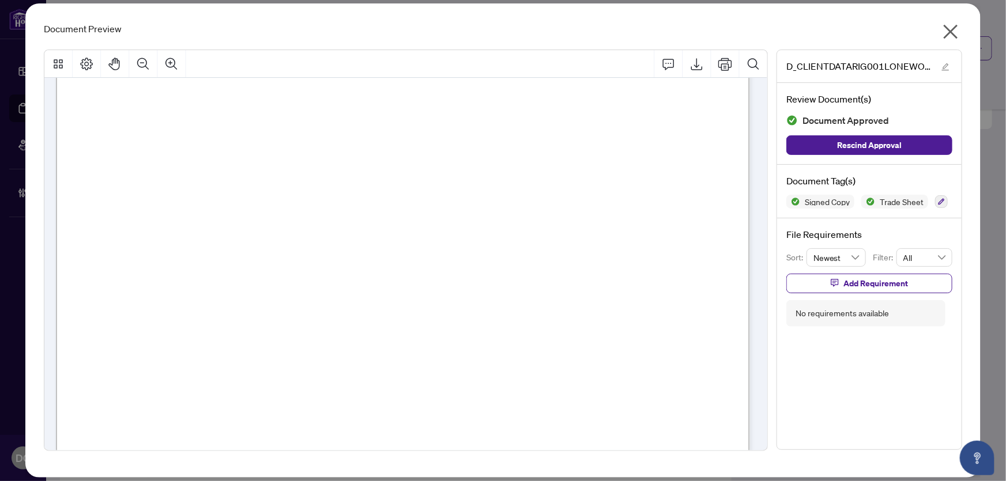
scroll to position [157, 0]
click at [953, 31] on icon "close" at bounding box center [951, 31] width 18 height 18
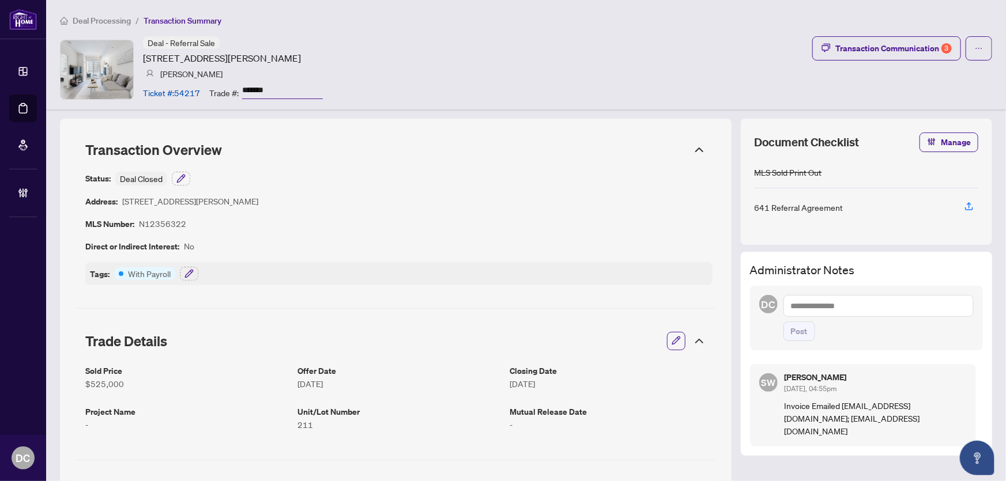
drag, startPoint x: 277, startPoint y: 86, endPoint x: 206, endPoint y: 86, distance: 70.9
click at [206, 86] on div "Ticket #: 54217 Trade #: *******" at bounding box center [233, 92] width 180 height 20
click at [189, 274] on icon "button" at bounding box center [189, 273] width 9 height 9
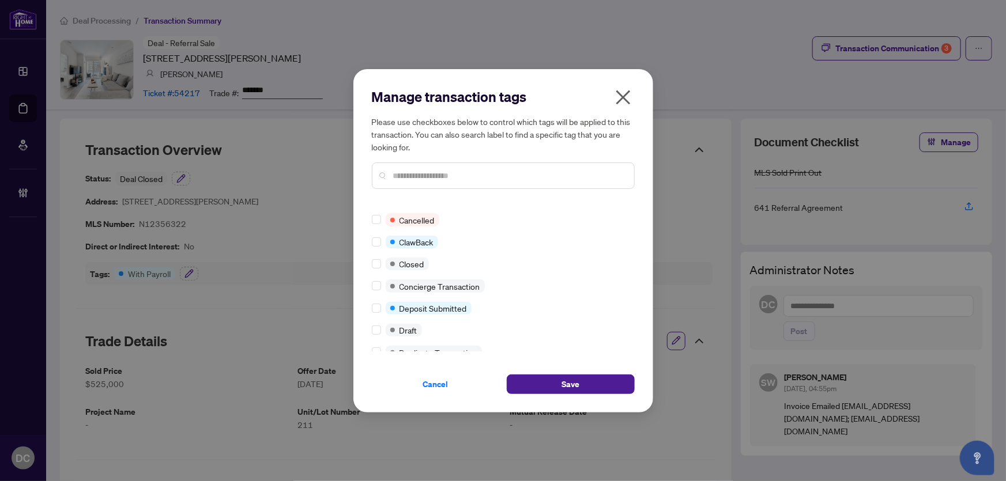
scroll to position [209, 0]
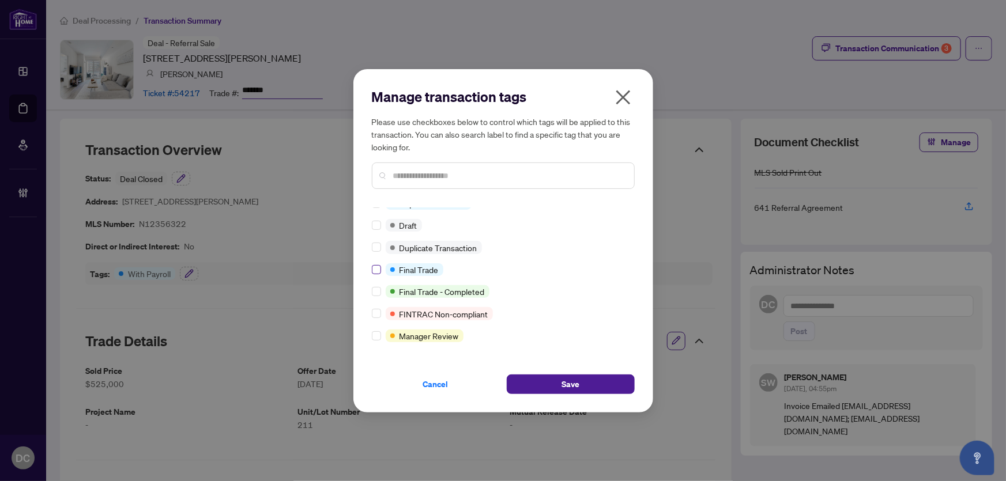
click at [375, 264] on label at bounding box center [376, 270] width 9 height 13
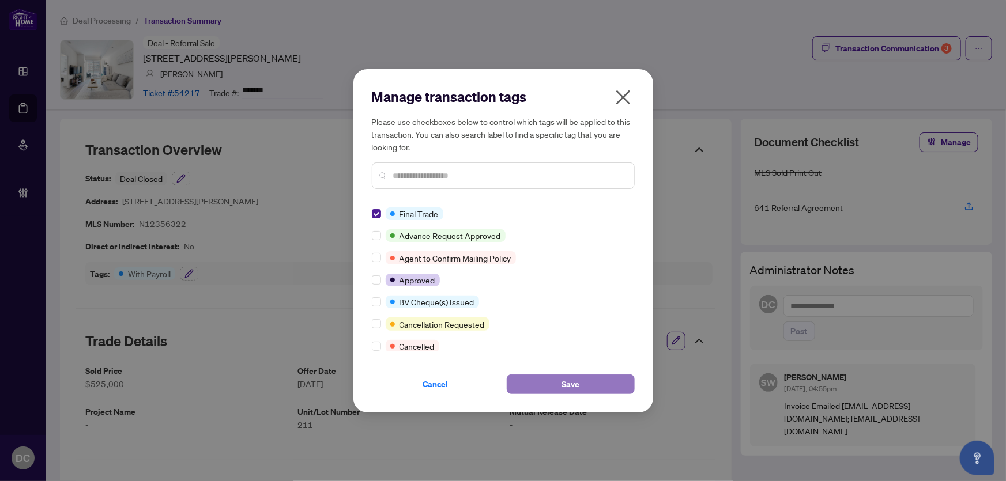
click at [592, 387] on button "Save" at bounding box center [571, 385] width 128 height 20
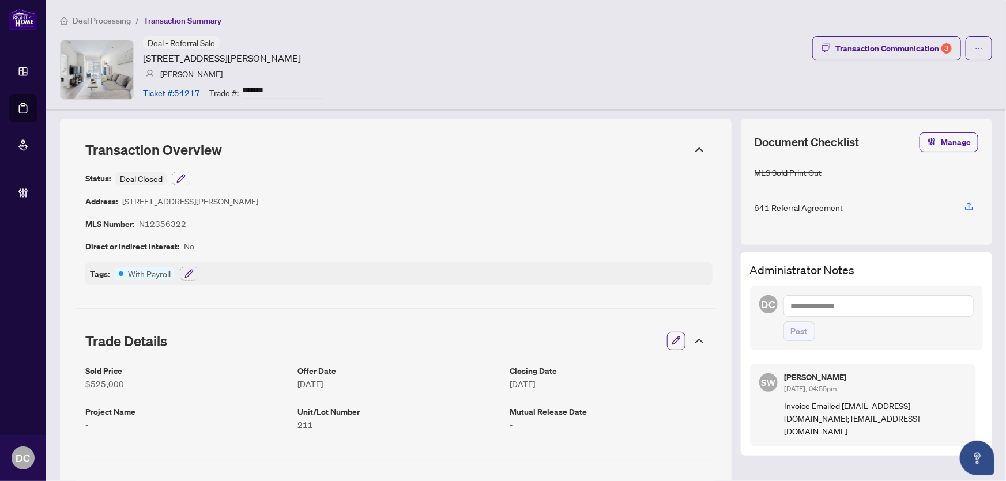
click at [696, 339] on icon at bounding box center [700, 341] width 14 height 14
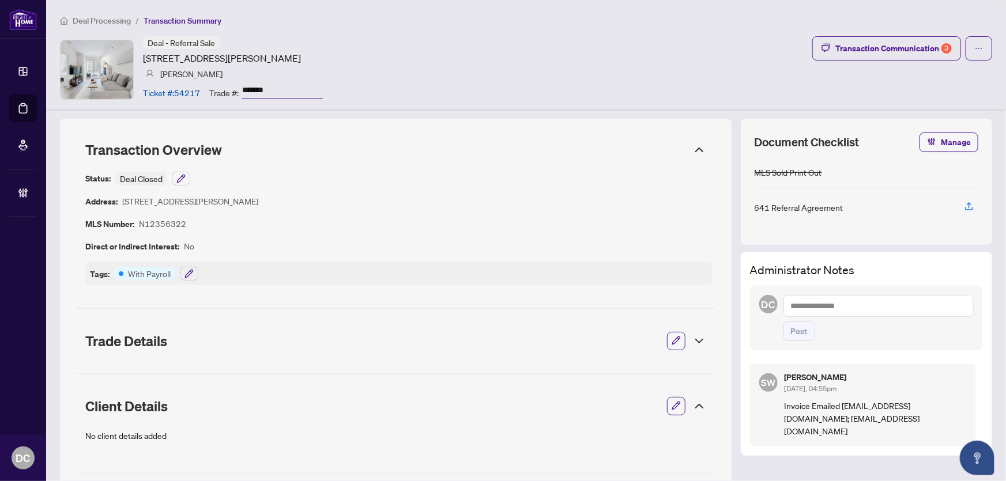
click at [693, 402] on icon at bounding box center [700, 407] width 14 height 14
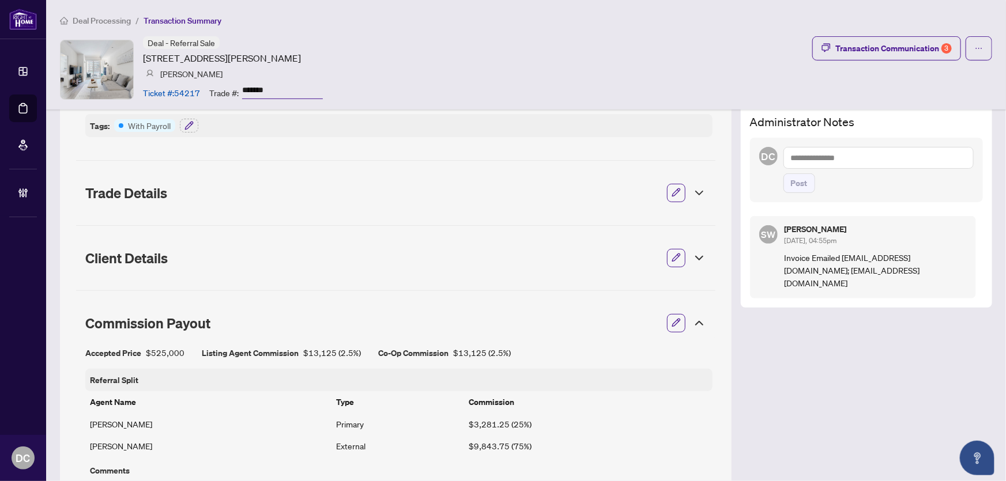
scroll to position [157, 0]
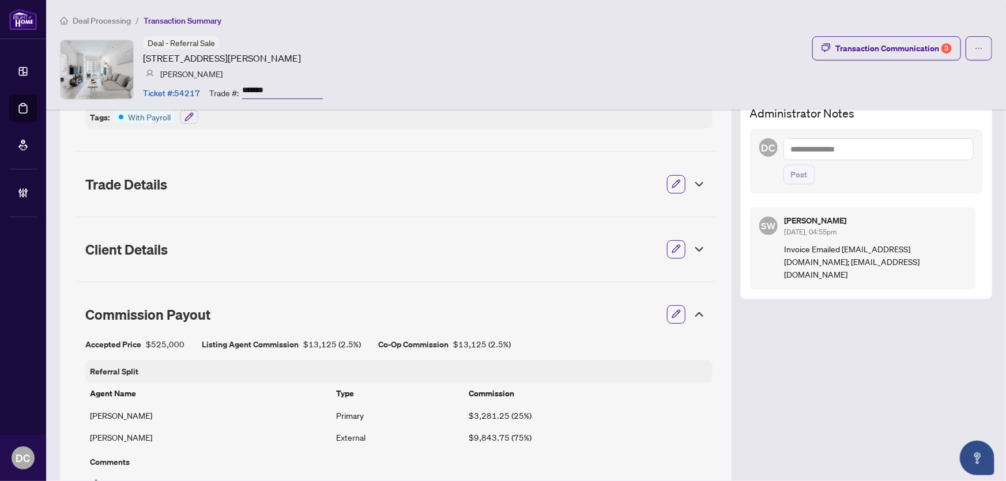
click at [693, 317] on icon at bounding box center [700, 315] width 14 height 14
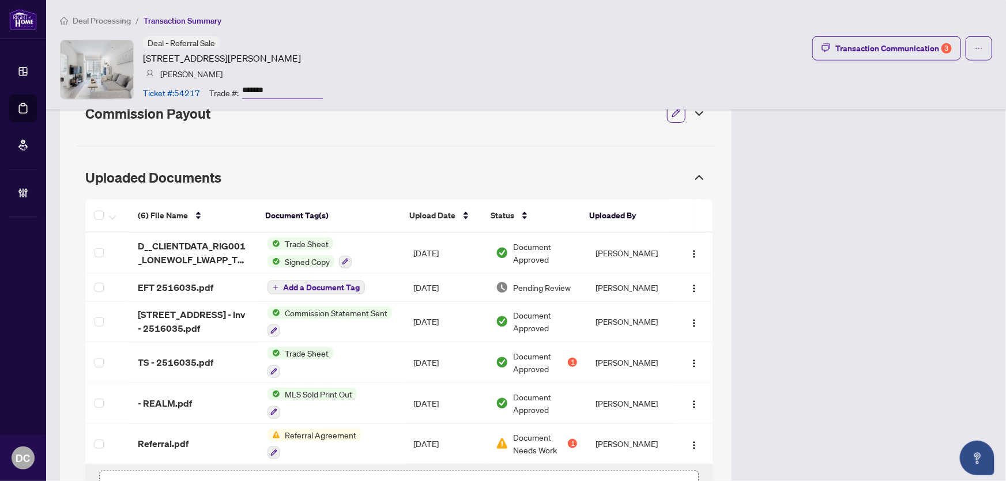
scroll to position [367, 0]
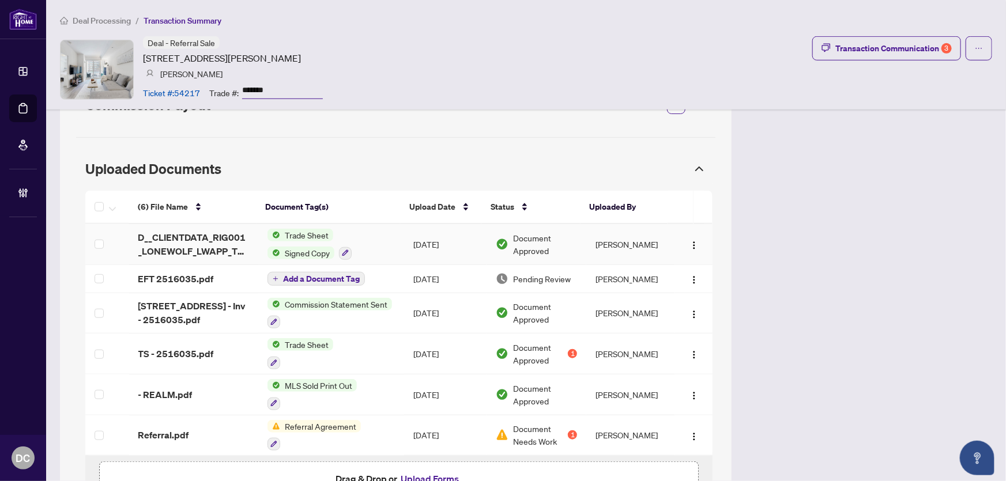
click at [368, 249] on td "Trade Sheet Signed Copy" at bounding box center [331, 244] width 146 height 41
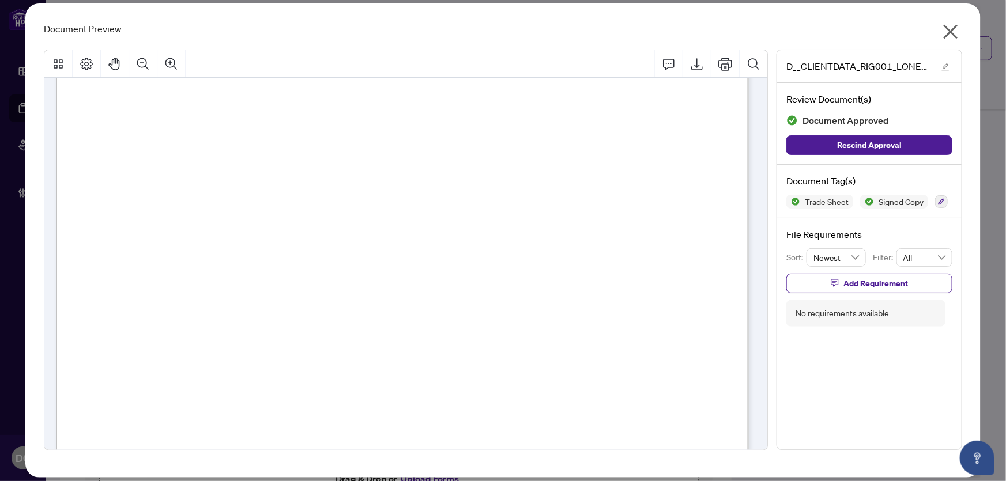
scroll to position [157, 0]
drag, startPoint x: 945, startPoint y: 31, endPoint x: 932, endPoint y: 34, distance: 12.4
click at [945, 31] on icon "close" at bounding box center [951, 31] width 18 height 18
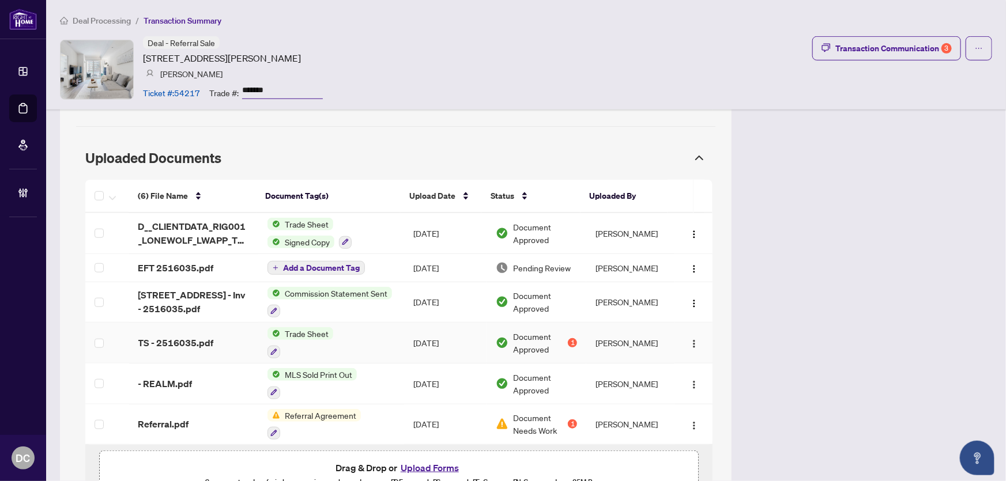
scroll to position [430, 0]
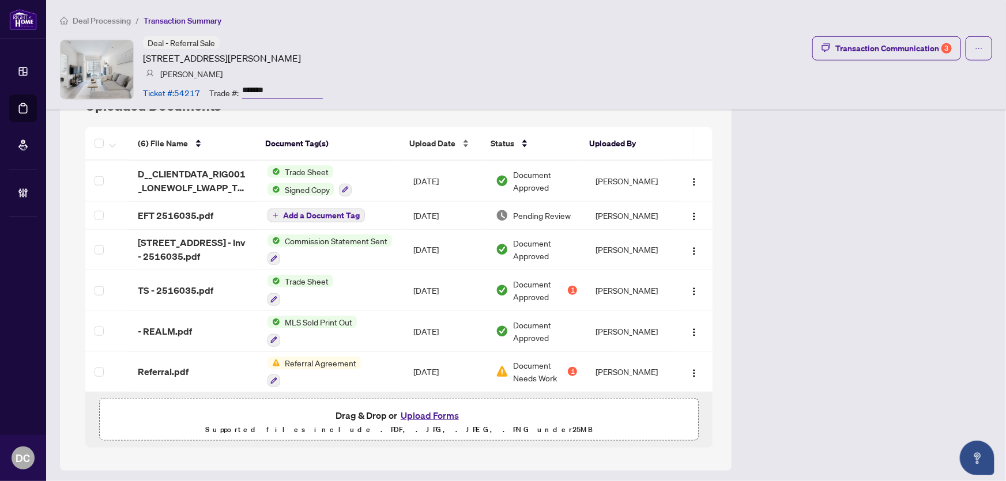
click at [428, 140] on span "Upload Date" at bounding box center [432, 143] width 46 height 13
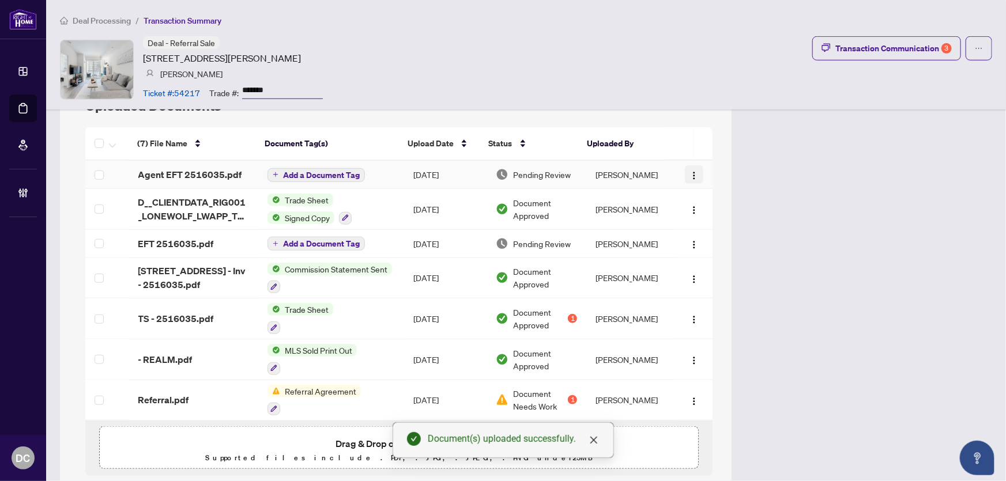
click at [690, 176] on img "button" at bounding box center [694, 175] width 9 height 9
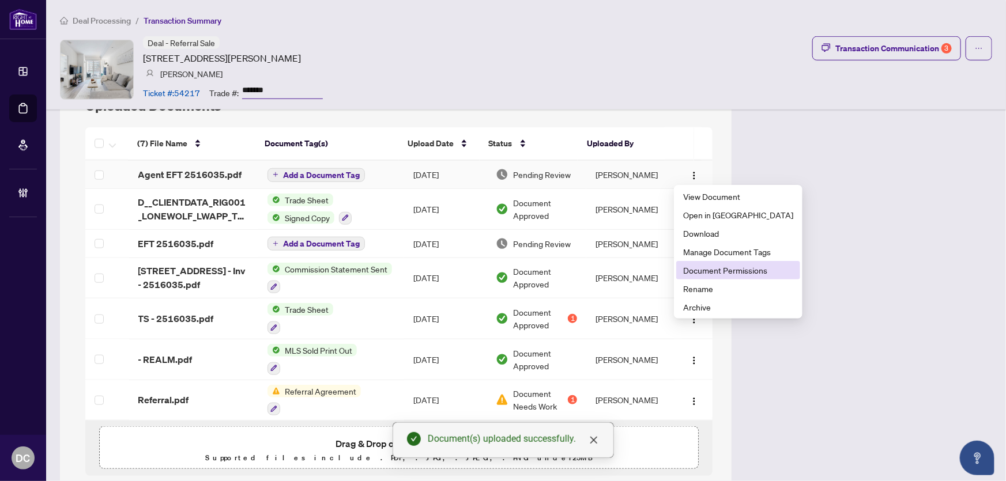
click at [715, 270] on span "Document Permissions" at bounding box center [738, 270] width 110 height 13
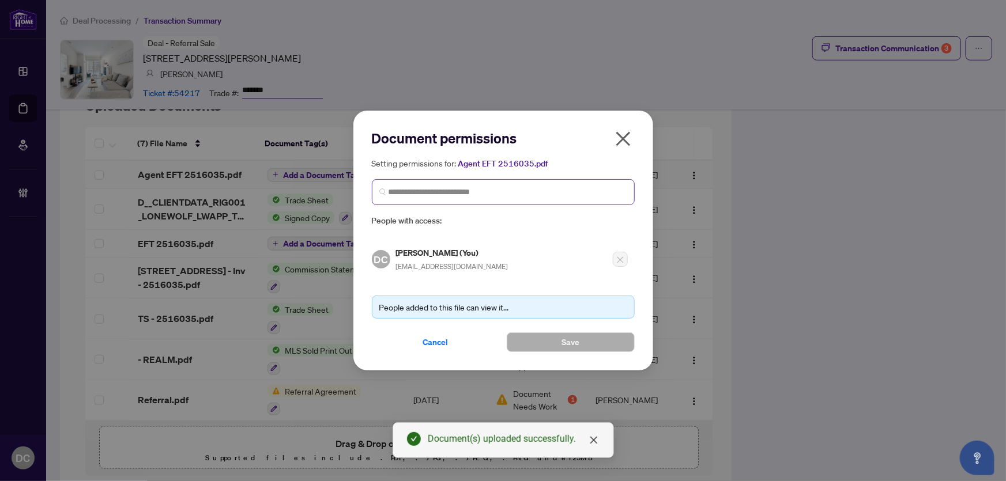
click at [457, 200] on span at bounding box center [503, 192] width 263 height 26
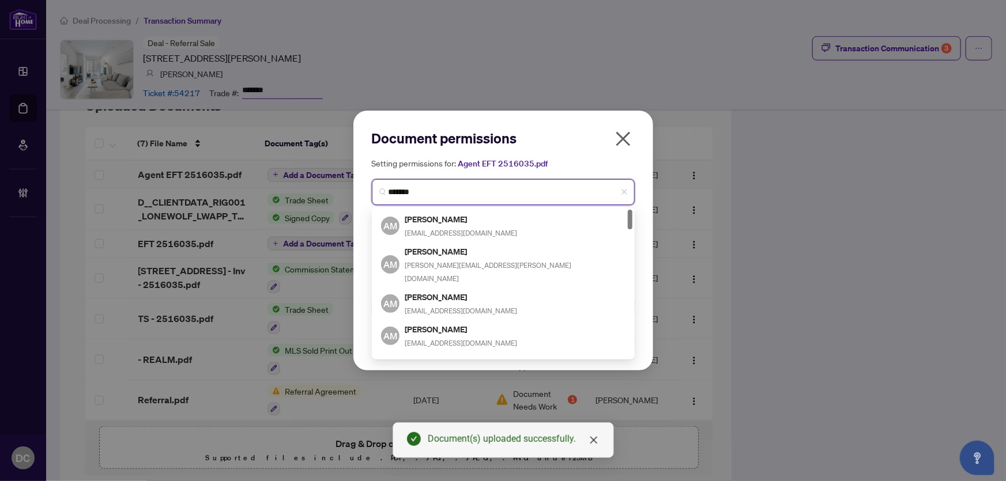
type input "********"
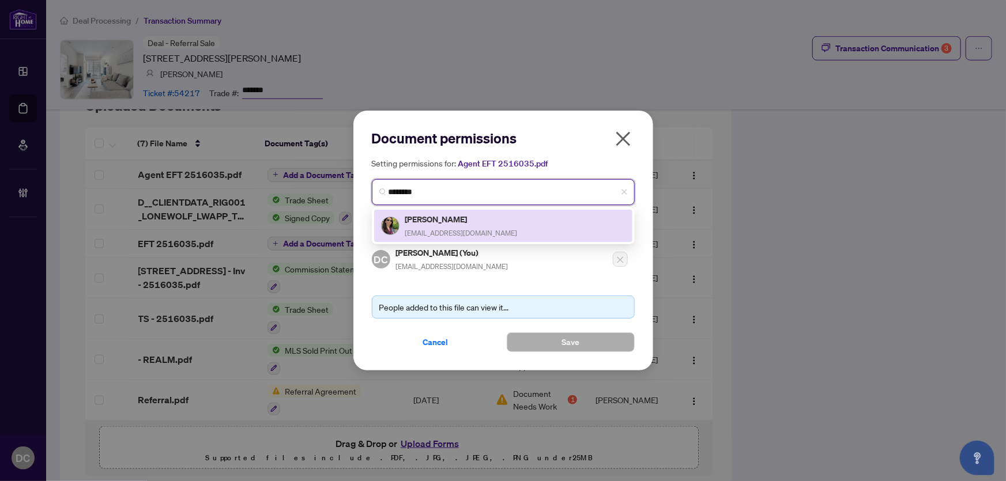
click at [443, 220] on h5 "[PERSON_NAME]" at bounding box center [461, 219] width 112 height 13
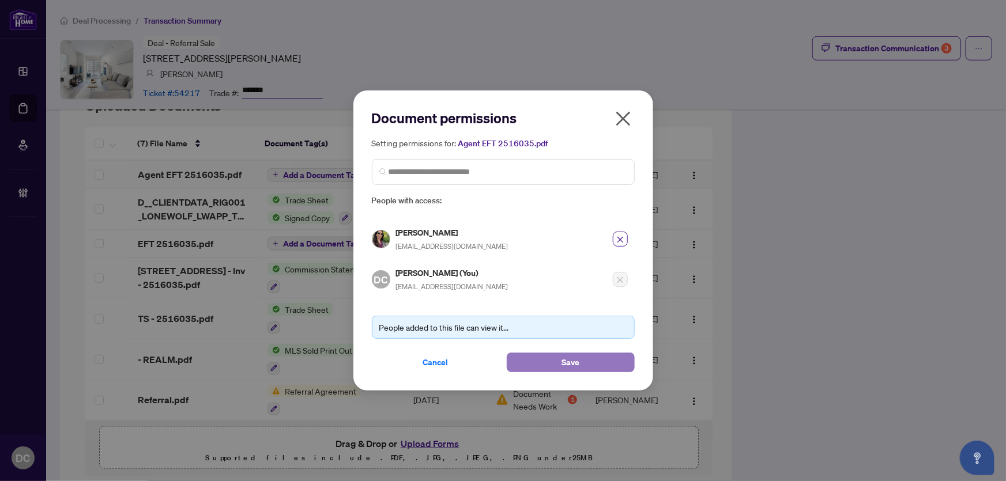
click at [594, 368] on button "Save" at bounding box center [571, 363] width 128 height 20
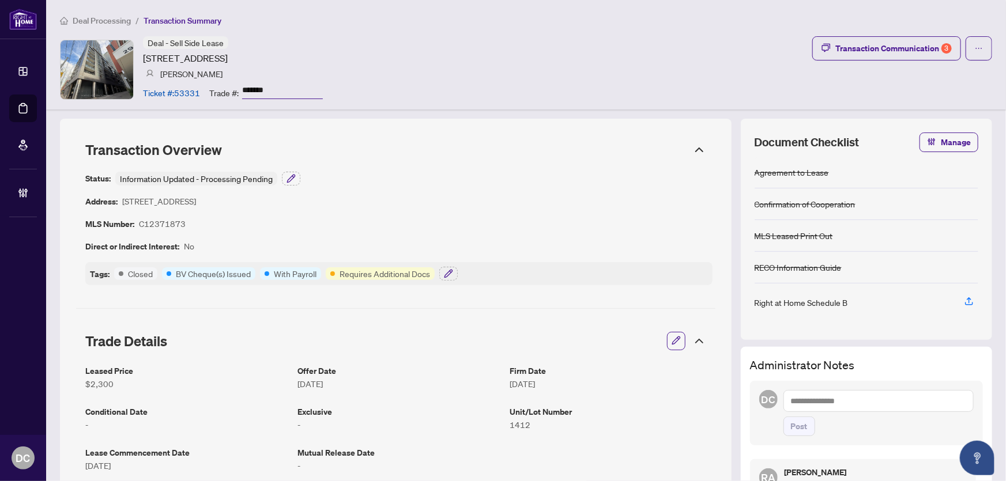
drag, startPoint x: 288, startPoint y: 89, endPoint x: 225, endPoint y: 97, distance: 63.4
click at [227, 91] on div "Trade #: *******" at bounding box center [266, 92] width 114 height 20
click at [442, 275] on button "button" at bounding box center [448, 274] width 18 height 14
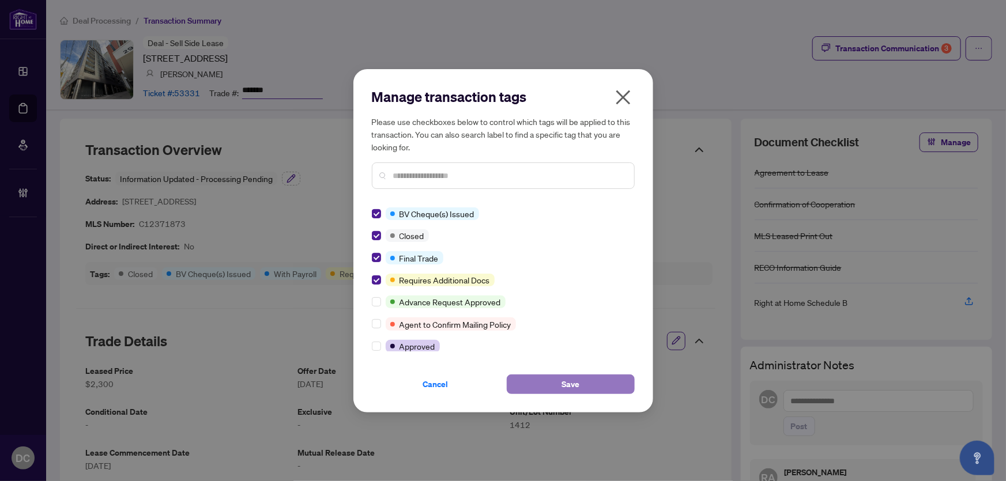
click at [551, 383] on button "Save" at bounding box center [571, 385] width 128 height 20
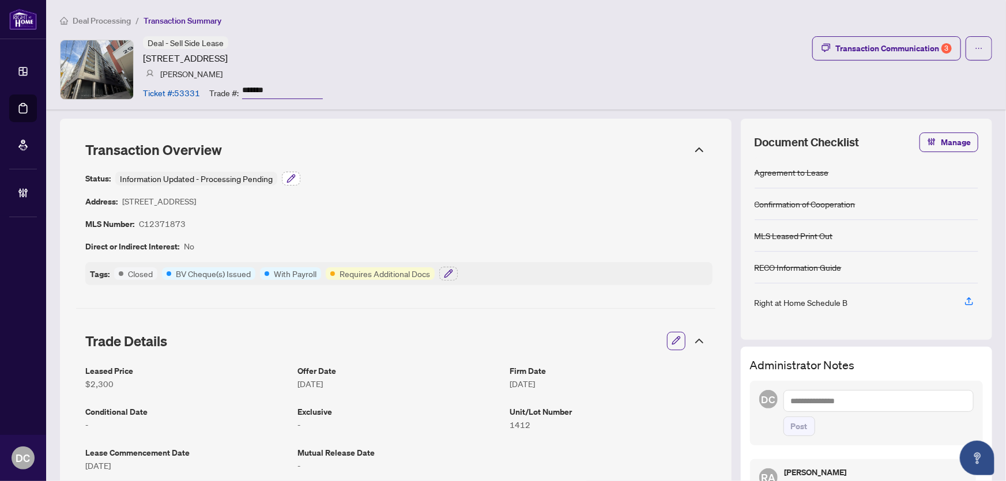
click at [288, 179] on icon "button" at bounding box center [290, 178] width 7 height 7
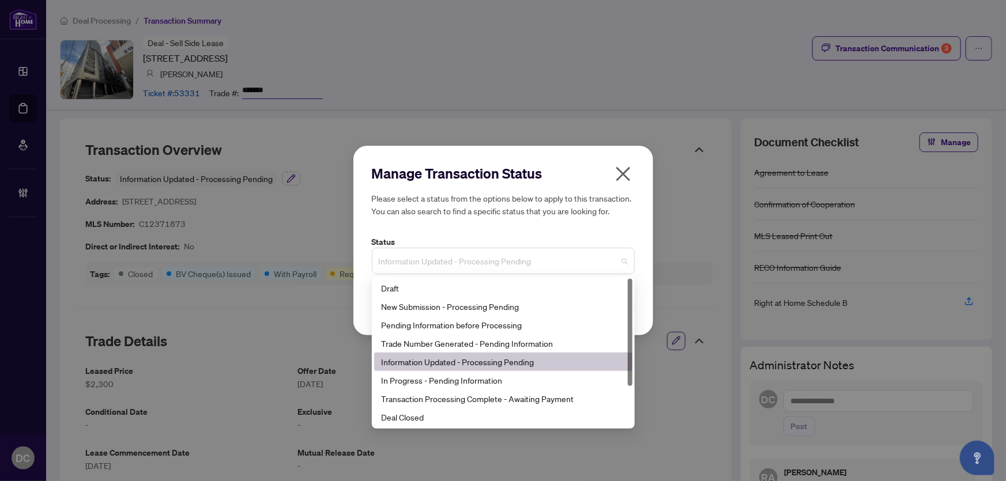
click at [476, 258] on span "Information Updated - Processing Pending" at bounding box center [503, 261] width 249 height 22
click at [461, 415] on div "Deal Closed" at bounding box center [503, 417] width 244 height 13
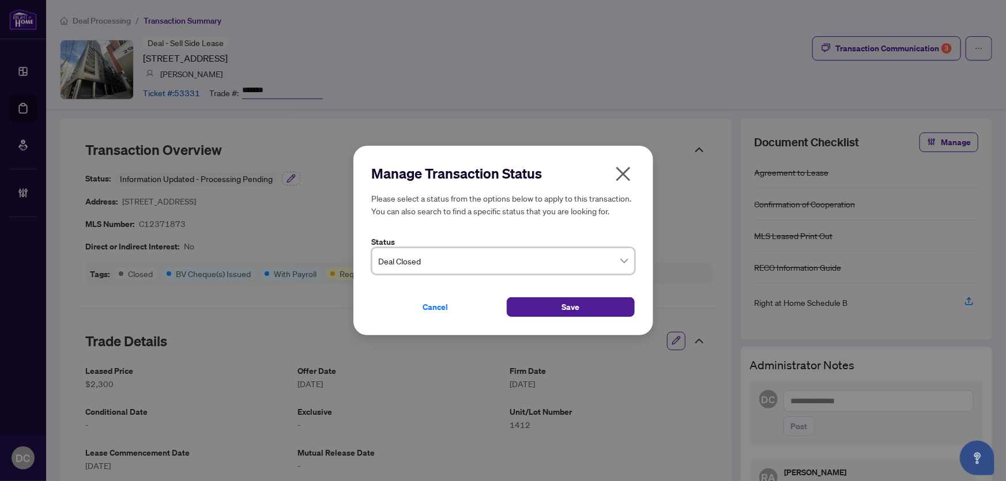
click at [562, 294] on div "Cancel Save" at bounding box center [503, 300] width 263 height 33
click at [565, 303] on span "Save" at bounding box center [571, 307] width 18 height 18
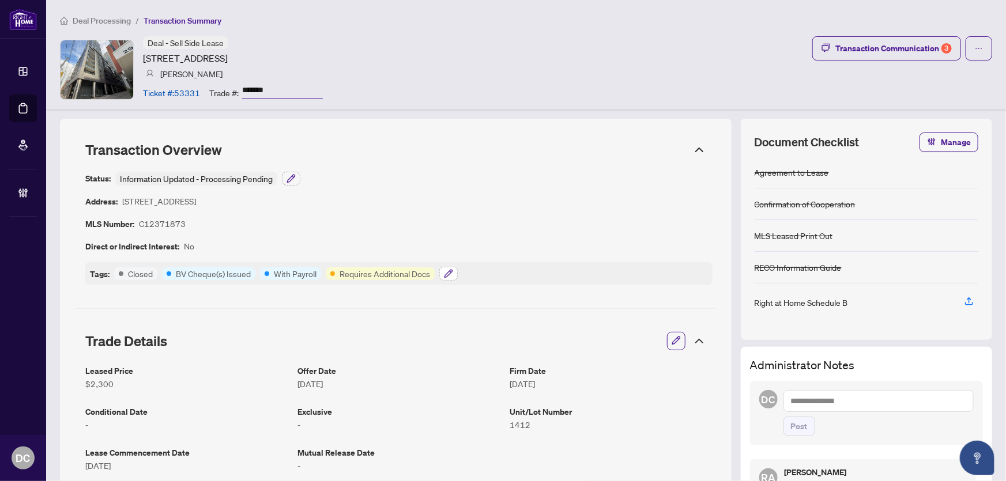
click at [450, 276] on icon "button" at bounding box center [448, 273] width 9 height 9
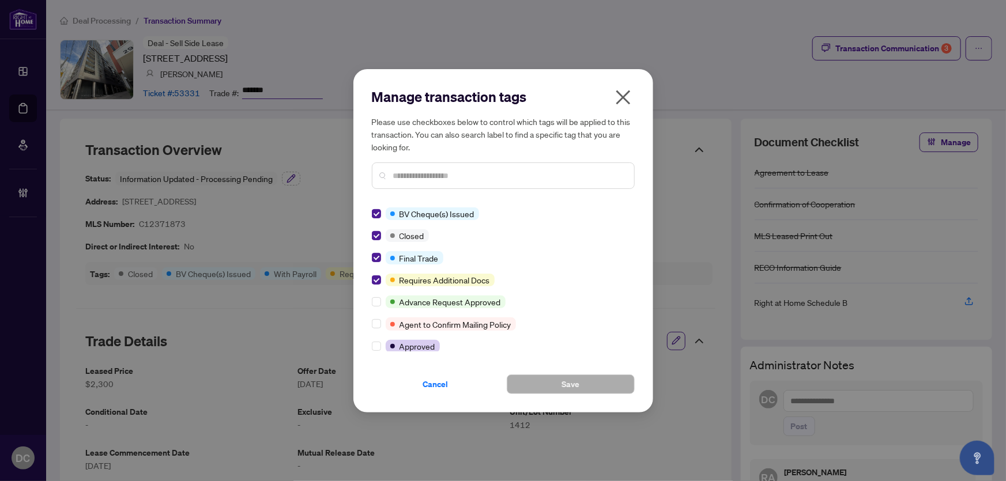
click at [619, 99] on icon "close" at bounding box center [623, 97] width 18 height 18
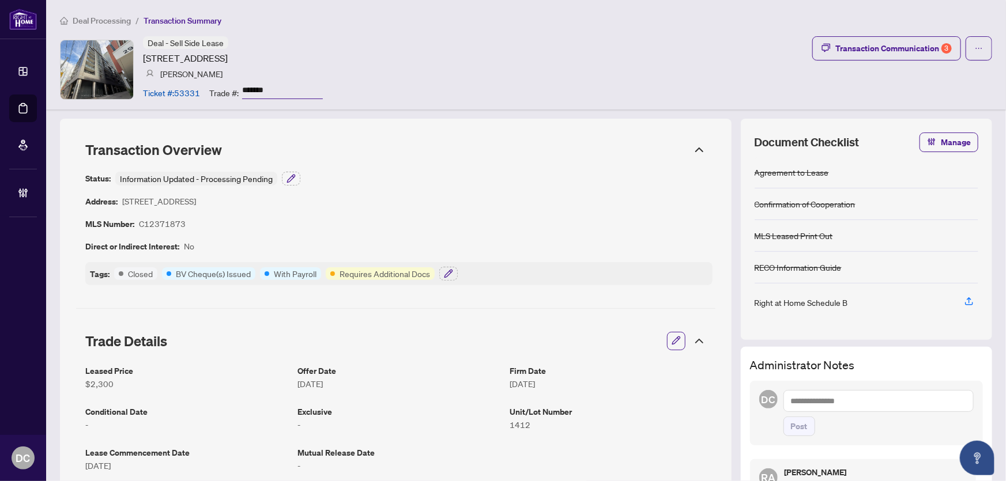
click at [693, 340] on icon at bounding box center [700, 341] width 14 height 14
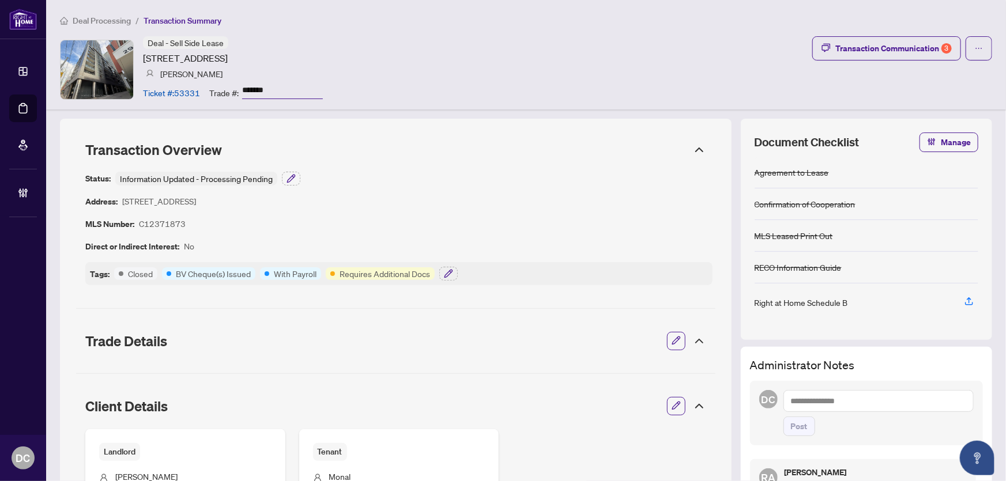
click at [697, 404] on icon at bounding box center [700, 407] width 14 height 14
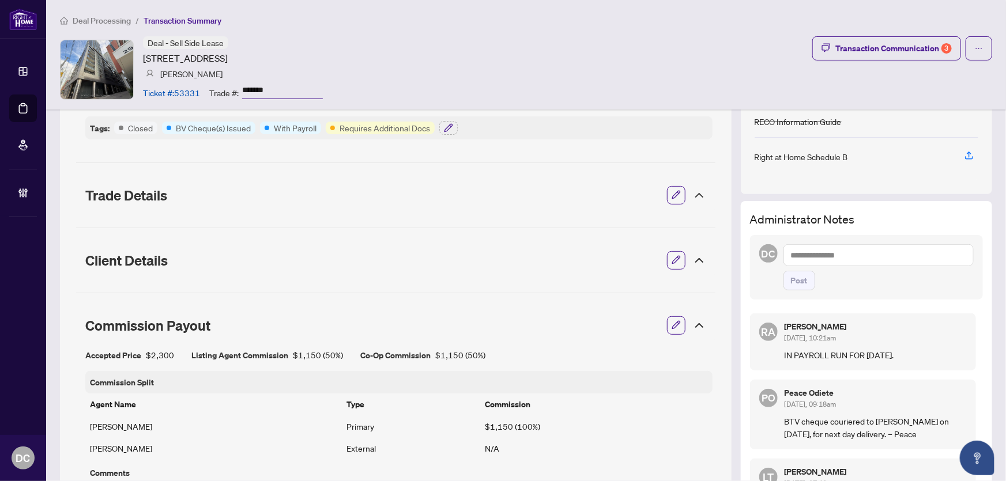
scroll to position [157, 0]
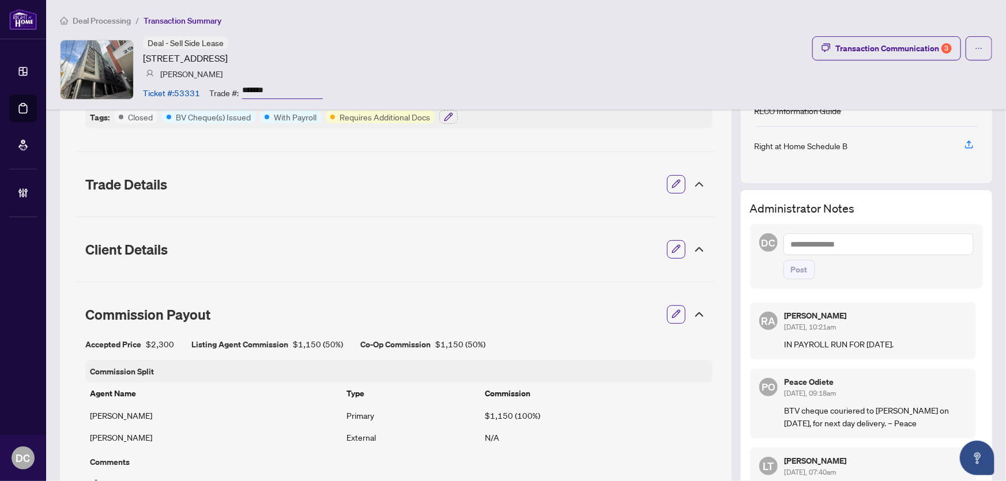
click at [694, 311] on icon at bounding box center [700, 315] width 14 height 14
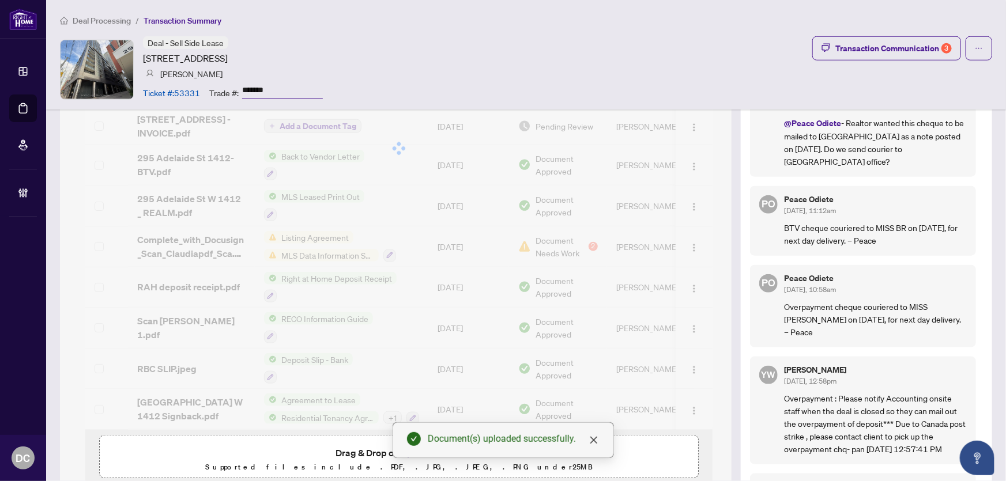
scroll to position [419, 0]
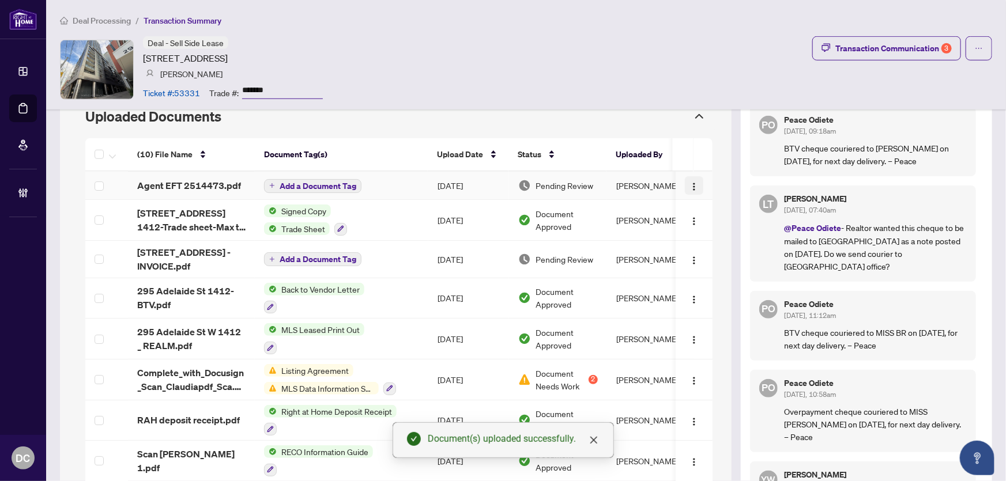
click at [690, 184] on img "button" at bounding box center [694, 186] width 9 height 9
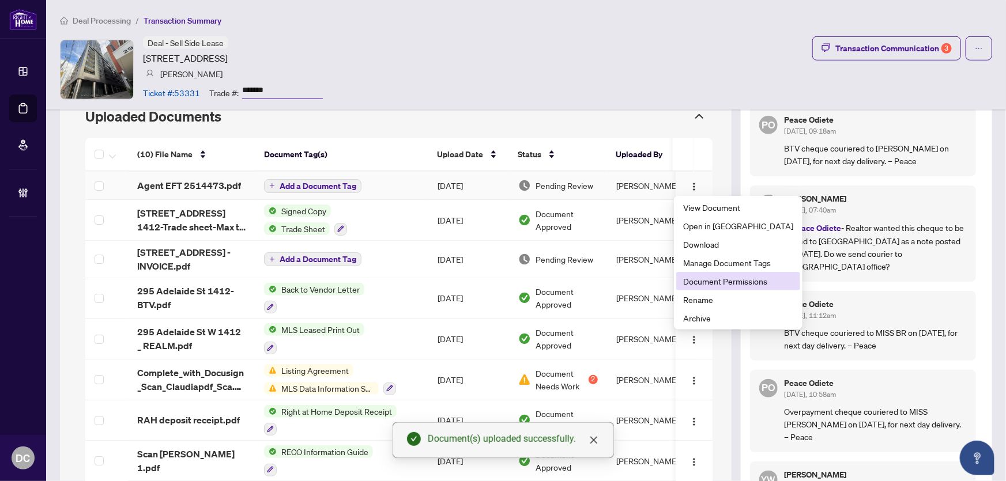
click at [715, 282] on span "Document Permissions" at bounding box center [738, 281] width 110 height 13
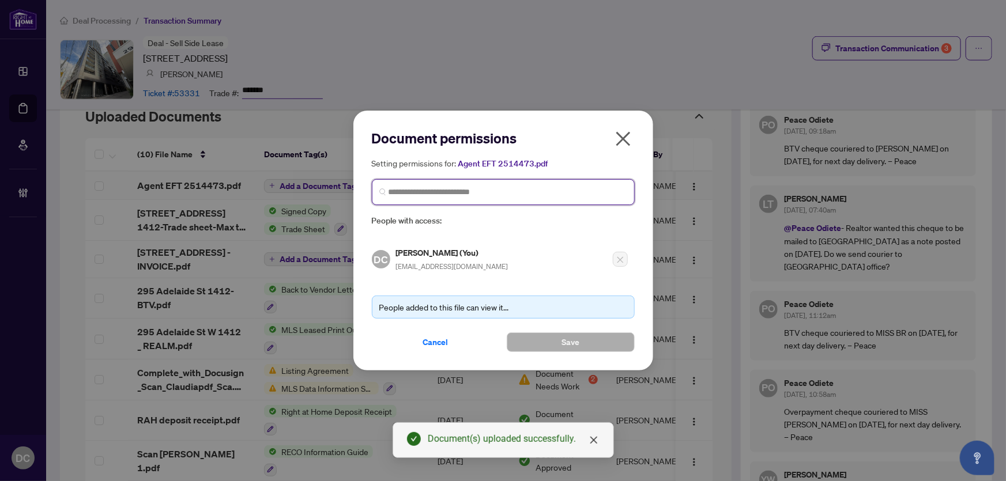
click at [530, 194] on input "search" at bounding box center [508, 192] width 239 height 12
type input "********"
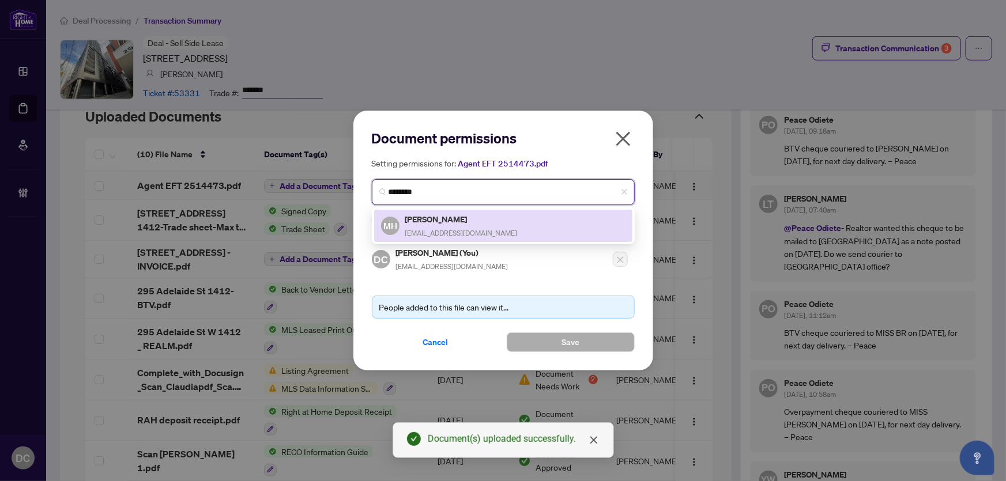
click at [506, 229] on div "MH Max Hansen max@maxhansen.ca" at bounding box center [503, 226] width 244 height 27
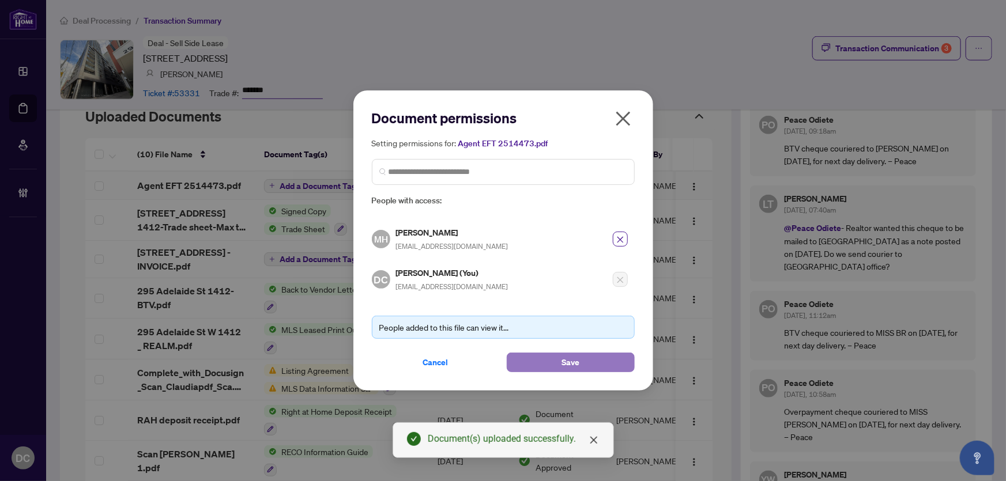
click at [560, 360] on button "Save" at bounding box center [571, 363] width 128 height 20
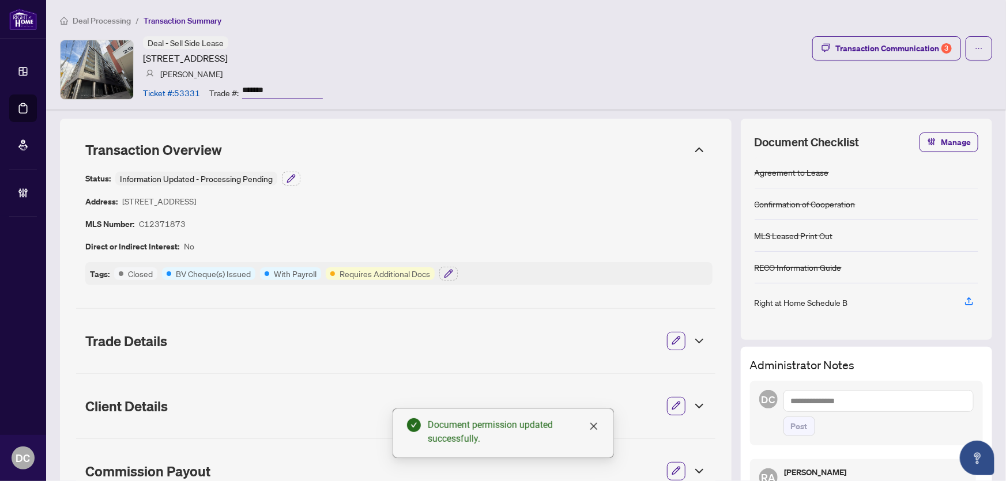
scroll to position [0, 0]
click at [450, 273] on icon "button" at bounding box center [448, 273] width 7 height 7
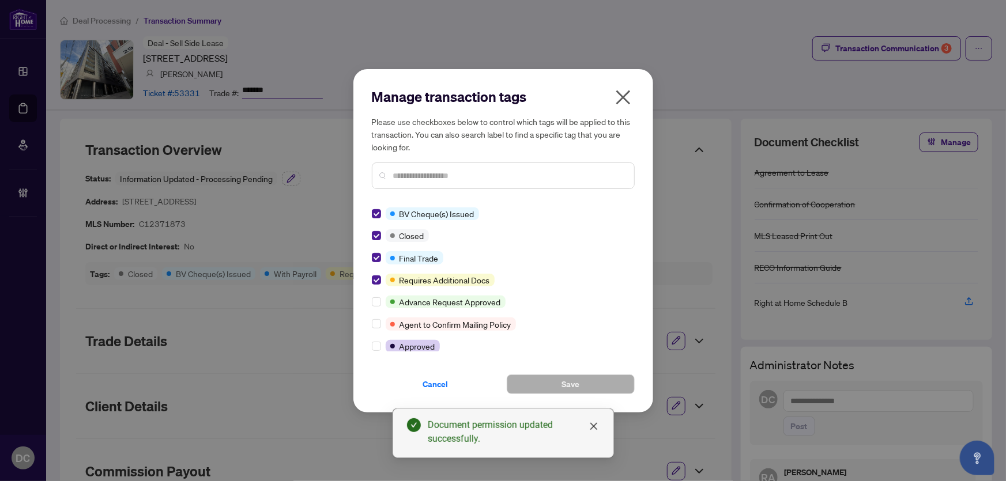
click at [621, 98] on icon "close" at bounding box center [623, 97] width 18 height 18
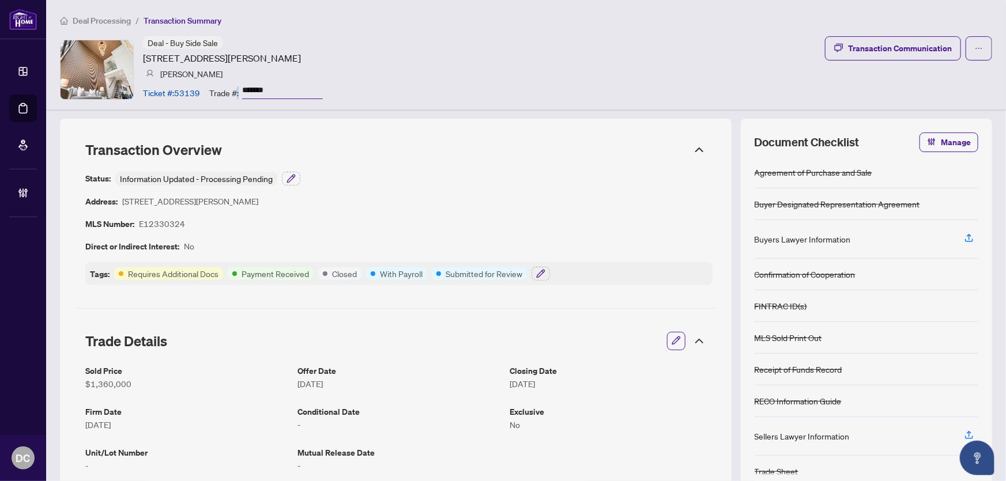
drag, startPoint x: 293, startPoint y: 81, endPoint x: 237, endPoint y: 86, distance: 56.2
click at [236, 86] on div "Deal - Buy Side Sale [STREET_ADDRESS][PERSON_NAME] [PERSON_NAME] Ticket #: 5313…" at bounding box center [233, 69] width 180 height 66
copy article ":"
drag, startPoint x: 262, startPoint y: 91, endPoint x: 292, endPoint y: 88, distance: 30.2
click at [292, 88] on input "*******" at bounding box center [282, 90] width 81 height 17
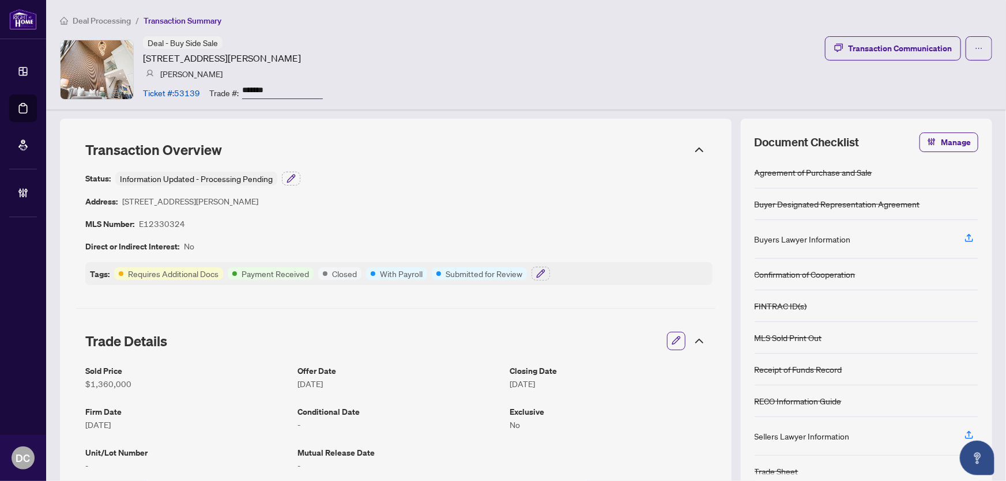
drag, startPoint x: 291, startPoint y: 88, endPoint x: 250, endPoint y: 89, distance: 41.0
click at [250, 89] on input "*******" at bounding box center [282, 90] width 81 height 17
click at [540, 273] on icon "button" at bounding box center [540, 273] width 9 height 9
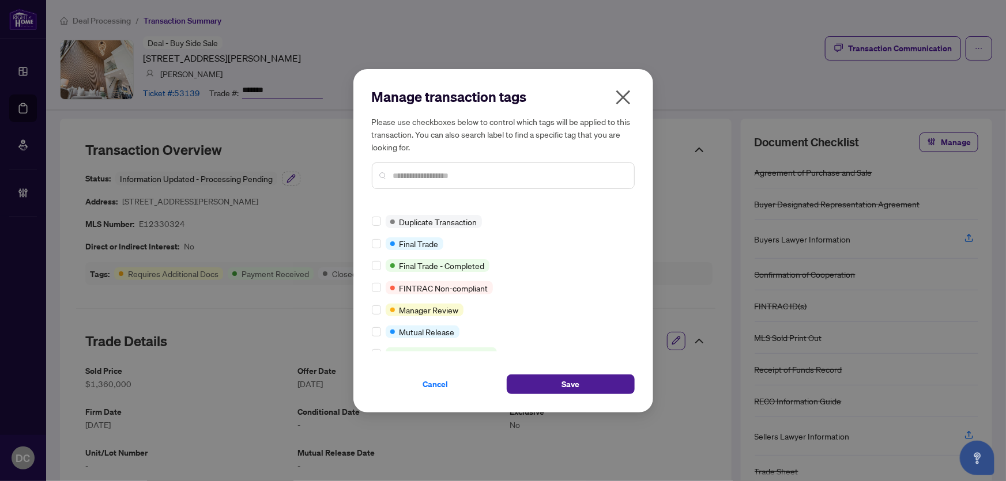
scroll to position [314, 0]
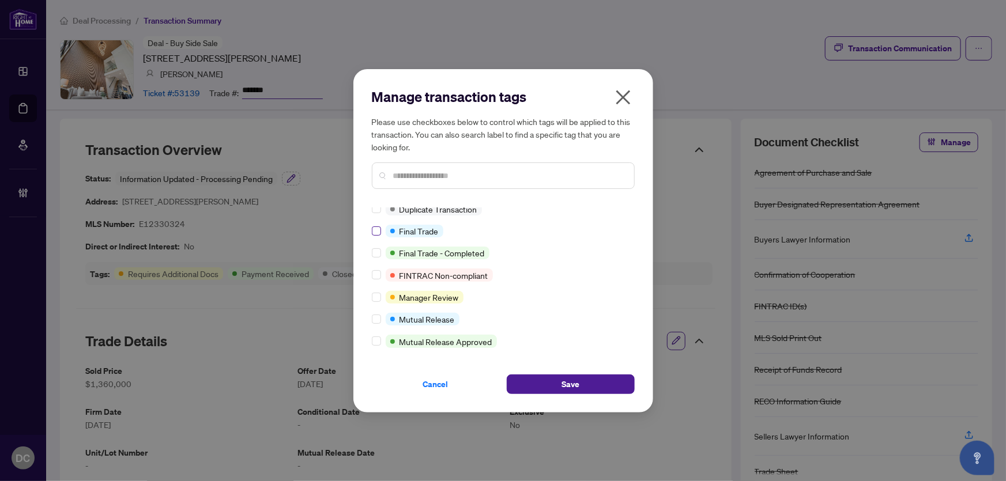
click at [377, 221] on div "Closed Payment Received Requires Additional Docs Submitted for Review Advance R…" at bounding box center [503, 280] width 263 height 144
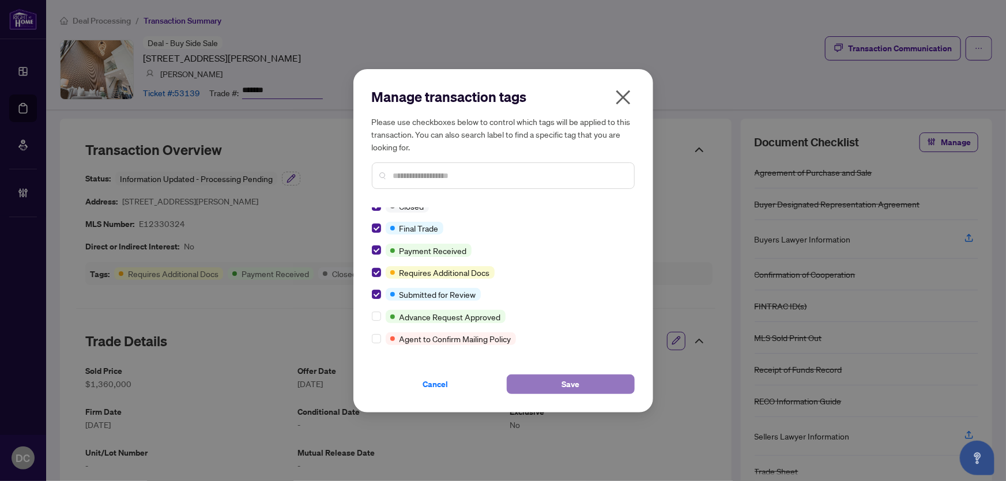
click at [609, 382] on button "Save" at bounding box center [571, 385] width 128 height 20
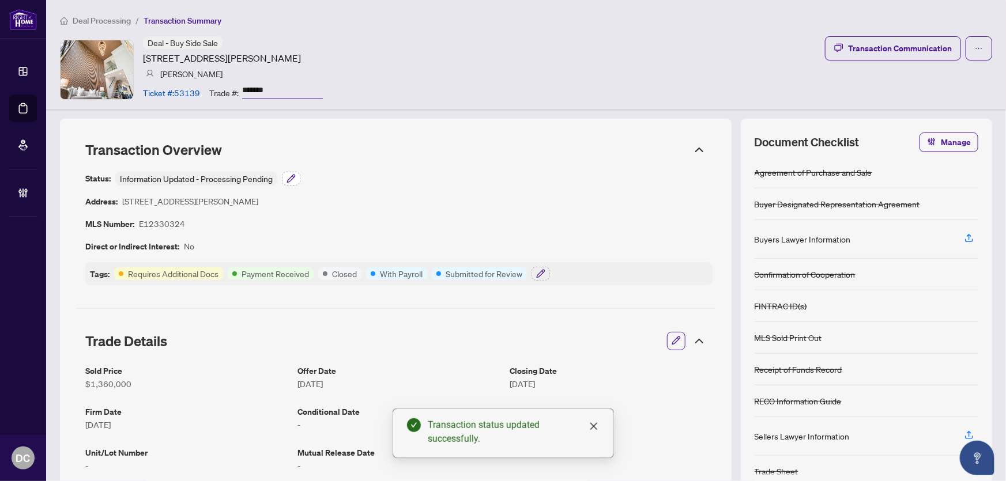
click at [291, 176] on icon "button" at bounding box center [290, 178] width 7 height 7
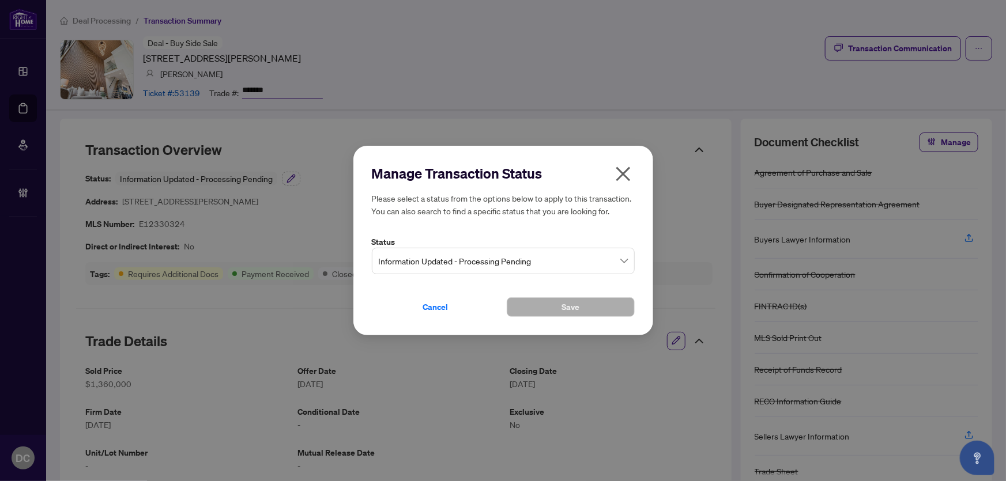
click at [494, 259] on span "Information Updated - Processing Pending" at bounding box center [503, 261] width 249 height 22
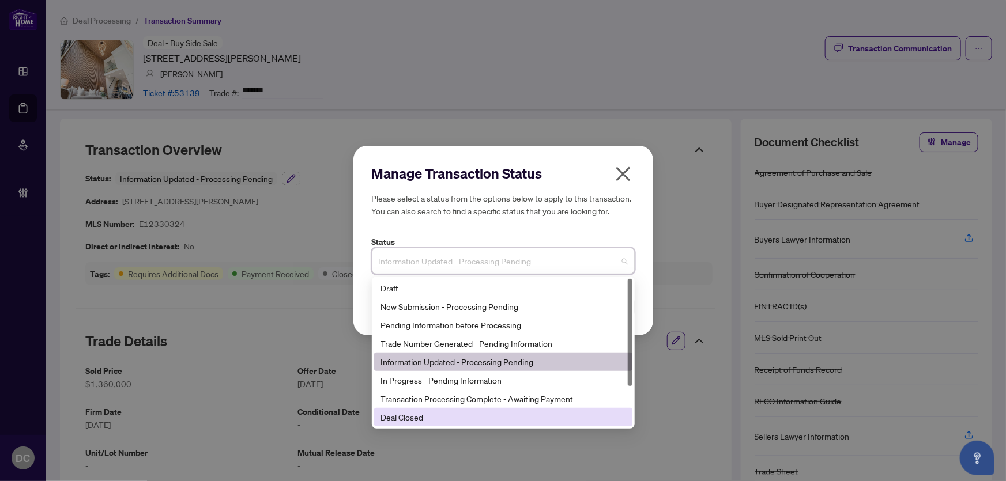
click at [438, 419] on div "Deal Closed" at bounding box center [503, 417] width 244 height 13
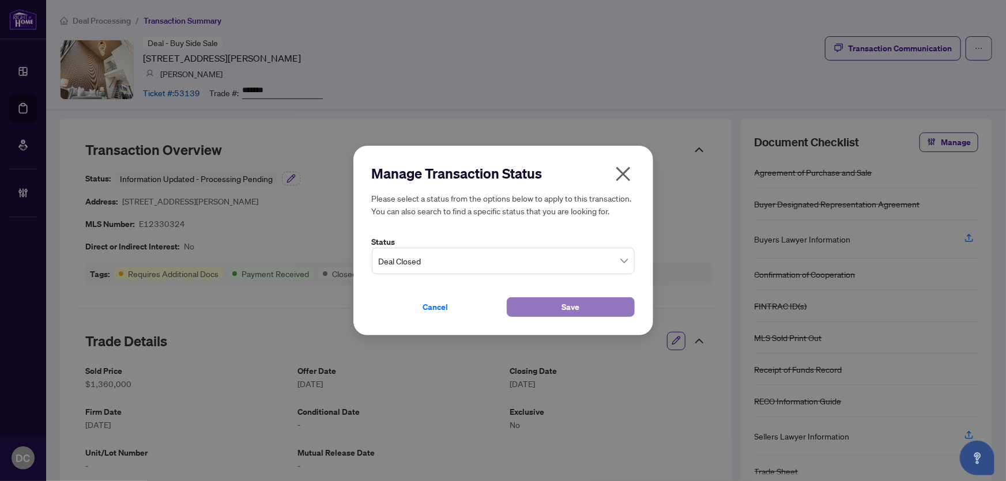
click at [530, 311] on button "Save" at bounding box center [571, 308] width 128 height 20
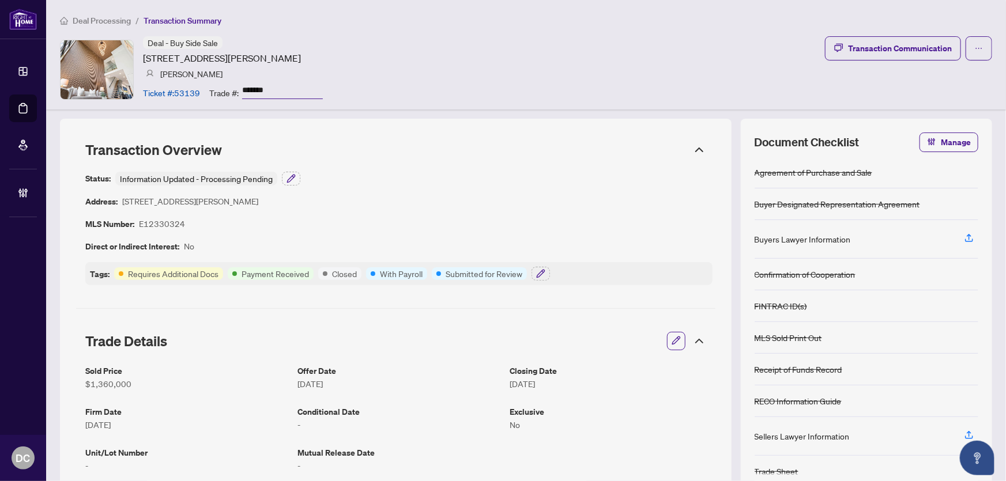
click at [693, 342] on icon at bounding box center [700, 341] width 14 height 14
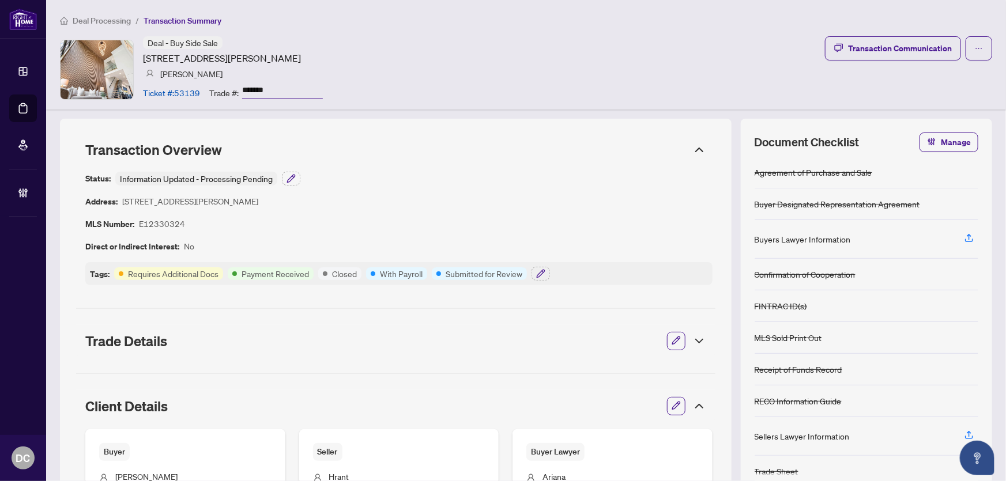
click at [696, 405] on icon at bounding box center [699, 406] width 7 height 3
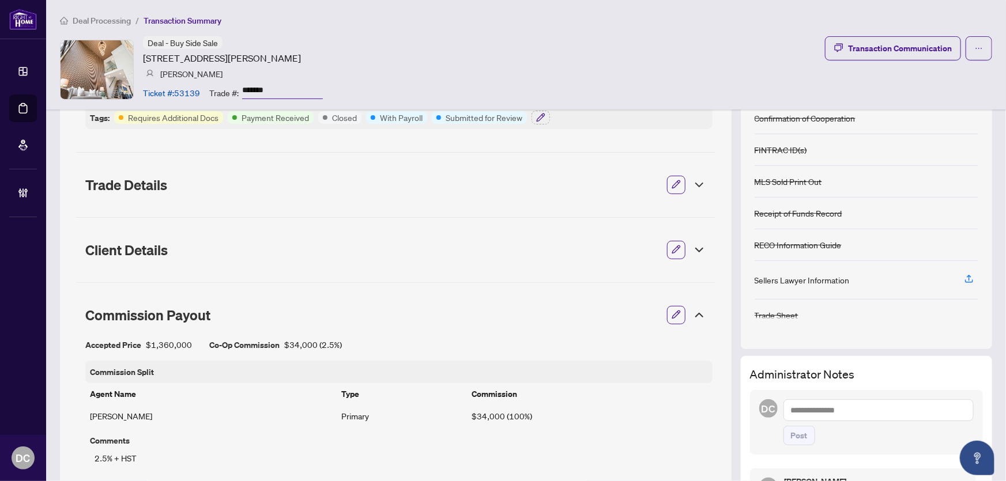
scroll to position [157, 0]
click at [693, 310] on icon at bounding box center [700, 315] width 14 height 14
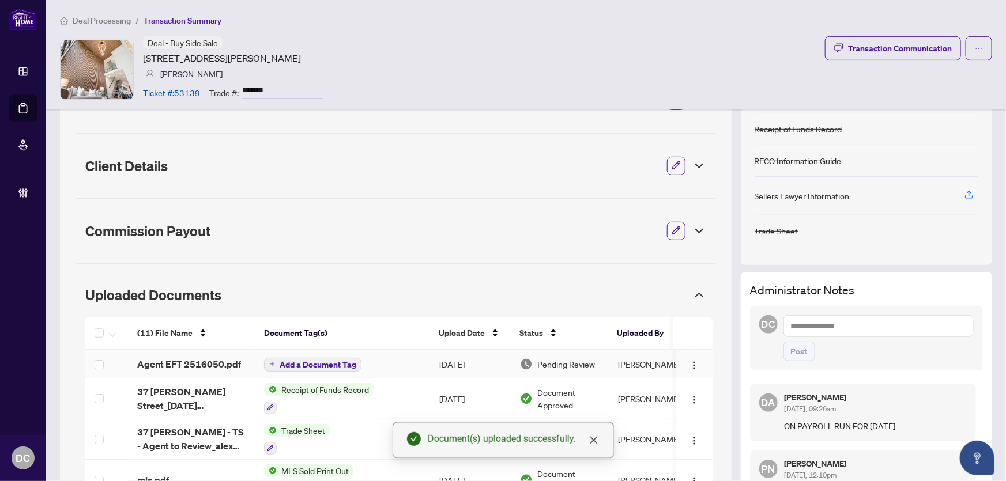
scroll to position [239, 0]
click at [692, 363] on button "button" at bounding box center [694, 365] width 18 height 18
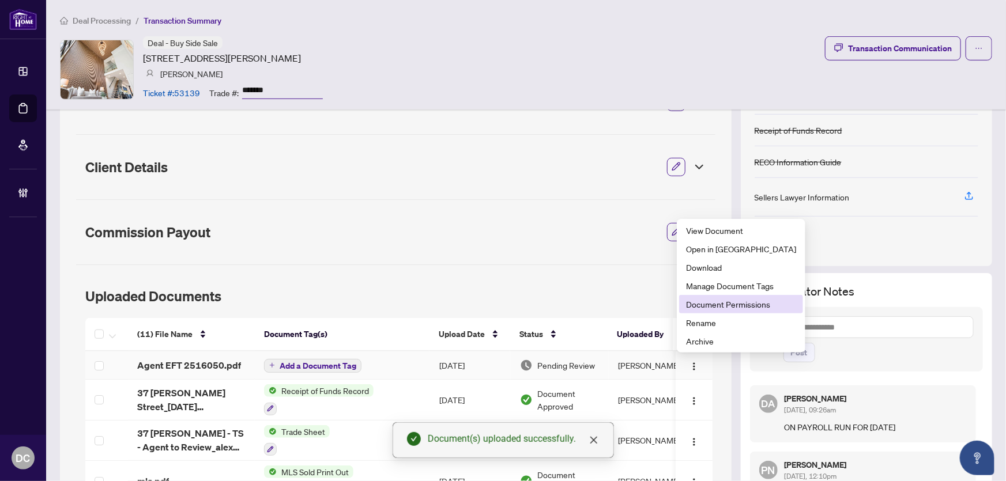
click at [738, 303] on span "Document Permissions" at bounding box center [741, 304] width 110 height 13
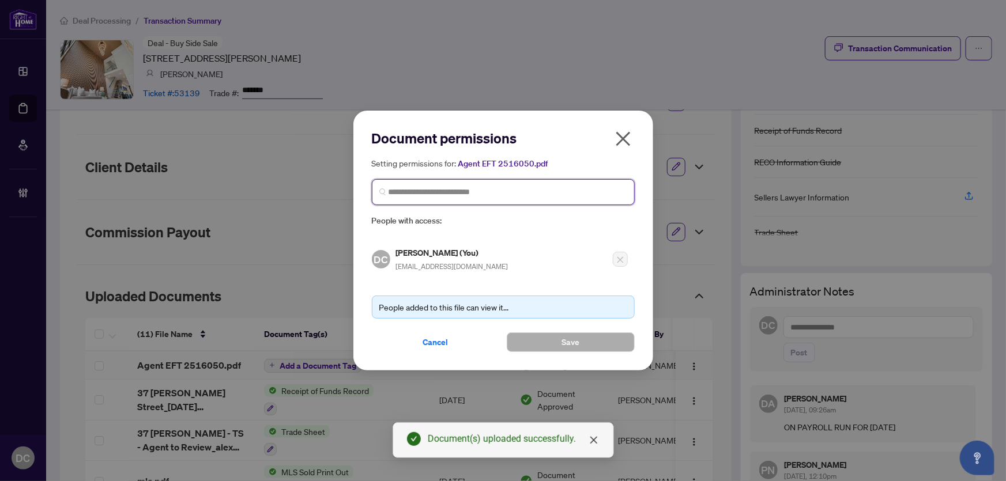
click at [566, 190] on input "search" at bounding box center [508, 192] width 239 height 12
type input "********"
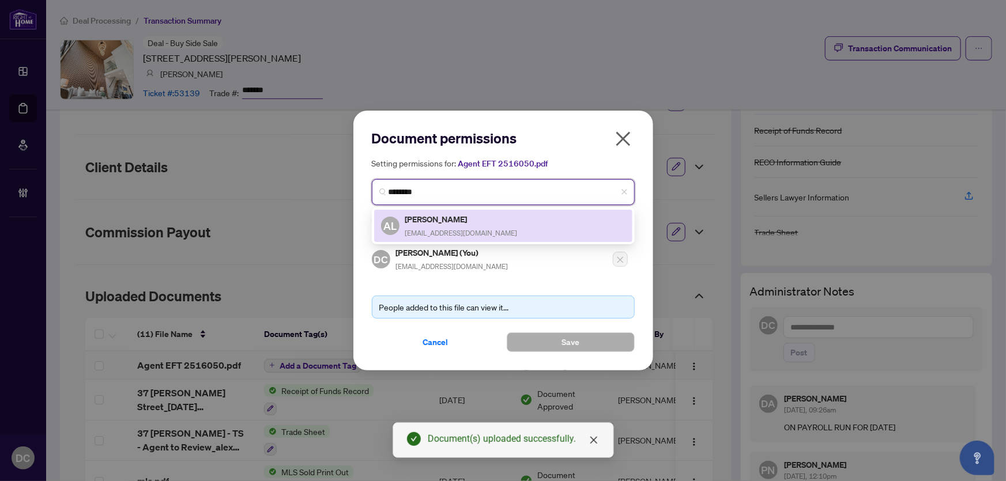
click at [555, 225] on div "AL Alex Lee home.by.alexlee@gmail.com" at bounding box center [503, 226] width 244 height 27
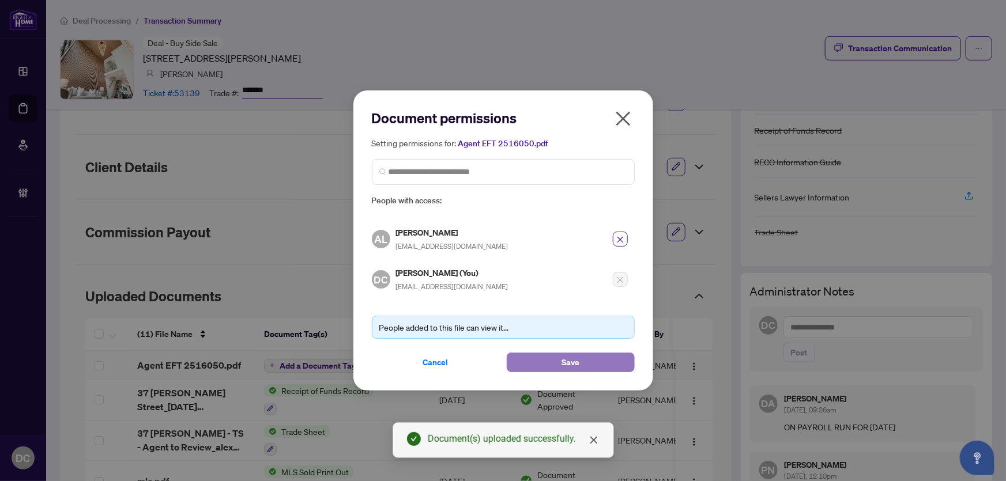
click at [565, 362] on span "Save" at bounding box center [571, 362] width 18 height 18
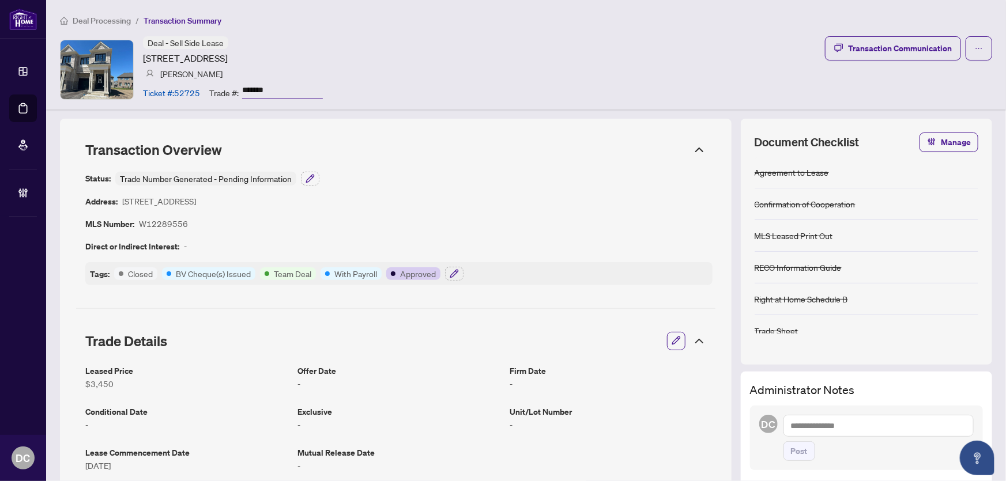
drag, startPoint x: 273, startPoint y: 86, endPoint x: 224, endPoint y: 93, distance: 49.5
click at [220, 89] on div "Trade #: *******" at bounding box center [266, 92] width 114 height 20
click at [459, 277] on button "button" at bounding box center [454, 274] width 18 height 14
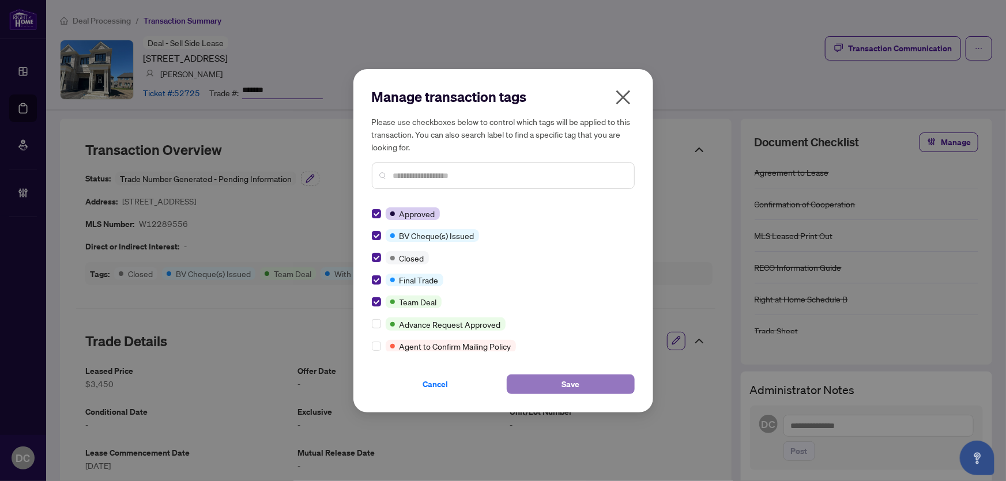
click at [558, 386] on button "Save" at bounding box center [571, 385] width 128 height 20
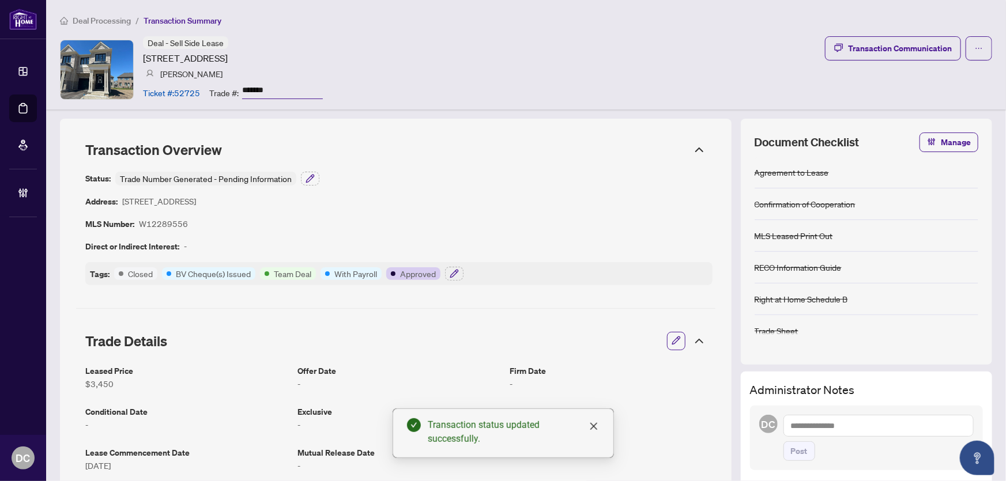
click at [696, 340] on icon at bounding box center [699, 341] width 7 height 3
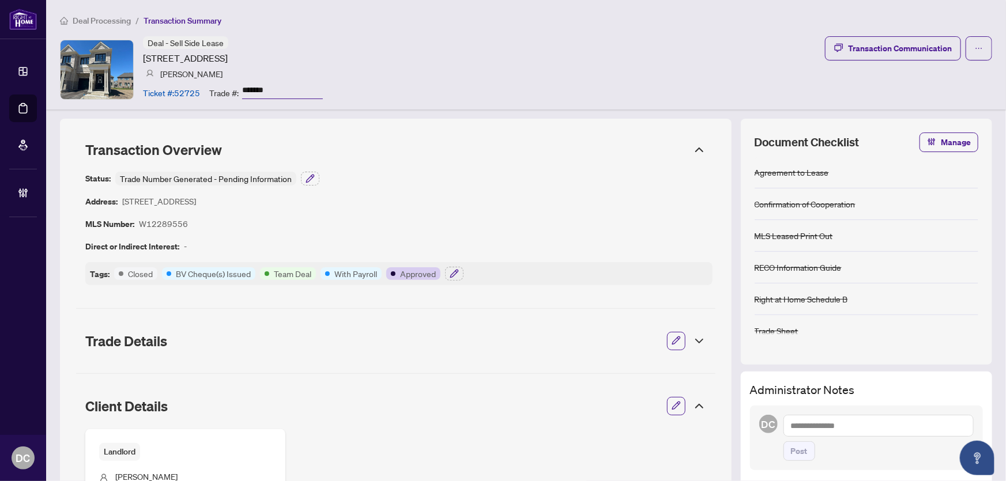
click at [698, 411] on icon at bounding box center [700, 407] width 14 height 14
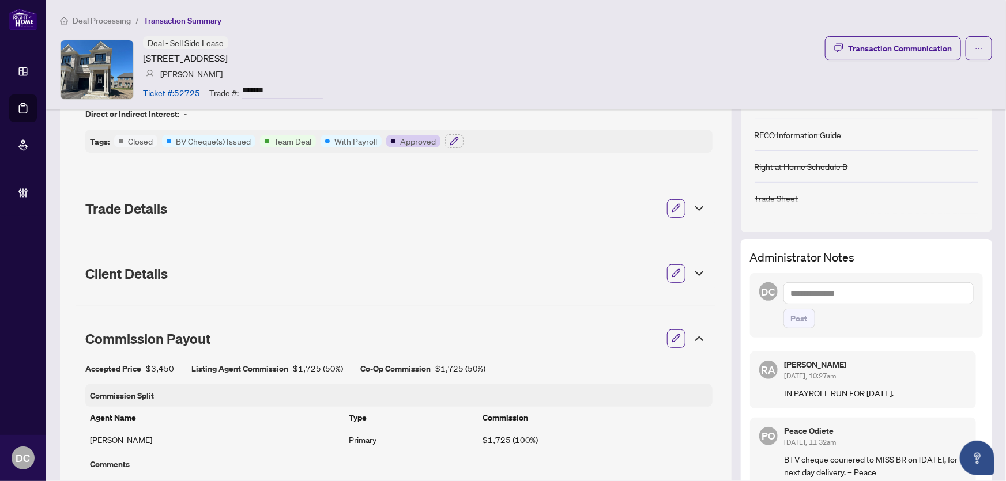
scroll to position [157, 0]
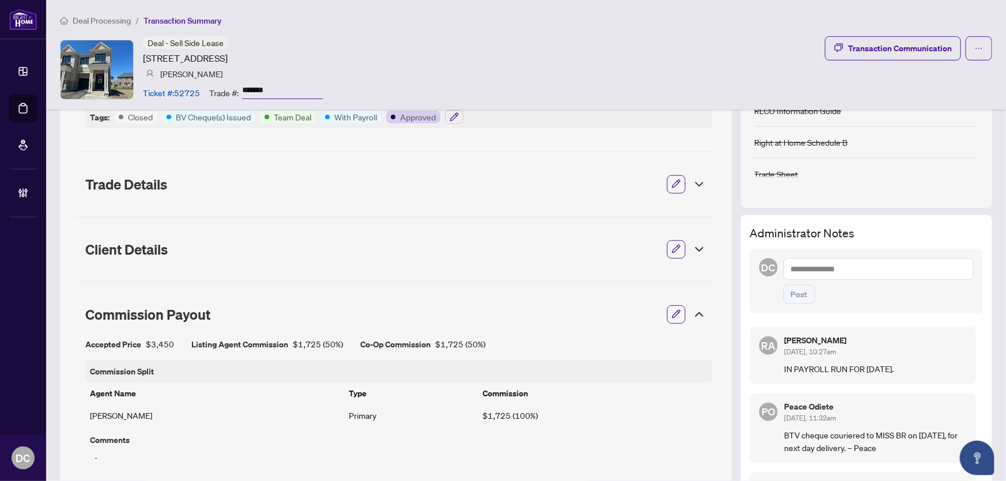
click at [693, 310] on icon at bounding box center [700, 315] width 14 height 14
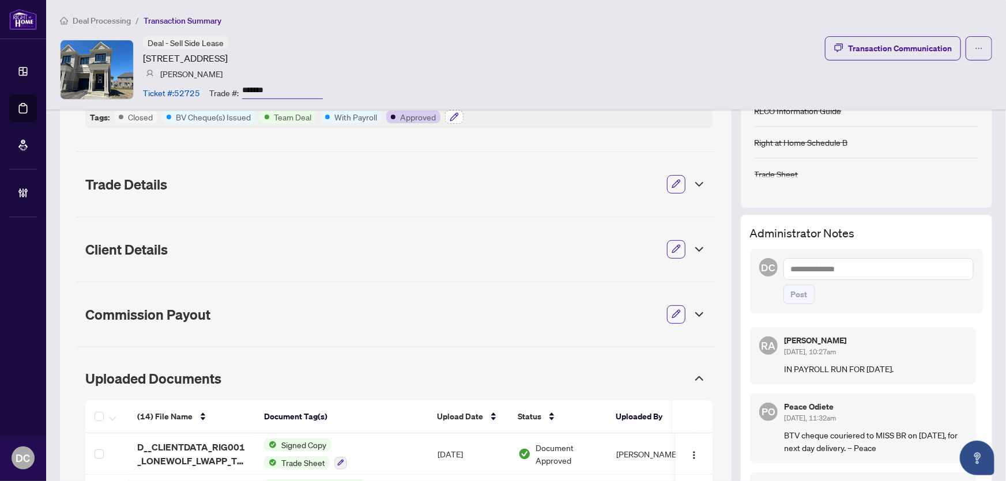
click at [454, 116] on icon "button" at bounding box center [454, 116] width 9 height 9
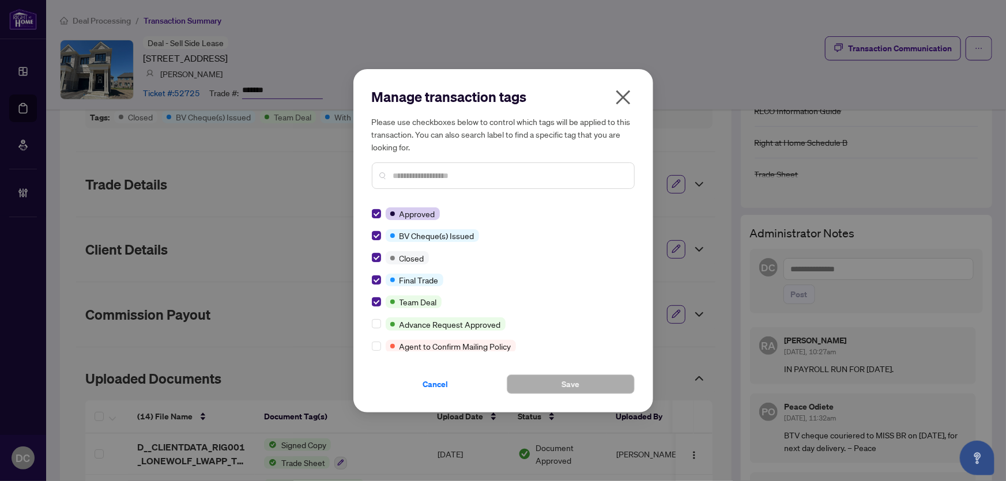
click at [617, 97] on icon "close" at bounding box center [623, 97] width 18 height 18
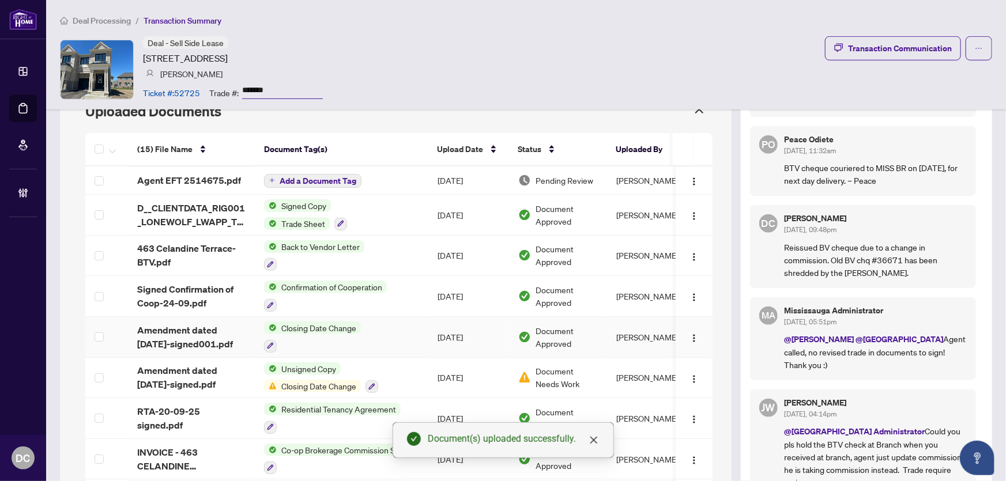
scroll to position [419, 0]
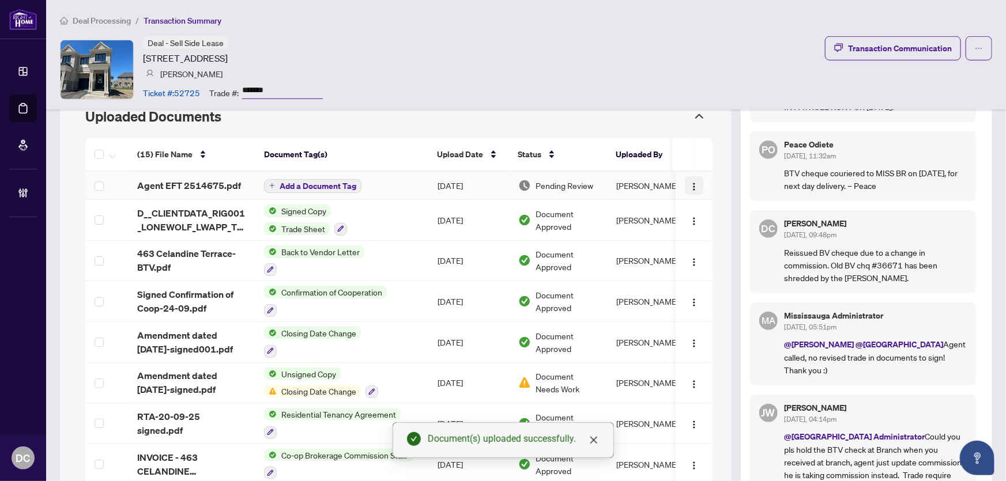
click at [685, 177] on button "button" at bounding box center [694, 185] width 18 height 18
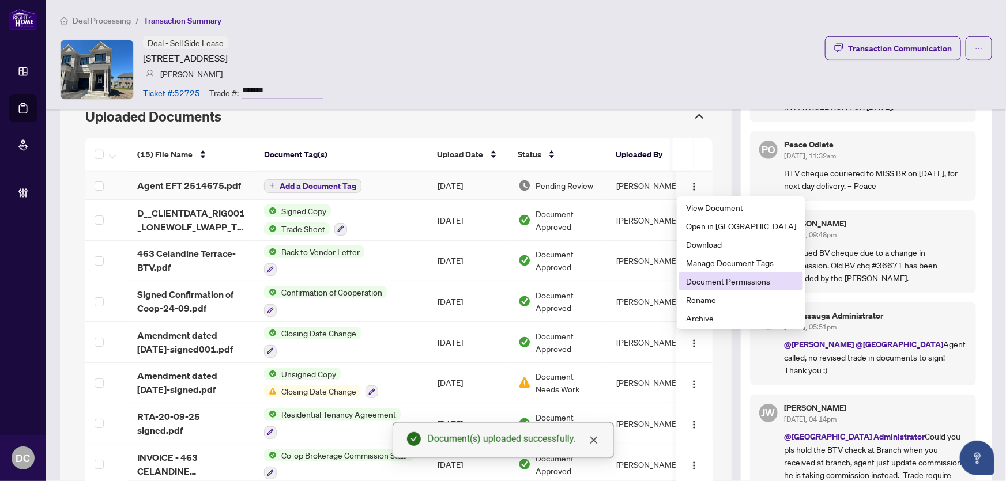
click at [707, 282] on span "Document Permissions" at bounding box center [741, 281] width 110 height 13
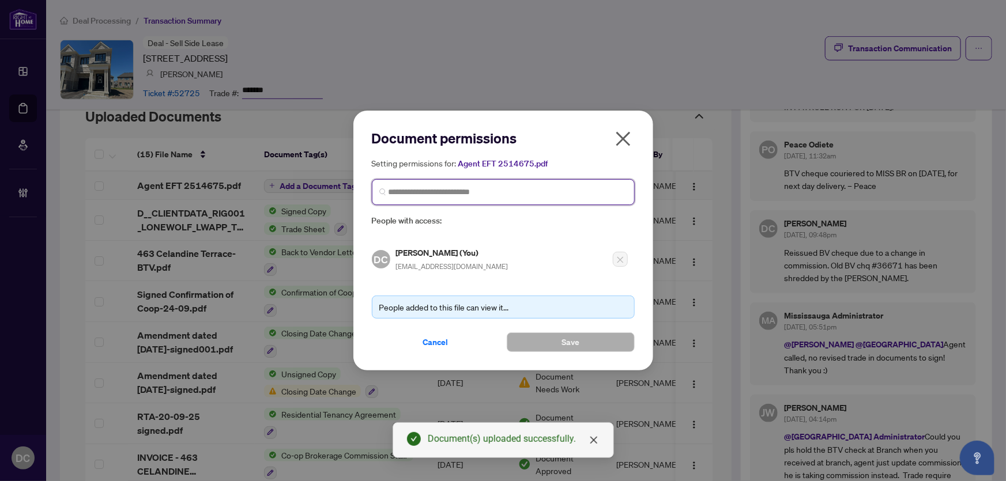
click at [439, 193] on input "search" at bounding box center [508, 192] width 239 height 12
type input "********"
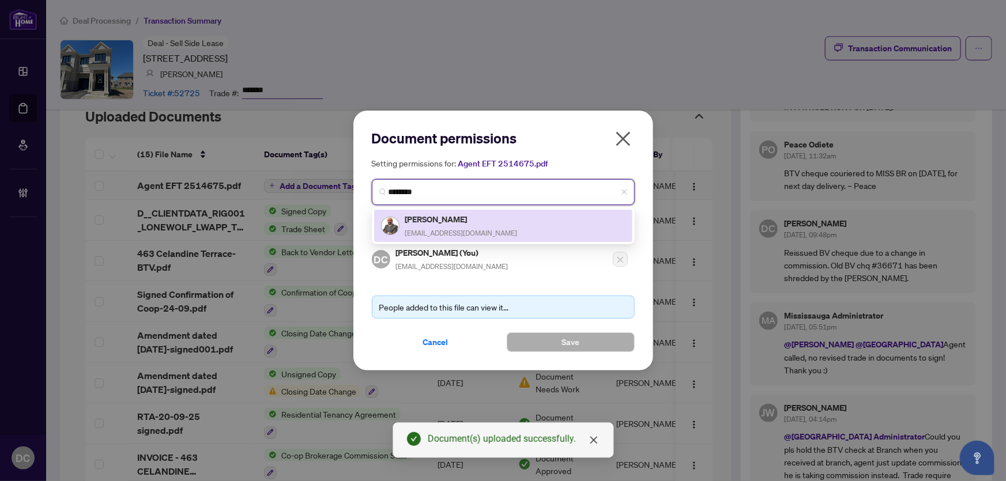
click at [426, 218] on h5 "Samir Daoud" at bounding box center [461, 219] width 112 height 13
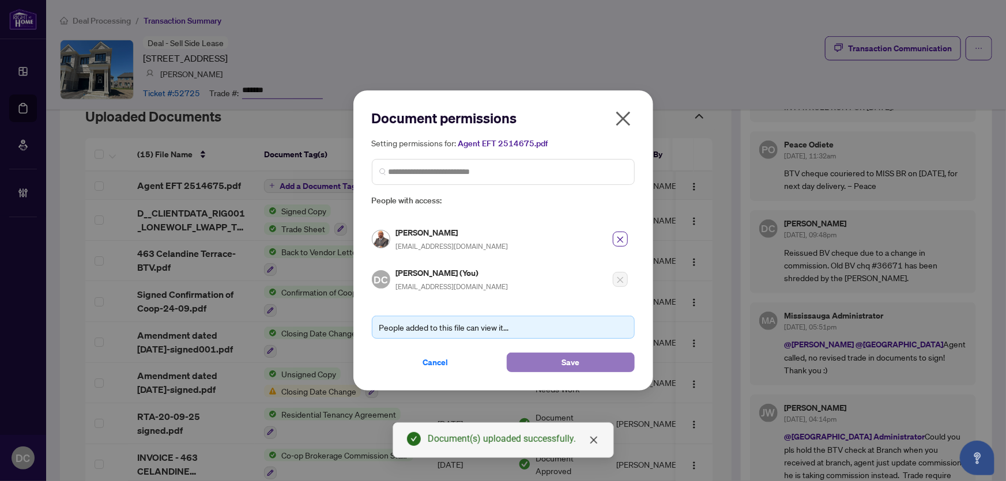
click at [518, 358] on button "Save" at bounding box center [571, 363] width 128 height 20
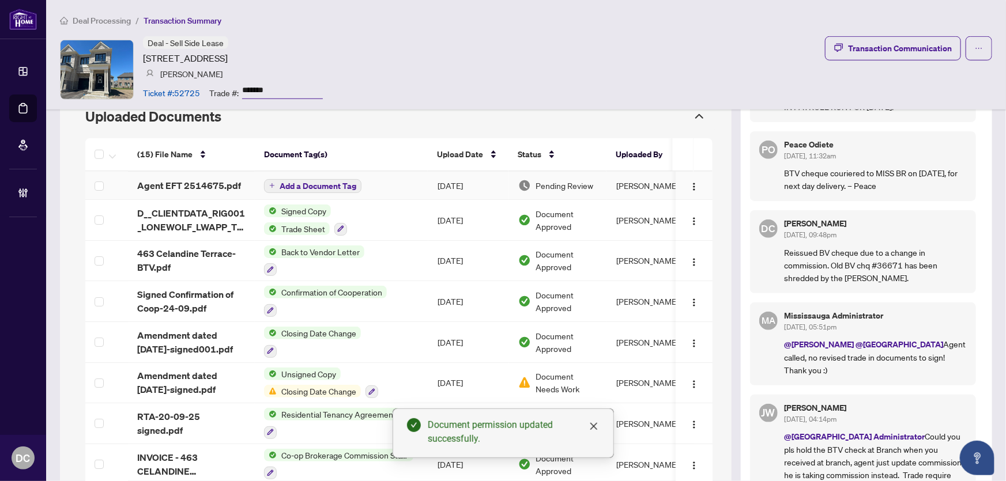
click at [271, 187] on icon "plus" at bounding box center [272, 186] width 6 height 6
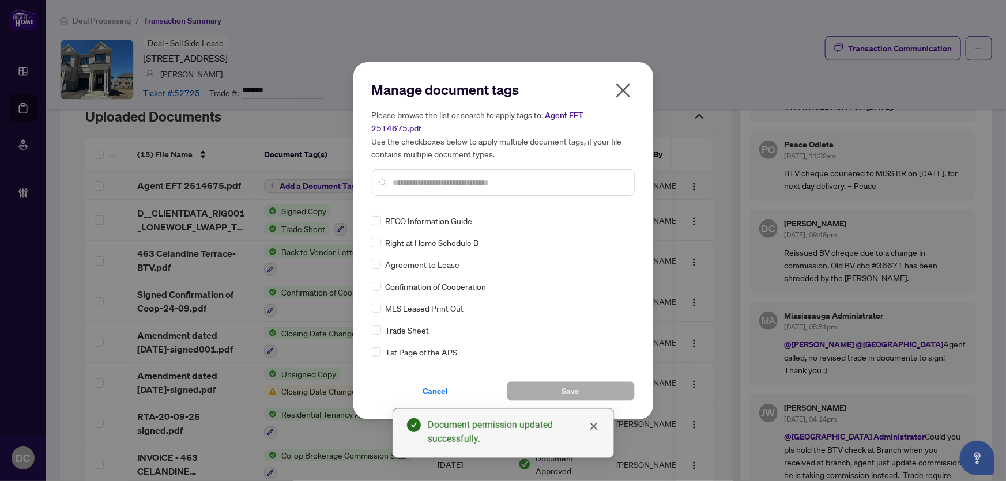
click at [438, 190] on div "Manage document tags Please browse the list or search to apply tags to: Agent E…" at bounding box center [503, 143] width 263 height 125
click at [469, 178] on input "text" at bounding box center [509, 182] width 232 height 13
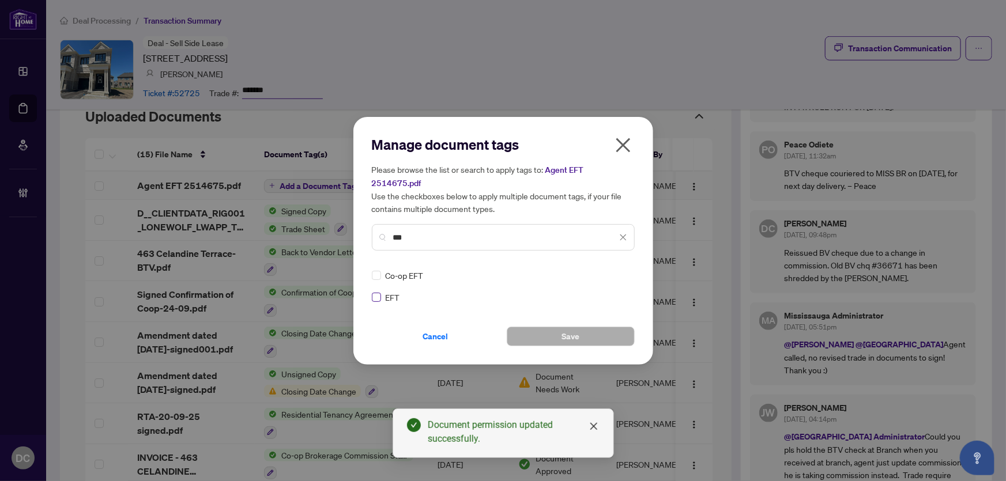
type input "***"
click at [617, 270] on div at bounding box center [616, 276] width 22 height 12
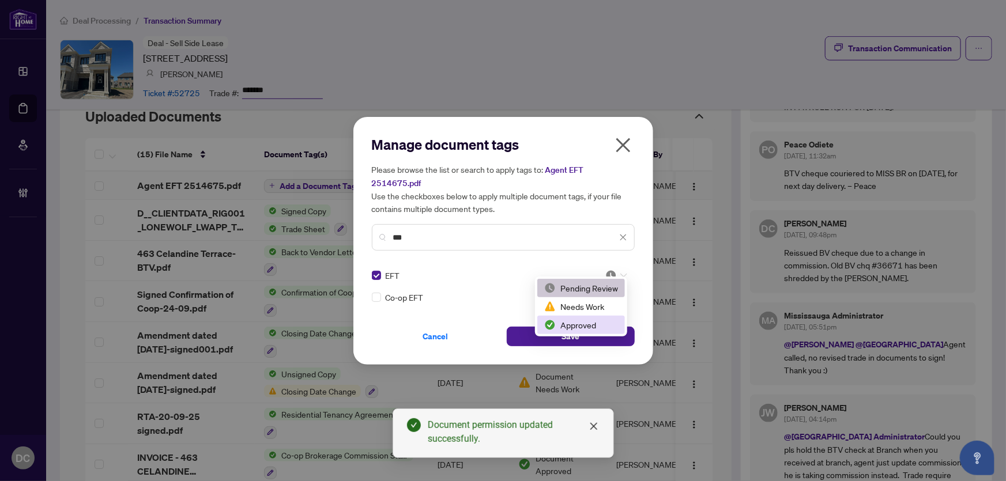
click at [593, 323] on div "Approved" at bounding box center [581, 325] width 74 height 13
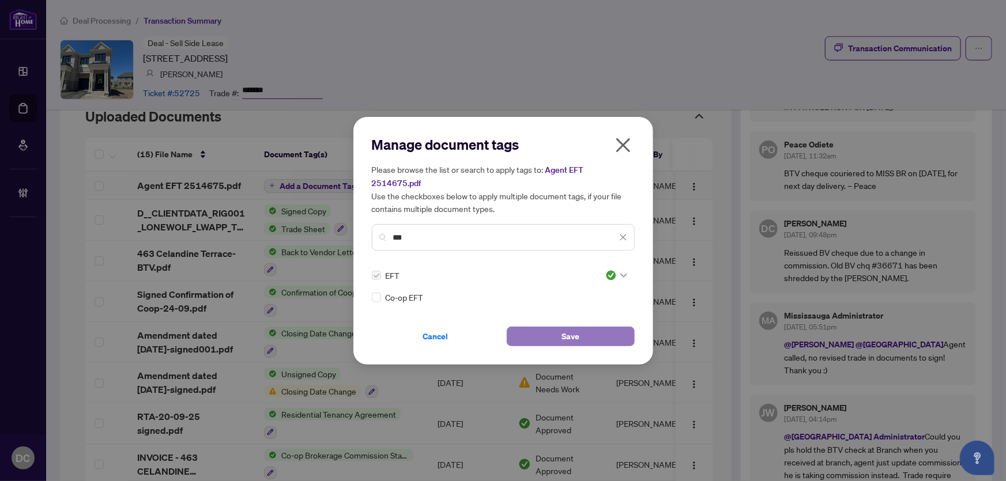
click at [606, 327] on button "Save" at bounding box center [571, 337] width 128 height 20
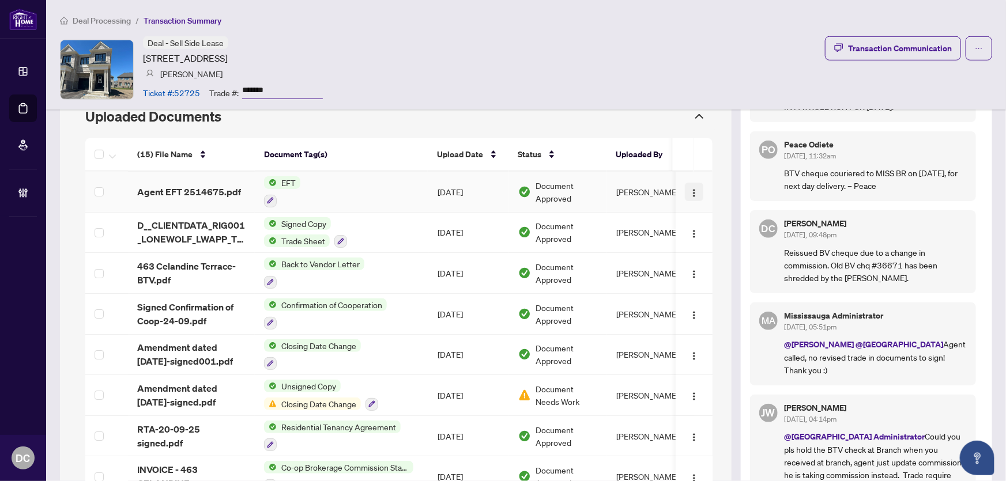
click at [690, 189] on img "button" at bounding box center [694, 193] width 9 height 9
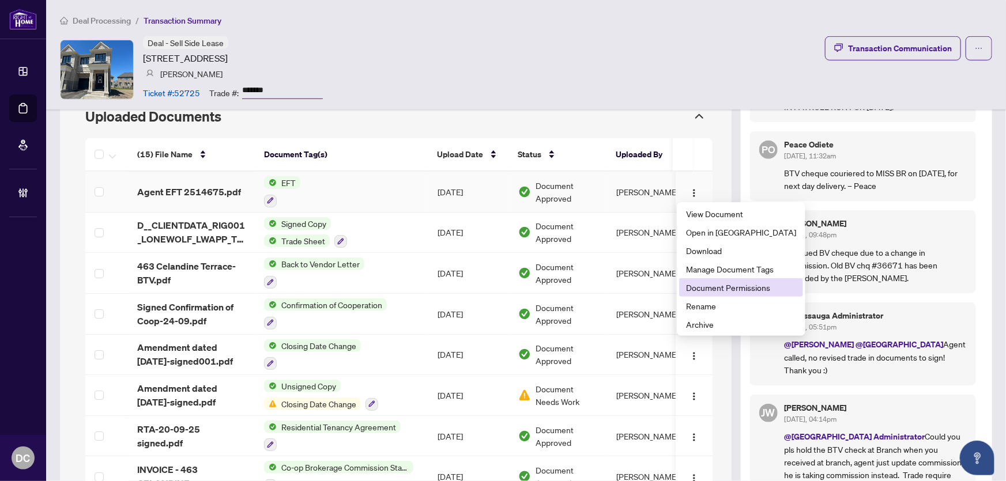
click at [721, 292] on span "Document Permissions" at bounding box center [741, 287] width 110 height 13
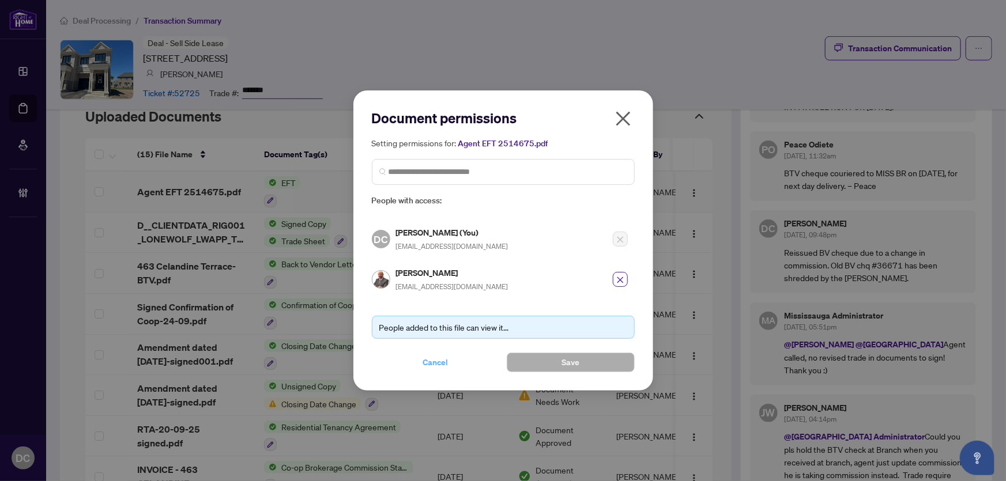
click at [438, 358] on span "Cancel" at bounding box center [435, 362] width 25 height 18
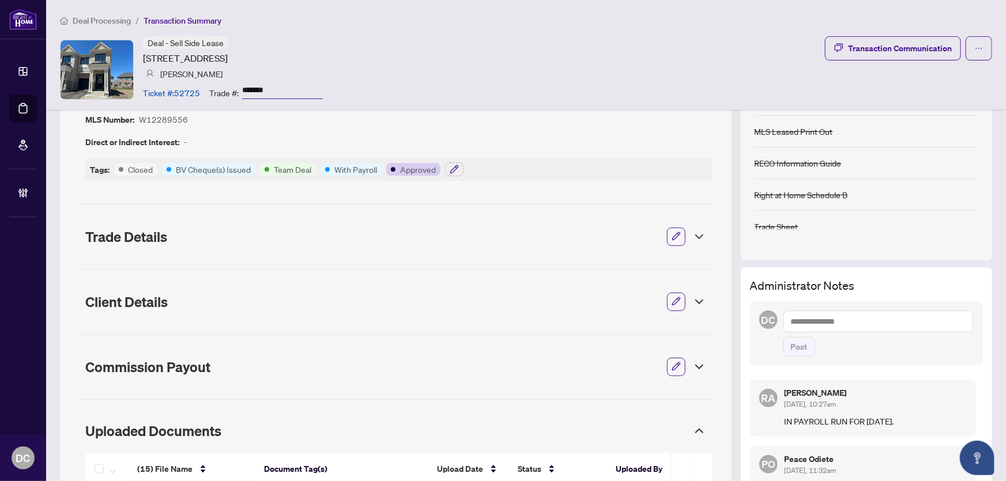
scroll to position [0, 0]
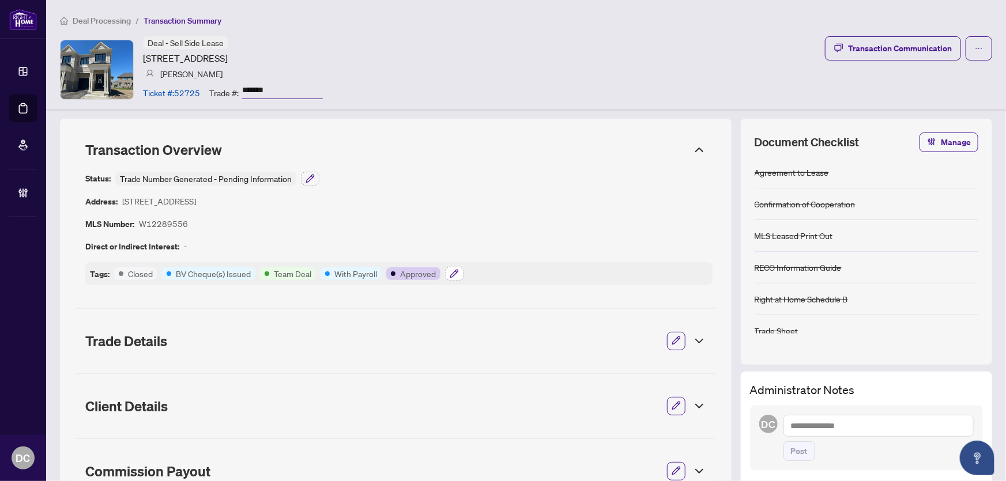
click at [456, 273] on icon "button" at bounding box center [454, 273] width 9 height 9
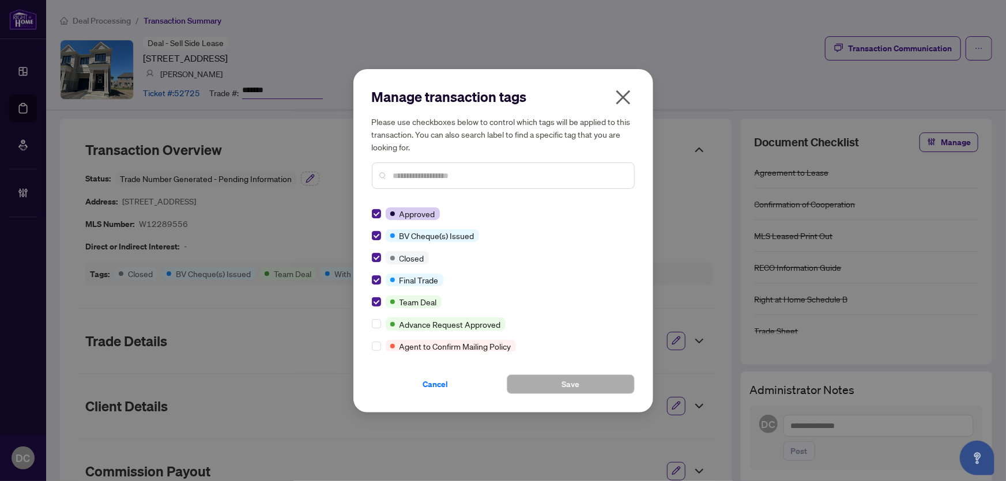
click at [621, 96] on icon "close" at bounding box center [623, 97] width 14 height 14
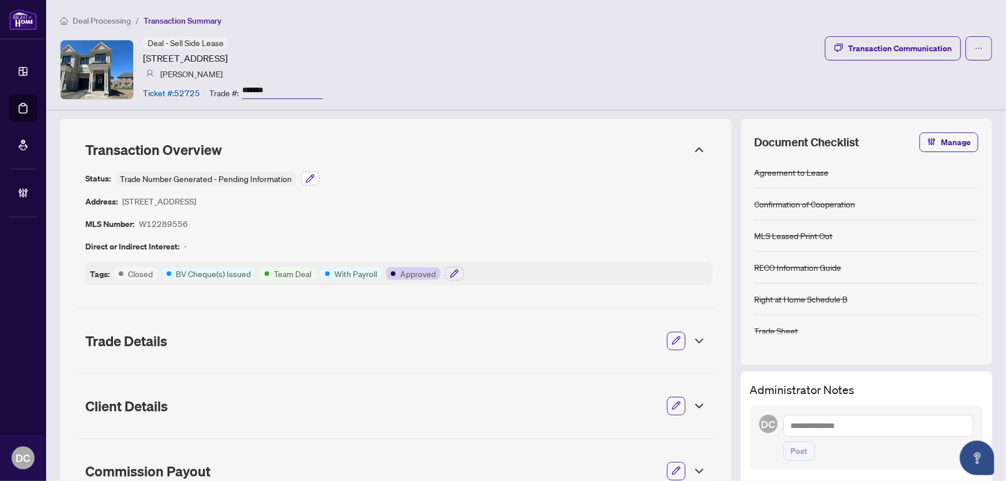
click at [306, 175] on icon "button" at bounding box center [310, 178] width 9 height 9
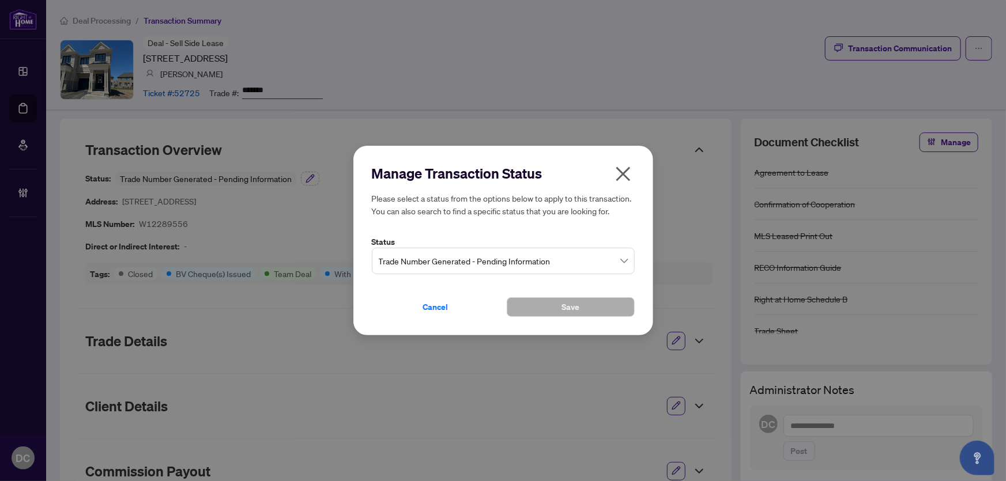
click at [438, 258] on span "Trade Number Generated - Pending Information" at bounding box center [503, 261] width 249 height 22
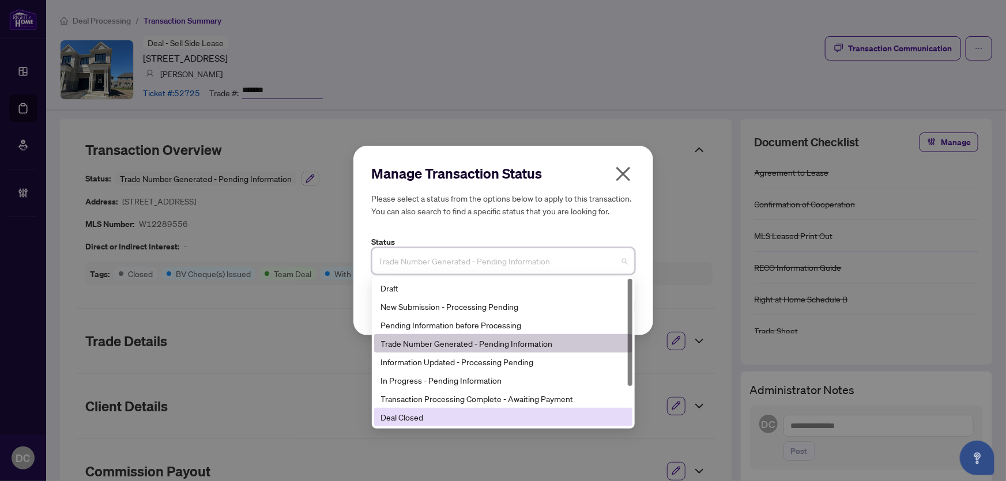
click at [401, 420] on div "Deal Closed" at bounding box center [503, 417] width 244 height 13
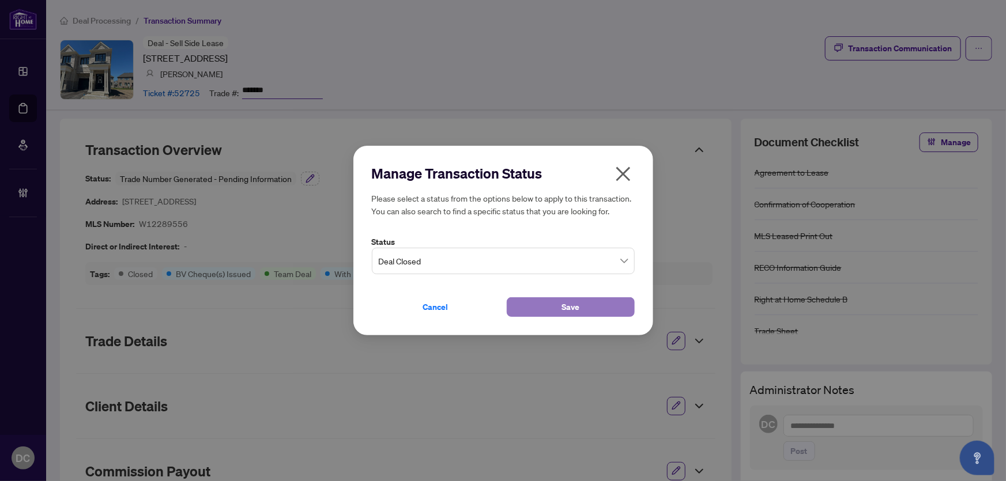
click at [562, 306] on span "Save" at bounding box center [571, 307] width 18 height 18
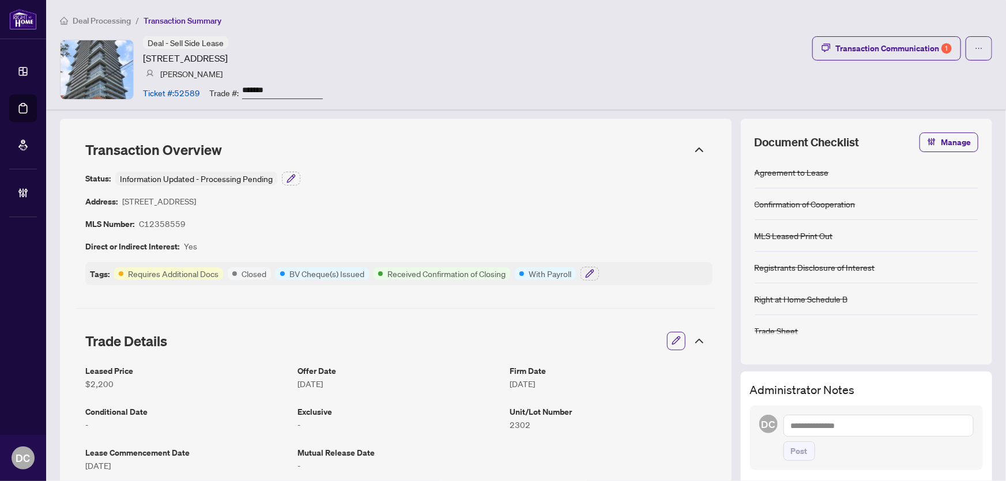
drag, startPoint x: 280, startPoint y: 88, endPoint x: 236, endPoint y: 89, distance: 43.8
click at [236, 89] on div "Trade #: *******" at bounding box center [266, 92] width 114 height 20
click at [596, 276] on button "button" at bounding box center [590, 274] width 18 height 14
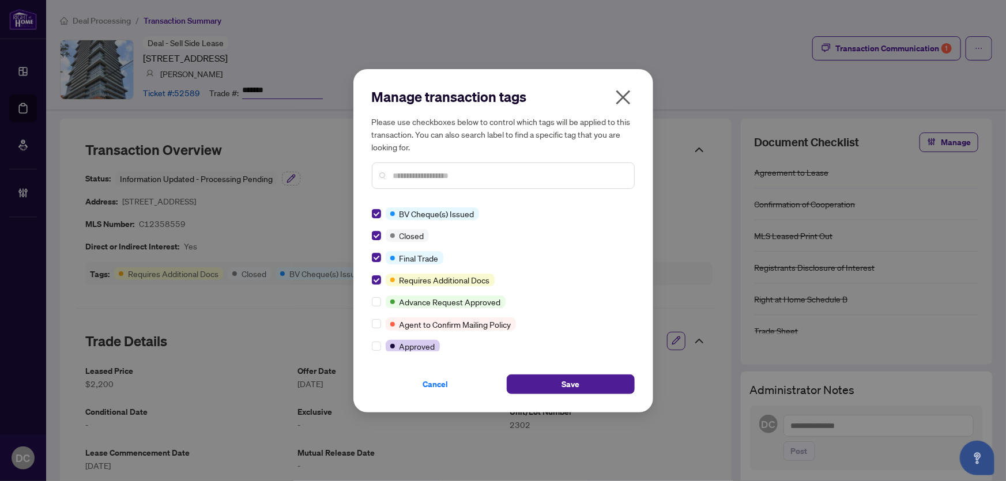
drag, startPoint x: 562, startPoint y: 383, endPoint x: 501, endPoint y: 369, distance: 62.1
click at [560, 382] on button "Save" at bounding box center [571, 385] width 128 height 20
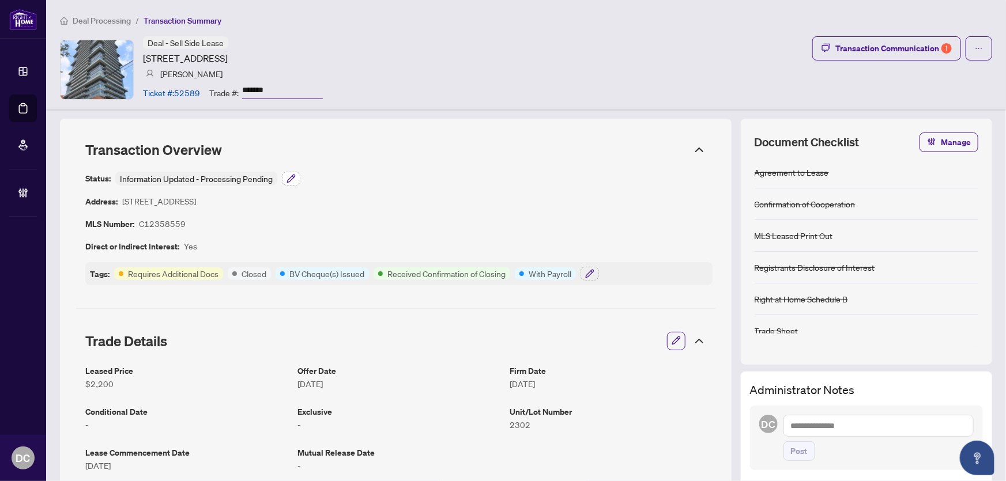
click at [294, 177] on icon "button" at bounding box center [293, 177] width 2 height 2
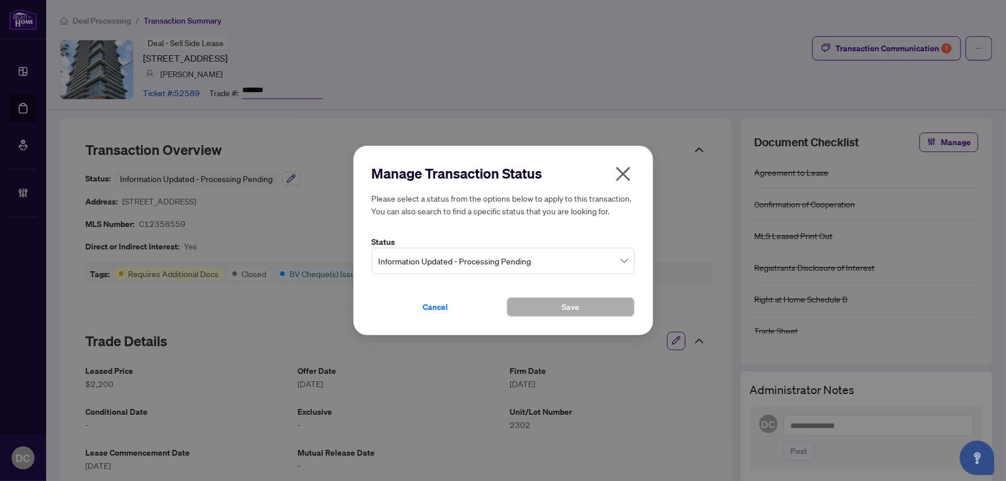
click at [482, 265] on span "Information Updated - Processing Pending" at bounding box center [503, 261] width 249 height 22
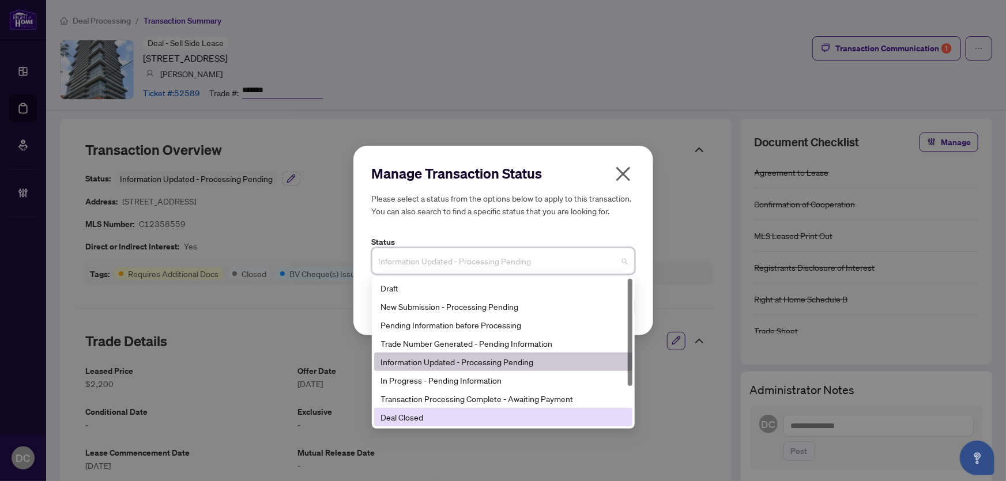
click at [456, 418] on div "Deal Closed" at bounding box center [503, 417] width 244 height 13
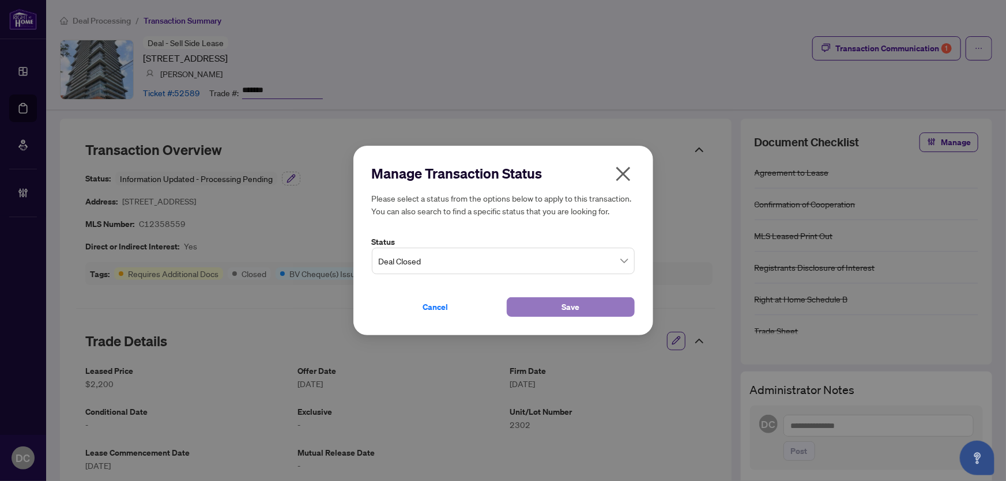
click at [532, 304] on button "Save" at bounding box center [571, 308] width 128 height 20
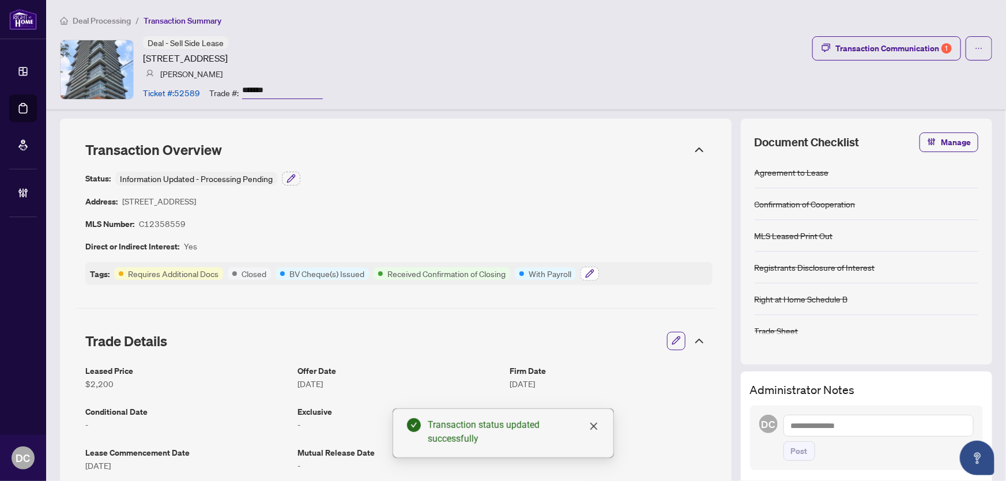
click at [596, 273] on button "button" at bounding box center [590, 274] width 18 height 14
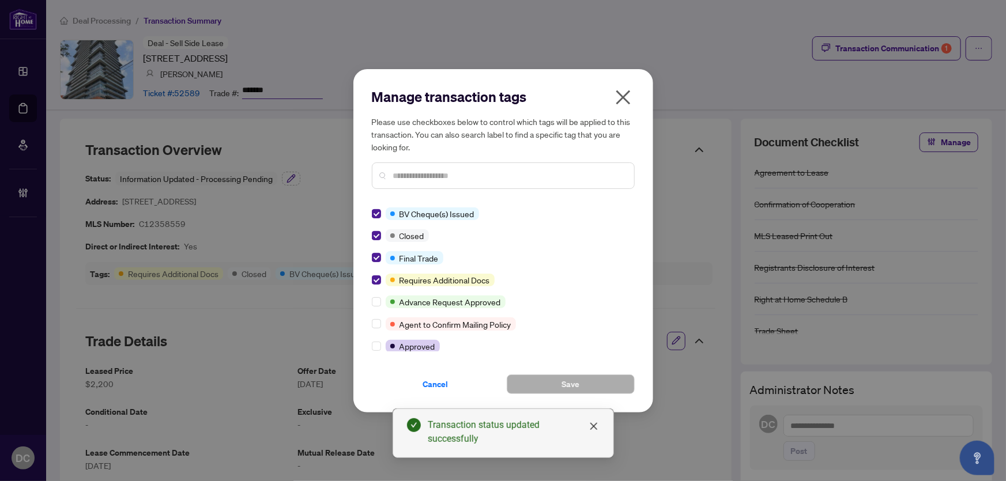
click at [620, 97] on icon "close" at bounding box center [623, 97] width 18 height 18
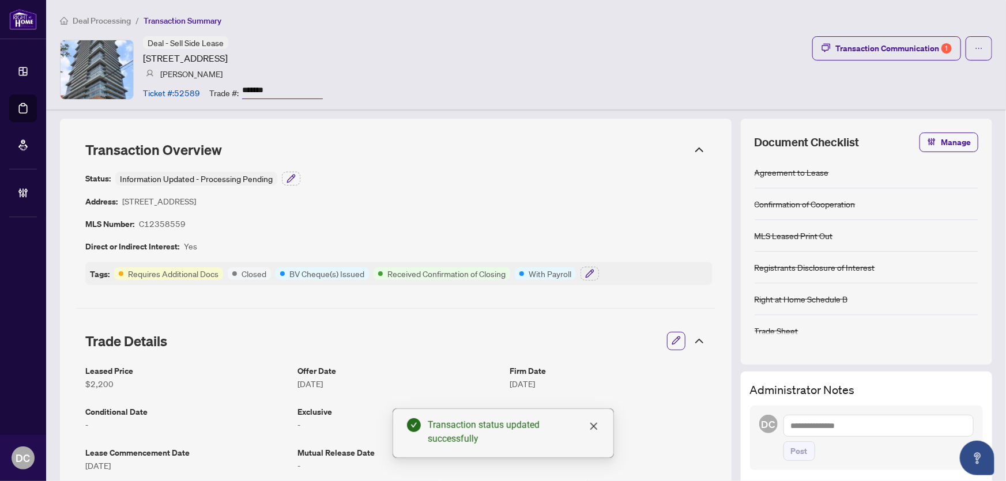
click at [694, 340] on icon at bounding box center [700, 341] width 14 height 14
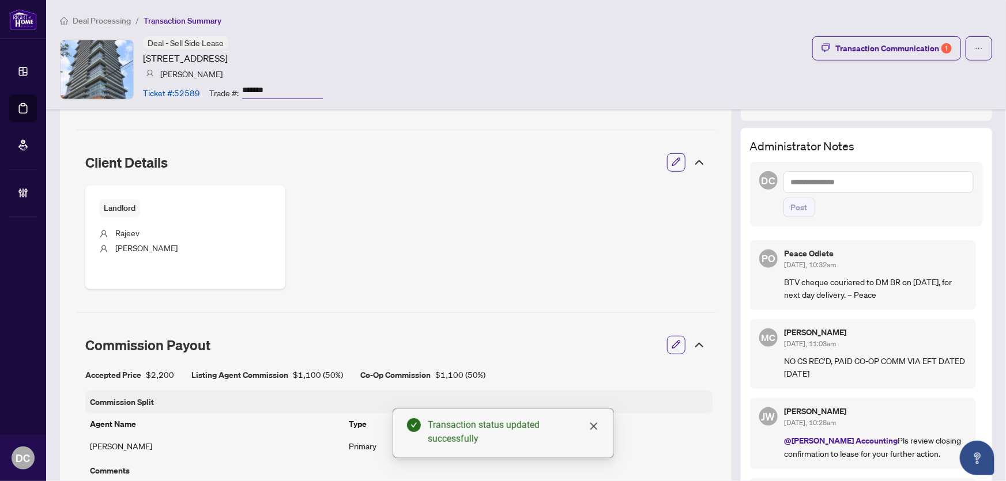
scroll to position [262, 0]
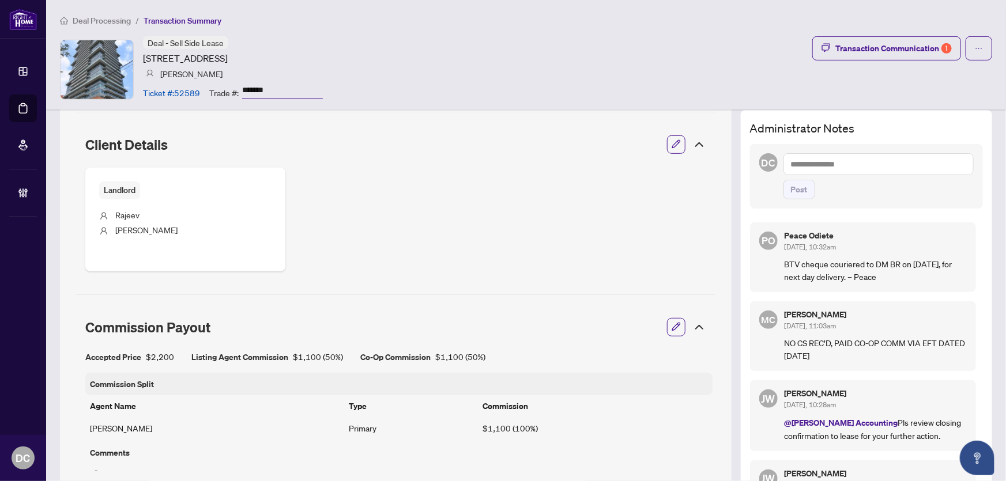
click at [694, 325] on icon at bounding box center [700, 328] width 14 height 14
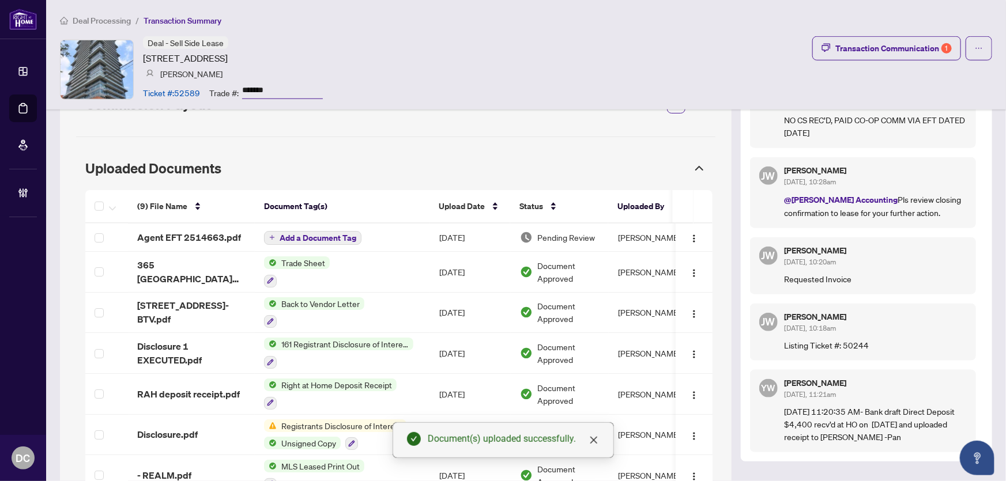
scroll to position [483, 0]
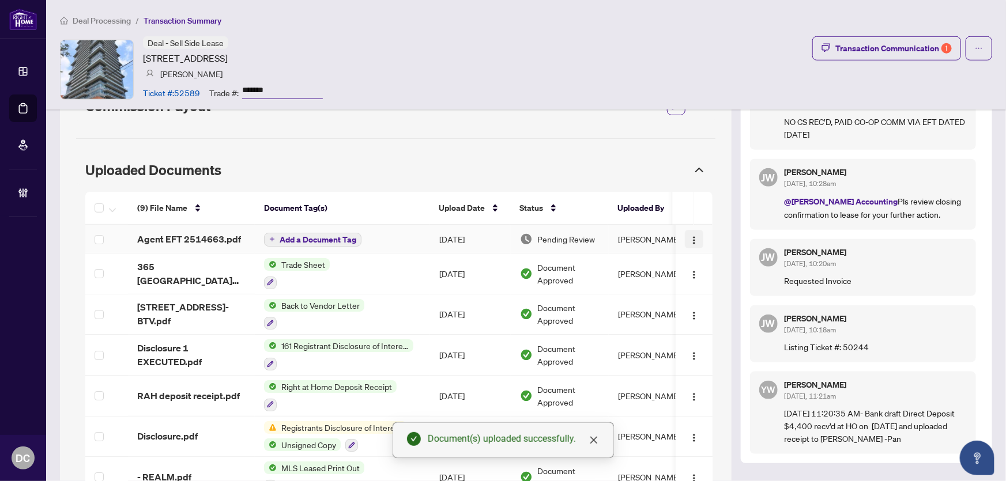
click at [691, 239] on img "button" at bounding box center [694, 240] width 9 height 9
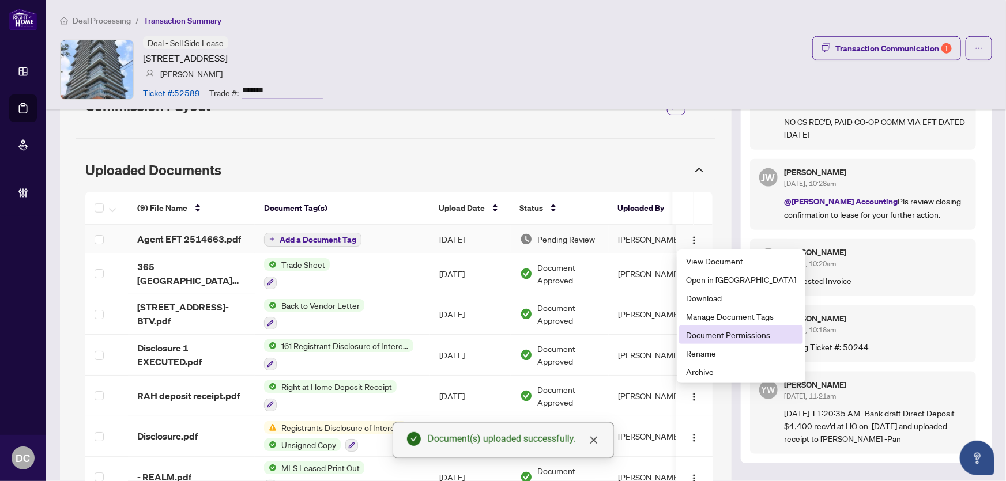
click at [727, 332] on span "Document Permissions" at bounding box center [741, 335] width 110 height 13
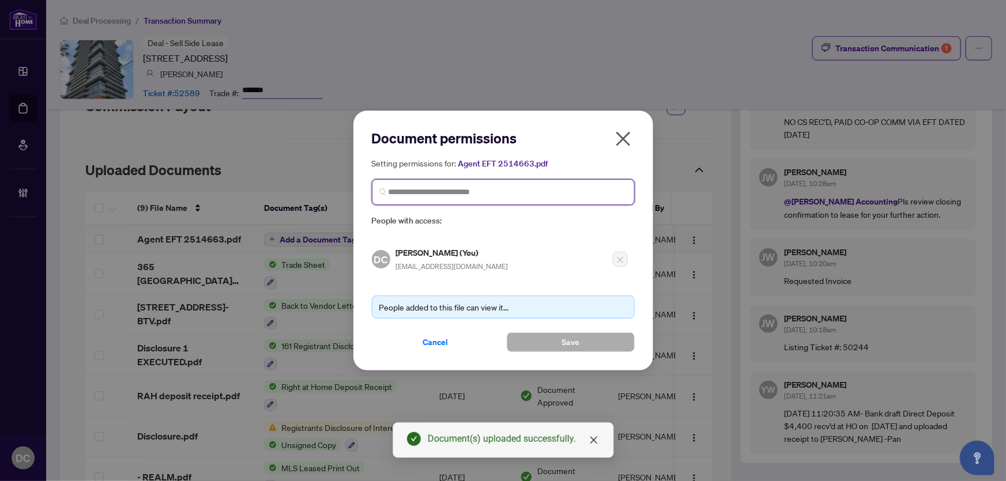
click at [550, 196] on input "search" at bounding box center [508, 192] width 239 height 12
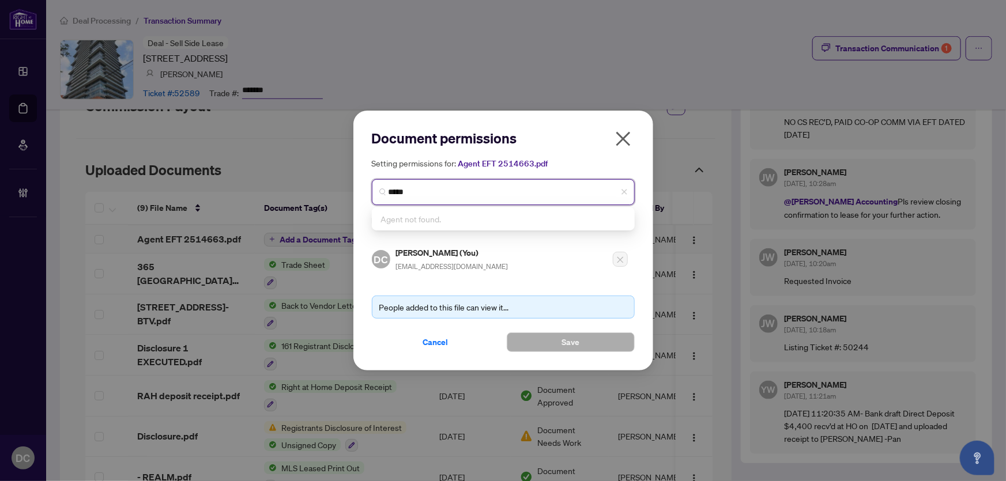
type input "****"
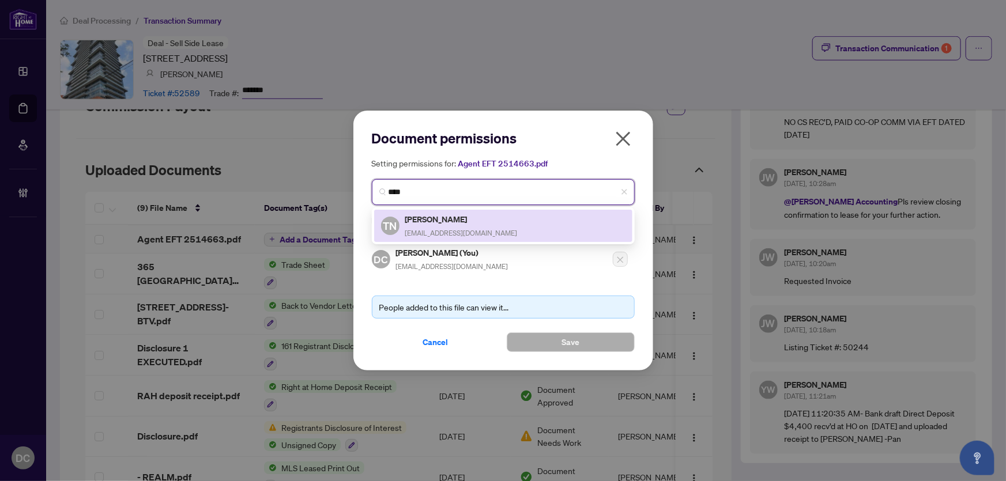
click at [503, 220] on div "TN [PERSON_NAME] [EMAIL_ADDRESS][DOMAIN_NAME]" at bounding box center [503, 226] width 244 height 27
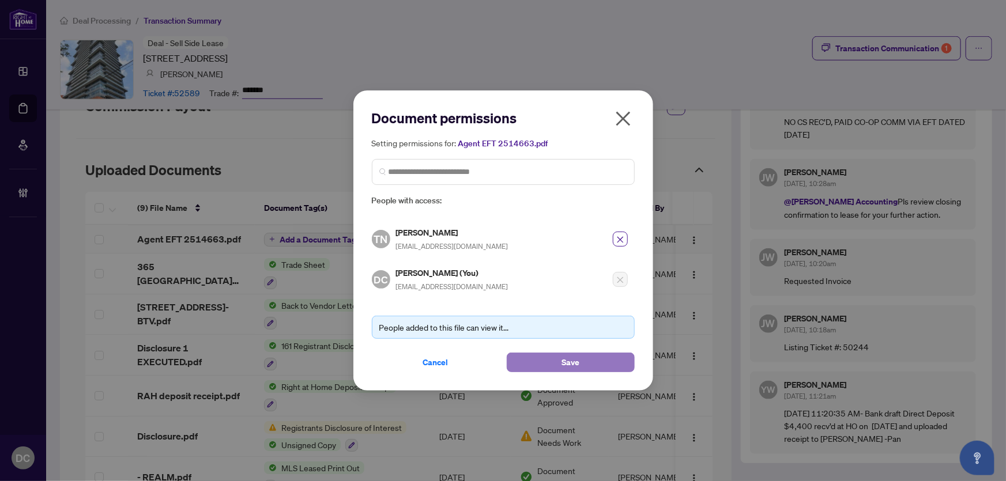
click at [547, 363] on button "Save" at bounding box center [571, 363] width 128 height 20
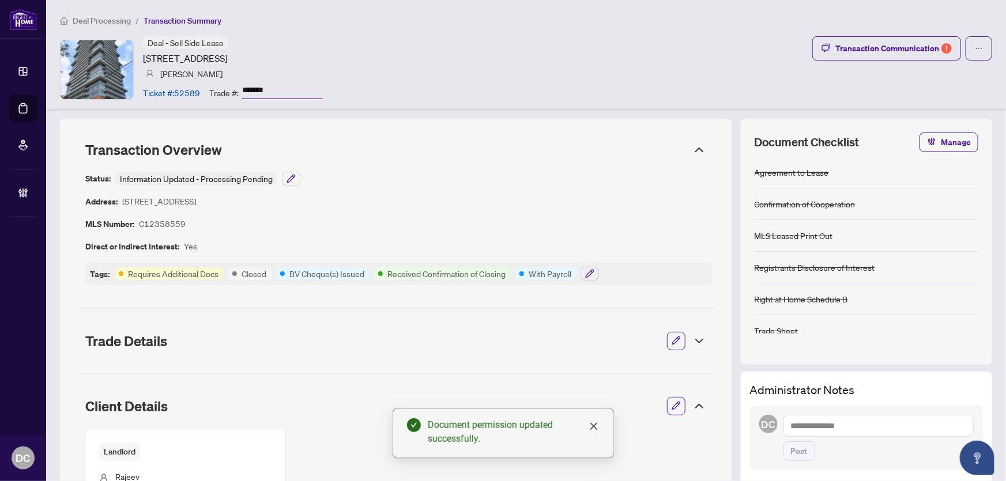
scroll to position [0, 0]
